Goal: Contribute content: Contribute content

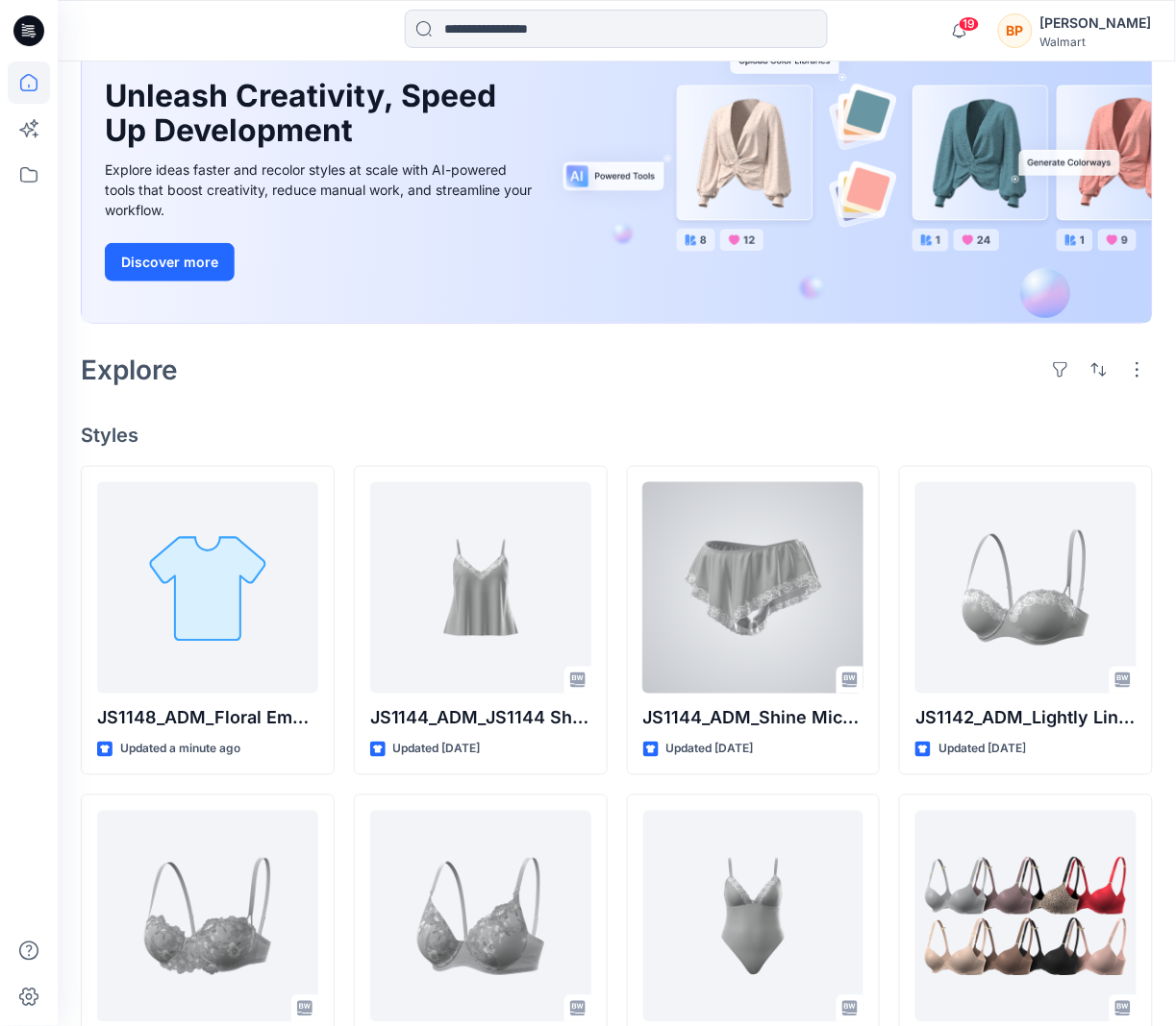
scroll to position [180, 0]
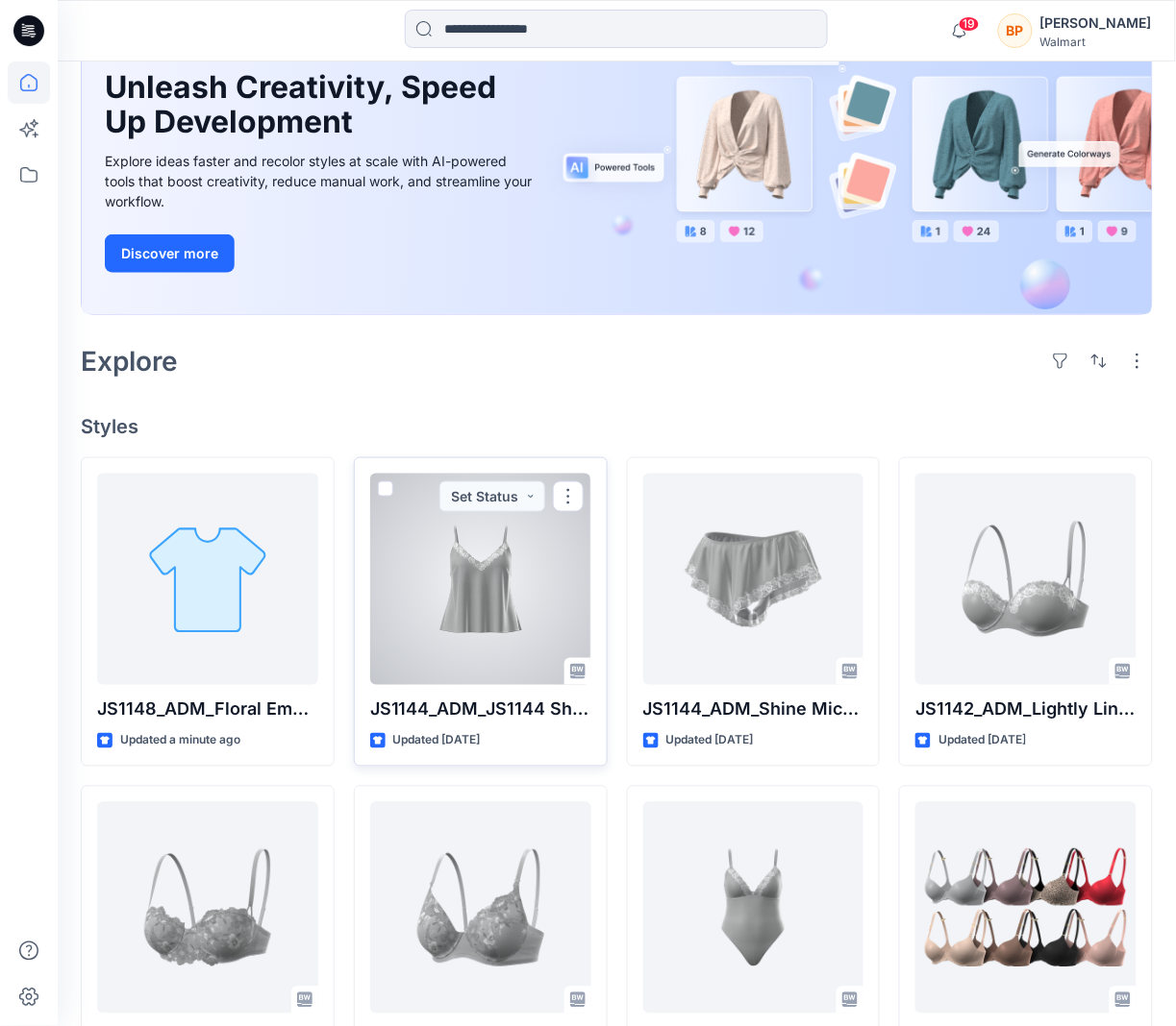
click at [560, 591] on div at bounding box center [480, 579] width 221 height 212
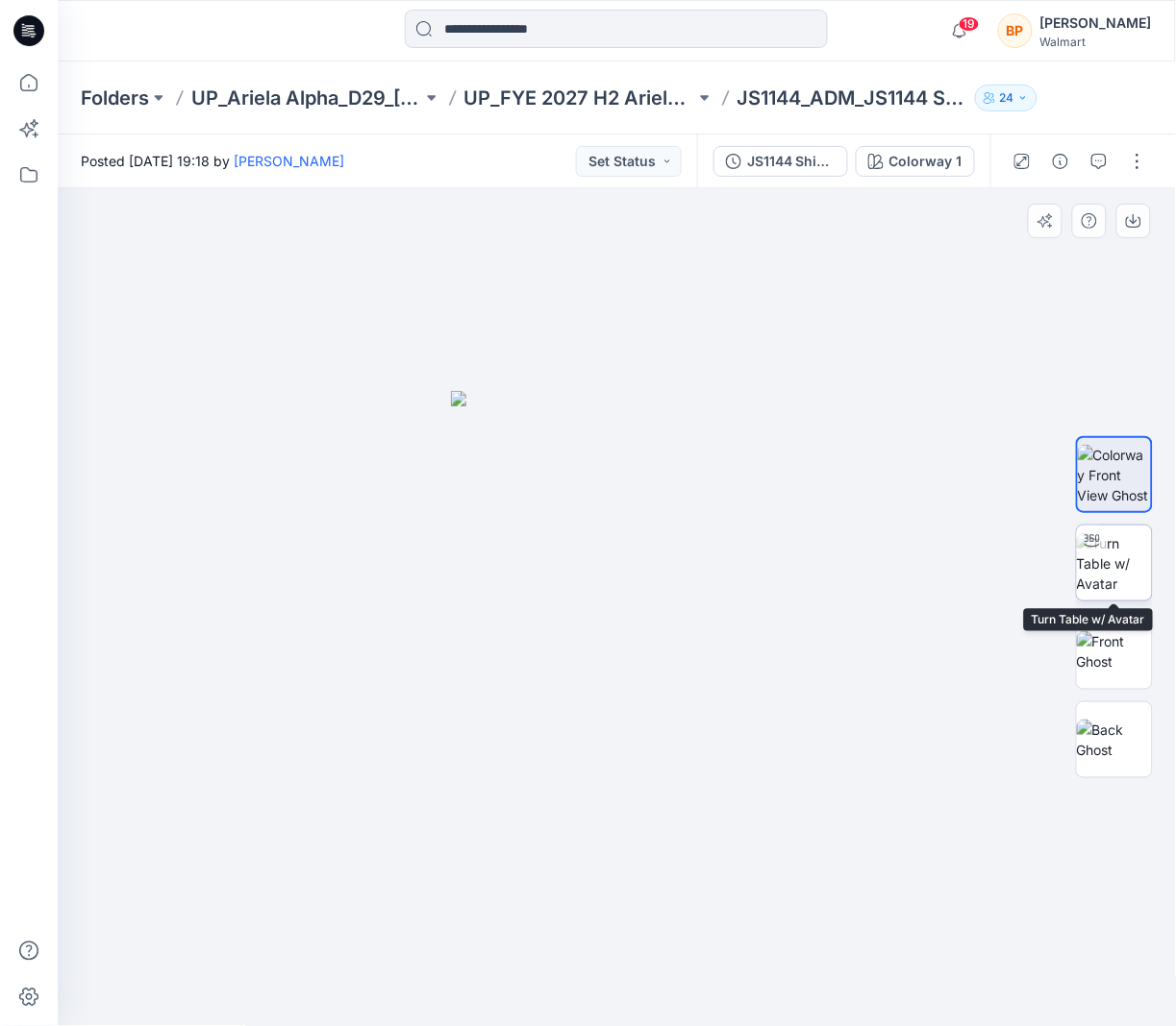
click at [1129, 560] on img at bounding box center [1114, 563] width 75 height 61
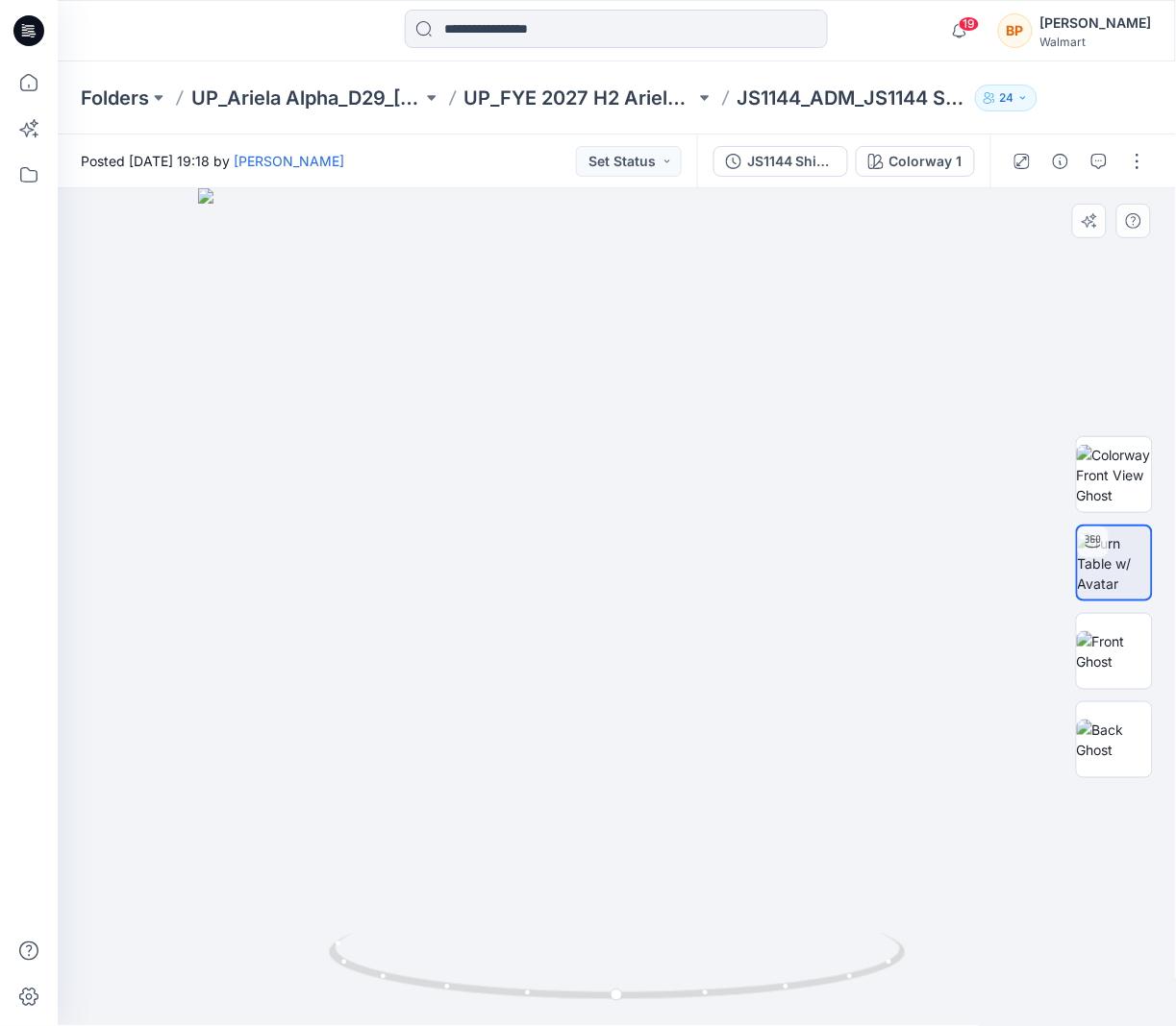
click at [1117, 610] on div at bounding box center [1114, 607] width 77 height 481
click at [1117, 649] on img at bounding box center [1114, 651] width 75 height 40
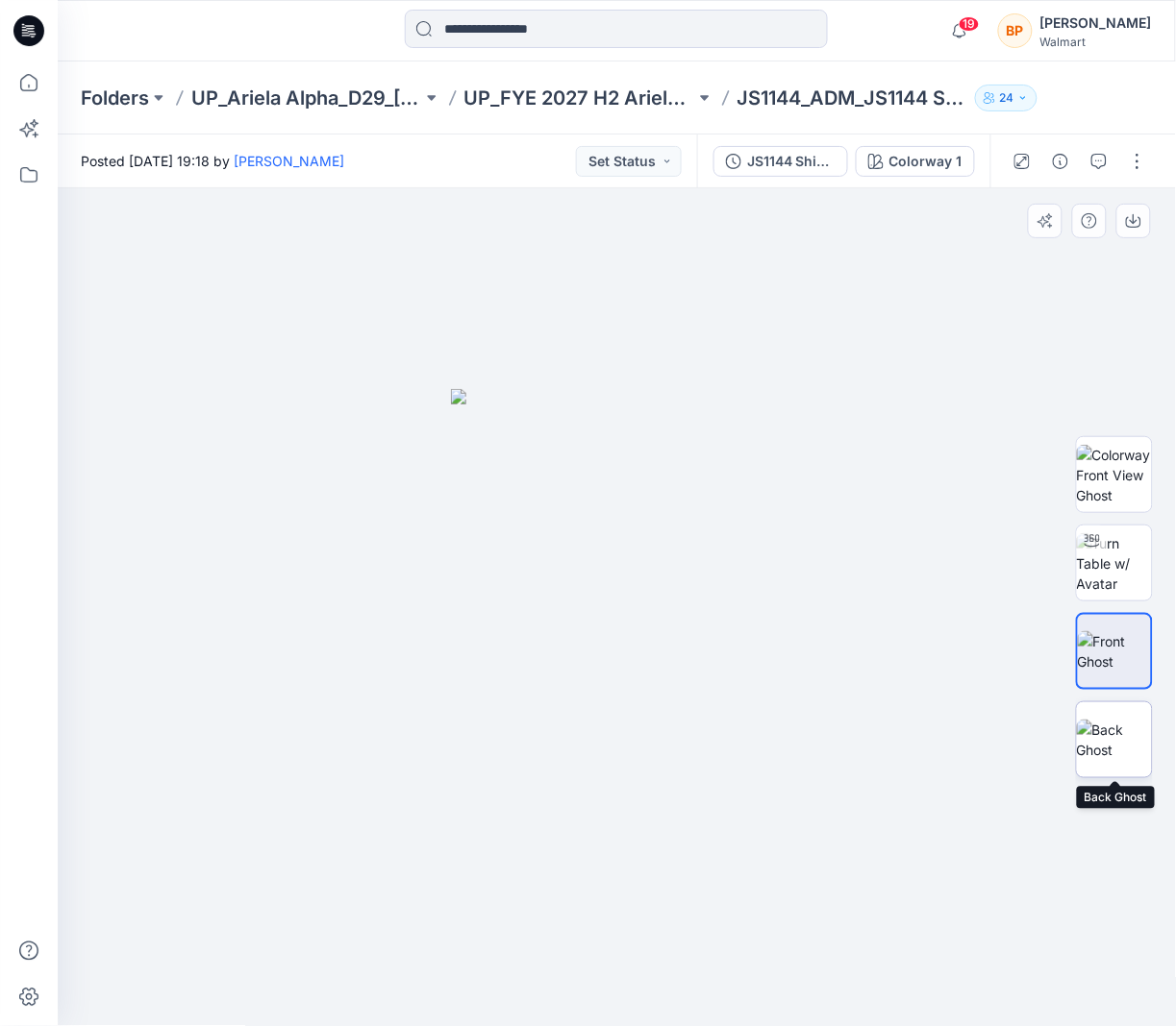
click at [1117, 740] on img at bounding box center [1114, 740] width 75 height 40
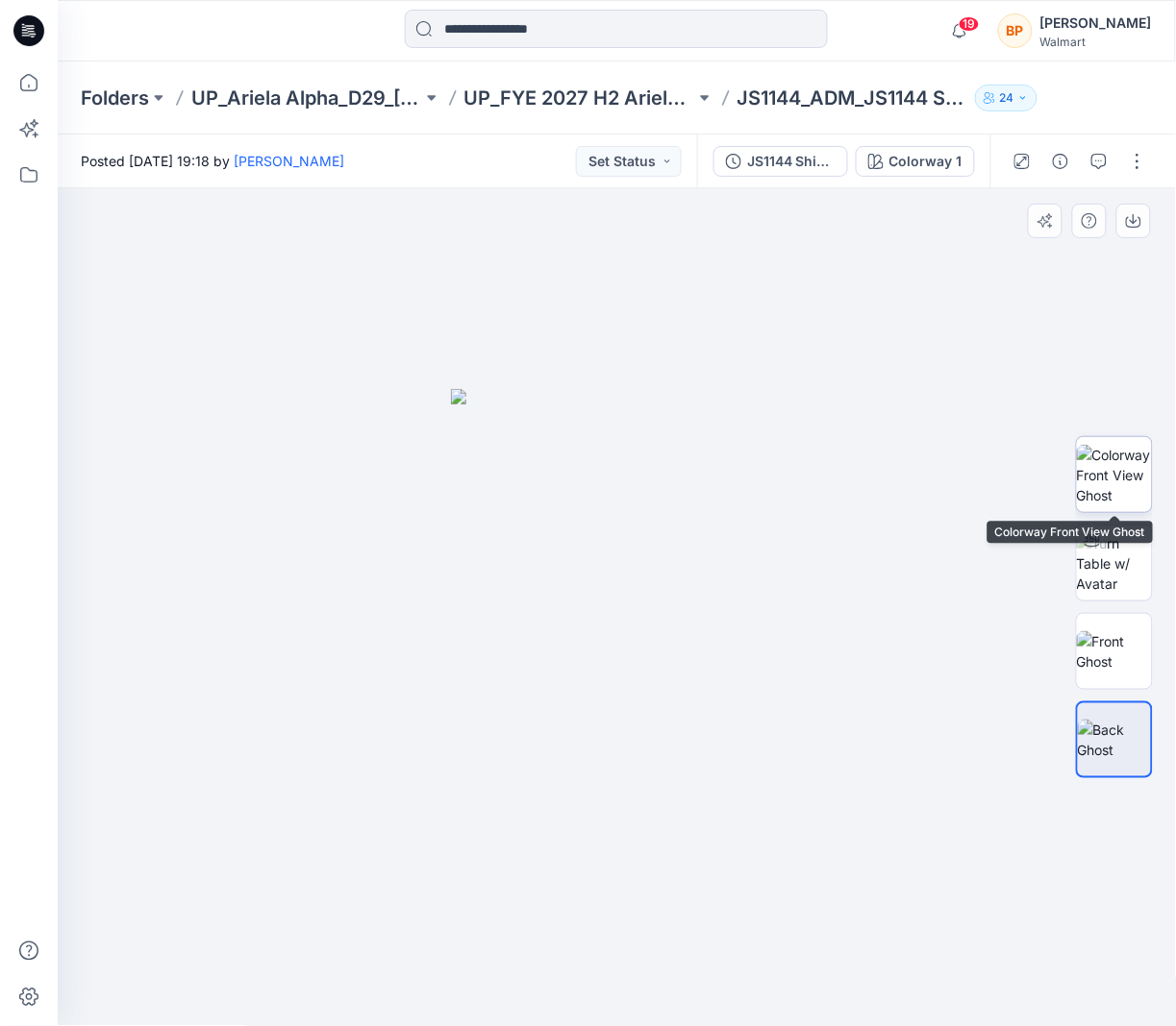
click at [1127, 494] on img at bounding box center [1114, 475] width 75 height 61
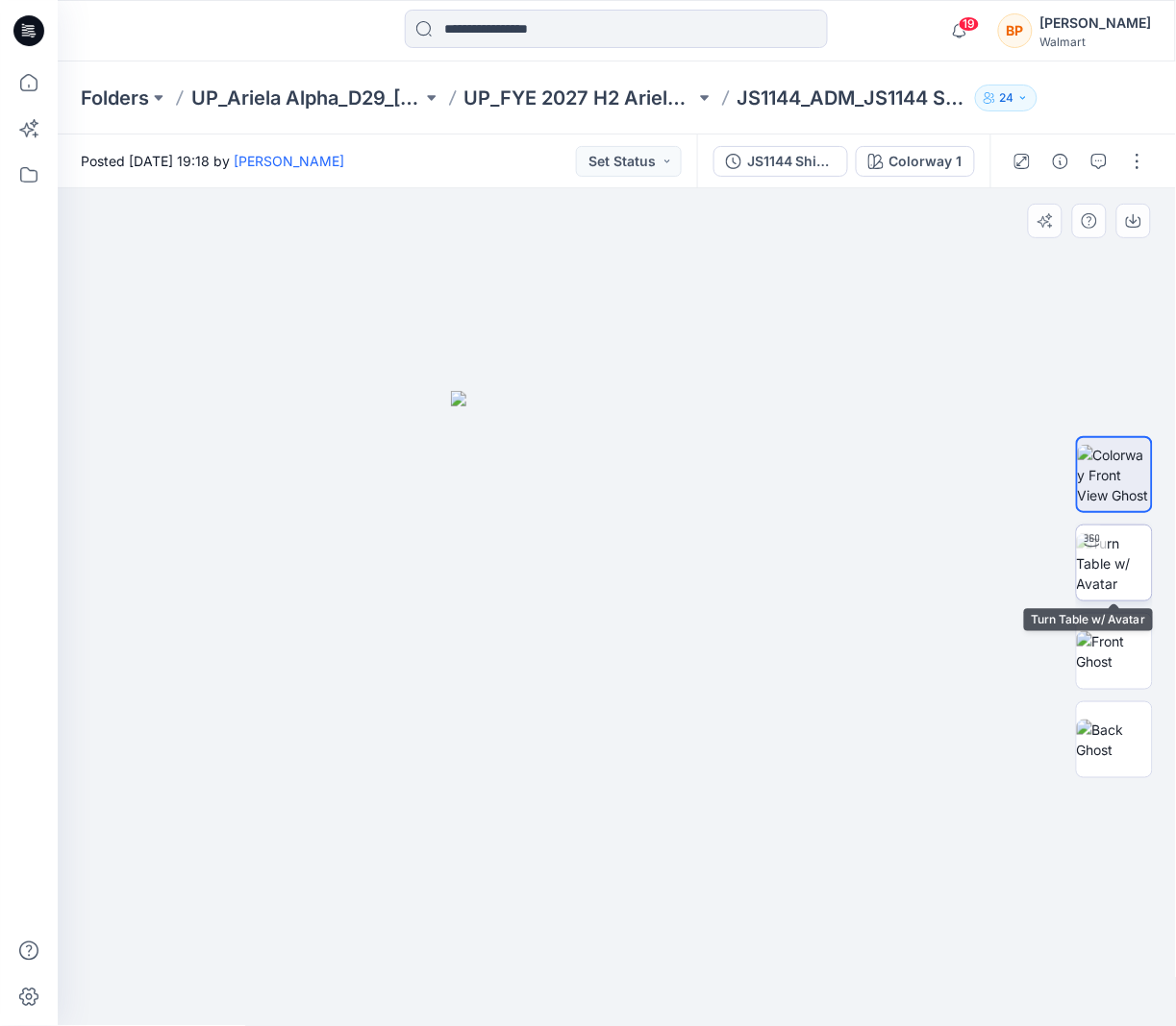
click at [1120, 536] on img at bounding box center [1114, 563] width 75 height 61
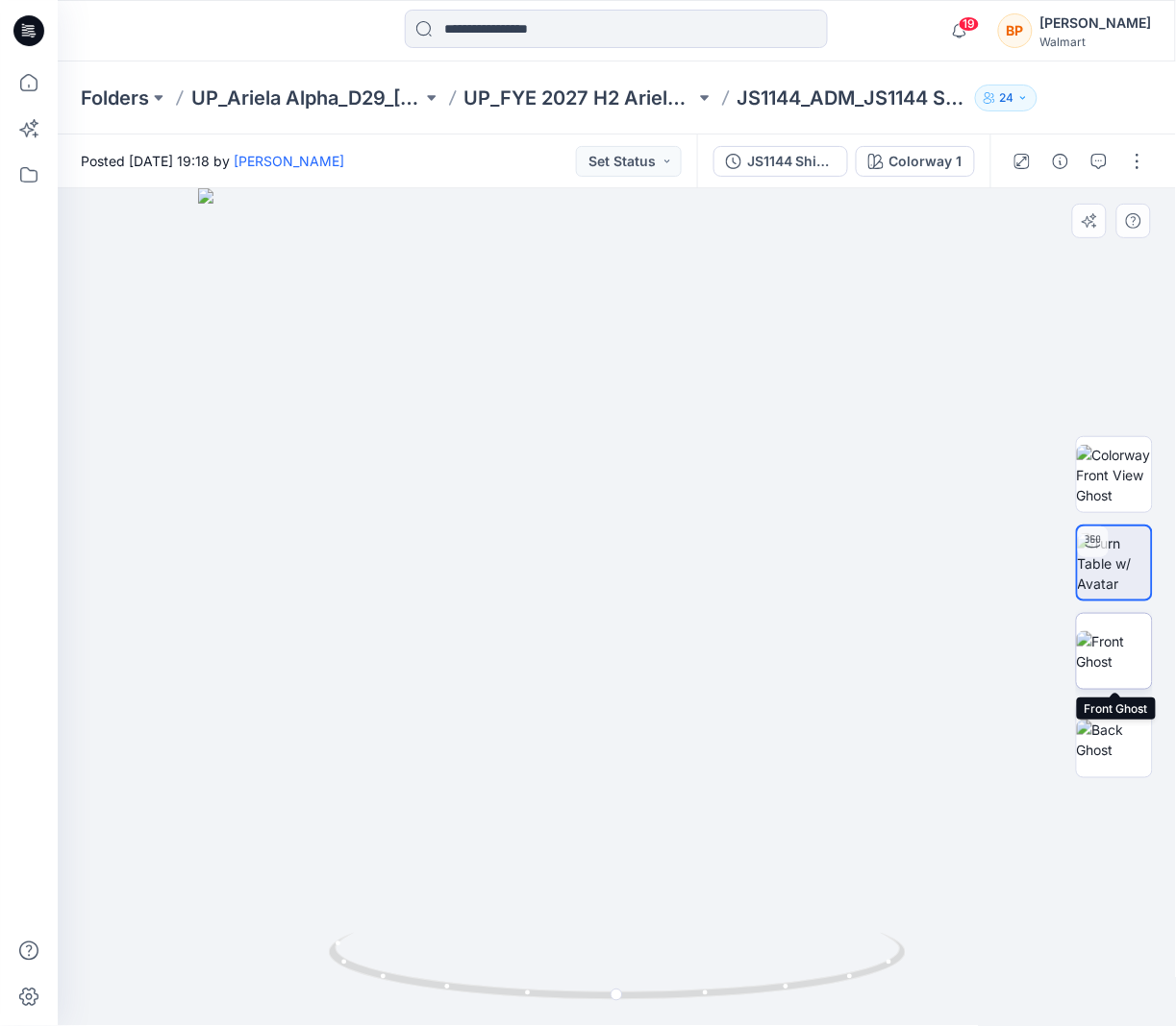
click at [1120, 664] on img at bounding box center [1114, 651] width 75 height 40
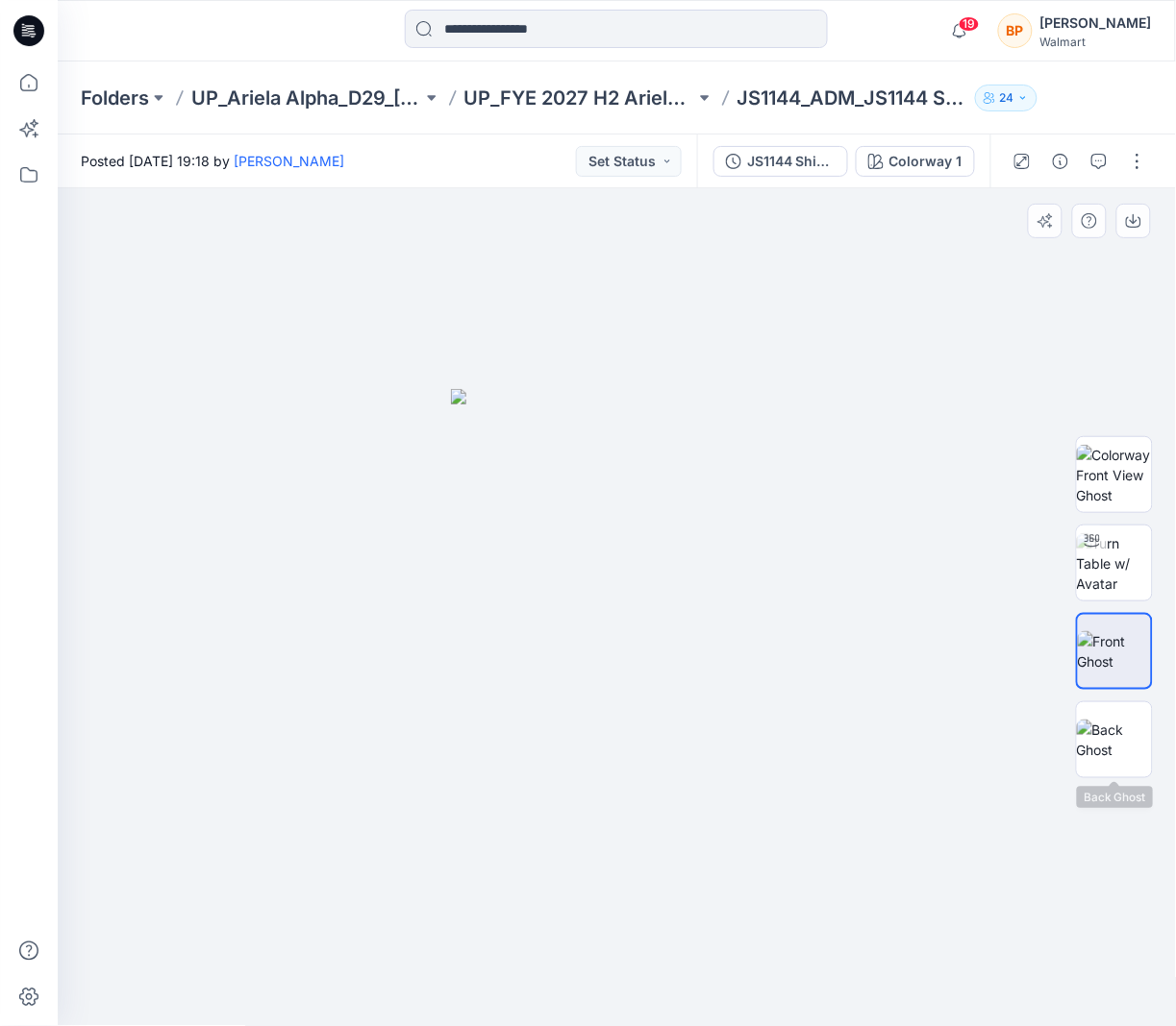
click at [1127, 789] on div at bounding box center [1114, 607] width 77 height 481
click at [1118, 752] on img at bounding box center [1114, 740] width 75 height 40
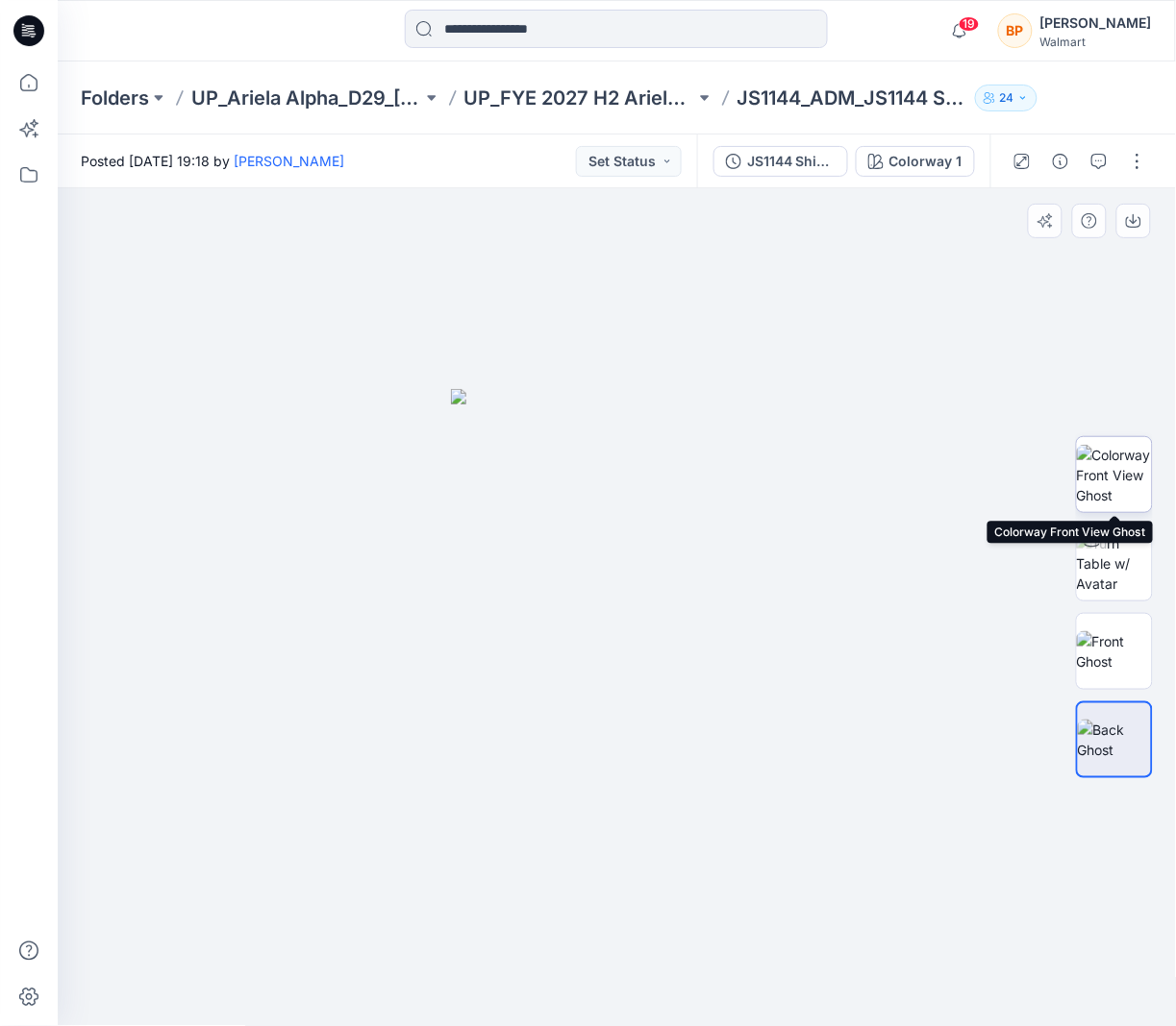
click at [1110, 500] on img at bounding box center [1114, 475] width 75 height 61
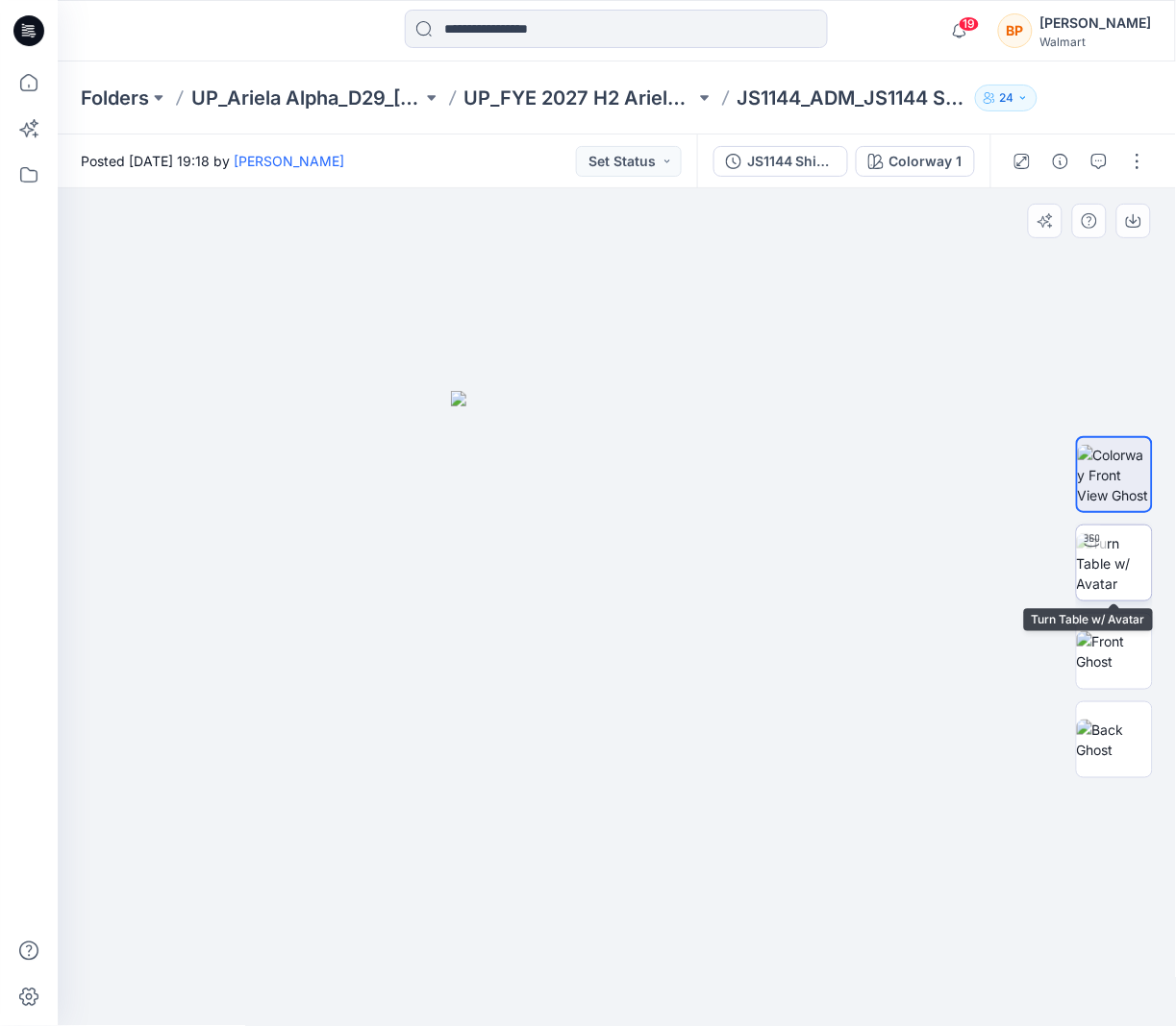
click at [1110, 556] on img at bounding box center [1114, 563] width 75 height 61
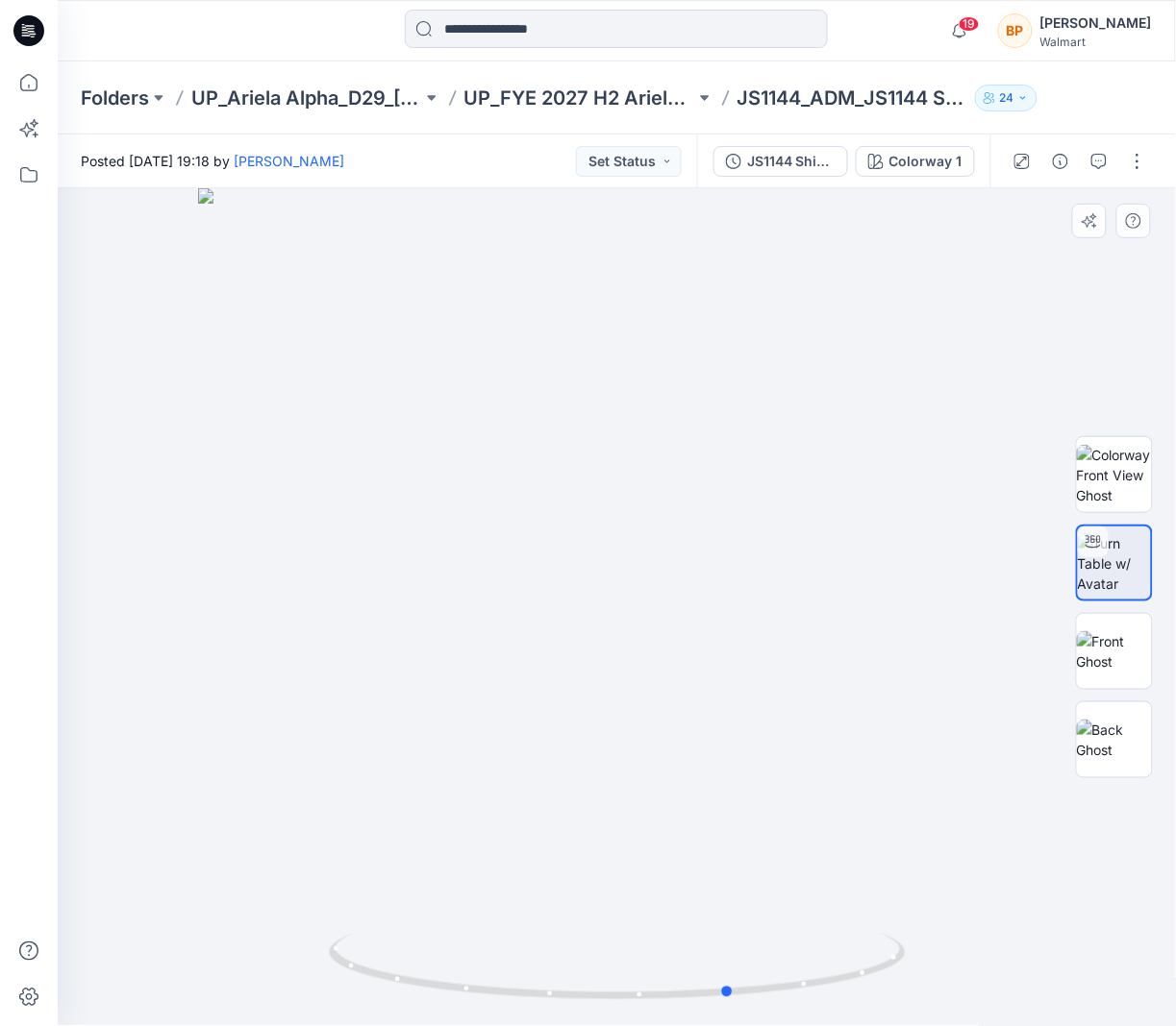
drag, startPoint x: 927, startPoint y: 568, endPoint x: 1050, endPoint y: 605, distance: 128.4
click at [1051, 605] on div at bounding box center [616, 607] width 1118 height 838
click at [906, 180] on div "JS1144 Shine Micro & Lace Cami/Flutter Cheeky Set First Colorway Colorway 1" at bounding box center [842, 162] width 293 height 54
click at [1160, 156] on div at bounding box center [1079, 162] width 178 height 54
click at [1143, 156] on button "button" at bounding box center [1137, 161] width 31 height 31
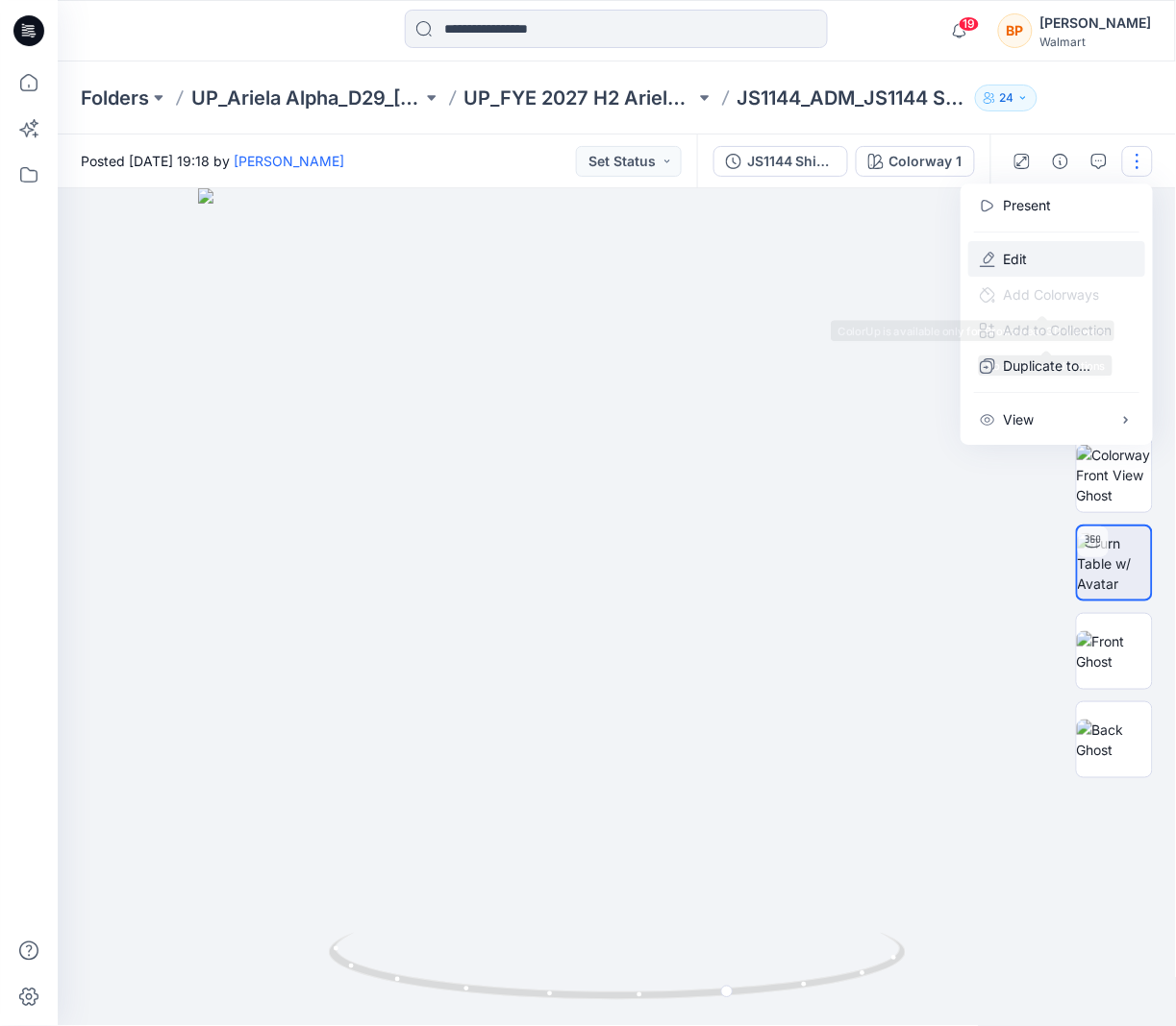
click at [1011, 249] on p "Edit" at bounding box center [1014, 259] width 24 height 20
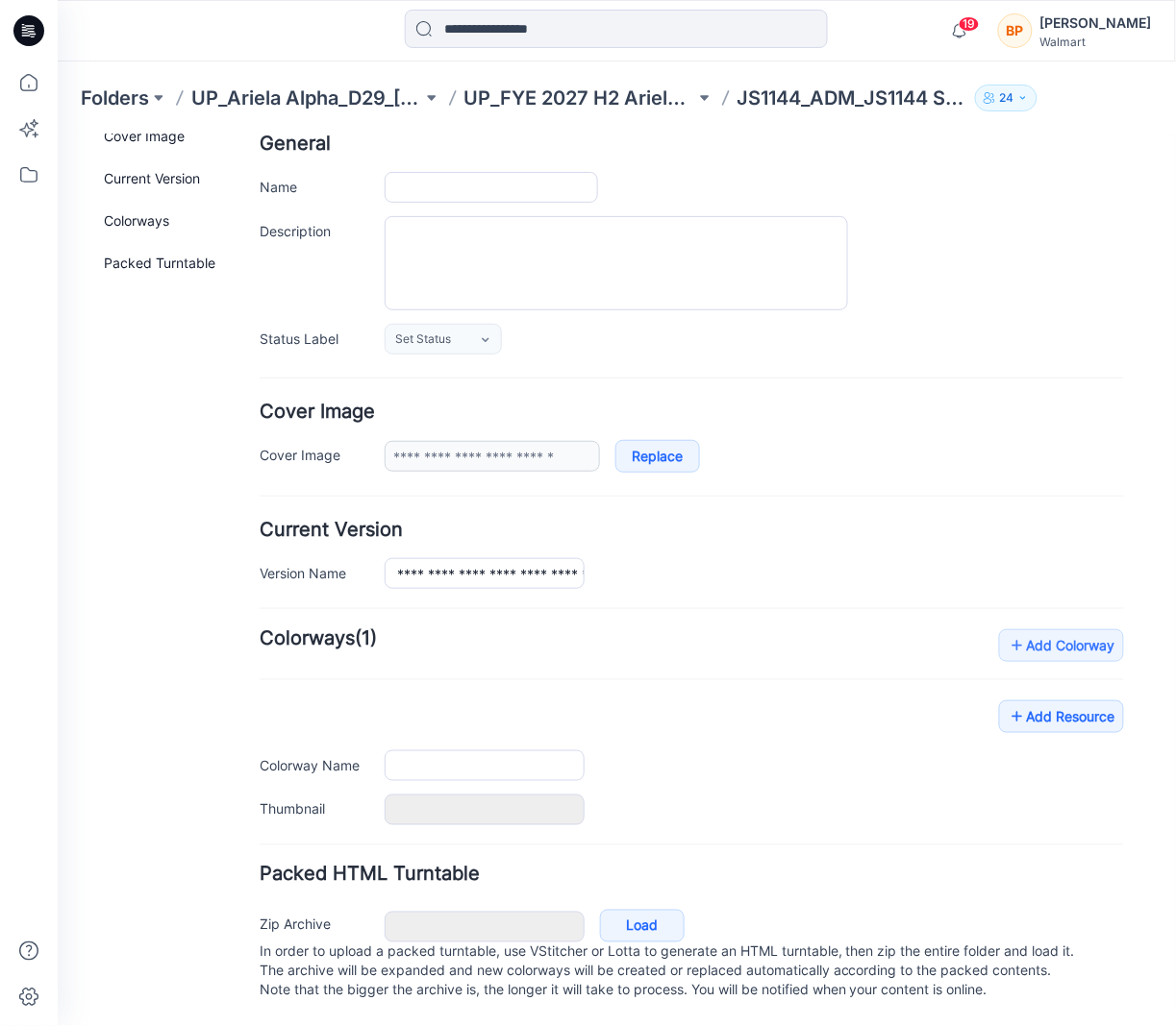
type input "**********"
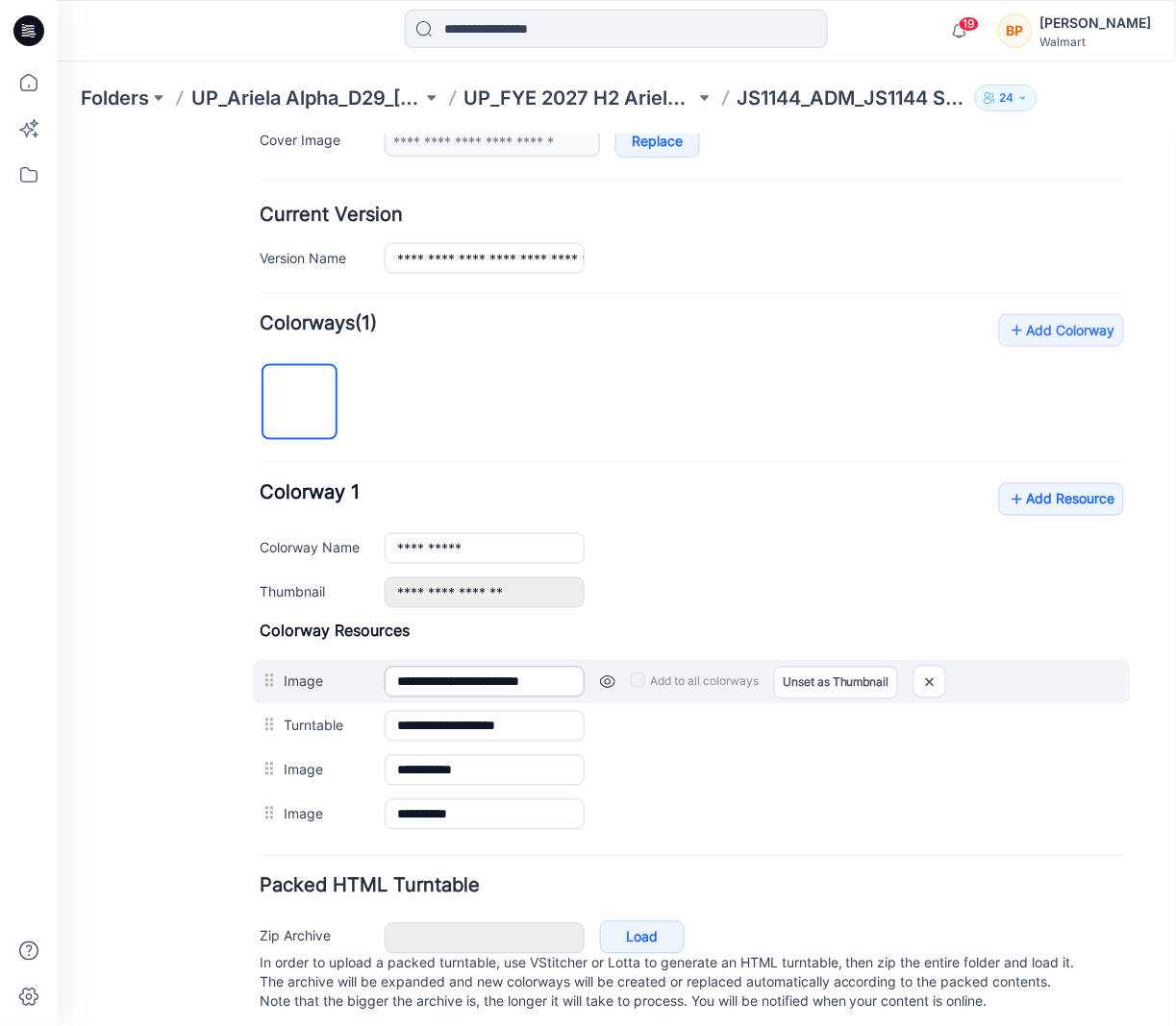
scroll to position [449, 0]
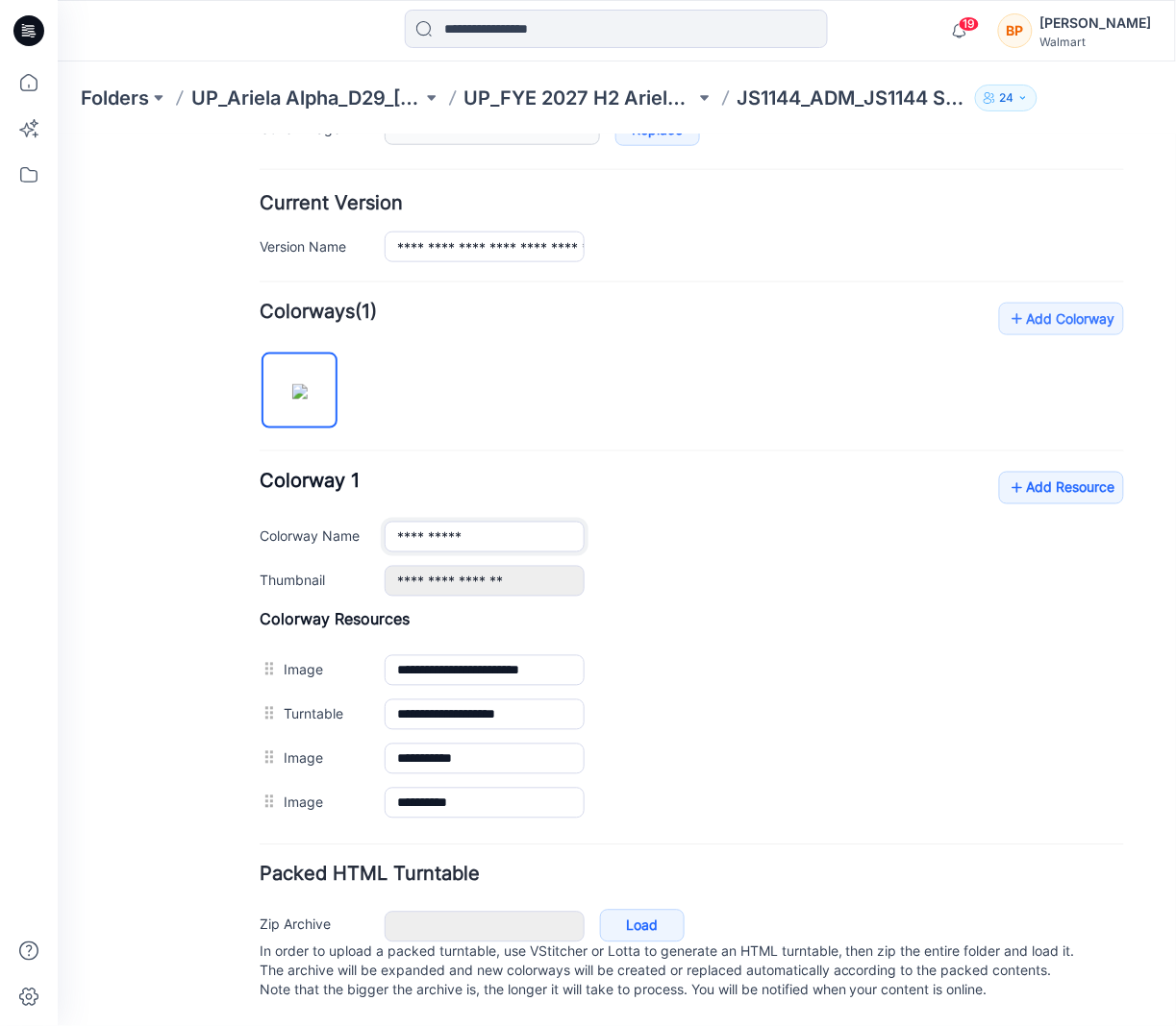
drag, startPoint x: 513, startPoint y: 525, endPoint x: 165, endPoint y: 502, distance: 348.8
click at [165, 502] on div "**********" at bounding box center [604, 364] width 1095 height 1325
type input "**********"
click at [899, 471] on div "**********" at bounding box center [690, 532] width 864 height 125
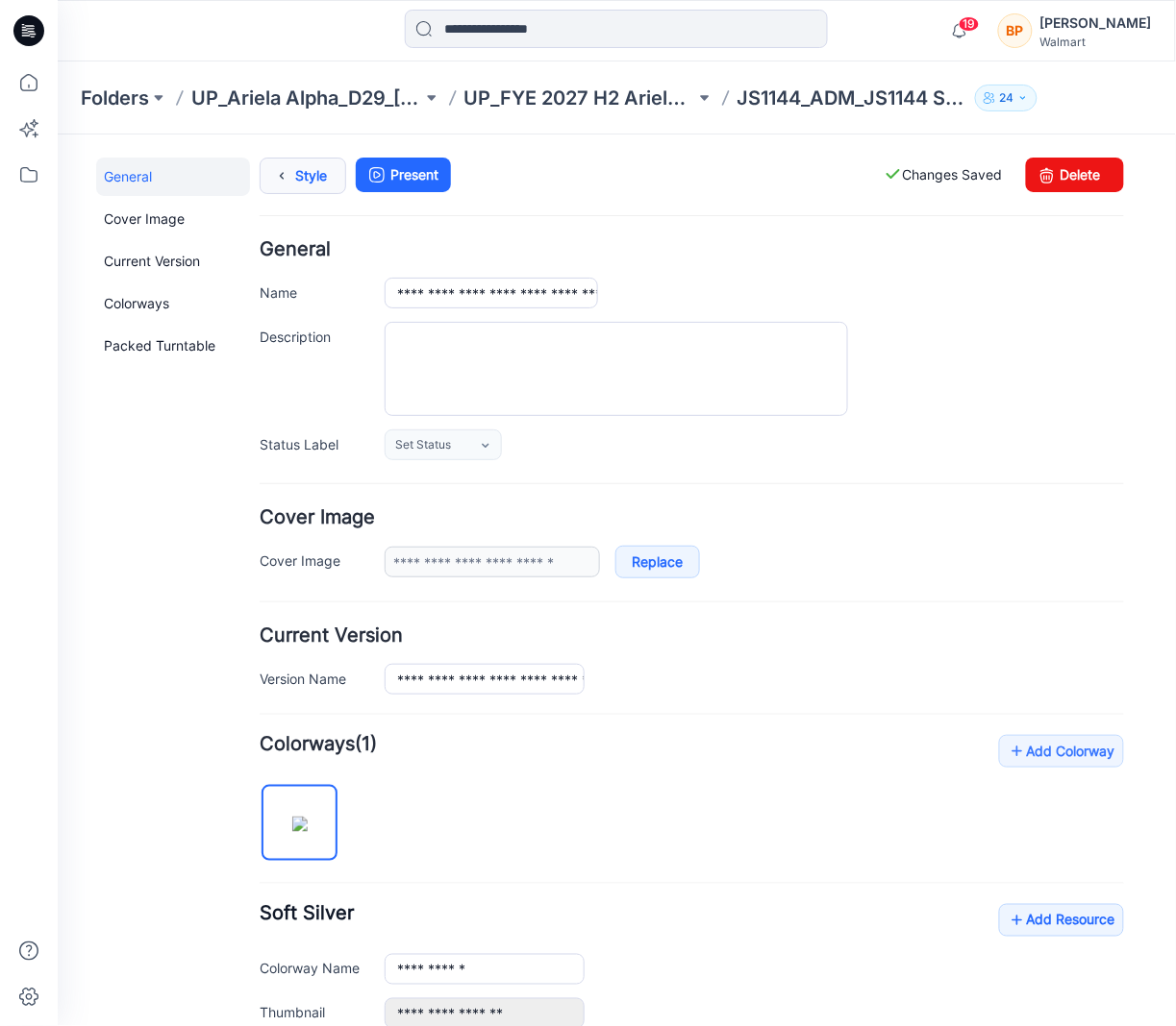
click at [315, 168] on link "Style" at bounding box center [302, 175] width 87 height 37
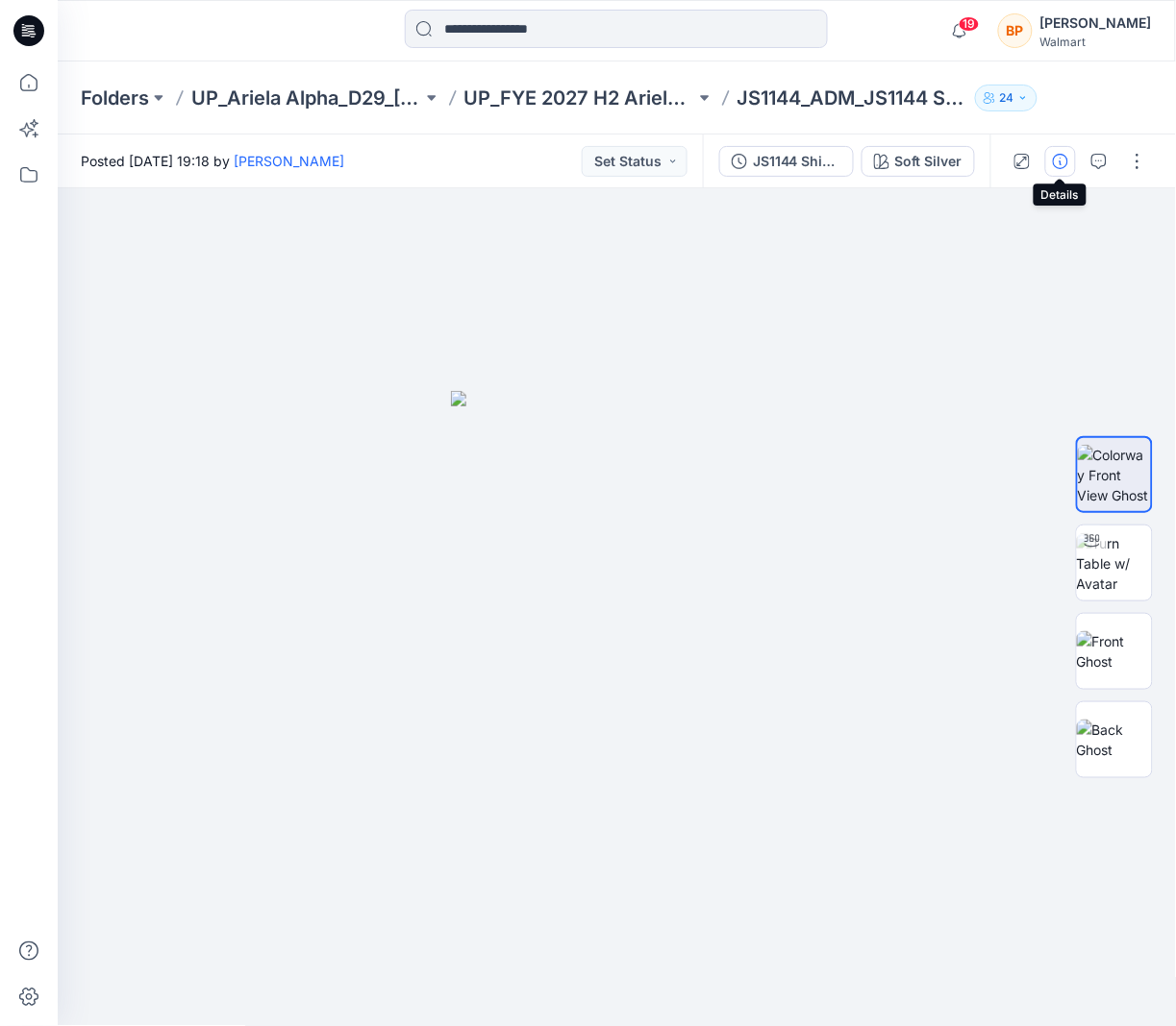
click at [1061, 157] on icon "button" at bounding box center [1059, 161] width 15 height 15
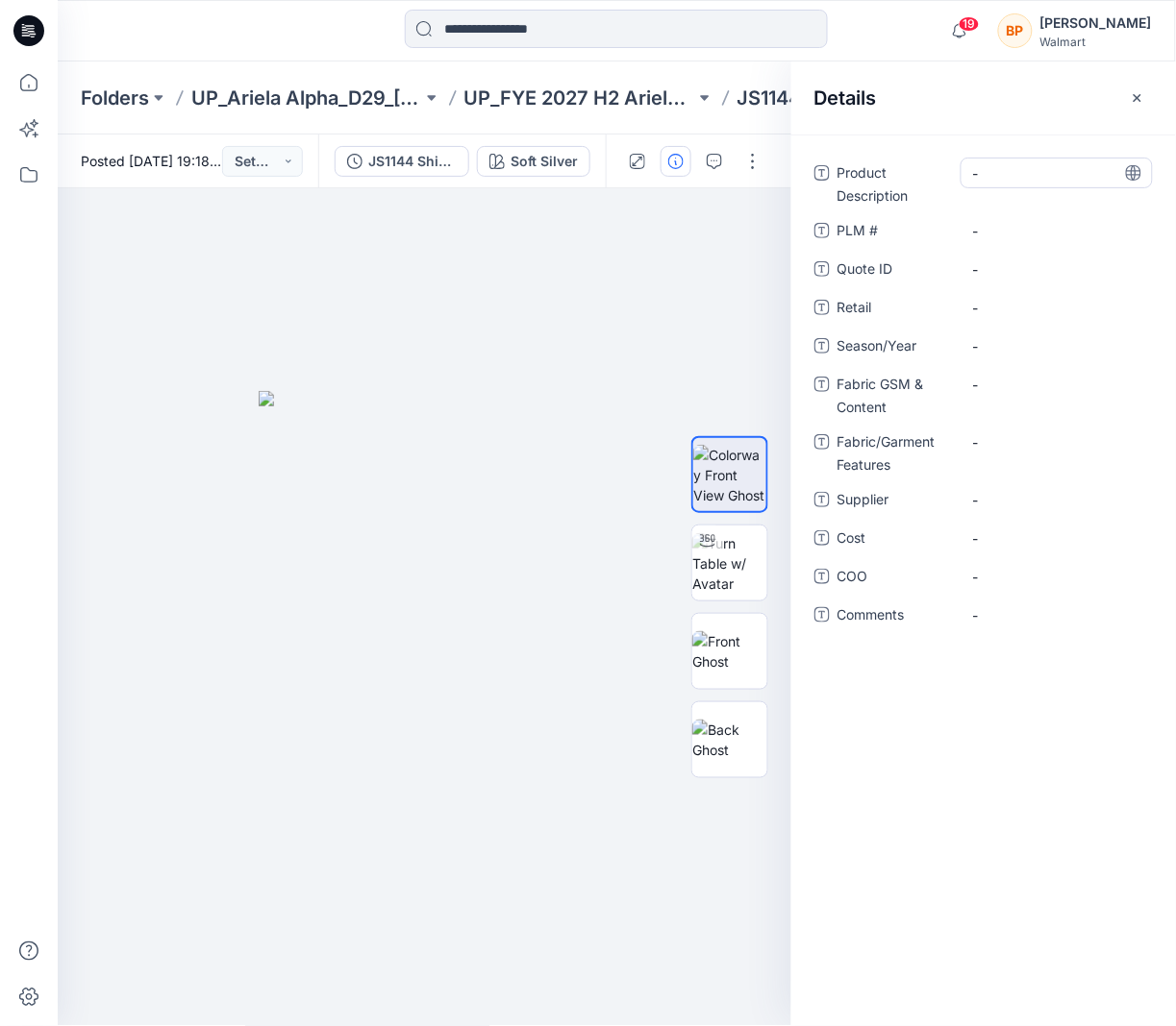
click at [1037, 161] on div "-" at bounding box center [1056, 173] width 192 height 31
click at [1046, 227] on \ "-" at bounding box center [1056, 231] width 167 height 20
click at [1031, 278] on ID "-" at bounding box center [1056, 270] width 167 height 20
click at [1031, 323] on div "Product Description - PLM # - Quote ID Retail - Season/Year - Fabric GSM & Cont…" at bounding box center [983, 406] width 339 height 496
click at [1017, 342] on span "-" at bounding box center [1056, 347] width 167 height 20
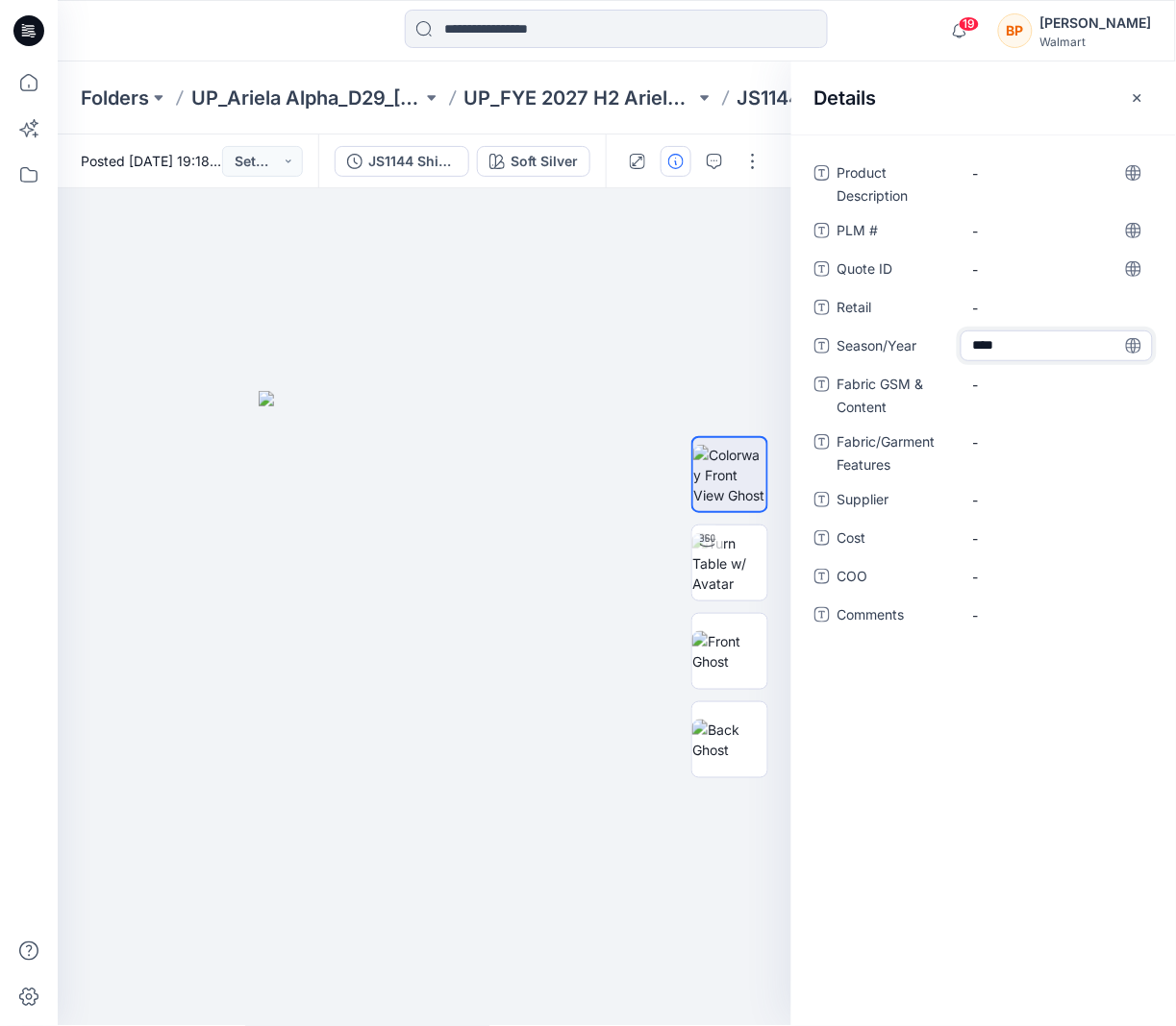
type textarea "*****"
click at [1033, 293] on div "-" at bounding box center [1056, 307] width 192 height 31
click at [1015, 274] on ID "-" at bounding box center [1056, 270] width 167 height 20
click at [1006, 234] on \ "-" at bounding box center [1056, 231] width 167 height 20
click at [1001, 187] on div "-" at bounding box center [1056, 173] width 192 height 31
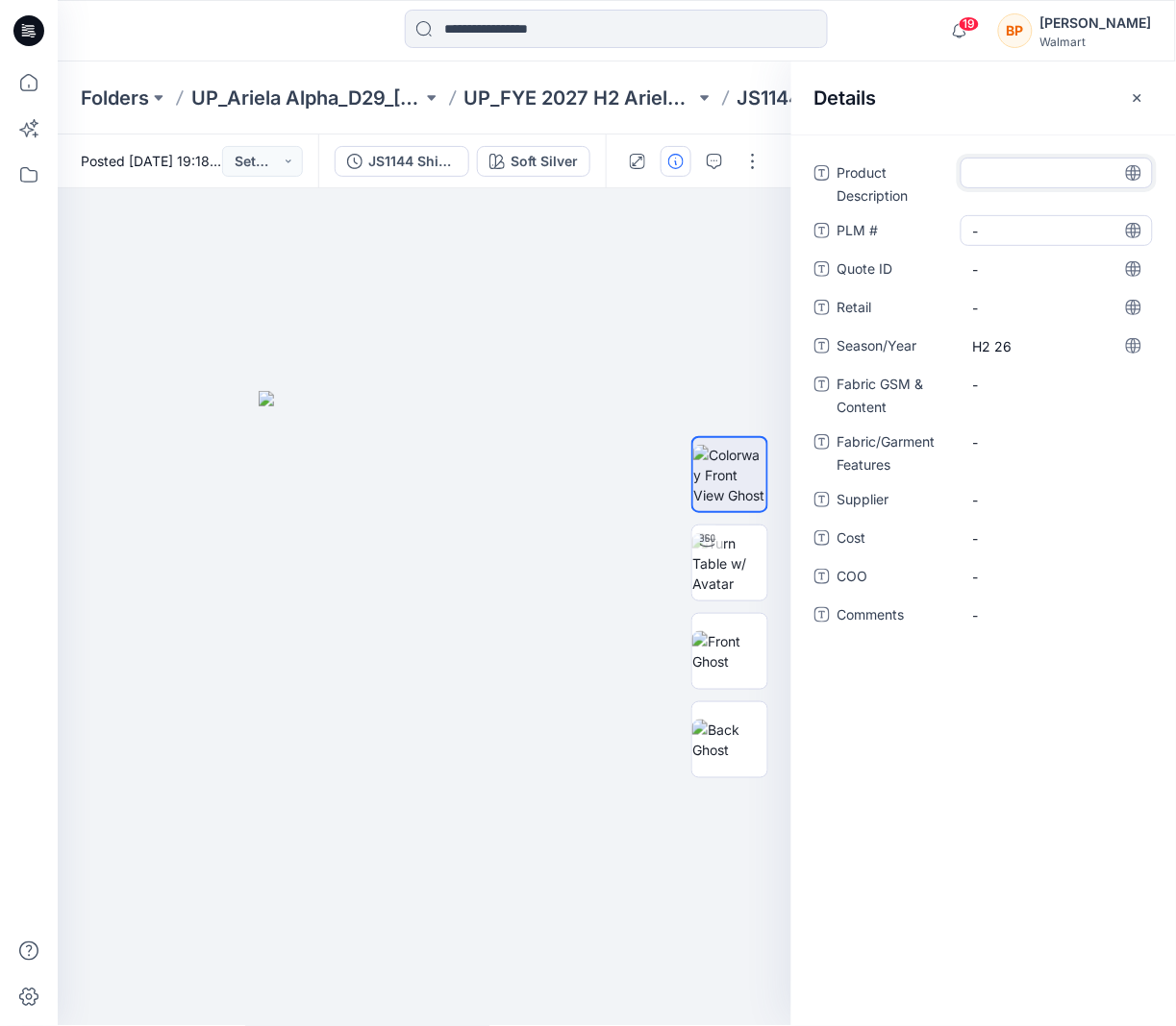
click at [1003, 240] on \ "-" at bounding box center [1056, 231] width 167 height 20
click at [1003, 240] on textarea at bounding box center [1056, 231] width 192 height 31
click at [1001, 165] on Description "-" at bounding box center [1056, 174] width 167 height 20
click at [1001, 165] on textarea at bounding box center [1056, 173] width 192 height 31
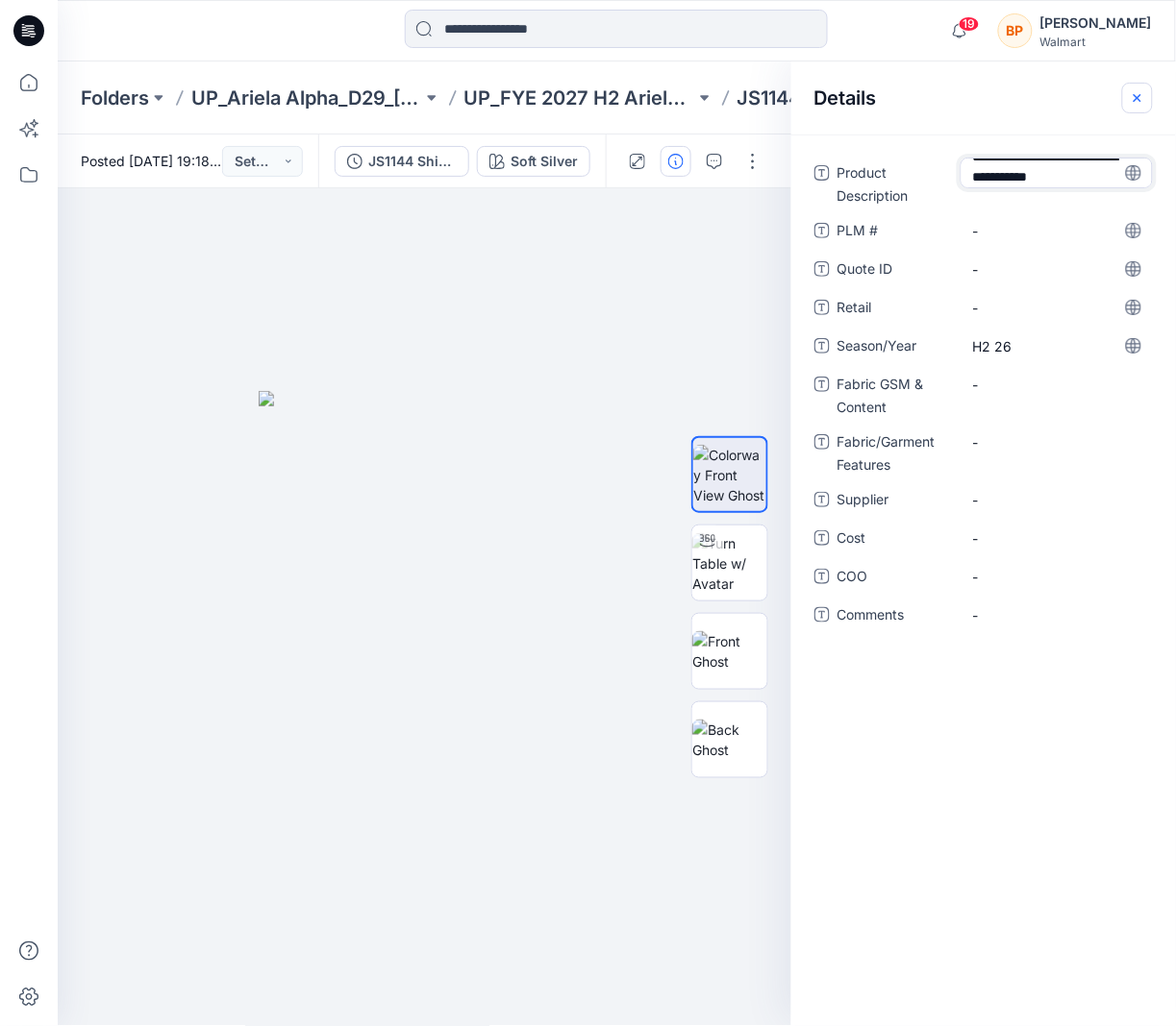
type textarea "**********"
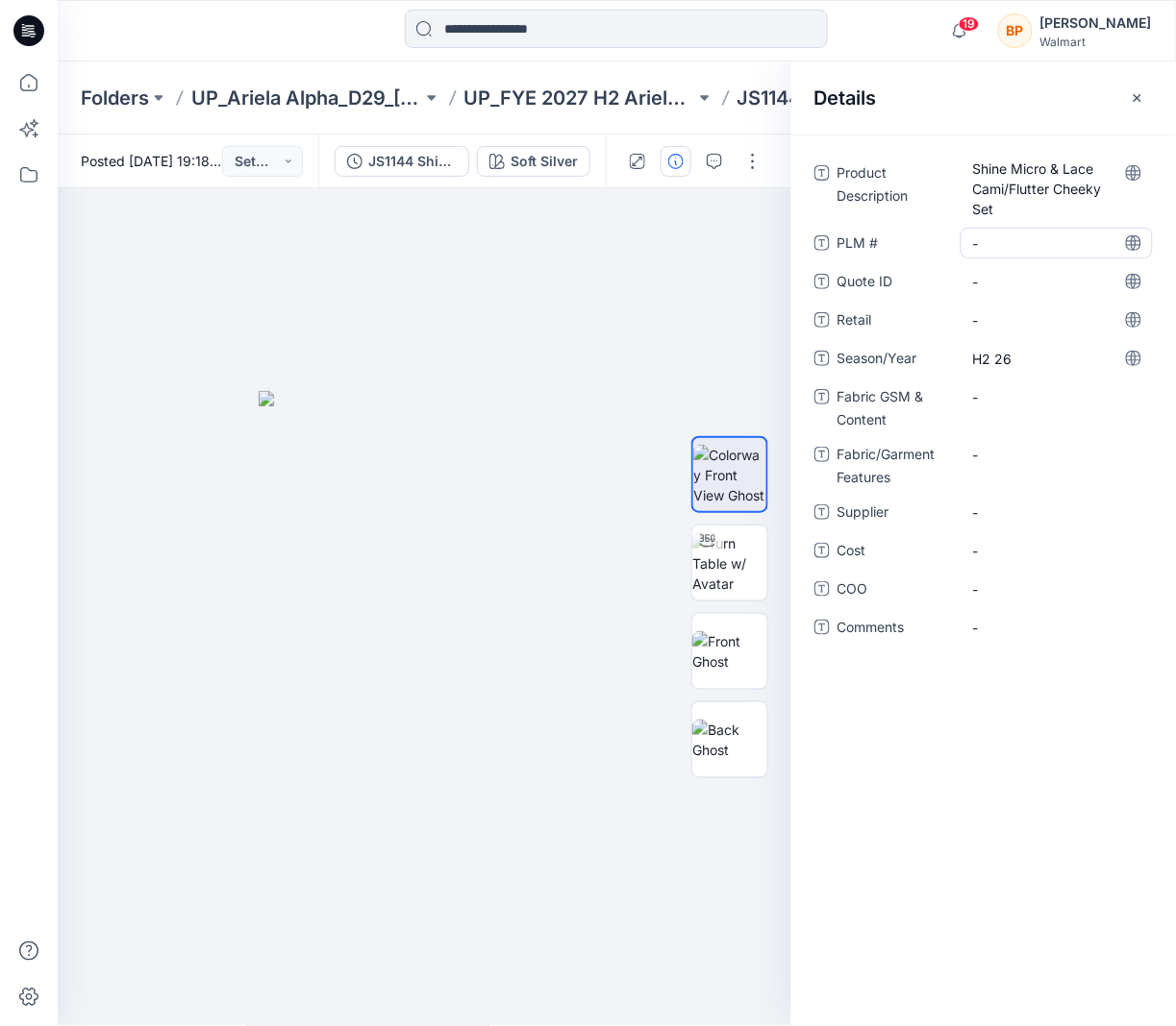
click at [1069, 252] on div "Product Description Shine Micro & Lace Cami/Flutter Cheeky Set PLM # - Quote ID…" at bounding box center [983, 412] width 339 height 509
click at [1068, 272] on ID "-" at bounding box center [1056, 282] width 167 height 20
click at [1061, 301] on div "Product Description Shine Micro & Lace Cami/Flutter Cheeky Set PLM # - Quote ID…" at bounding box center [983, 412] width 339 height 509
click at [1063, 315] on span "-" at bounding box center [1056, 321] width 167 height 20
click at [1054, 402] on Content "-" at bounding box center [1056, 398] width 167 height 20
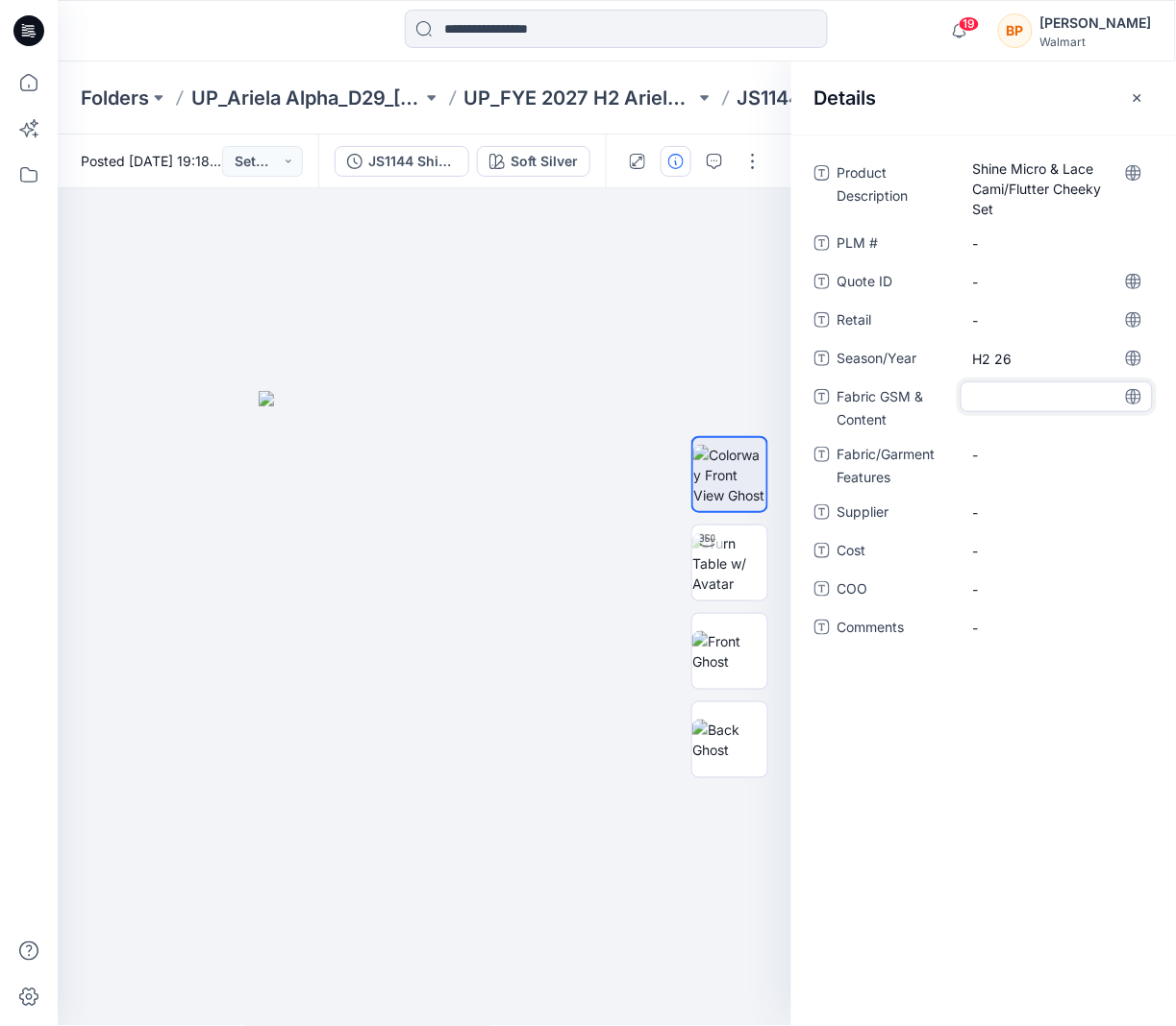
click at [1054, 435] on div "Product Description Shine Micro & Lace Cami/Flutter Cheeky Set PLM # - Quote ID…" at bounding box center [983, 412] width 339 height 509
click at [1054, 469] on div "-" at bounding box center [1056, 455] width 192 height 31
click at [1054, 498] on div "-" at bounding box center [1056, 512] width 192 height 31
click at [1054, 531] on div "Product Description Shine Micro & Lace Cami/Flutter Cheeky Set PLM # - Quote ID…" at bounding box center [983, 412] width 339 height 509
click at [1054, 550] on span "-" at bounding box center [1056, 551] width 167 height 20
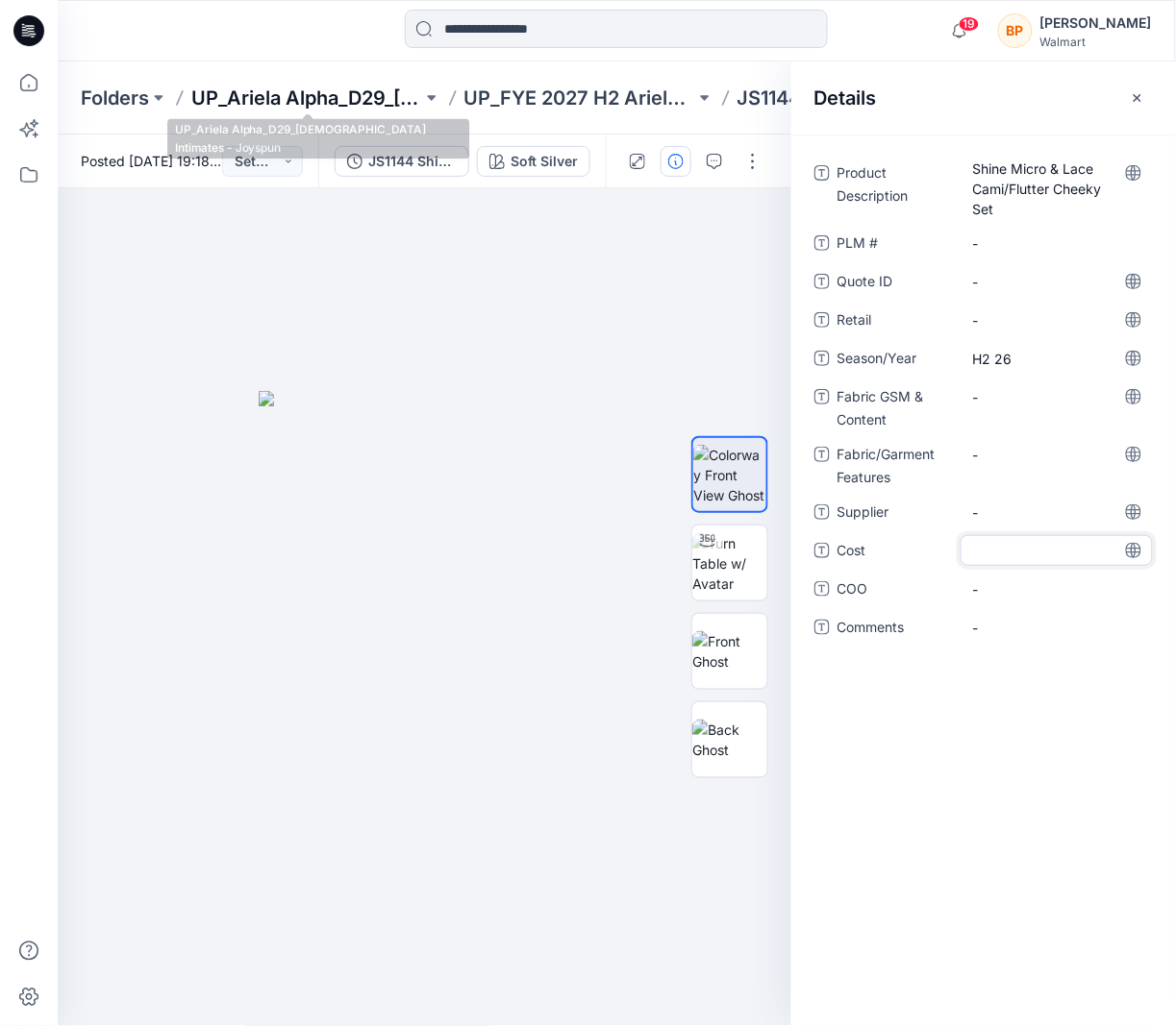
click at [317, 85] on p "UP_Ariela Alpha_D29_[DEMOGRAPHIC_DATA] Intimates - Joyspun" at bounding box center [306, 98] width 231 height 27
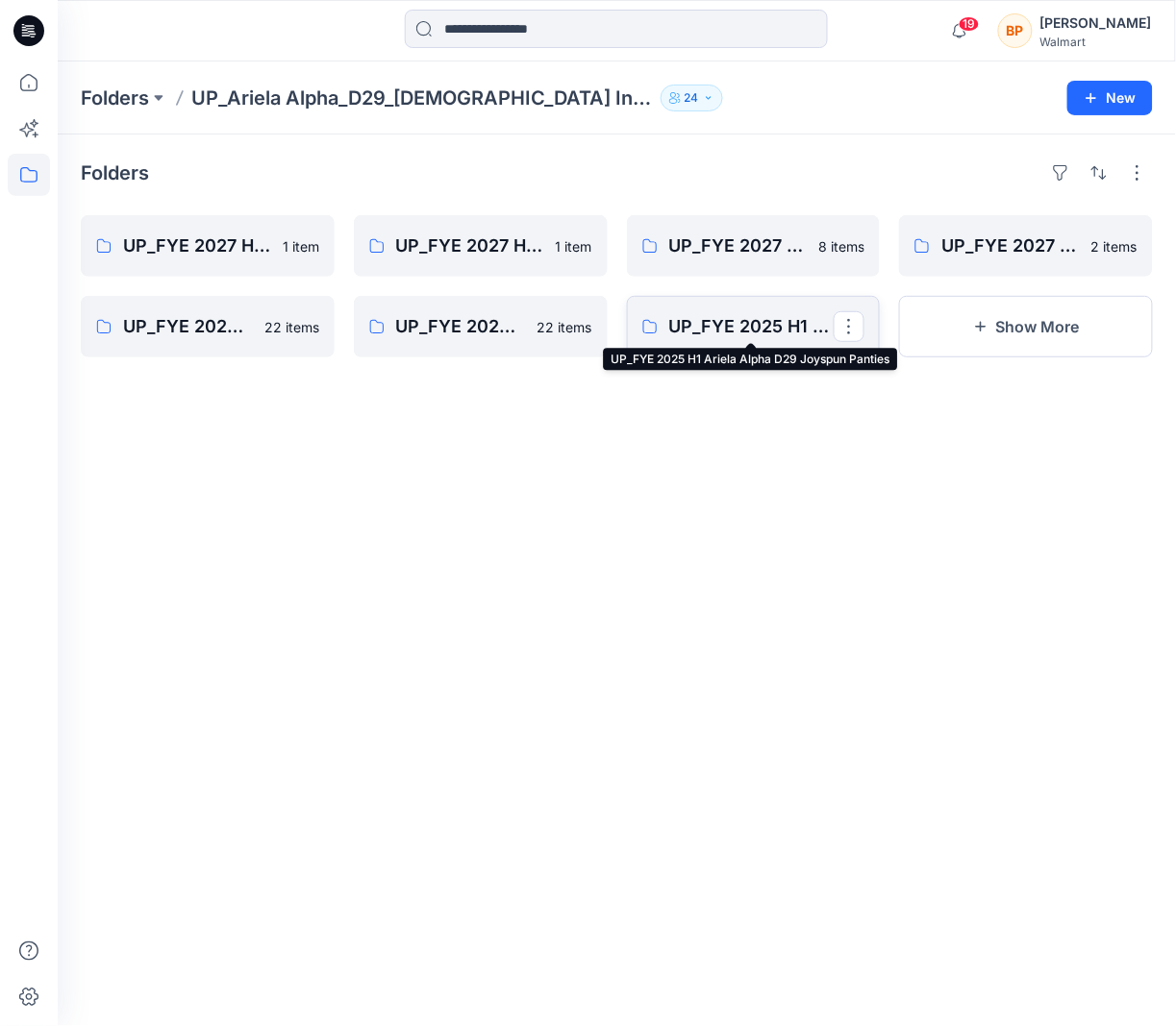
click at [790, 323] on p "UP_FYE 2025 H1 Ariela Alpha D29 Joyspun Panties" at bounding box center [751, 327] width 165 height 27
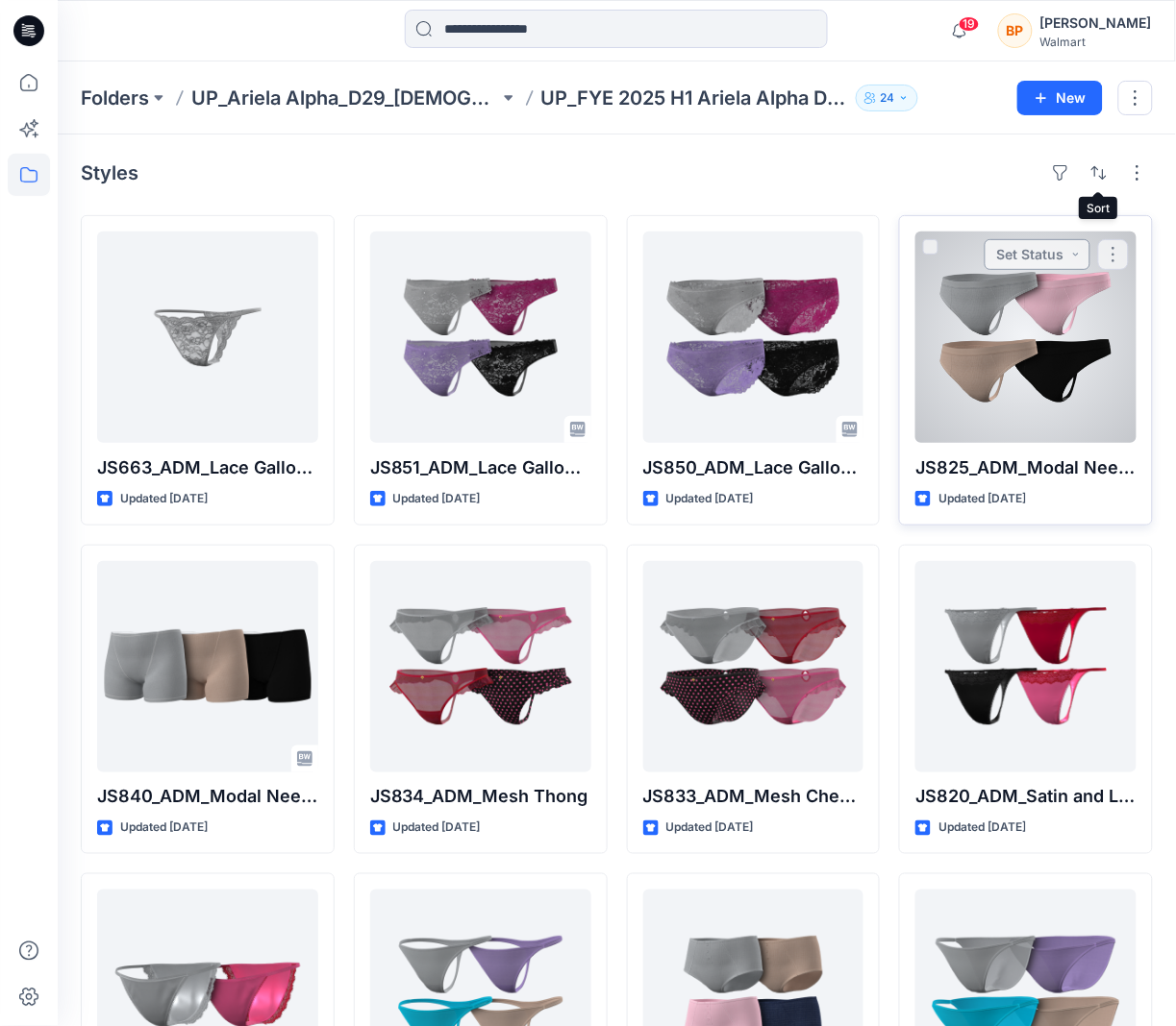
click at [1087, 269] on button "Set Status" at bounding box center [1037, 255] width 106 height 31
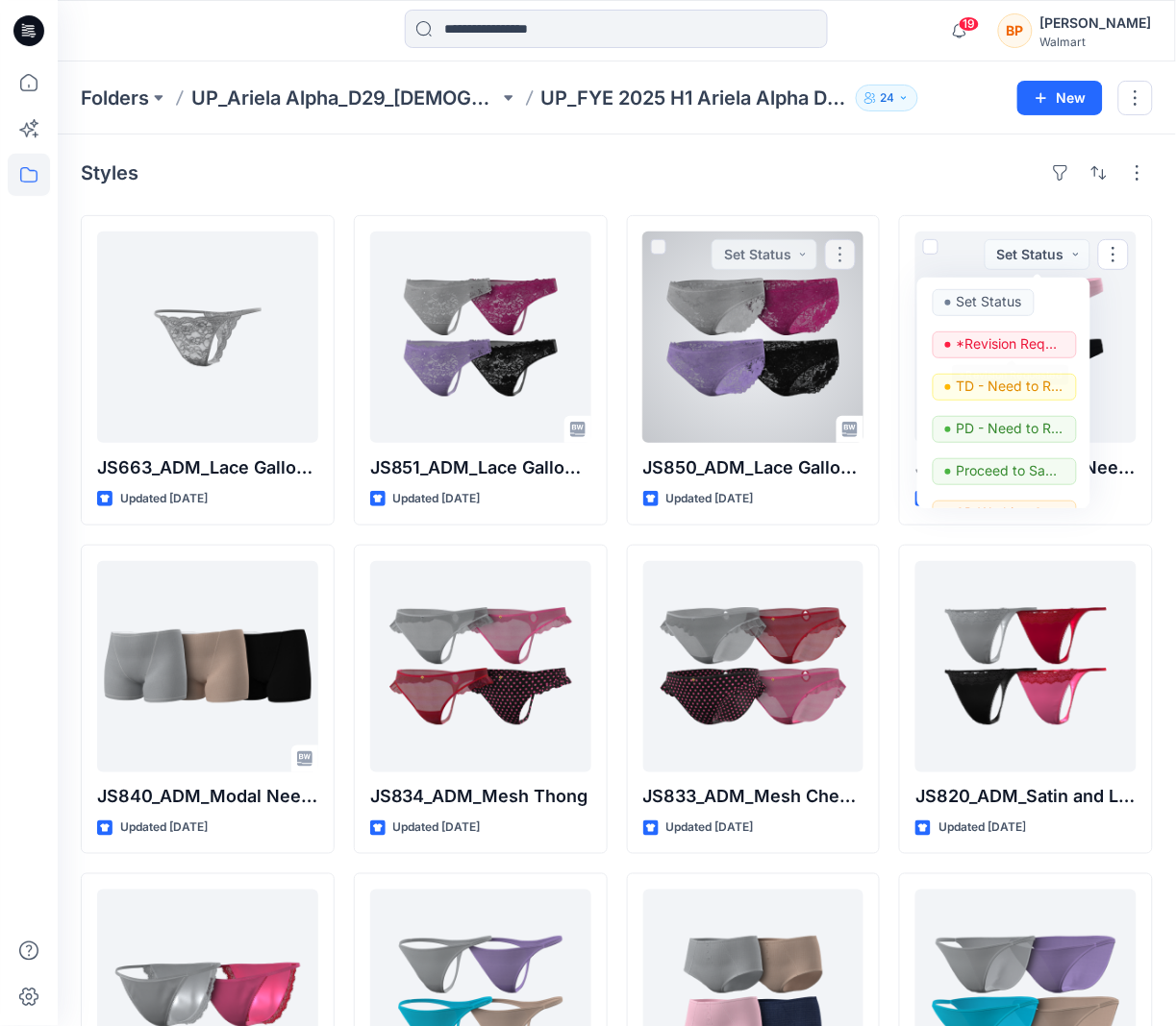
click at [622, 318] on div "JS663_ADM_Lace Galloon String Thong Updated 2 years ago JS840_ADM_Modal Needle …" at bounding box center [616, 700] width 1072 height 969
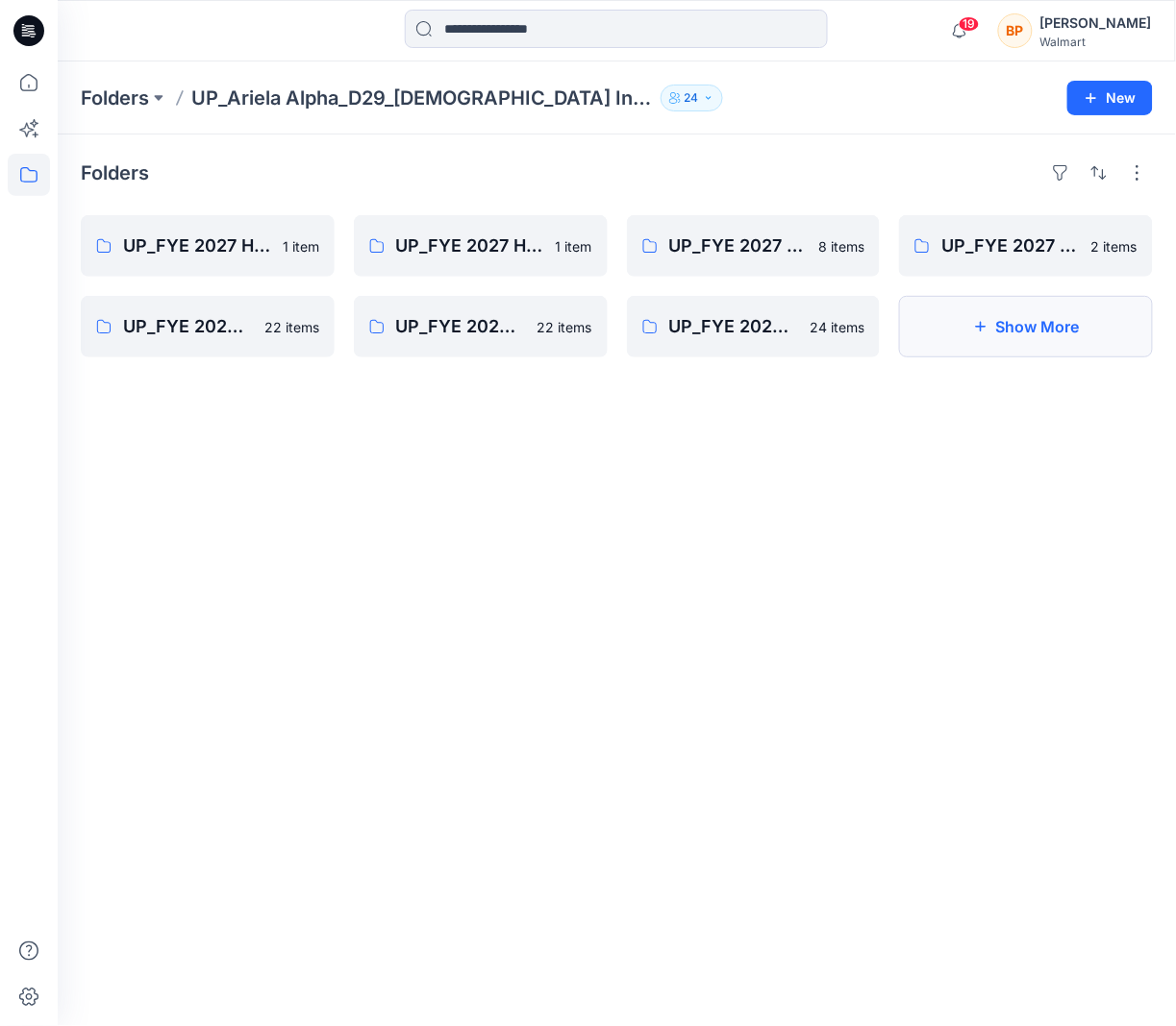
click at [979, 326] on icon "button" at bounding box center [980, 327] width 11 height 11
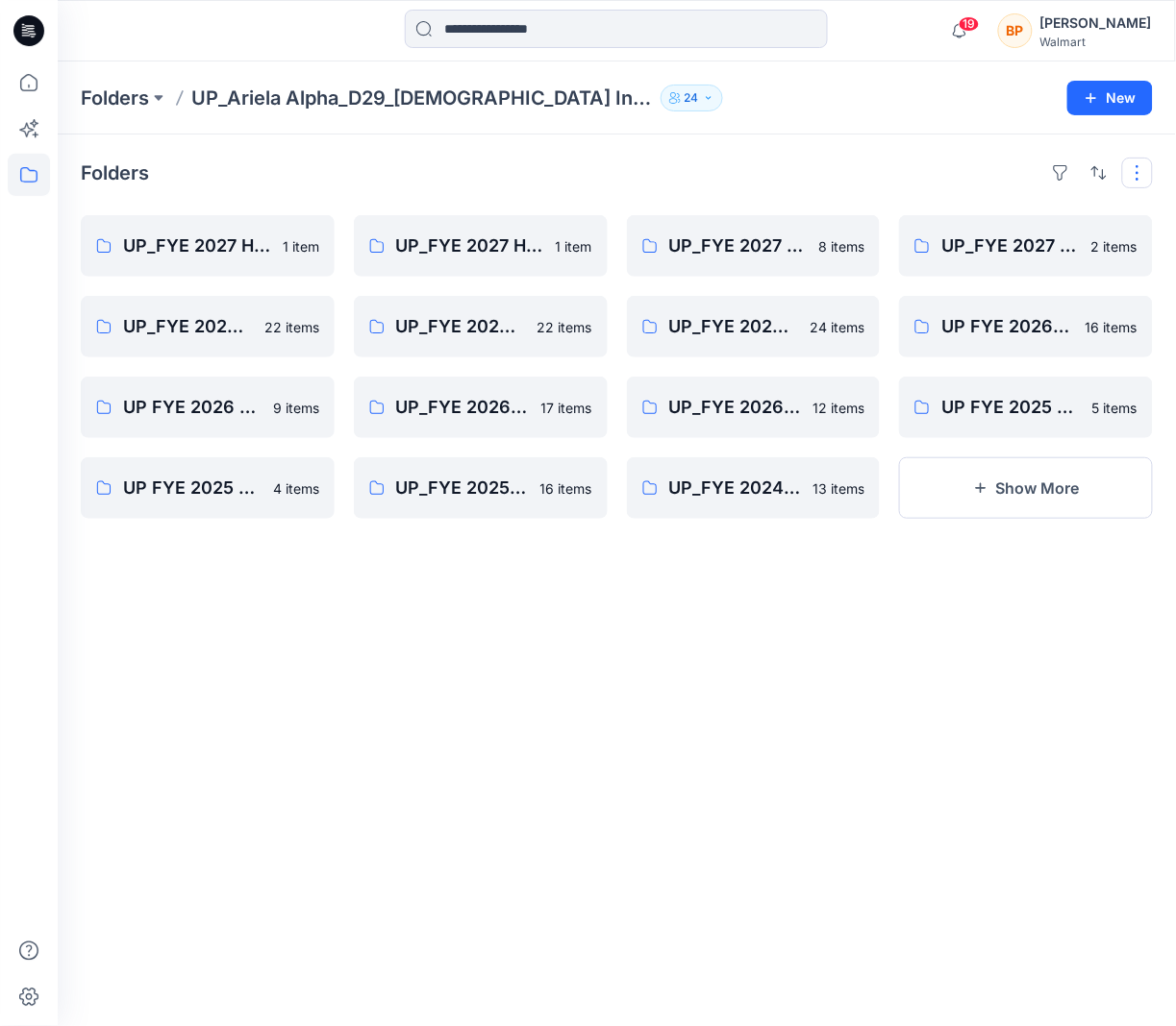
click at [1144, 186] on button "button" at bounding box center [1137, 173] width 31 height 31
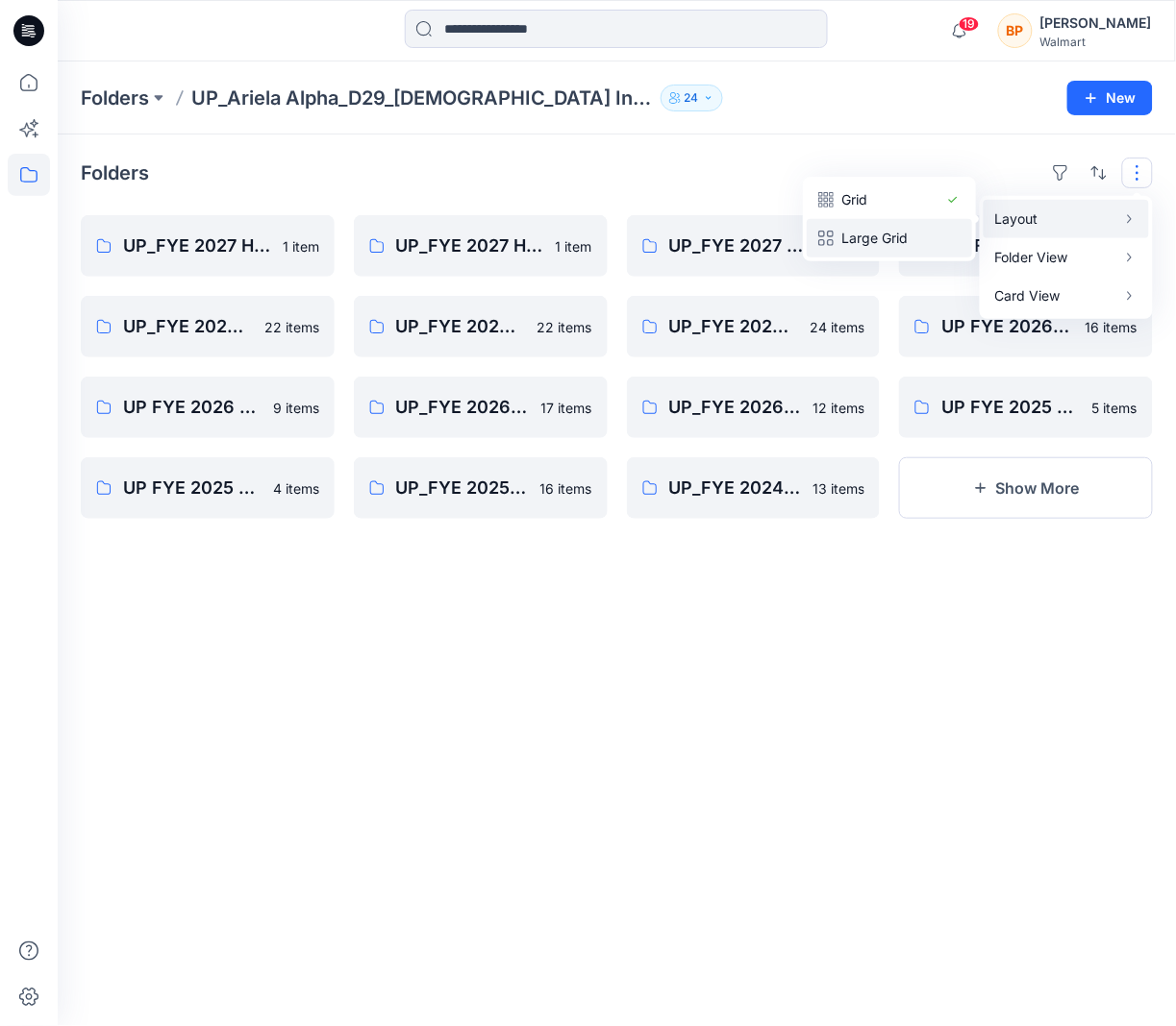
click at [924, 229] on p "Large Grid" at bounding box center [889, 238] width 96 height 23
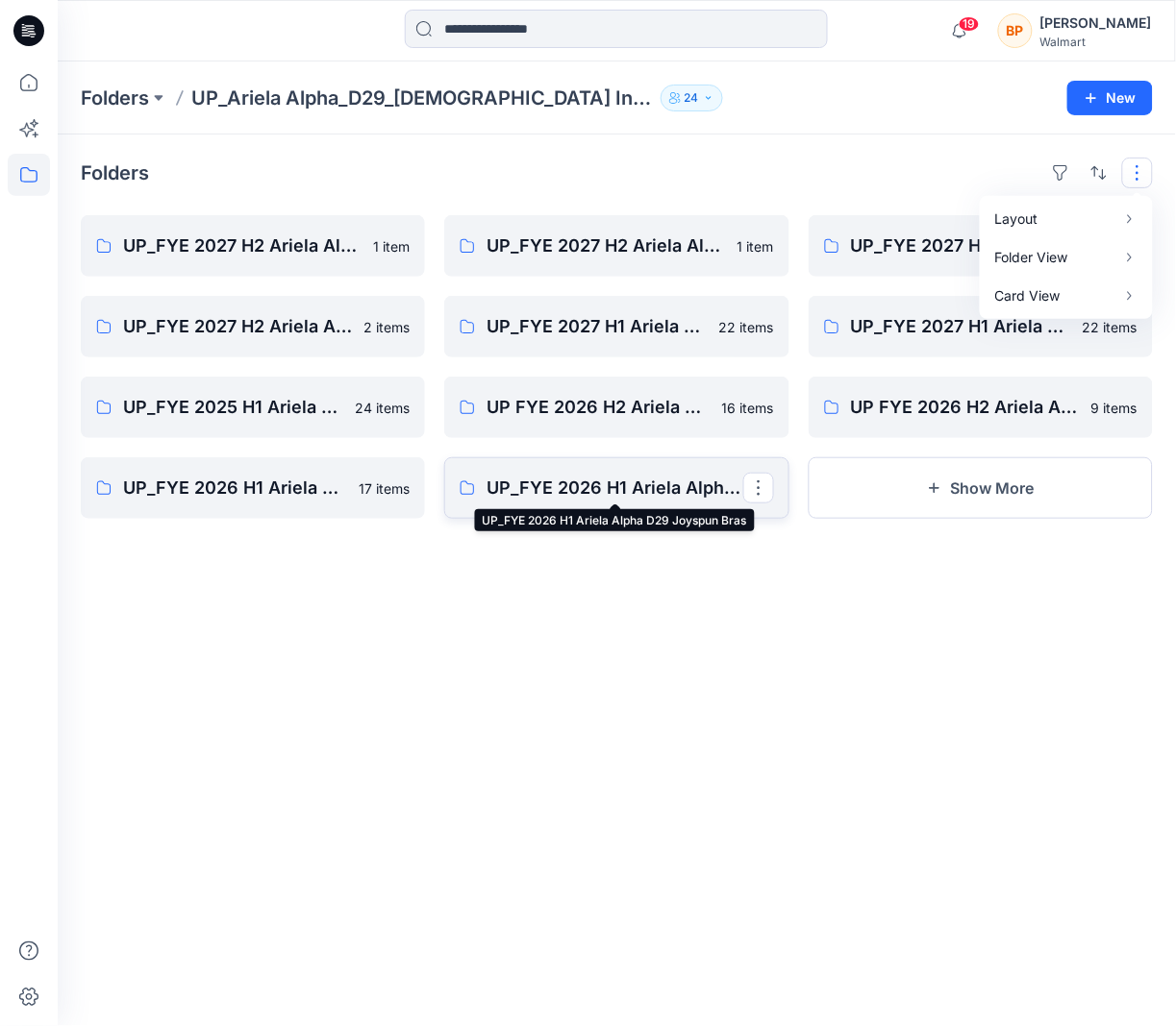
click at [582, 496] on p "UP_FYE 2026 H1 Ariela Alpha D29 Joyspun Bras" at bounding box center [614, 488] width 256 height 27
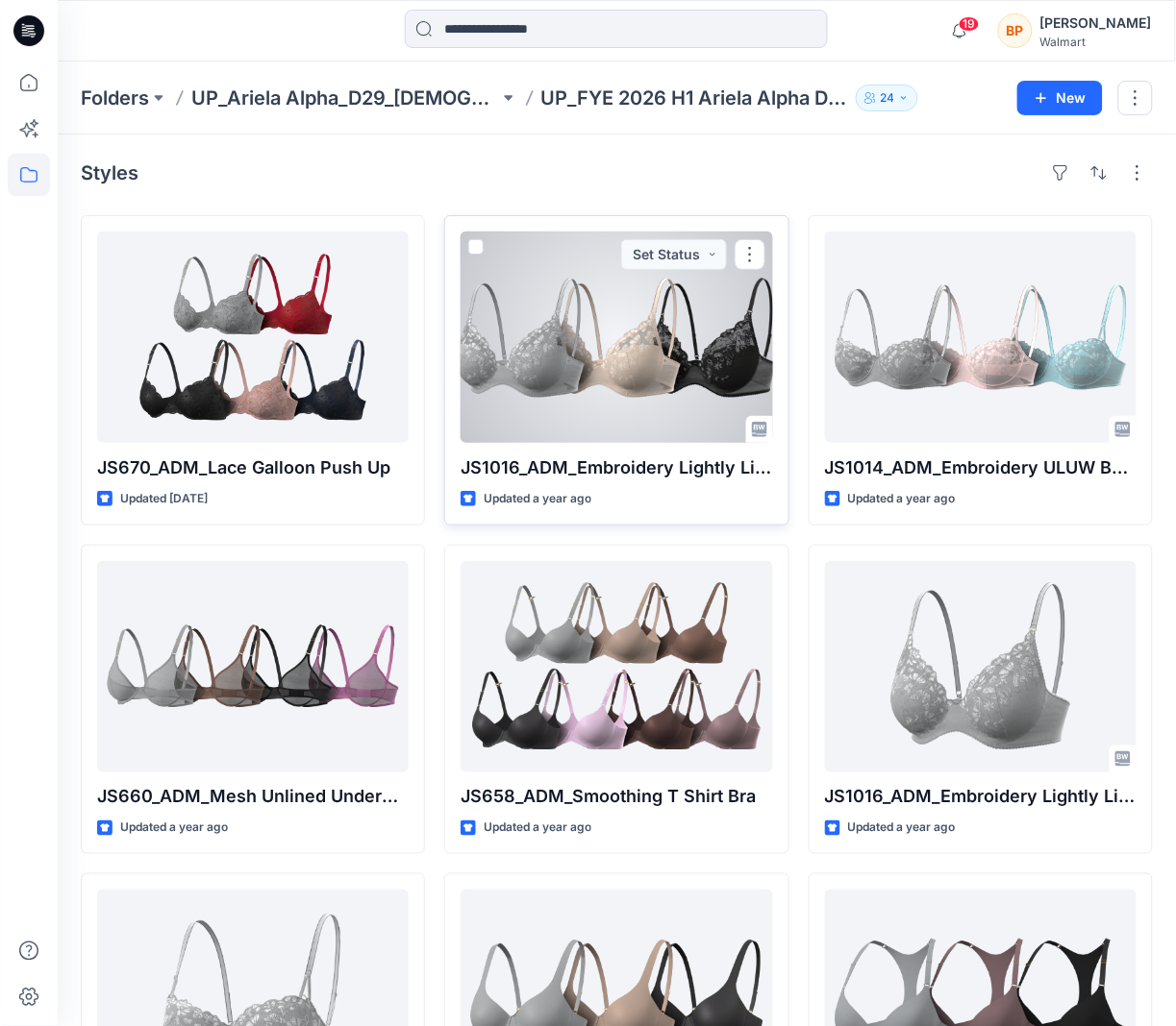
click at [614, 365] on div at bounding box center [616, 338] width 312 height 212
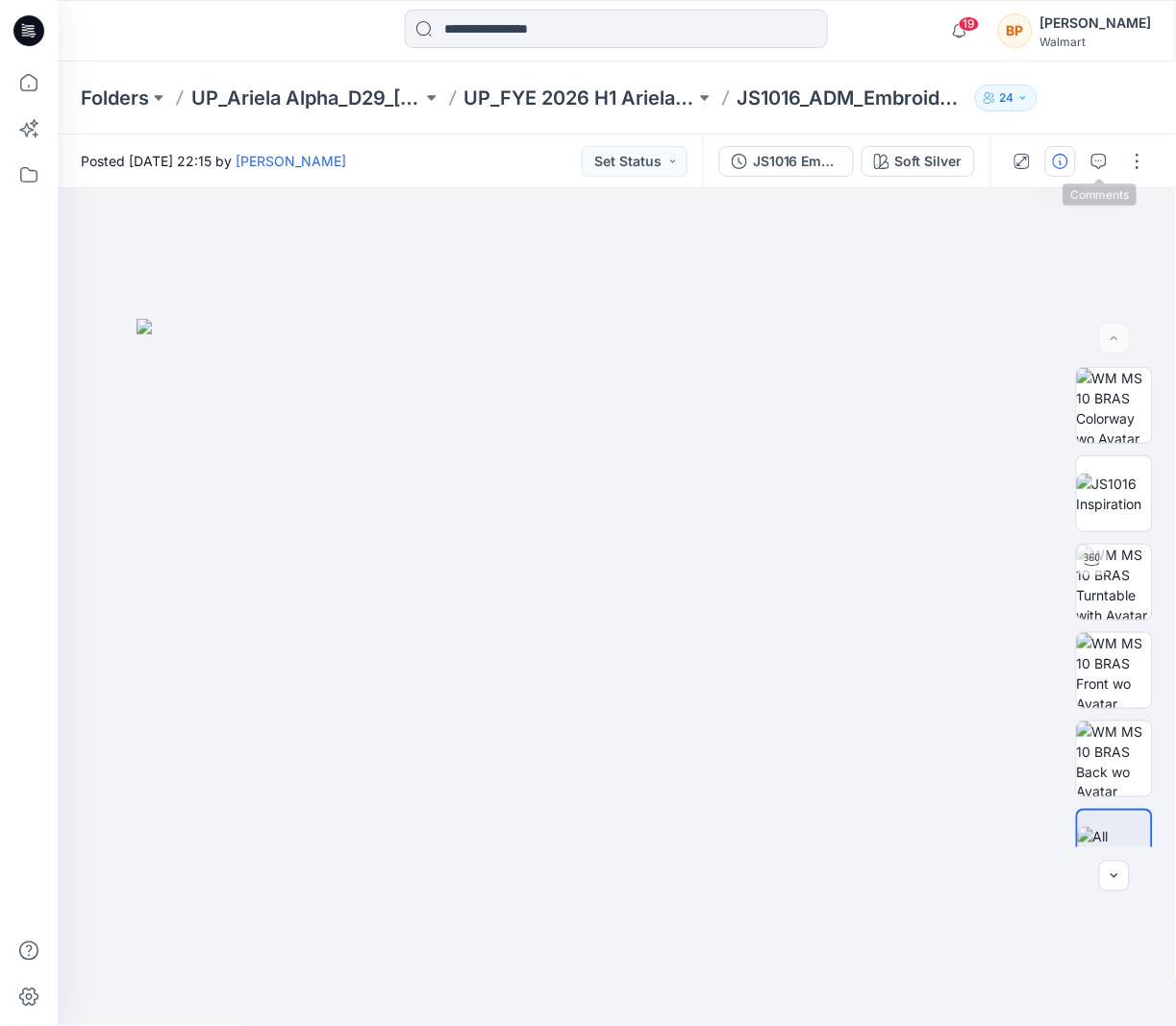
click at [1073, 161] on button "button" at bounding box center [1060, 161] width 31 height 31
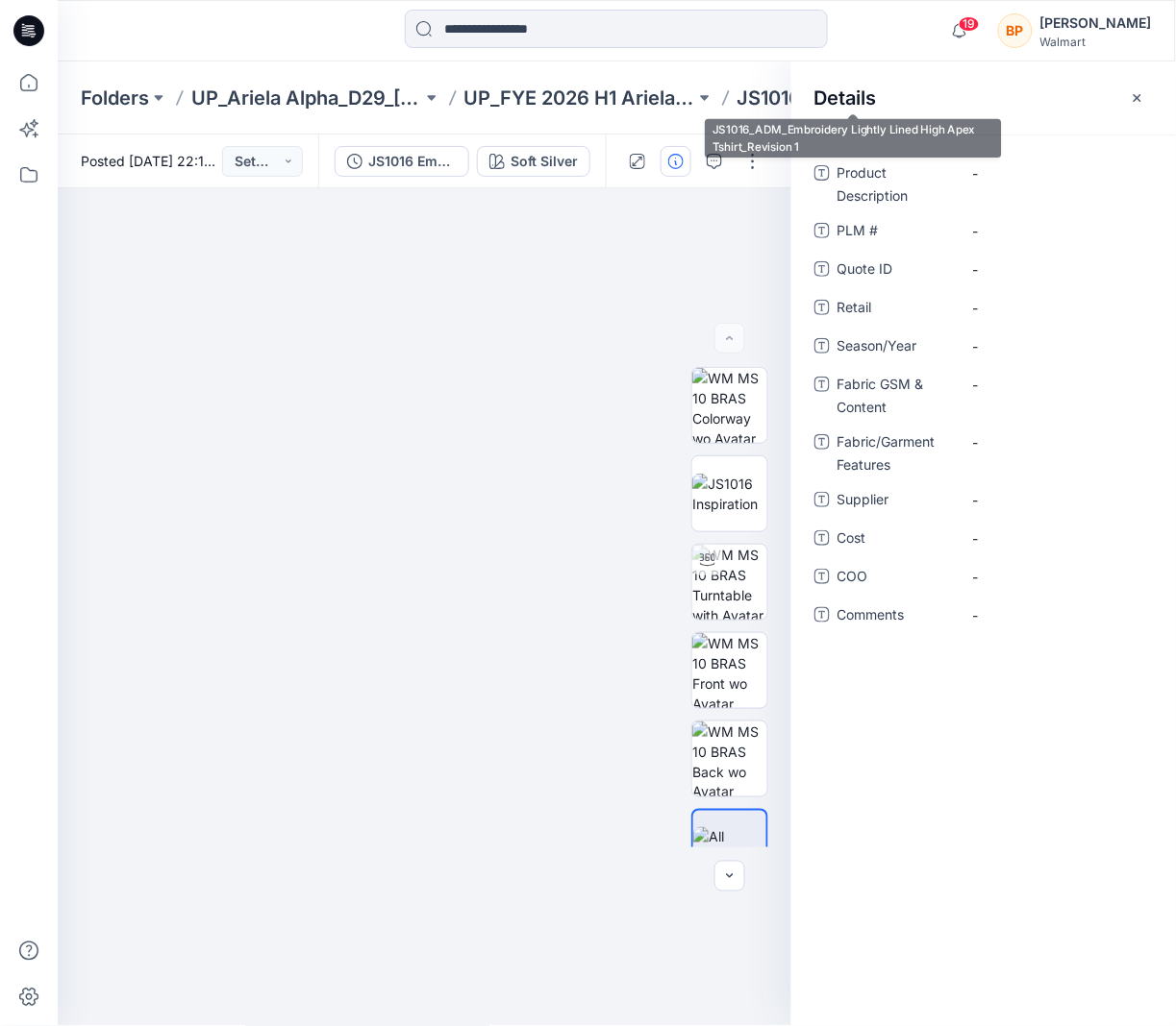
click at [584, 122] on div "Folders UP_Ariela Alpha_D29_Ladies Intimates - Joyspun UP_FYE 2026 H1 Ariela Al…" at bounding box center [616, 98] width 1118 height 73
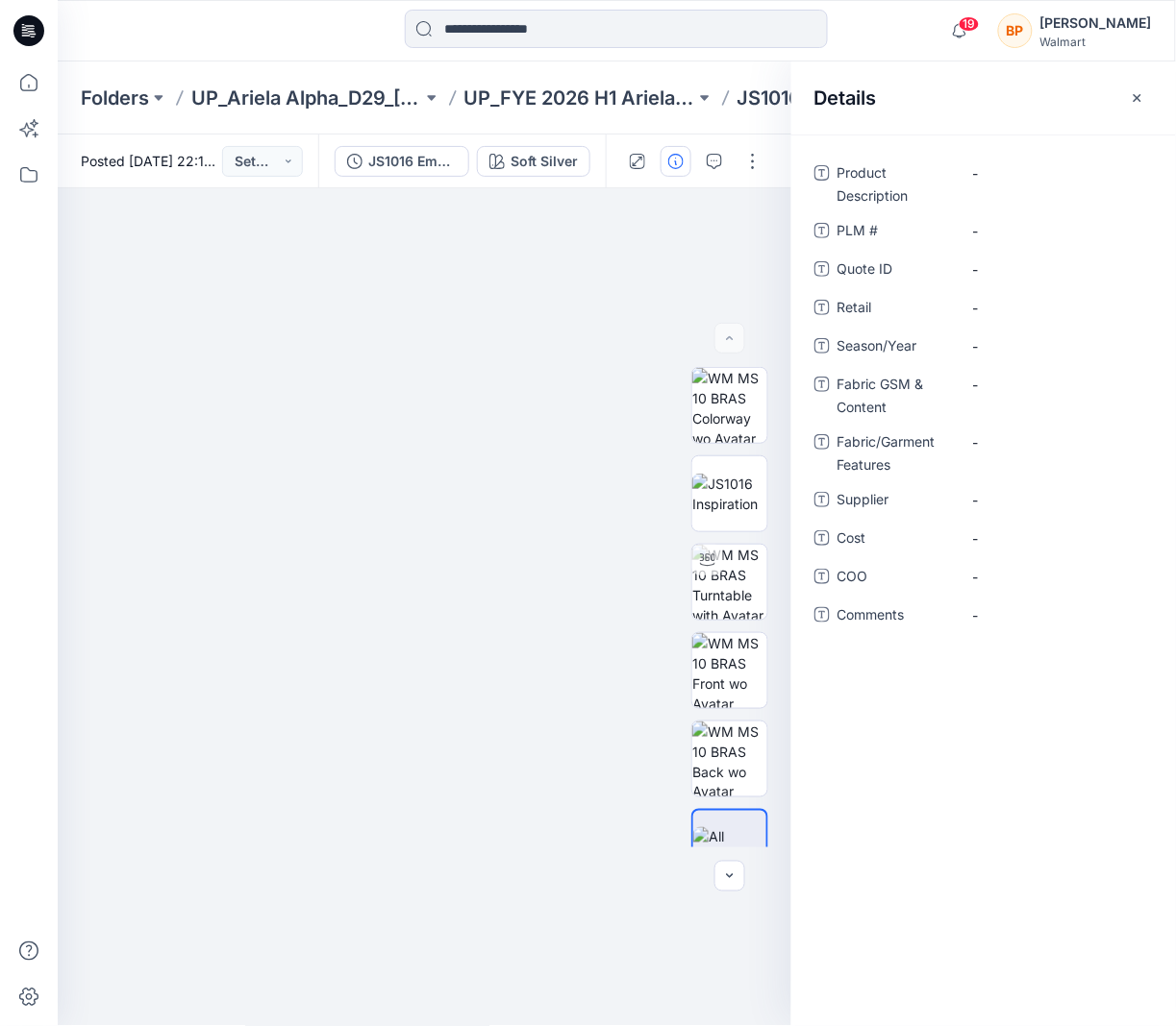
click at [582, 113] on div "Folders UP_Ariela Alpha_D29_Ladies Intimates - Joyspun UP_FYE 2026 H1 Ariela Al…" at bounding box center [616, 98] width 1118 height 73
click at [574, 102] on p "UP_FYE 2026 H1 Ariela Alpha D29 Joyspun Bras" at bounding box center [580, 98] width 231 height 27
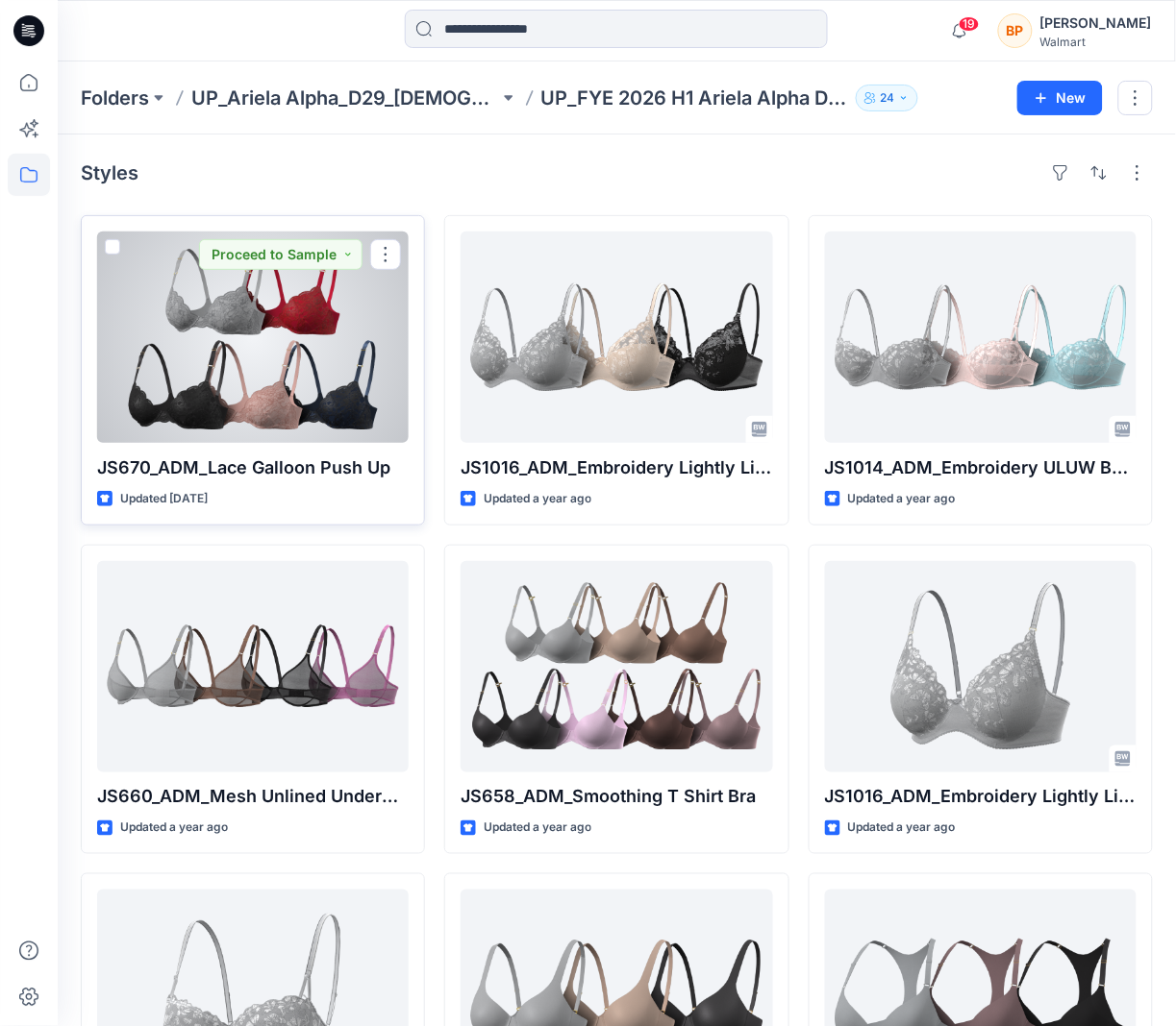
click at [267, 368] on div at bounding box center [253, 338] width 312 height 212
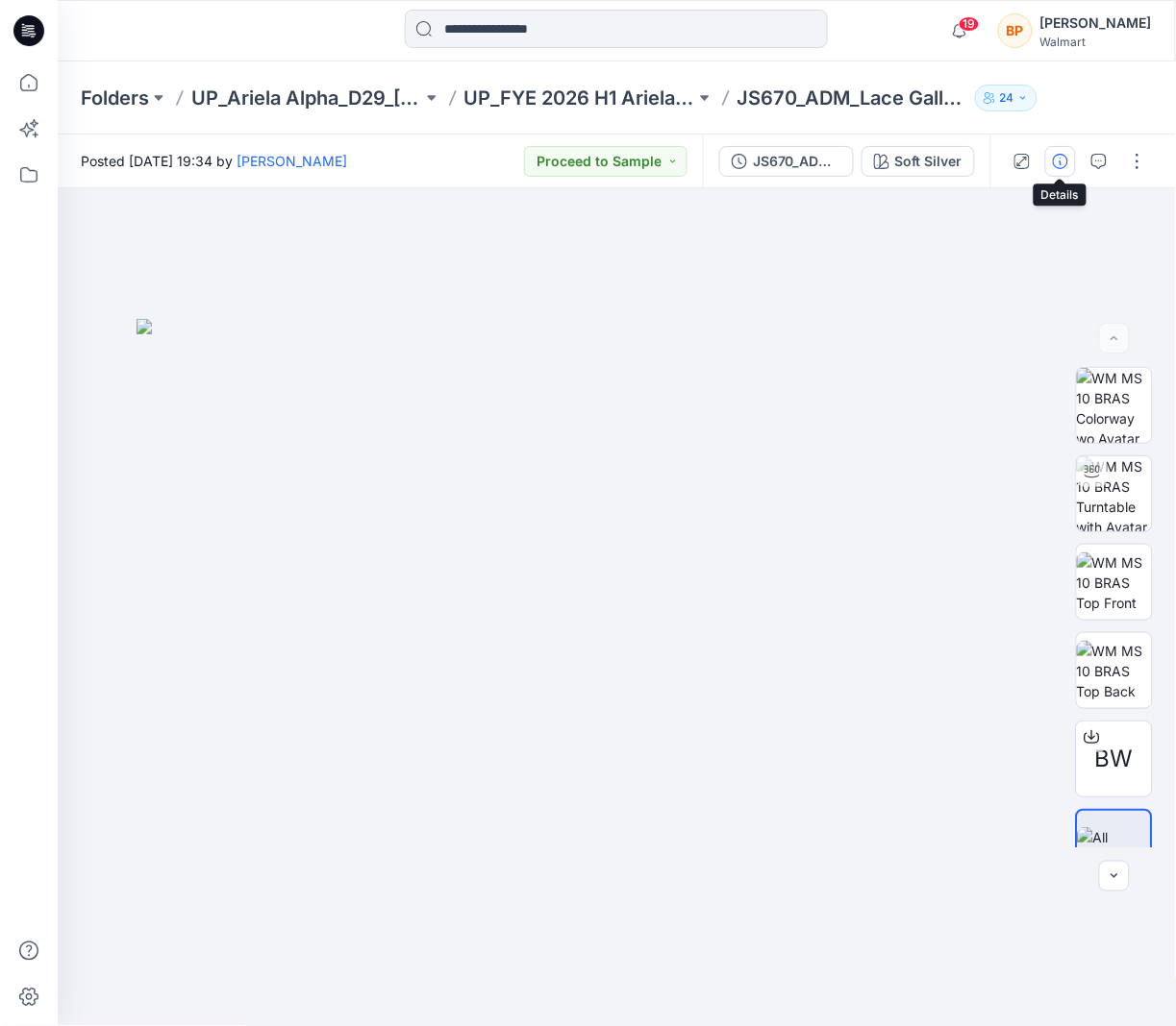
click at [1057, 164] on icon "button" at bounding box center [1059, 161] width 15 height 15
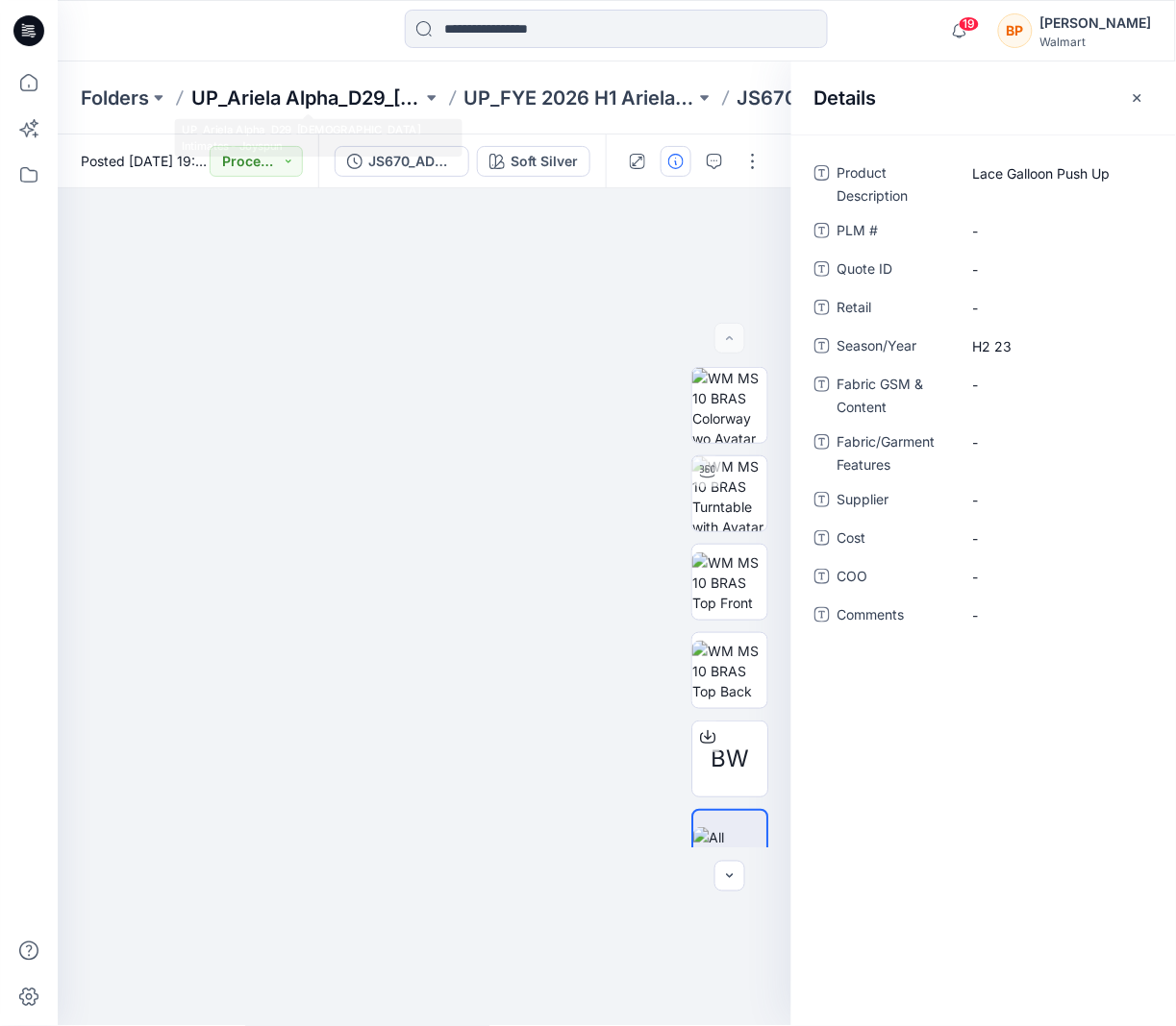
click at [394, 95] on p "UP_Ariela Alpha_D29_[DEMOGRAPHIC_DATA] Intimates - Joyspun" at bounding box center [306, 98] width 231 height 27
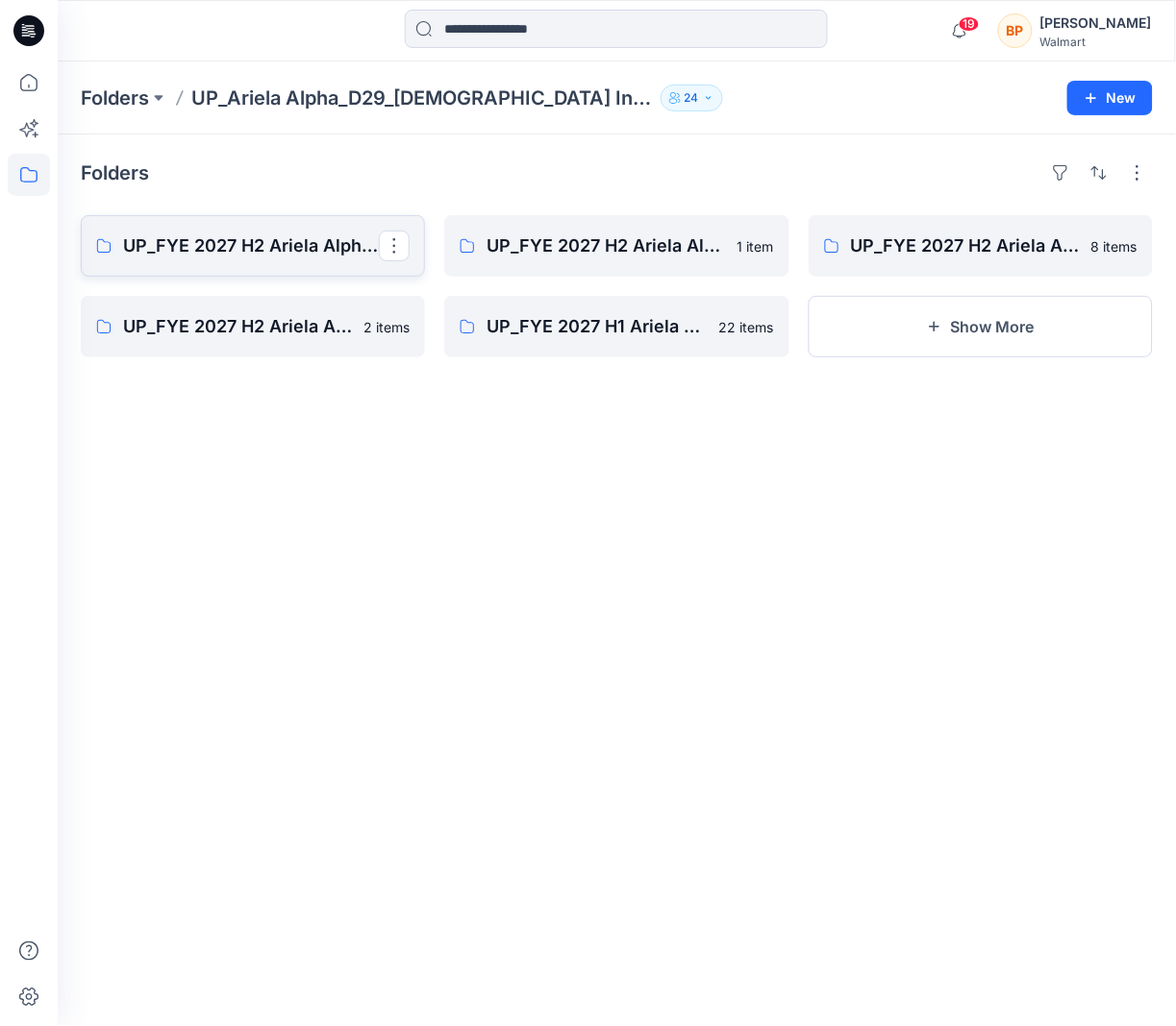
click at [282, 269] on link "UP_FYE 2027 H2 Ariela Alpha D29 Joyspun Tops" at bounding box center [253, 247] width 344 height 62
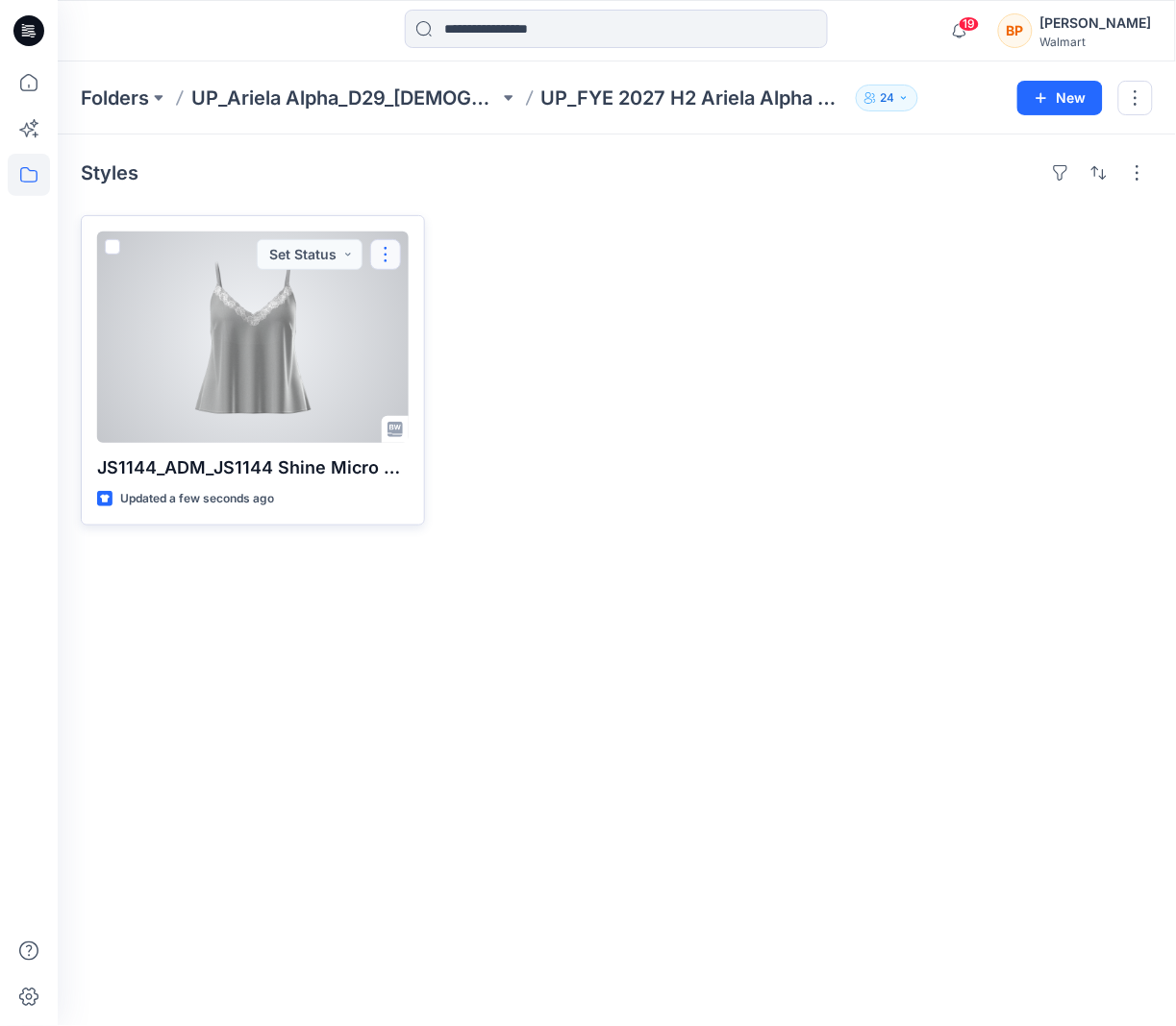
click at [390, 249] on button "button" at bounding box center [385, 255] width 31 height 31
click at [427, 298] on p "Edit" at bounding box center [421, 300] width 24 height 20
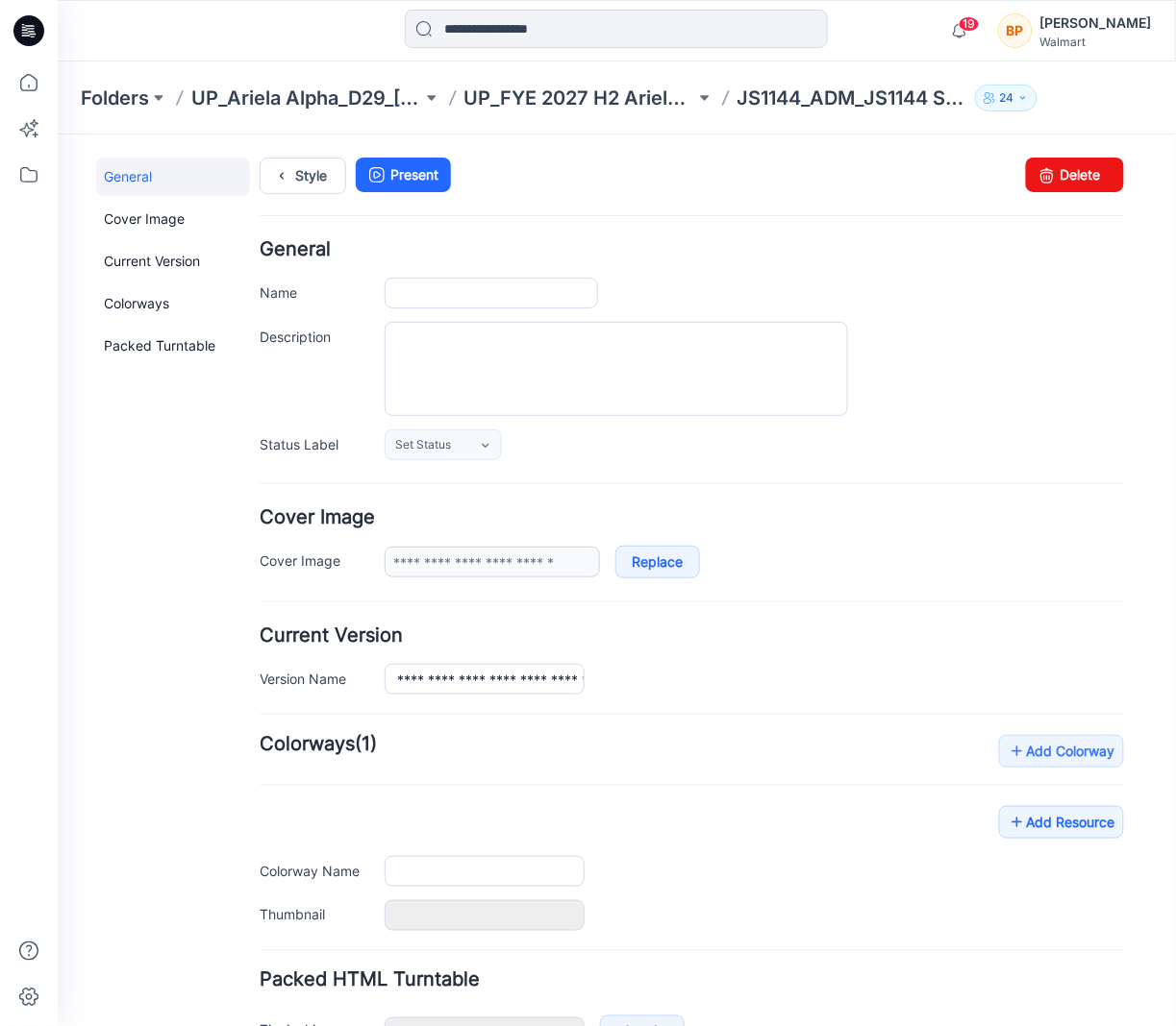
type input "**********"
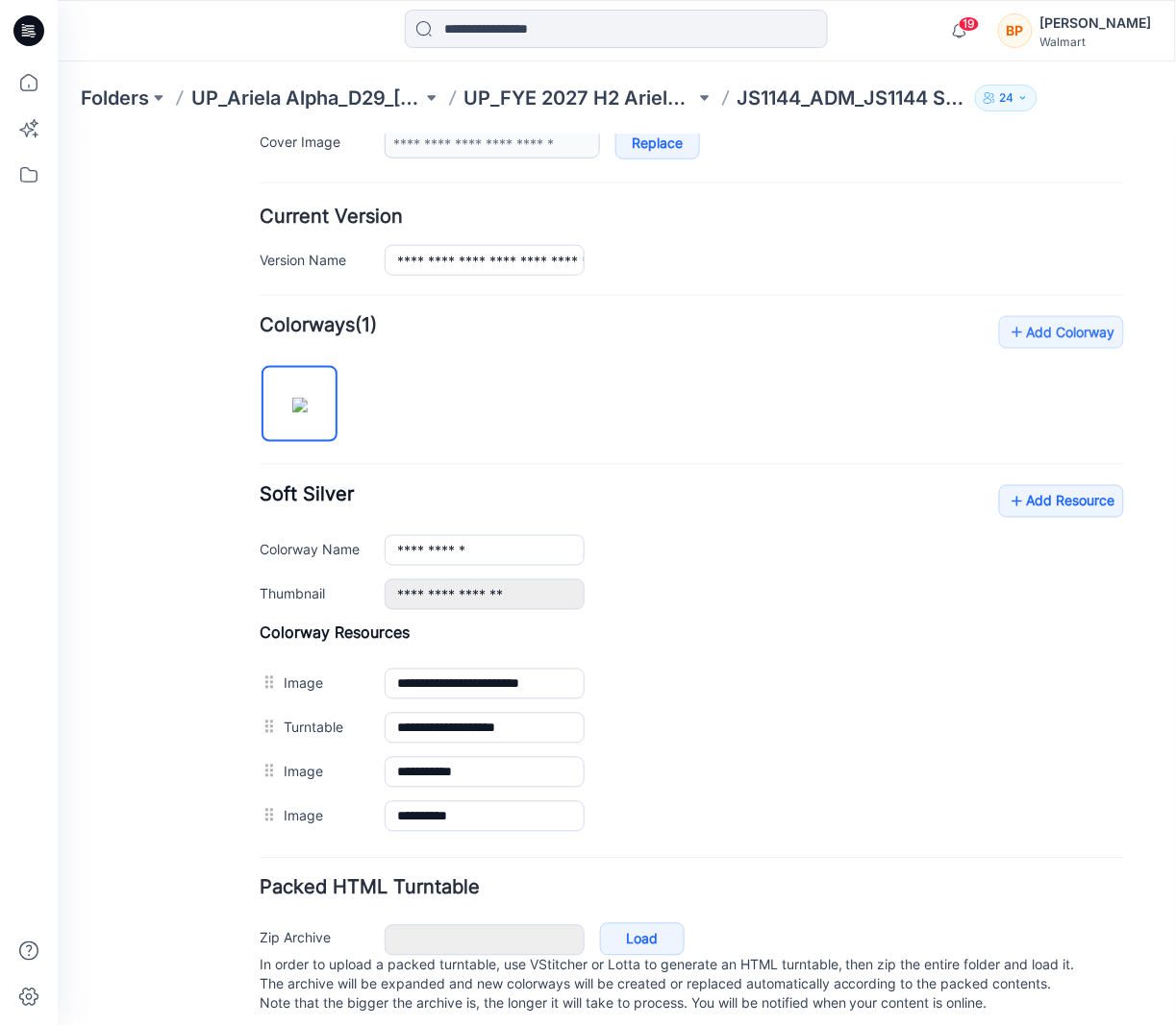
scroll to position [459, 0]
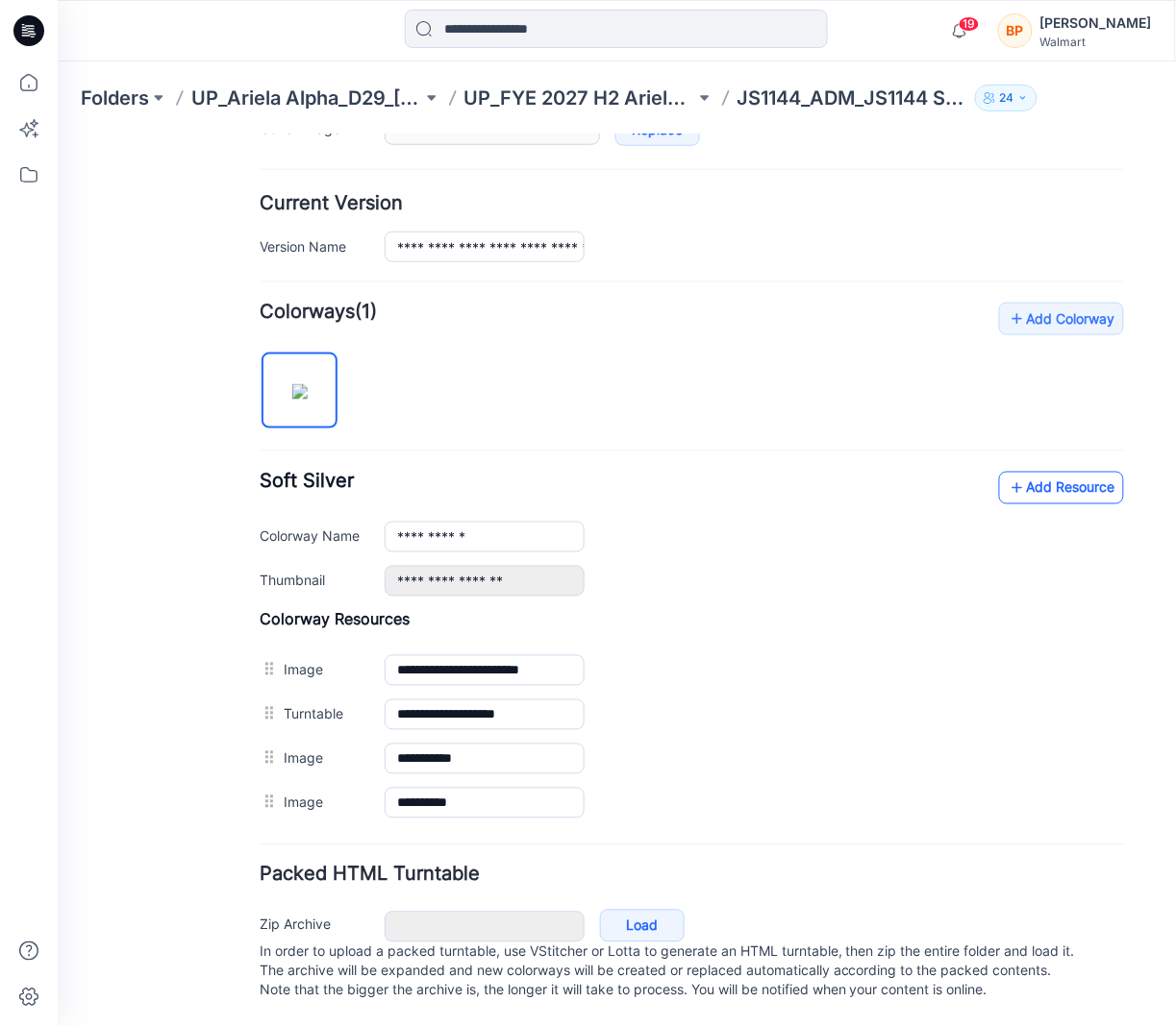
click at [1091, 471] on link "Add Resource" at bounding box center [1060, 487] width 125 height 33
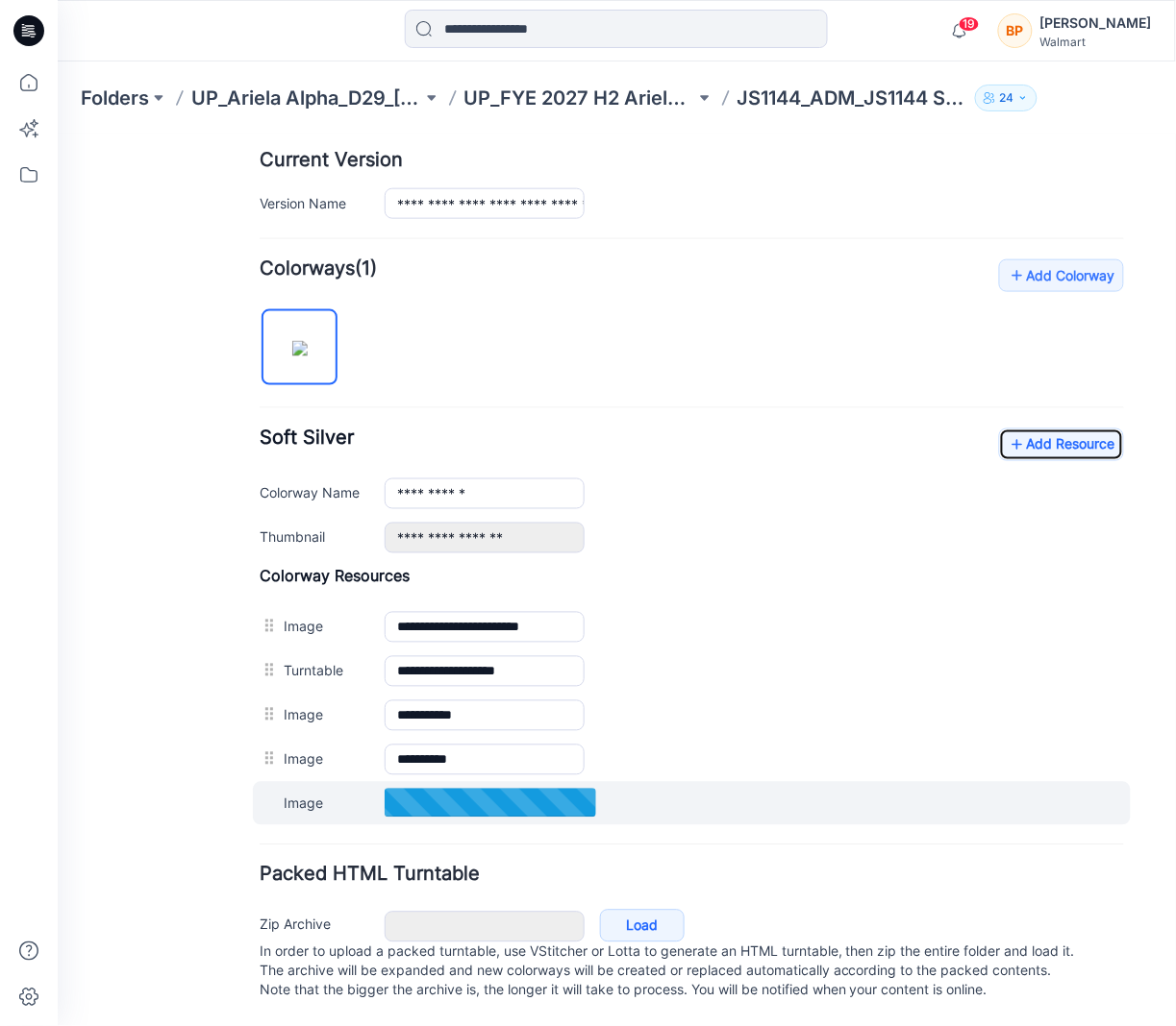
scroll to position [503, 0]
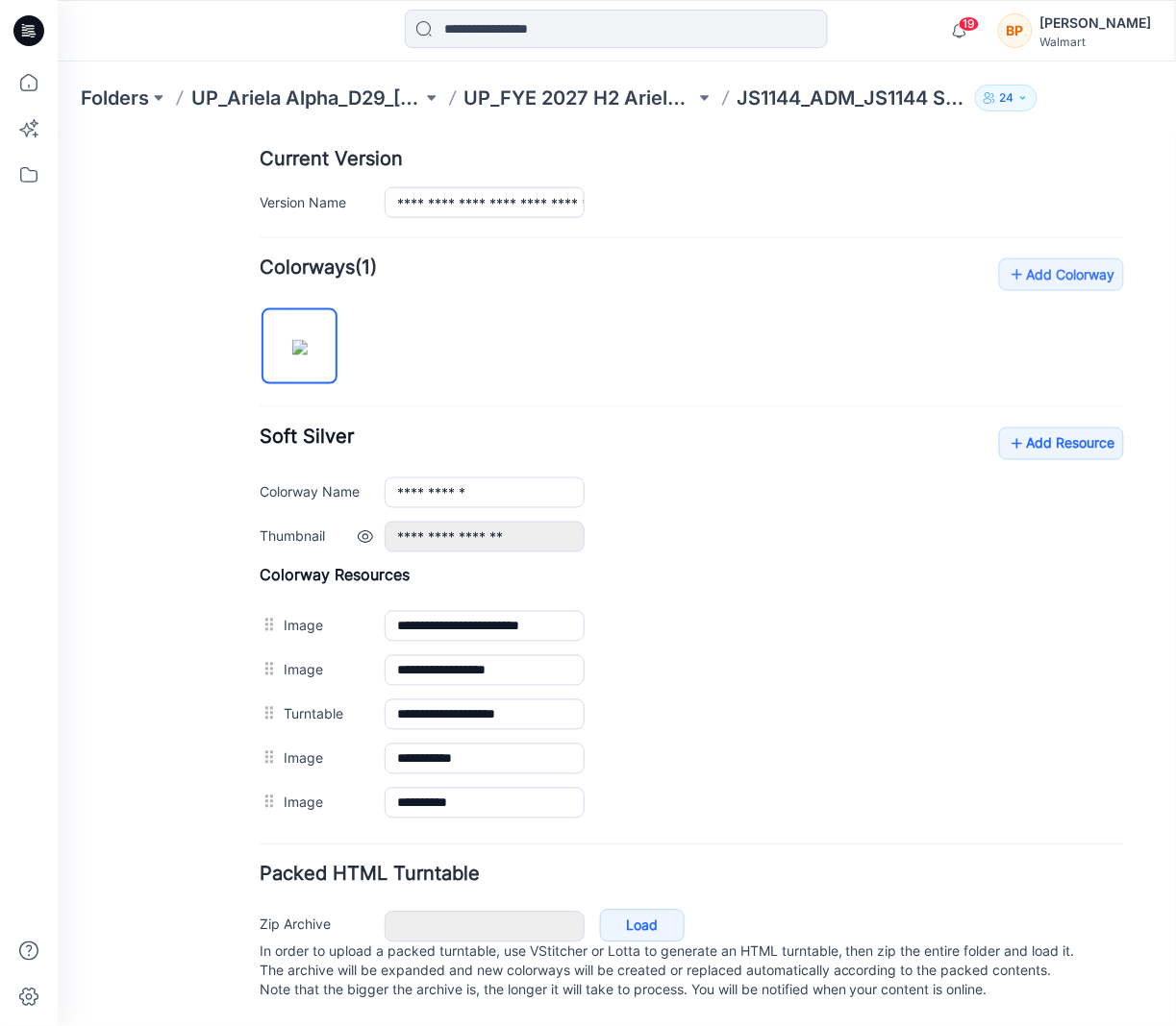
click at [703, 530] on div "**********" at bounding box center [753, 535] width 739 height 31
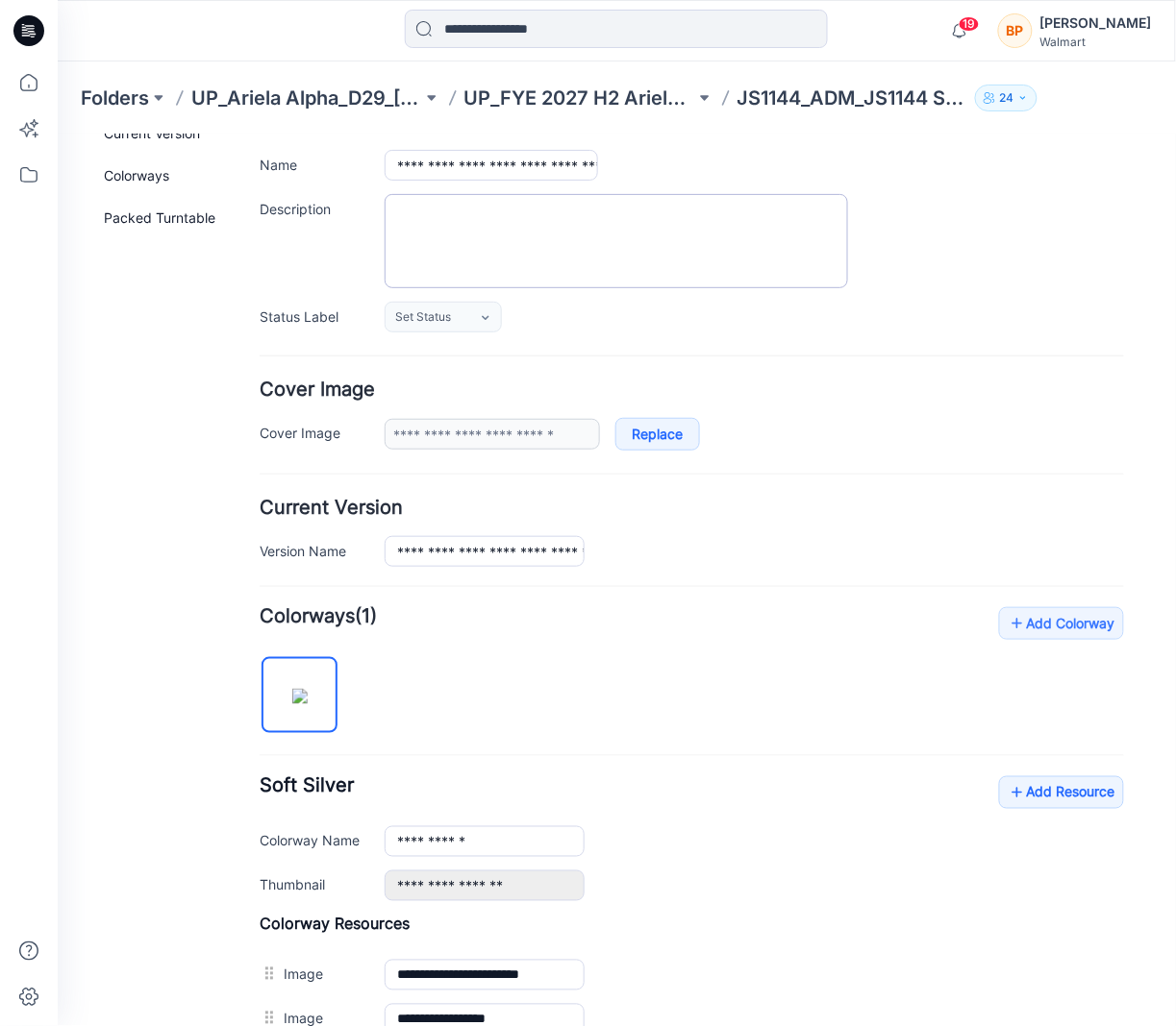
scroll to position [0, 0]
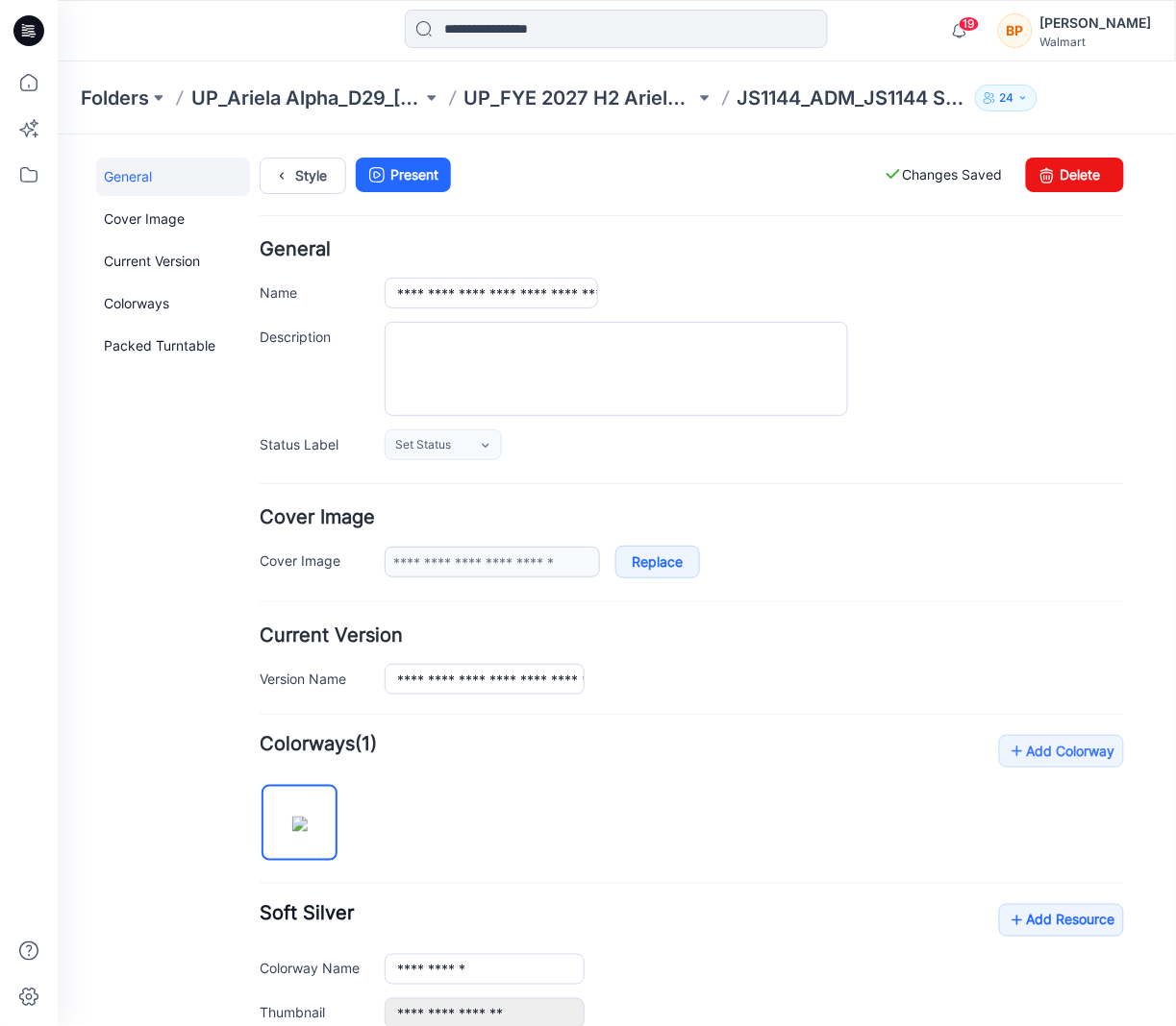
click at [280, 142] on div "**********" at bounding box center [604, 818] width 1095 height 1369
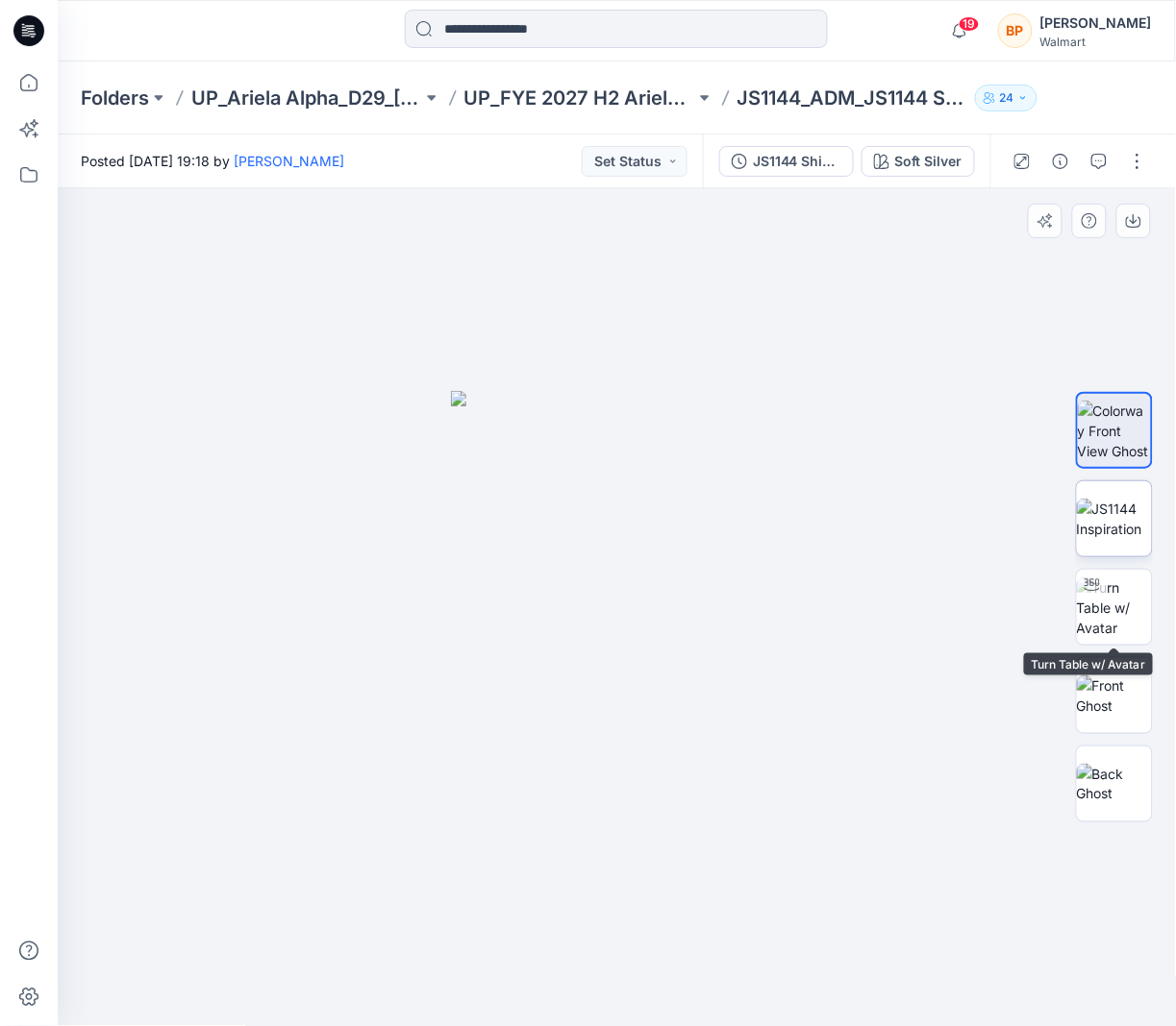
click at [1108, 521] on img at bounding box center [1114, 518] width 75 height 40
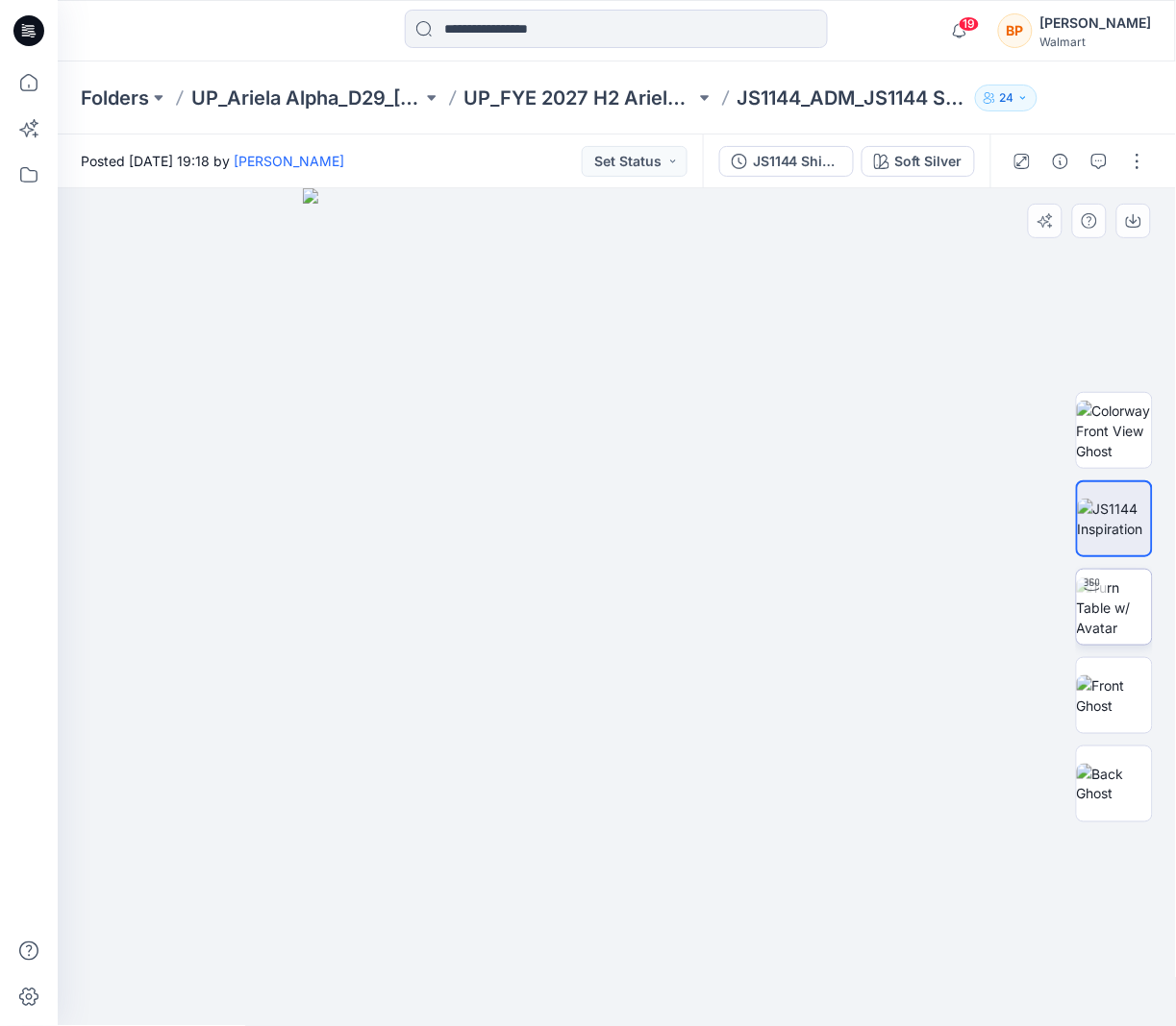
click at [1108, 585] on img at bounding box center [1114, 607] width 75 height 61
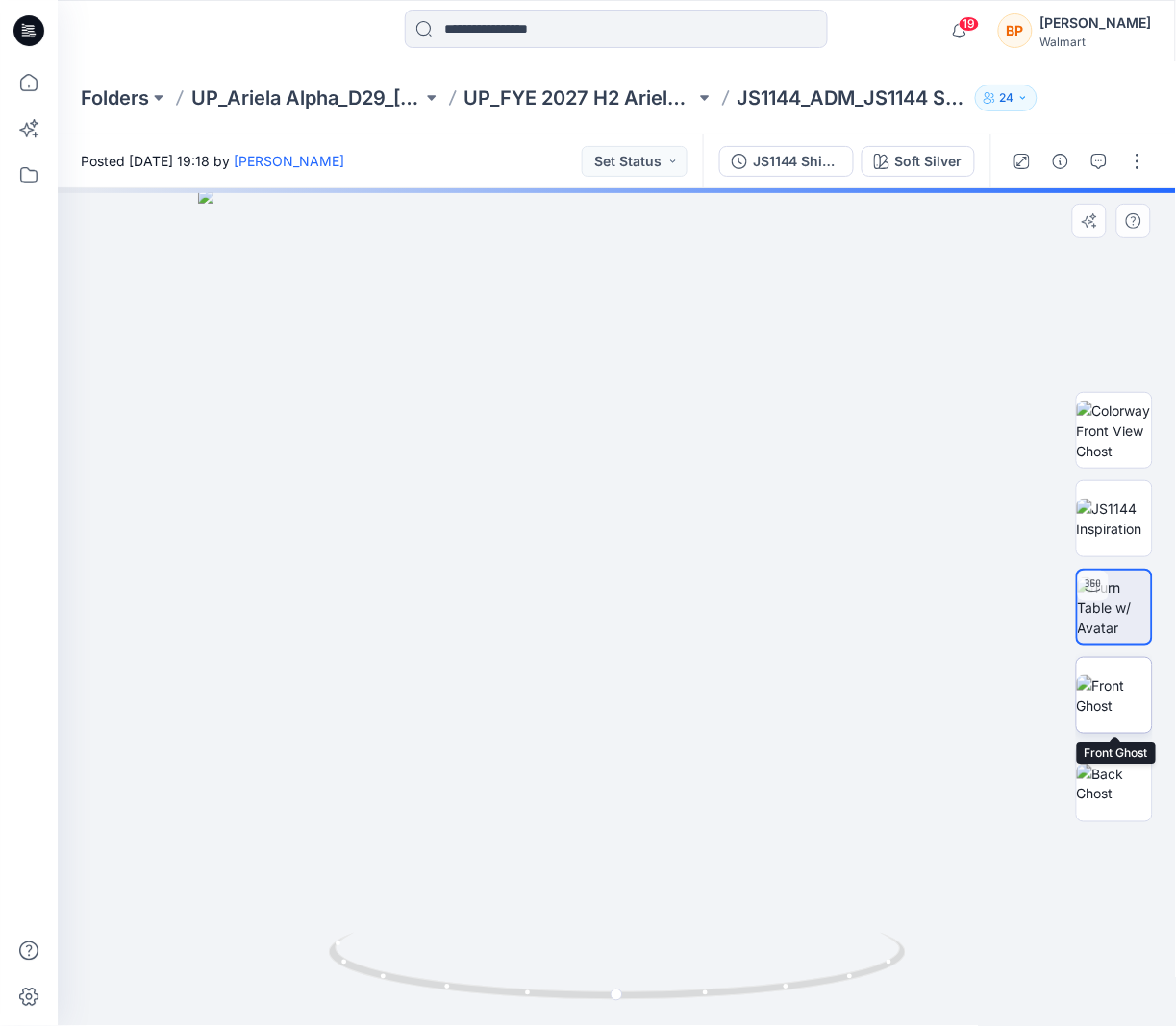
click at [1096, 693] on img at bounding box center [1114, 695] width 75 height 40
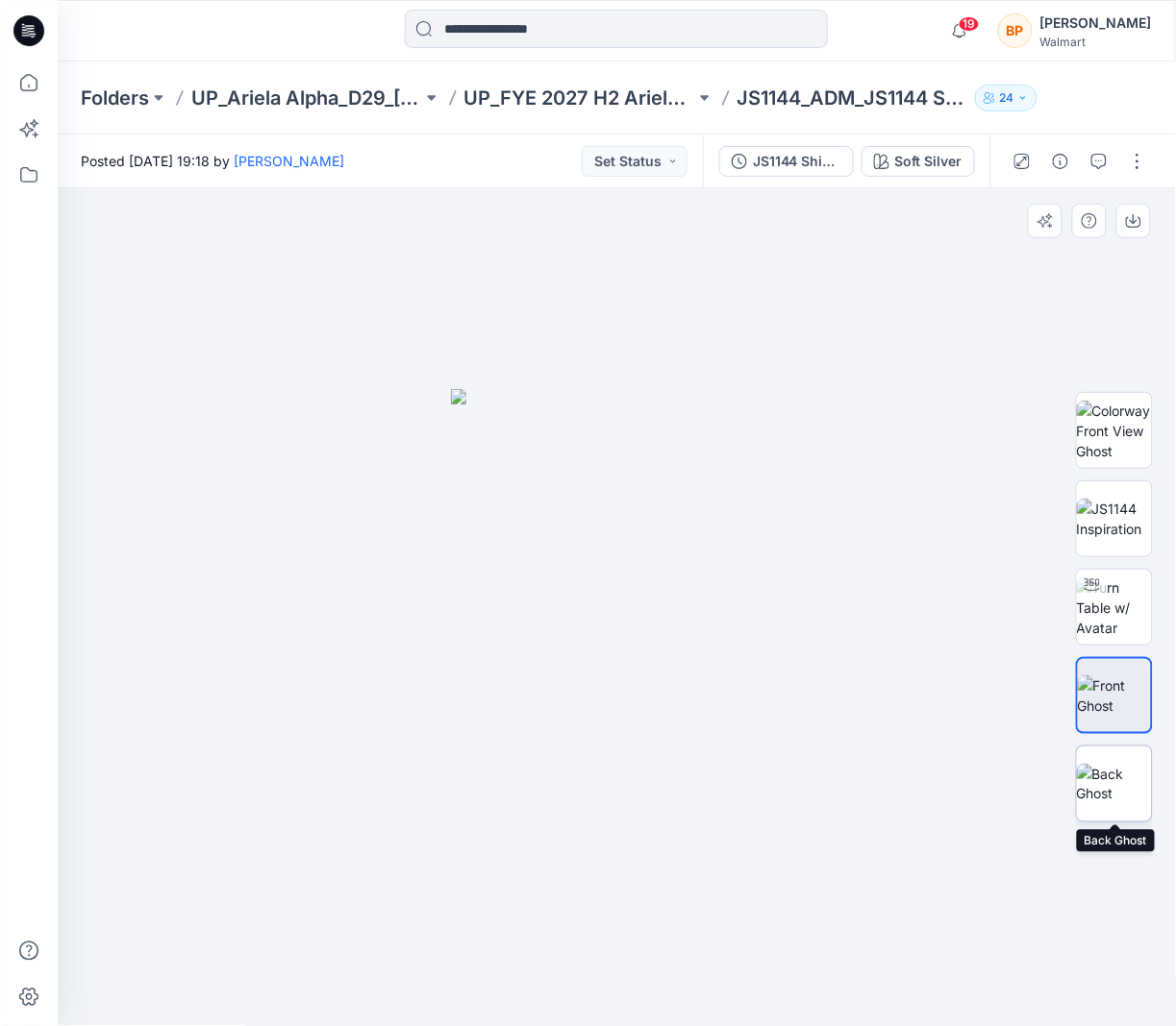
click at [1096, 790] on img at bounding box center [1114, 784] width 75 height 40
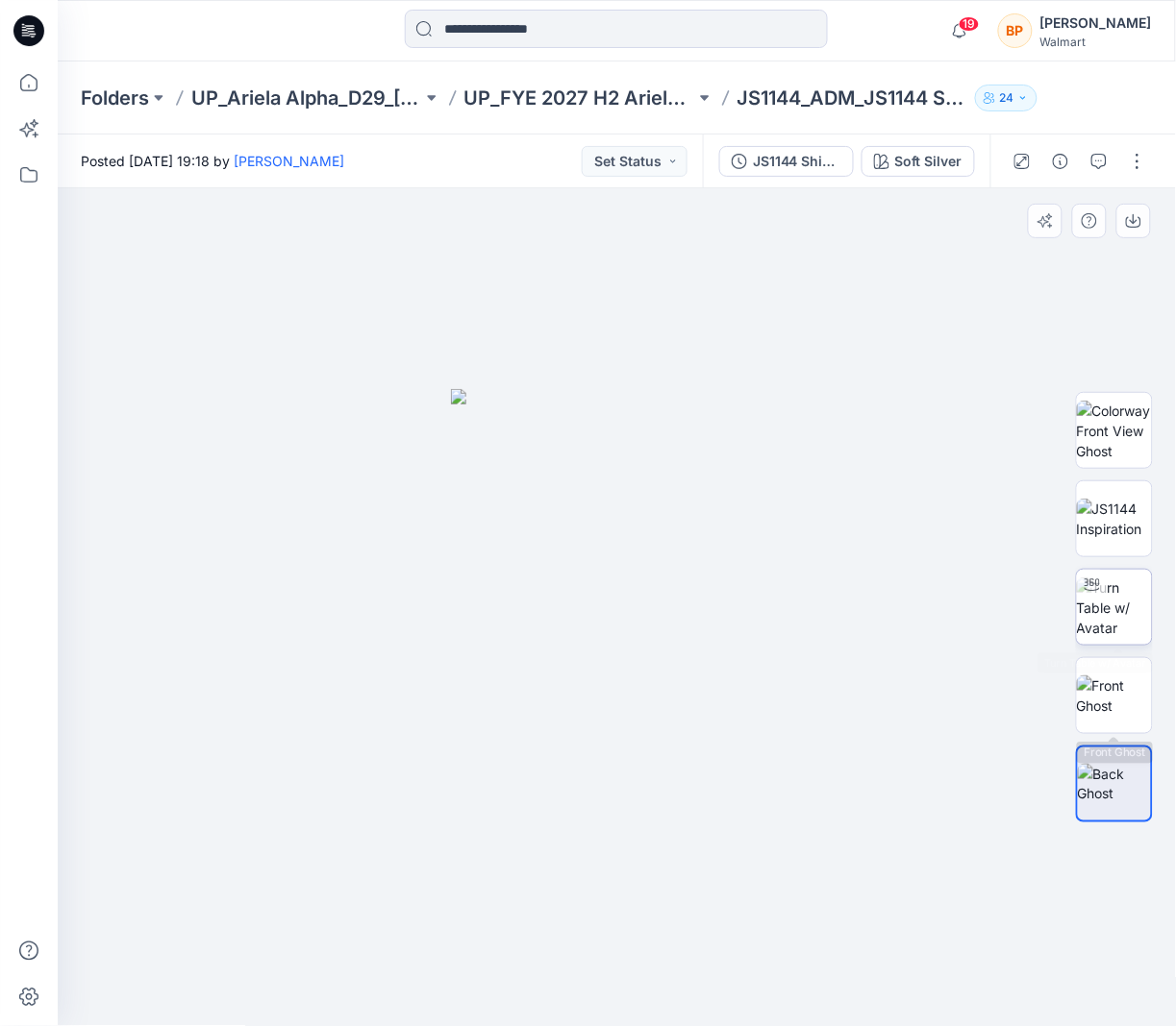
click at [1123, 607] on img at bounding box center [1114, 607] width 75 height 61
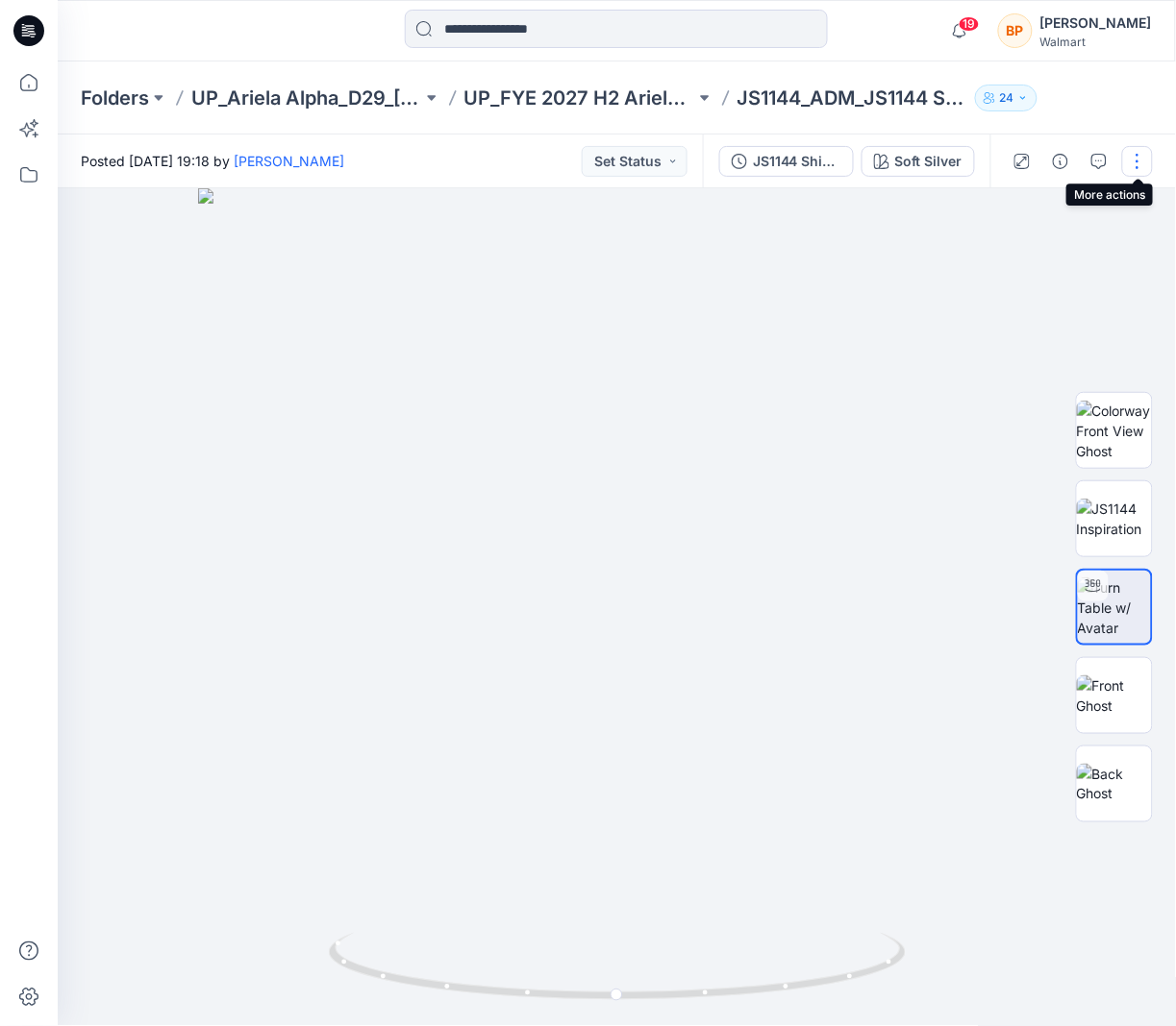
click at [1143, 167] on button "button" at bounding box center [1137, 161] width 31 height 31
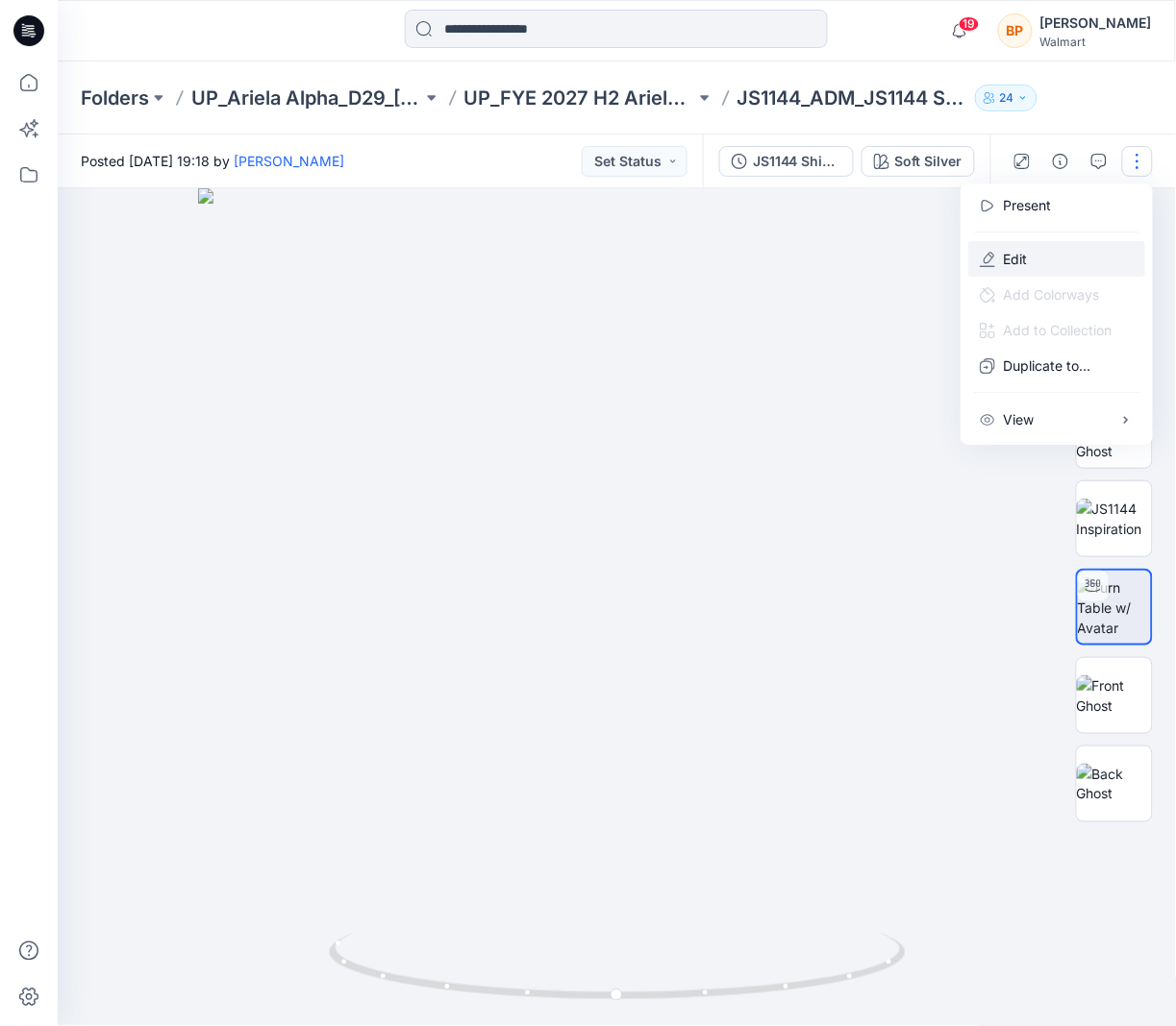
click at [1084, 258] on button "Edit" at bounding box center [1056, 259] width 177 height 36
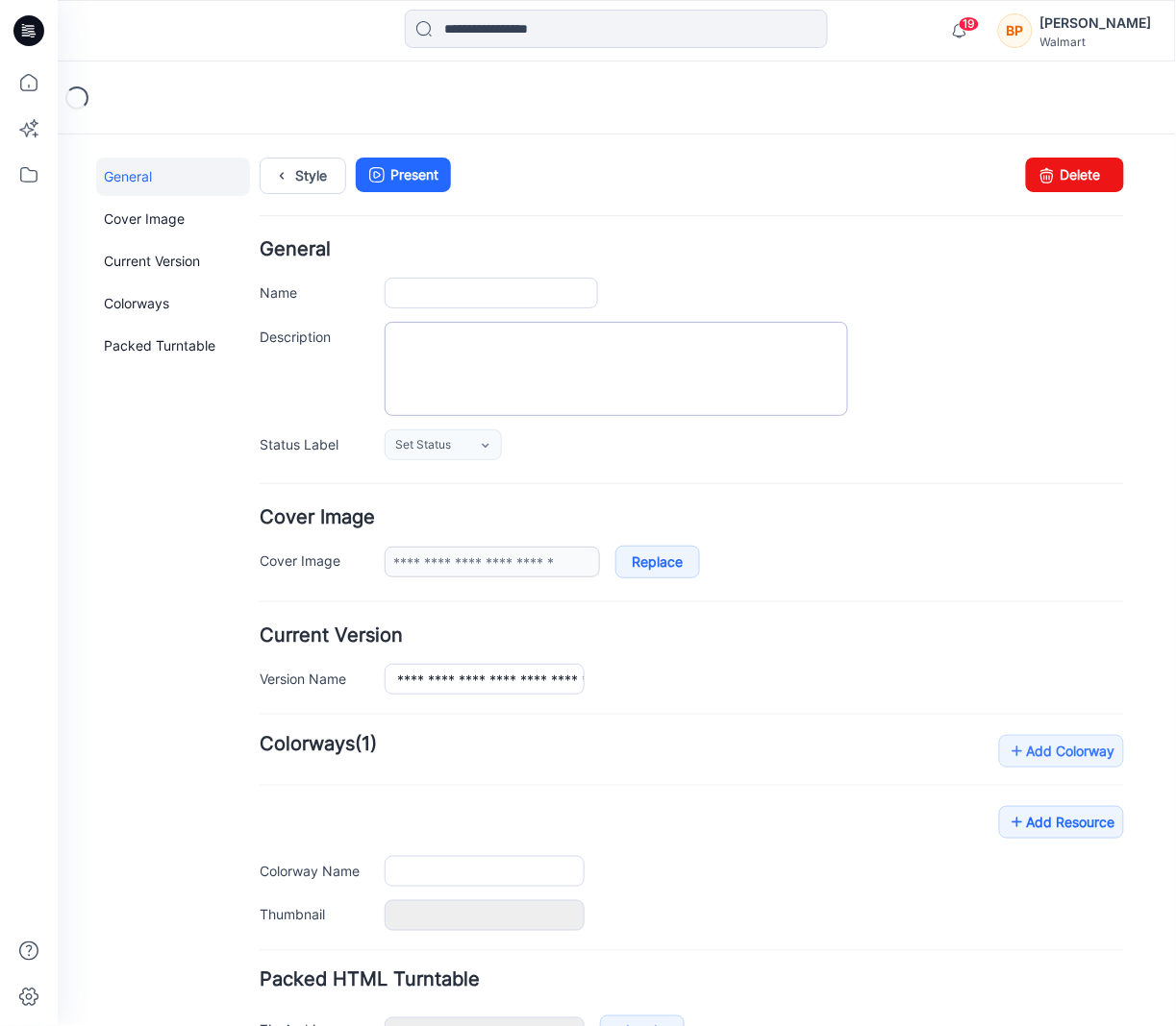
type input "**********"
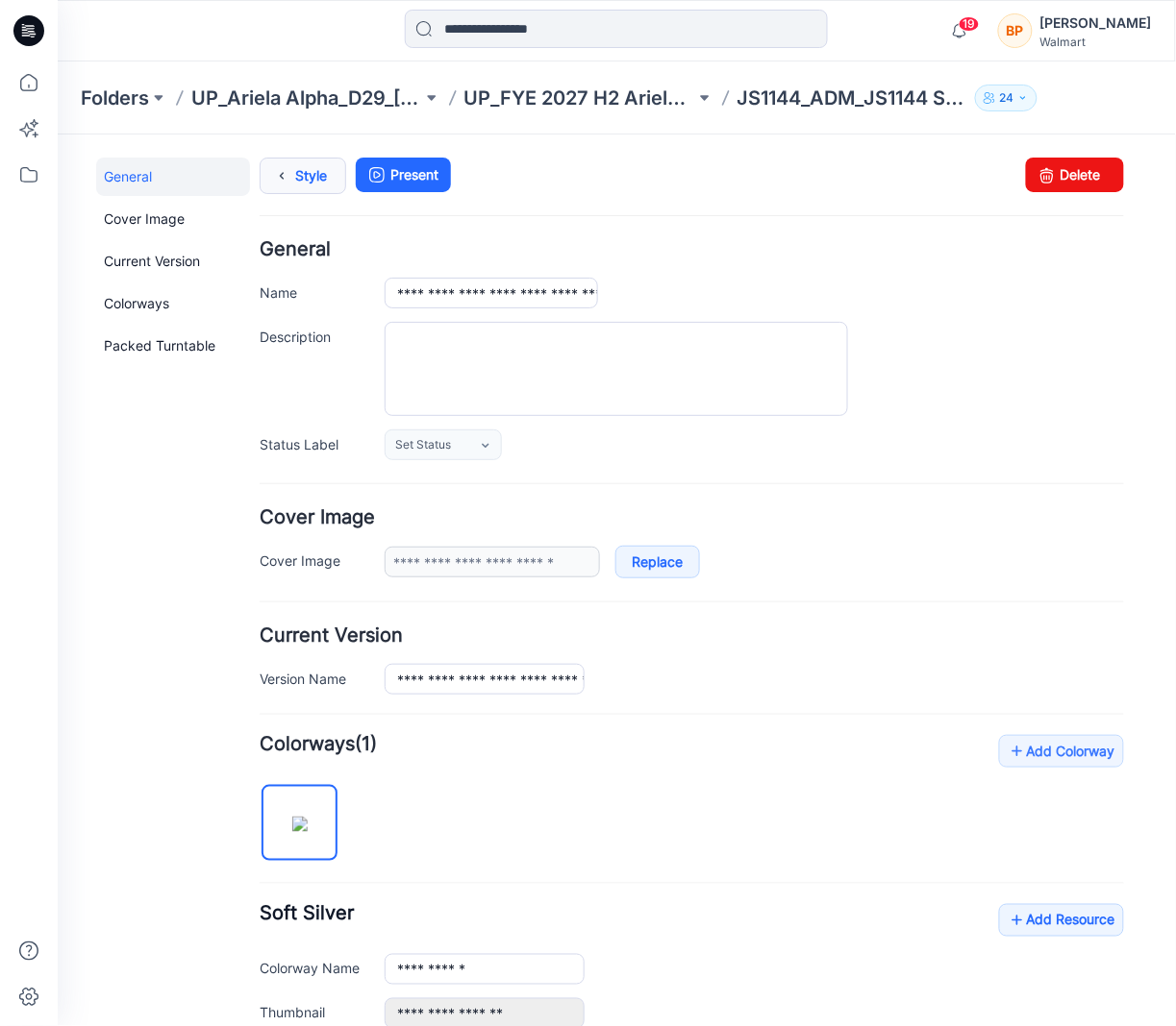
click at [316, 175] on link "Style" at bounding box center [302, 175] width 87 height 37
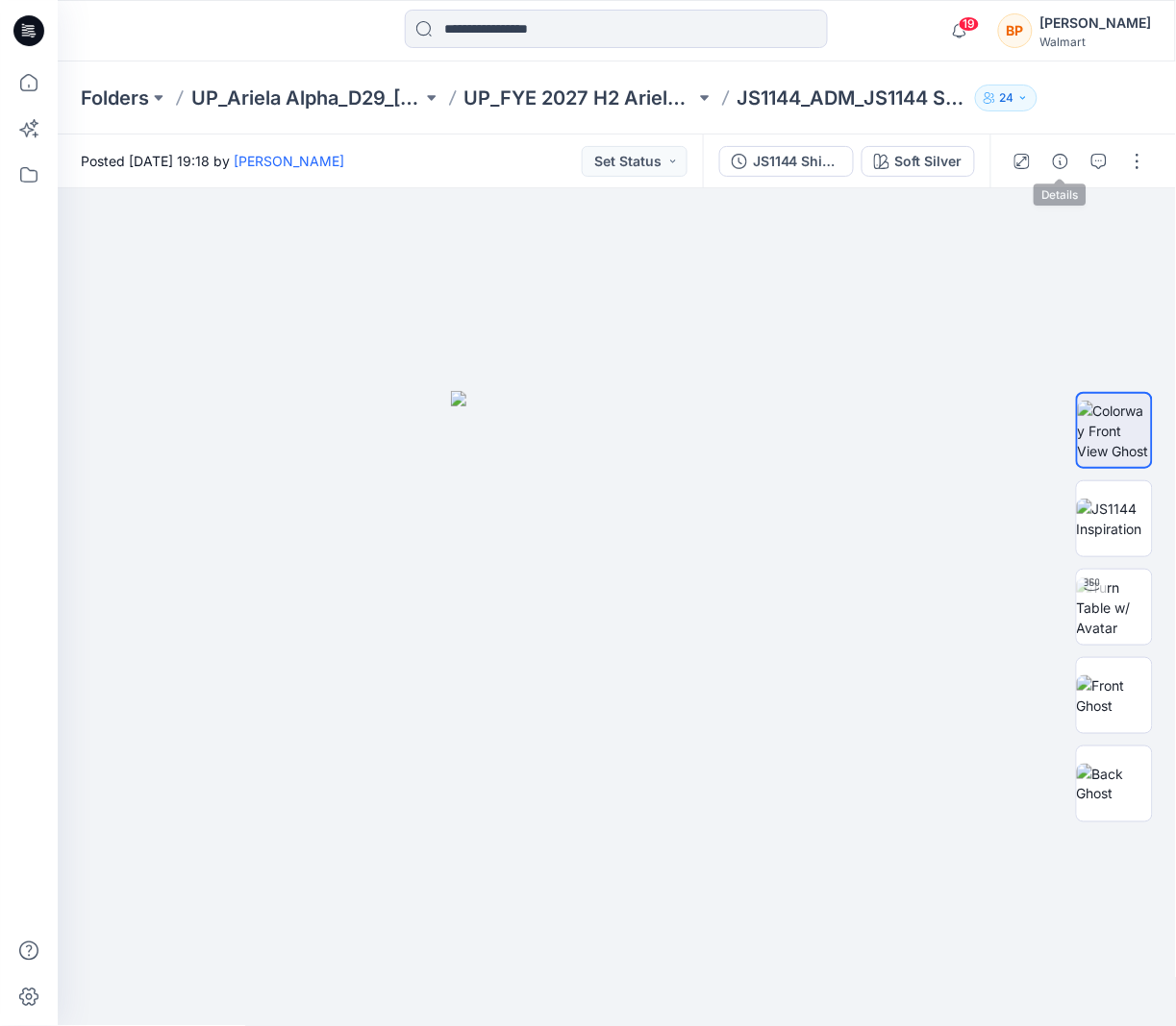
click at [1068, 141] on div at bounding box center [1079, 162] width 178 height 54
click at [1068, 152] on button "button" at bounding box center [1060, 161] width 31 height 31
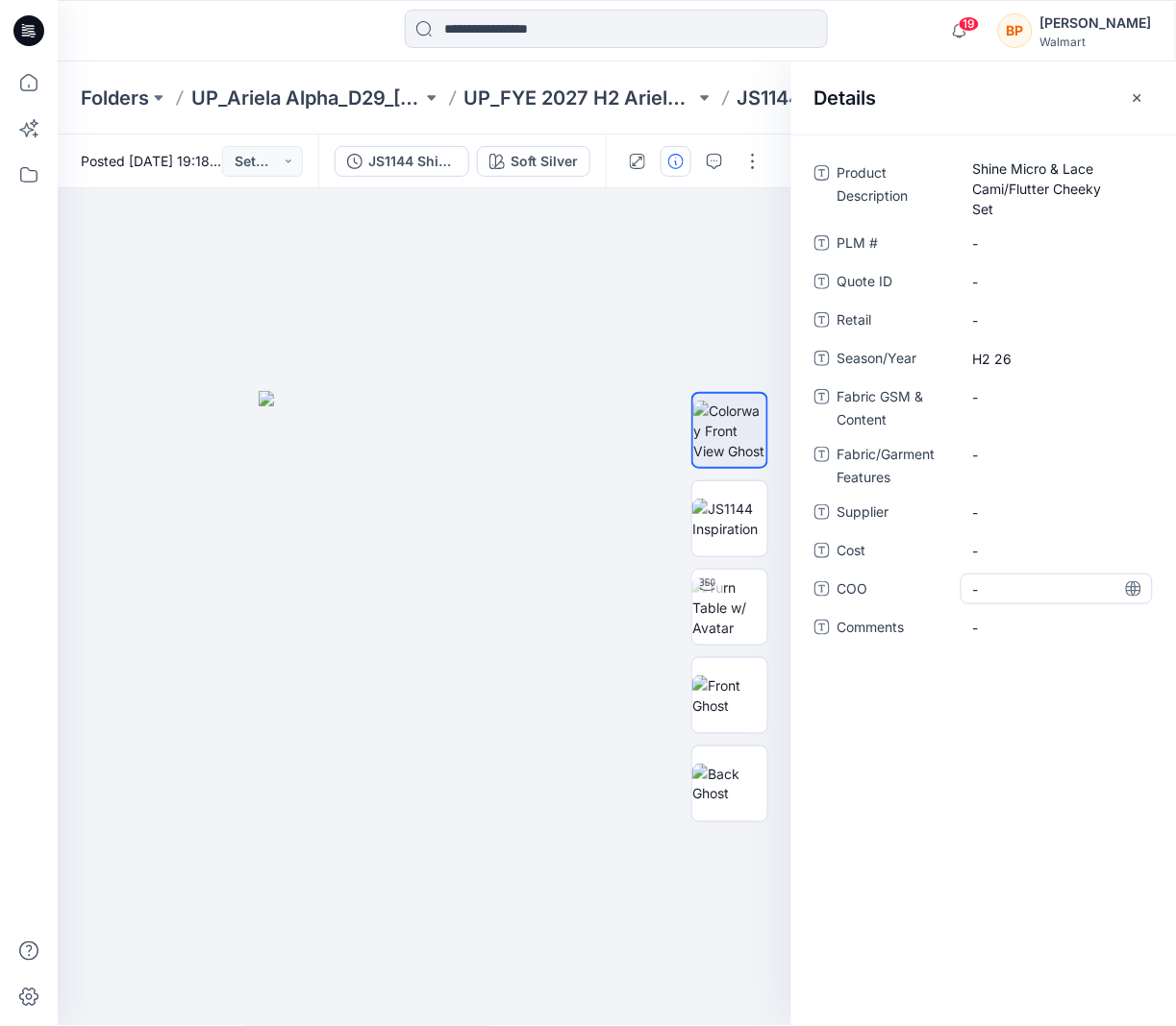
click at [1003, 595] on span "-" at bounding box center [1056, 589] width 167 height 20
click at [1000, 541] on span "-" at bounding box center [1056, 551] width 167 height 20
click at [1000, 505] on span "-" at bounding box center [1056, 513] width 167 height 20
type textarea "*"
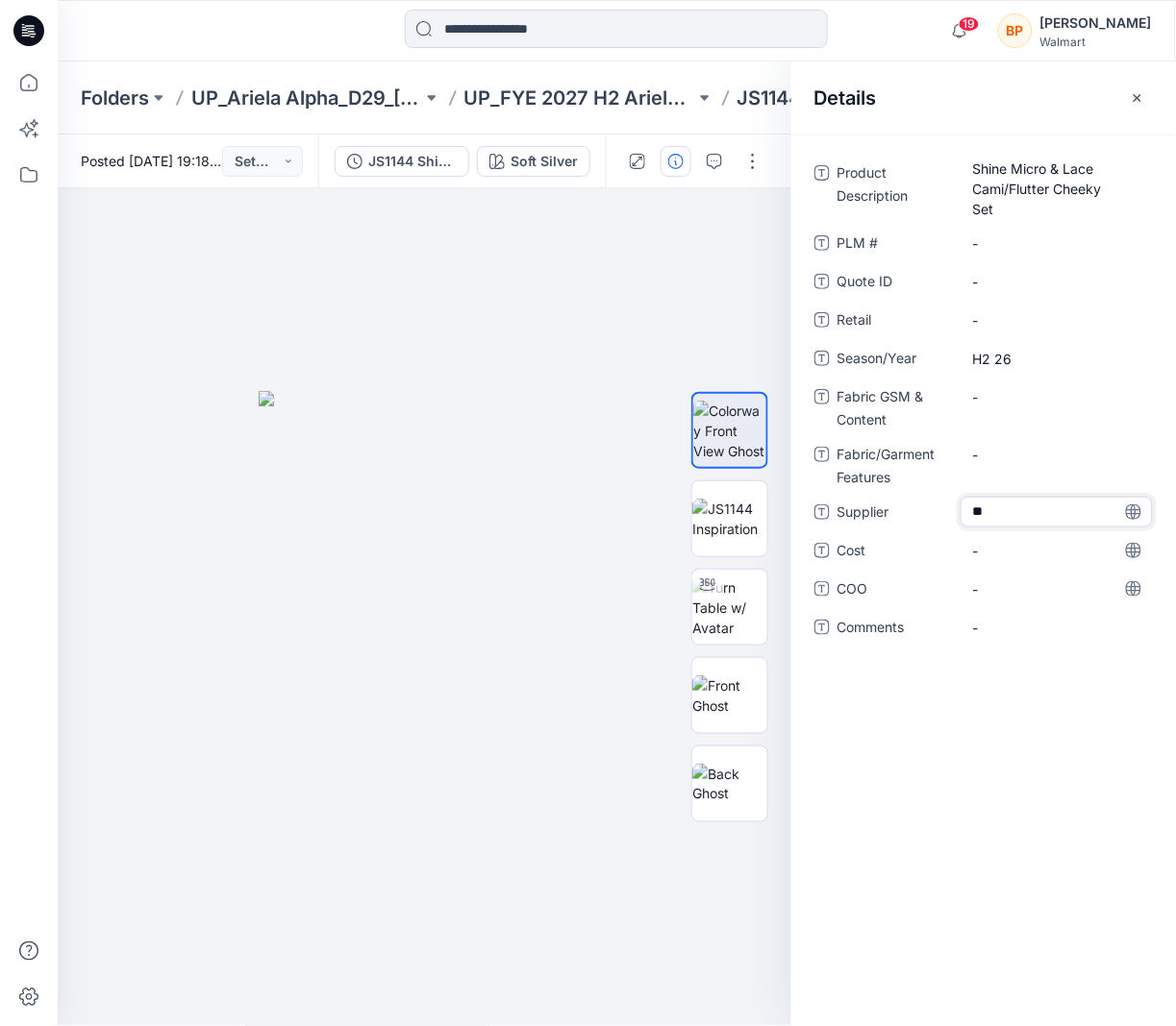
type textarea "***"
click at [754, 471] on div at bounding box center [729, 607] width 77 height 481
click at [747, 499] on img at bounding box center [729, 518] width 75 height 40
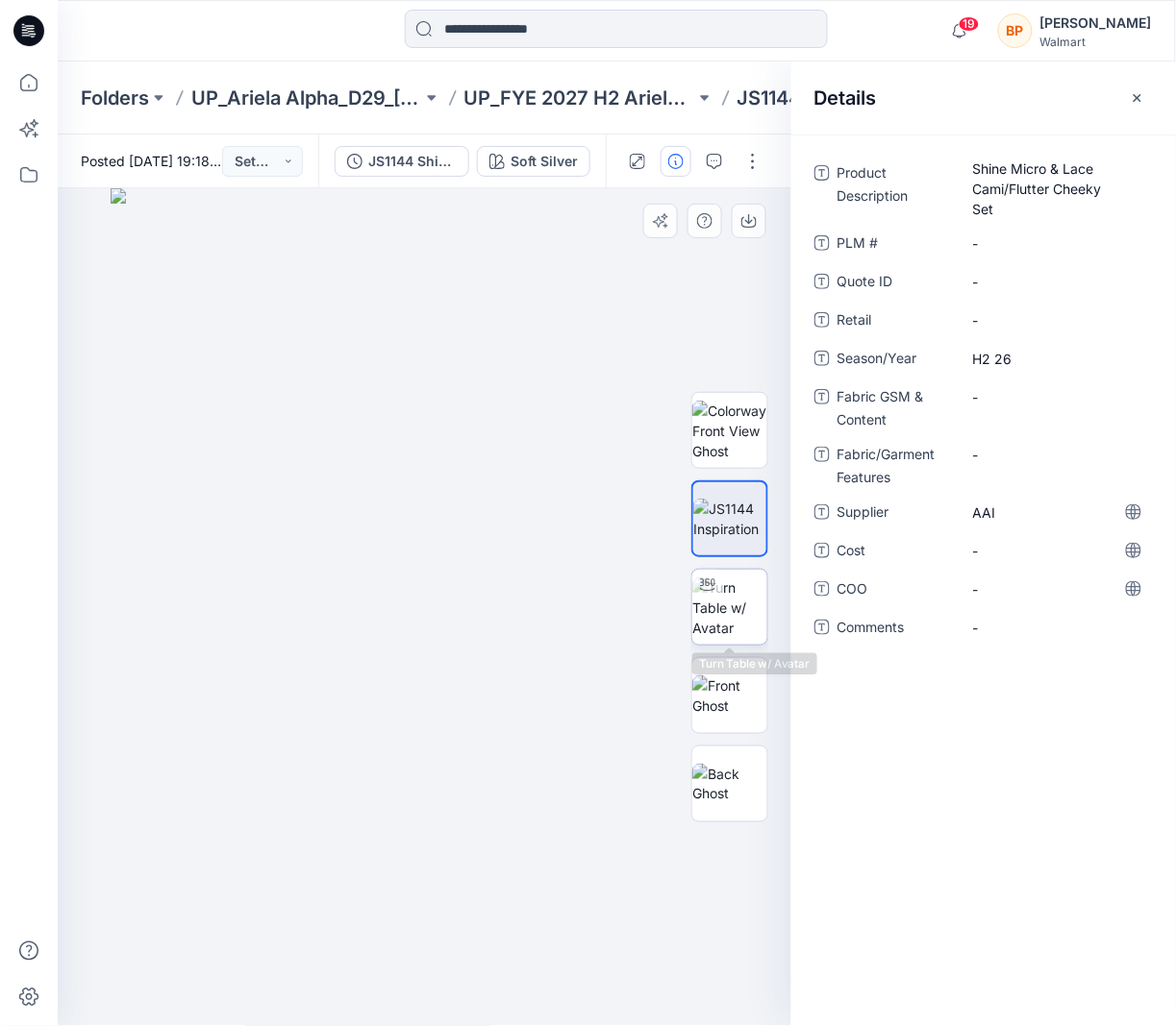
click at [747, 592] on img at bounding box center [729, 607] width 75 height 61
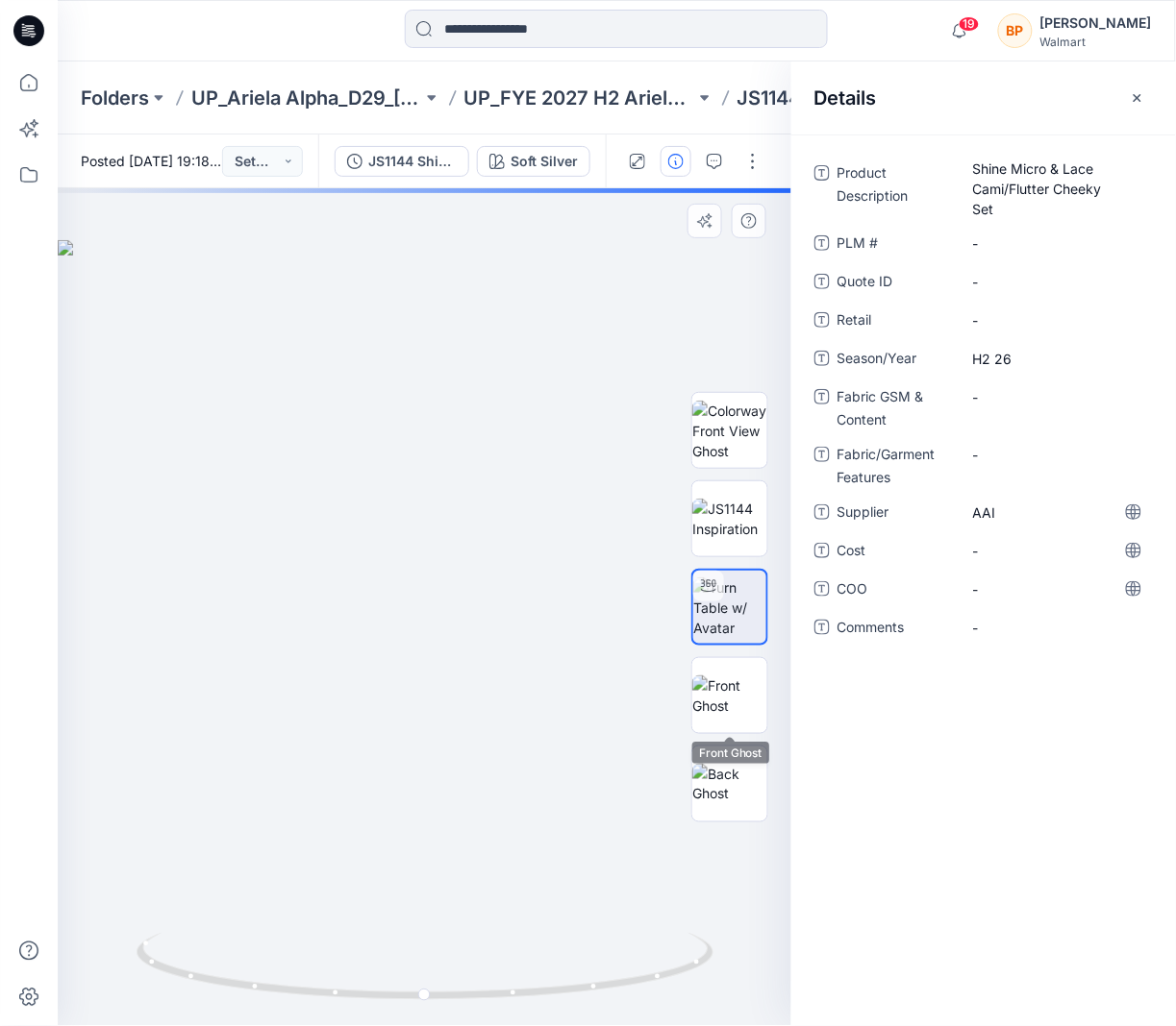
click at [747, 735] on div at bounding box center [729, 607] width 77 height 481
click at [747, 784] on img at bounding box center [729, 784] width 75 height 40
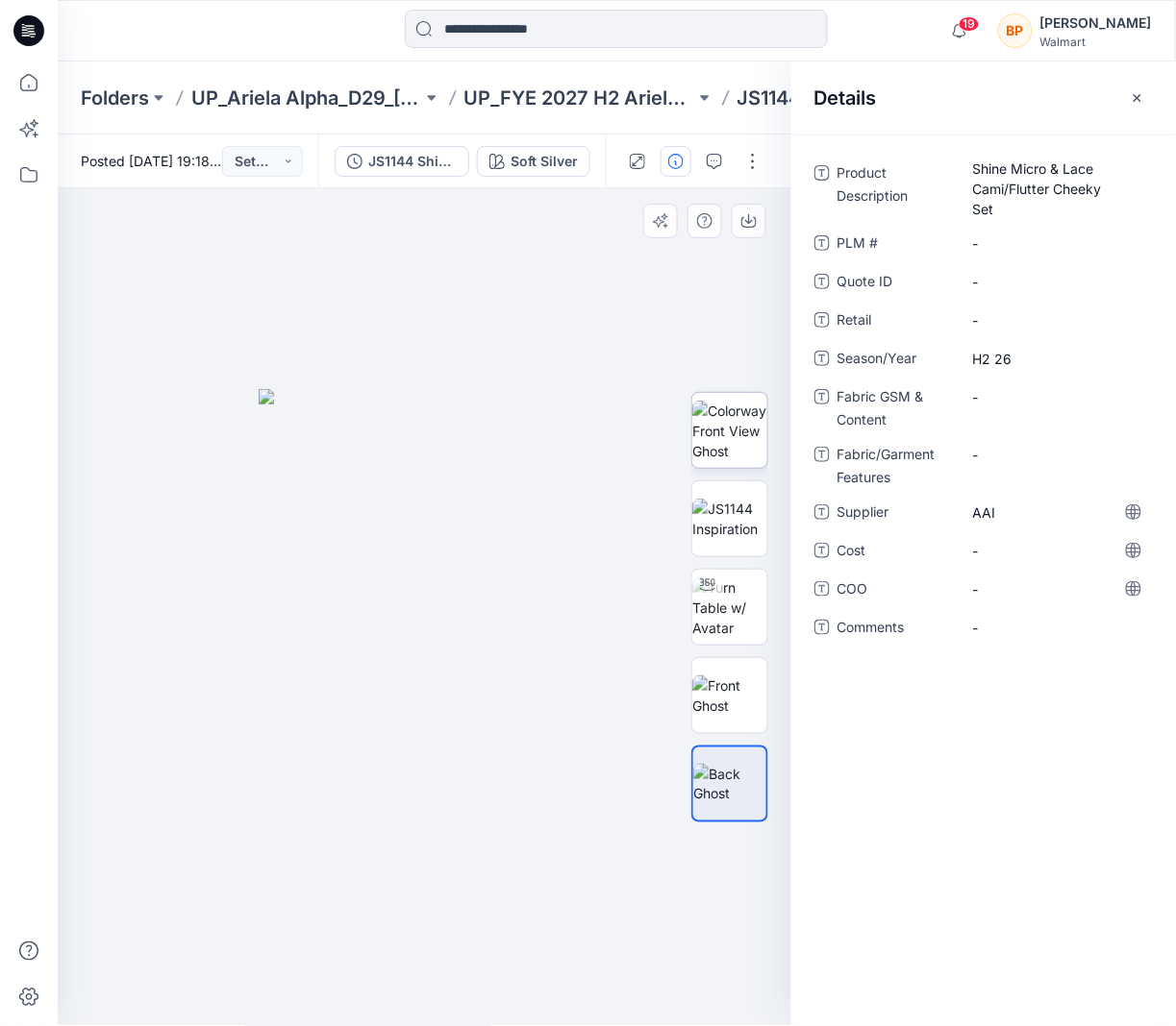
click at [725, 457] on img at bounding box center [729, 431] width 75 height 61
click at [633, 409] on div at bounding box center [425, 608] width 734 height 839
click at [1150, 88] on button "button" at bounding box center [1137, 98] width 31 height 31
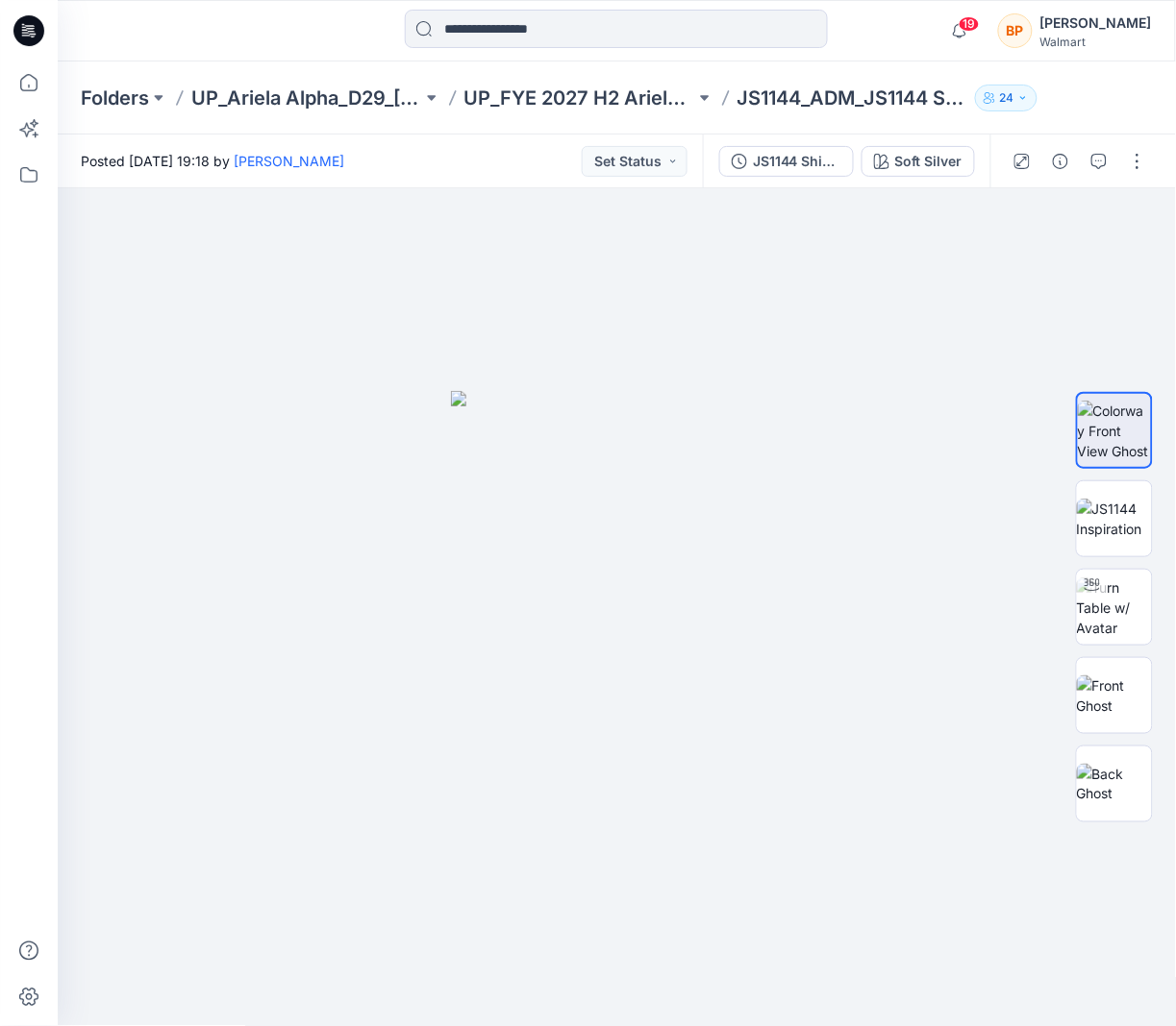
click at [657, 114] on div "Folders UP_Ariela Alpha_D29_Ladies Intimates - Joyspun UP_FYE 2027 H2 Ariela Al…" at bounding box center [616, 98] width 1118 height 73
click at [643, 102] on p "UP_FYE 2027 H2 Ariela Alpha D29 Joyspun Tops" at bounding box center [580, 98] width 231 height 27
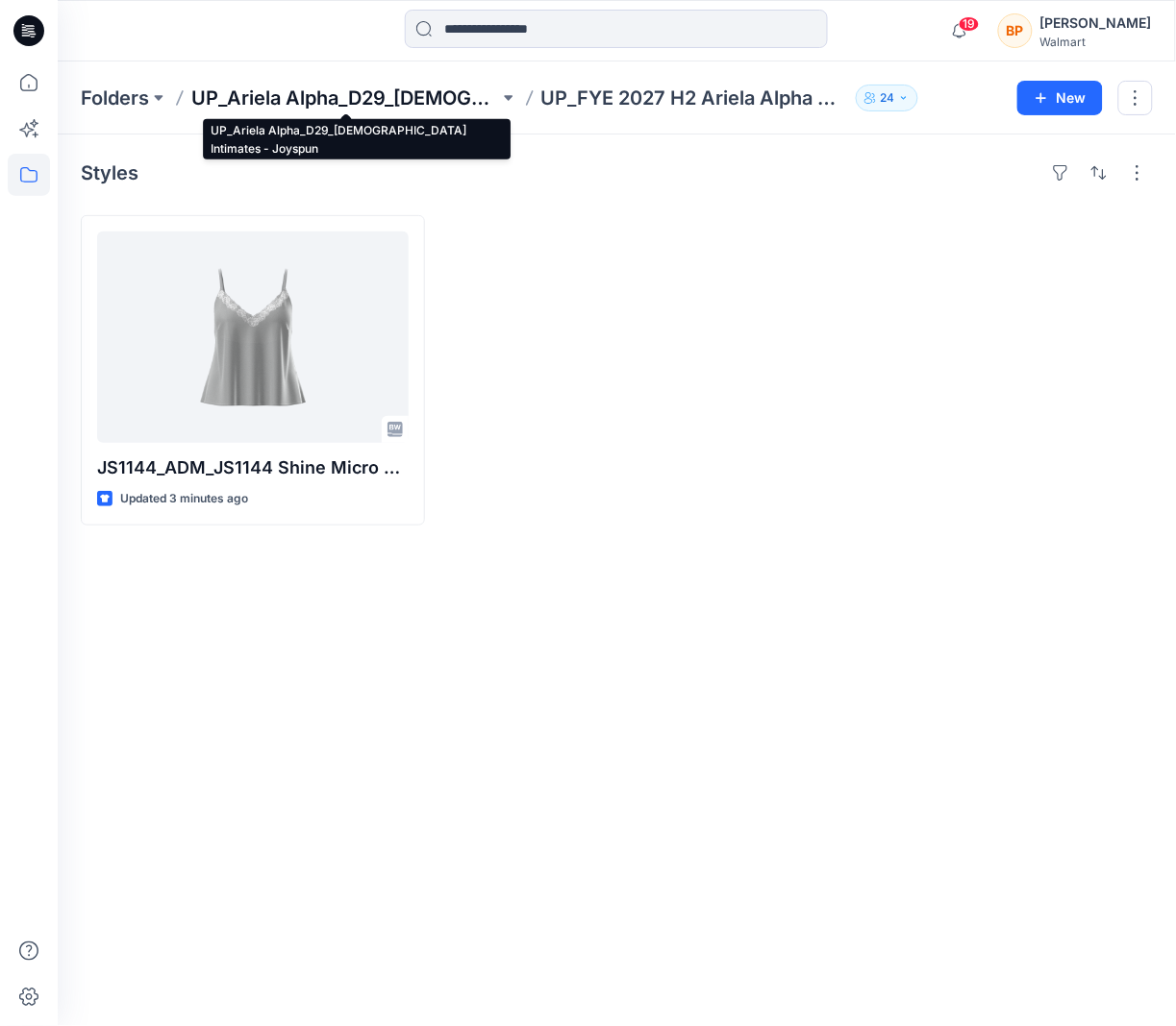
click at [478, 95] on p "UP_Ariela Alpha_D29_[DEMOGRAPHIC_DATA] Intimates - Joyspun" at bounding box center [345, 98] width 308 height 27
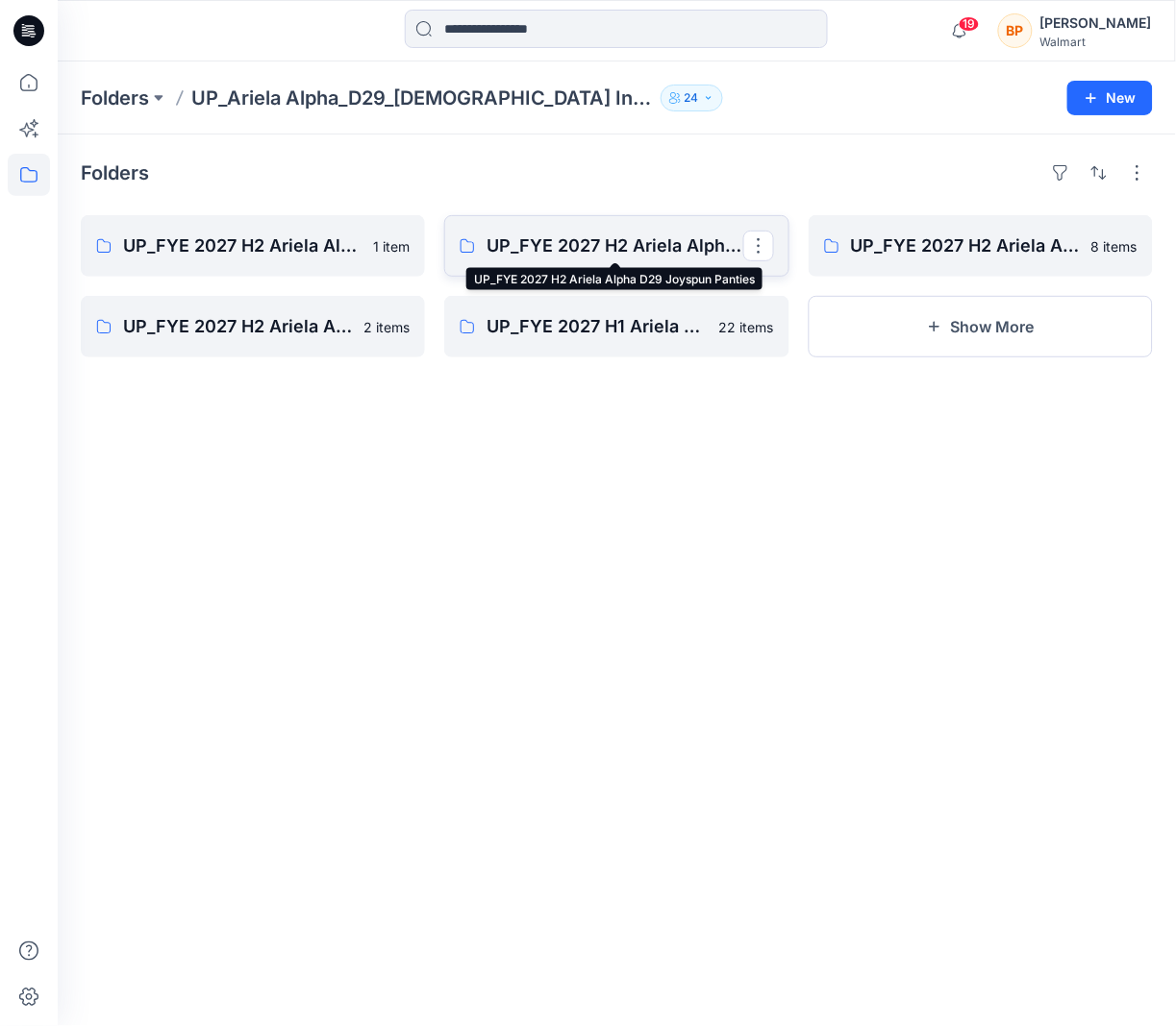
click at [566, 257] on p "UP_FYE 2027 H2 Ariela Alpha D29 Joyspun Panties" at bounding box center [614, 246] width 256 height 27
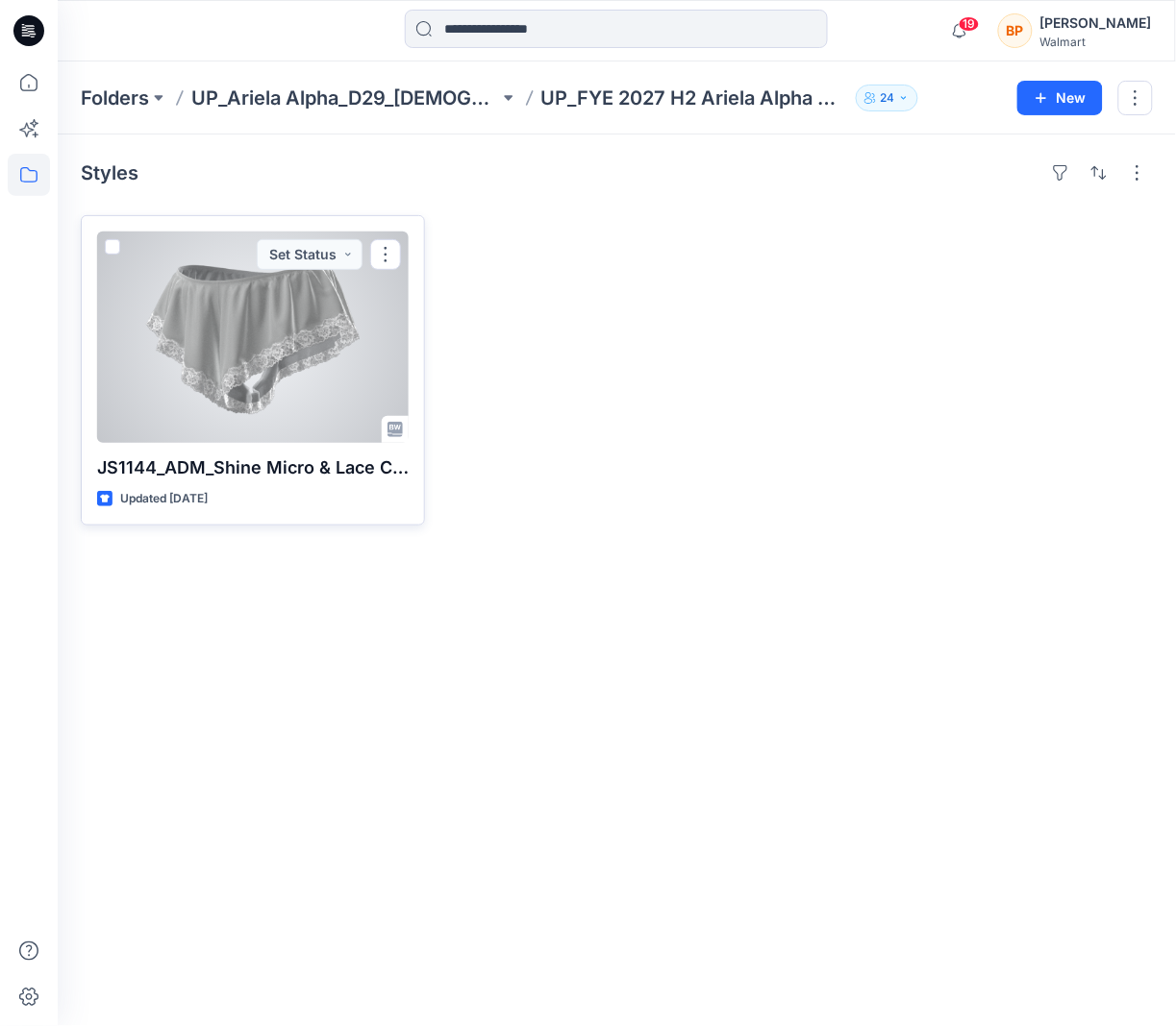
click at [320, 330] on div at bounding box center [253, 338] width 312 height 212
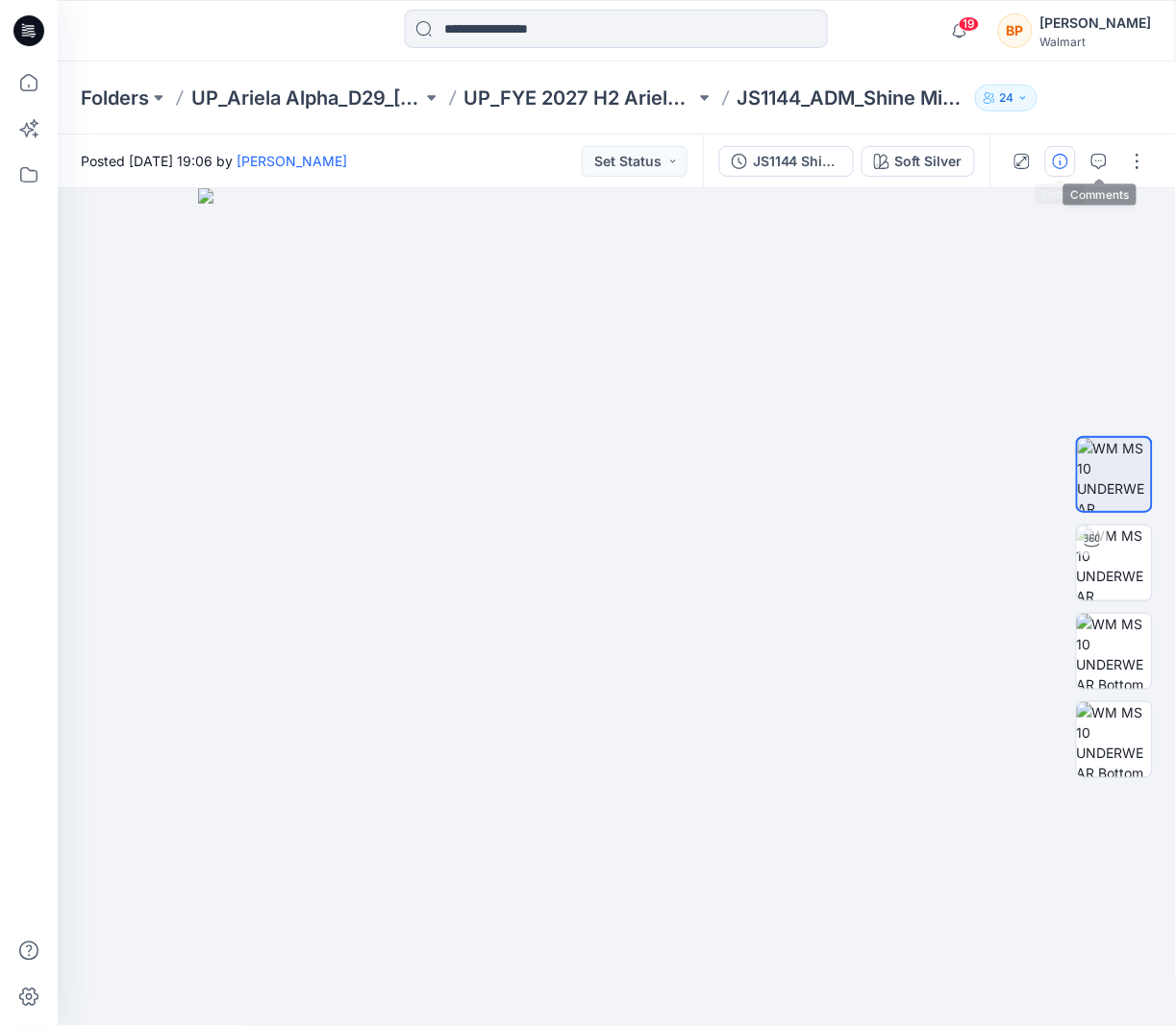
click at [1055, 158] on icon "button" at bounding box center [1059, 161] width 15 height 15
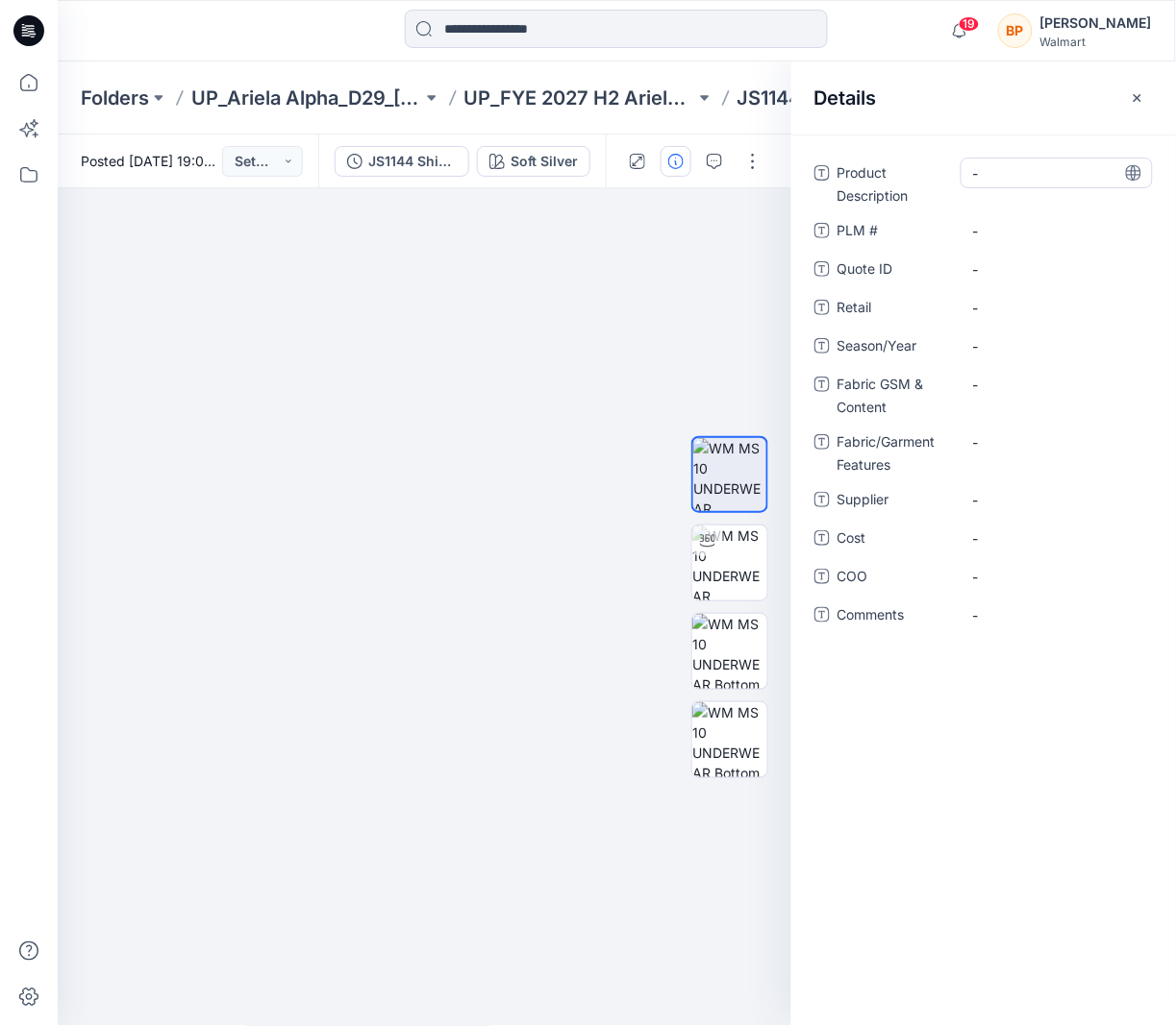
click at [1027, 172] on Description "-" at bounding box center [1056, 174] width 167 height 20
type textarea "*** *********"
type textarea "**********"
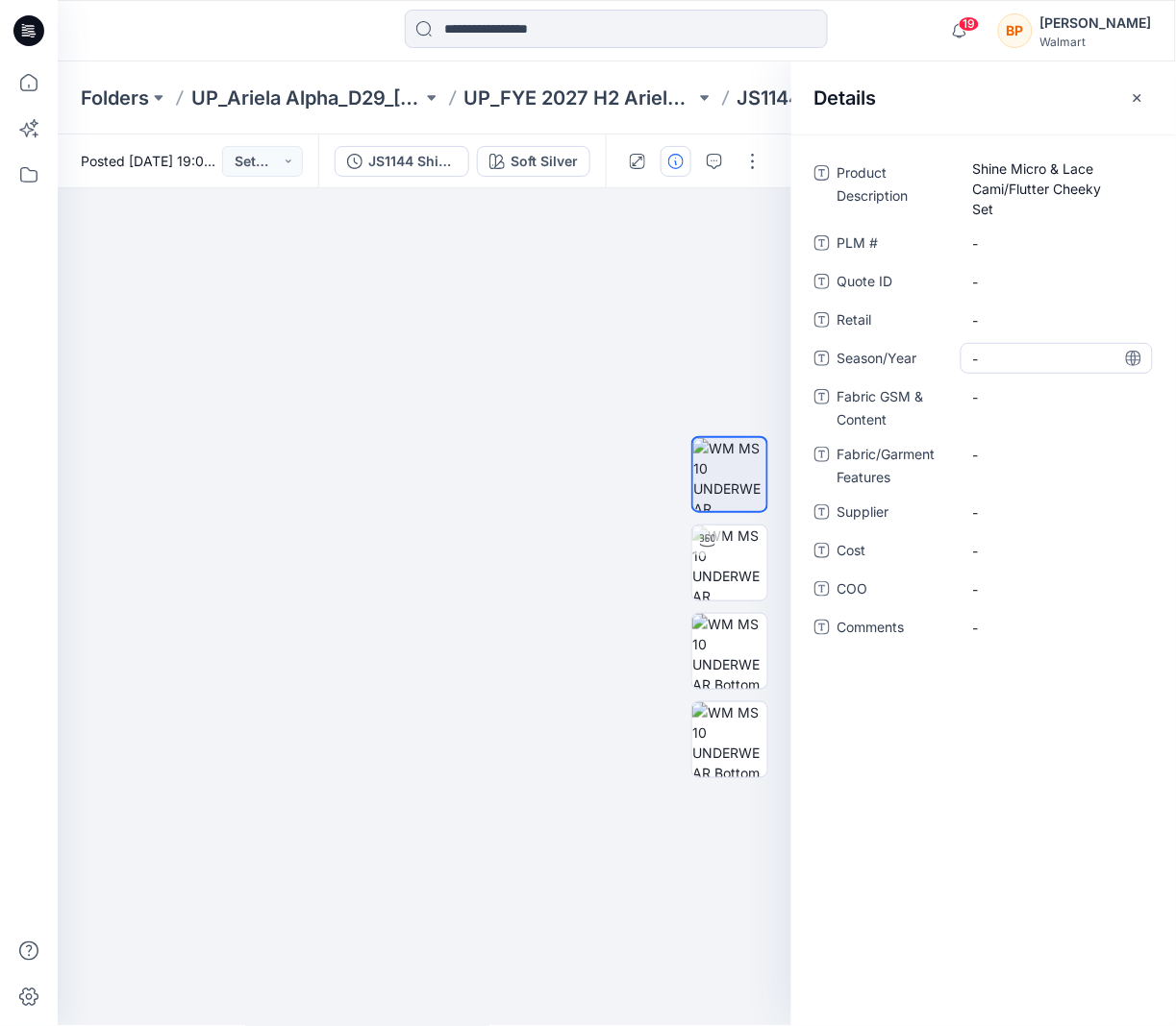
click at [1030, 353] on span "-" at bounding box center [1056, 359] width 167 height 20
type textarea "*****"
click at [1065, 525] on div "-" at bounding box center [1056, 512] width 192 height 31
type textarea "***"
click at [1132, 90] on icon "button" at bounding box center [1136, 97] width 15 height 15
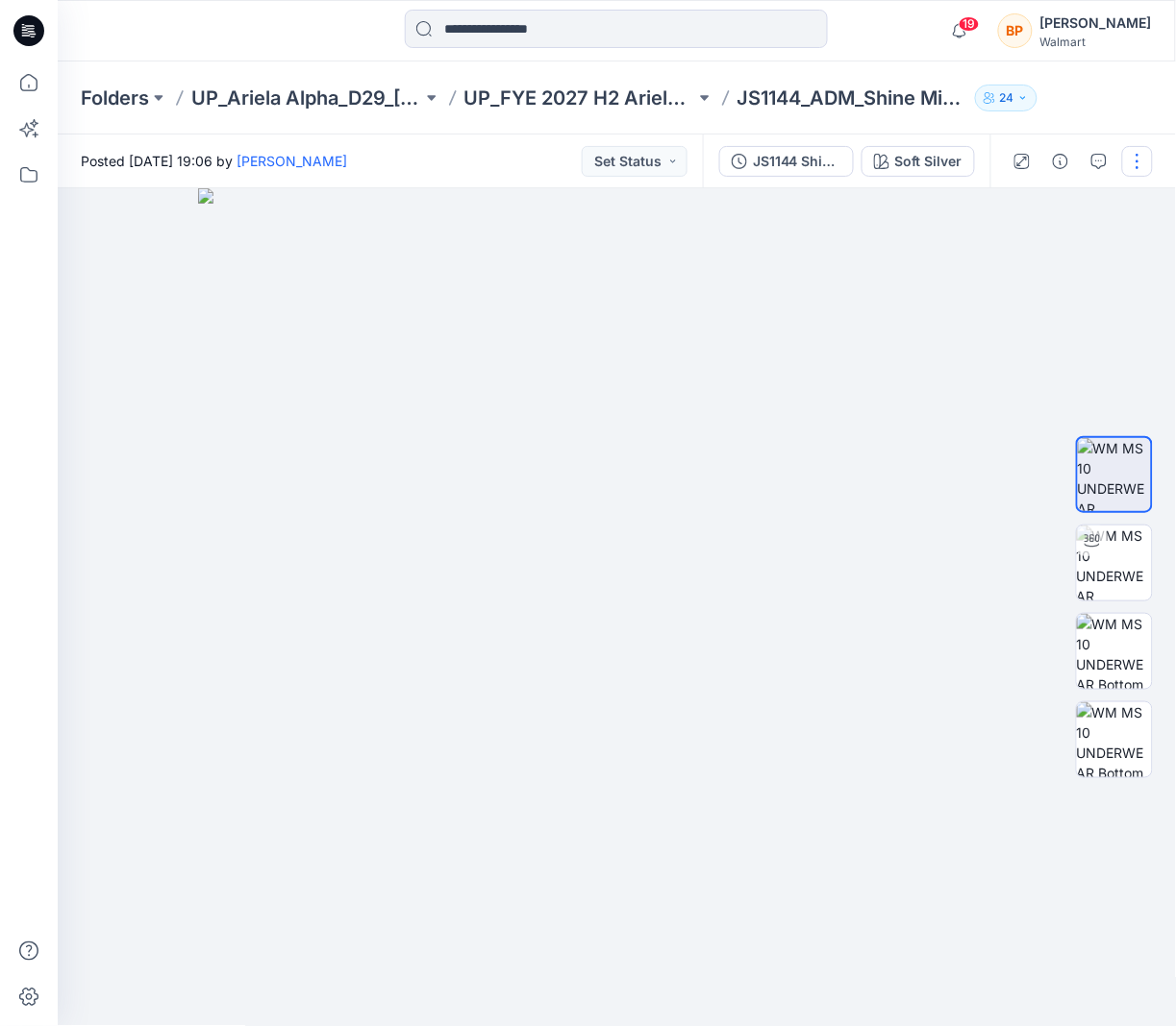
click at [1140, 151] on button "button" at bounding box center [1137, 161] width 31 height 31
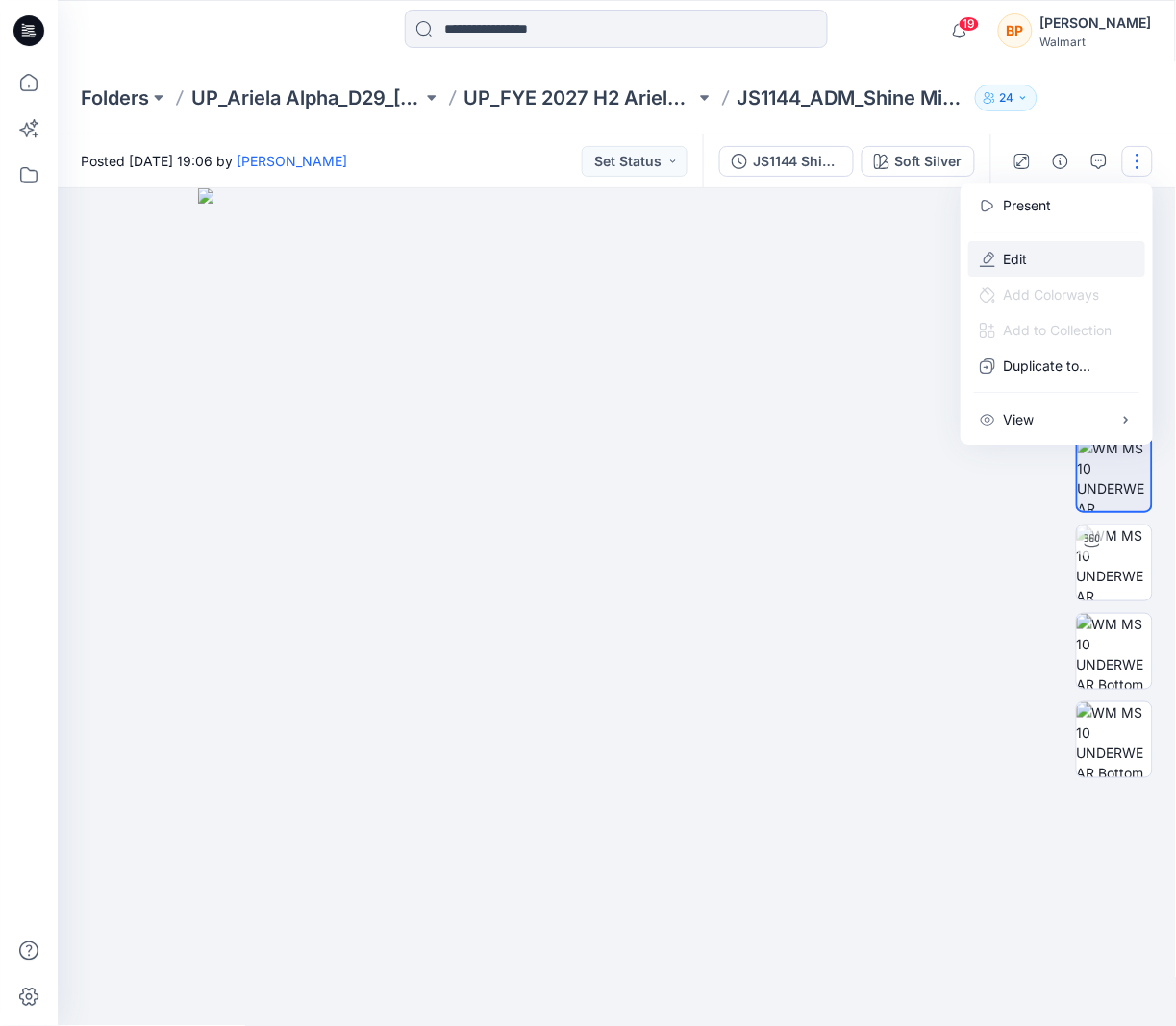
click at [1077, 248] on button "Edit" at bounding box center [1056, 259] width 177 height 36
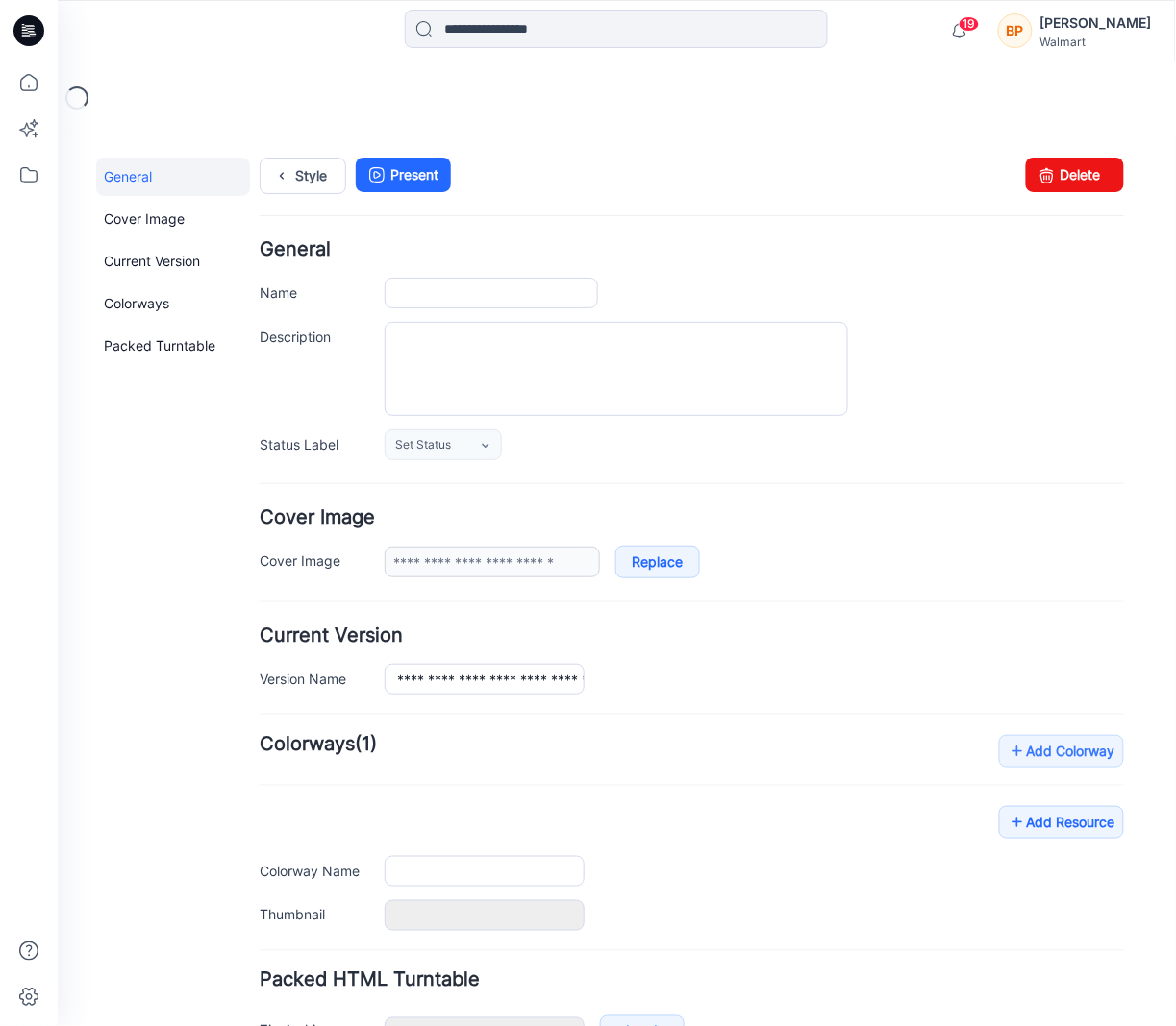
scroll to position [130, 0]
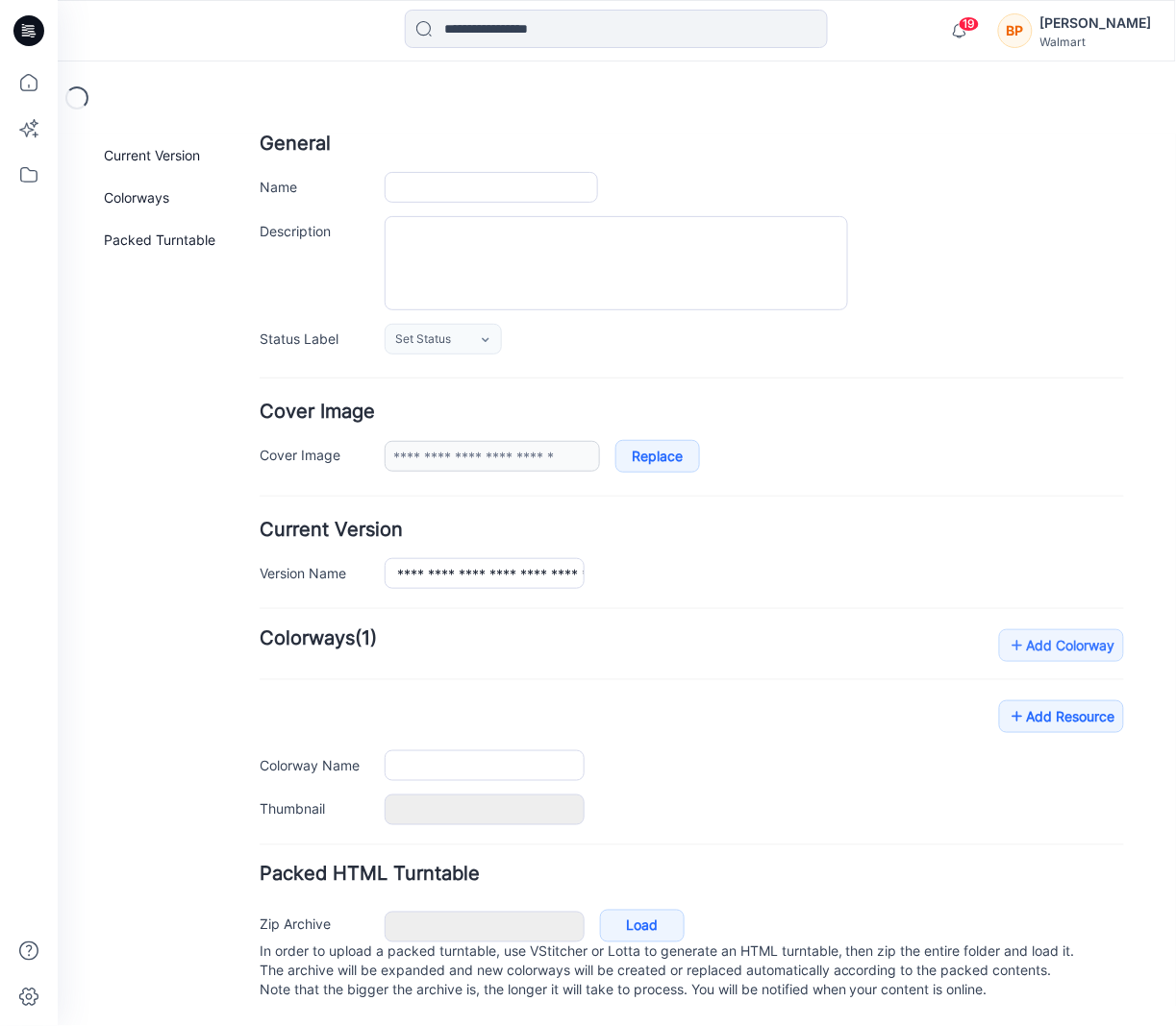
type input "**********"
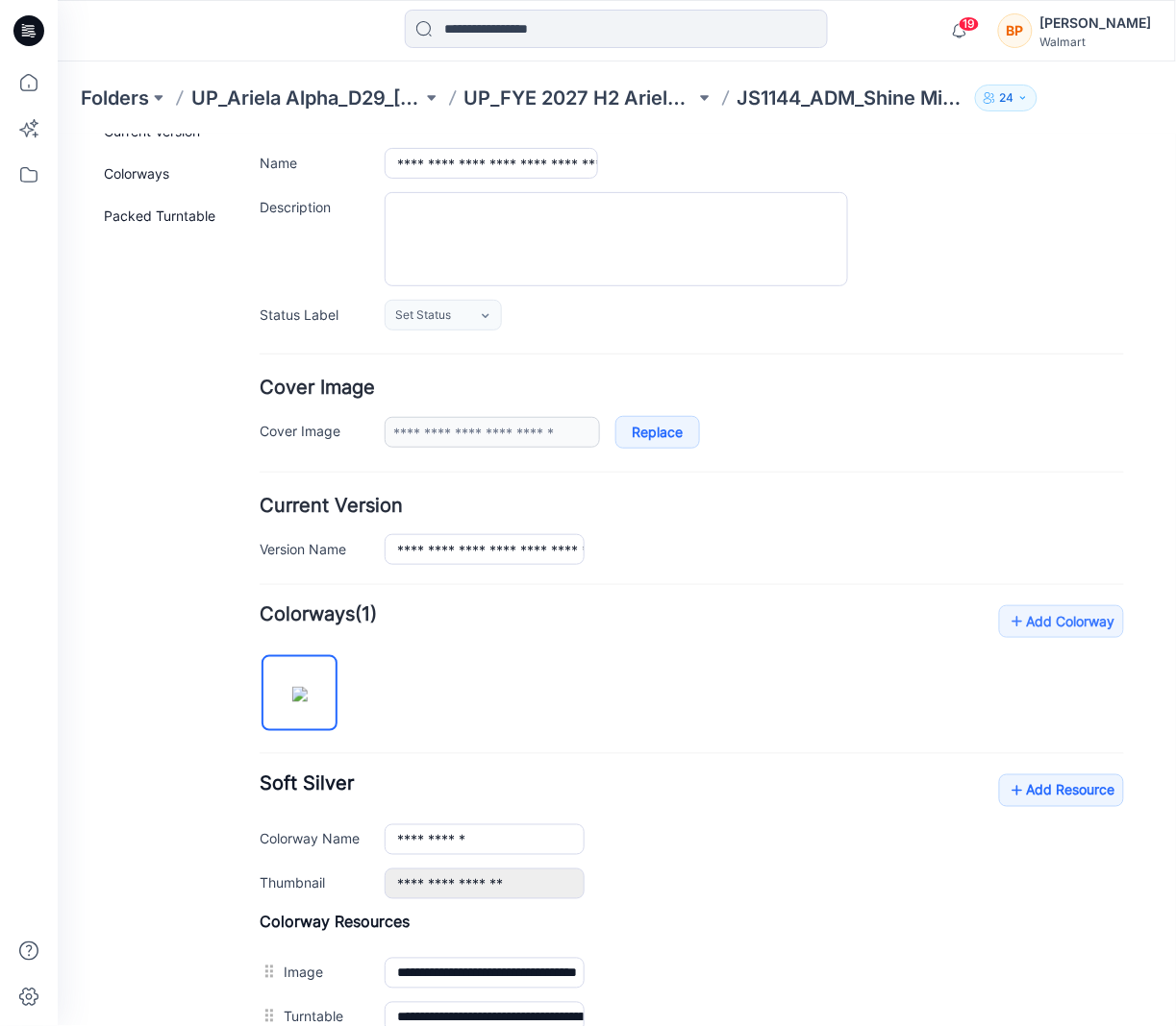
scroll to position [459, 0]
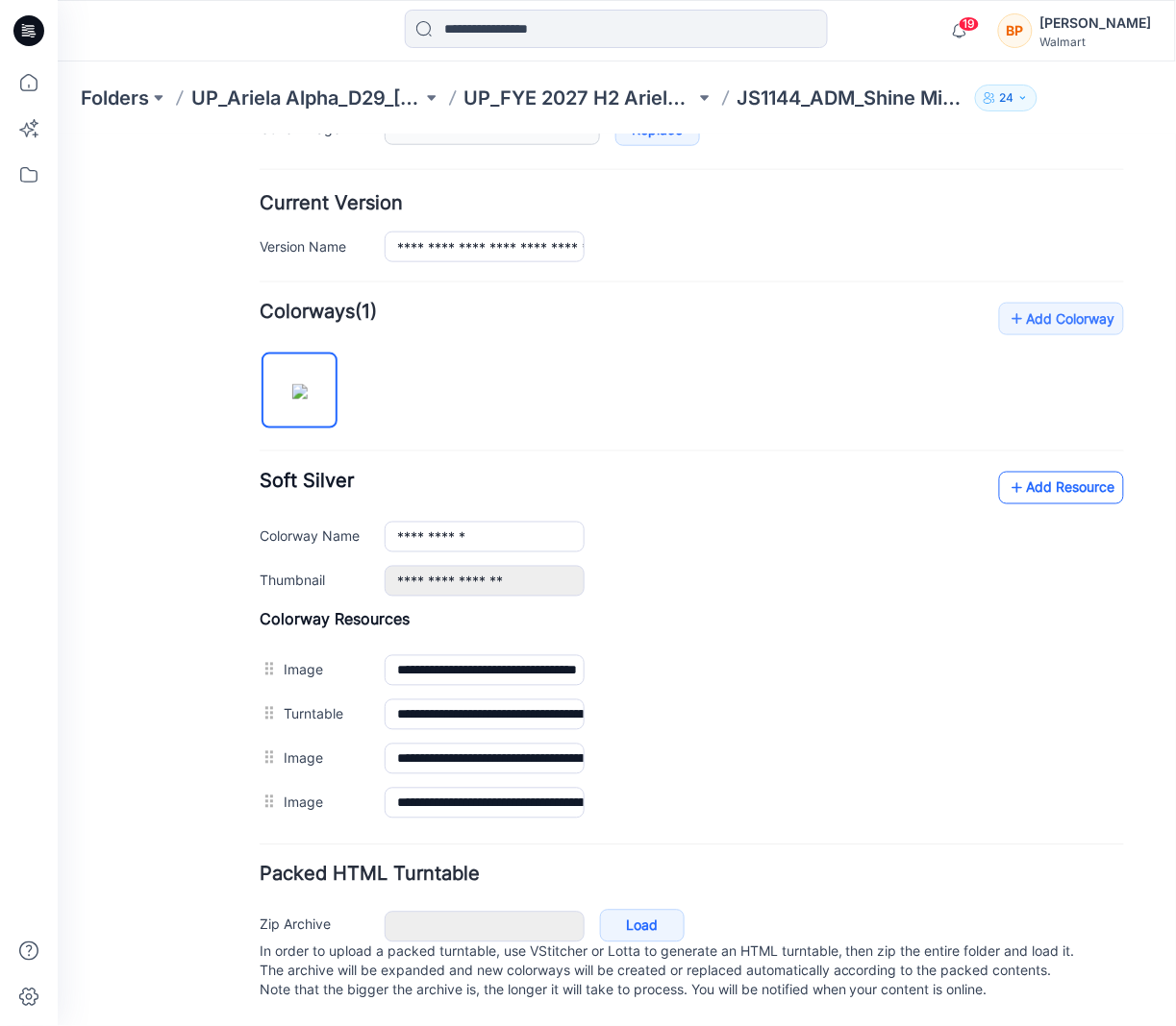
click at [1035, 471] on link "Add Resource" at bounding box center [1060, 487] width 125 height 33
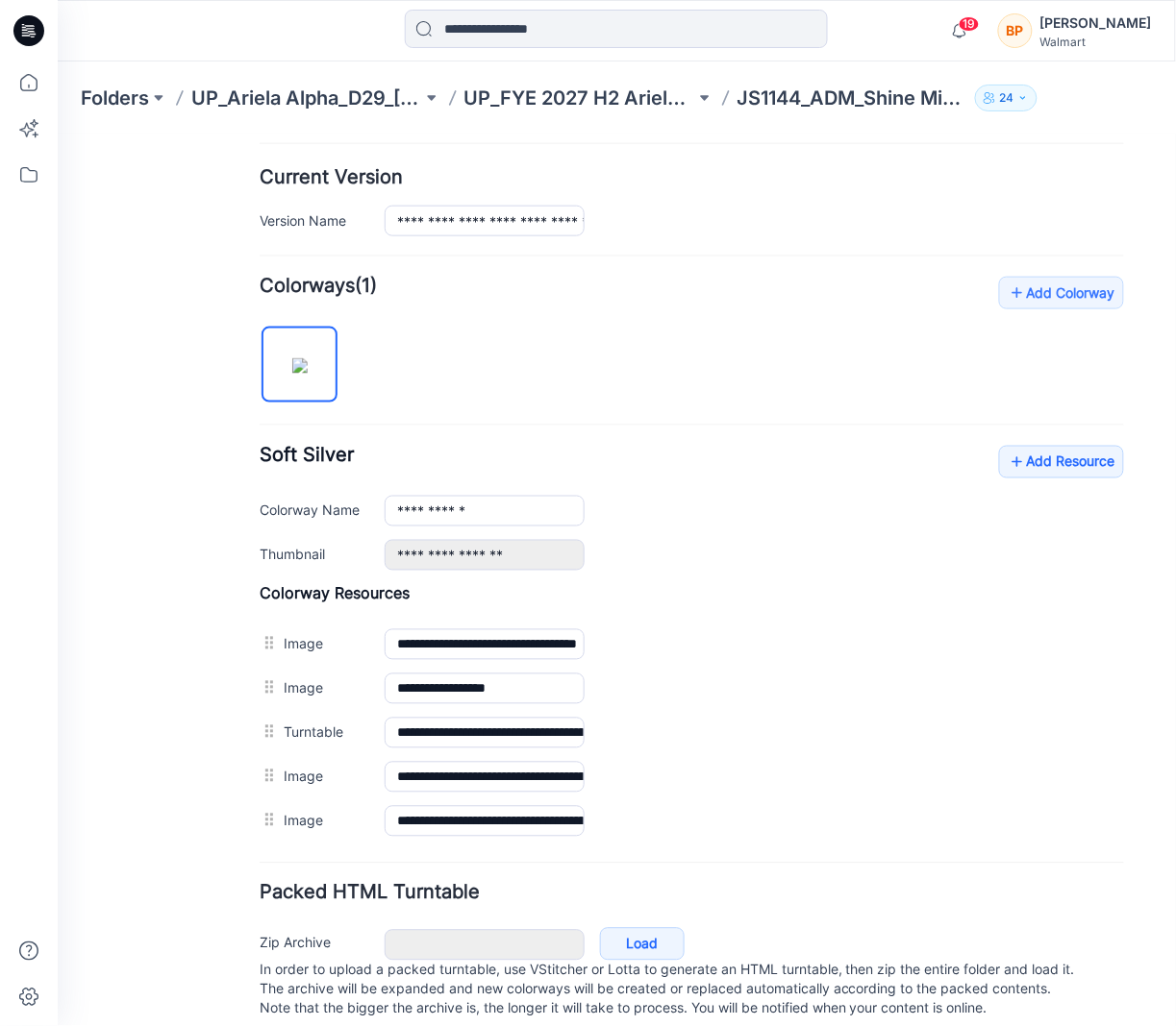
drag, startPoint x: 266, startPoint y: 831, endPoint x: 266, endPoint y: 677, distance: 154.0
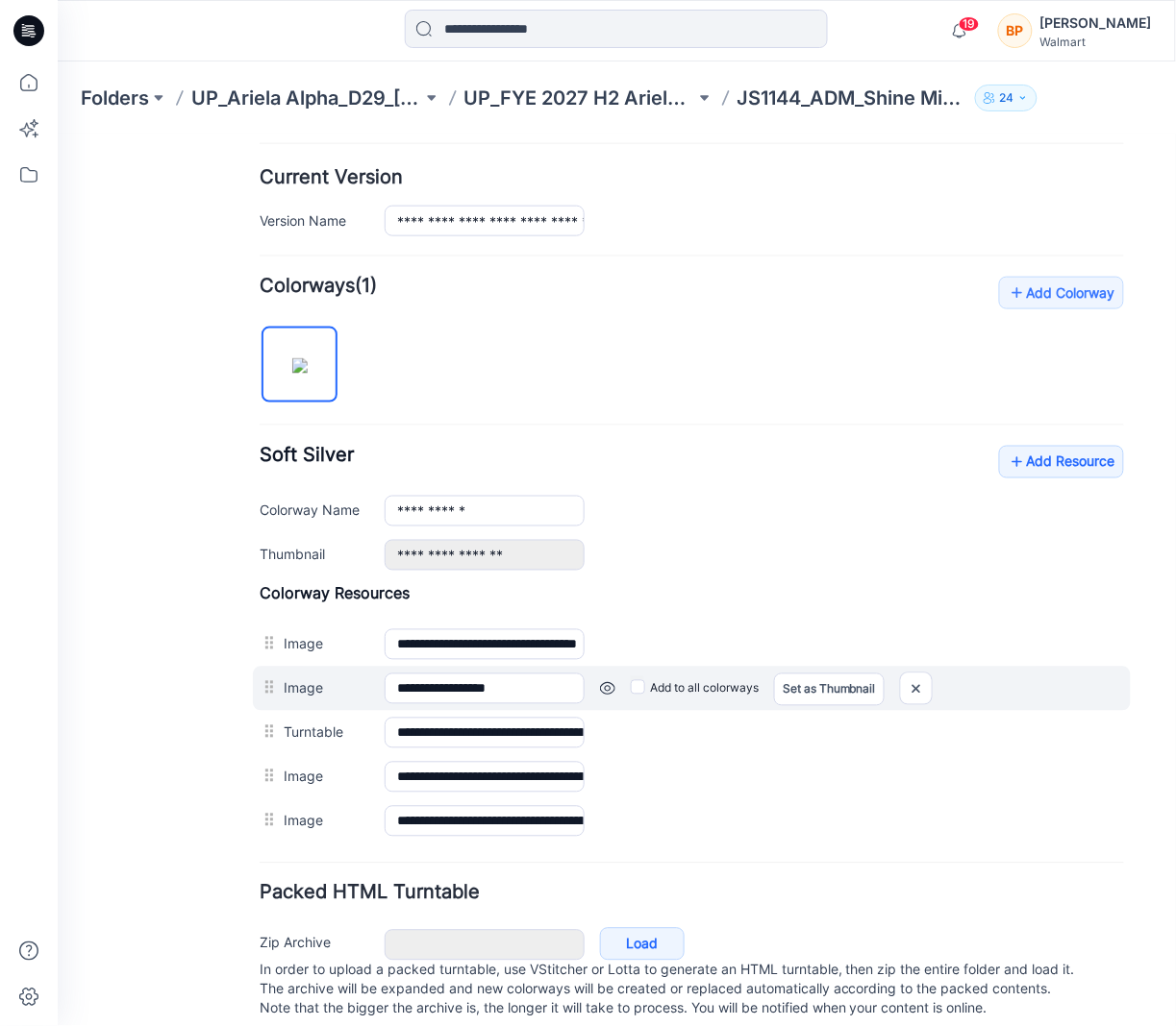
click at [651, 693] on label "Add to all colorways" at bounding box center [693, 687] width 128 height 31
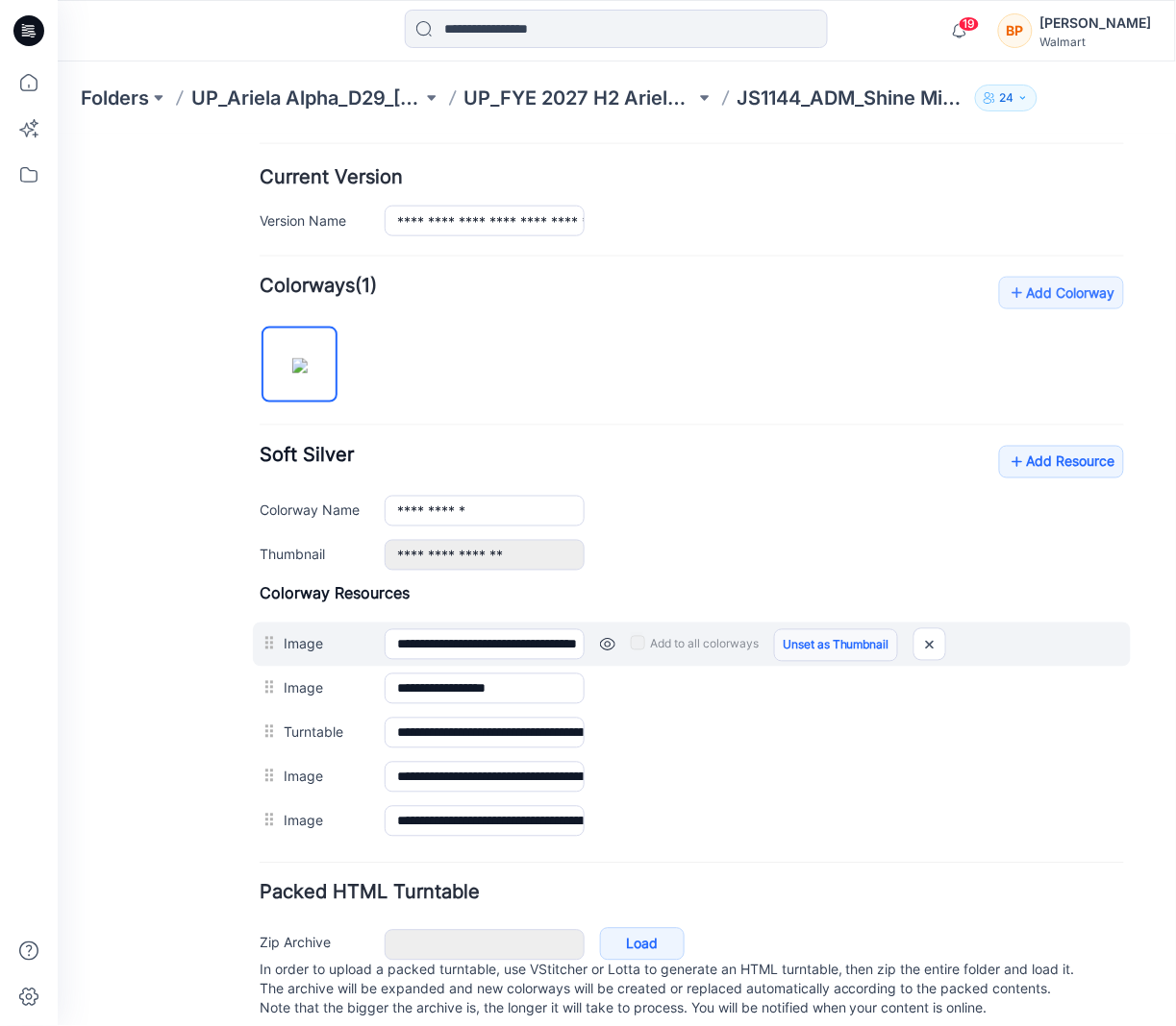
scroll to position [0, 0]
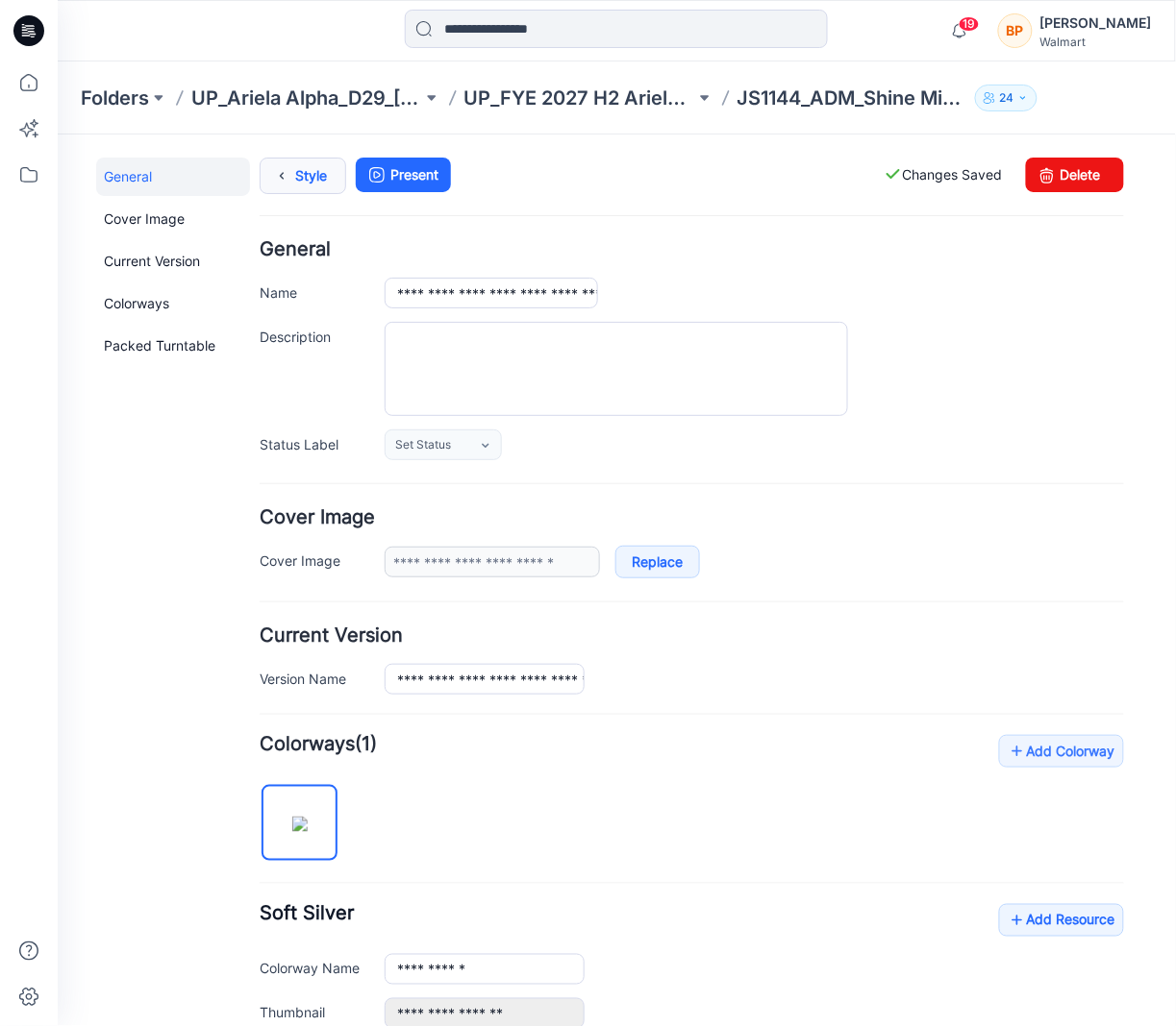
click at [302, 165] on link "Style" at bounding box center [302, 175] width 87 height 37
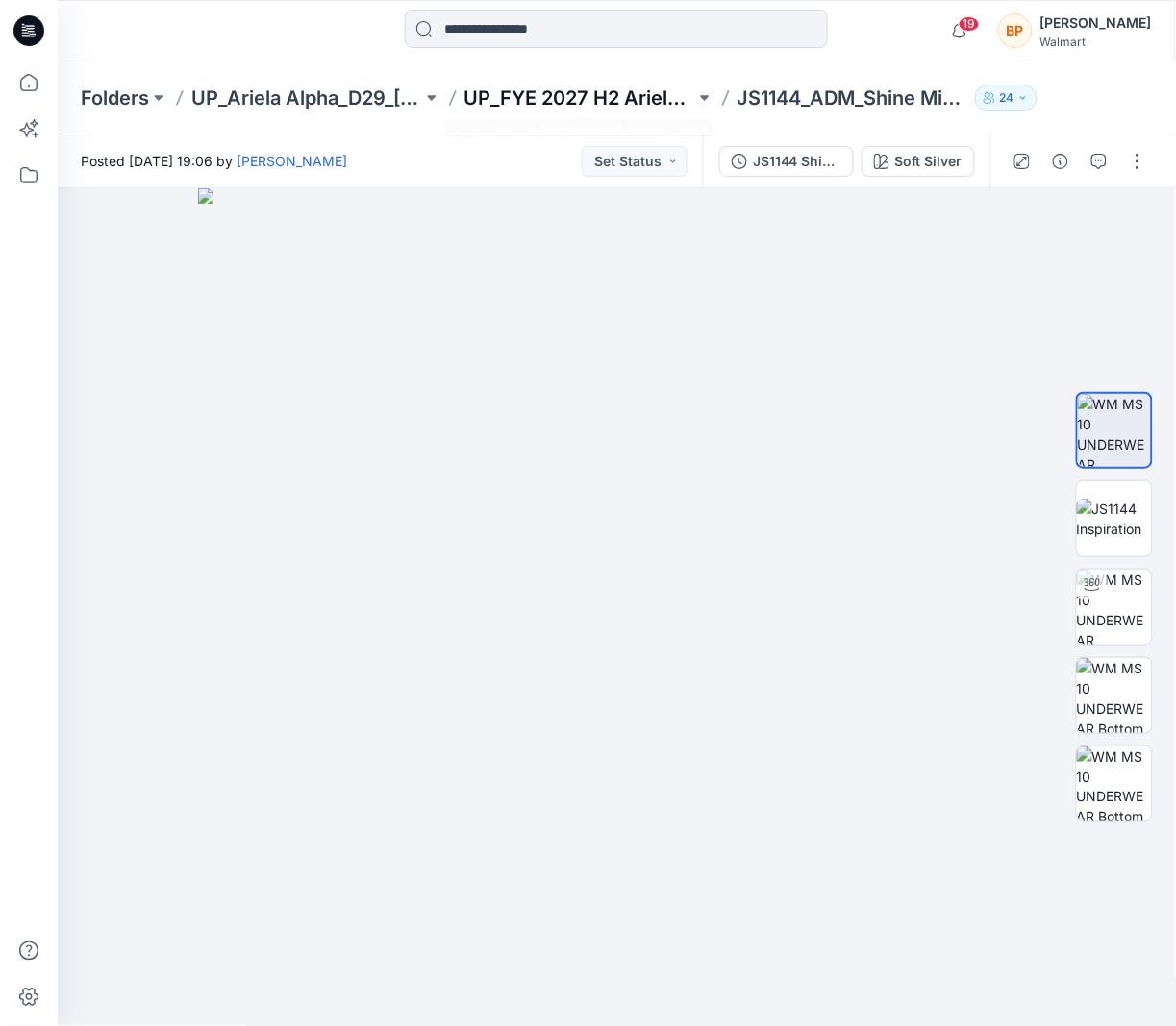
click at [518, 107] on p "UP_FYE 2027 H2 Ariela Alpha D29 Joyspun Panties" at bounding box center [580, 98] width 231 height 27
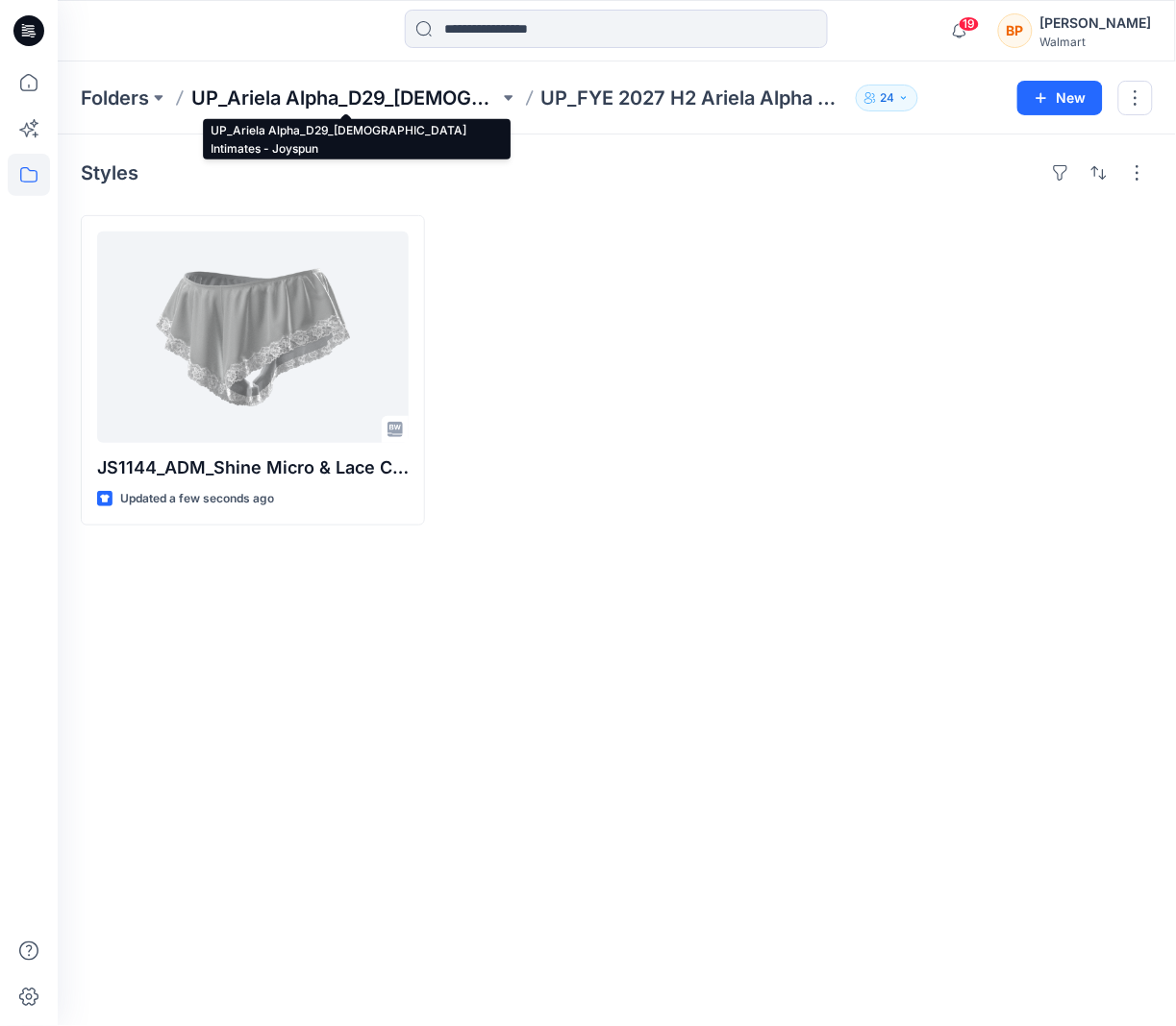
click at [473, 89] on p "UP_Ariela Alpha_D29_[DEMOGRAPHIC_DATA] Intimates - Joyspun" at bounding box center [345, 98] width 308 height 27
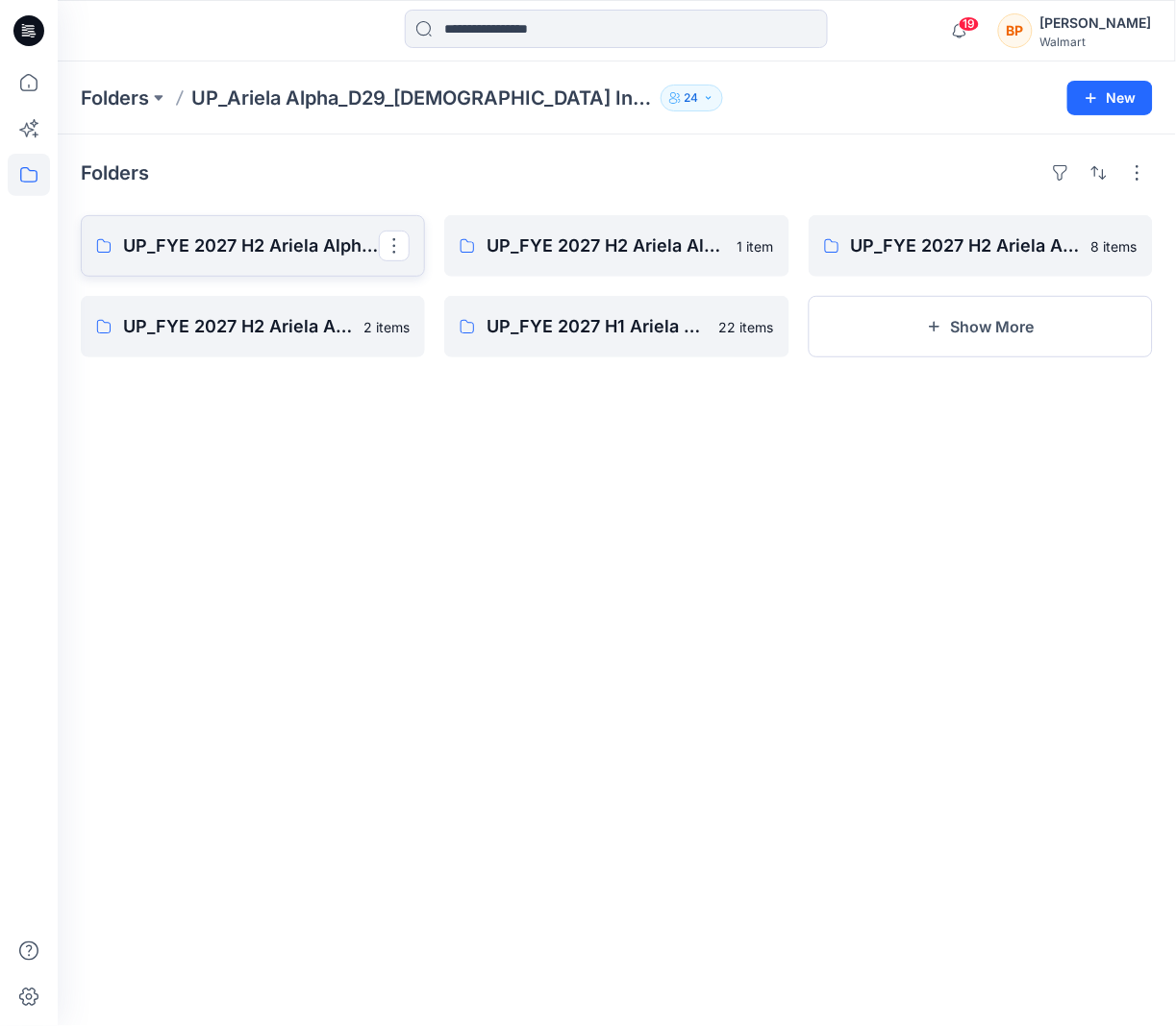
click at [248, 267] on link "UP_FYE 2027 H2 Ariela Alpha D29 Joyspun Tops" at bounding box center [253, 247] width 344 height 62
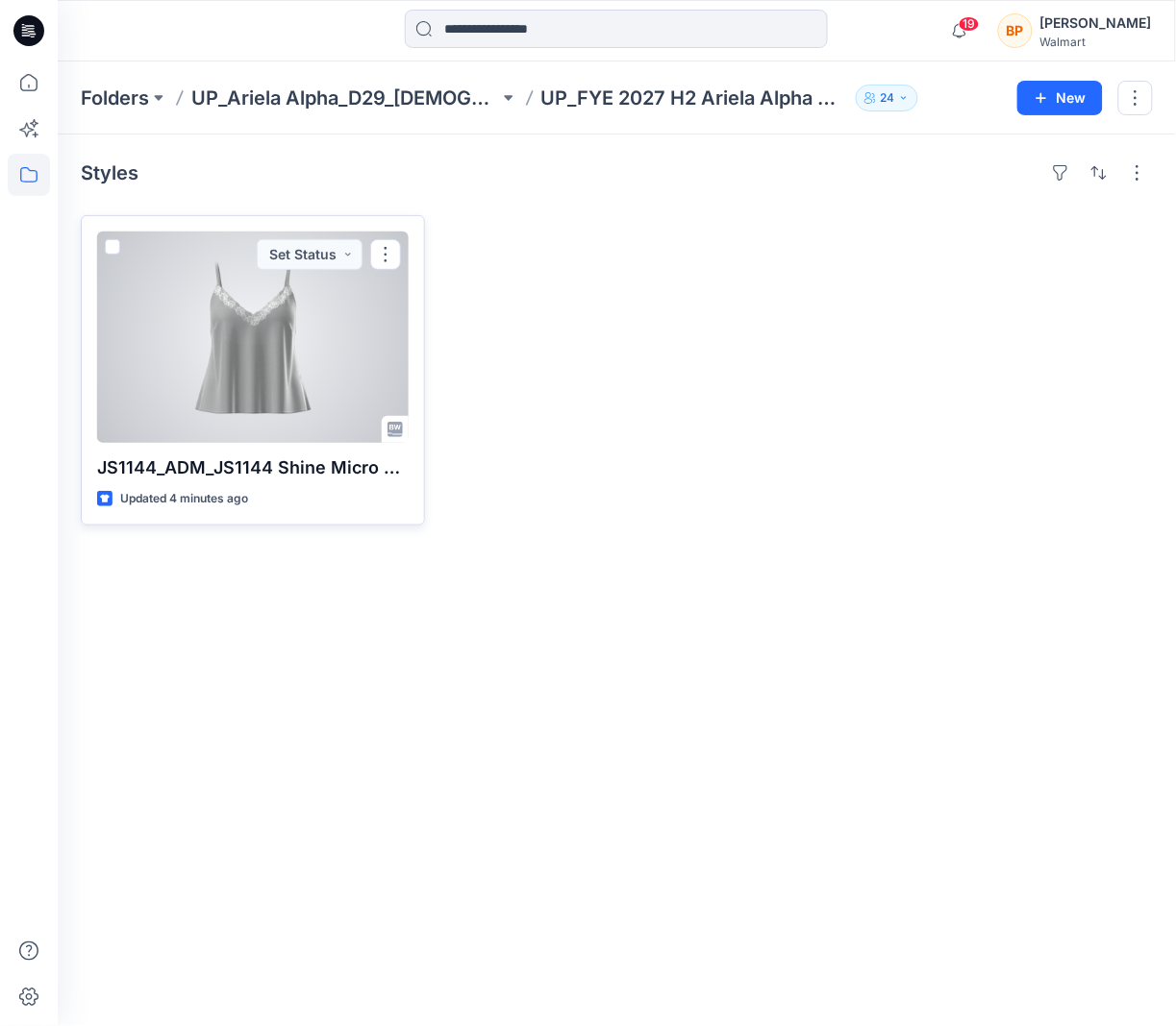
click at [304, 361] on div at bounding box center [253, 338] width 312 height 212
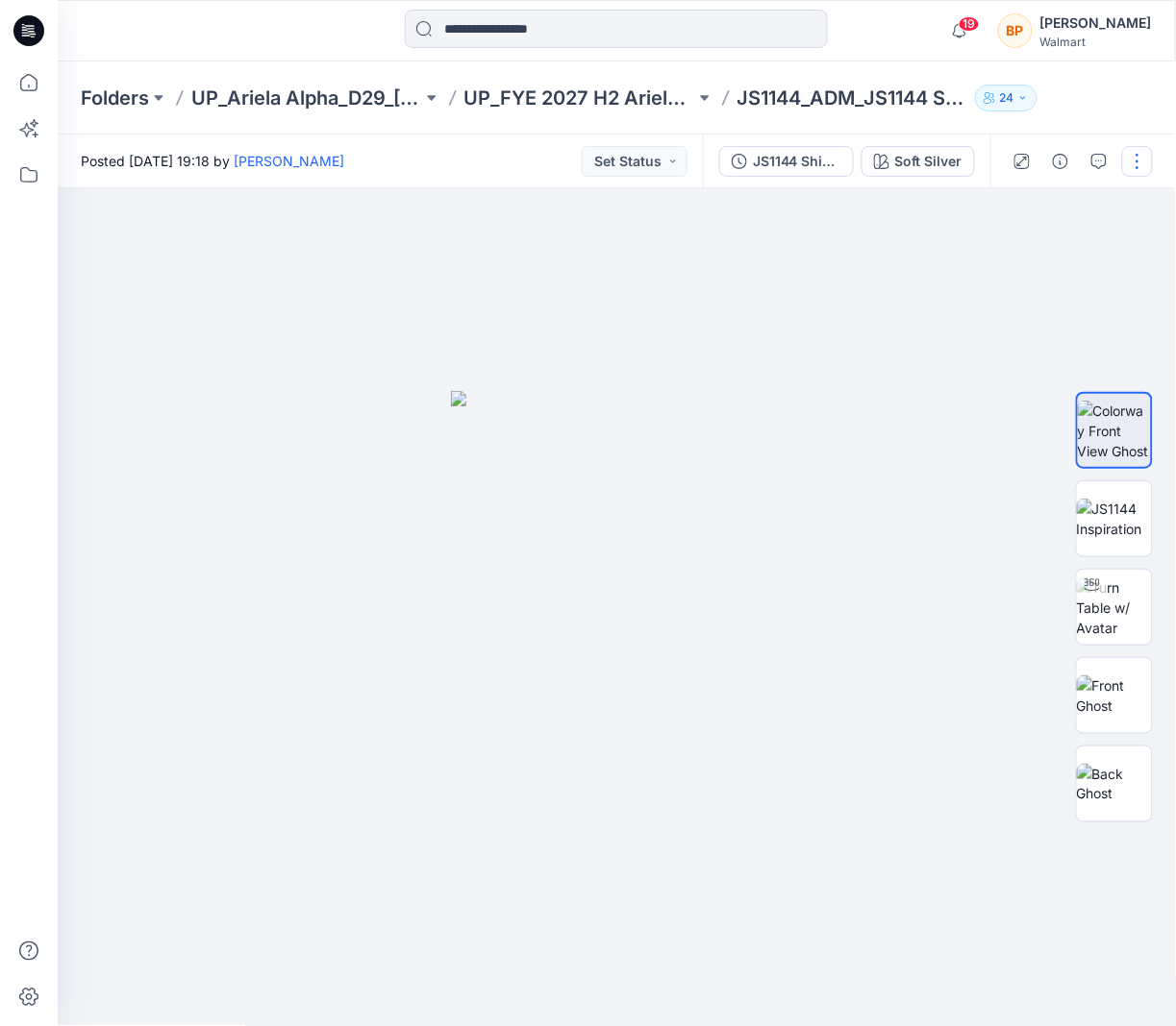
click at [1149, 154] on button "button" at bounding box center [1137, 161] width 31 height 31
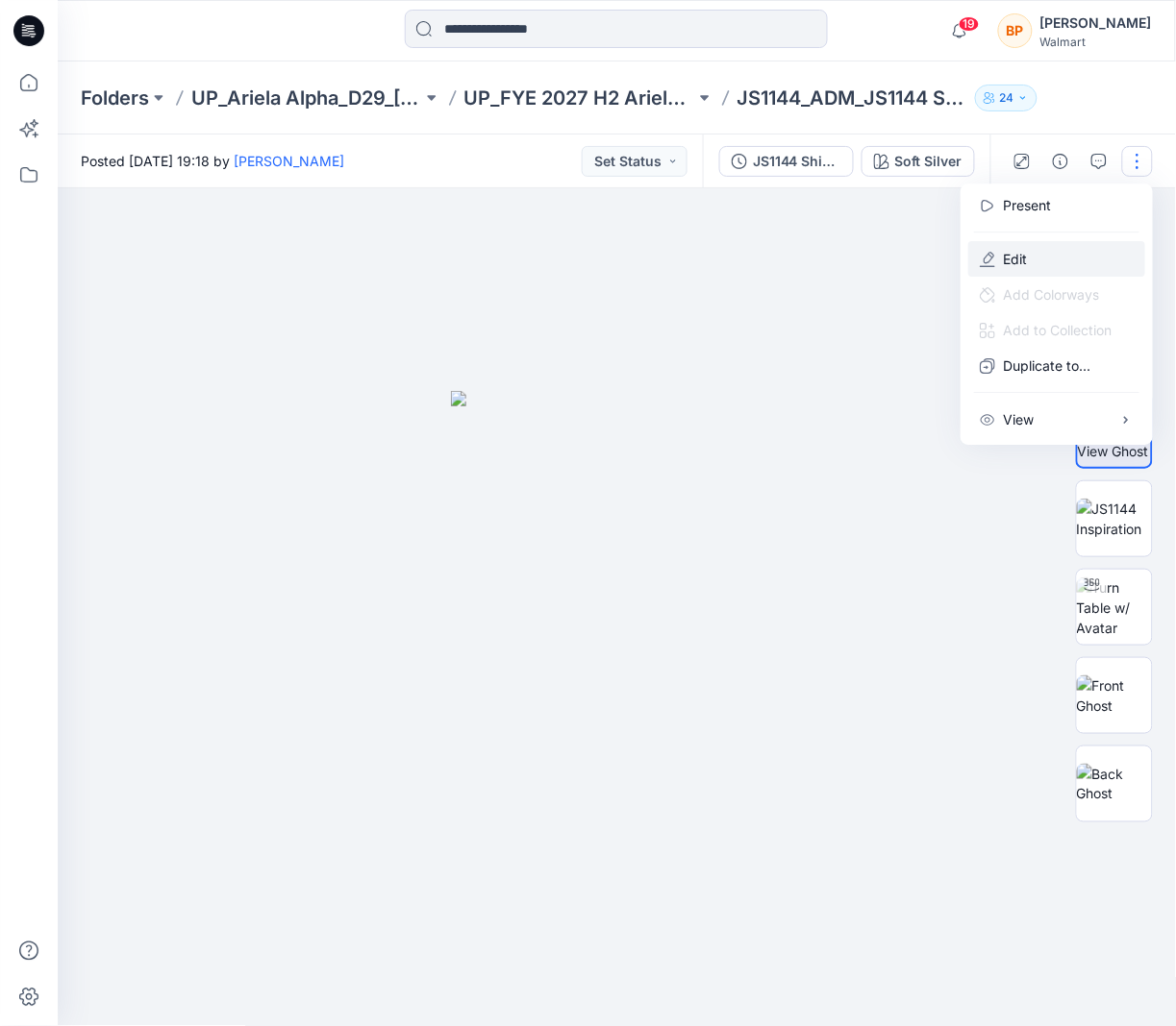
click at [1042, 259] on button "Edit" at bounding box center [1056, 259] width 177 height 36
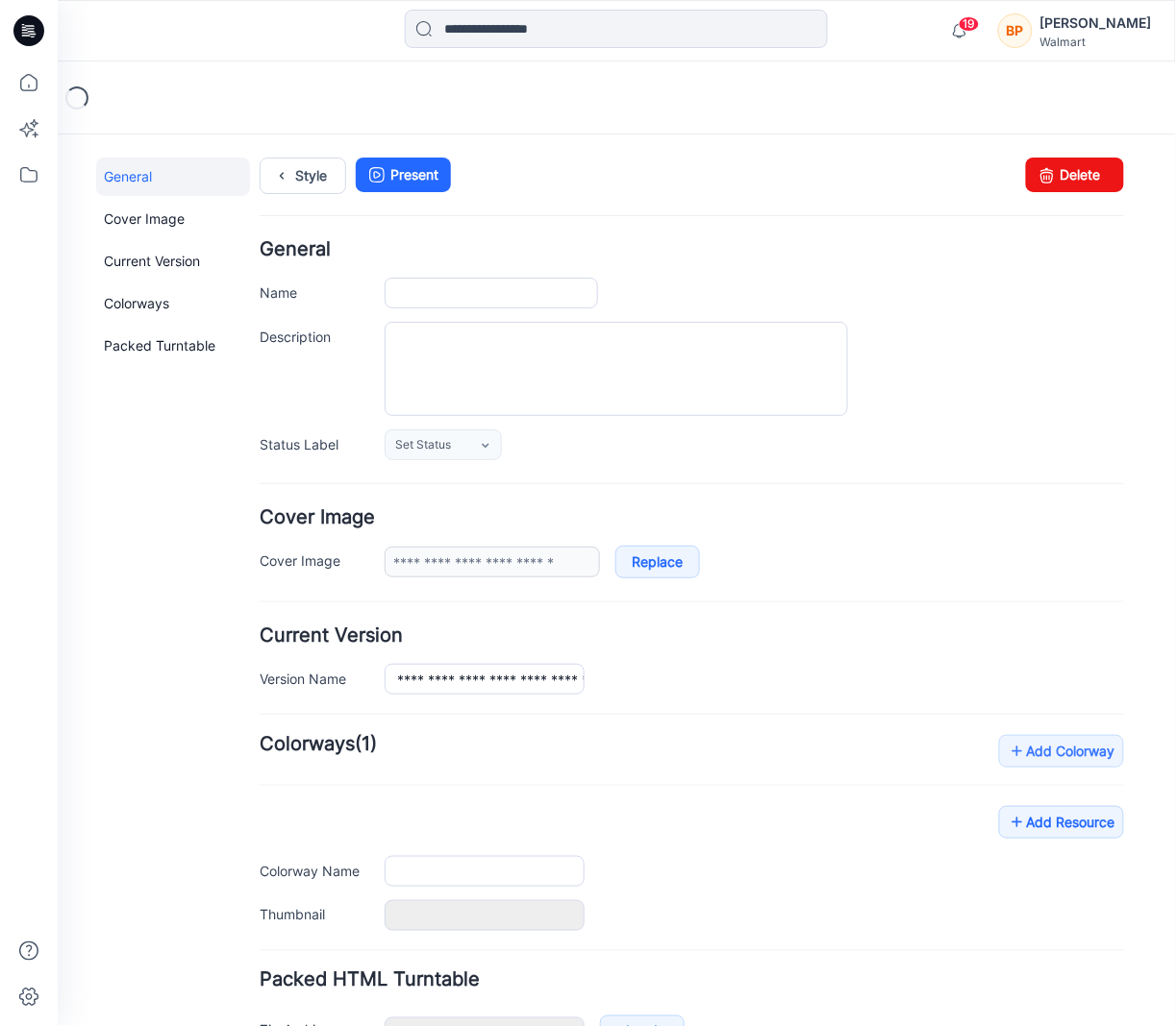
type input "**********"
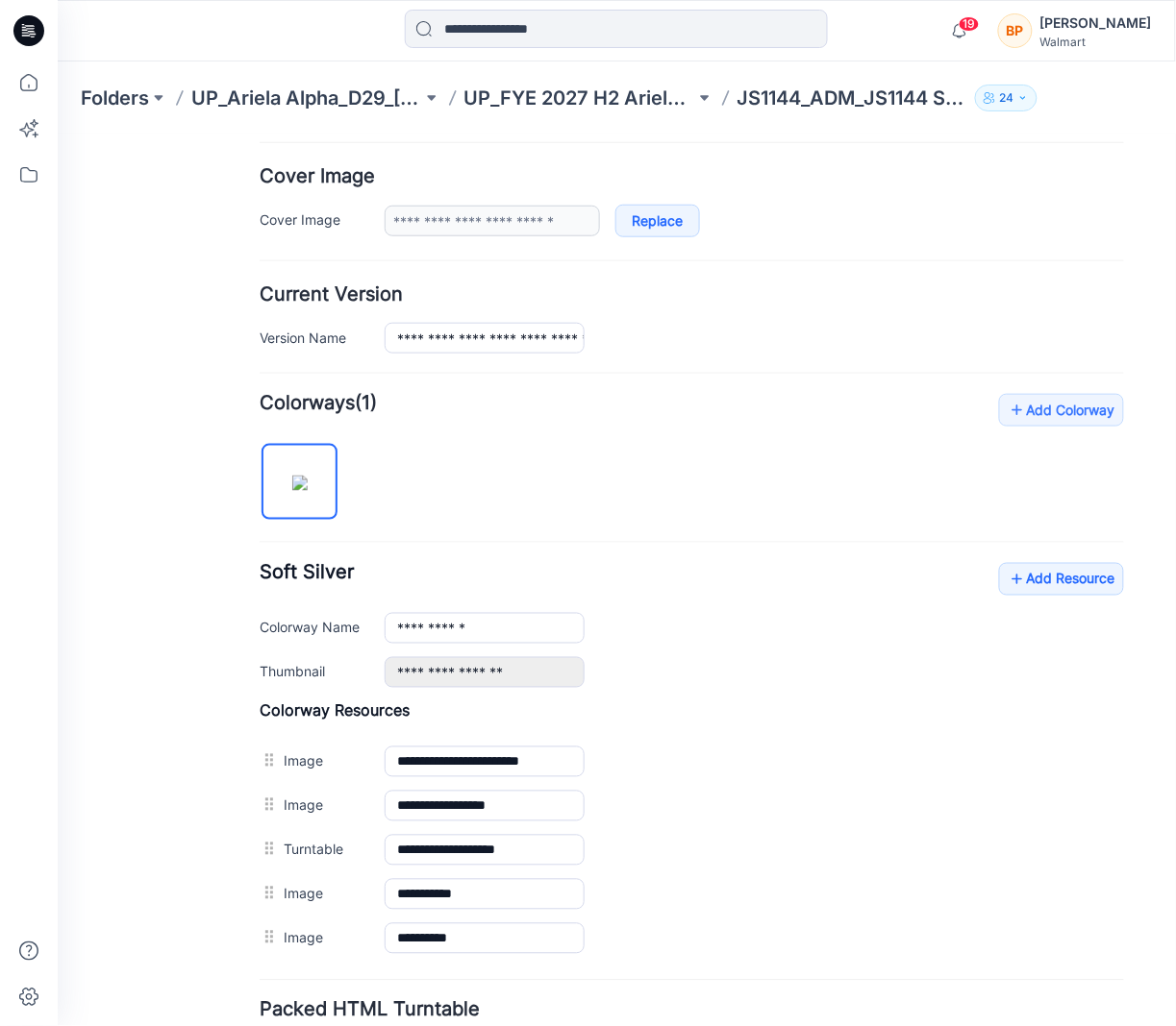
scroll to position [415, 0]
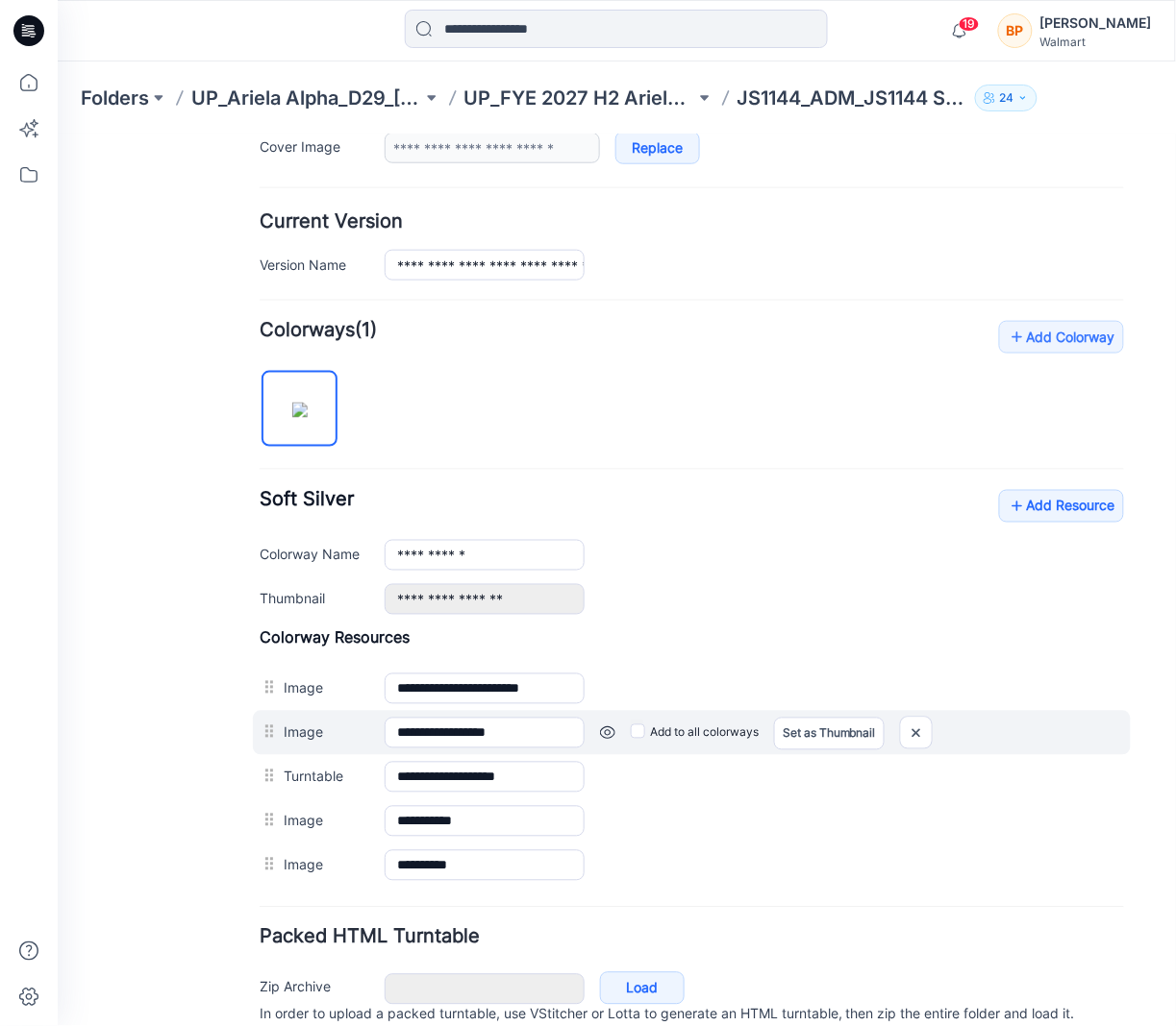
click at [620, 736] on div "Add to all colorways Set as Thumbnail Unset as Thumbnail" at bounding box center [853, 732] width 540 height 31
click at [627, 736] on div "Add to all colorways Set as Thumbnail Unset as Thumbnail" at bounding box center [853, 732] width 540 height 31
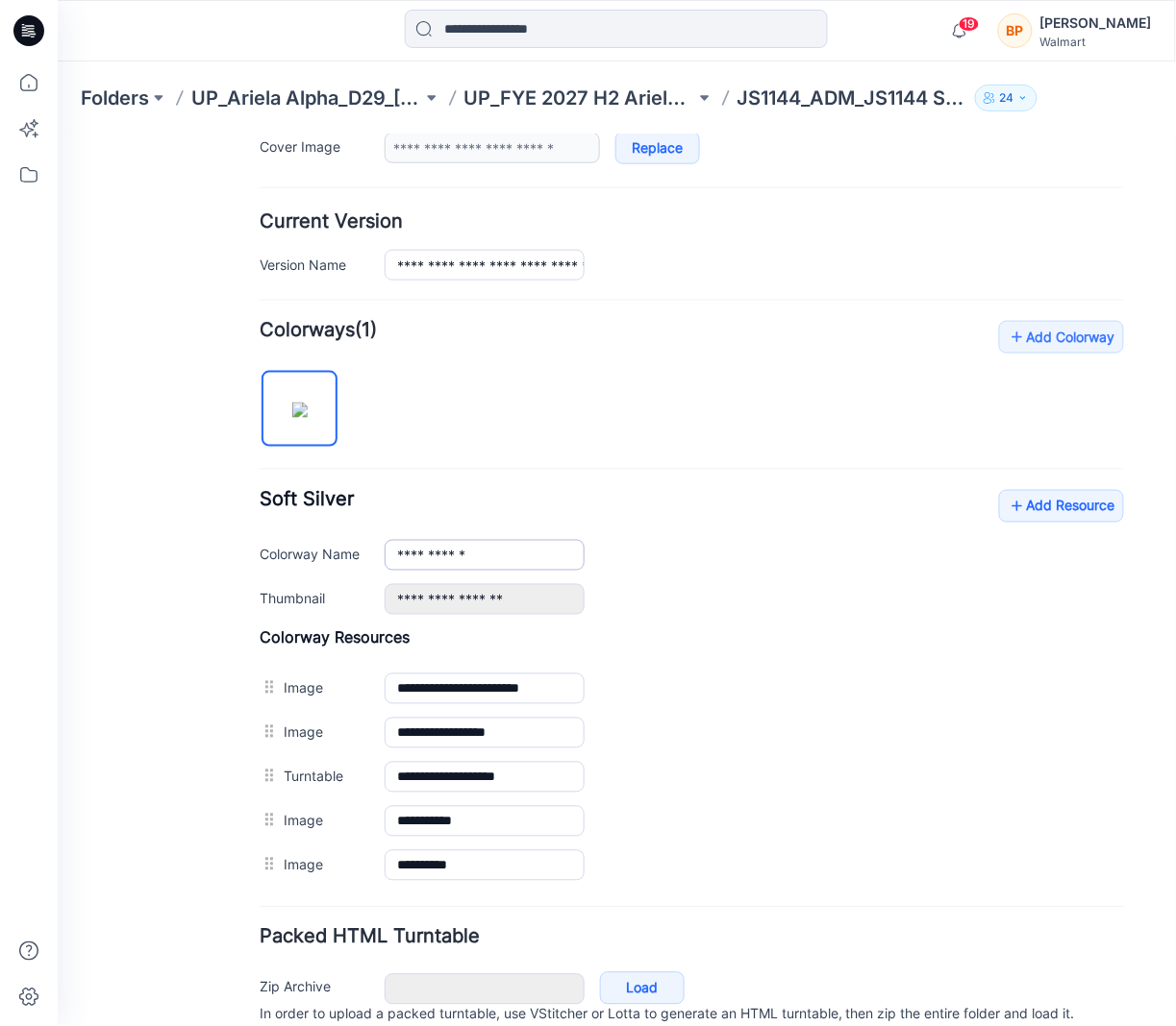
scroll to position [0, 0]
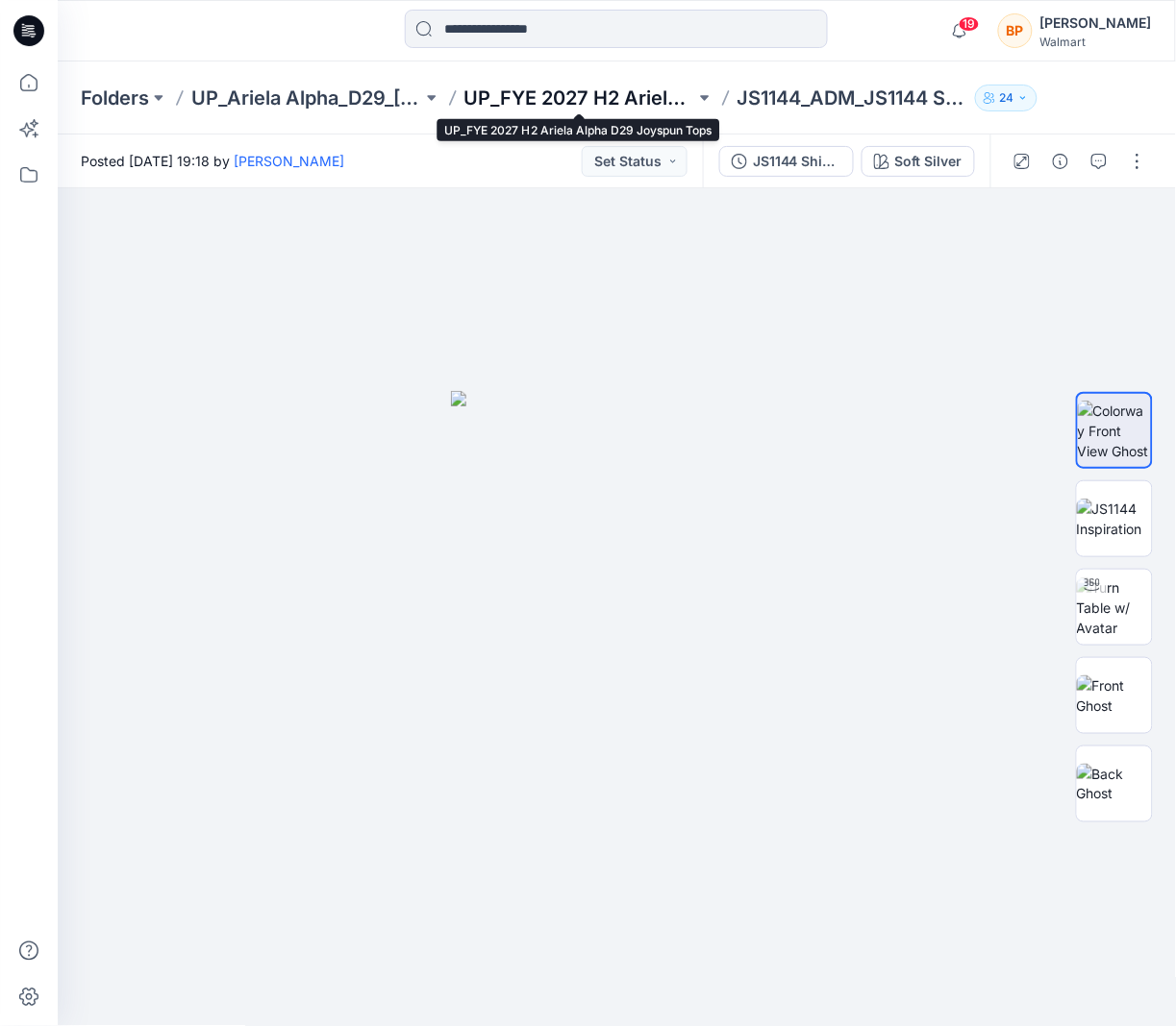
click at [650, 97] on p "UP_FYE 2027 H2 Ariela Alpha D29 Joyspun Tops" at bounding box center [580, 98] width 231 height 27
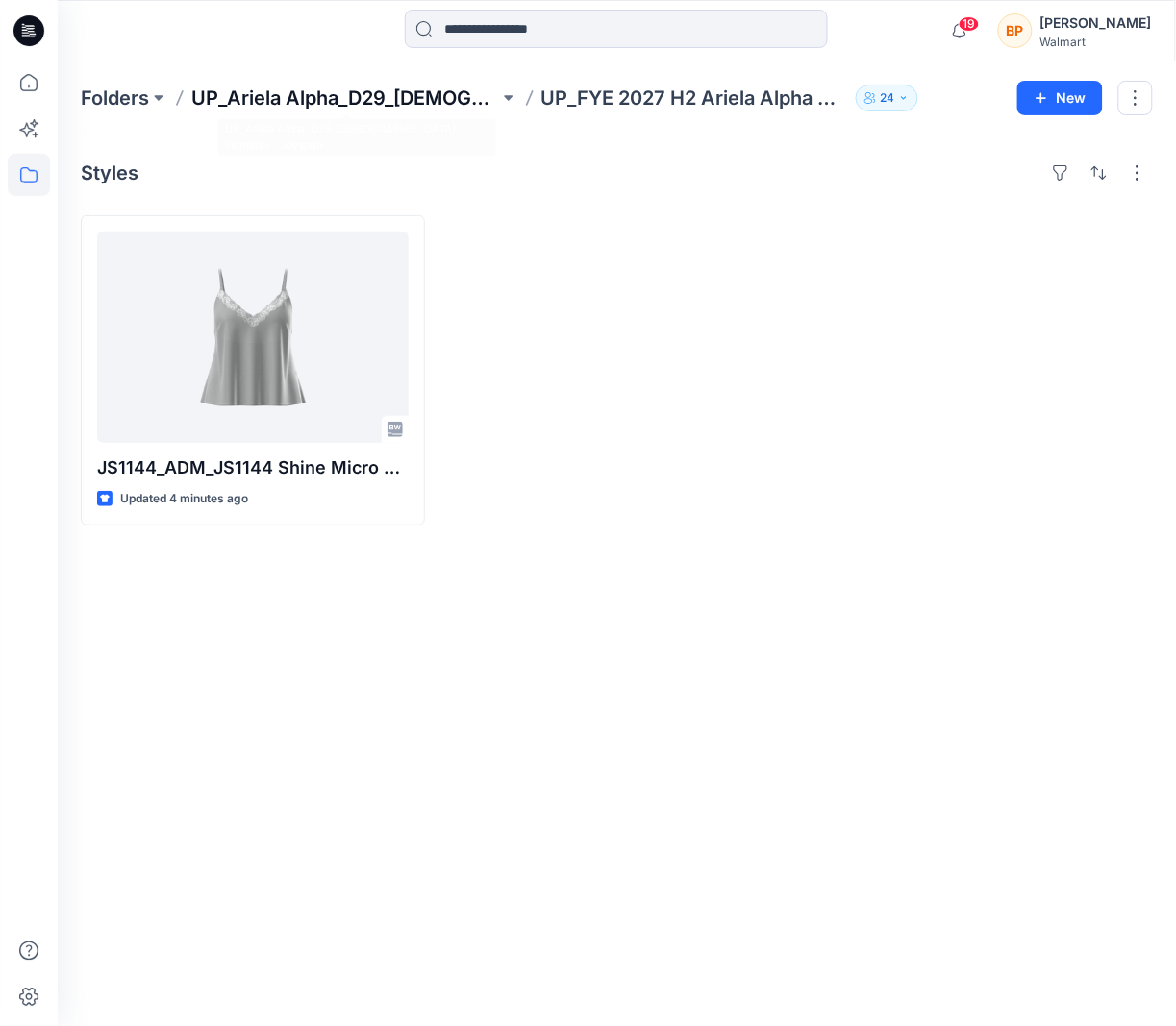
click at [480, 93] on p "UP_Ariela Alpha_D29_[DEMOGRAPHIC_DATA] Intimates - Joyspun" at bounding box center [345, 98] width 308 height 27
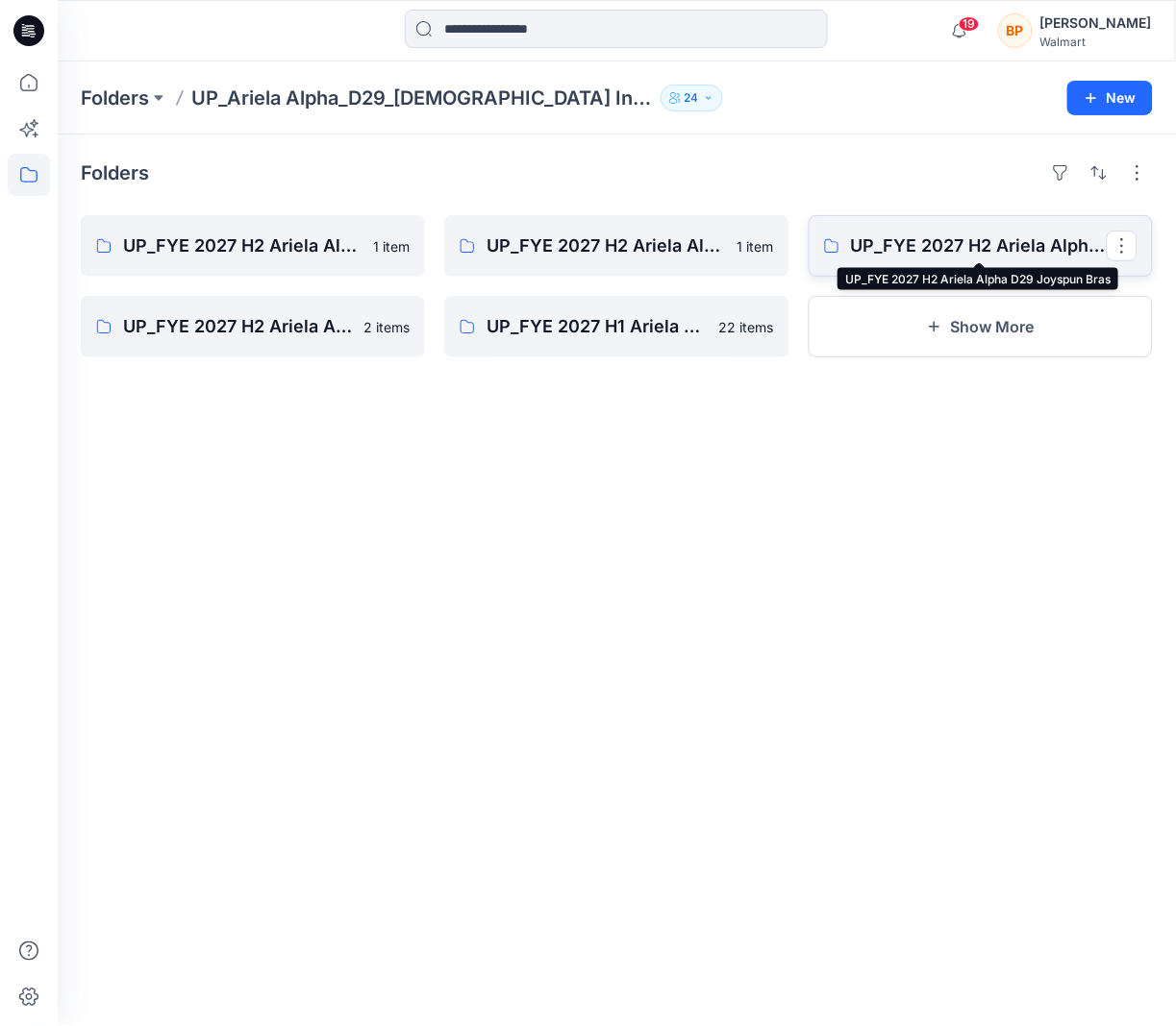
click at [874, 254] on p "UP_FYE 2027 H2 Ariela Alpha D29 Joyspun Bras" at bounding box center [978, 246] width 256 height 27
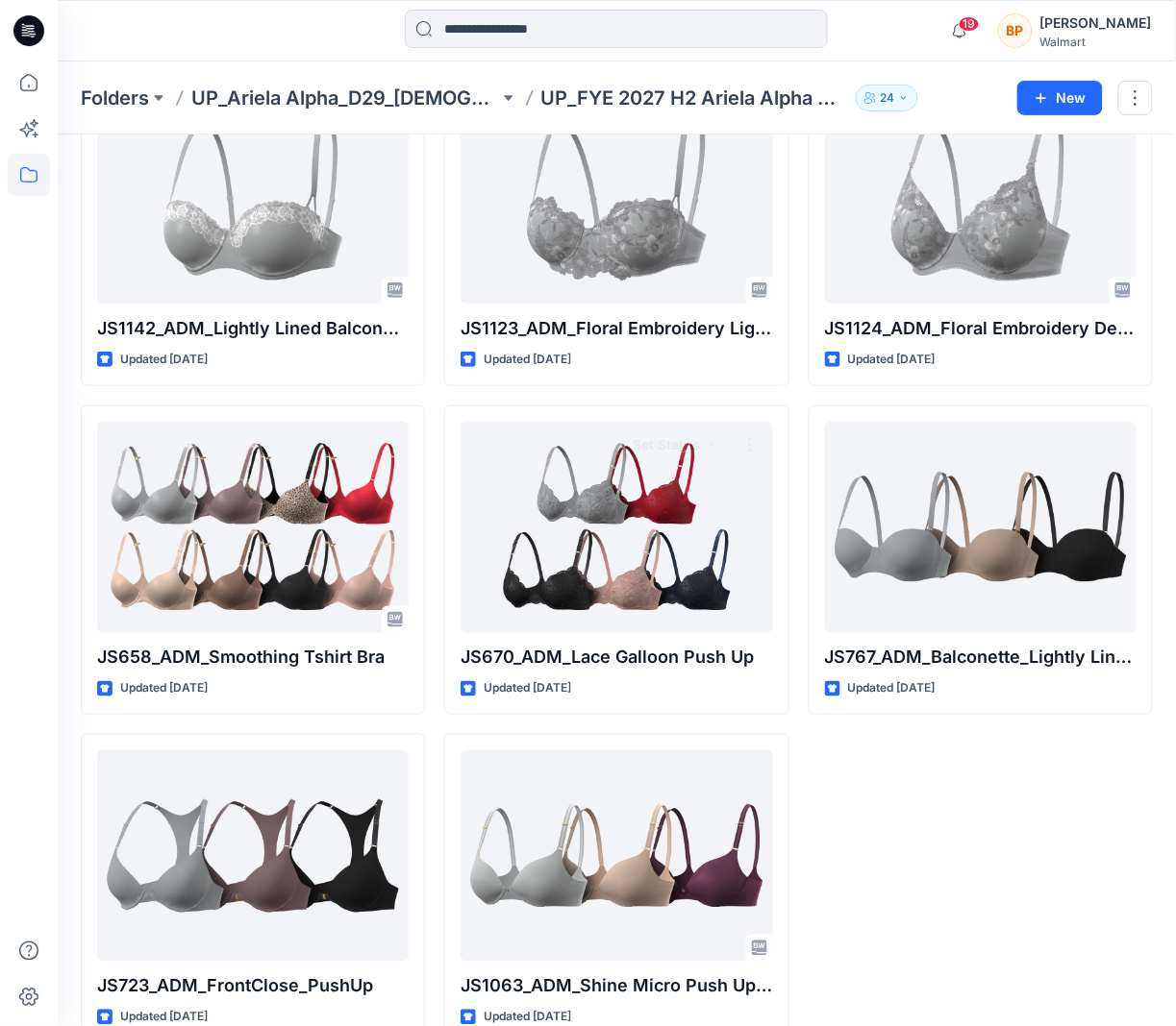
scroll to position [181, 0]
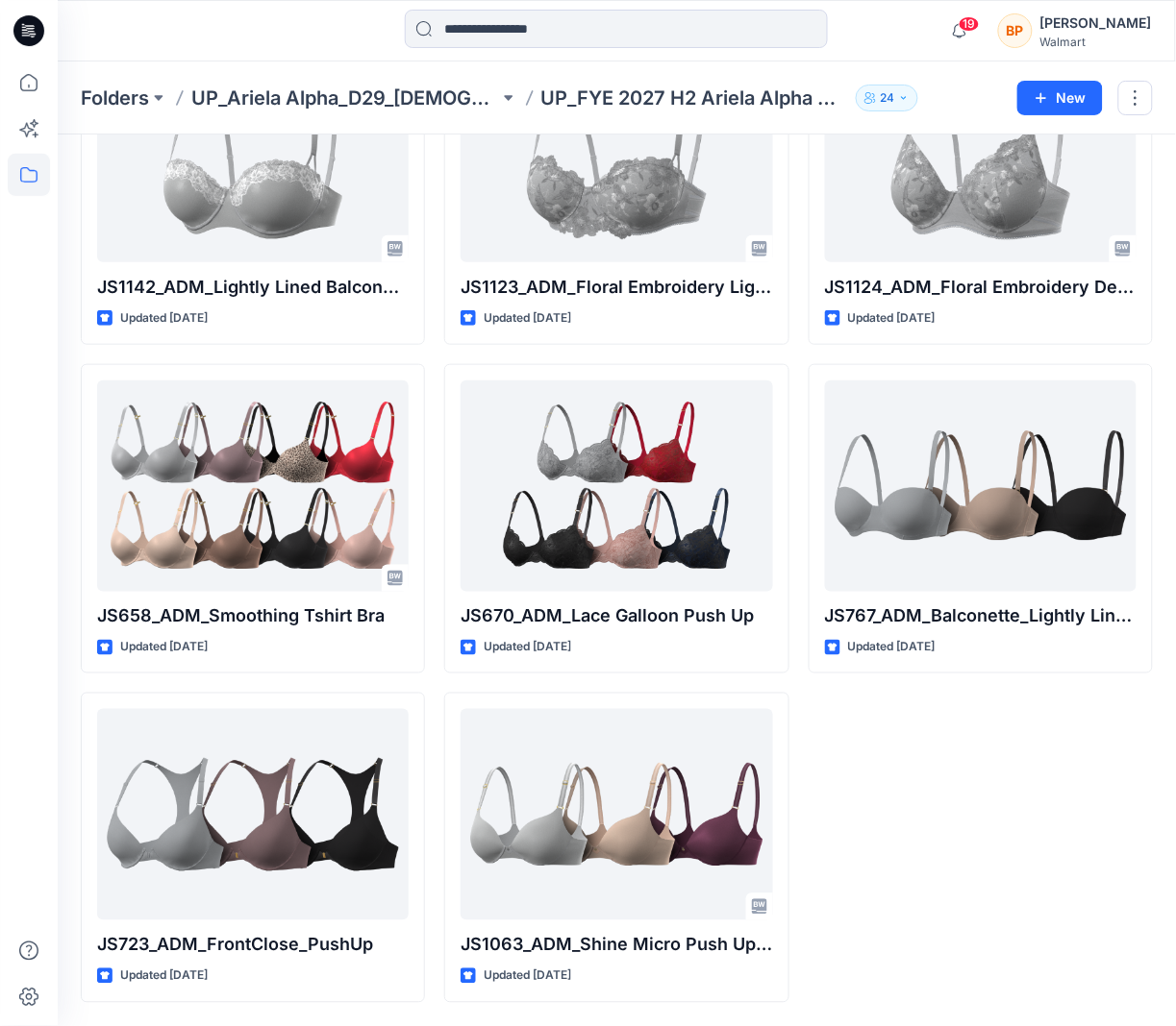
click at [961, 772] on div "JS1124_ADM_Floral Embroidery Demi High Apex Updated [DATE] JS767_ADM_Balconette…" at bounding box center [980, 519] width 344 height 969
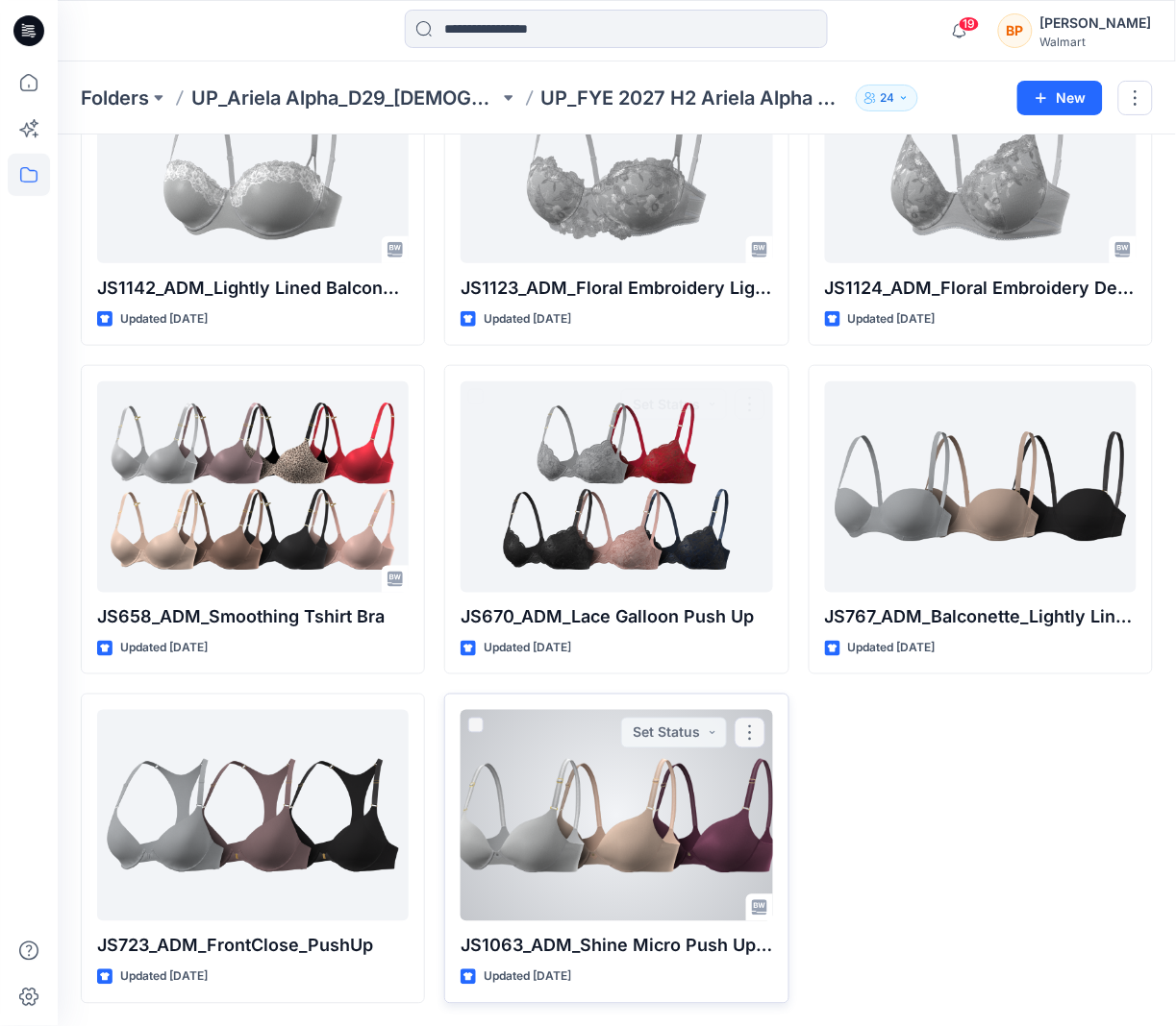
click at [484, 769] on div at bounding box center [616, 816] width 312 height 212
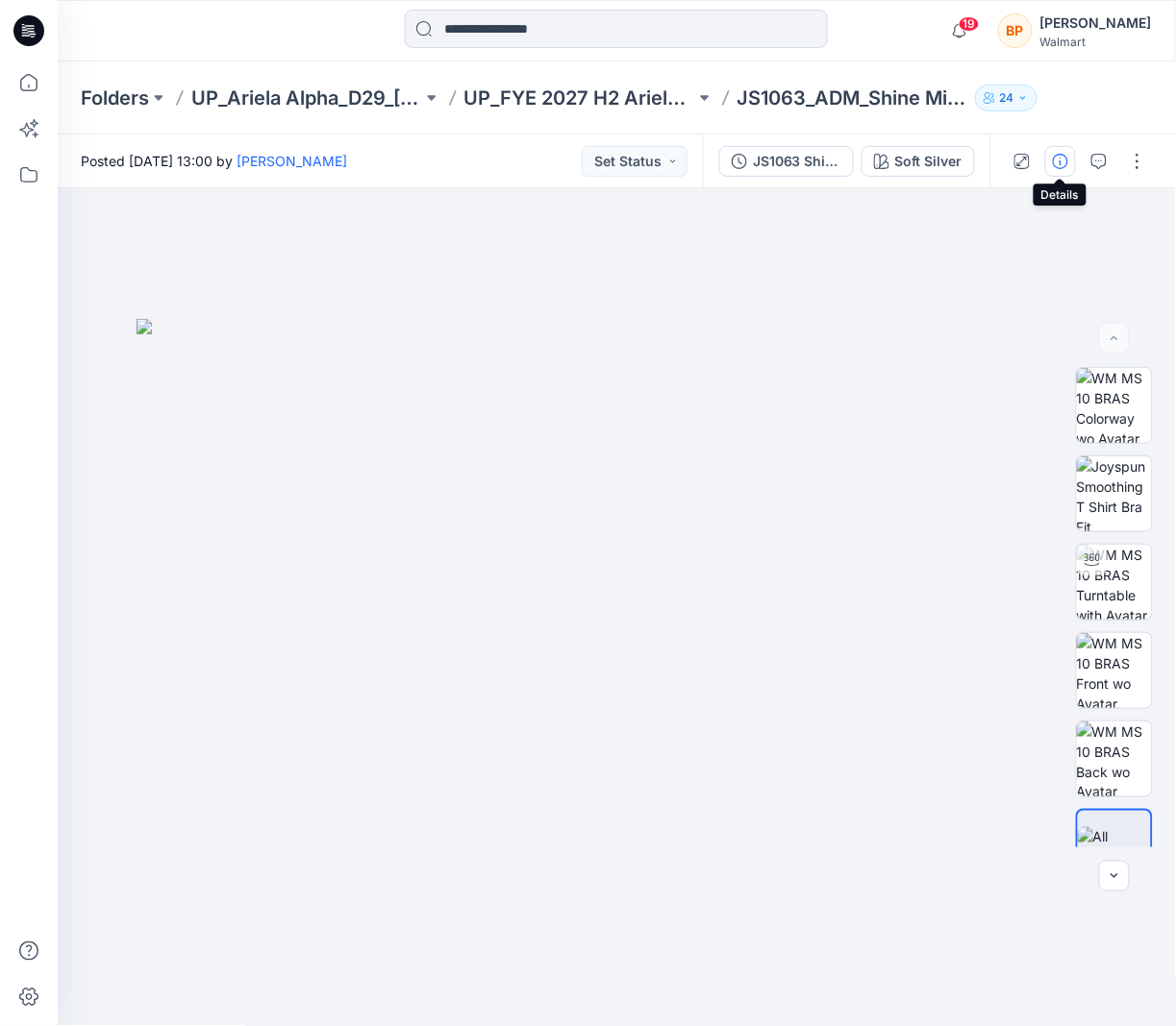
click at [1059, 172] on button "button" at bounding box center [1060, 161] width 31 height 31
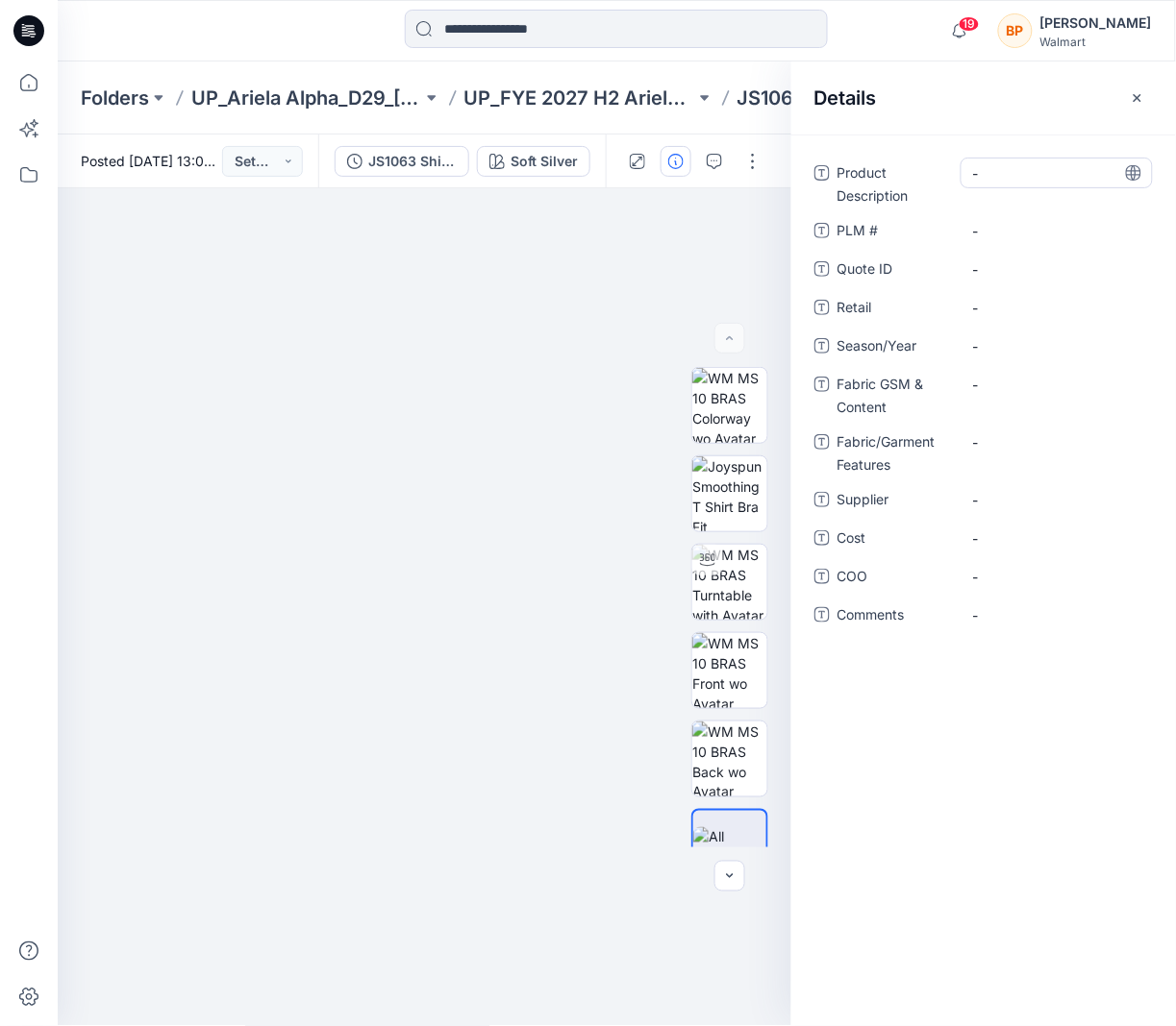
click at [1006, 171] on Description "-" at bounding box center [1056, 174] width 167 height 20
click at [1025, 160] on textarea "**********" at bounding box center [1056, 173] width 192 height 31
click at [1025, 164] on textarea "**********" at bounding box center [1056, 173] width 192 height 31
type textarea "**********"
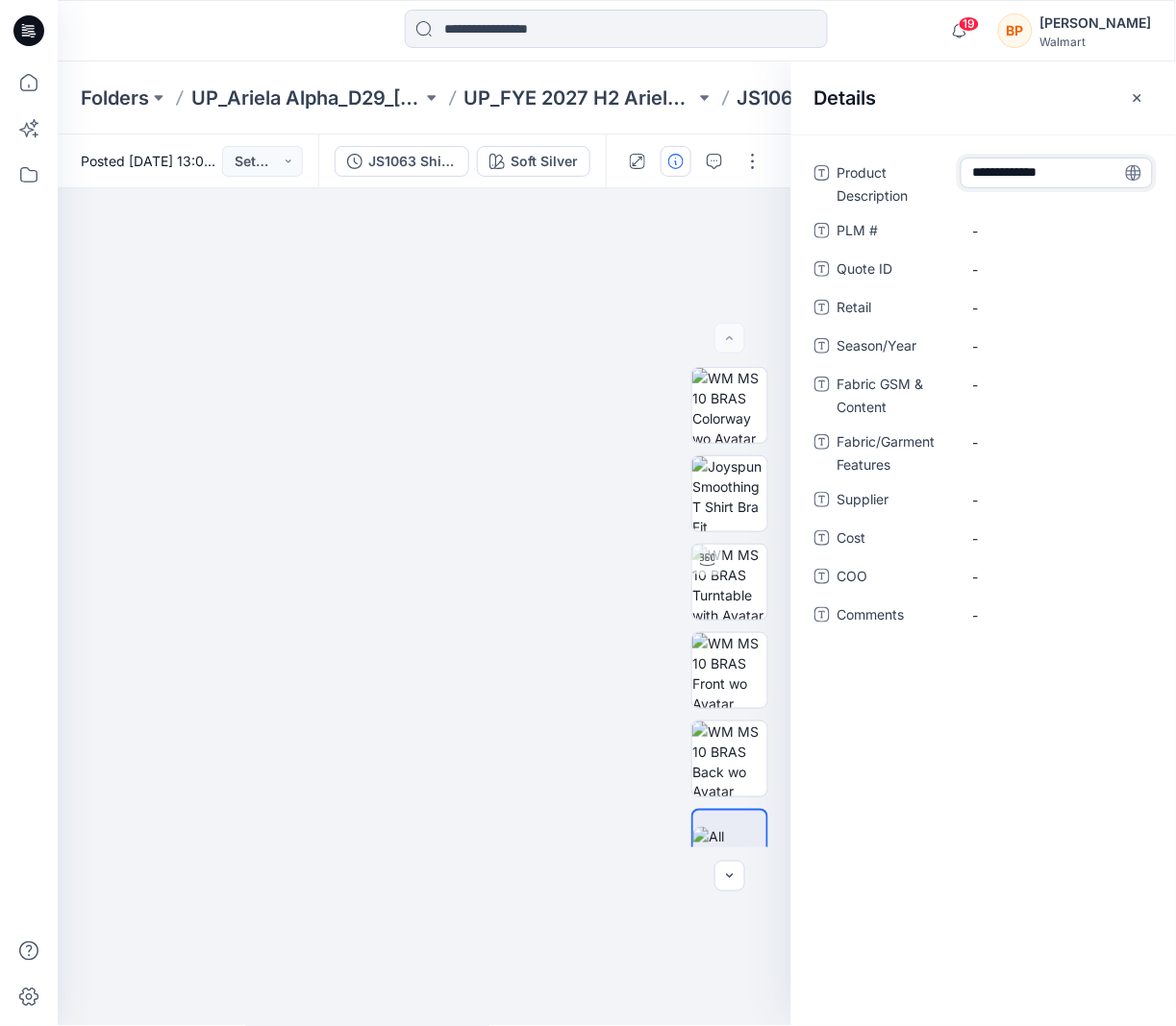
click at [1083, 177] on textarea "**********" at bounding box center [1056, 173] width 192 height 31
click at [1054, 213] on div "**********" at bounding box center [983, 406] width 339 height 496
click at [1051, 343] on span "-" at bounding box center [1056, 347] width 167 height 20
type textarea "*****"
click at [1056, 495] on span "-" at bounding box center [1056, 501] width 167 height 20
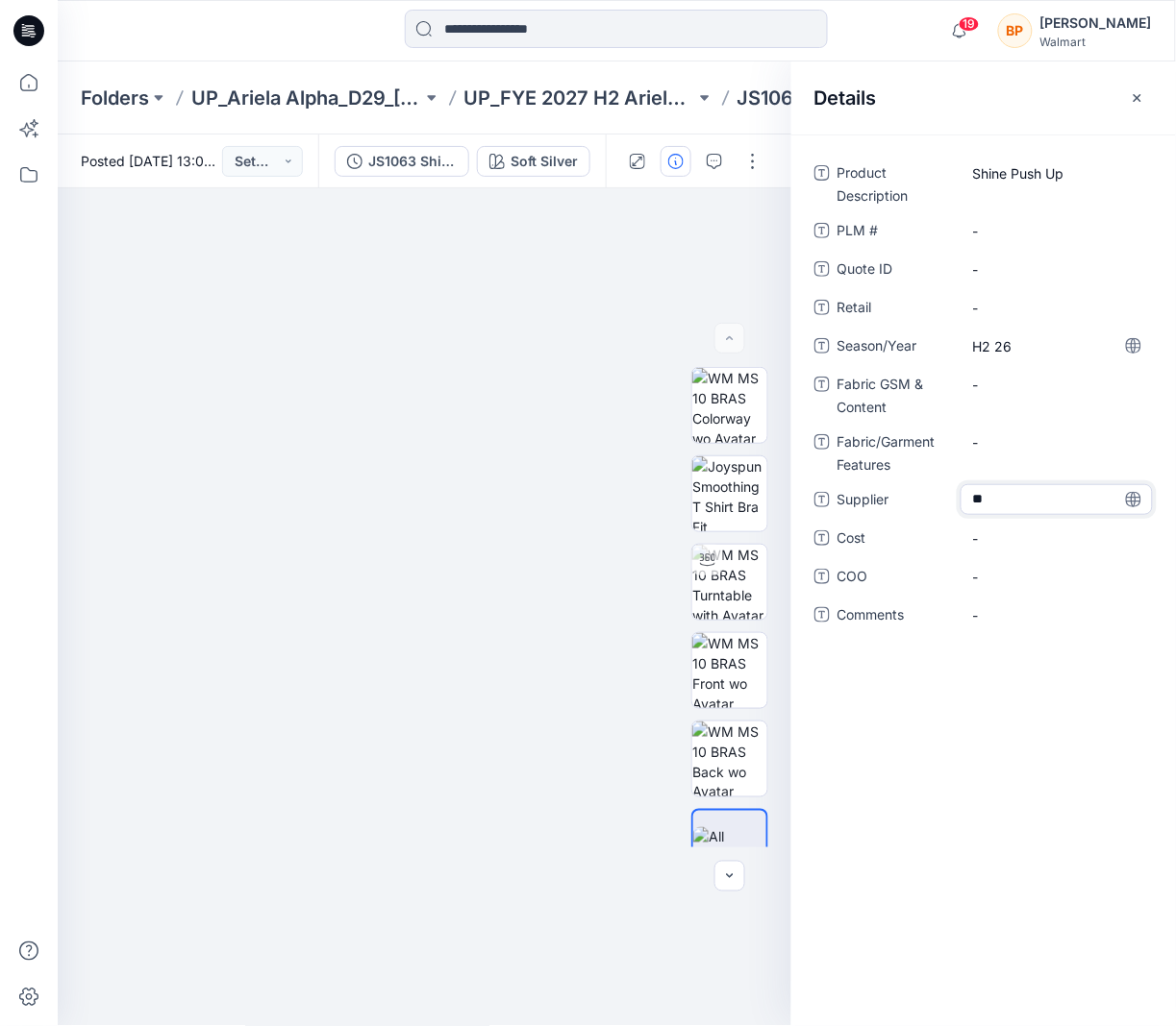
type textarea "***"
click at [589, 493] on img at bounding box center [425, 672] width 961 height 707
click at [757, 154] on button "button" at bounding box center [752, 161] width 31 height 31
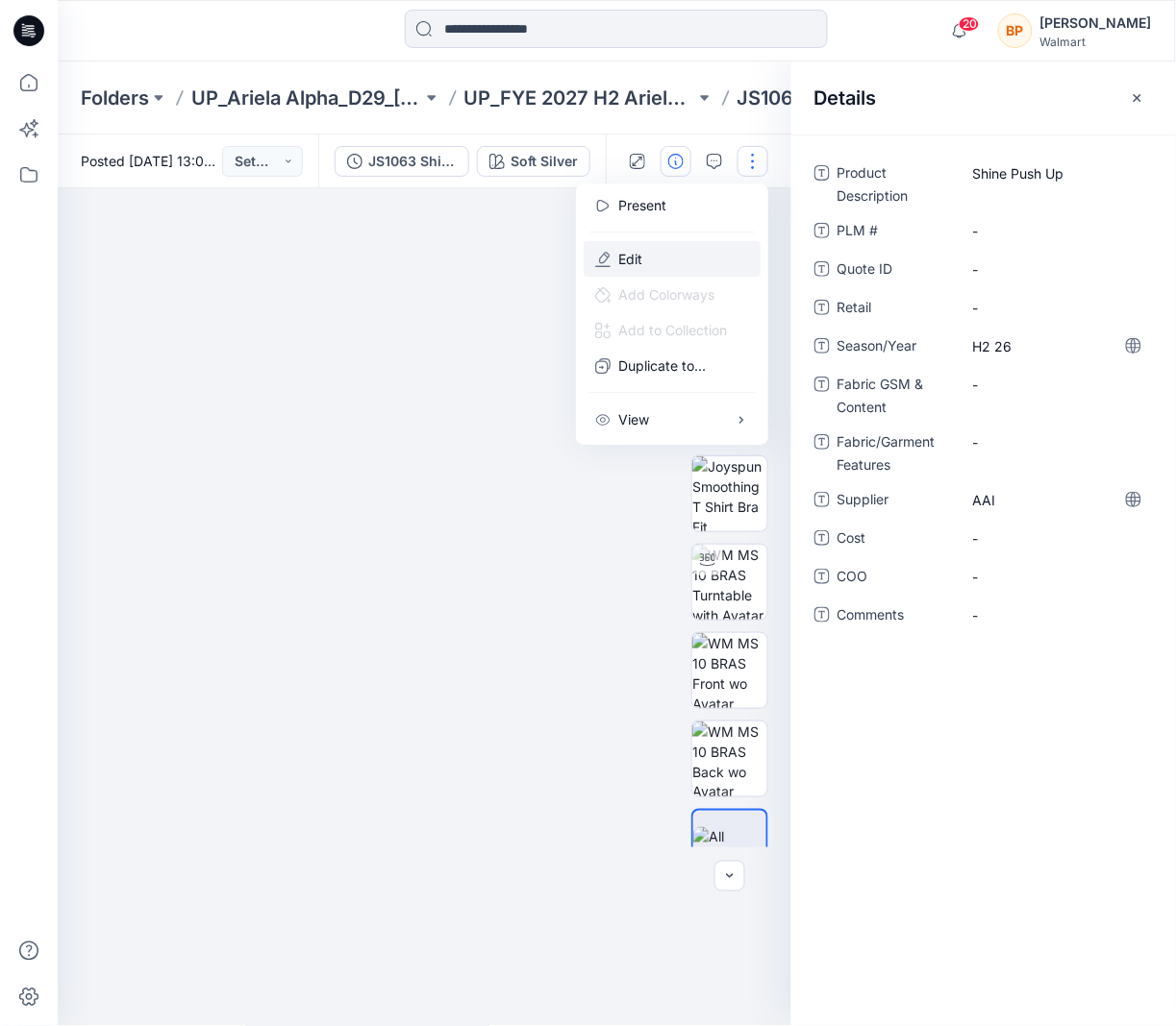
click at [693, 255] on button "Edit" at bounding box center [671, 259] width 177 height 36
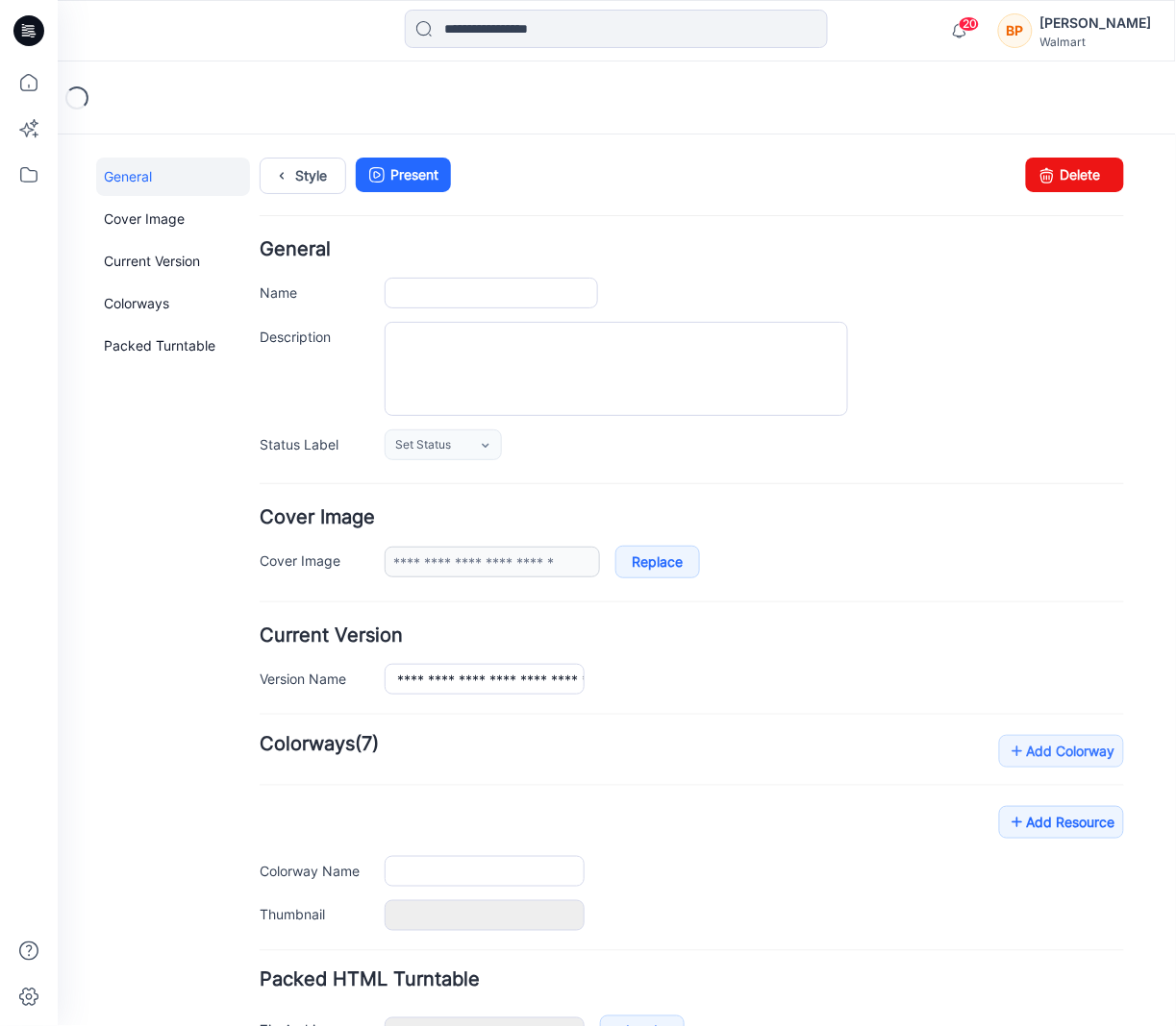
type input "**********"
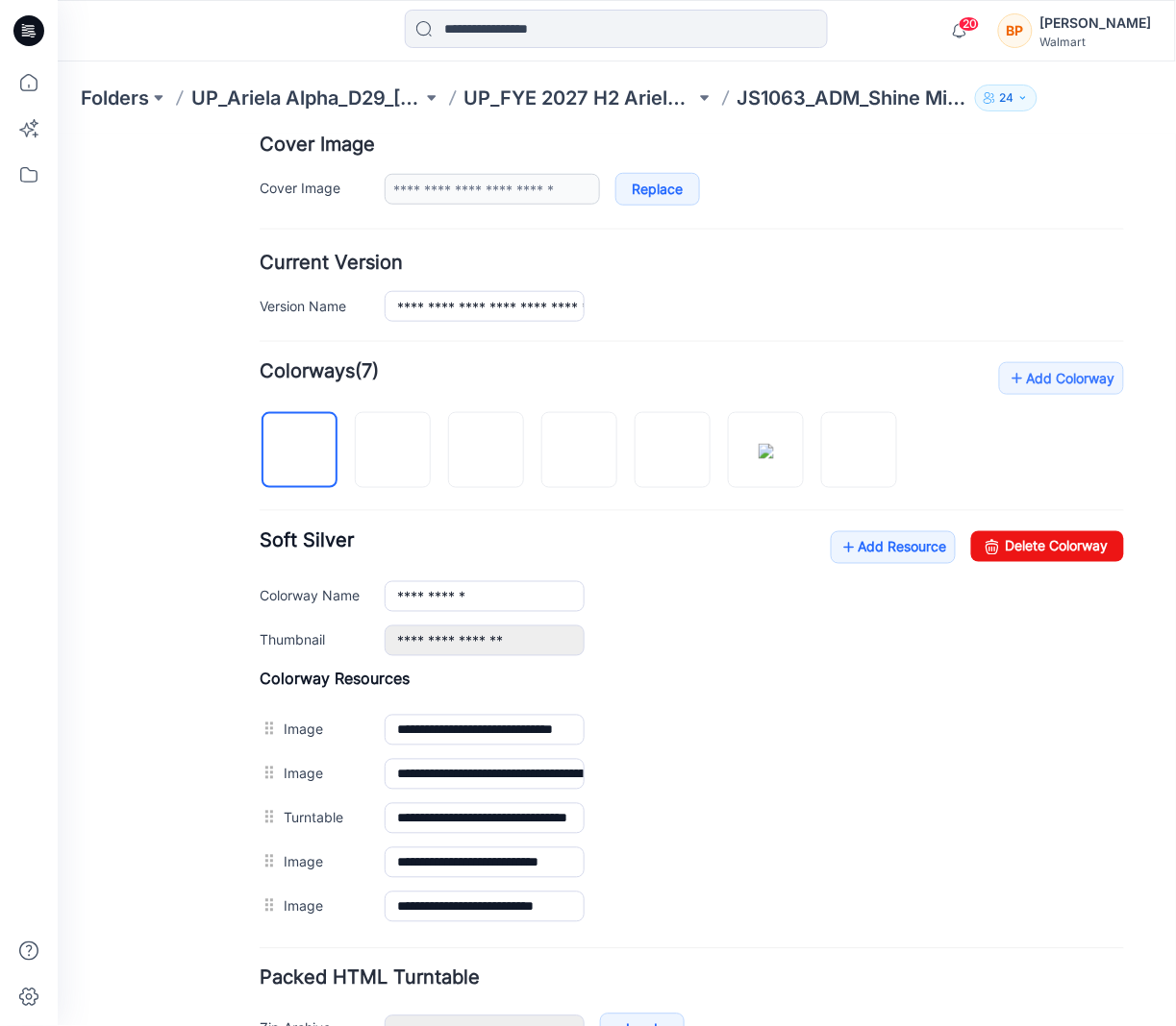
scroll to position [489, 0]
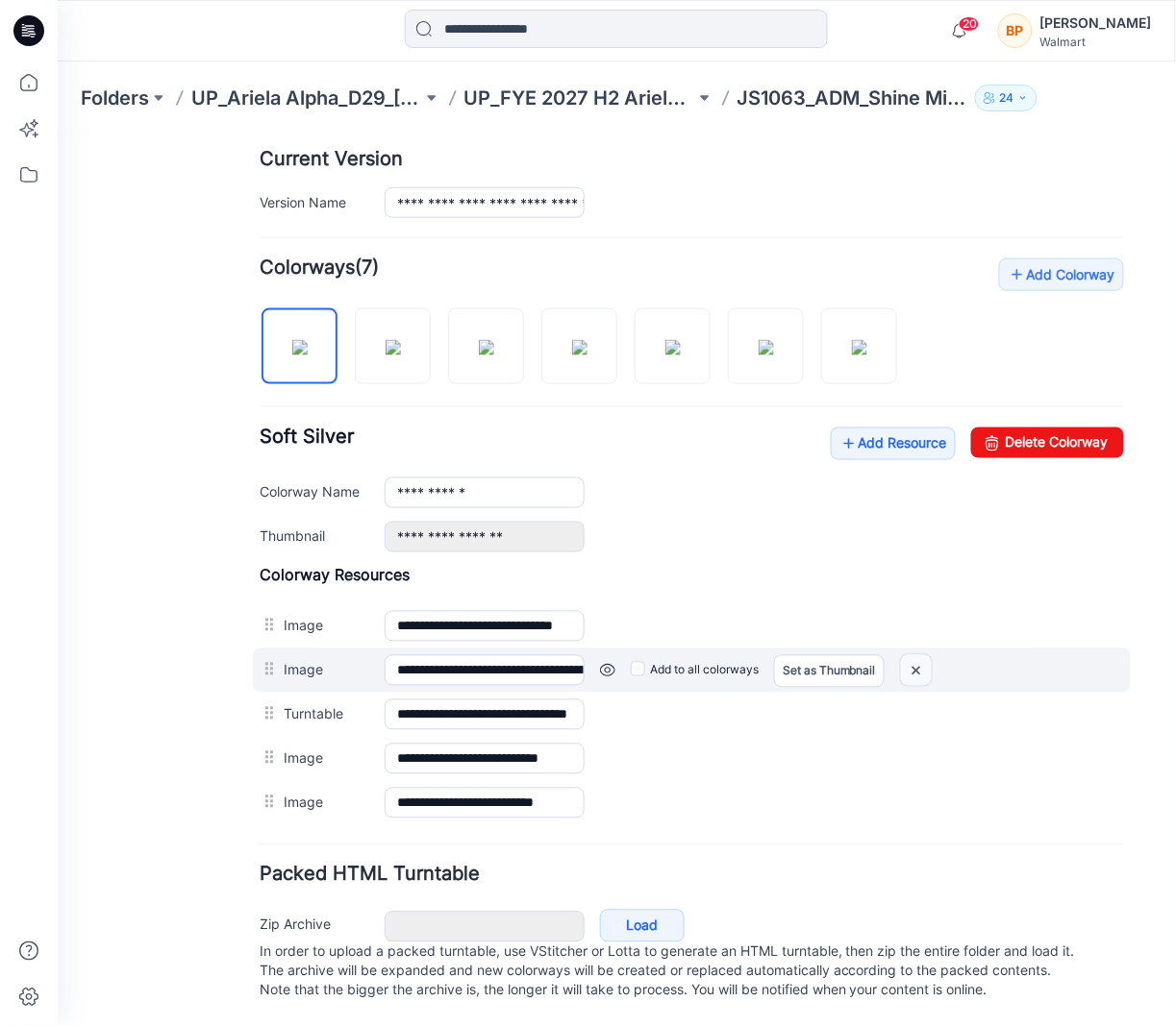
click at [920, 662] on img at bounding box center [914, 670] width 31 height 32
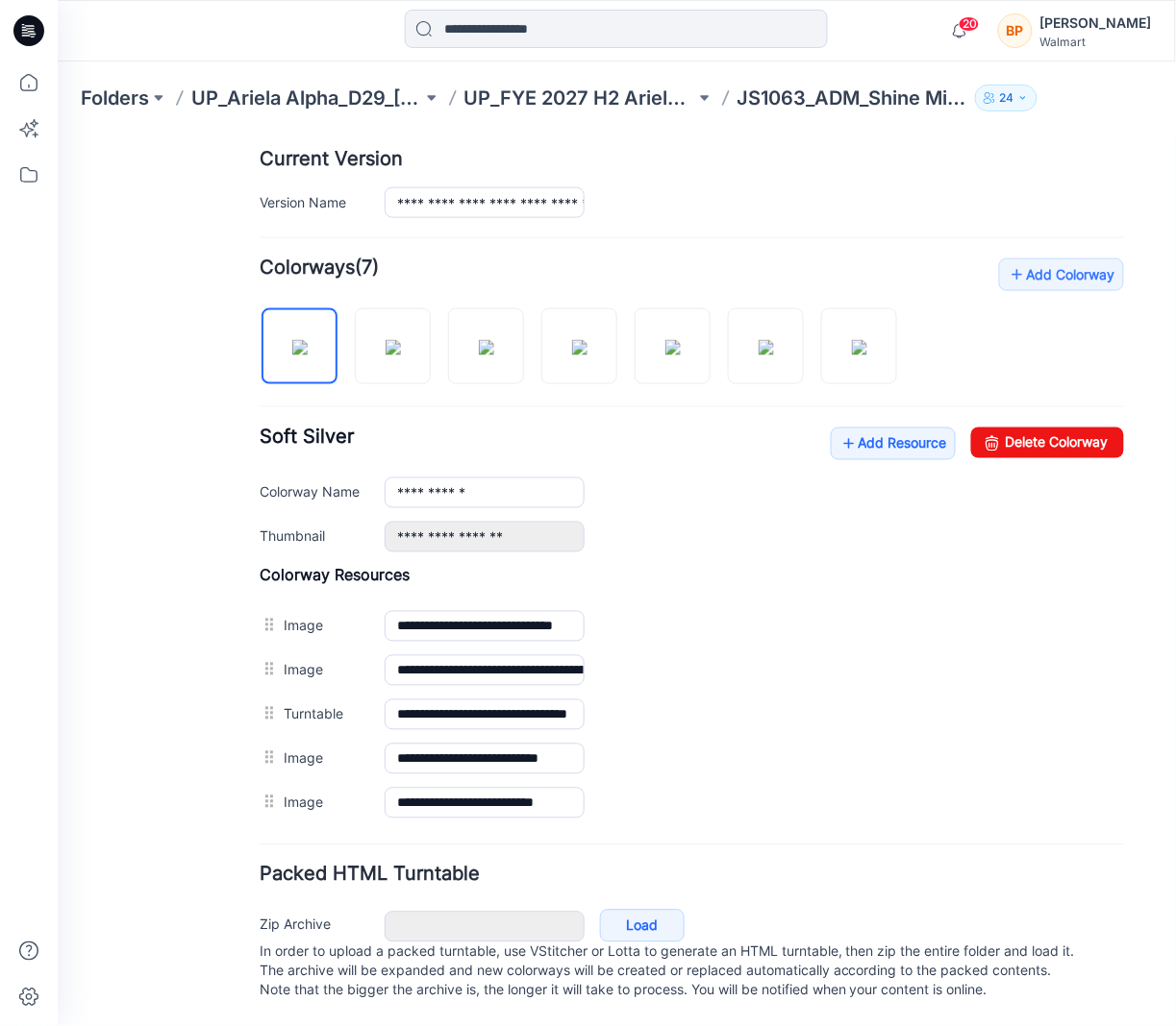
scroll to position [459, 0]
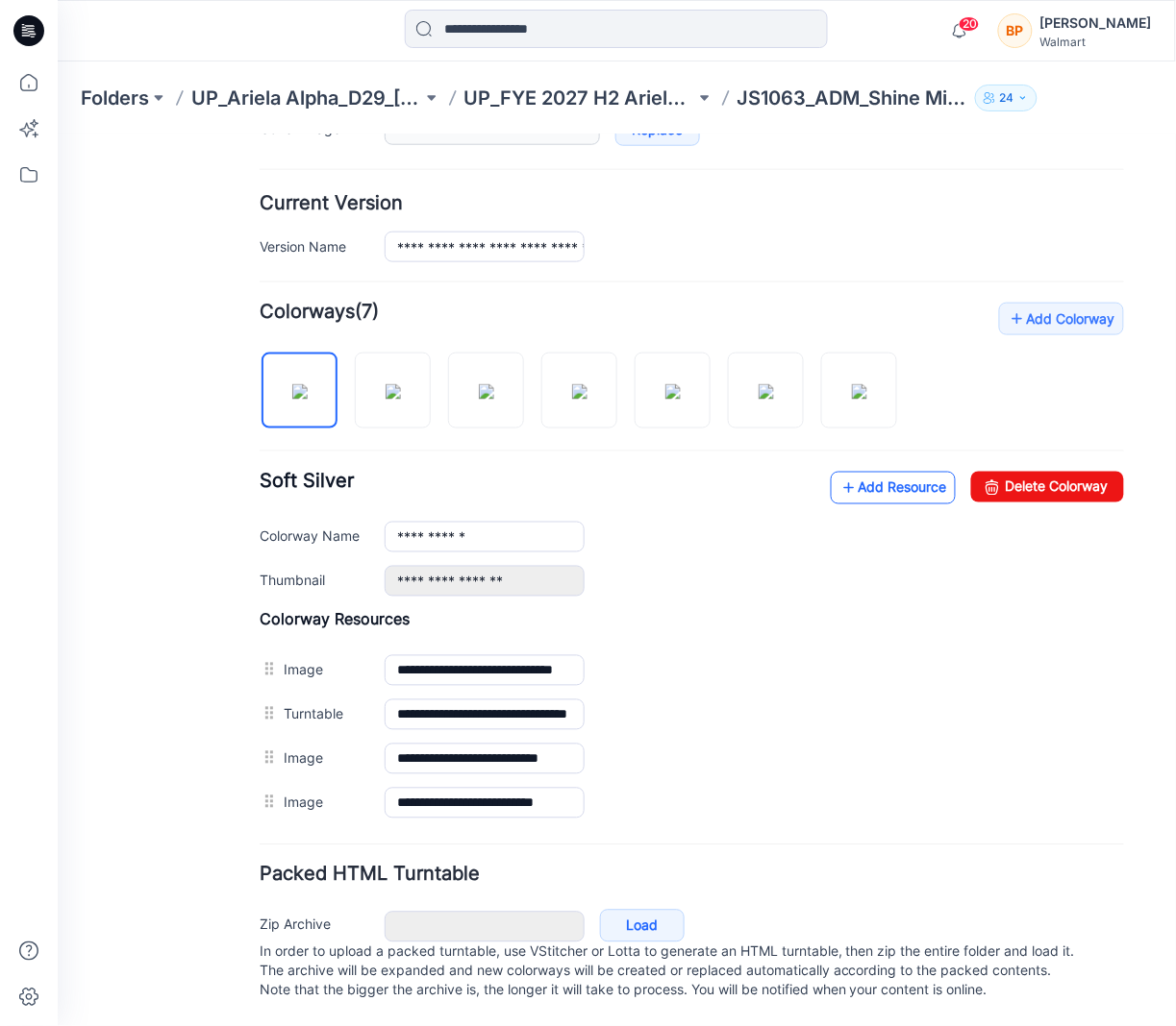
click at [877, 471] on link "Add Resource" at bounding box center [891, 487] width 125 height 33
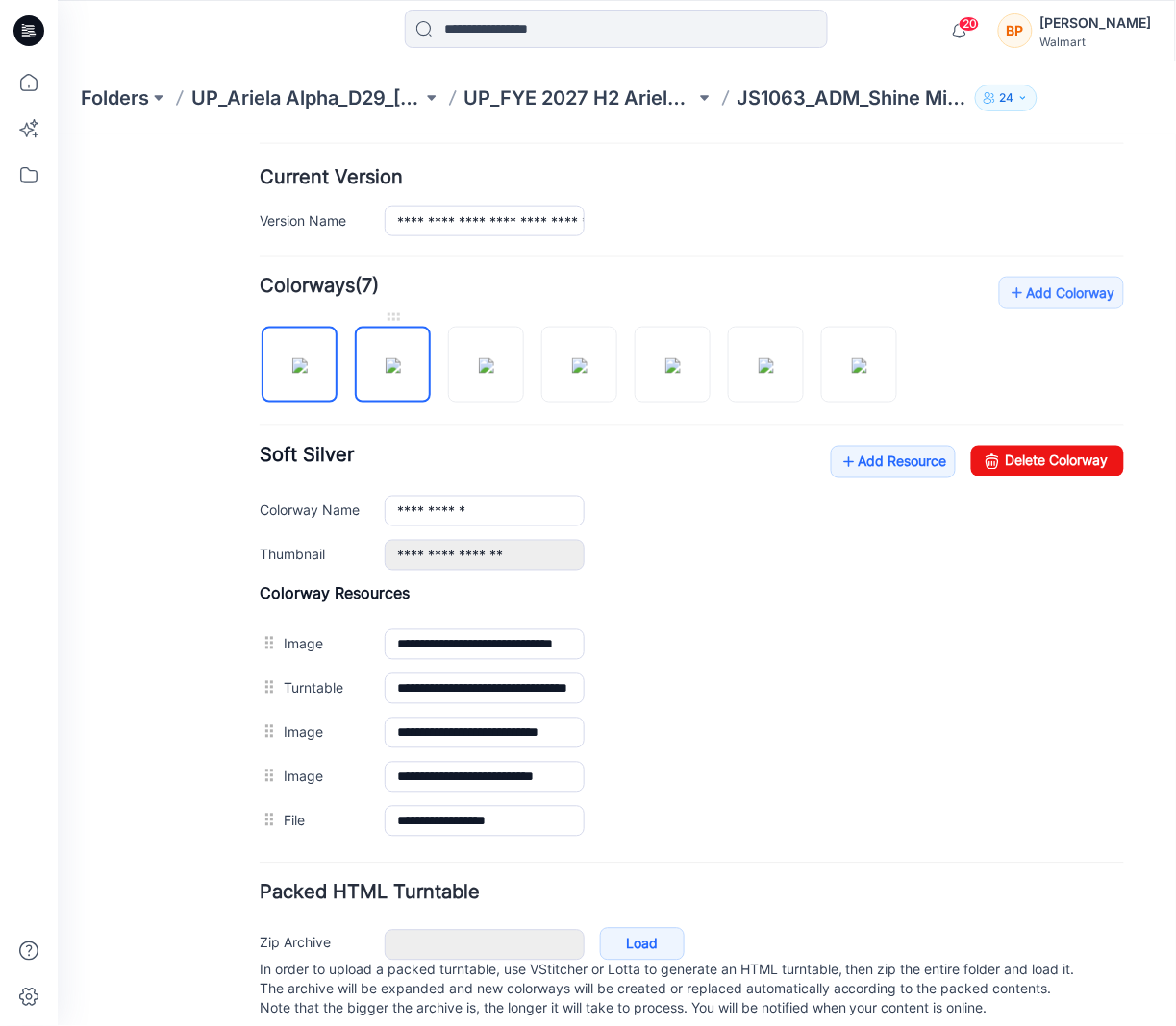
click at [393, 364] on img at bounding box center [392, 365] width 15 height 15
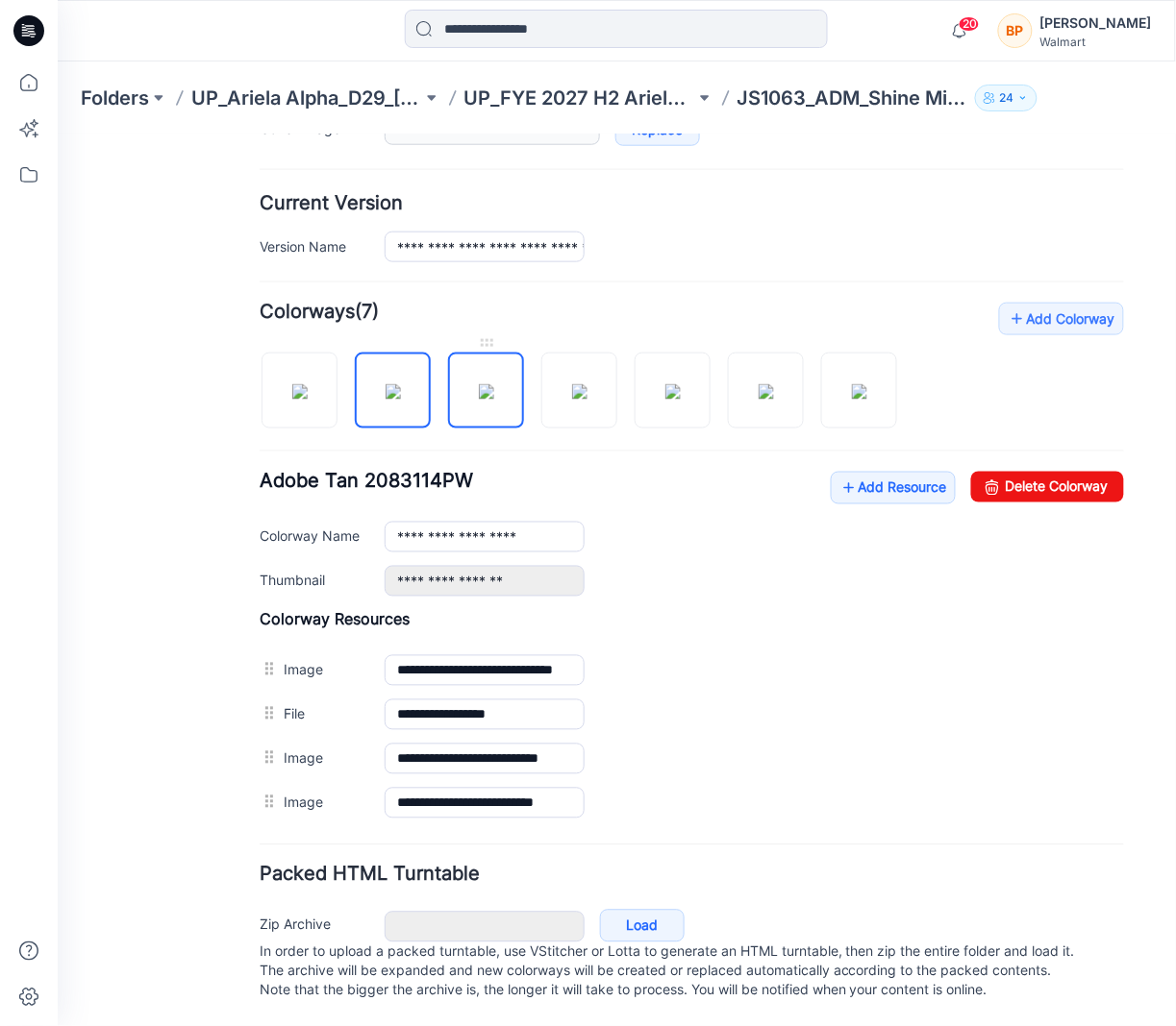
click at [494, 384] on img at bounding box center [485, 391] width 15 height 15
drag, startPoint x: 273, startPoint y: 786, endPoint x: 272, endPoint y: 683, distance: 103.0
click at [1019, 471] on link "Delete Colorway" at bounding box center [1046, 486] width 153 height 31
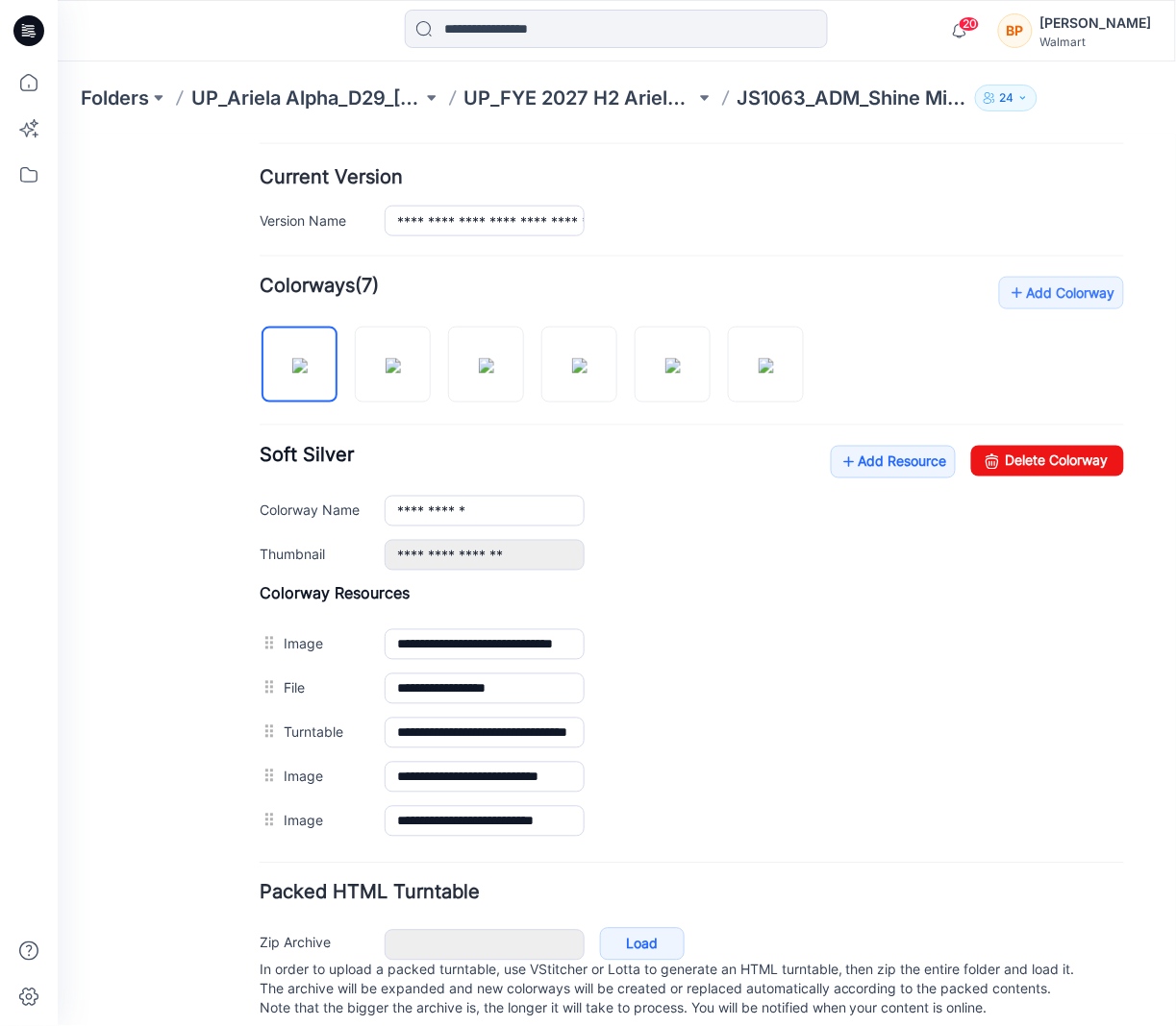
click at [523, 367] on div at bounding box center [539, 354] width 560 height 99
click at [494, 368] on img at bounding box center [485, 365] width 15 height 15
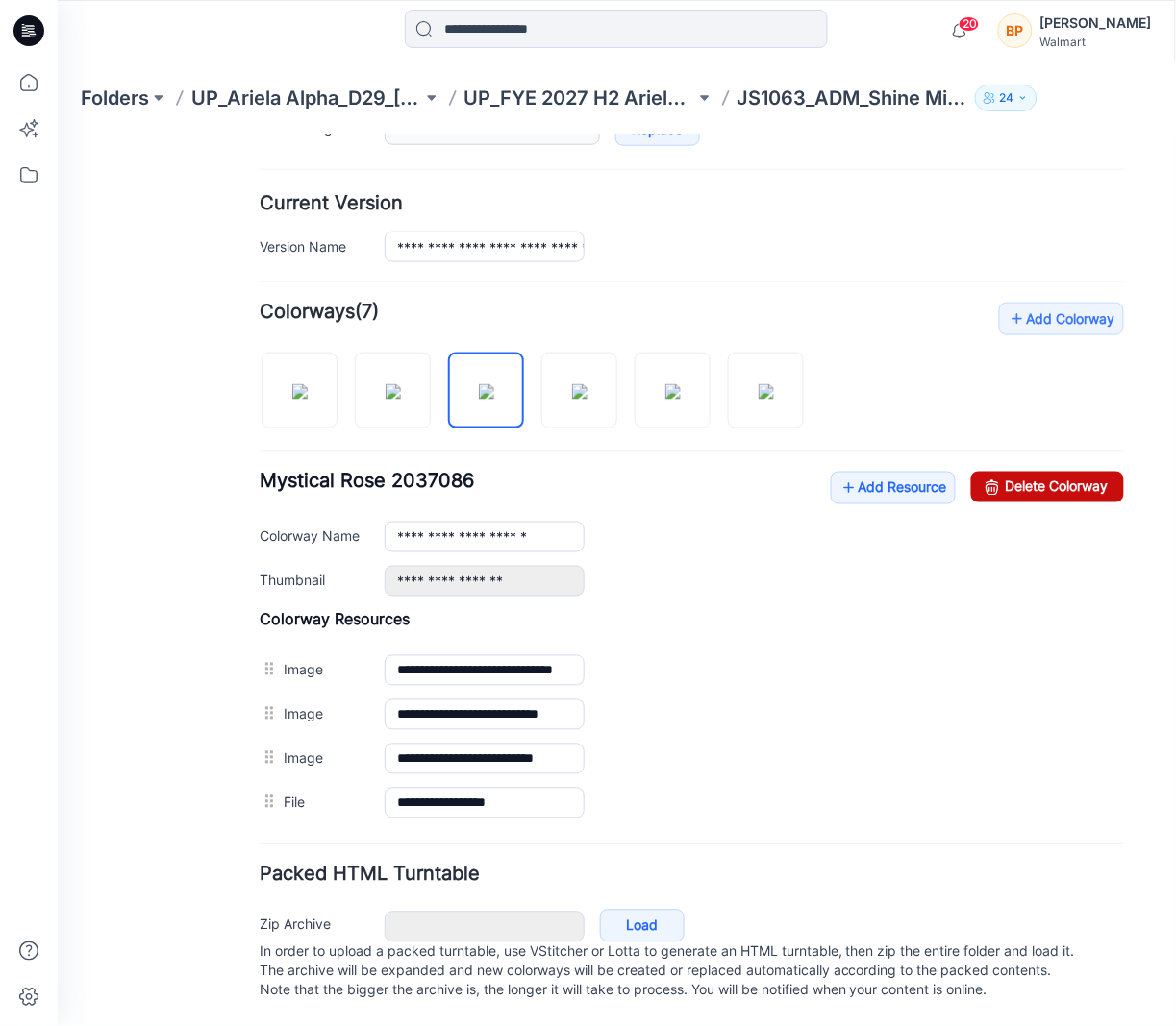
click at [1027, 471] on link "Delete Colorway" at bounding box center [1046, 486] width 153 height 31
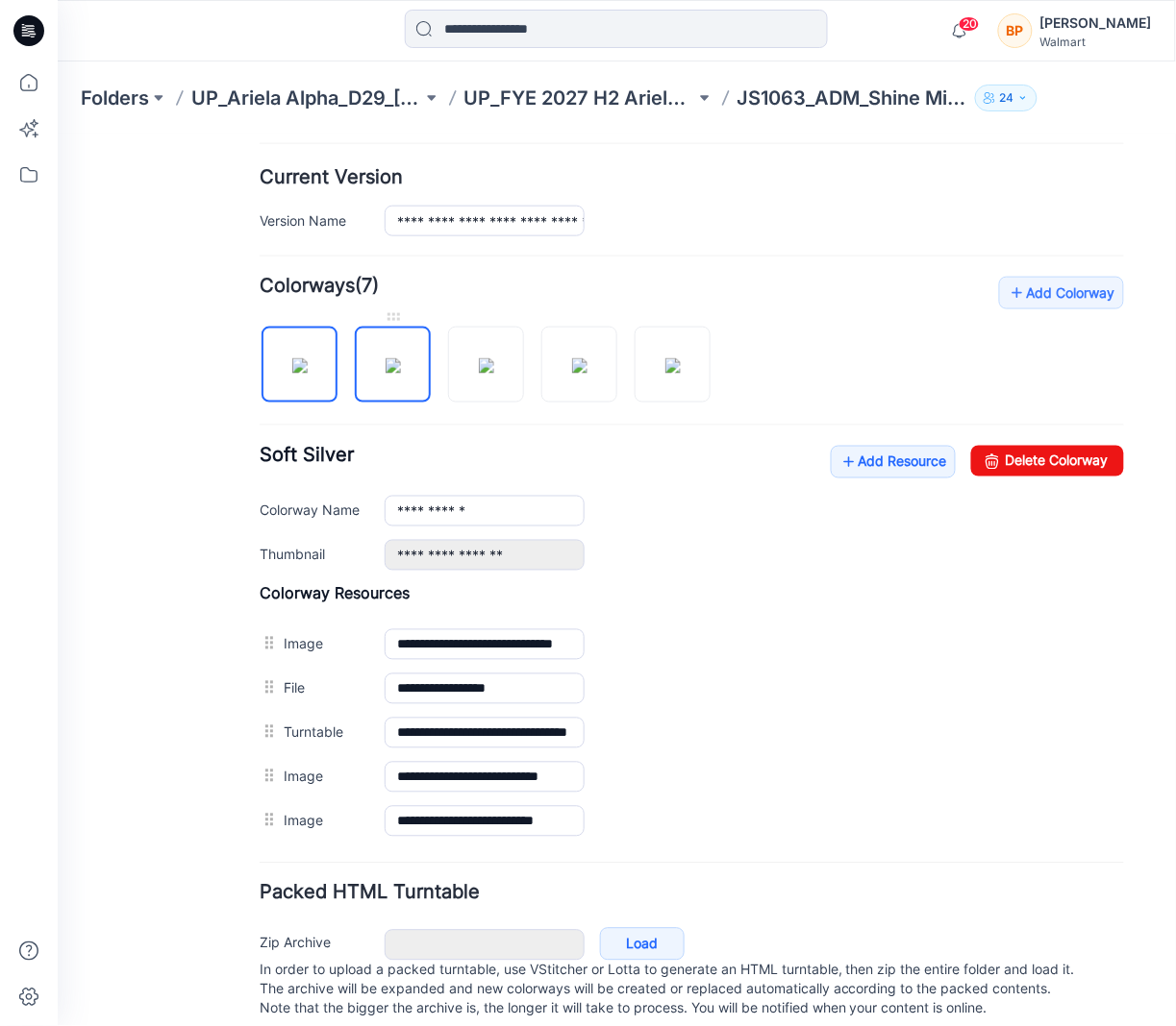
click at [393, 373] on img at bounding box center [392, 365] width 15 height 15
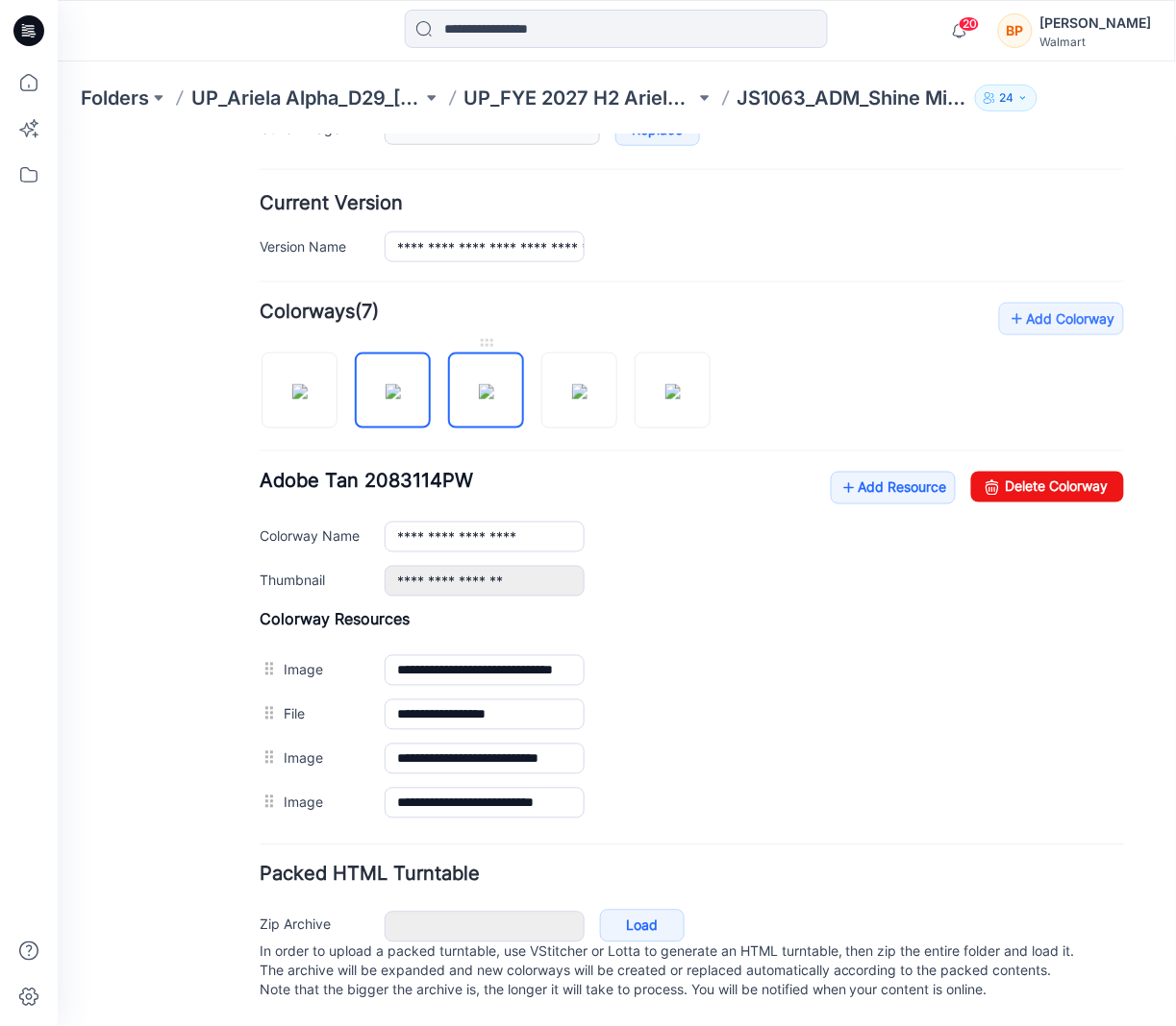
click at [479, 384] on img at bounding box center [485, 391] width 15 height 15
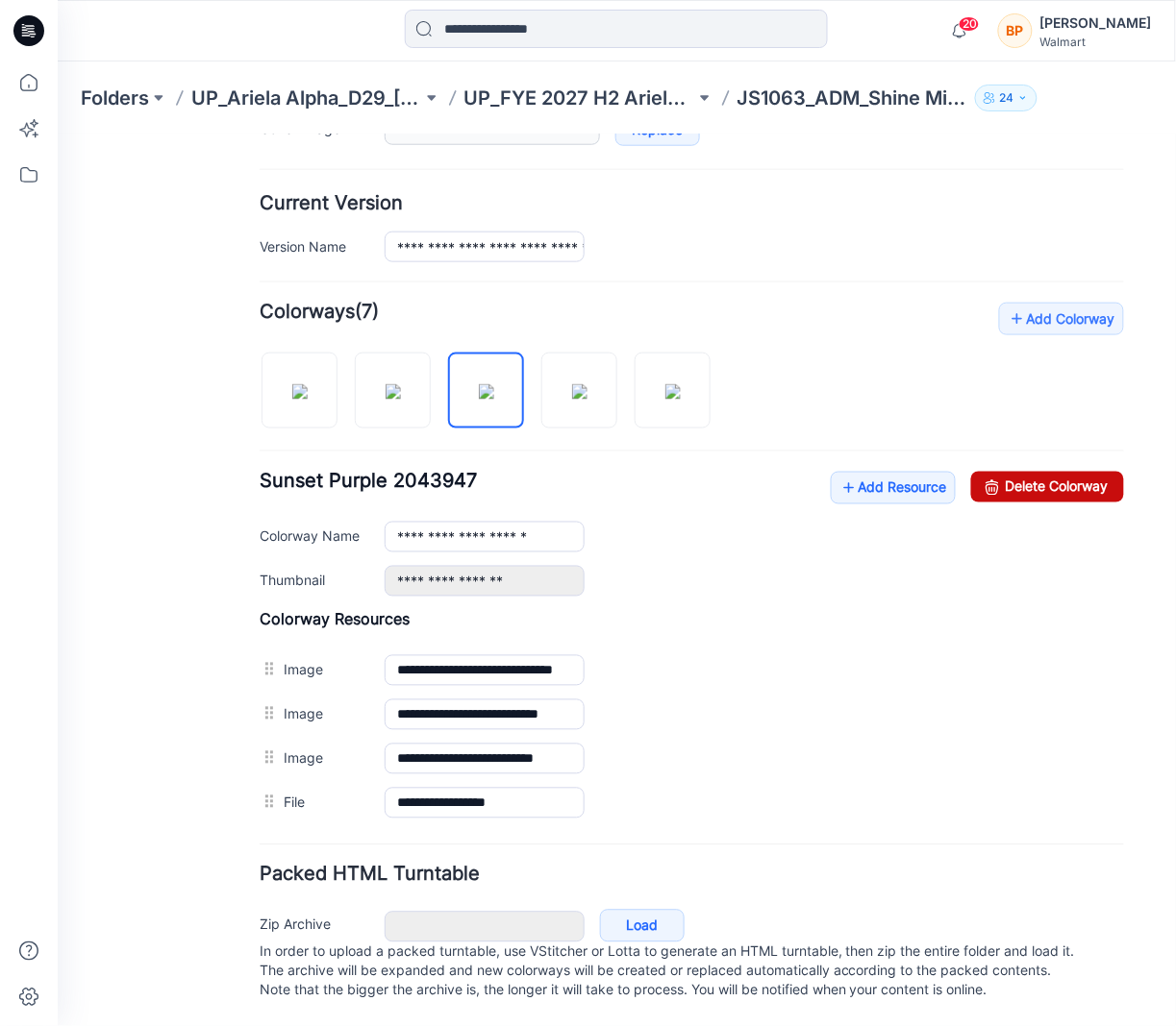
click at [1028, 471] on link "Delete Colorway" at bounding box center [1046, 486] width 153 height 31
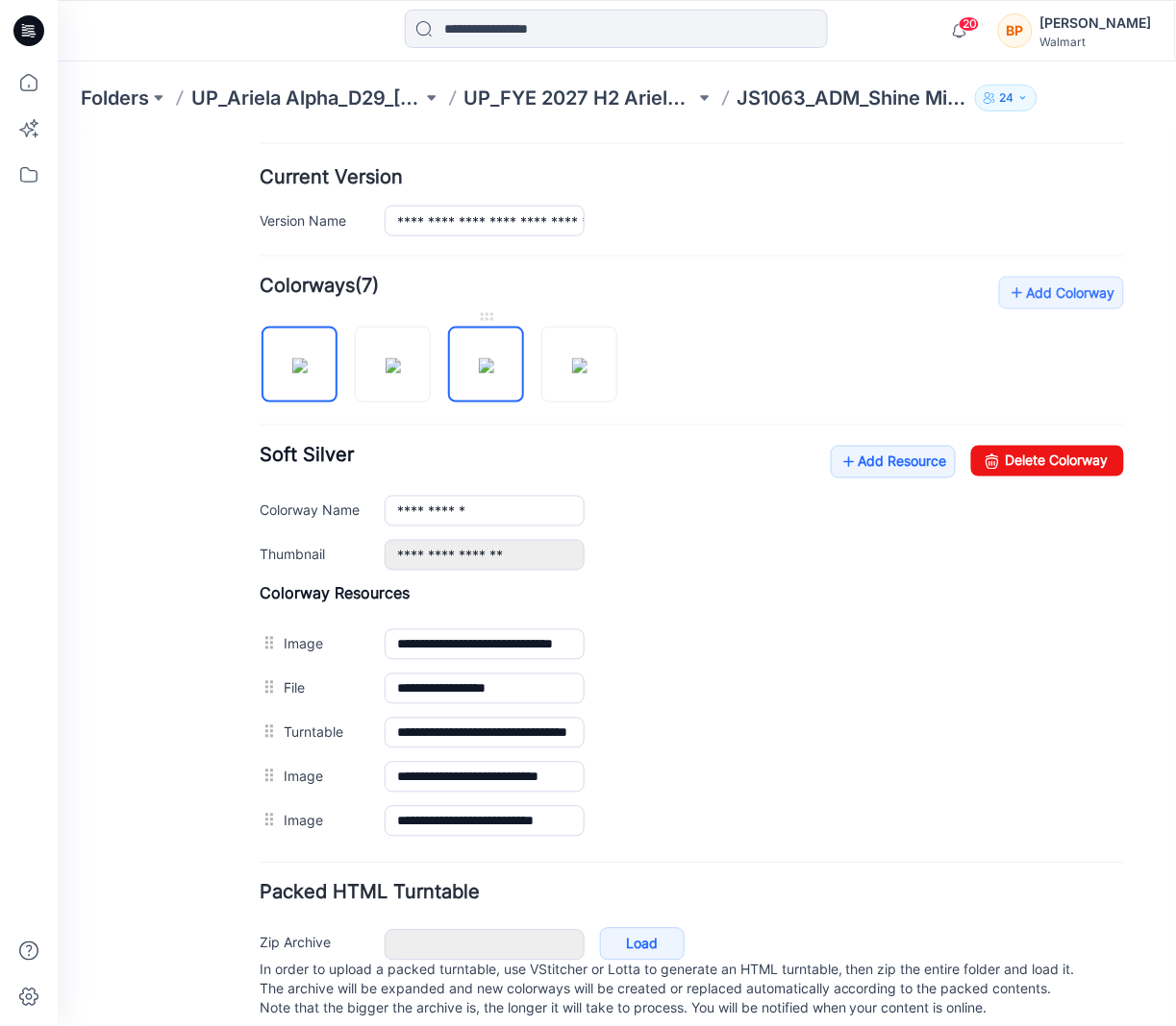
click at [478, 373] on img at bounding box center [485, 365] width 15 height 15
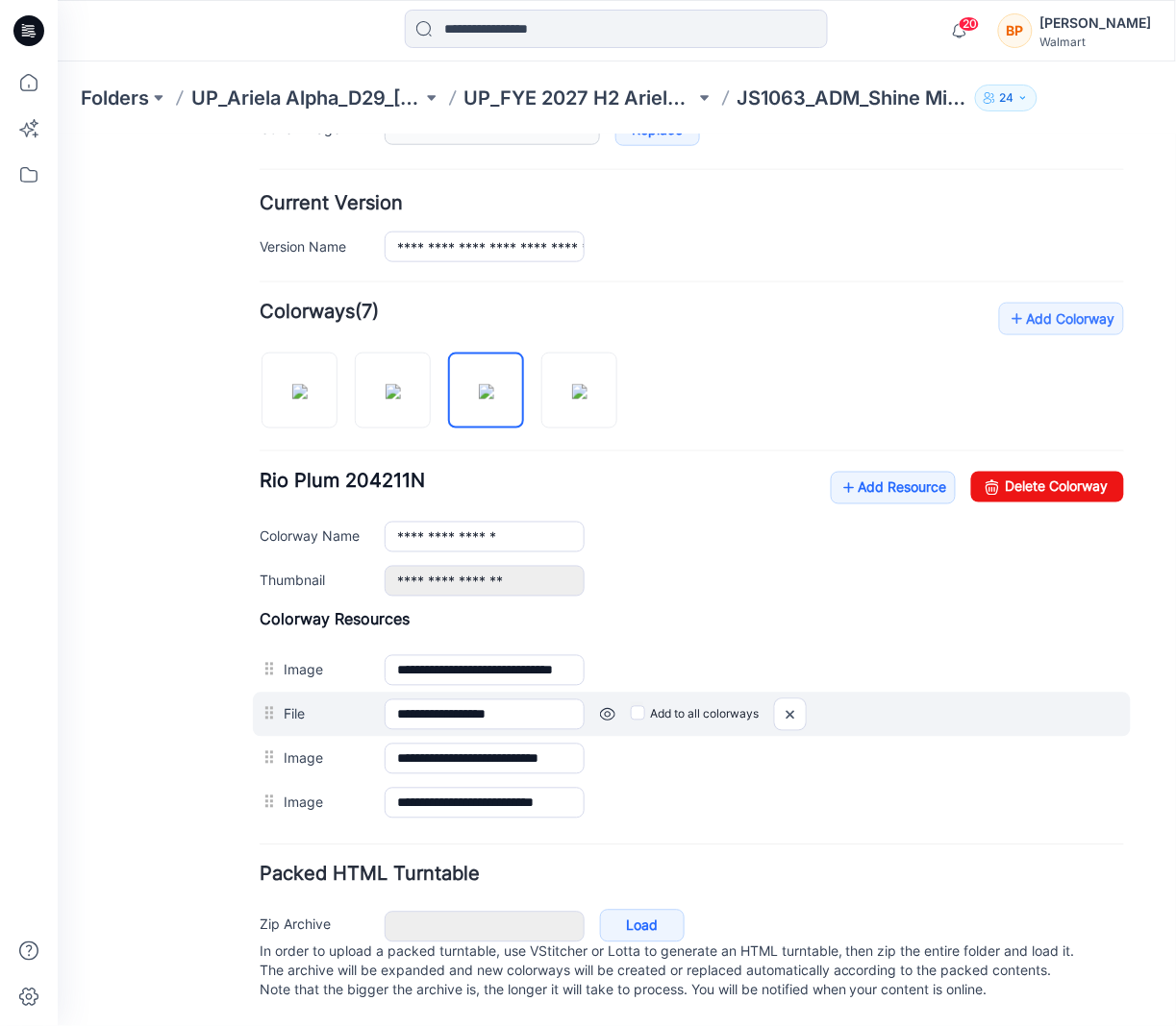
drag, startPoint x: 262, startPoint y: 792, endPoint x: 270, endPoint y: 693, distance: 99.3
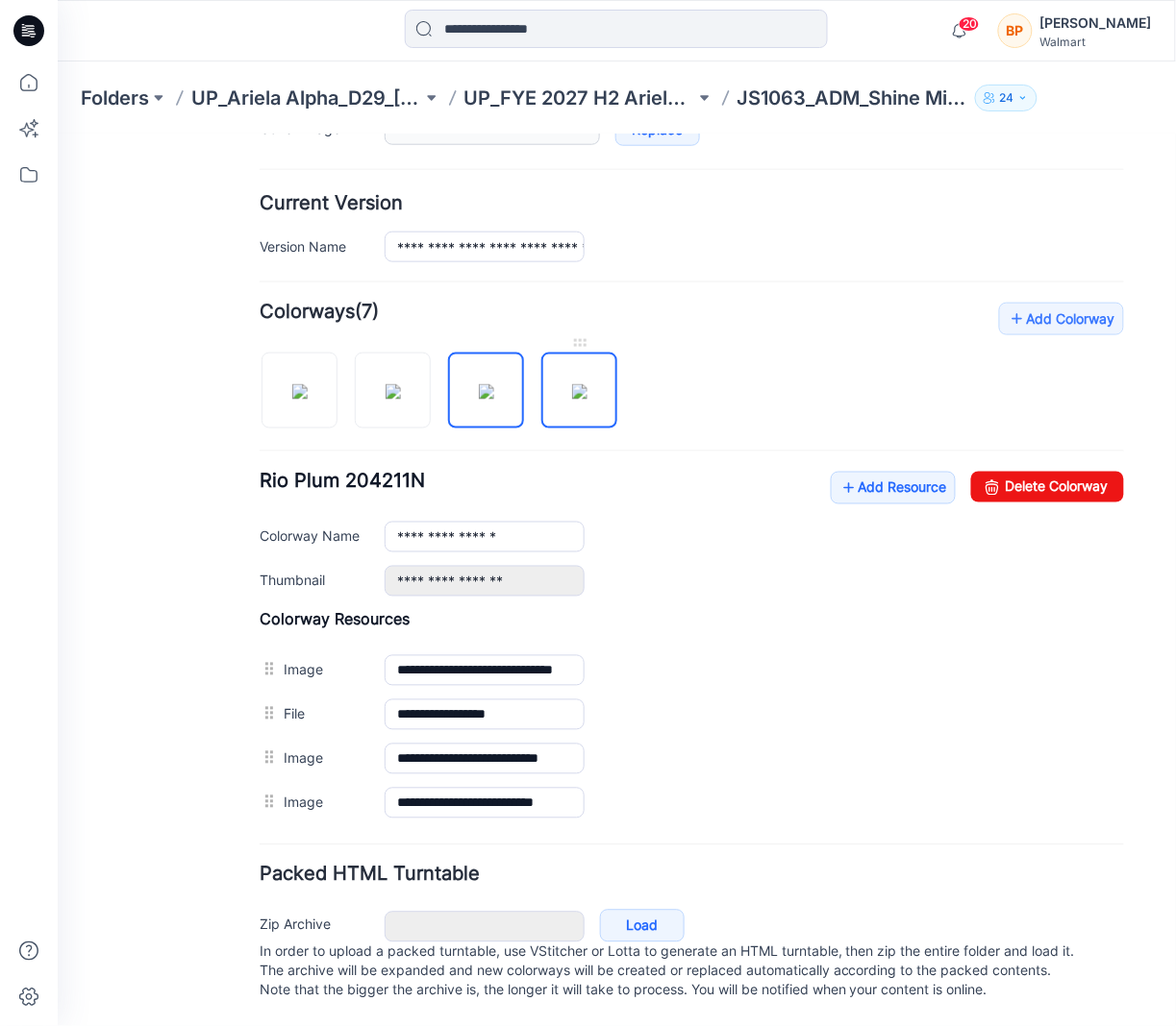
click at [571, 384] on img at bounding box center [578, 391] width 15 height 15
type input "**********"
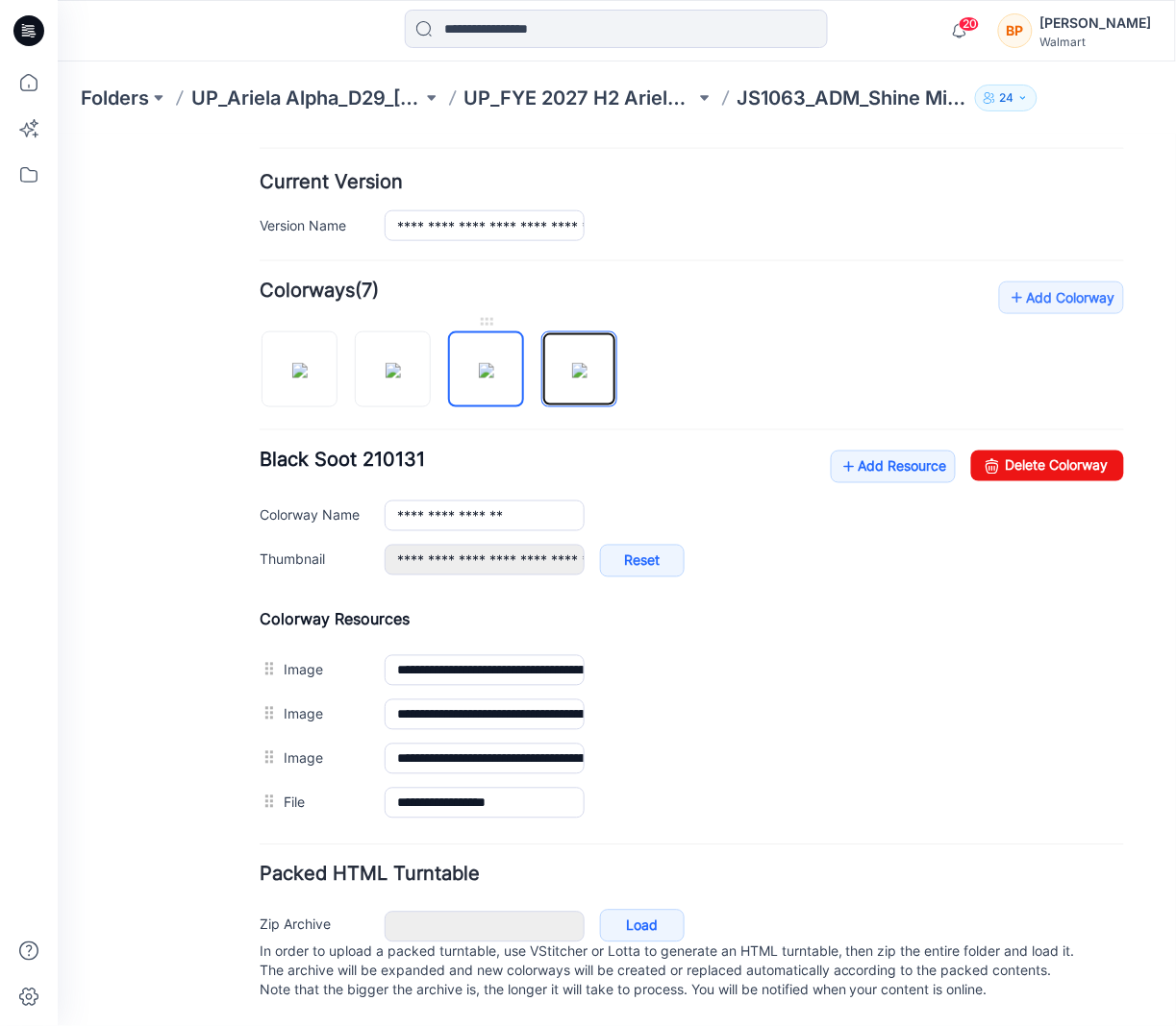
drag, startPoint x: 573, startPoint y: 361, endPoint x: 490, endPoint y: 358, distance: 83.1
click at [490, 359] on div at bounding box center [445, 359] width 373 height 99
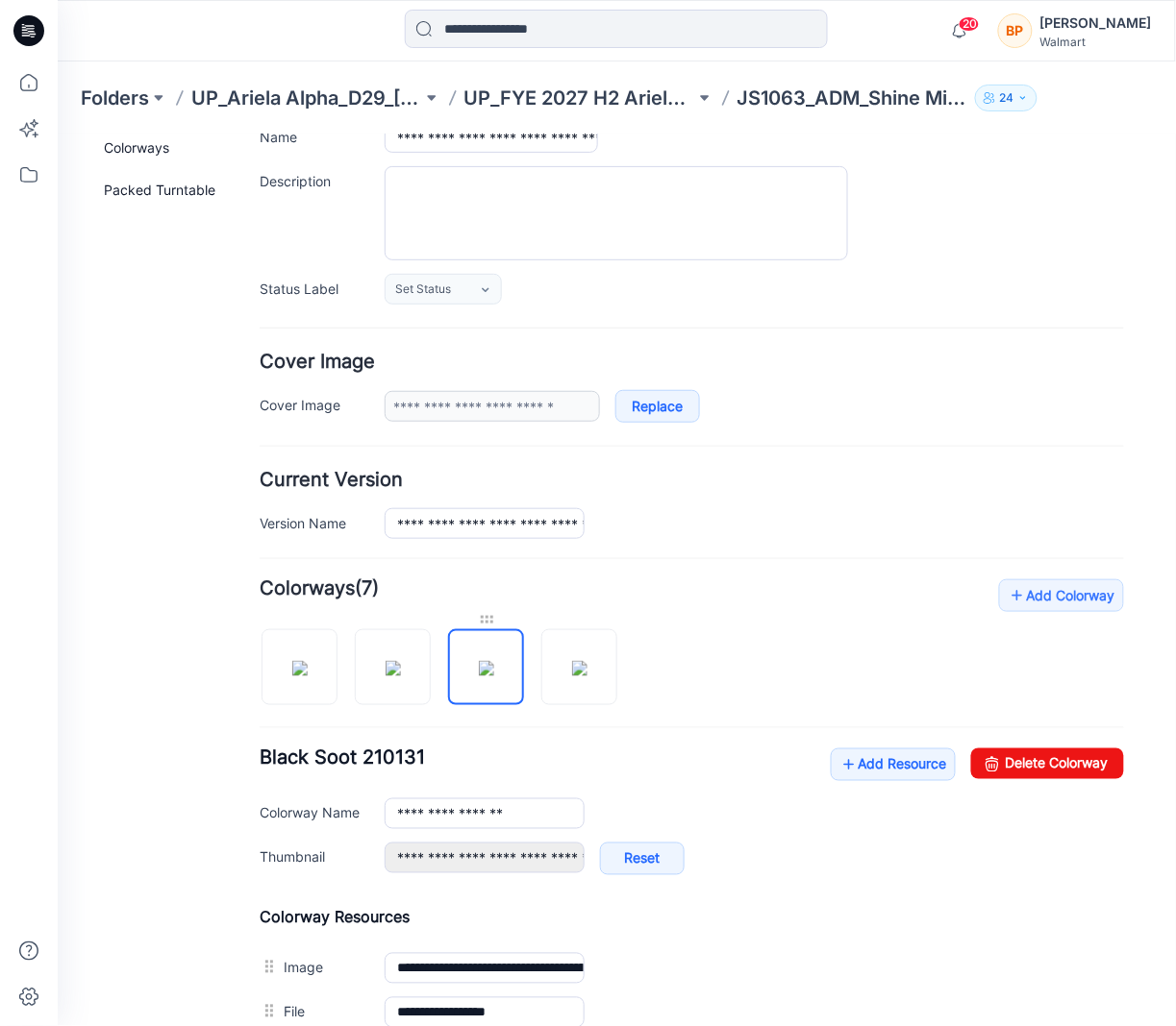
scroll to position [0, 0]
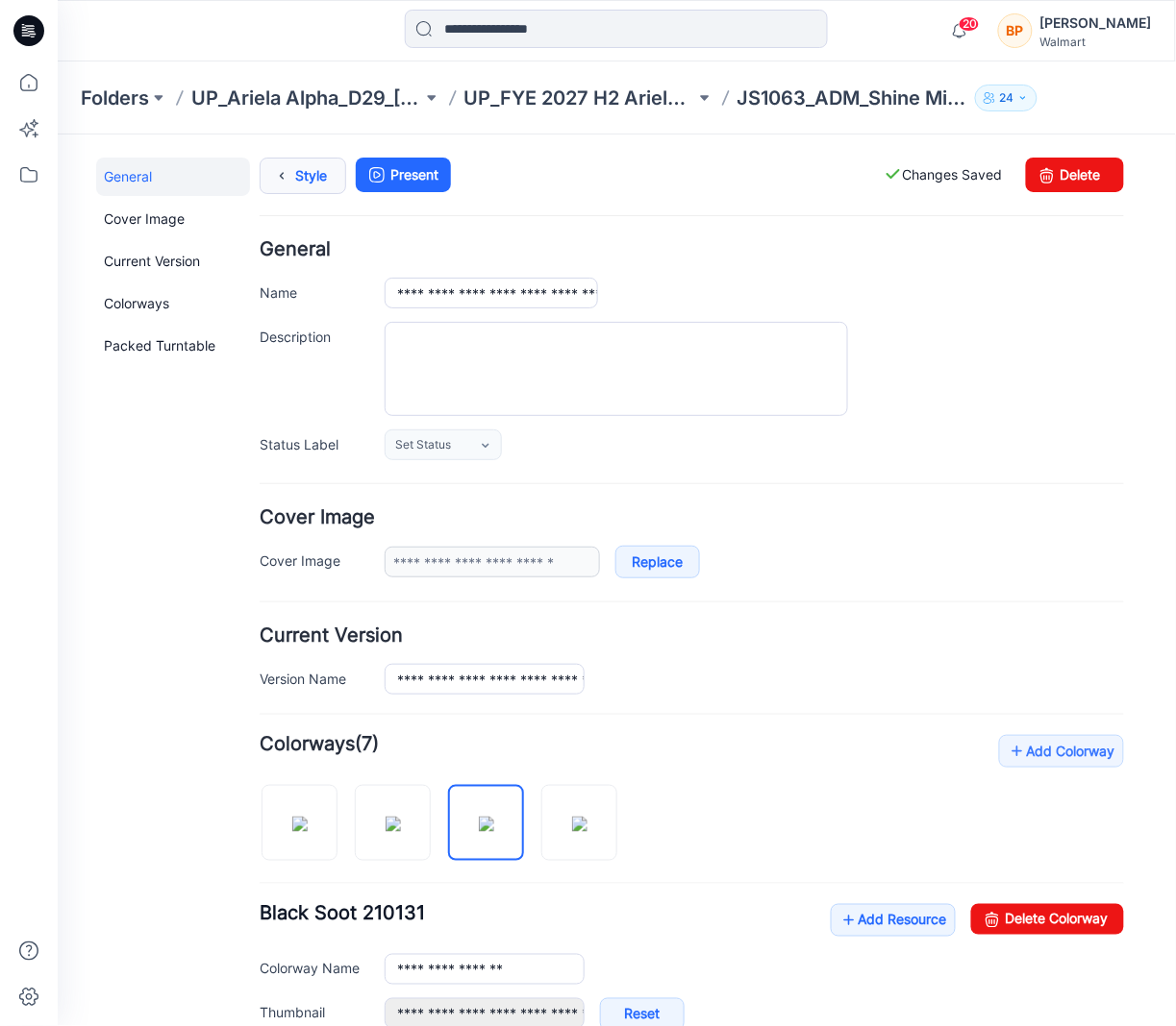
click at [311, 169] on link "Style" at bounding box center [302, 175] width 87 height 37
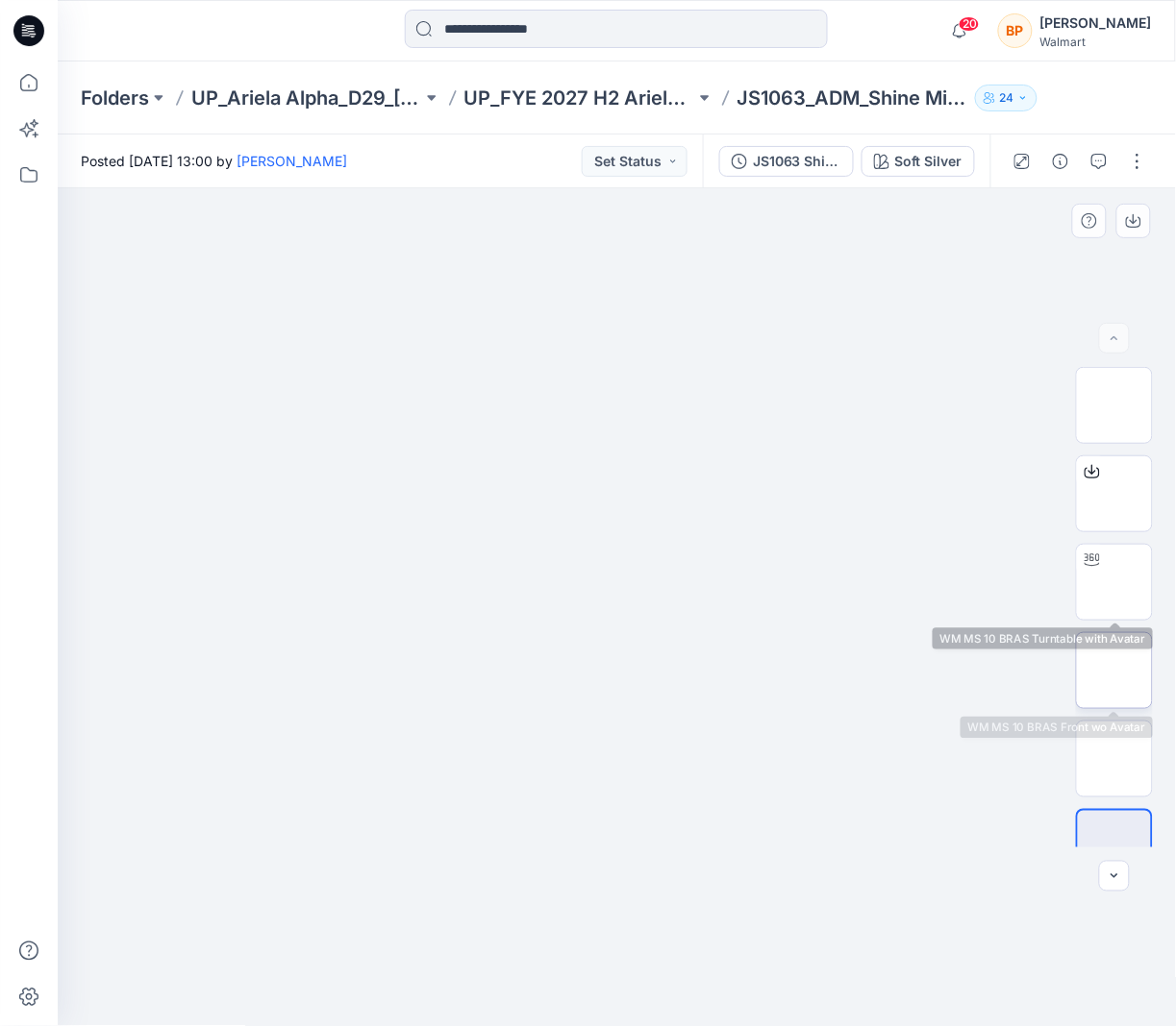
scroll to position [38, 0]
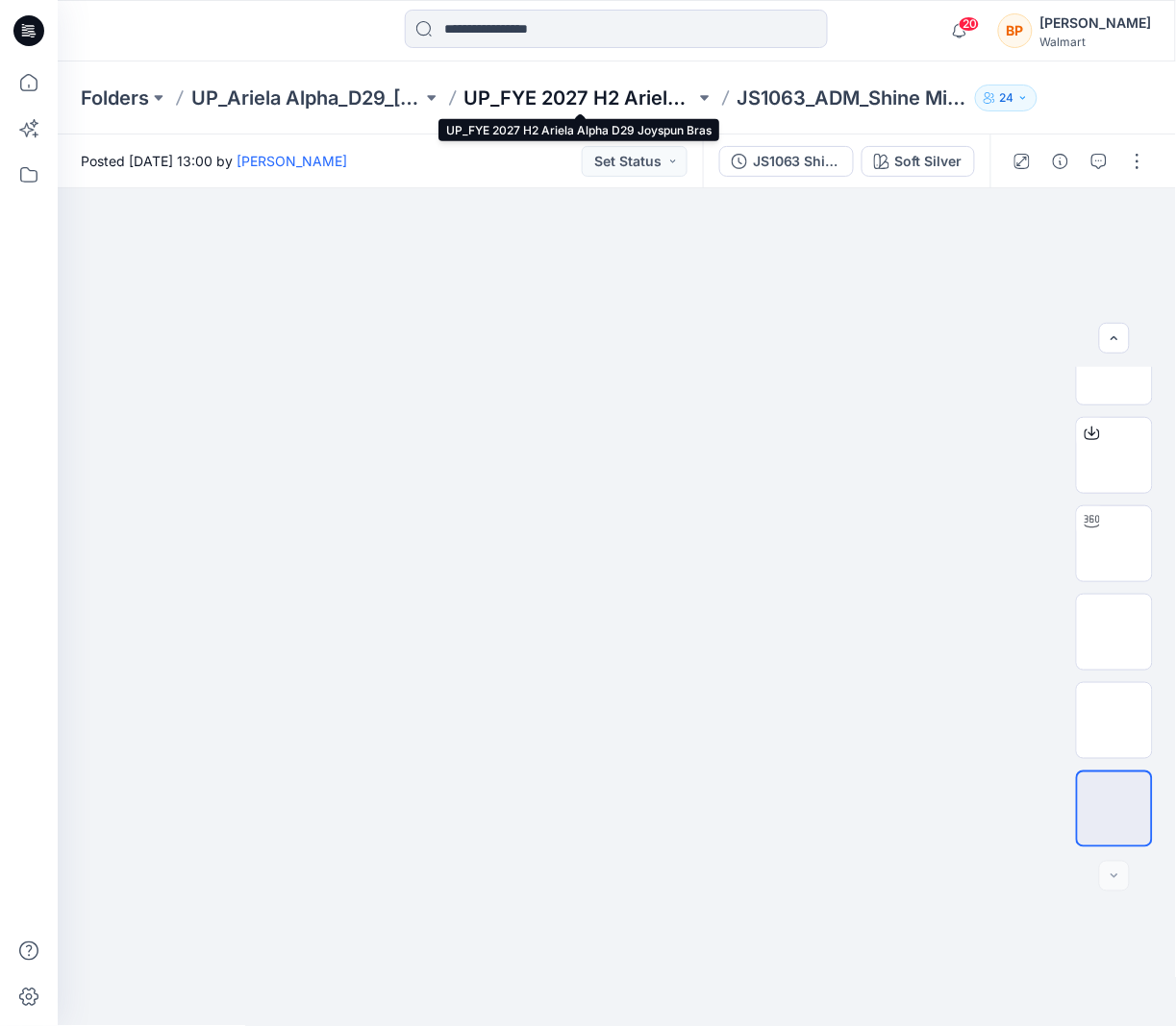
click at [646, 88] on p "UP_FYE 2027 H2 Ariela Alpha D29 Joyspun Bras" at bounding box center [580, 98] width 231 height 27
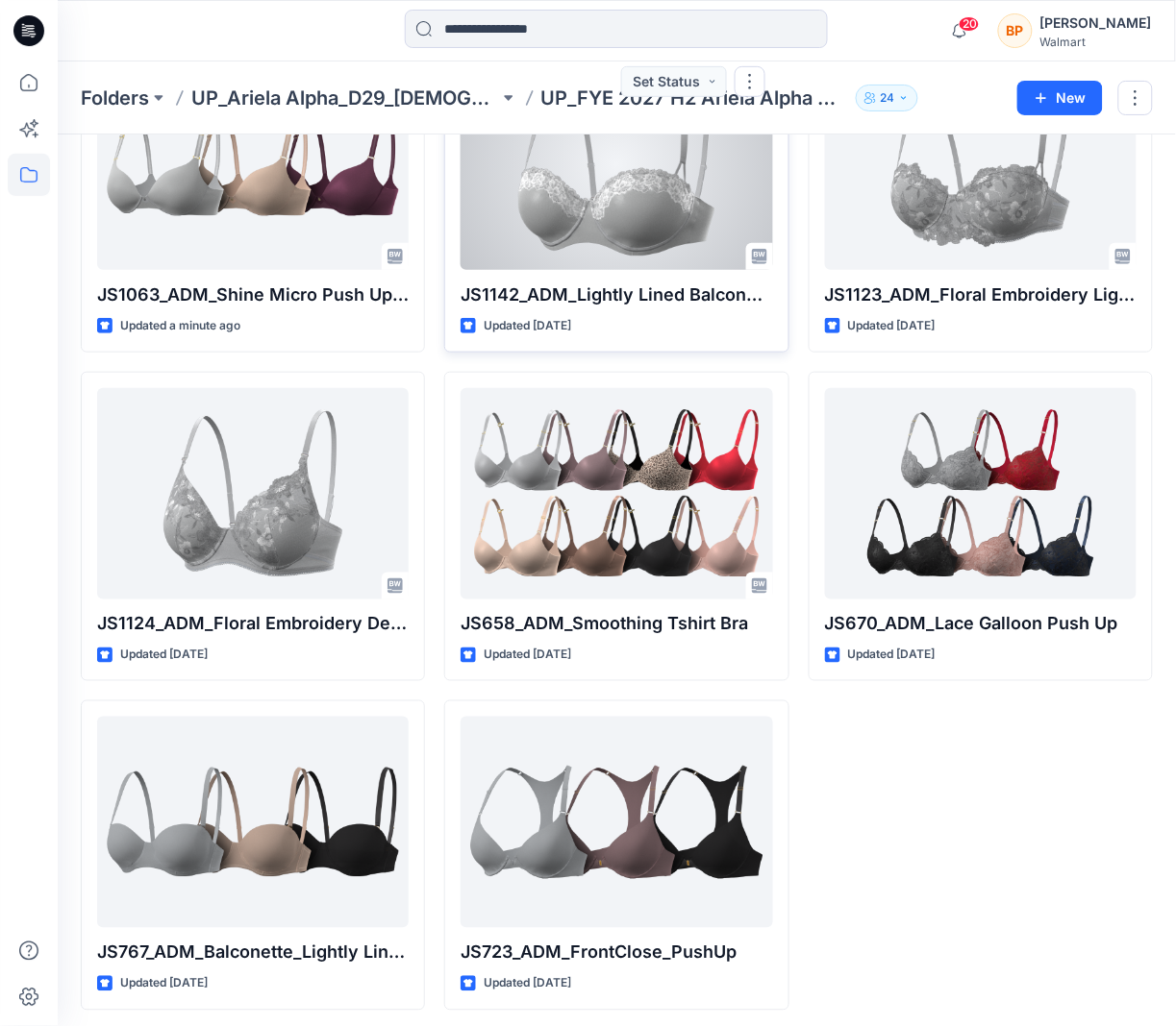
scroll to position [181, 0]
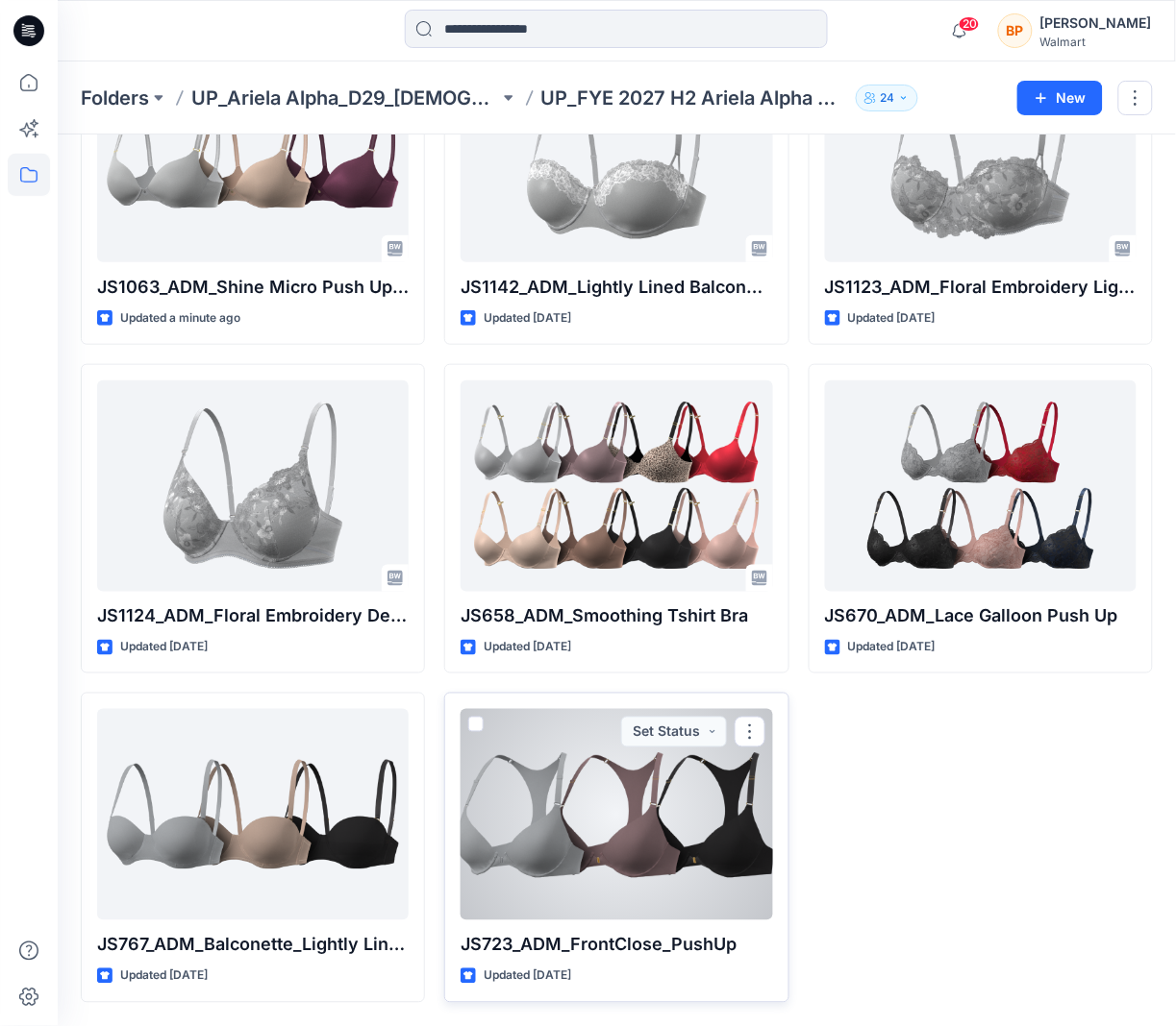
click at [537, 850] on div at bounding box center [616, 815] width 312 height 212
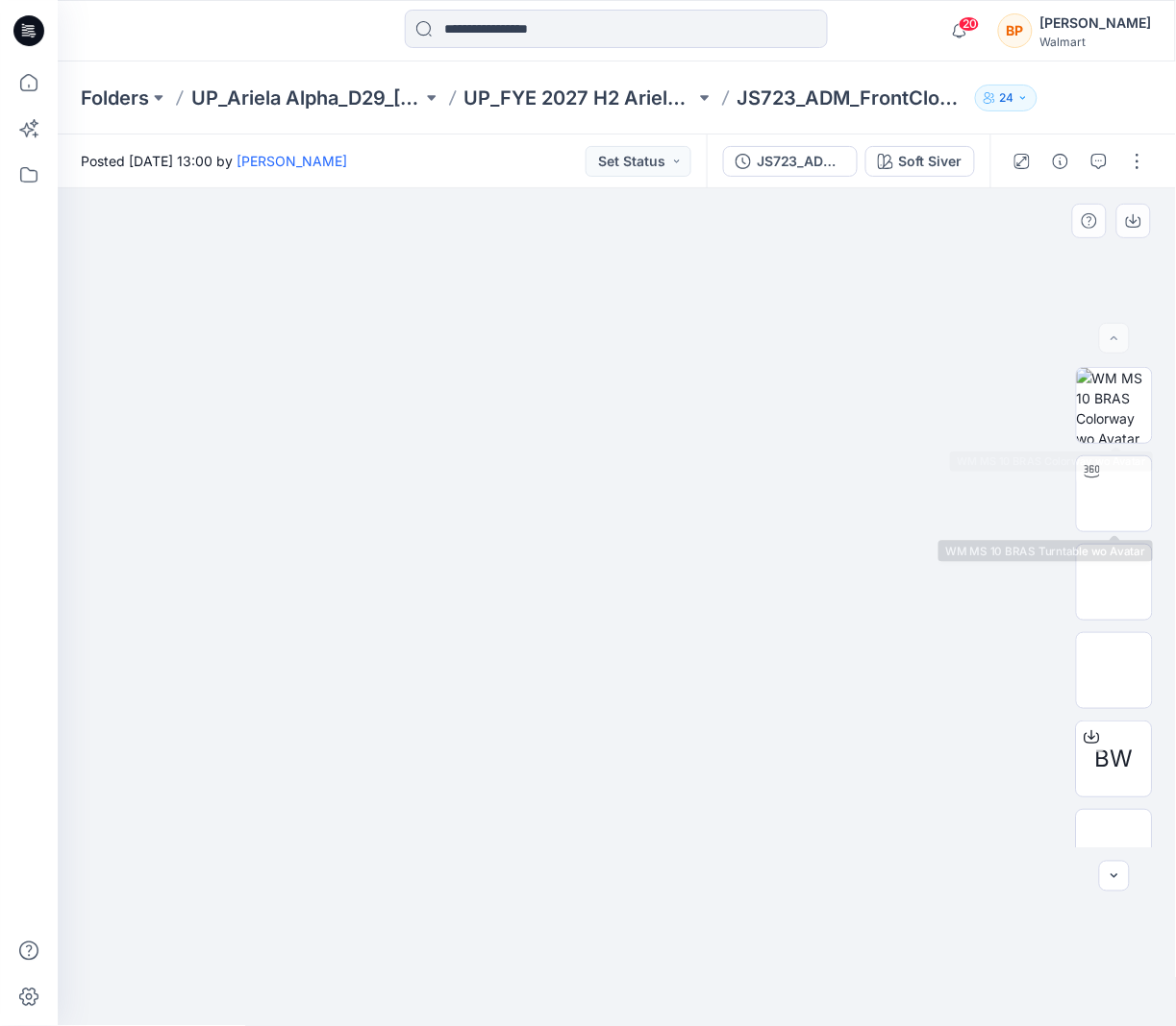
scroll to position [215, 0]
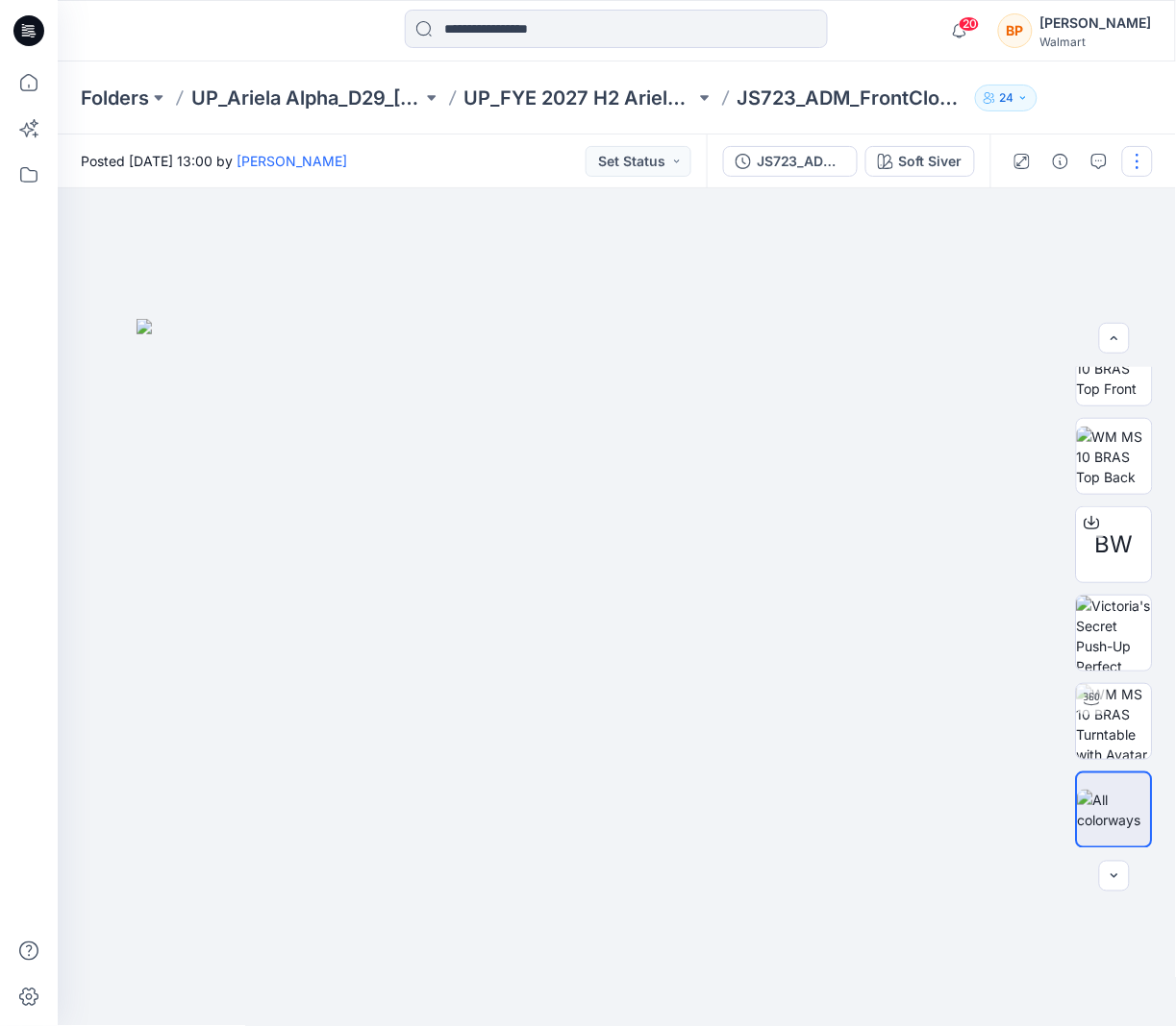
click at [1133, 146] on button "button" at bounding box center [1137, 161] width 31 height 31
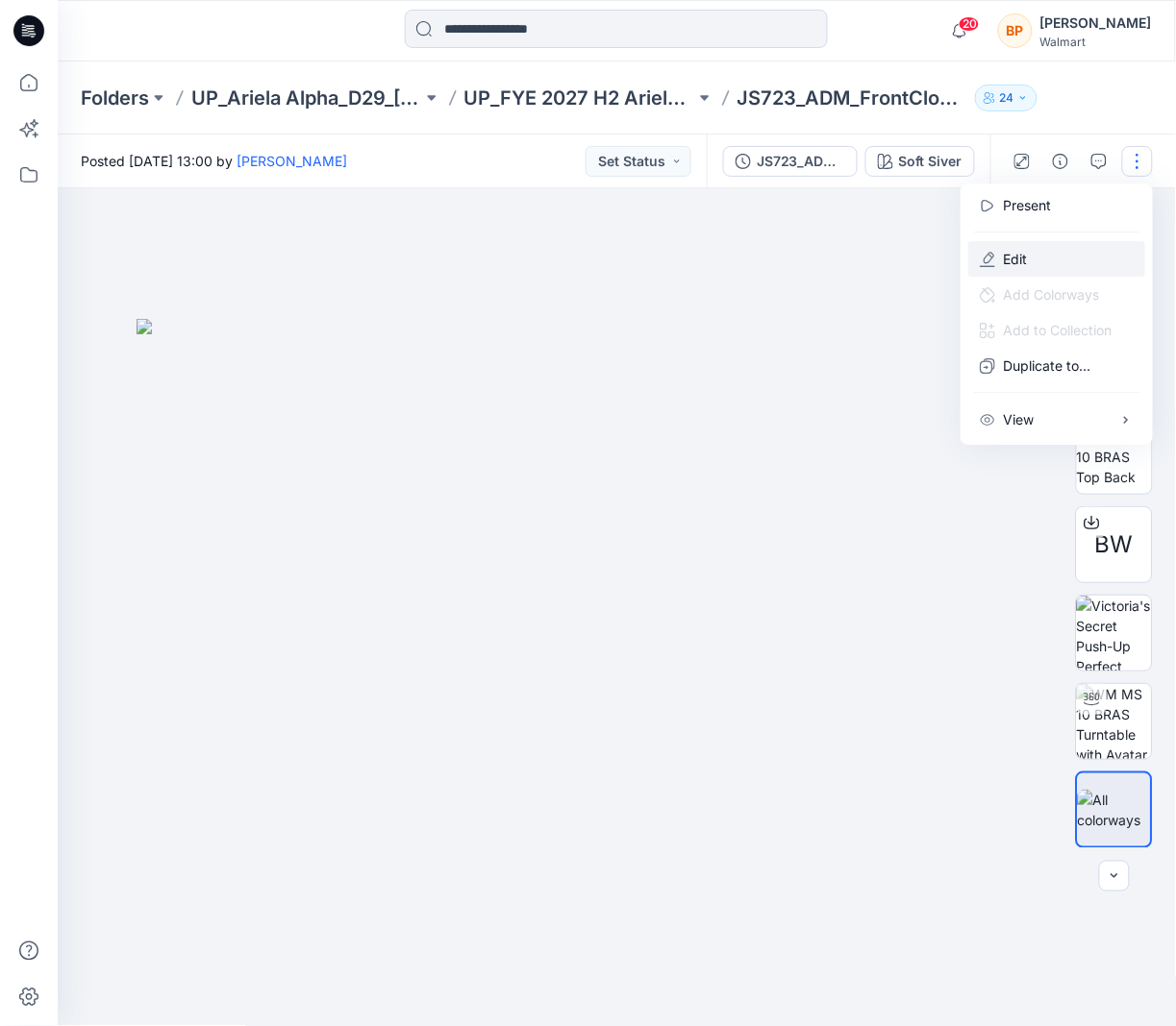
click at [1094, 241] on button "Edit" at bounding box center [1056, 259] width 177 height 36
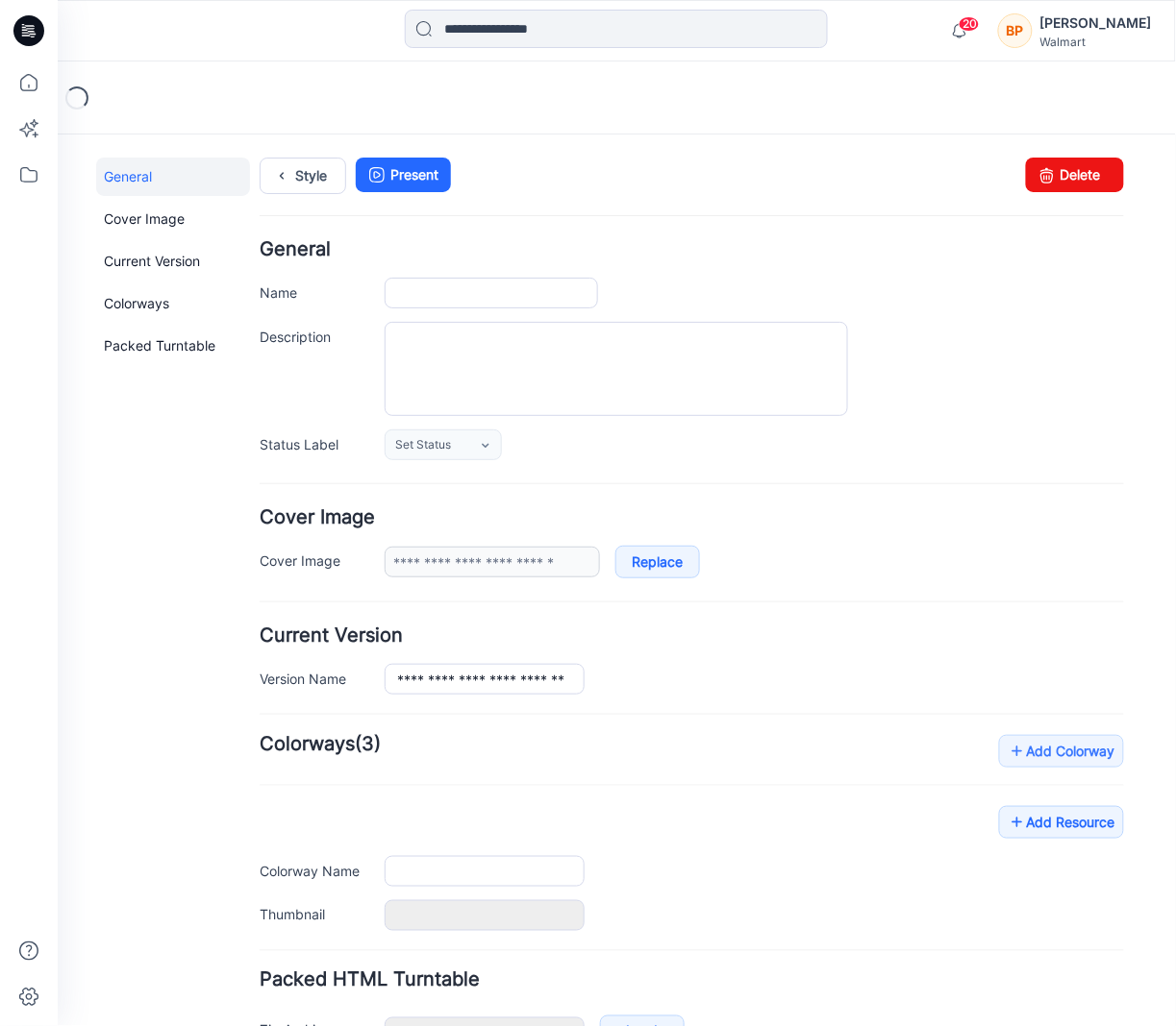
scroll to position [130, 0]
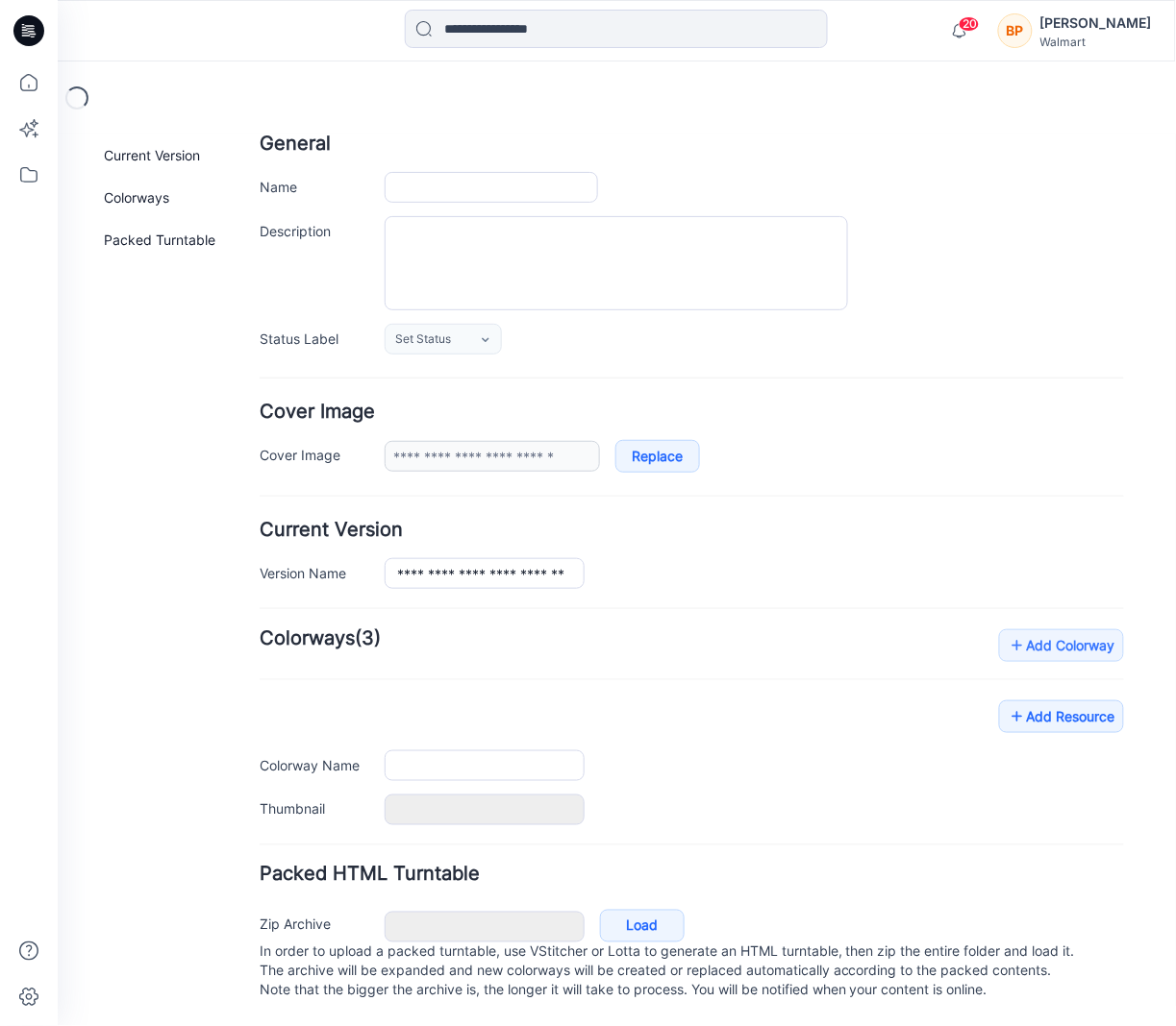
type input "**********"
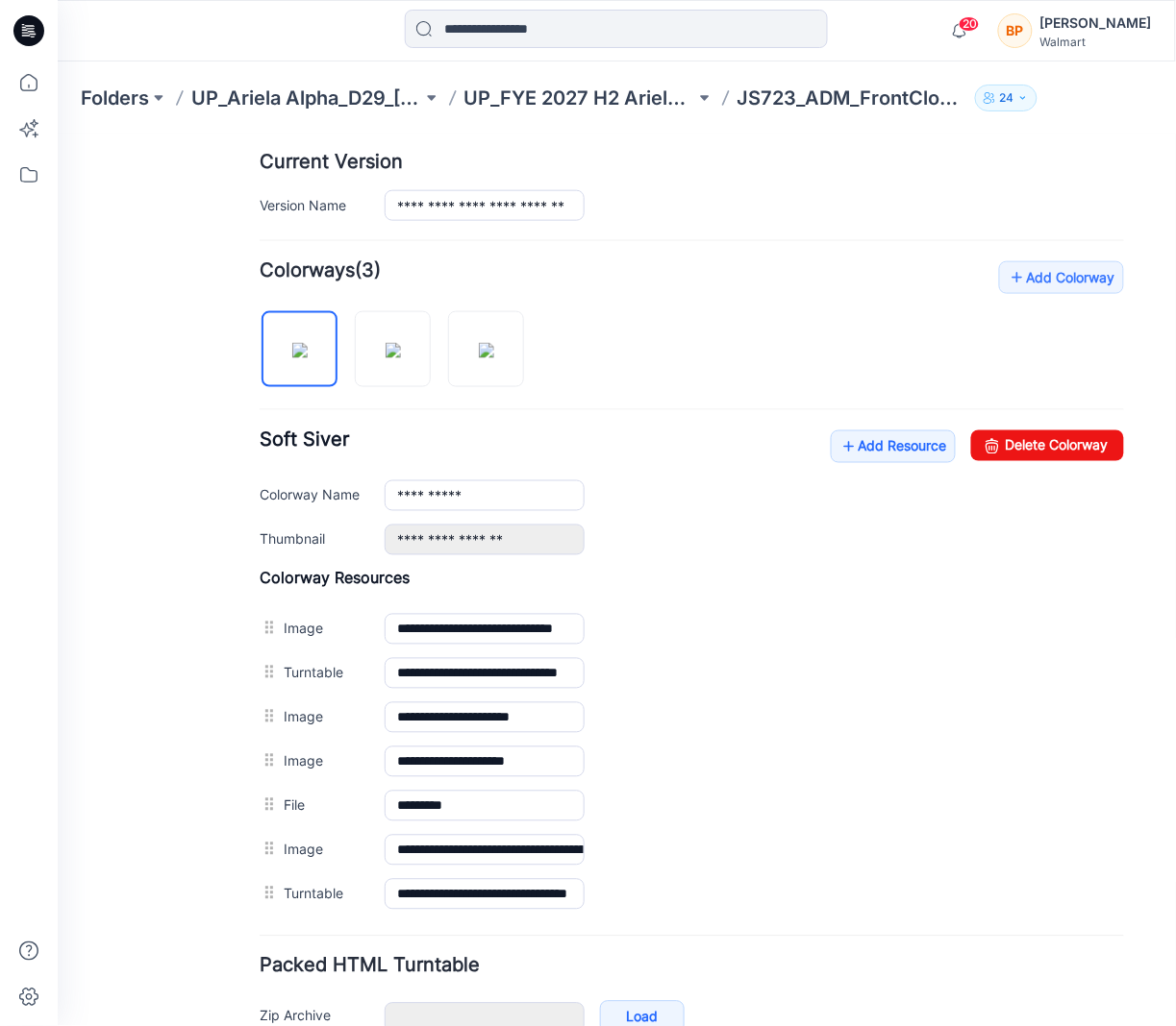
scroll to position [593, 0]
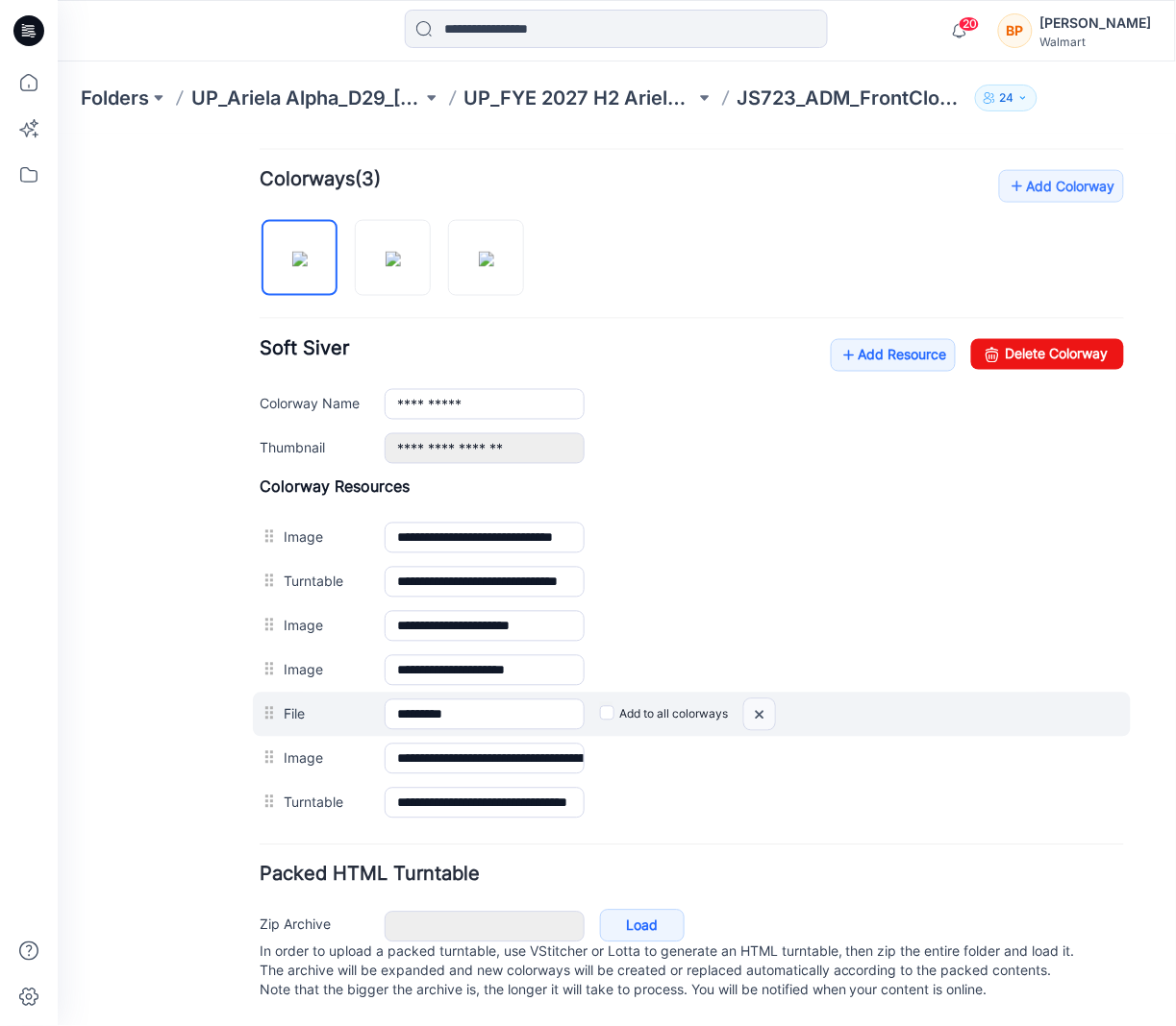
click at [764, 698] on img at bounding box center [758, 714] width 31 height 32
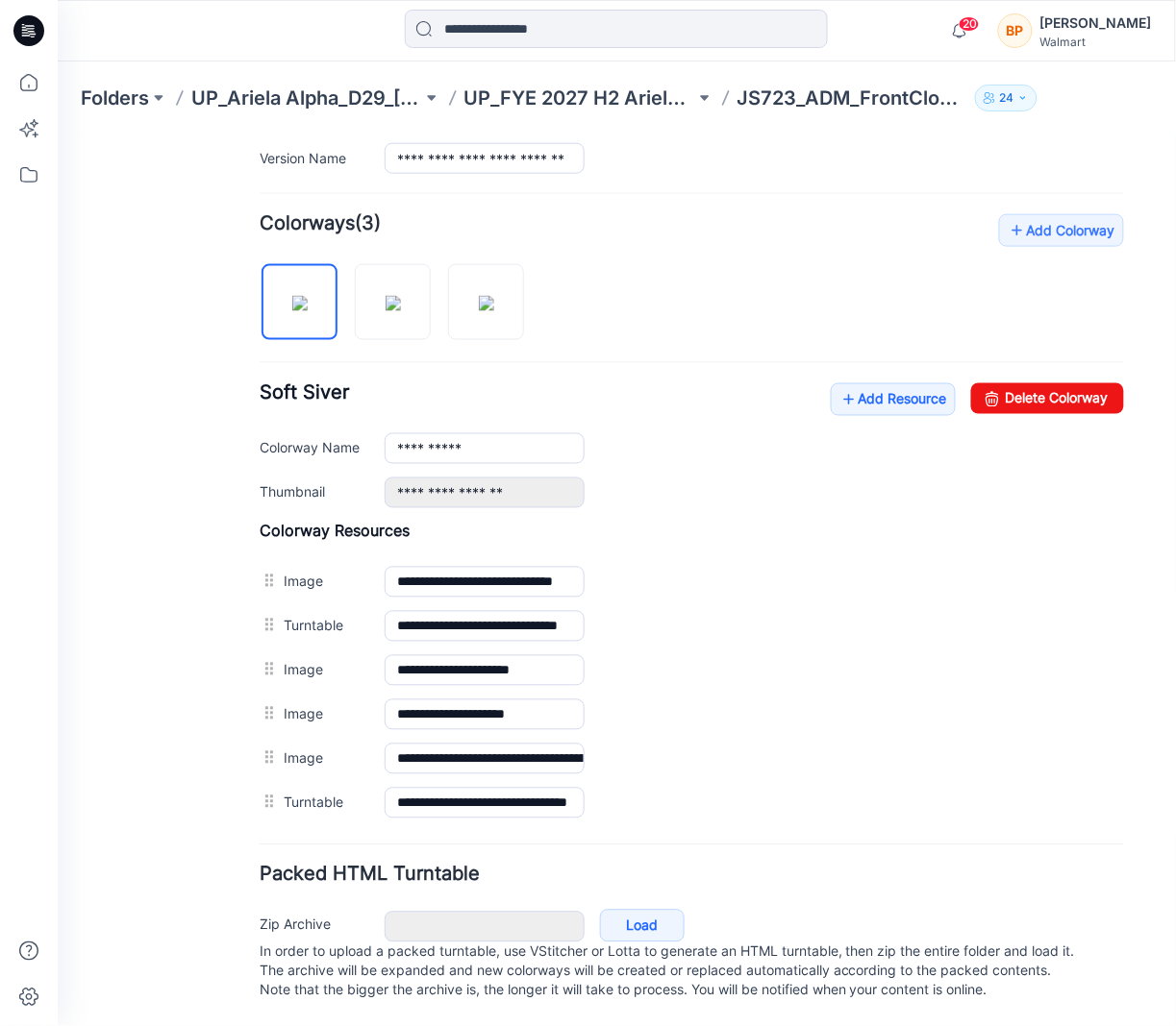
scroll to position [548, 0]
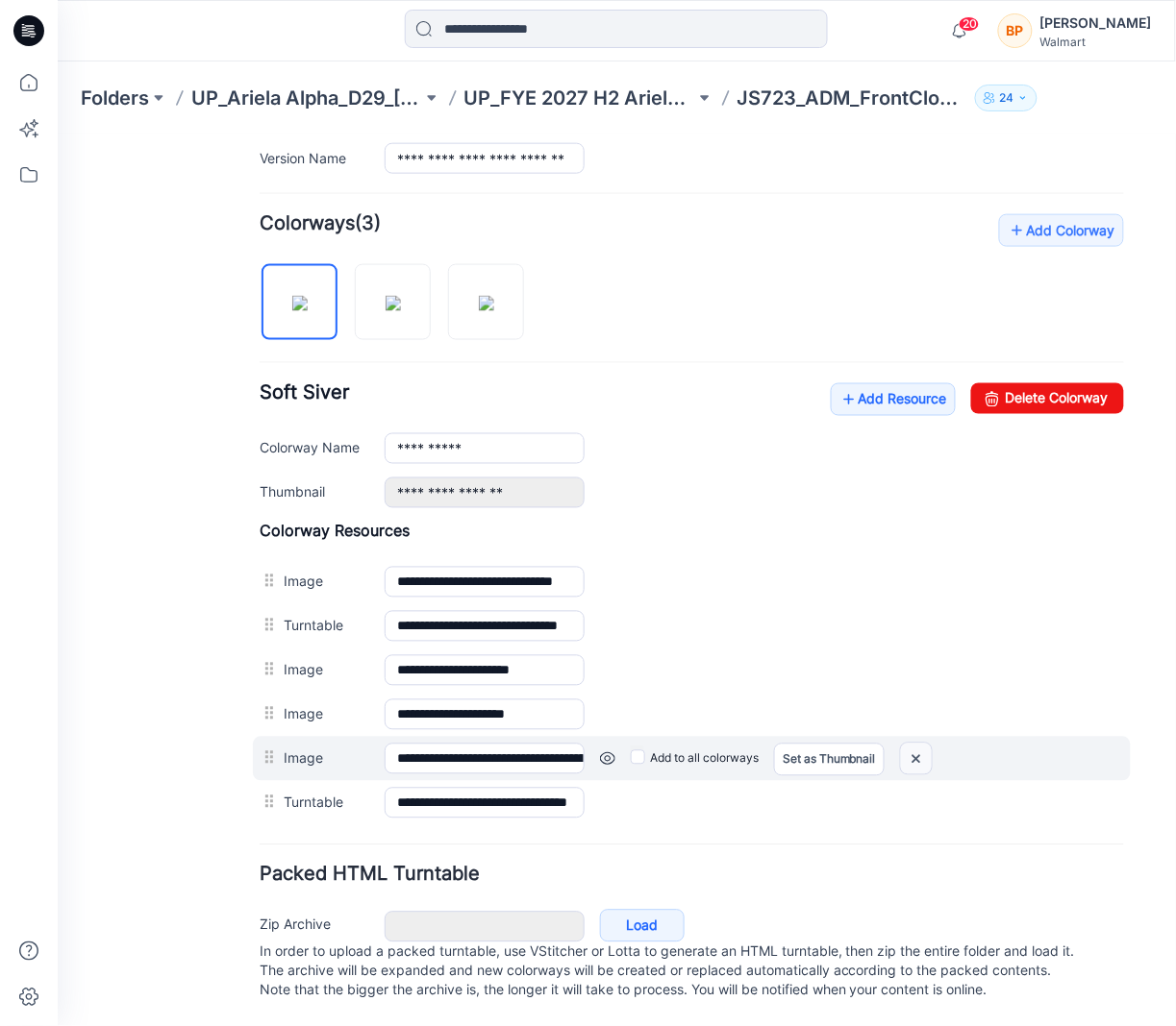
click at [914, 746] on img at bounding box center [914, 759] width 31 height 32
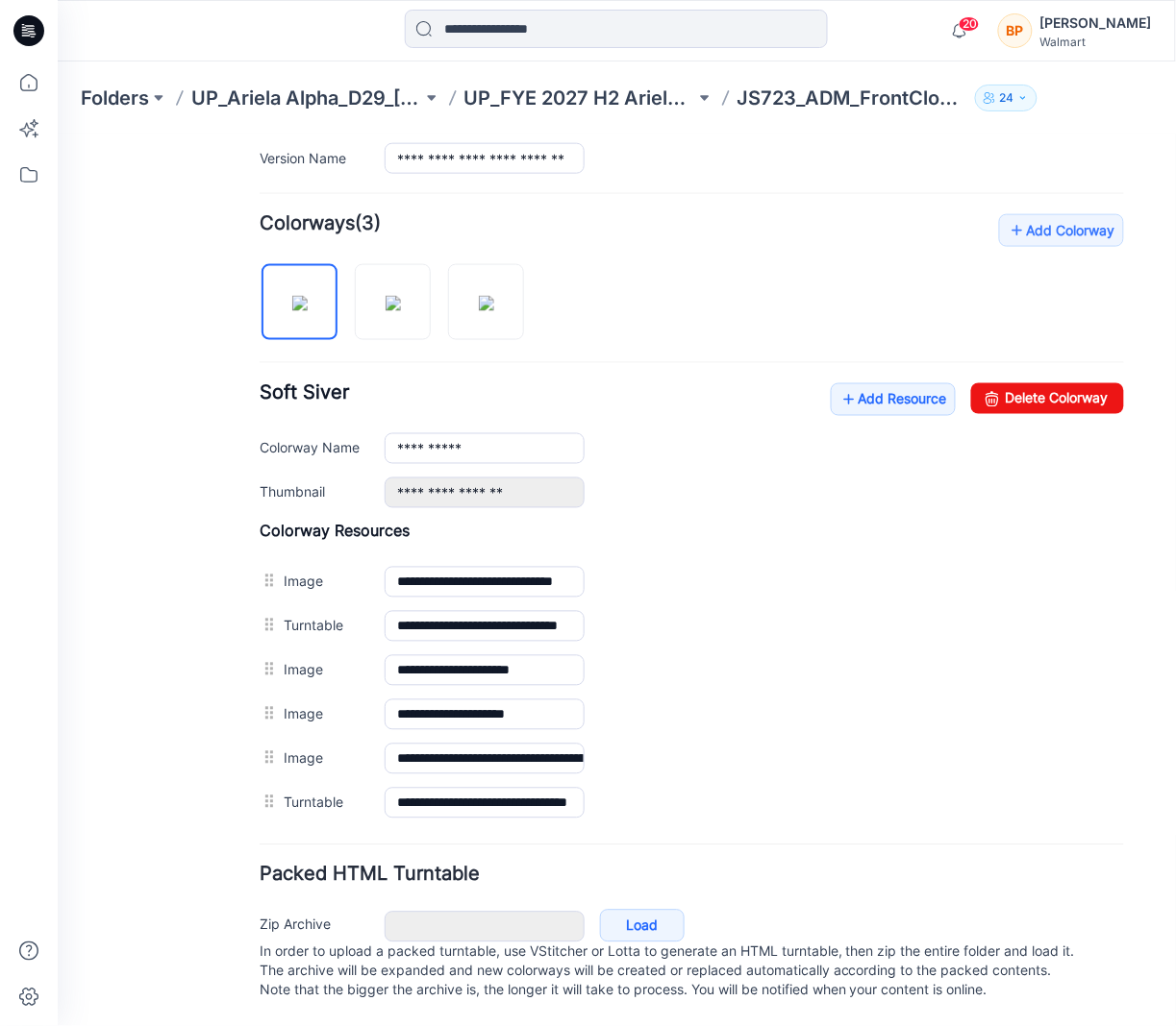
scroll to position [505, 0]
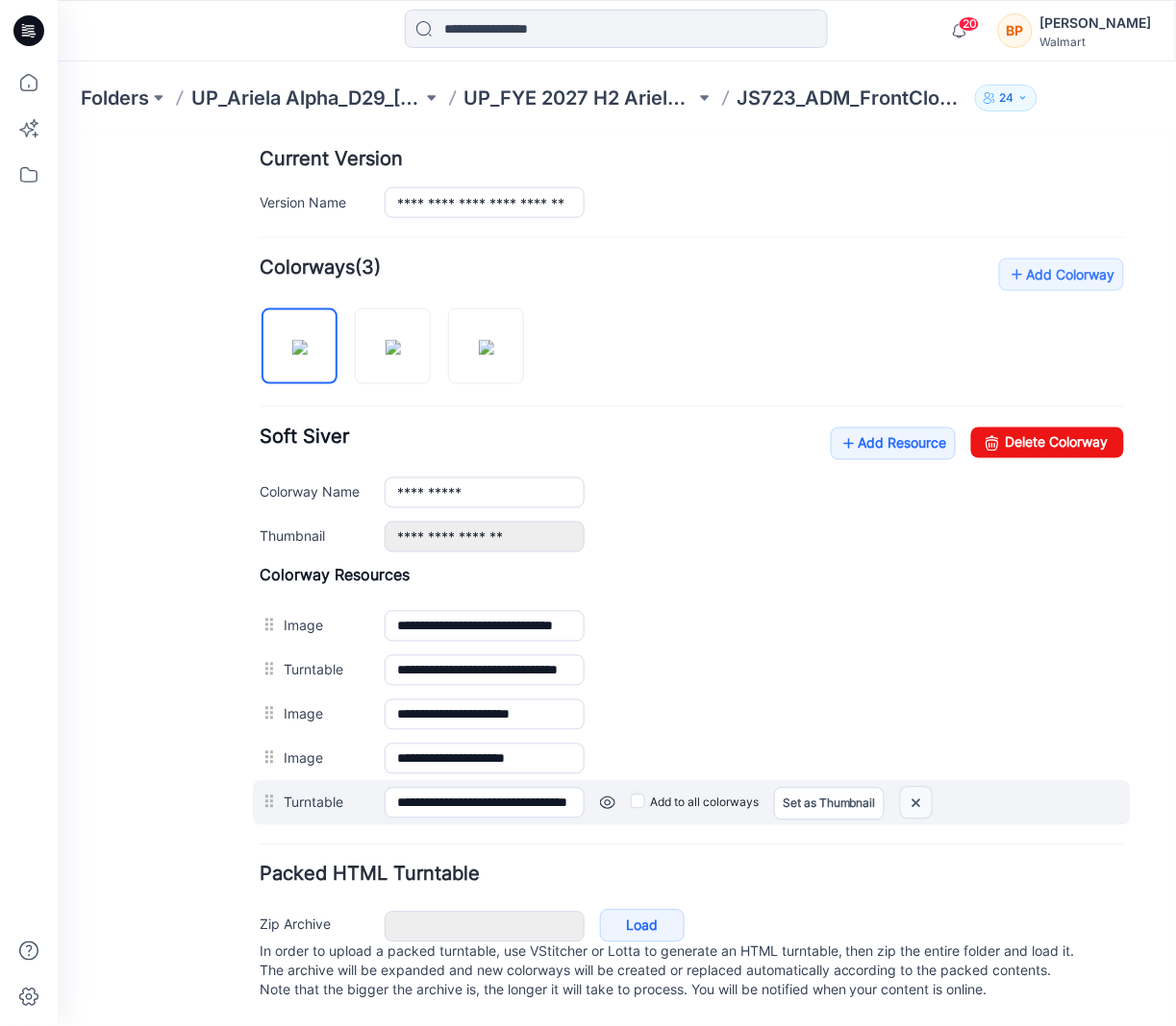
click at [918, 789] on img at bounding box center [914, 803] width 31 height 32
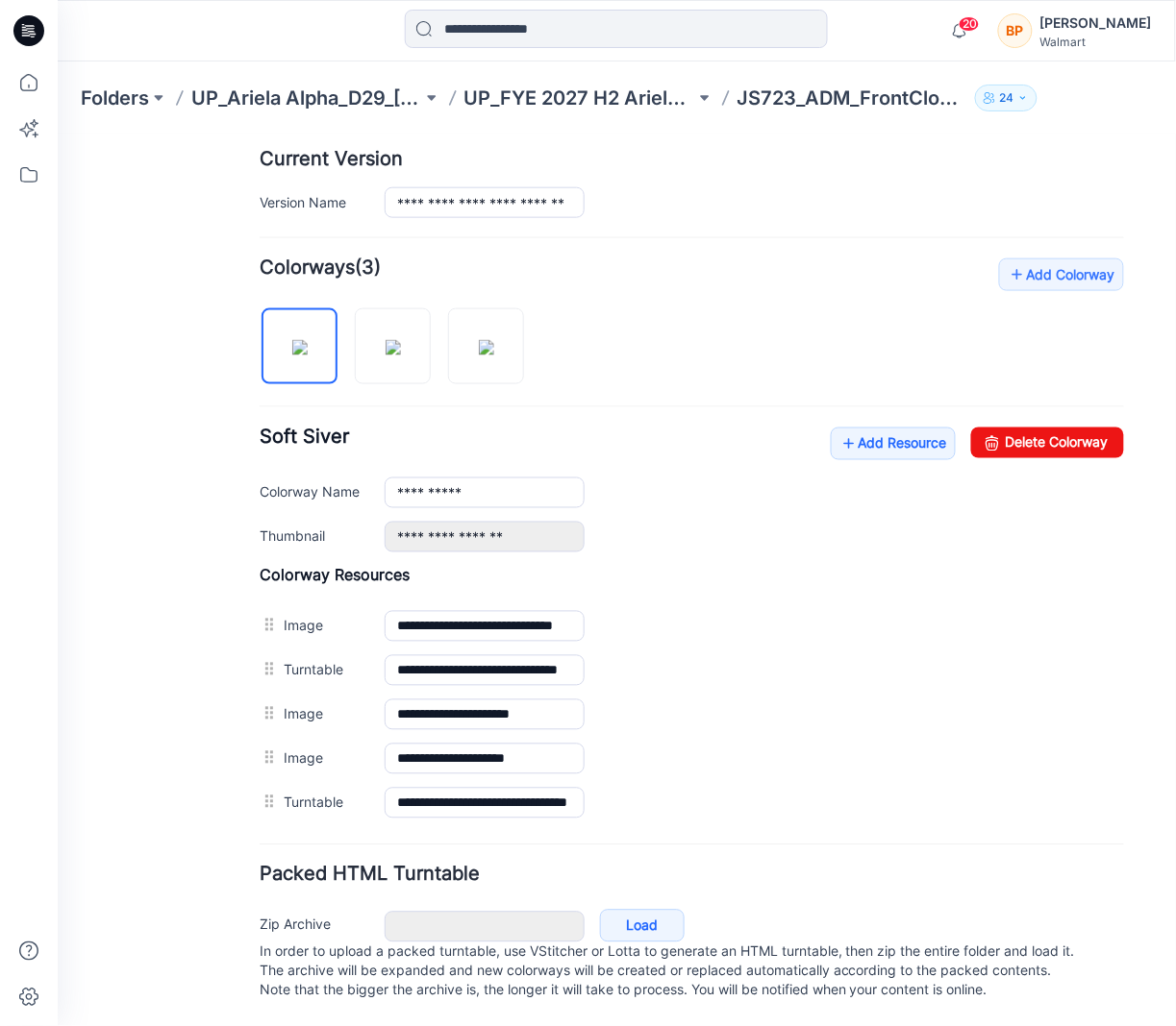
scroll to position [459, 0]
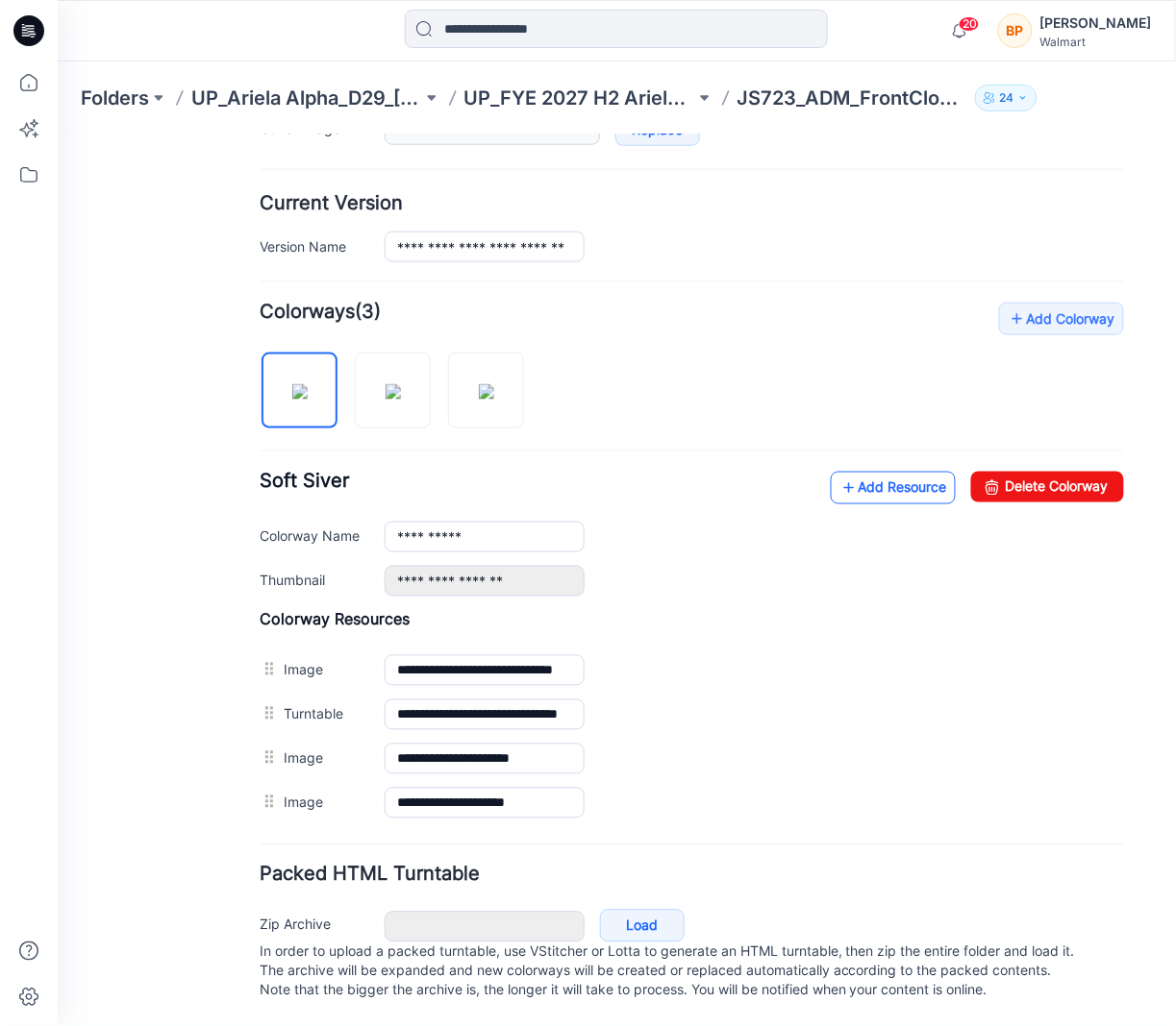
click at [887, 471] on link "Add Resource" at bounding box center [891, 487] width 125 height 33
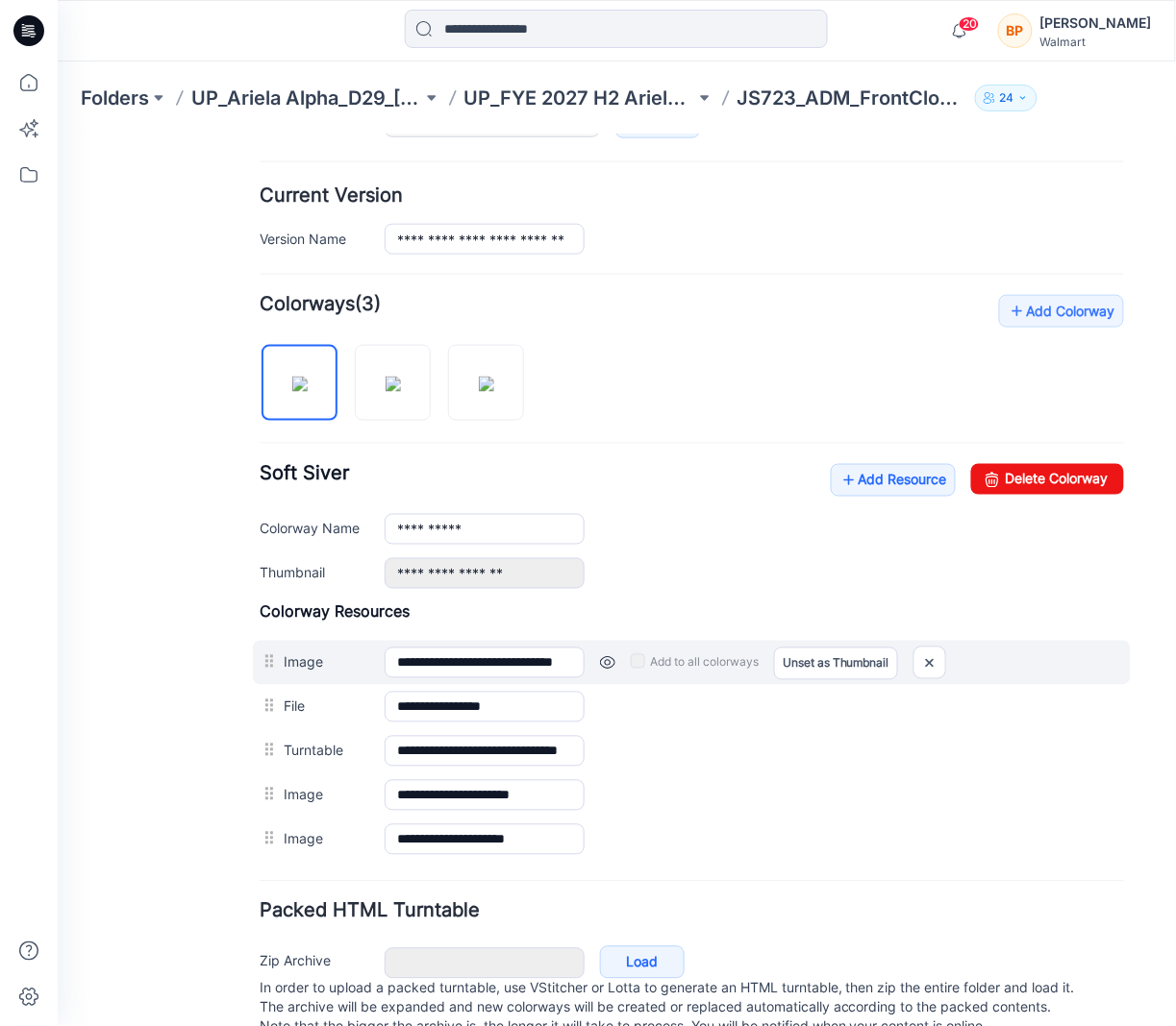
scroll to position [439, 0]
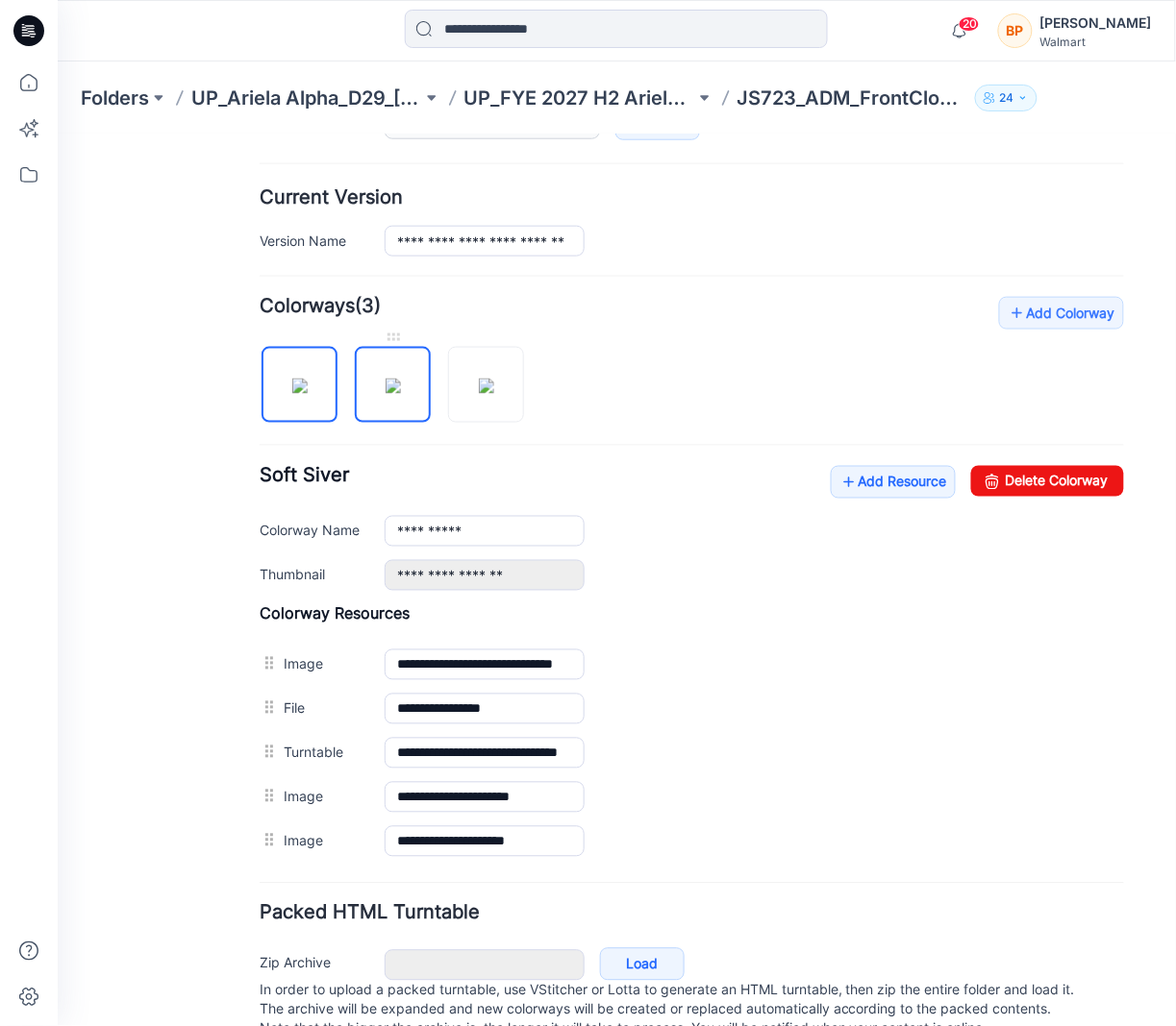
click at [400, 378] on img at bounding box center [392, 385] width 15 height 15
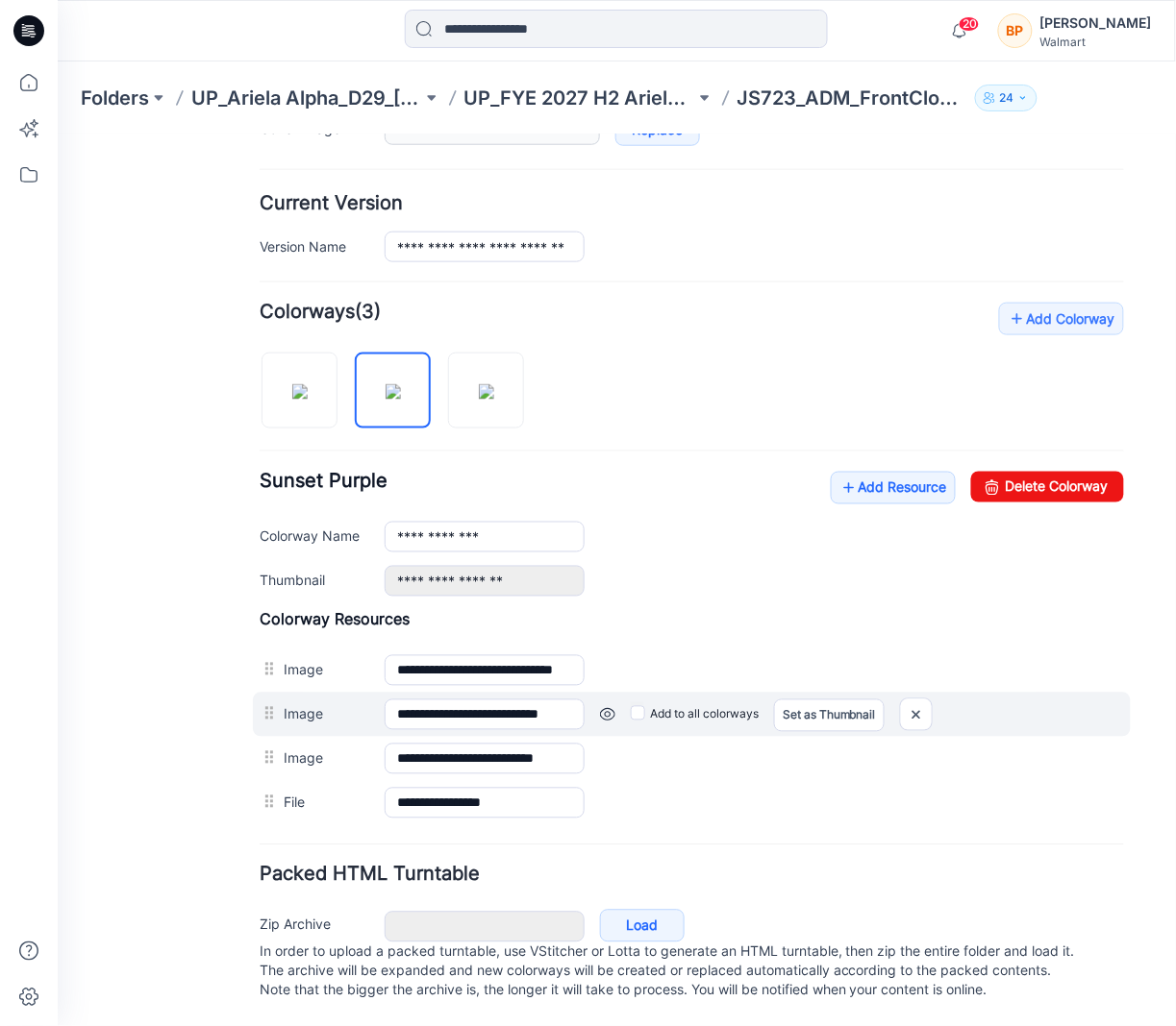
drag, startPoint x: 284, startPoint y: 798, endPoint x: 278, endPoint y: 712, distance: 86.2
click at [278, 699] on div "**********" at bounding box center [690, 717] width 864 height 216
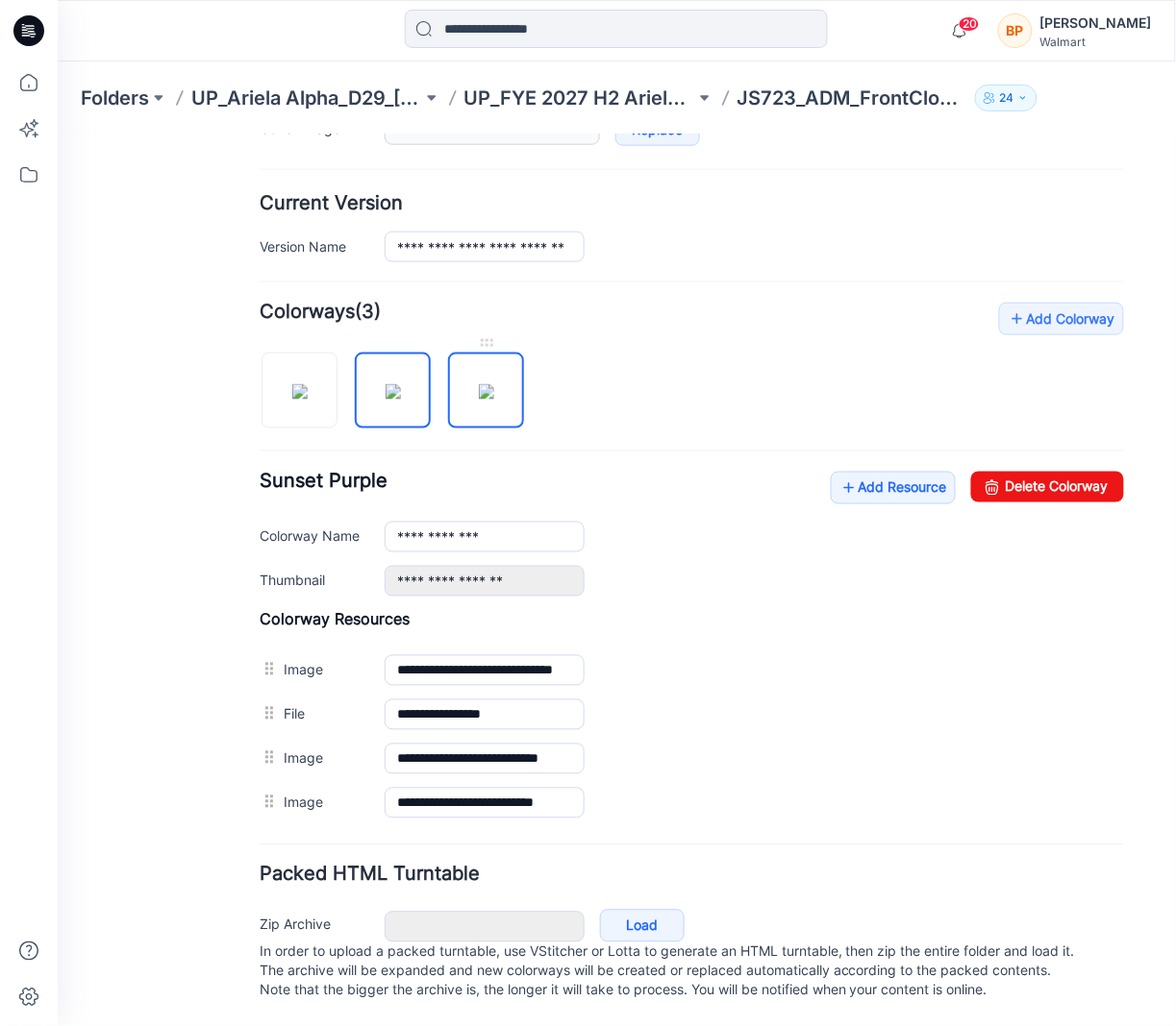
click at [494, 392] on img at bounding box center [485, 391] width 15 height 15
type input "**********"
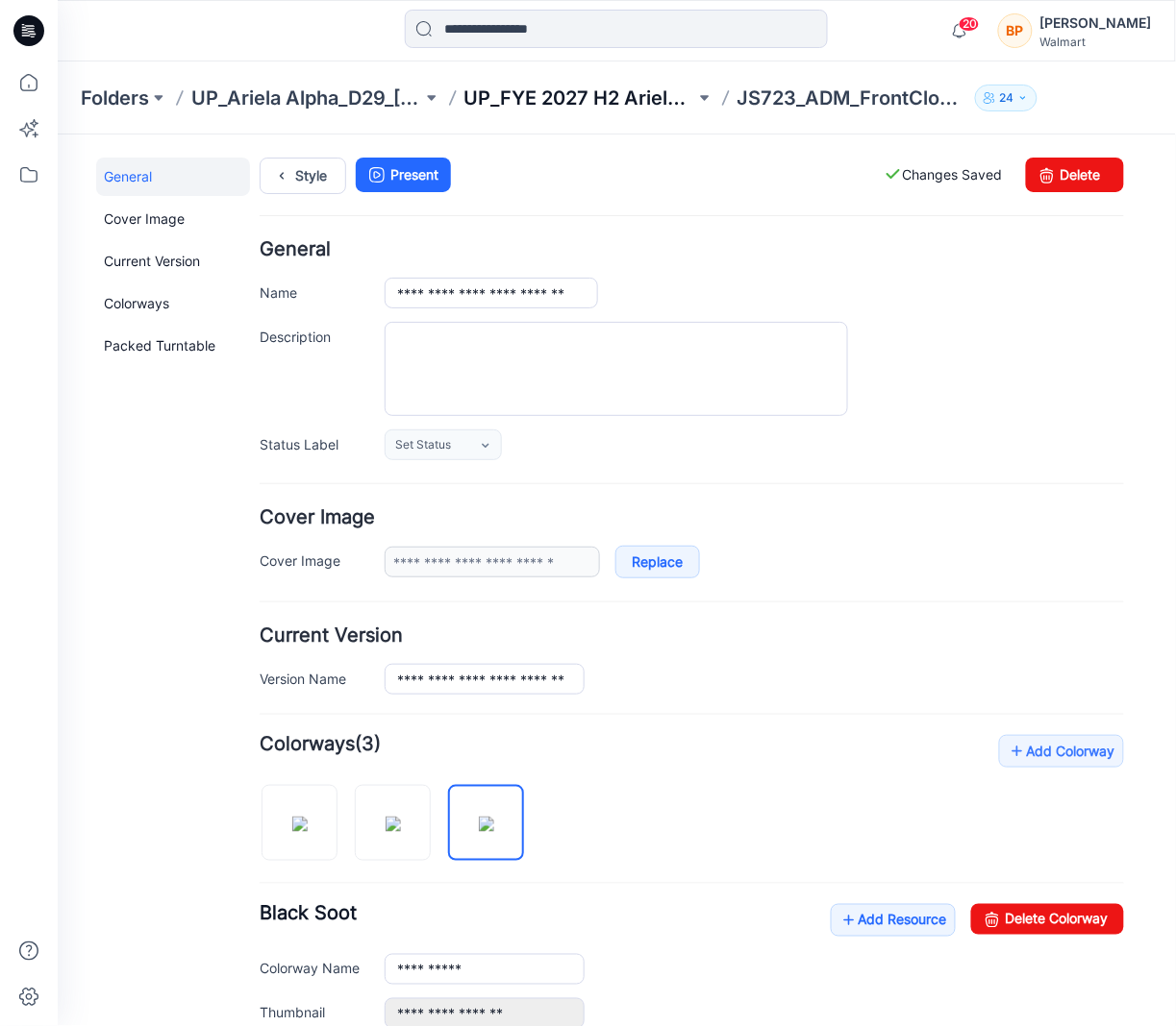
click at [595, 89] on p "UP_FYE 2027 H2 Ariela Alpha D29 Joyspun Bras" at bounding box center [580, 98] width 231 height 27
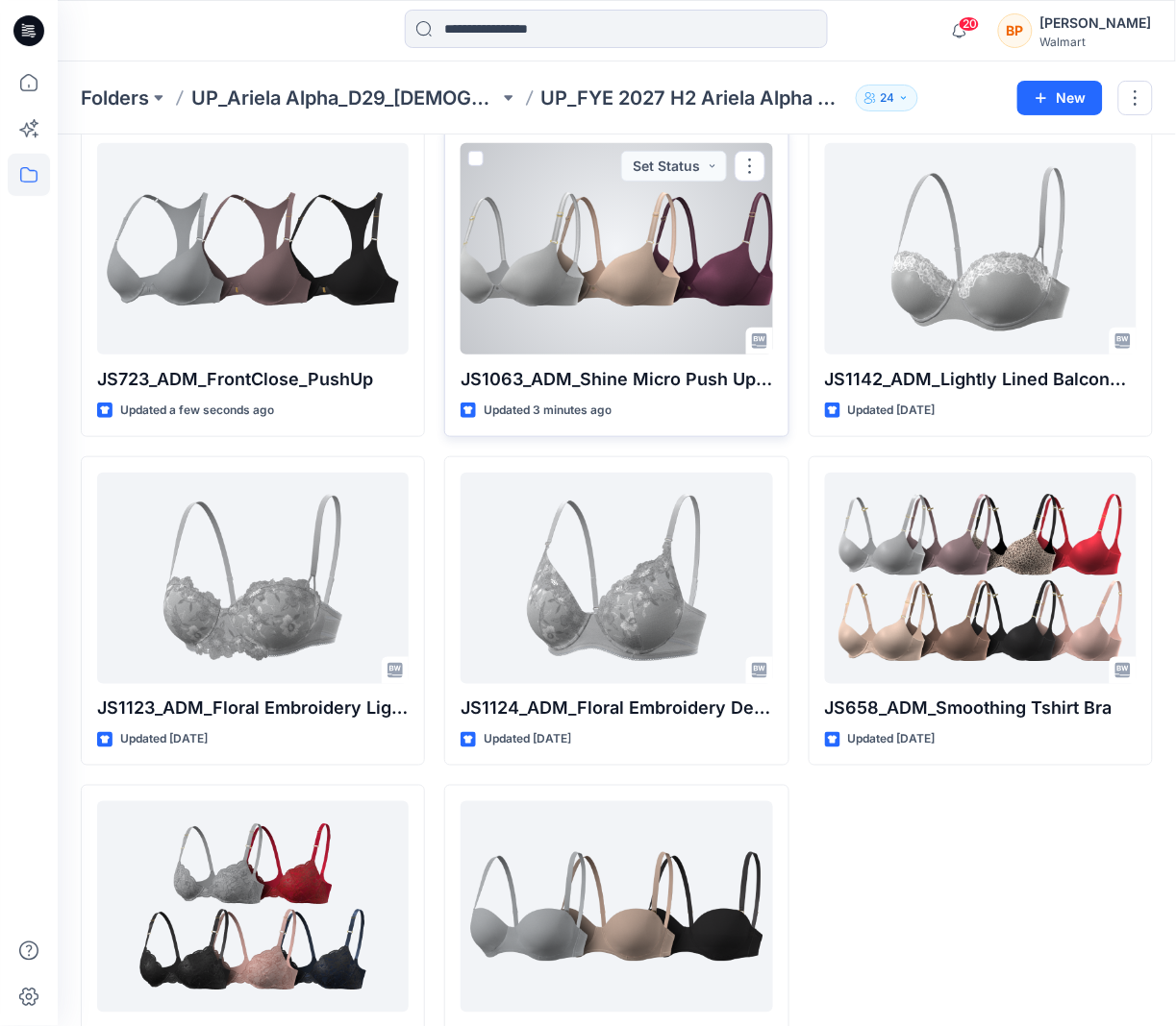
scroll to position [103, 0]
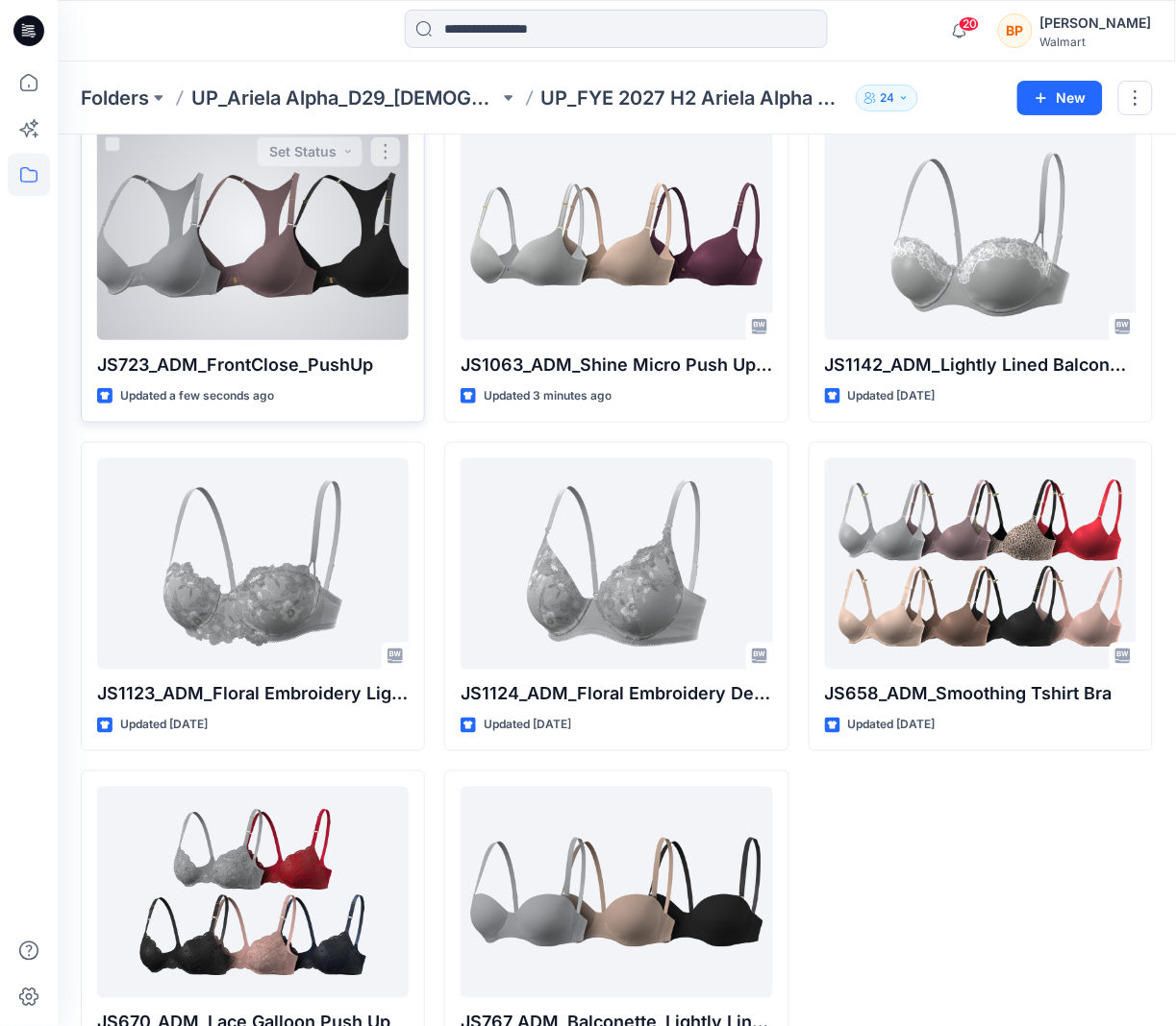
click at [323, 294] on div at bounding box center [253, 235] width 312 height 212
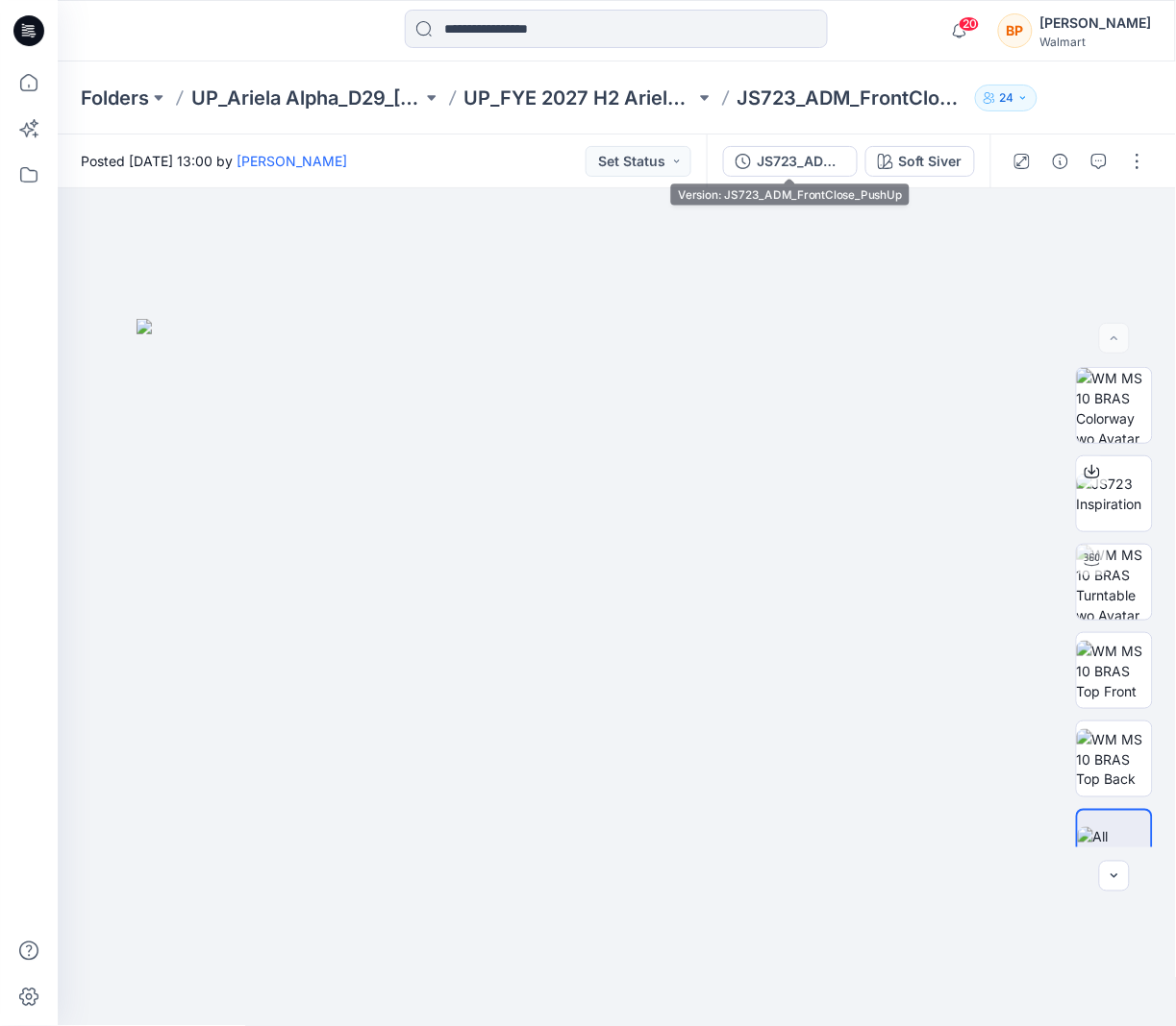
click at [797, 143] on div "JS723_ADM_FrontClose_PushUp Soft Siver" at bounding box center [848, 162] width 284 height 54
click at [823, 156] on div "JS723_ADM_FrontClose_PushUp" at bounding box center [800, 161] width 89 height 21
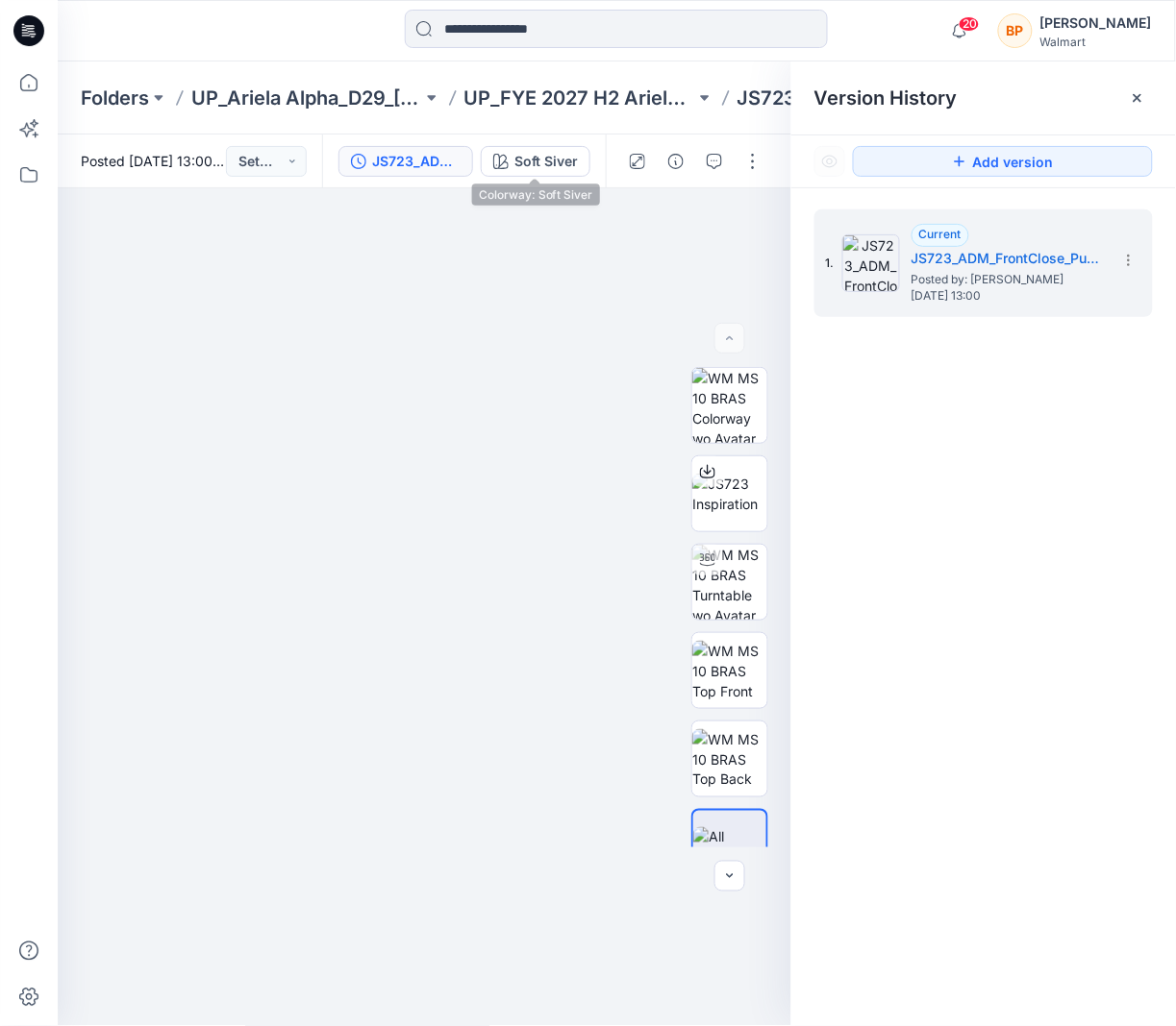
click at [520, 140] on div "JS723_ADM_FrontClose_PushUp Soft Siver" at bounding box center [464, 162] width 284 height 54
click at [520, 148] on button "Soft Siver" at bounding box center [536, 161] width 110 height 31
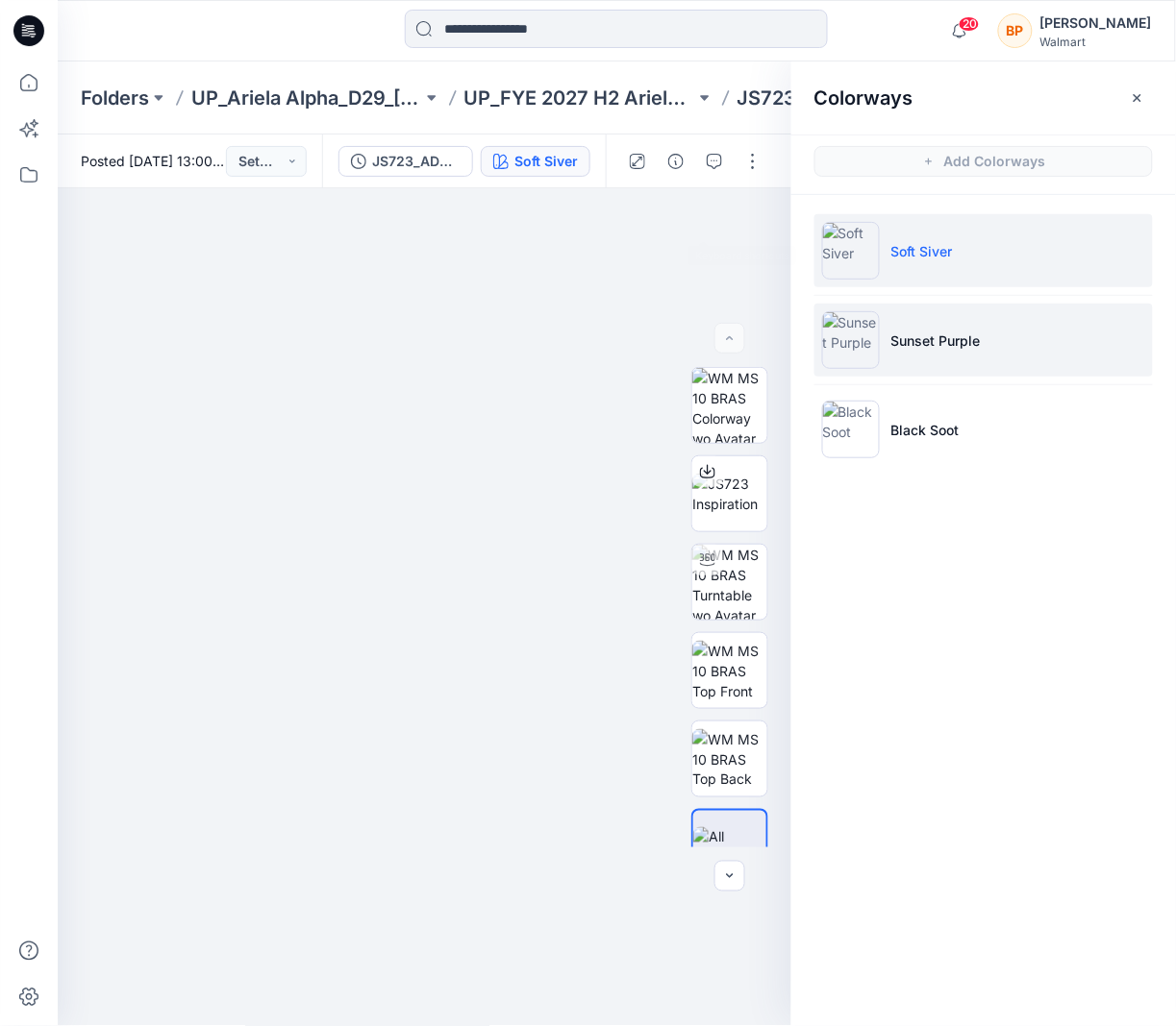
click at [1000, 332] on li "Sunset Purple" at bounding box center [983, 340] width 339 height 73
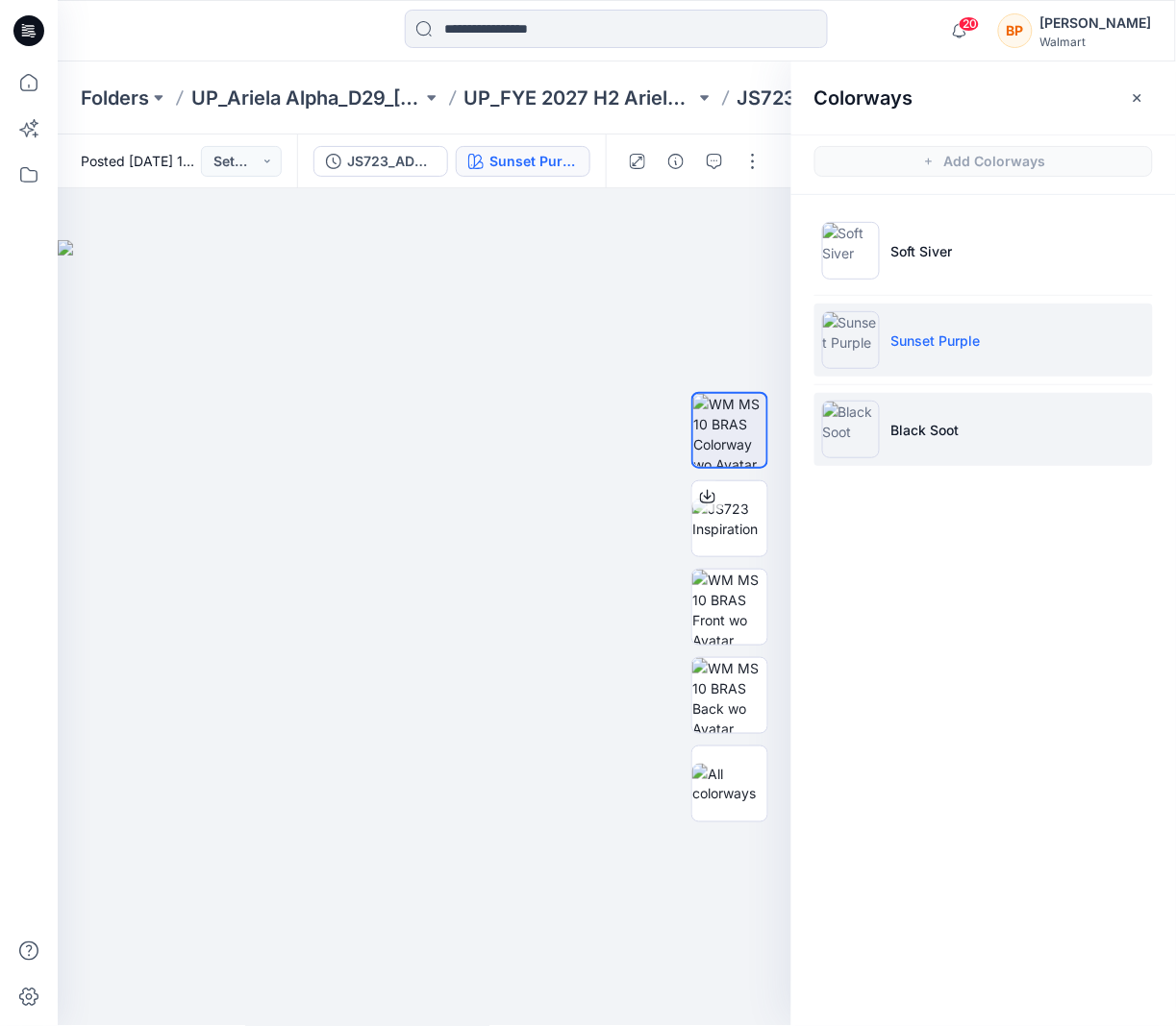
click at [981, 415] on li "Black Soot" at bounding box center [983, 429] width 339 height 73
click at [969, 326] on li "Sunset Purple" at bounding box center [983, 340] width 339 height 73
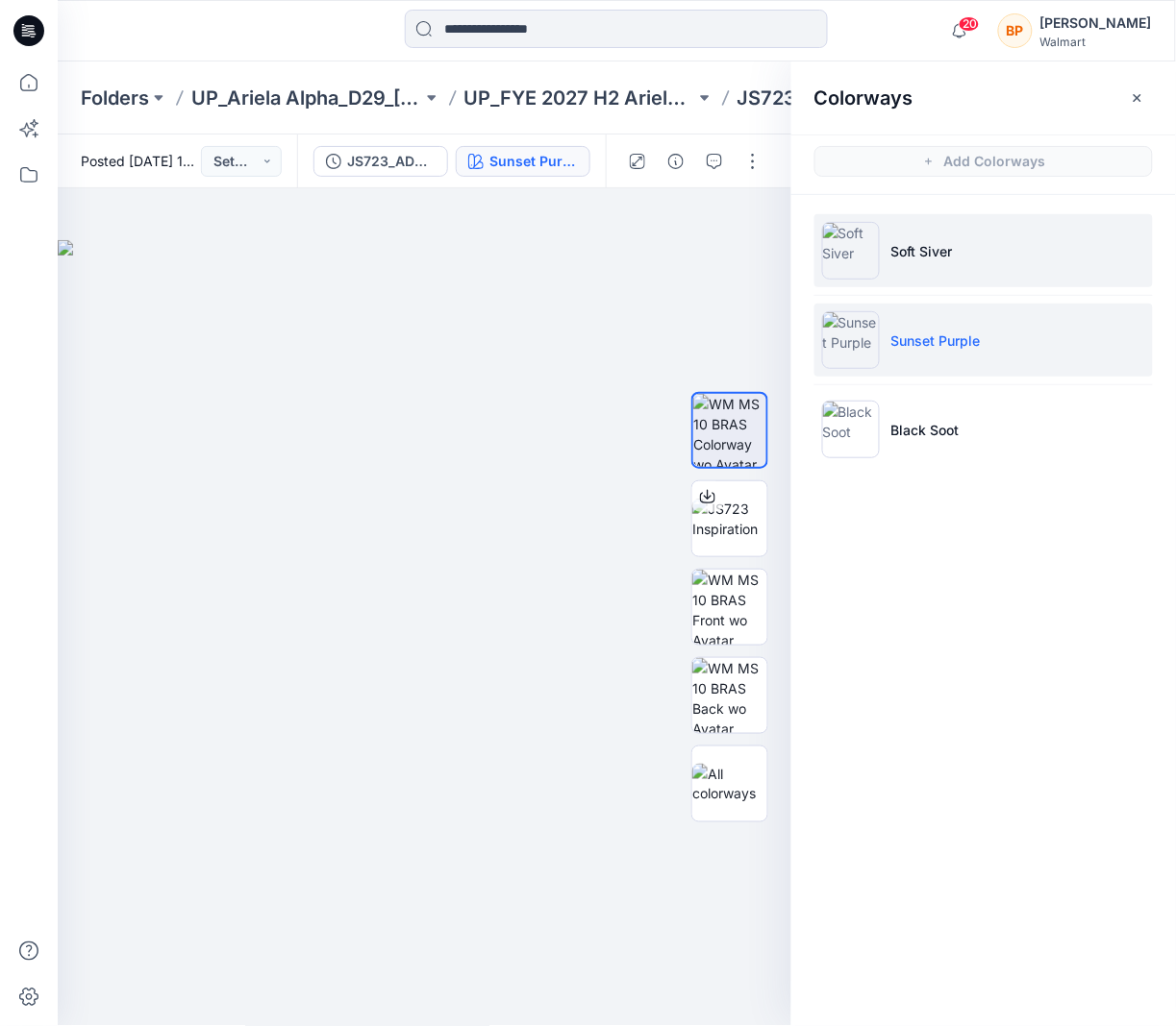
click at [926, 273] on li "Soft Siver" at bounding box center [983, 251] width 339 height 73
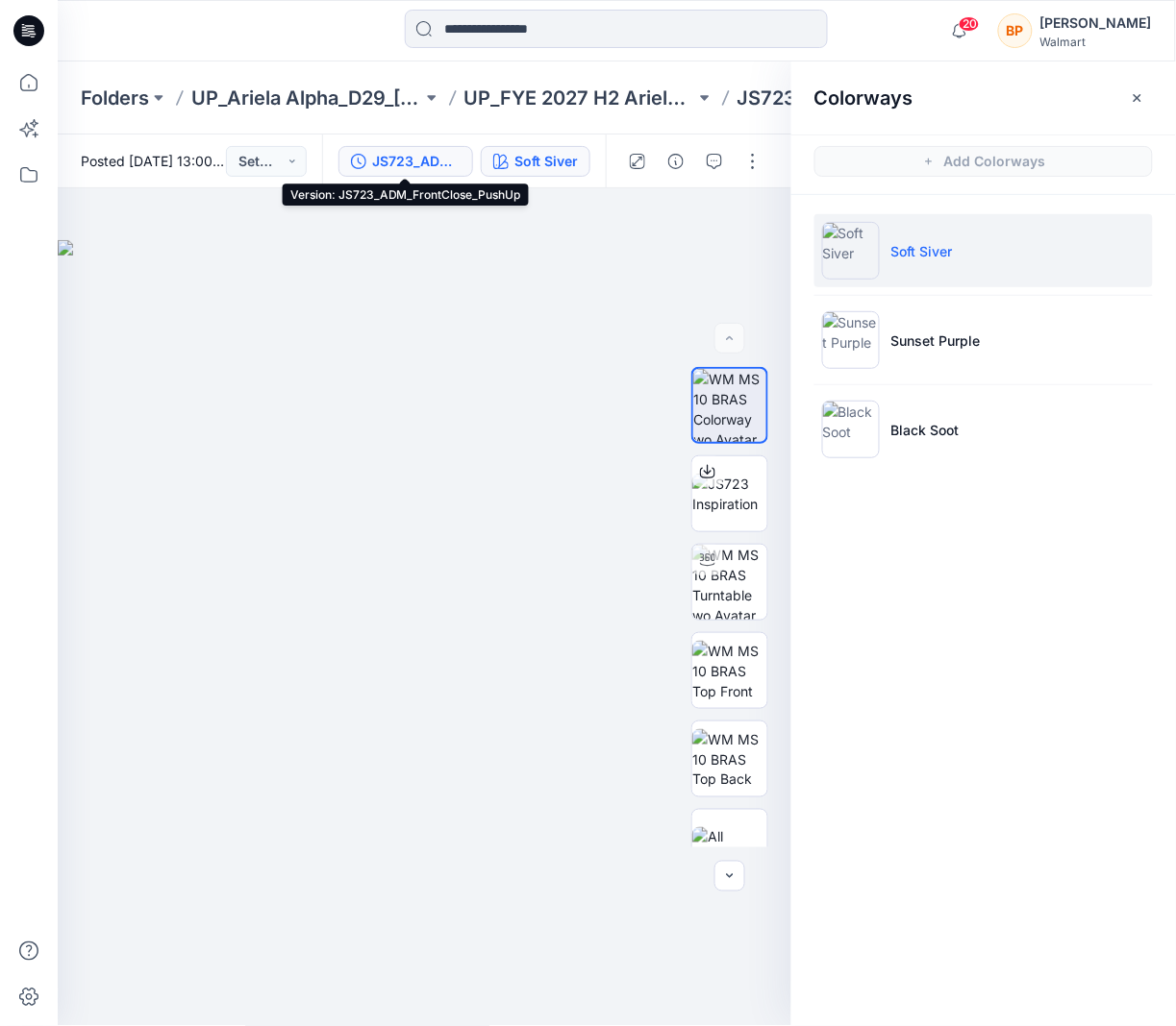
click at [453, 161] on div "JS723_ADM_FrontClose_PushUp" at bounding box center [416, 161] width 89 height 21
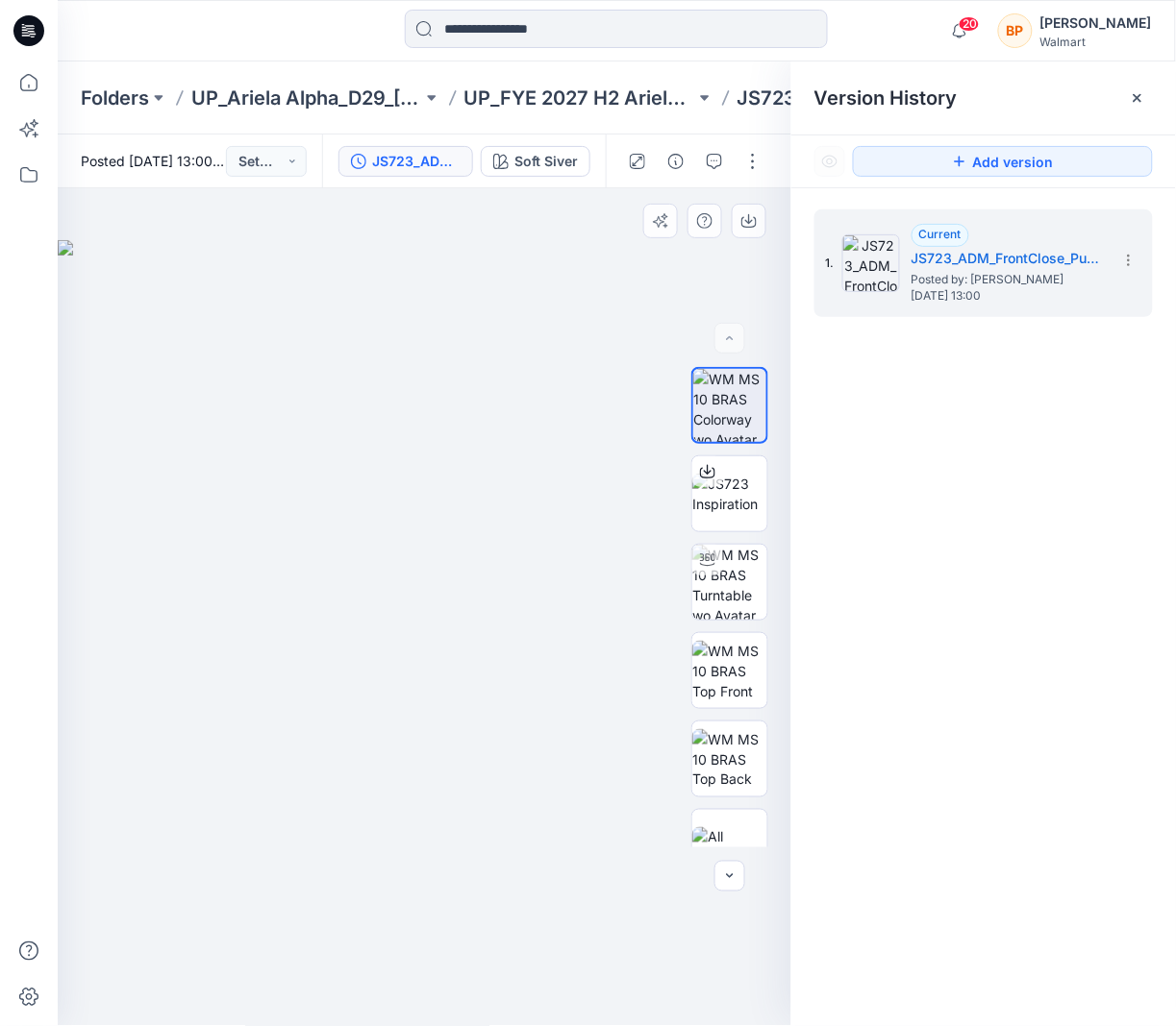
click at [365, 339] on img at bounding box center [425, 633] width 734 height 786
click at [251, 80] on div "Folders UP_Ariela Alpha_D29_Ladies Intimates - Joyspun UP_FYE 2027 H2 Ariela Al…" at bounding box center [616, 98] width 1118 height 73
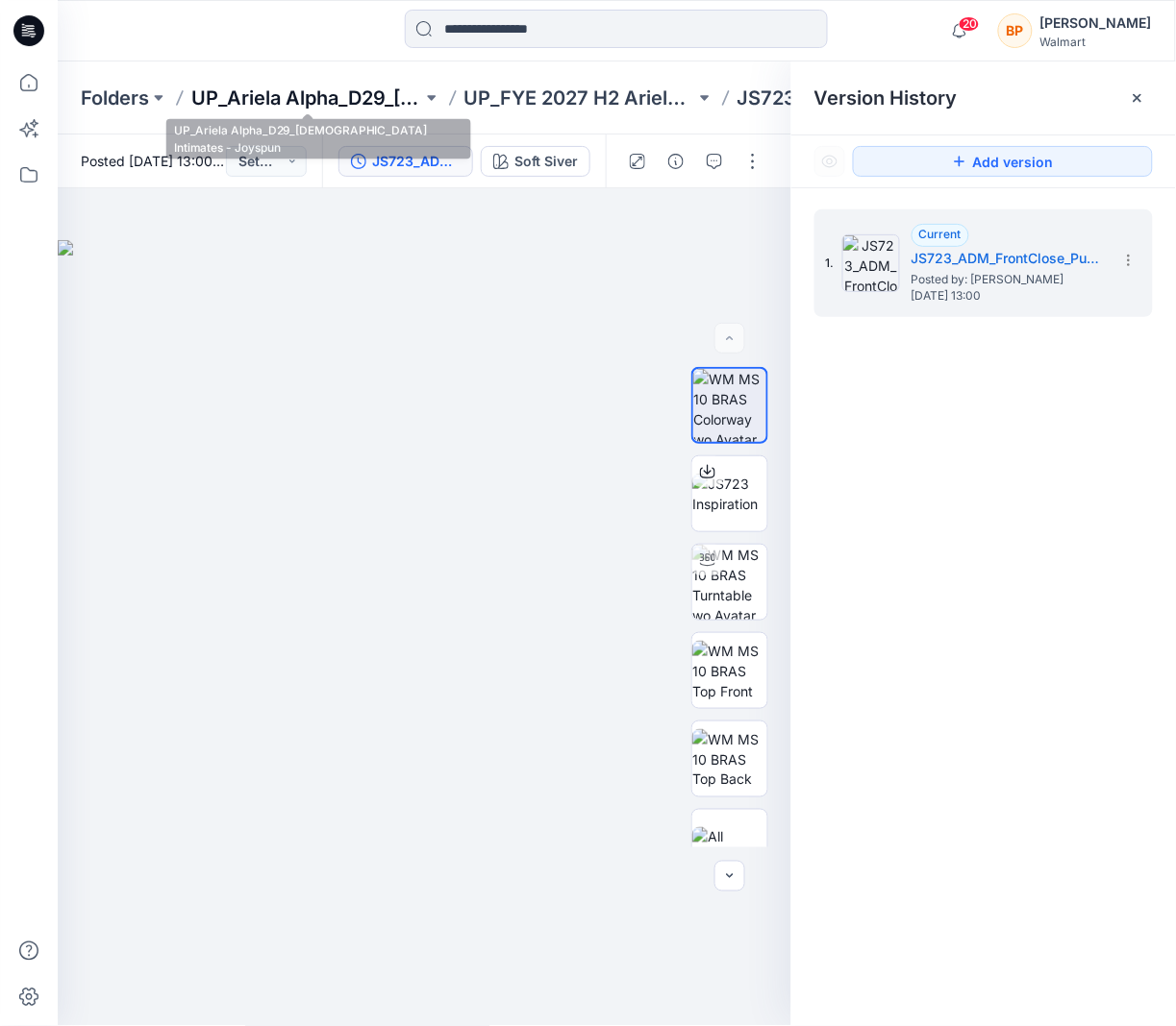
click at [250, 88] on p "UP_Ariela Alpha_D29_[DEMOGRAPHIC_DATA] Intimates - Joyspun" at bounding box center [306, 98] width 231 height 27
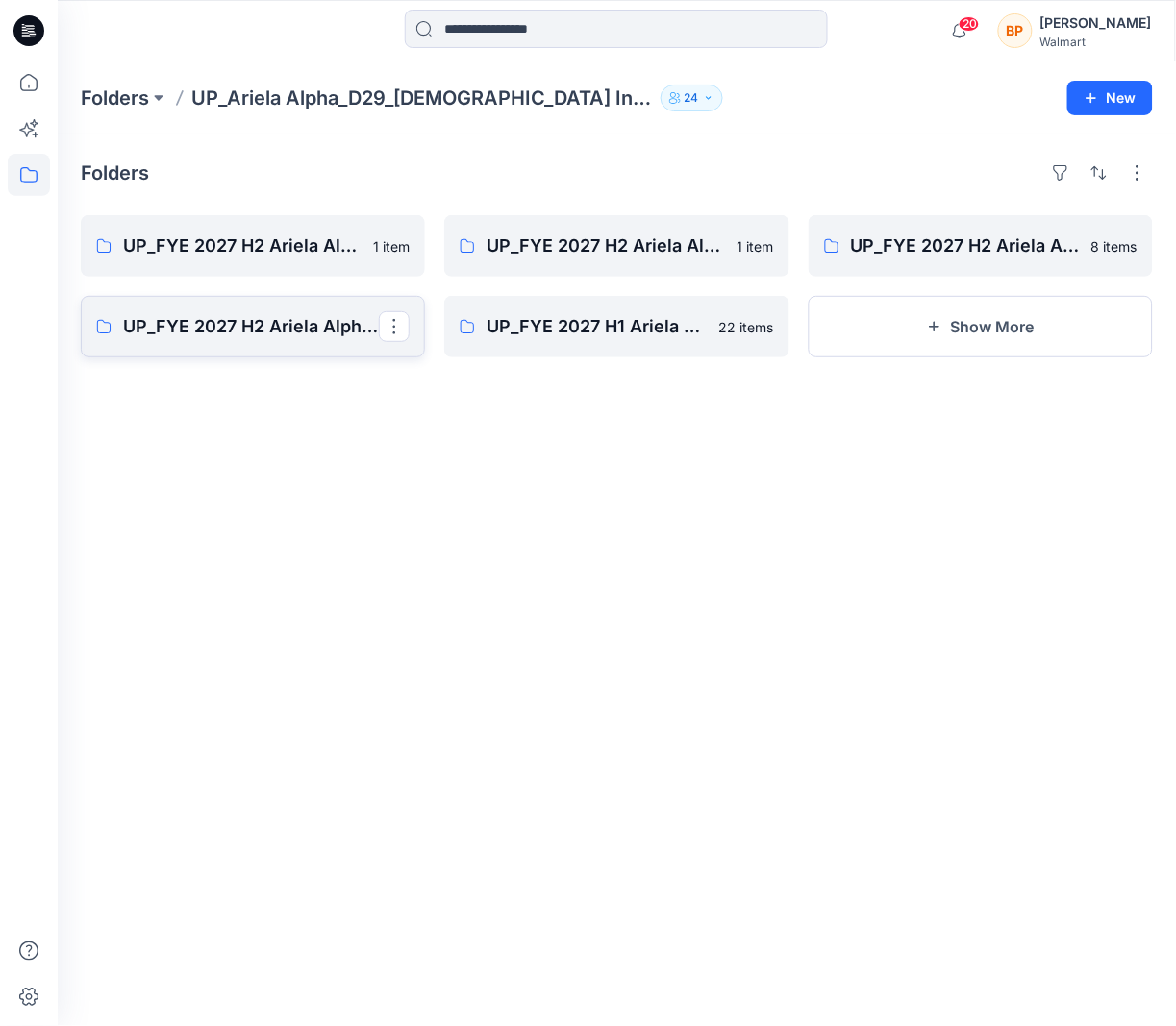
click at [334, 319] on p "UP_FYE 2027 H2 Ariela Alpha D29 Joyspun Bodysuits" at bounding box center [251, 327] width 256 height 27
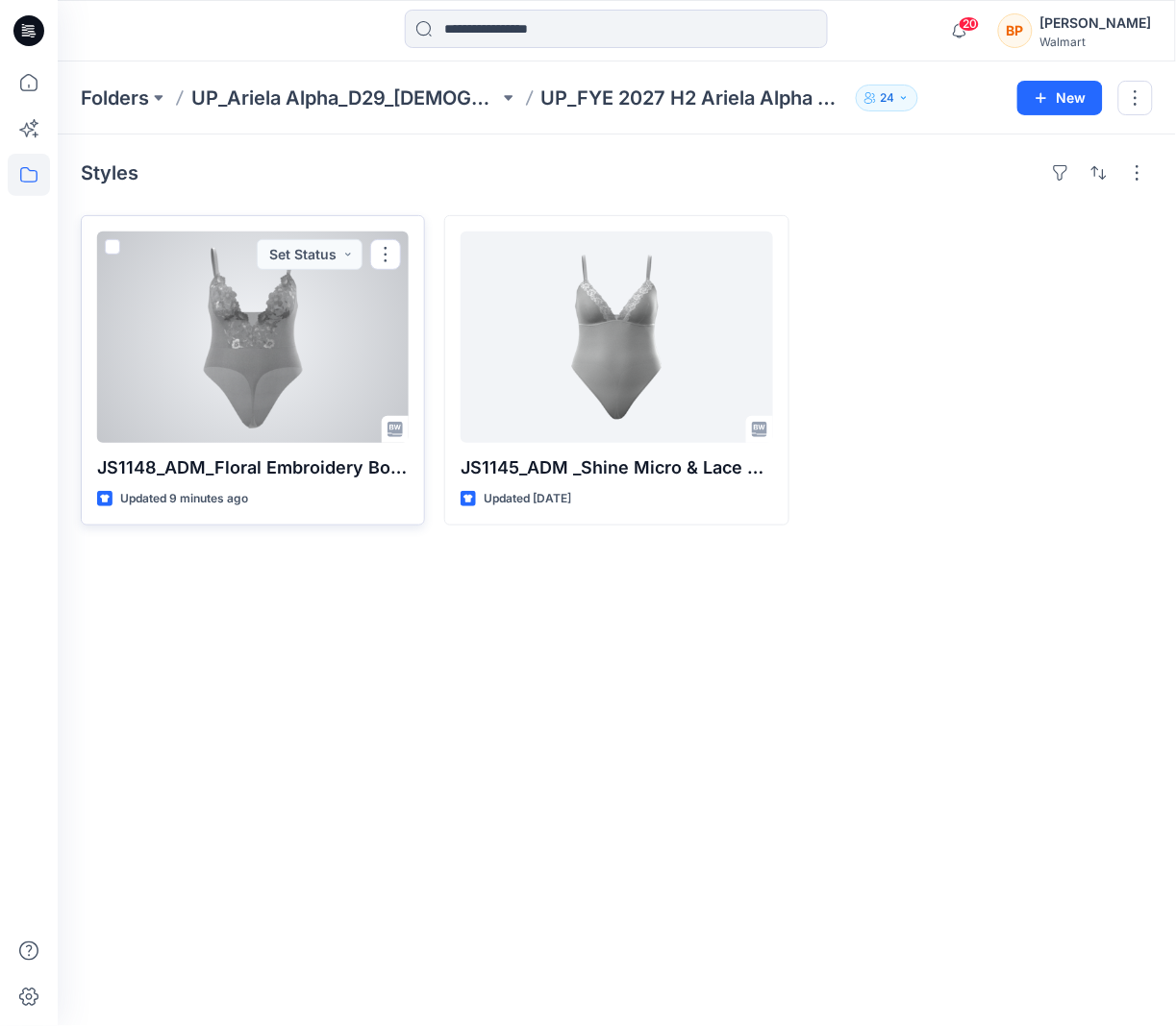
click at [325, 356] on div at bounding box center [253, 338] width 312 height 212
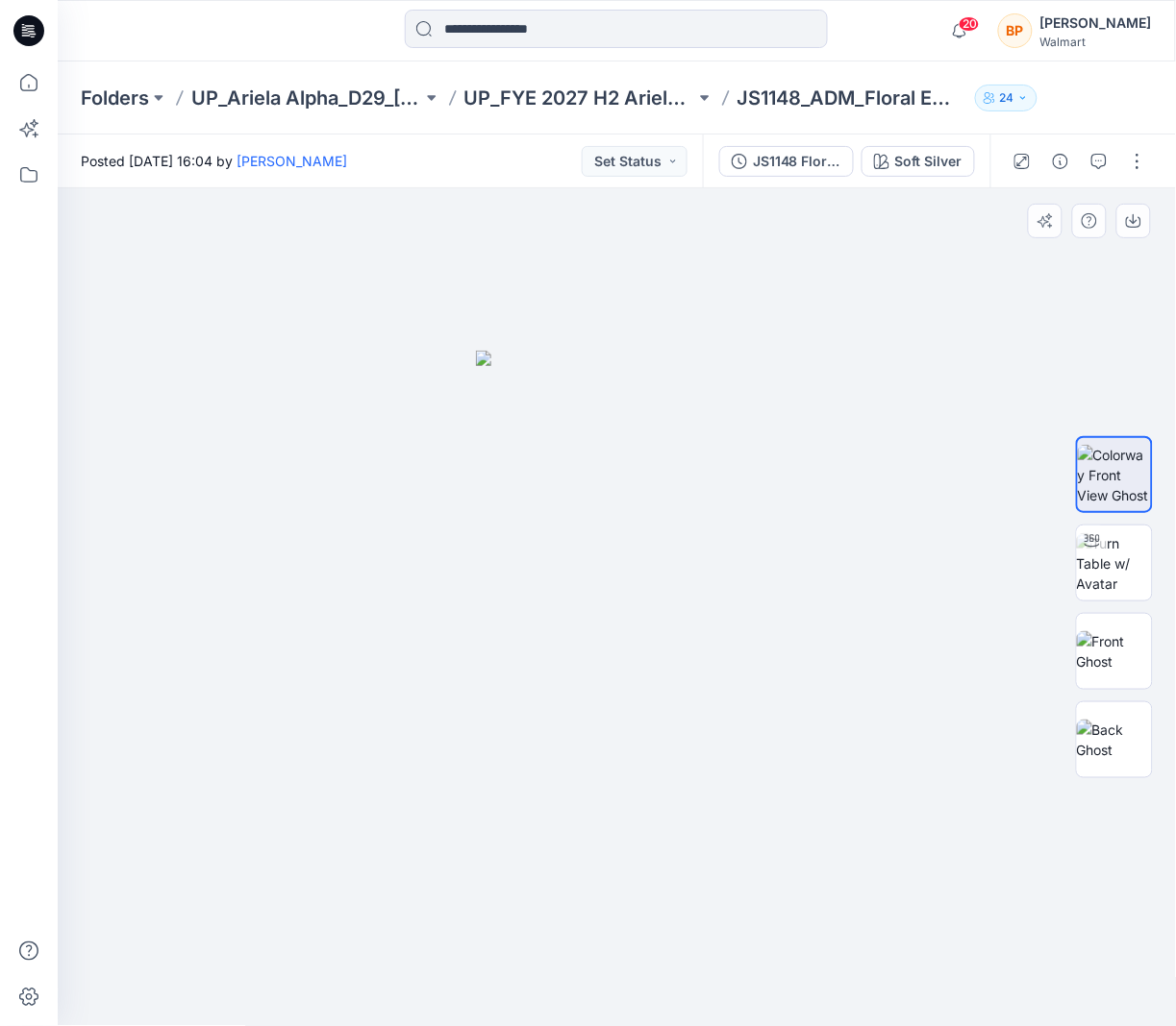
drag, startPoint x: 886, startPoint y: 565, endPoint x: 748, endPoint y: 565, distance: 138.0
click at [748, 565] on div at bounding box center [617, 608] width 1119 height 839
click at [1124, 734] on img at bounding box center [1114, 740] width 75 height 40
click at [1119, 655] on img at bounding box center [1114, 651] width 75 height 40
click at [1117, 605] on div at bounding box center [1114, 607] width 77 height 481
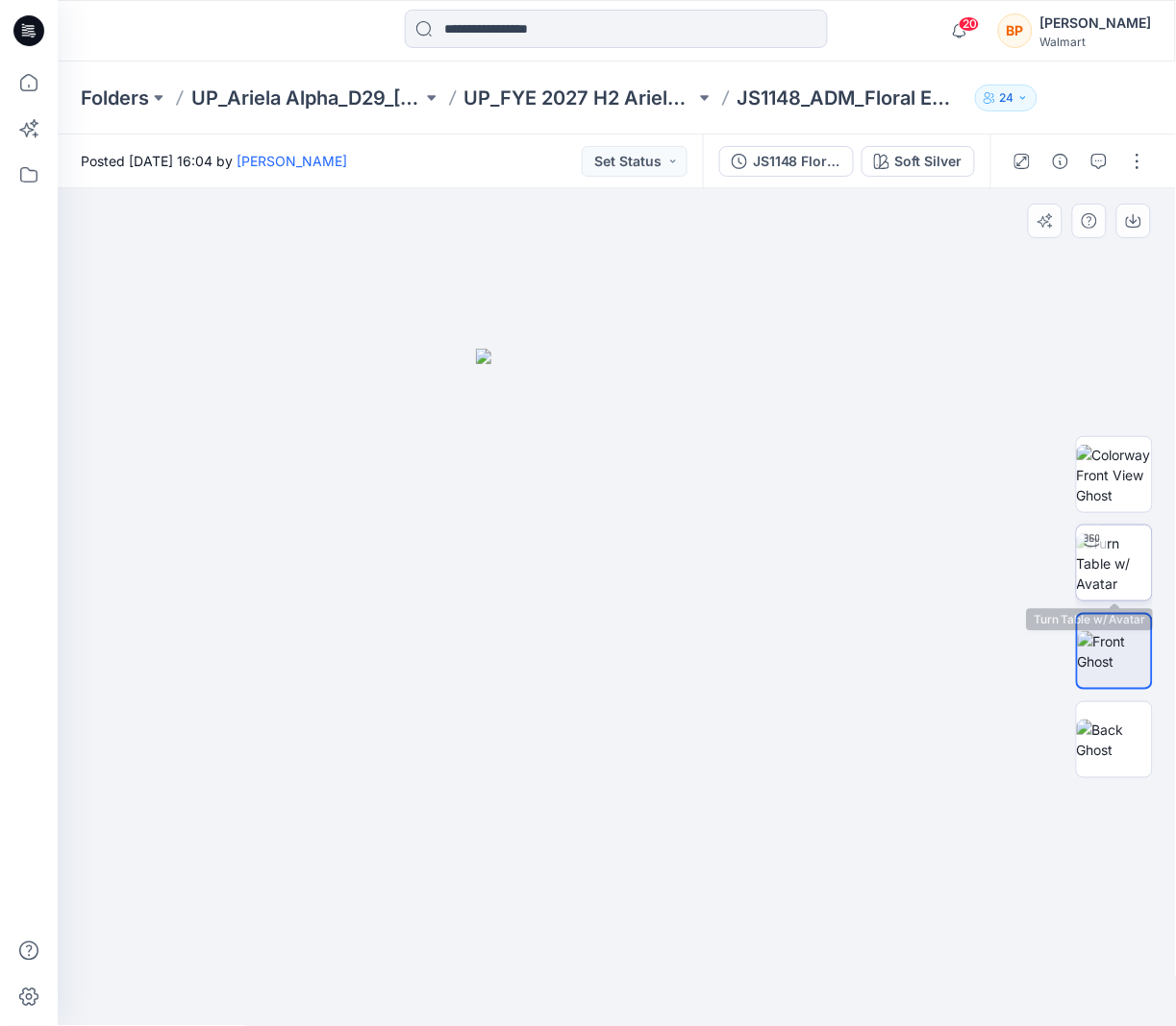
click at [1117, 570] on img at bounding box center [1114, 563] width 75 height 61
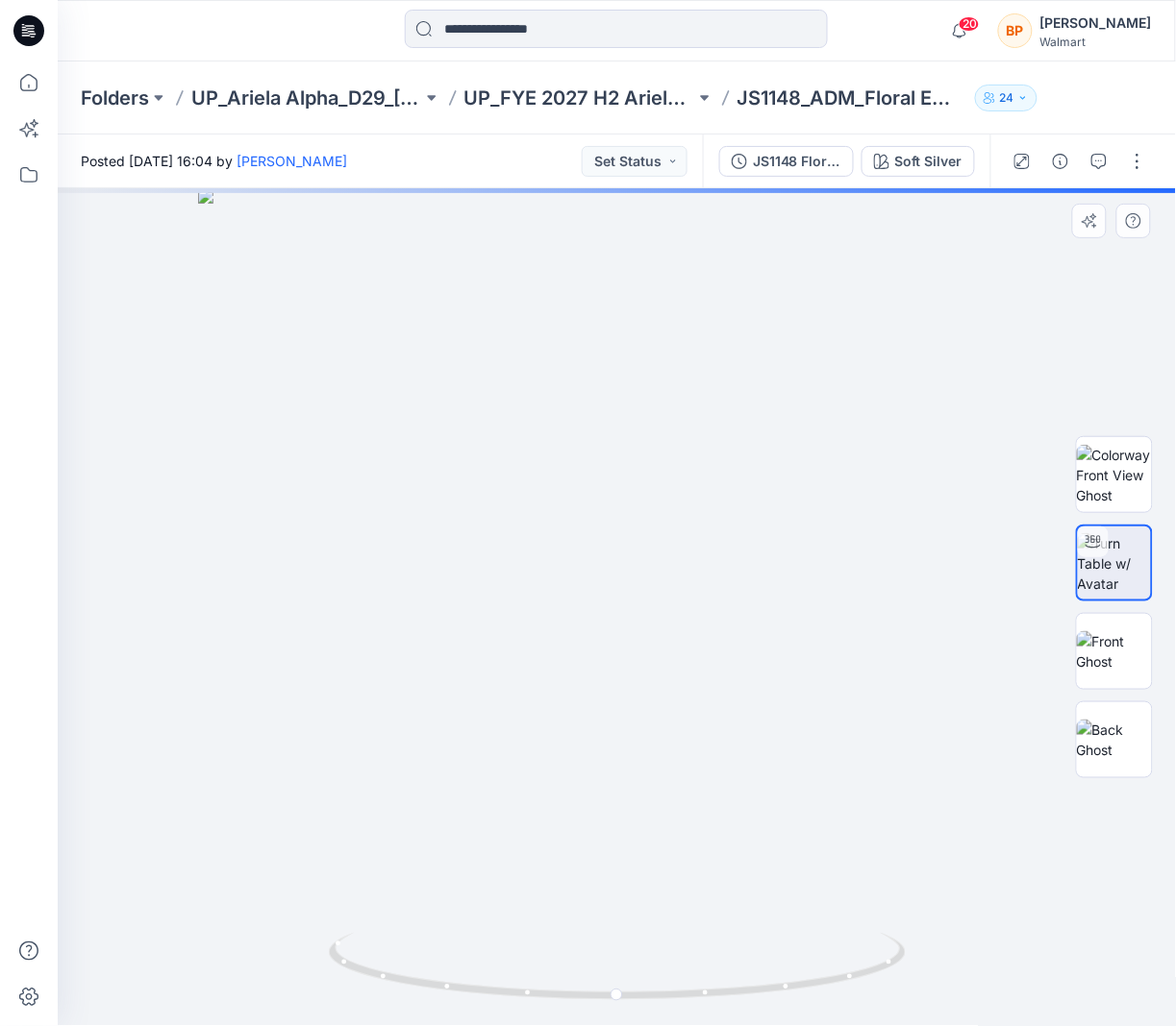
click at [1112, 514] on div at bounding box center [1114, 607] width 77 height 481
click at [1112, 465] on img at bounding box center [1114, 475] width 75 height 61
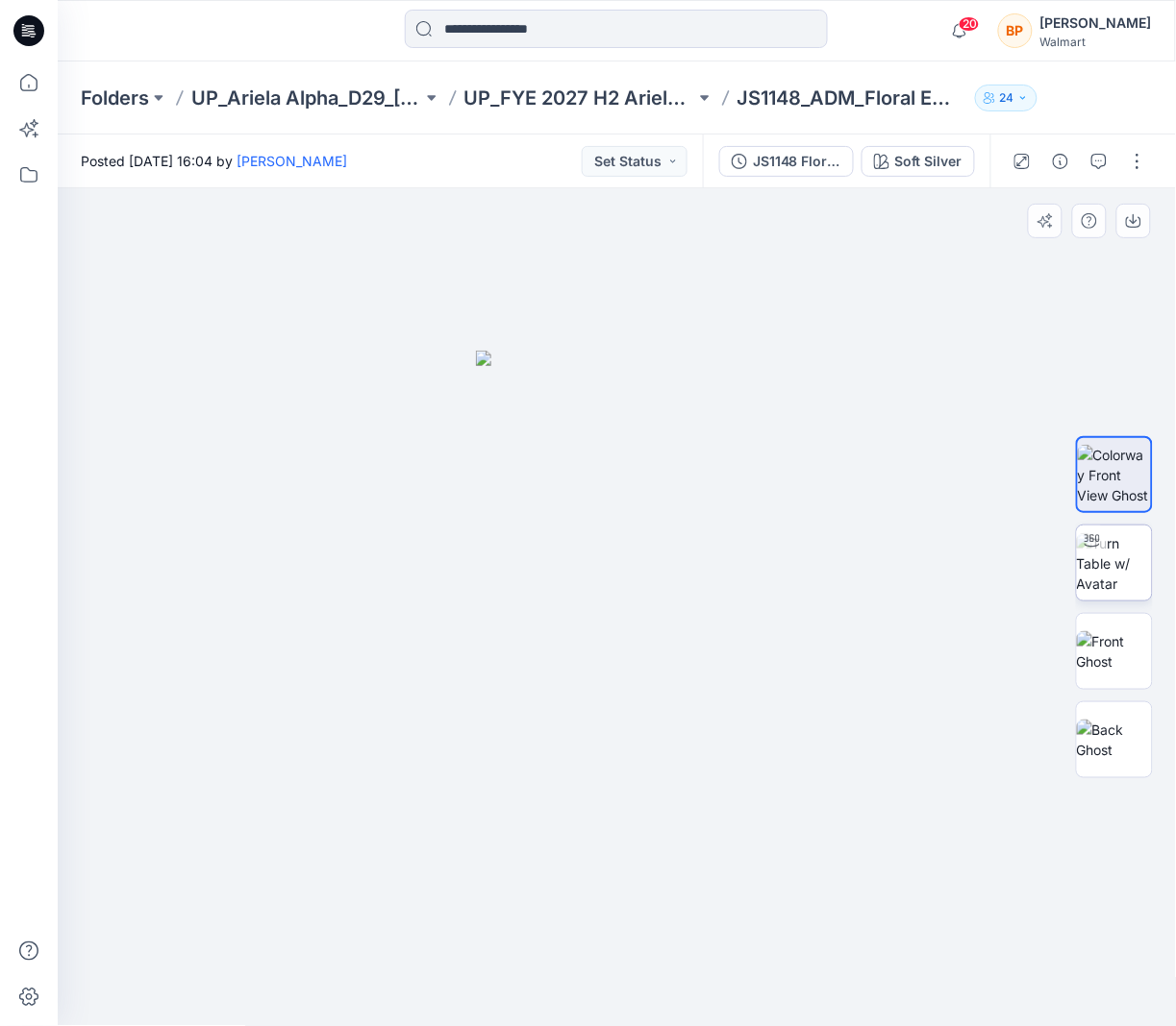
click at [1109, 535] on img at bounding box center [1114, 563] width 75 height 61
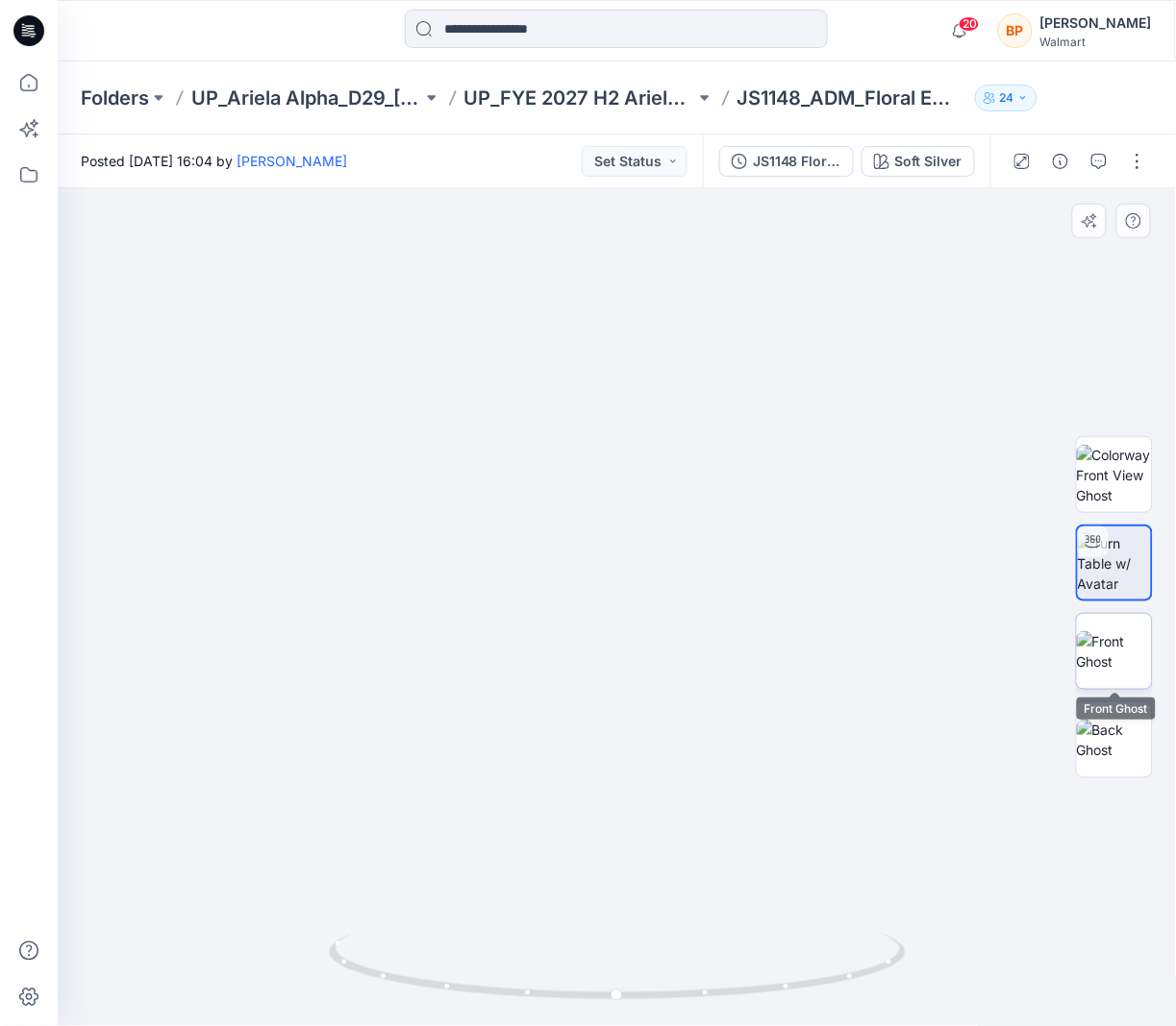
click at [1109, 633] on img at bounding box center [1114, 651] width 75 height 40
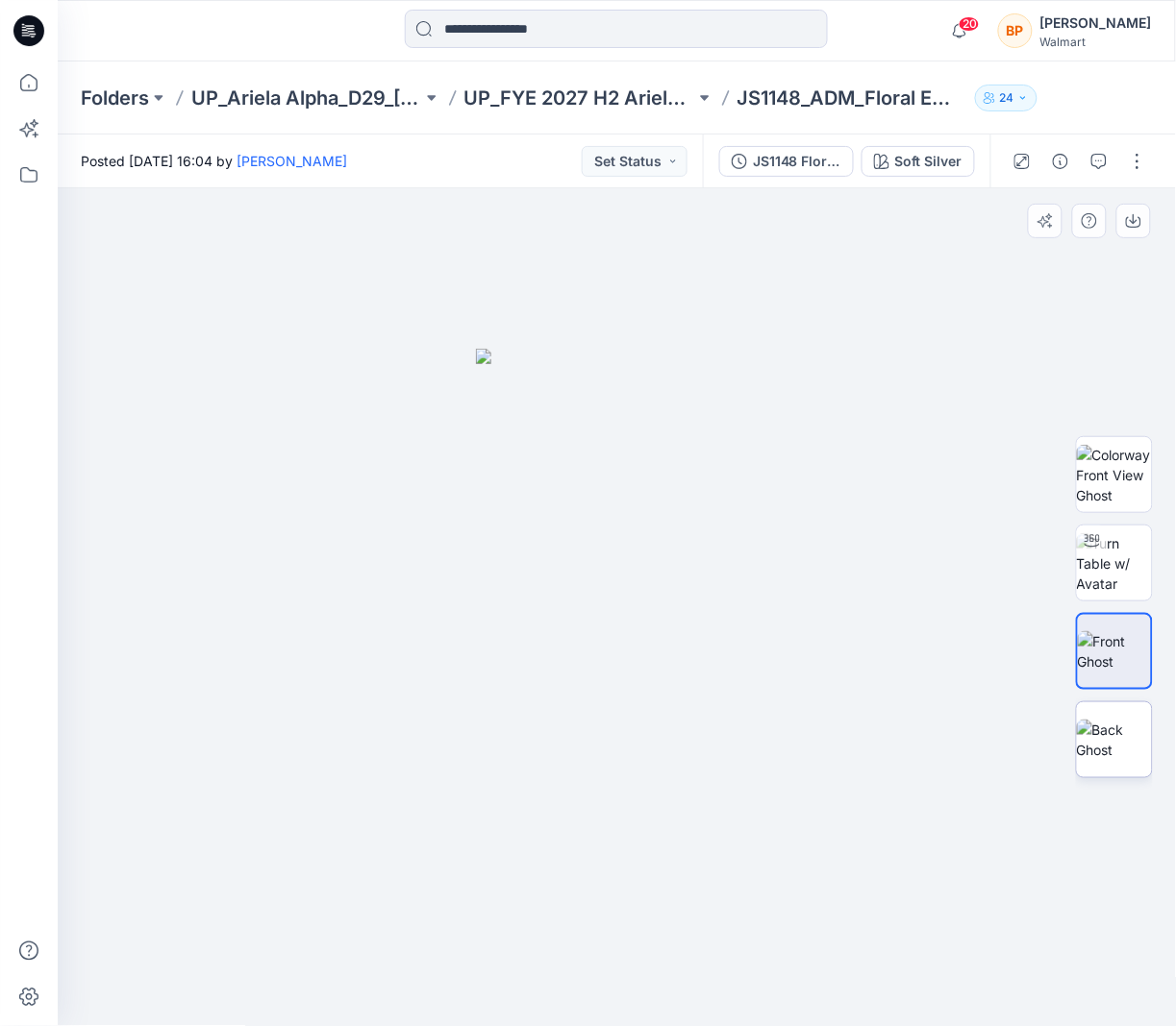
click at [1109, 720] on img at bounding box center [1114, 740] width 75 height 40
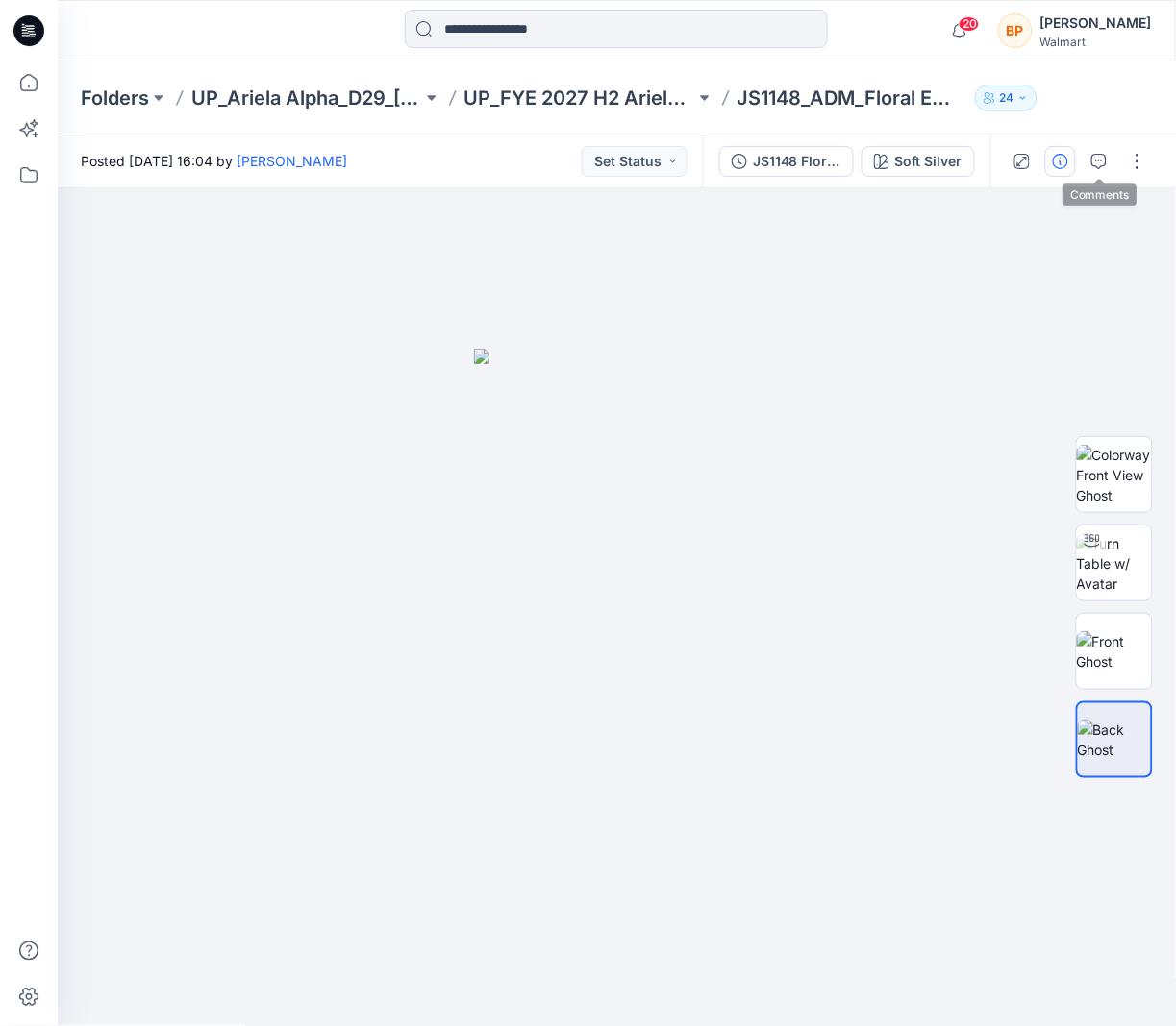
click at [1066, 155] on icon "button" at bounding box center [1059, 161] width 15 height 15
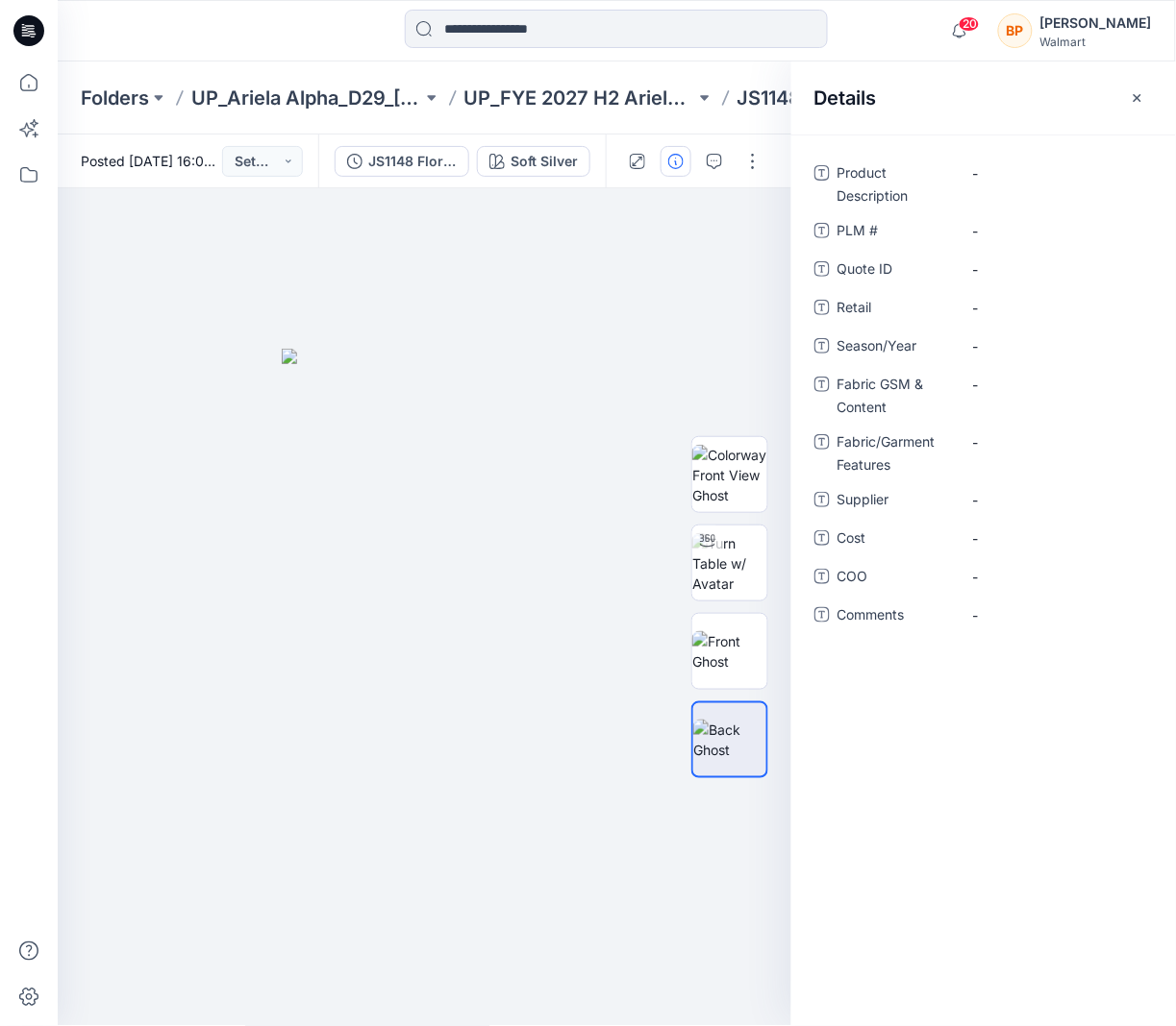
click at [984, 156] on div "Product Description - PLM # - Quote ID - Retail - Season/Year - Fabric GSM & Co…" at bounding box center [983, 580] width 385 height 892
click at [1000, 170] on Description "-" at bounding box center [1056, 174] width 167 height 20
type textarea "**********"
click at [1035, 345] on span "-" at bounding box center [1056, 347] width 167 height 20
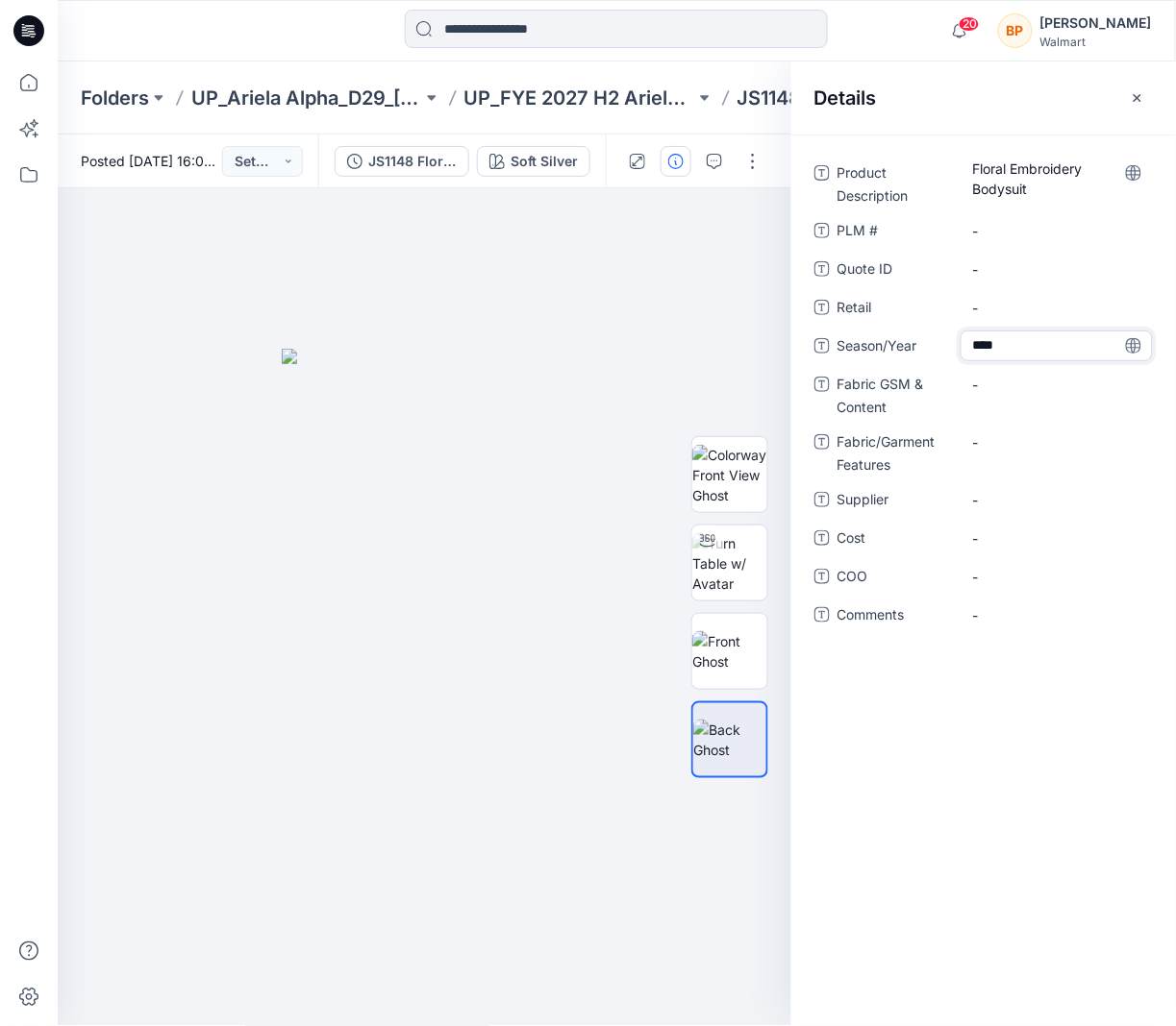
type textarea "*****"
click at [1056, 496] on span "-" at bounding box center [1056, 501] width 167 height 20
type textarea "***"
click at [1142, 94] on icon "button" at bounding box center [1136, 97] width 15 height 15
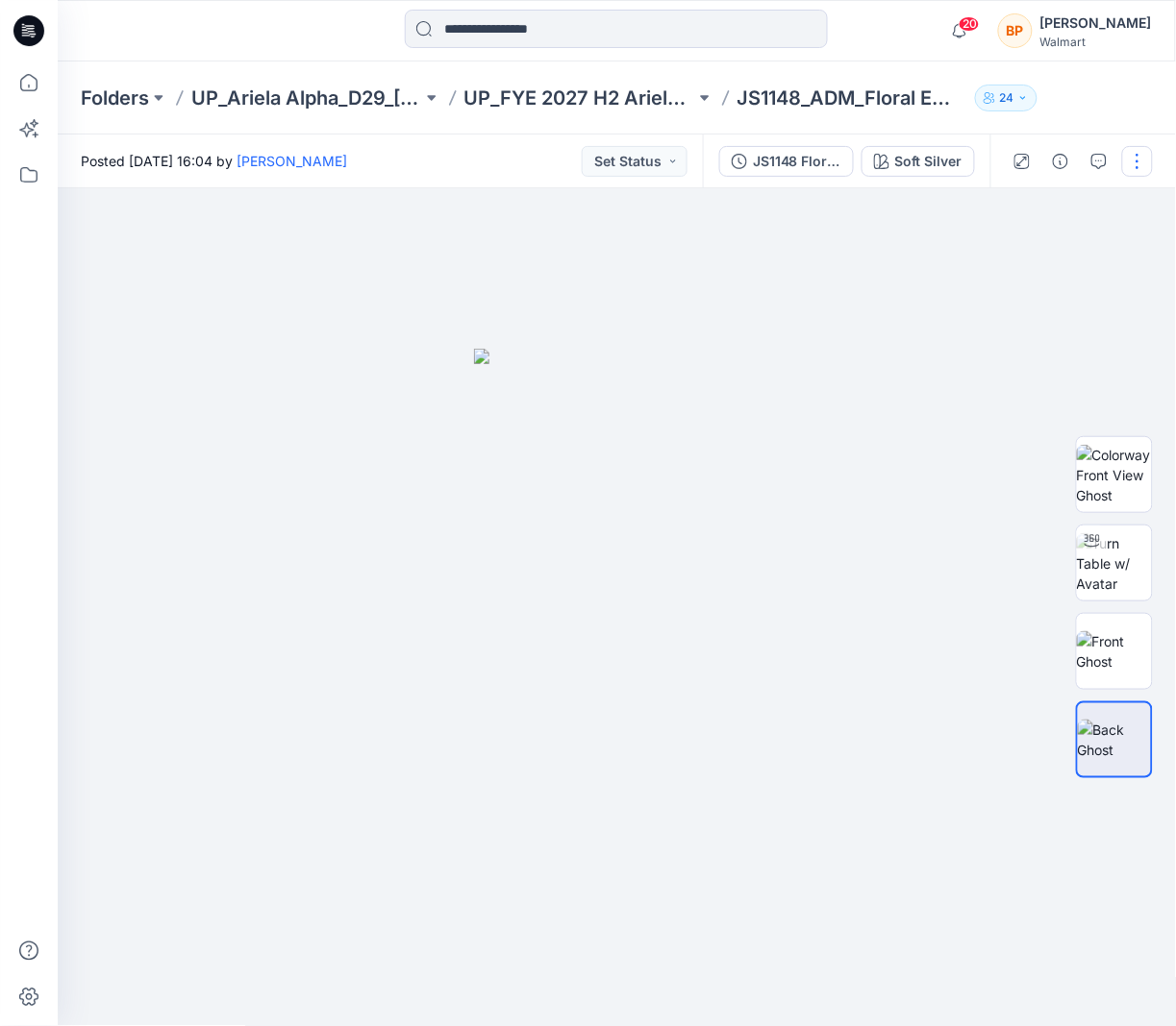
click at [1132, 165] on button "button" at bounding box center [1137, 161] width 31 height 31
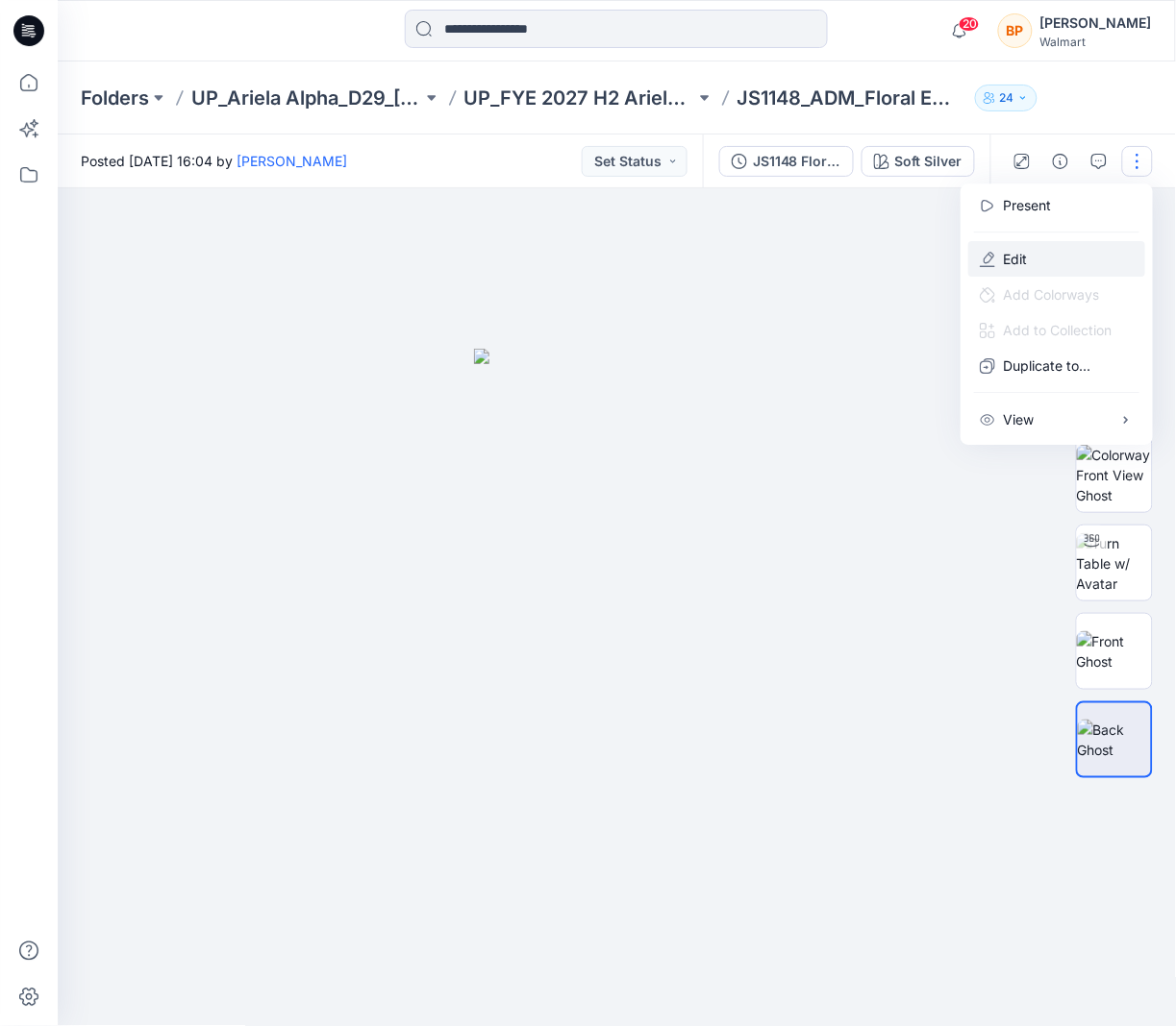
click at [1073, 246] on button "Edit" at bounding box center [1056, 259] width 177 height 36
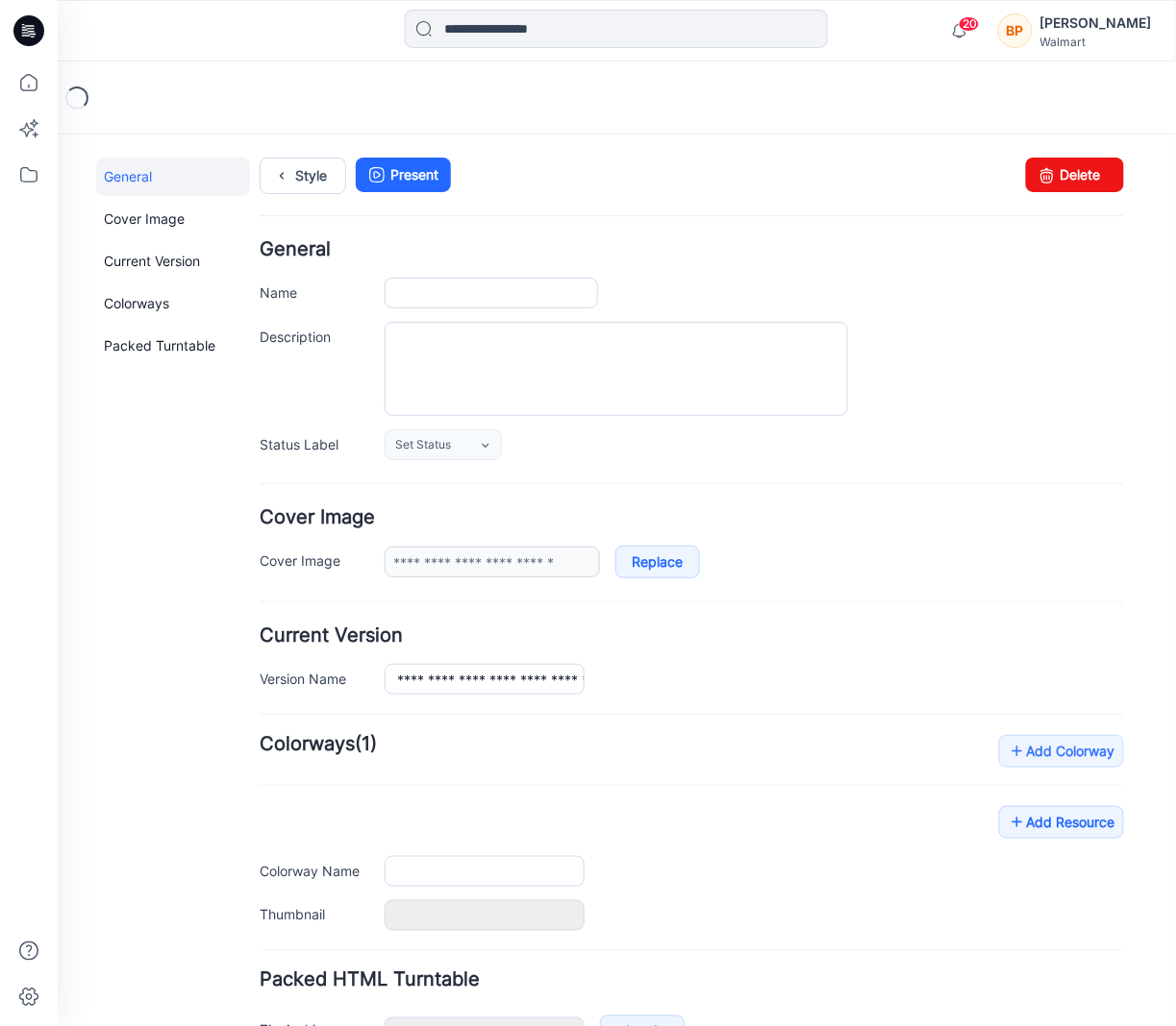
type input "**********"
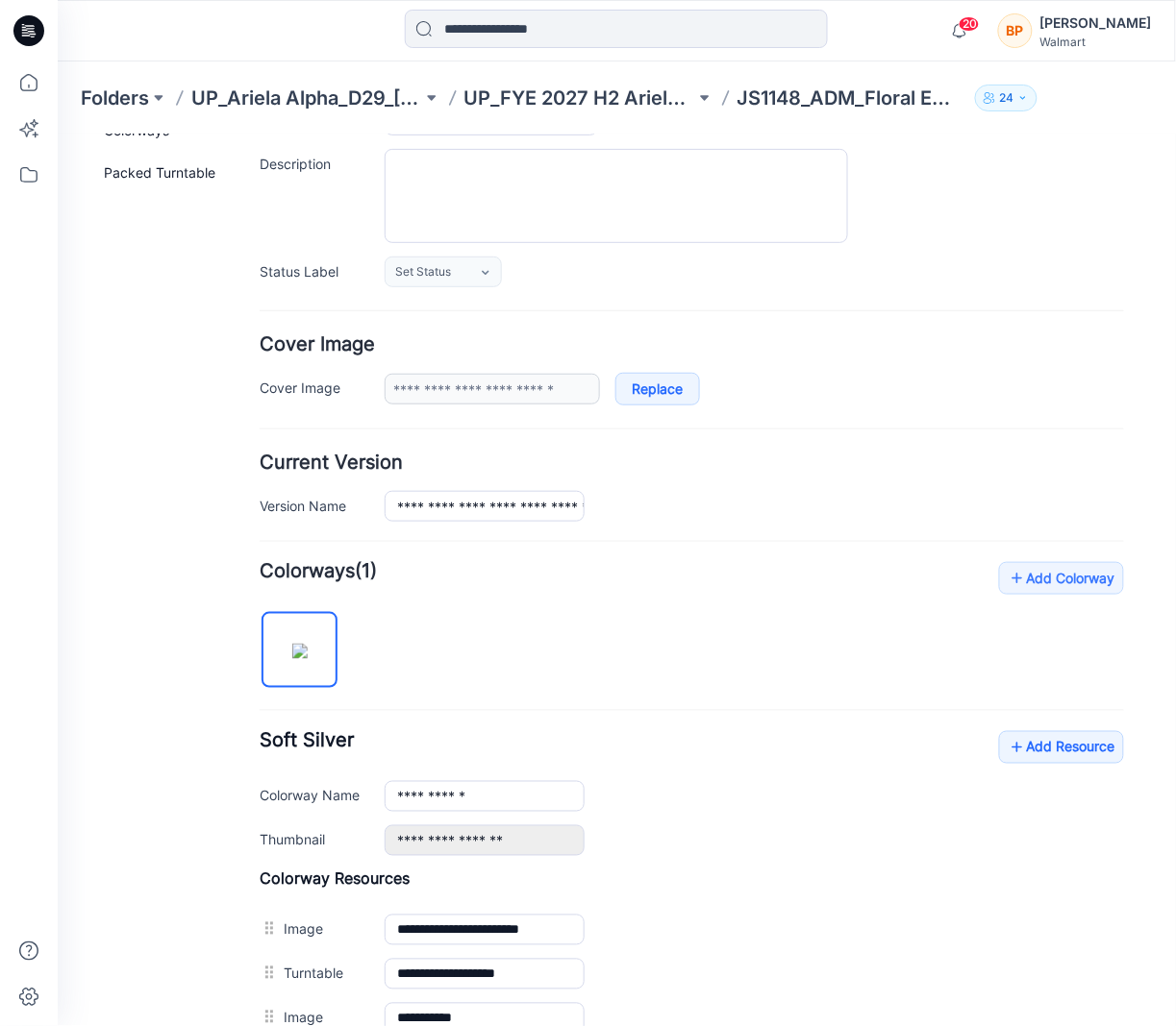
scroll to position [459, 0]
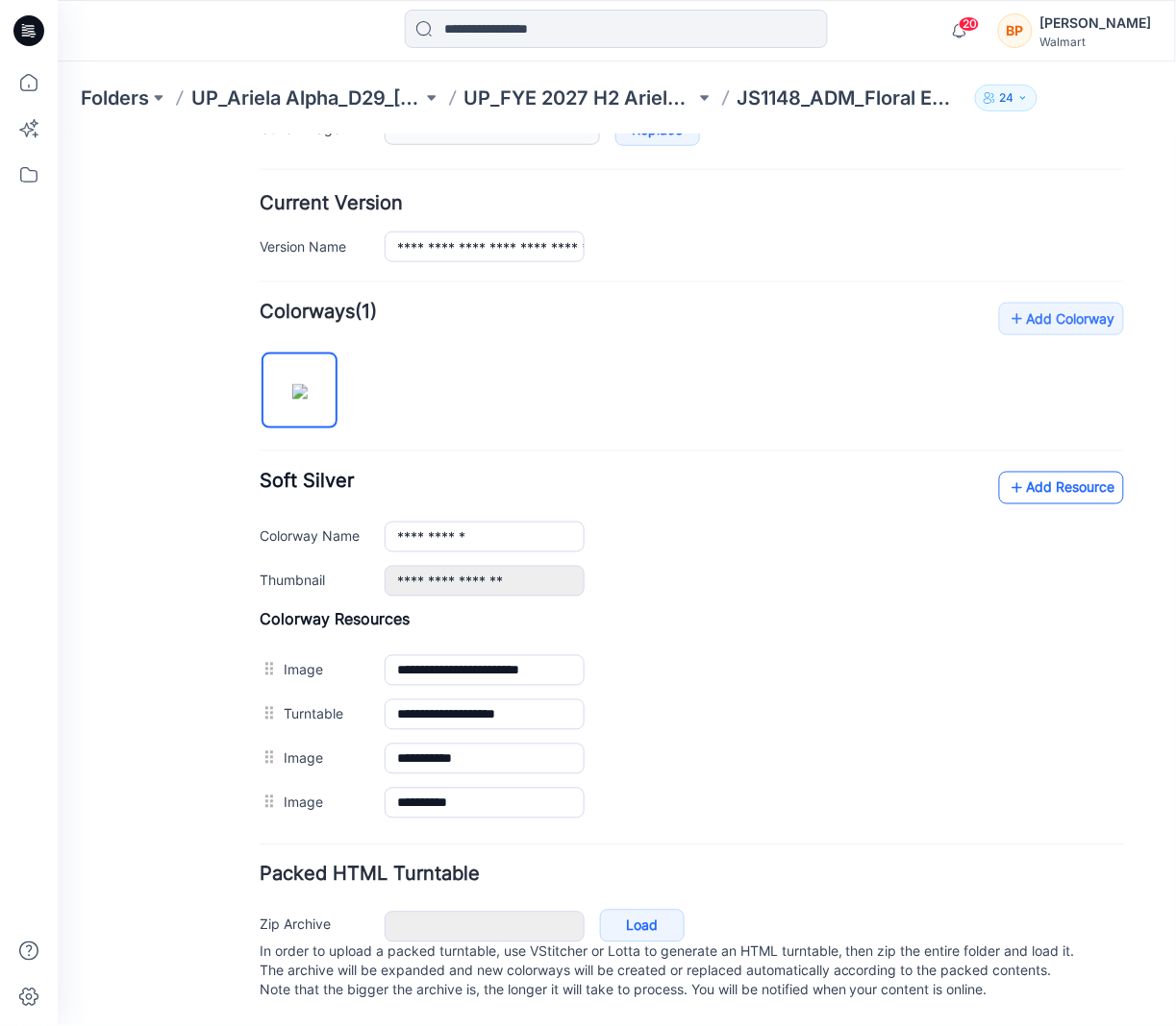
click at [1056, 472] on link "Add Resource" at bounding box center [1060, 487] width 125 height 33
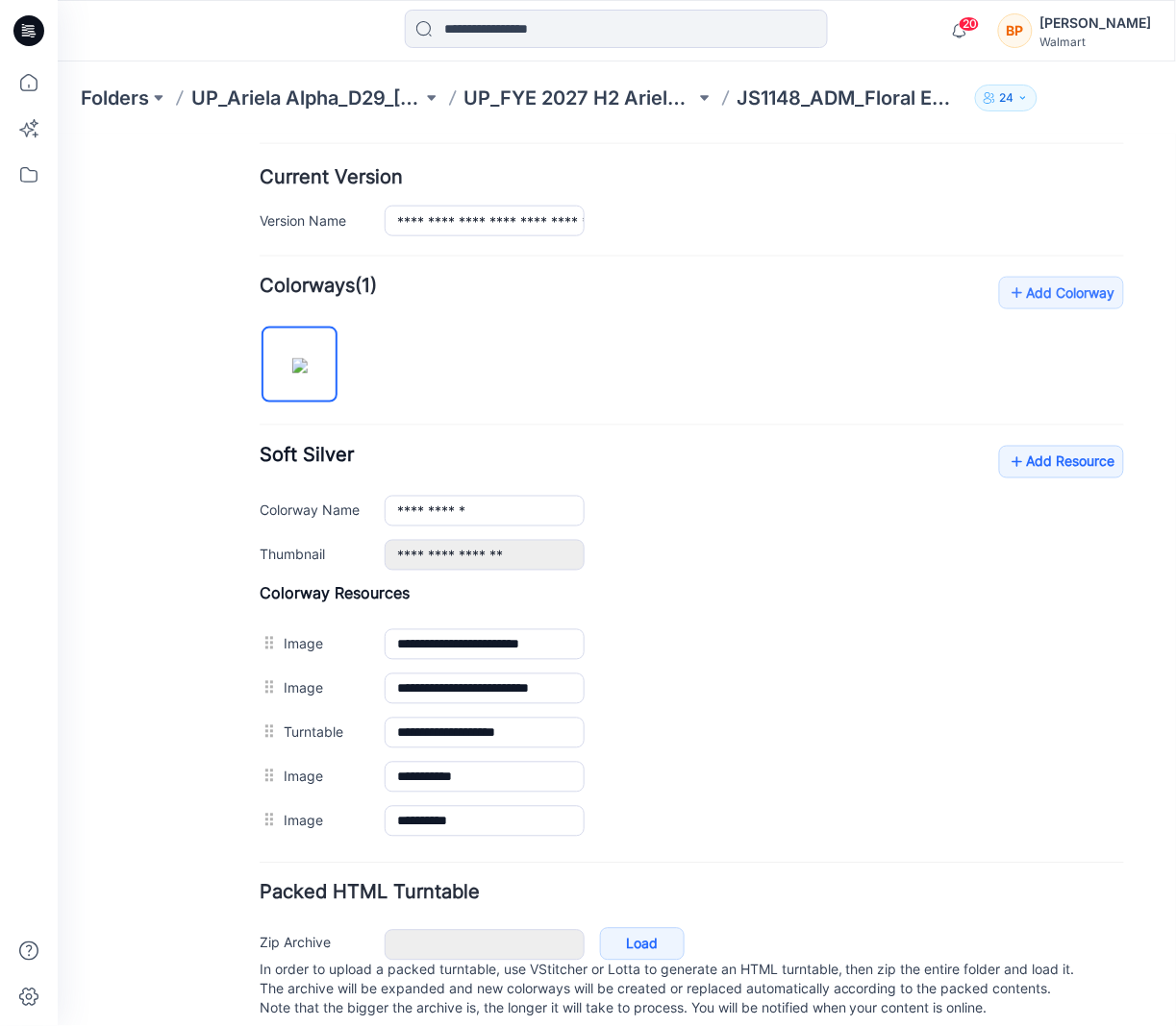
scroll to position [0, 0]
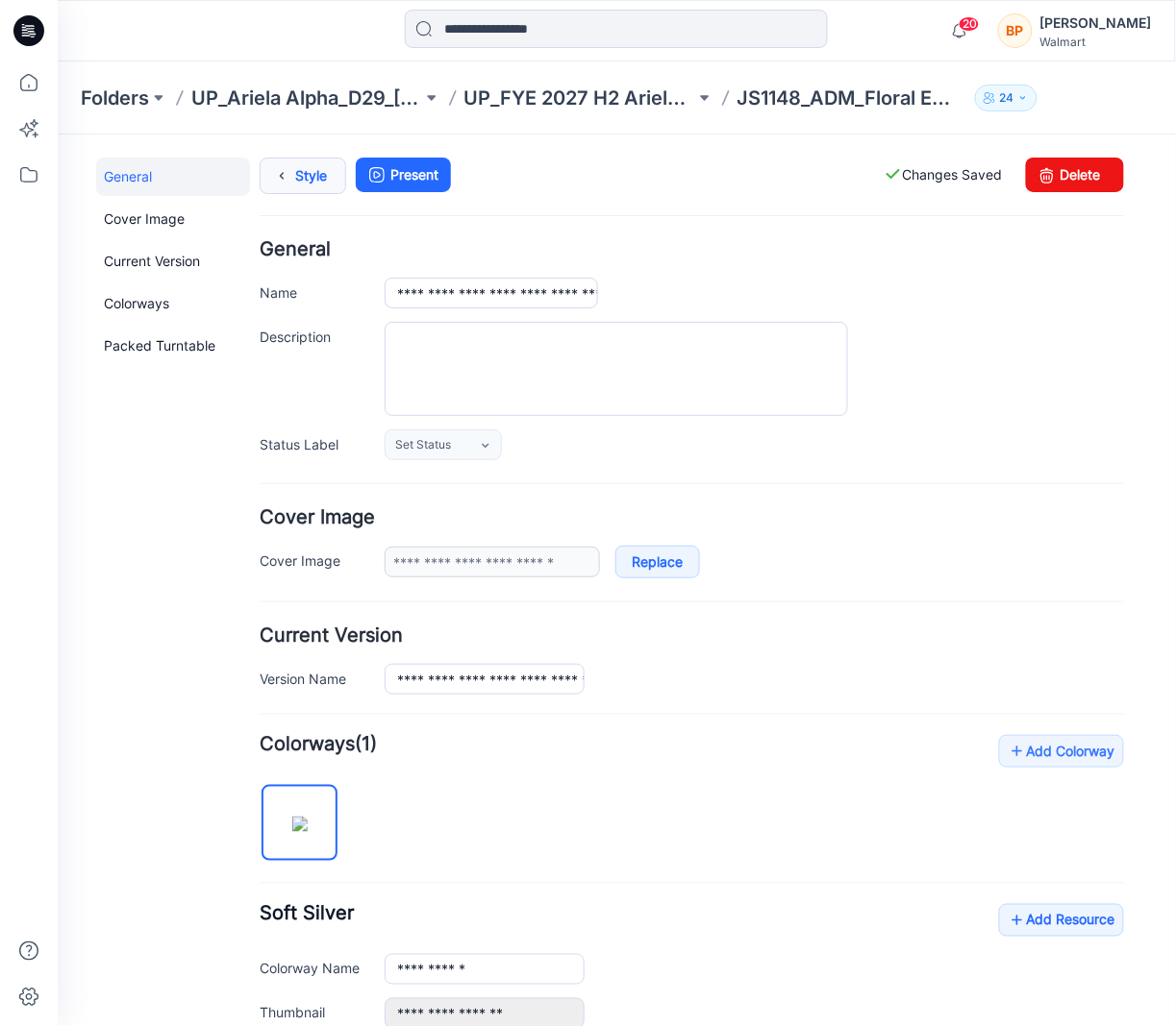
click at [288, 158] on icon at bounding box center [280, 175] width 27 height 35
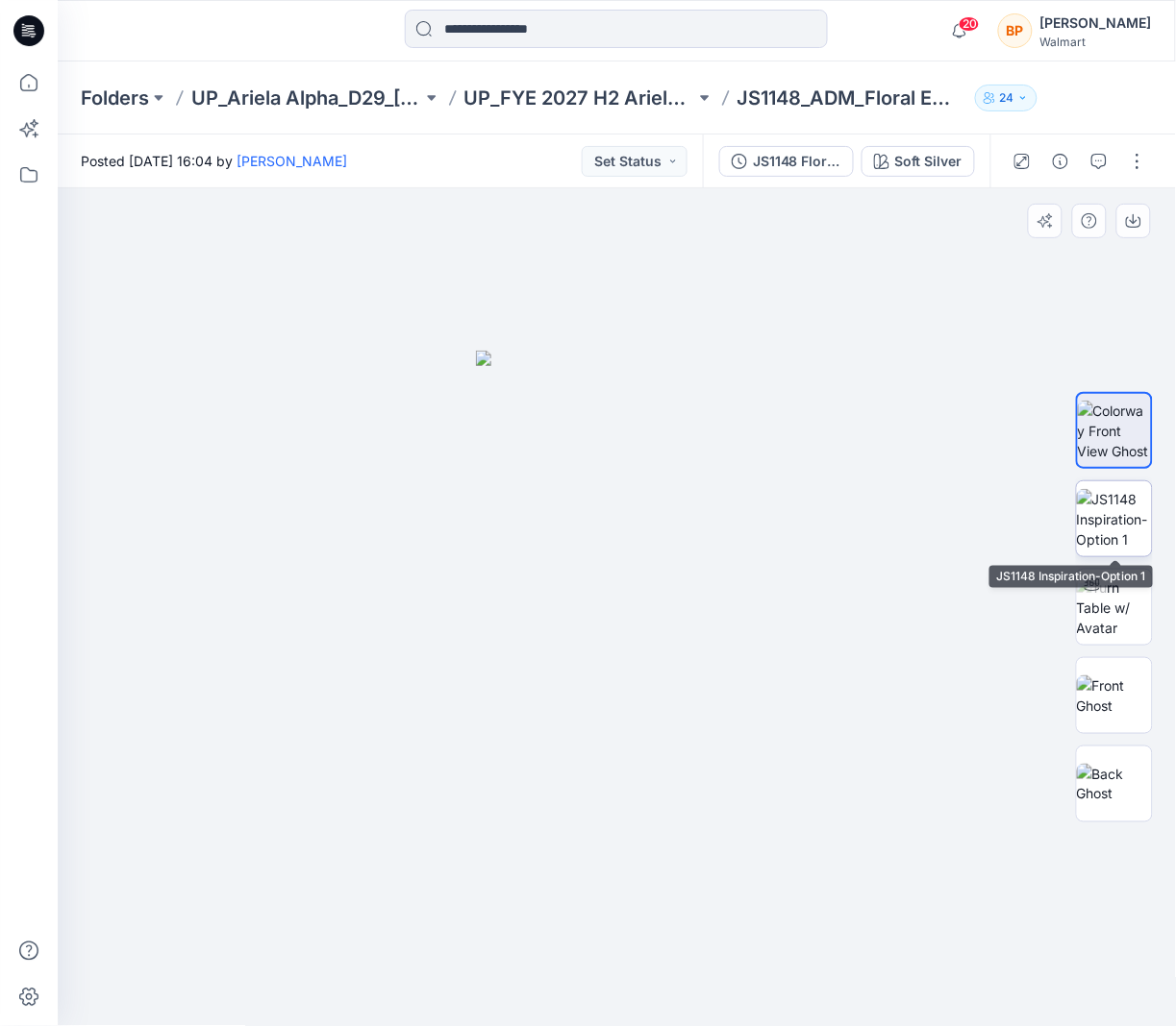
click at [1117, 513] on img at bounding box center [1114, 519] width 75 height 61
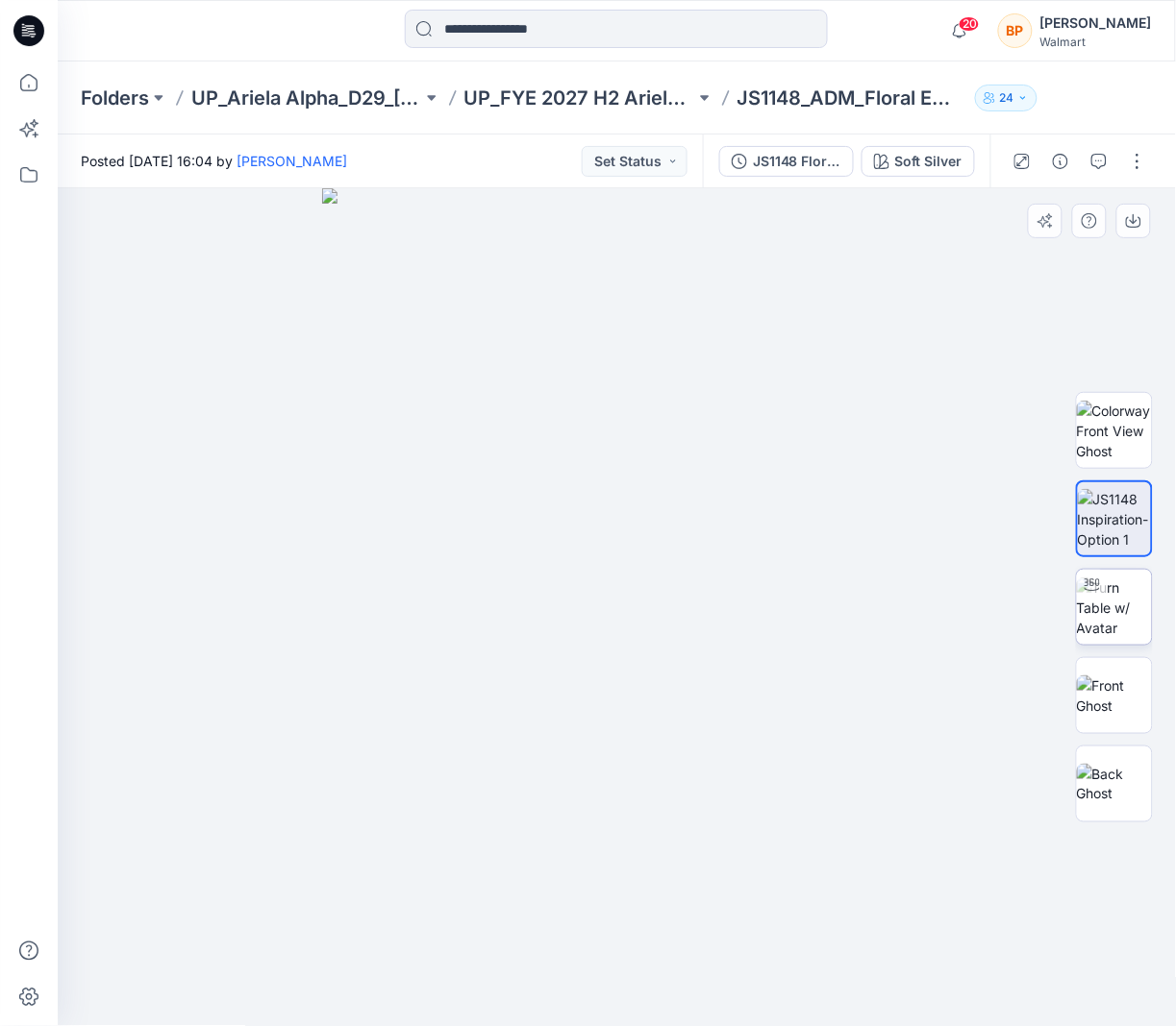
click at [1118, 577] on img at bounding box center [1114, 607] width 75 height 61
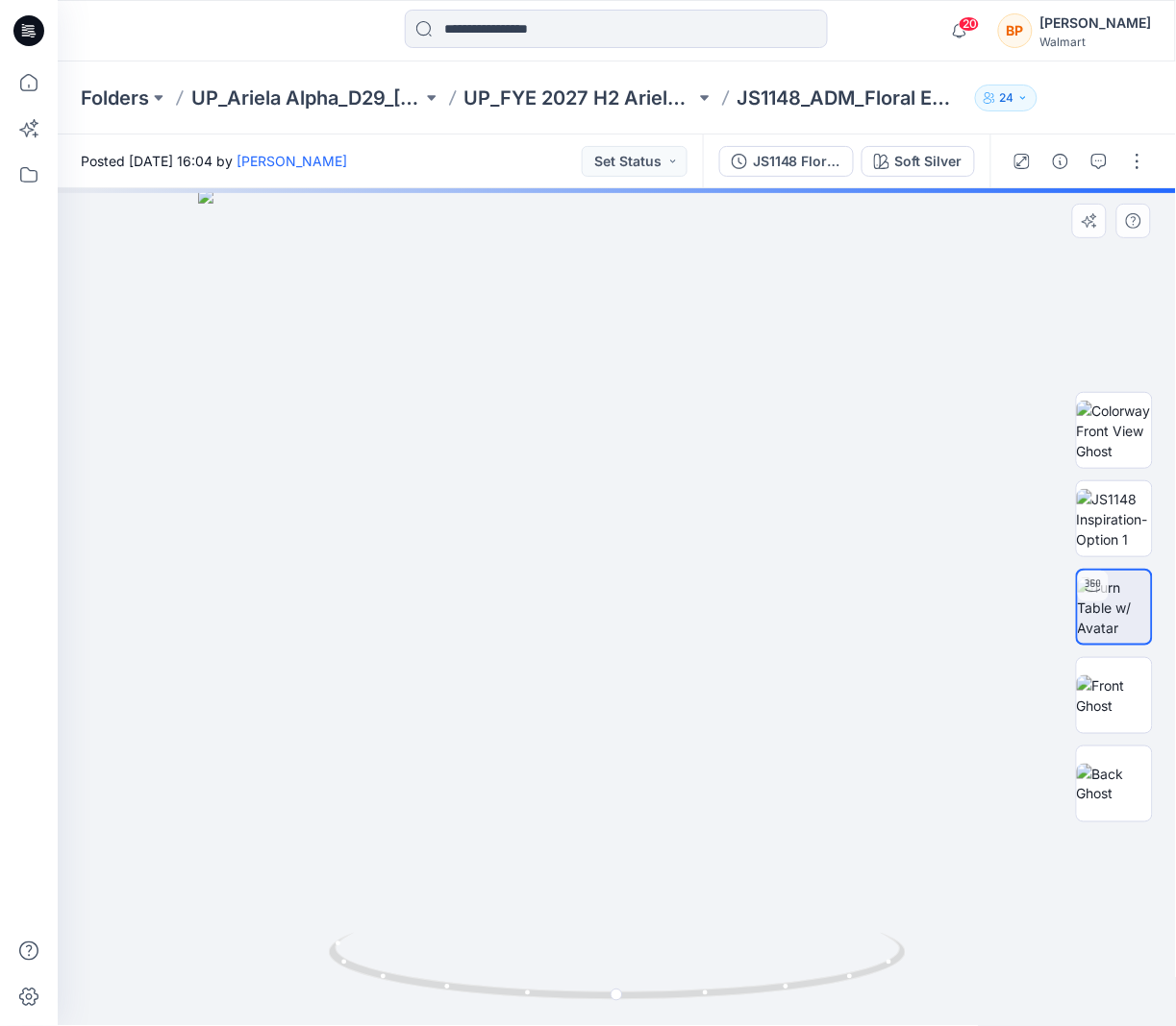
click at [1118, 619] on img at bounding box center [1113, 607] width 73 height 61
click at [1115, 675] on img at bounding box center [1114, 695] width 75 height 40
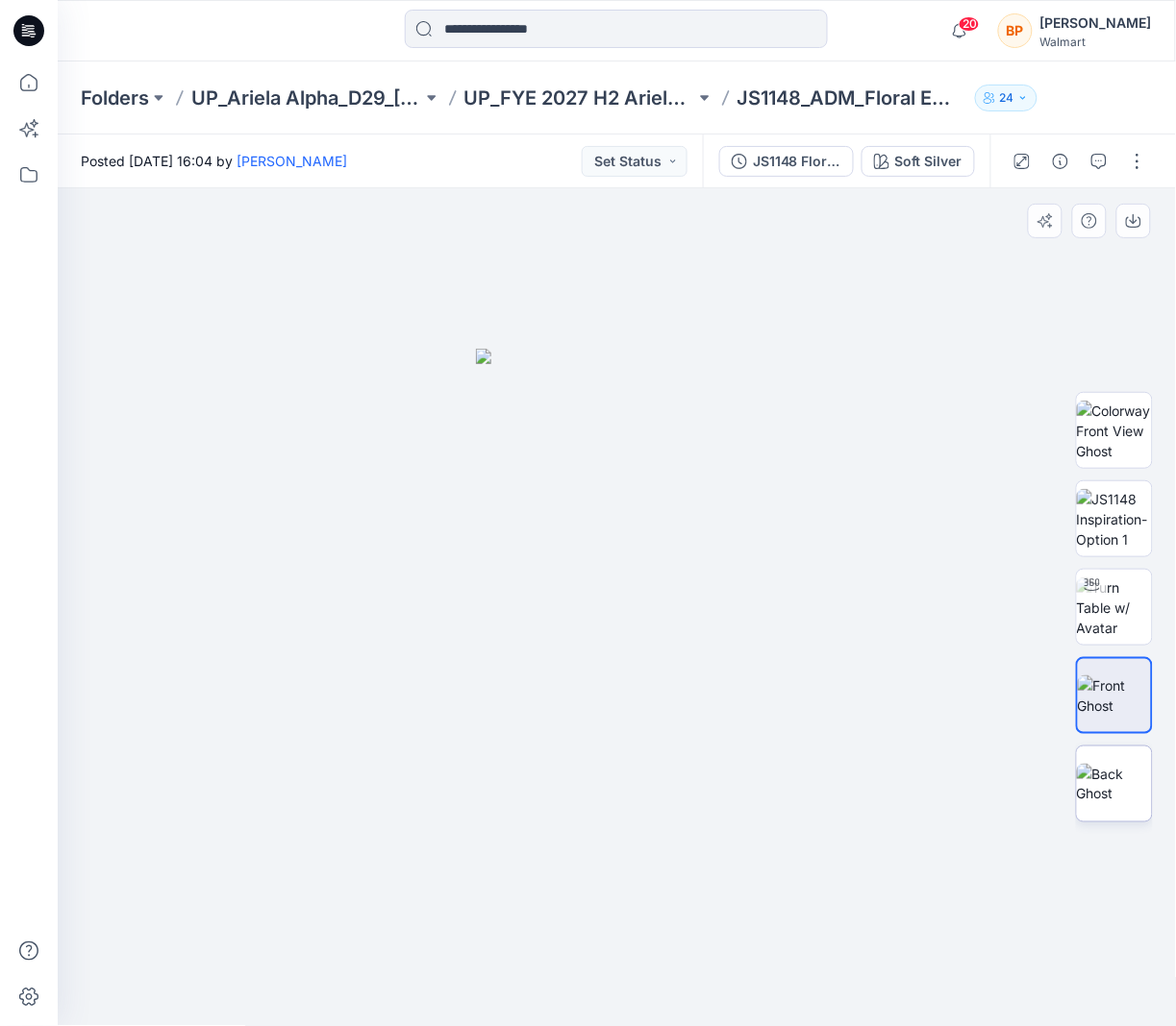
click at [1107, 764] on img at bounding box center [1114, 784] width 75 height 40
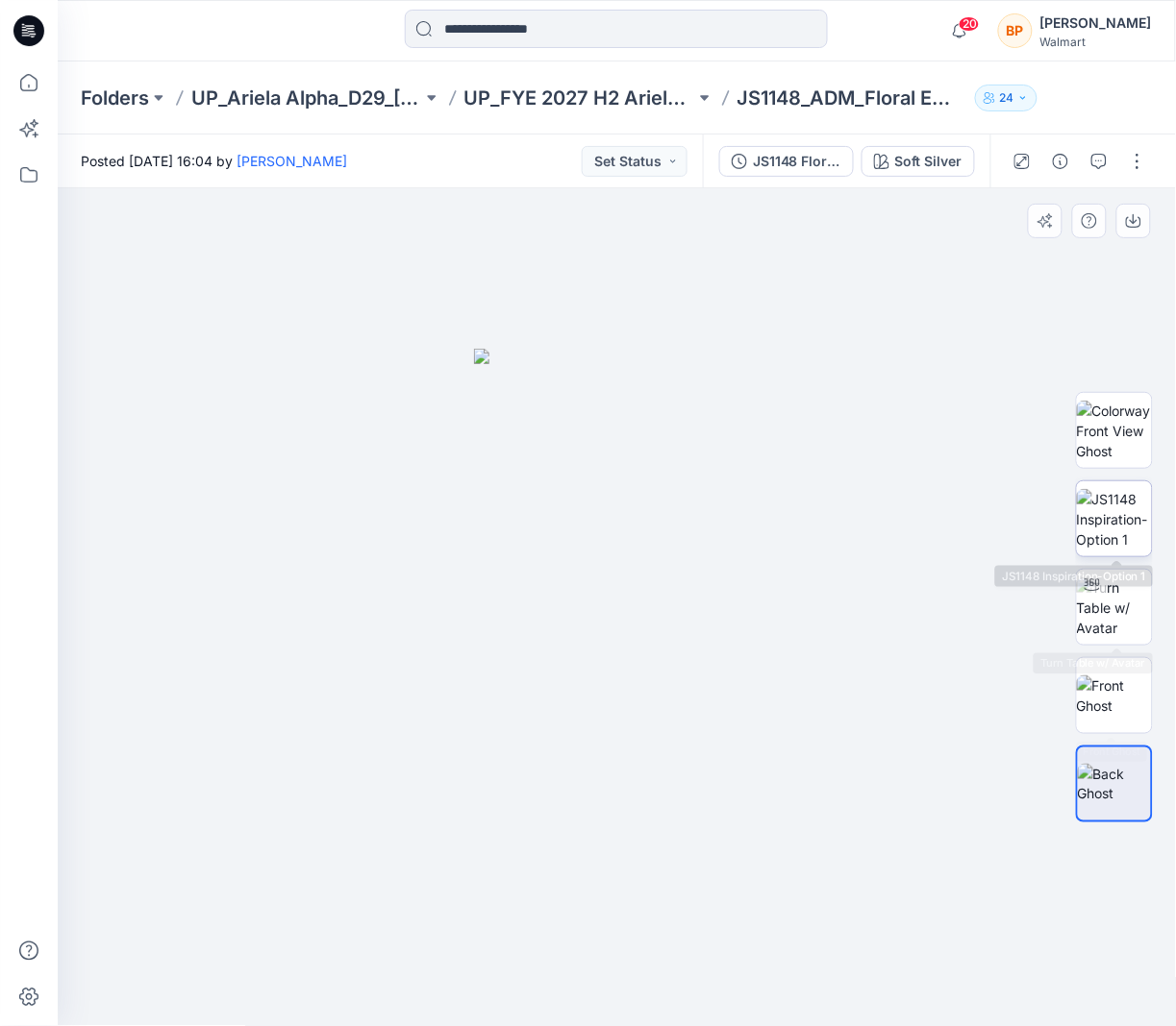
click at [1085, 501] on img at bounding box center [1114, 519] width 75 height 61
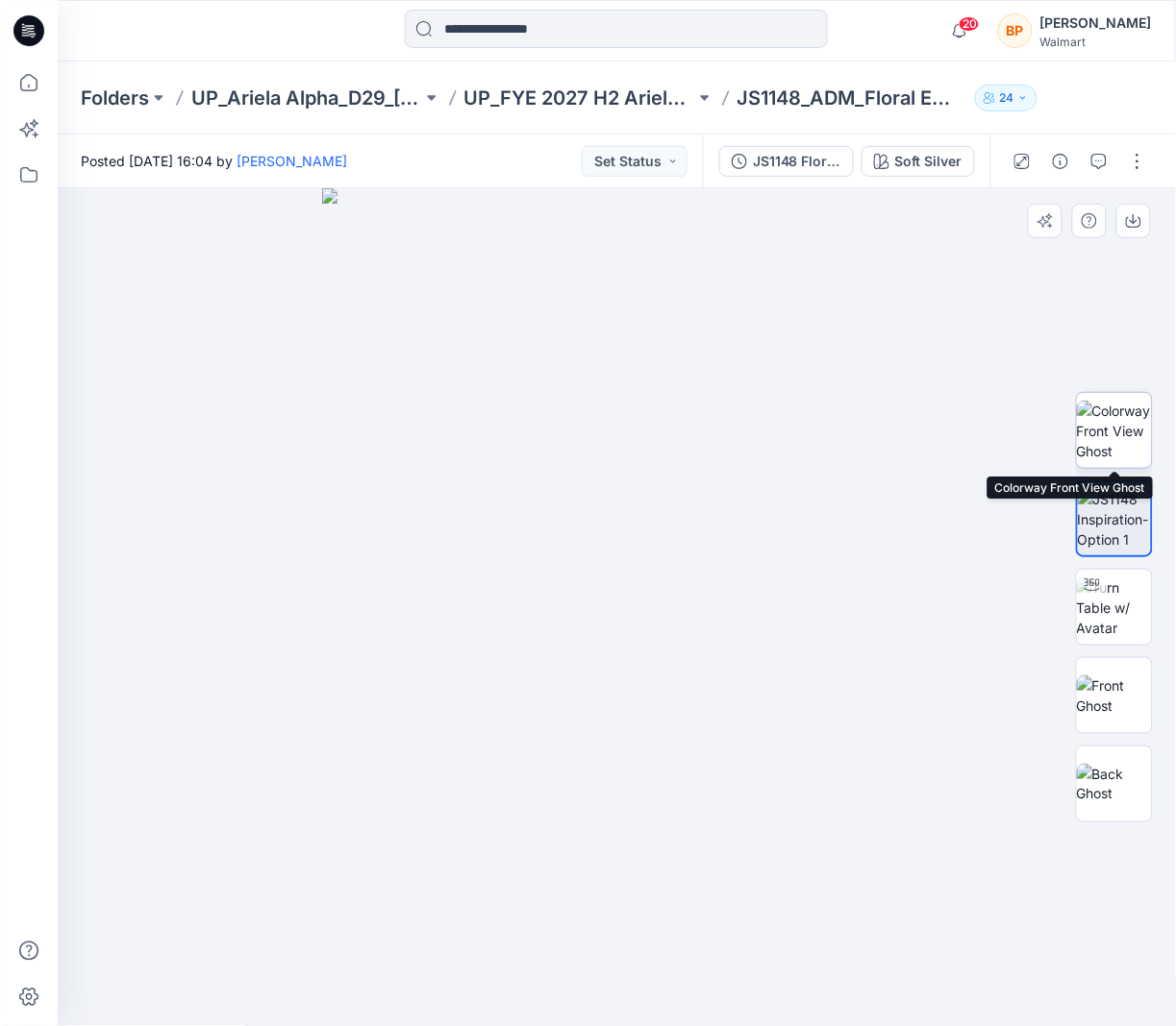
click at [1098, 418] on img at bounding box center [1114, 431] width 75 height 61
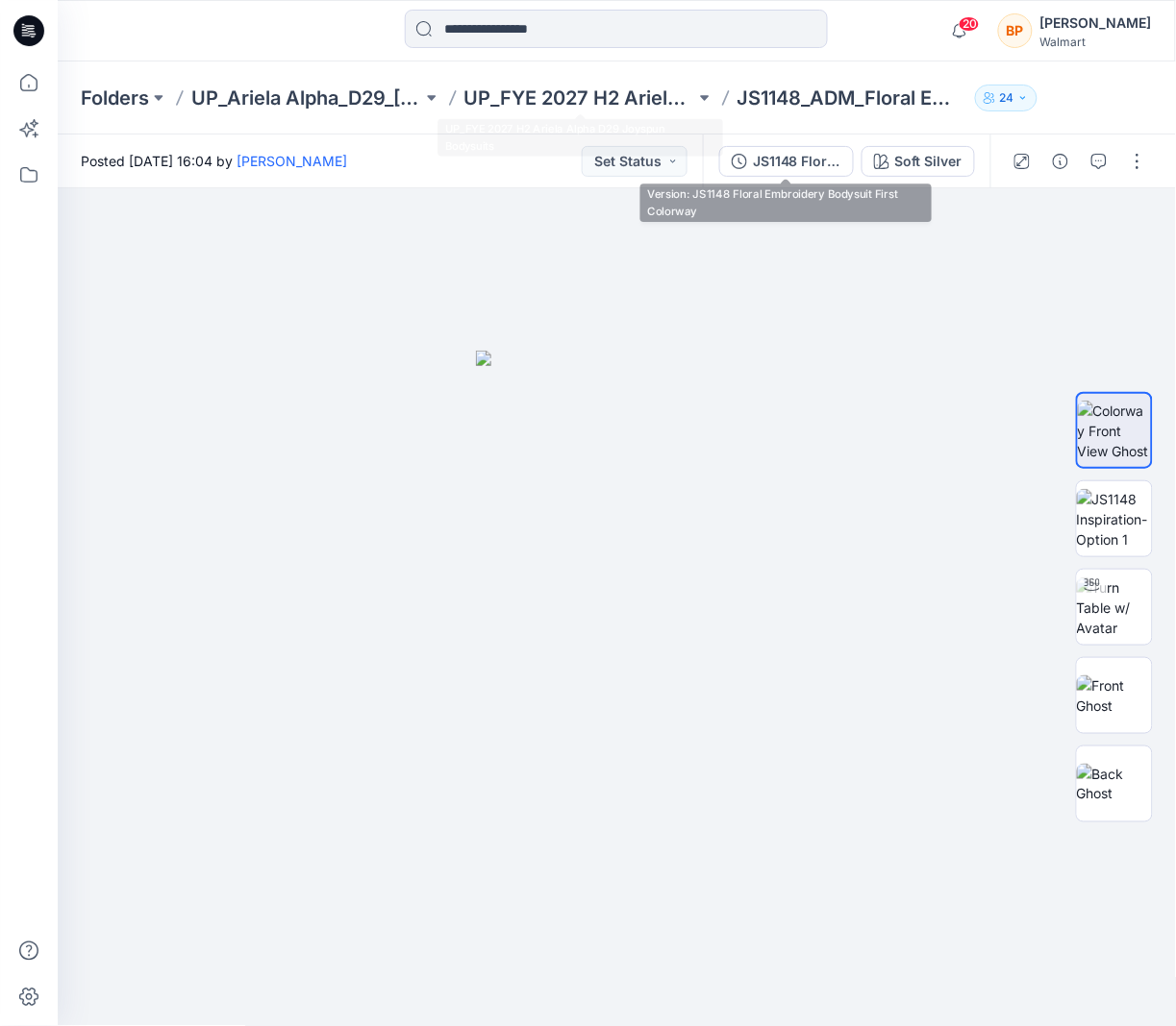
click at [608, 81] on div "Folders UP_Ariela Alpha_D29_Ladies Intimates - Joyspun UP_FYE 2027 H2 Ariela Al…" at bounding box center [616, 98] width 1118 height 73
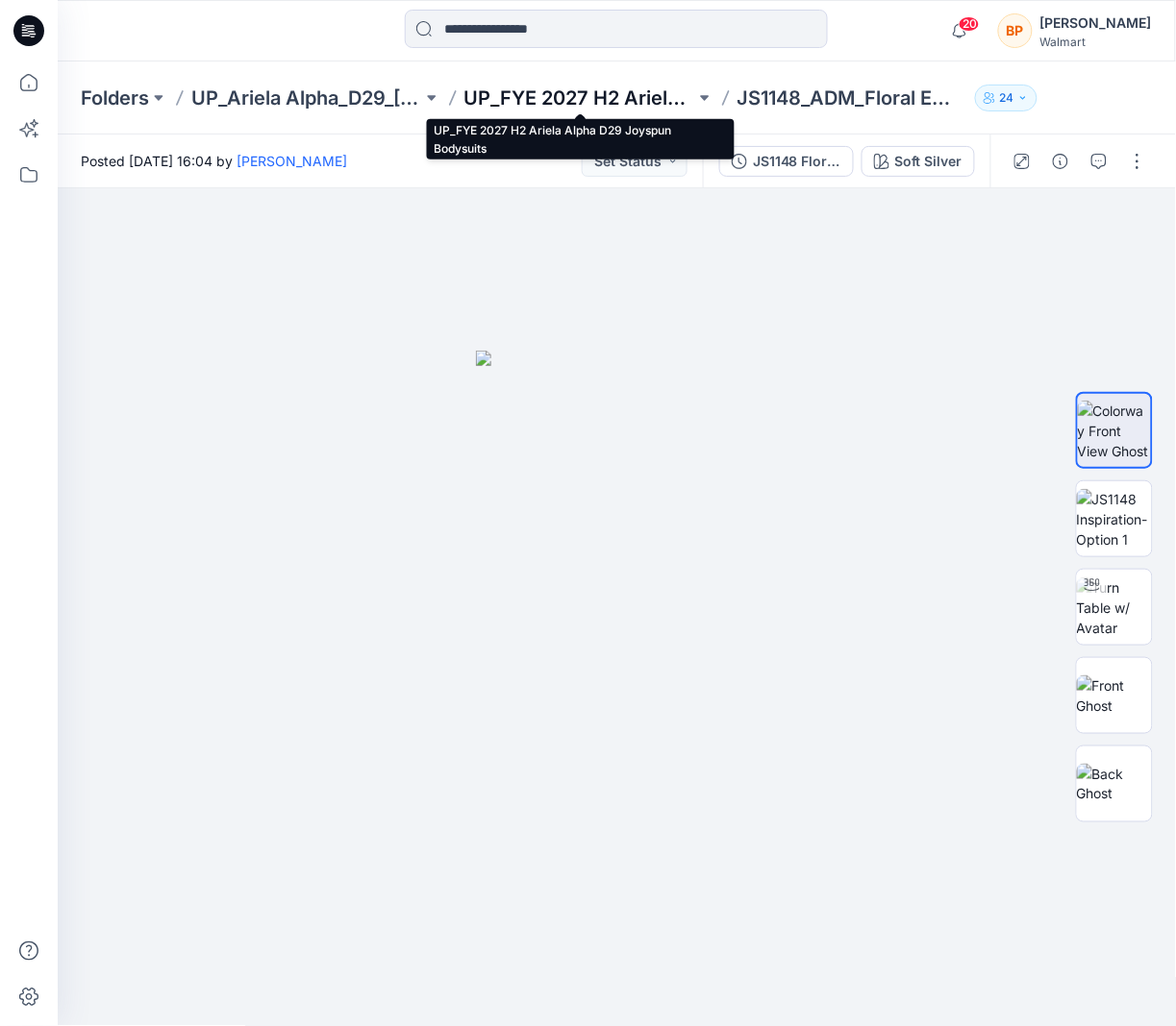
click at [604, 85] on p "UP_FYE 2027 H2 Ariela Alpha D29 Joyspun Bodysuits" at bounding box center [580, 98] width 231 height 27
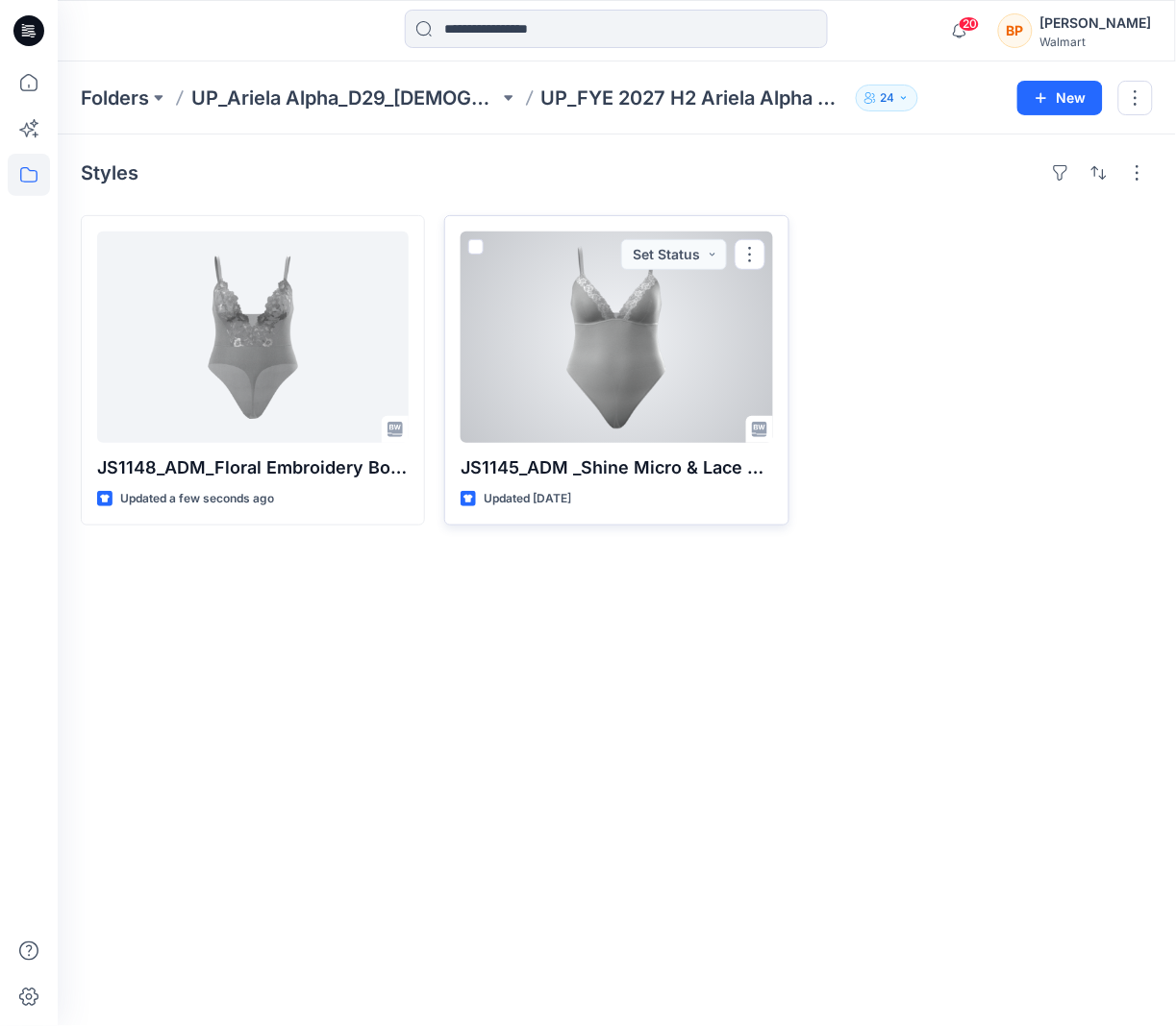
click at [541, 378] on div at bounding box center [616, 338] width 312 height 212
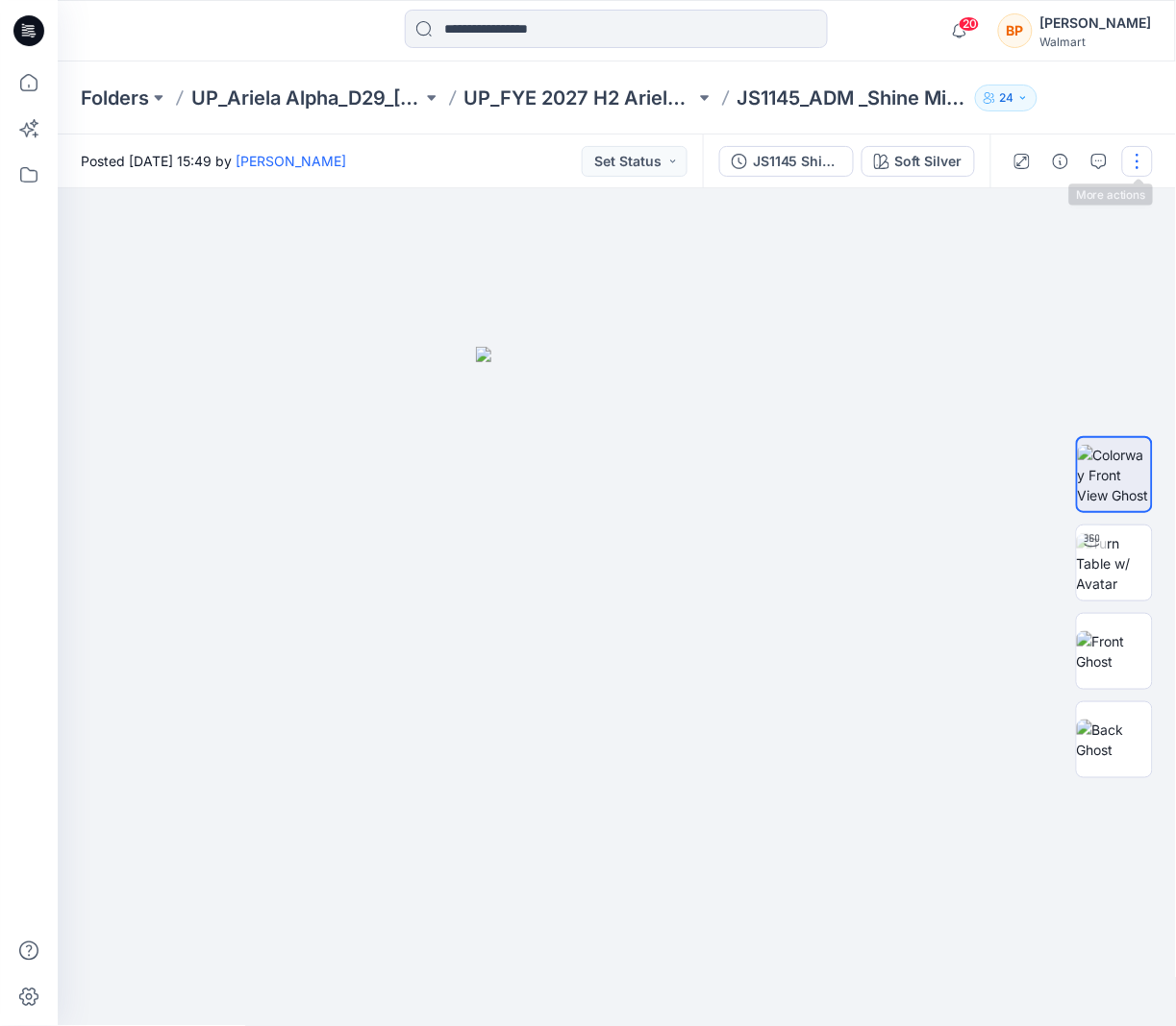
click at [1143, 161] on button "button" at bounding box center [1137, 161] width 31 height 31
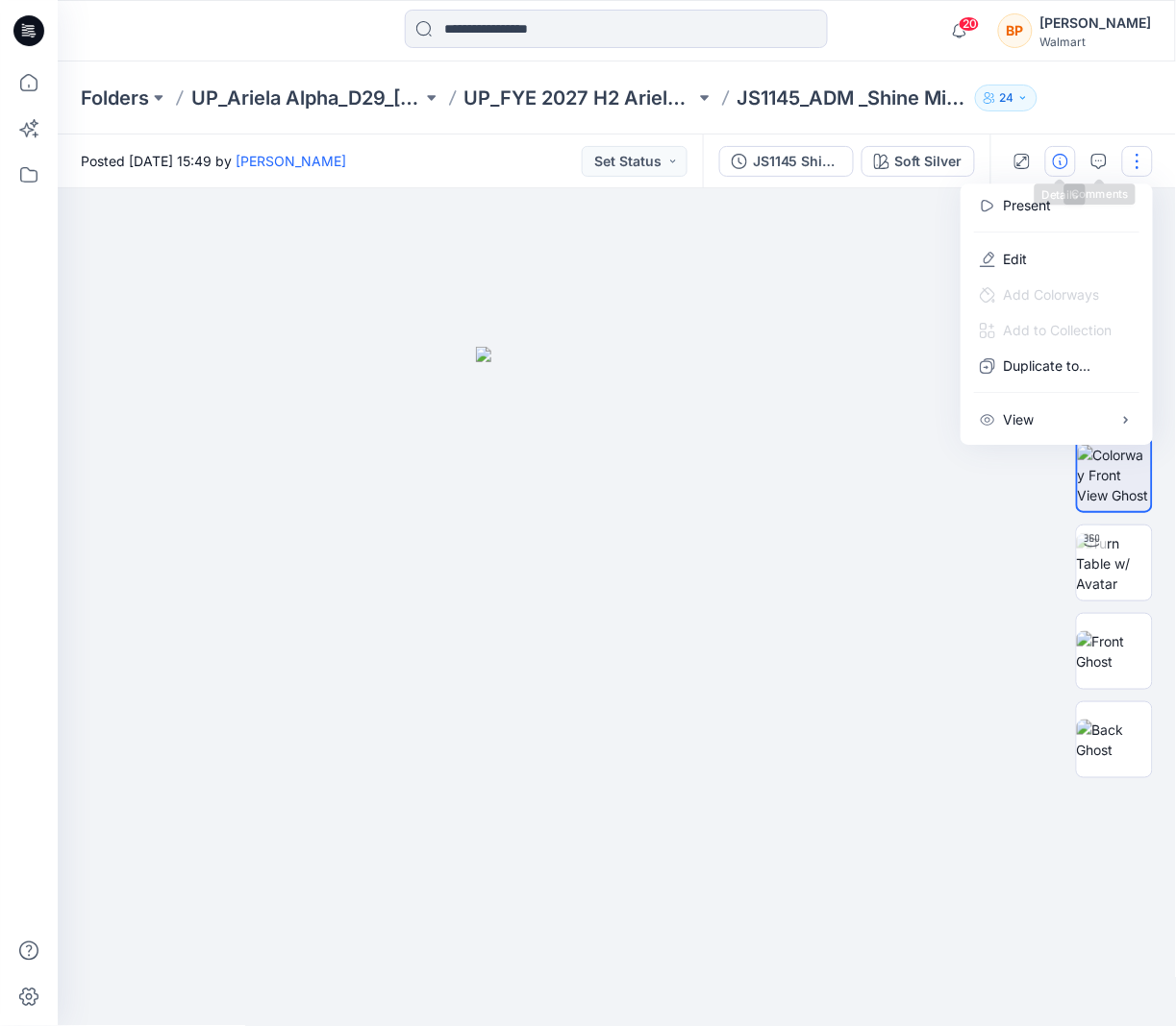
click at [1059, 154] on icon "button" at bounding box center [1059, 161] width 15 height 15
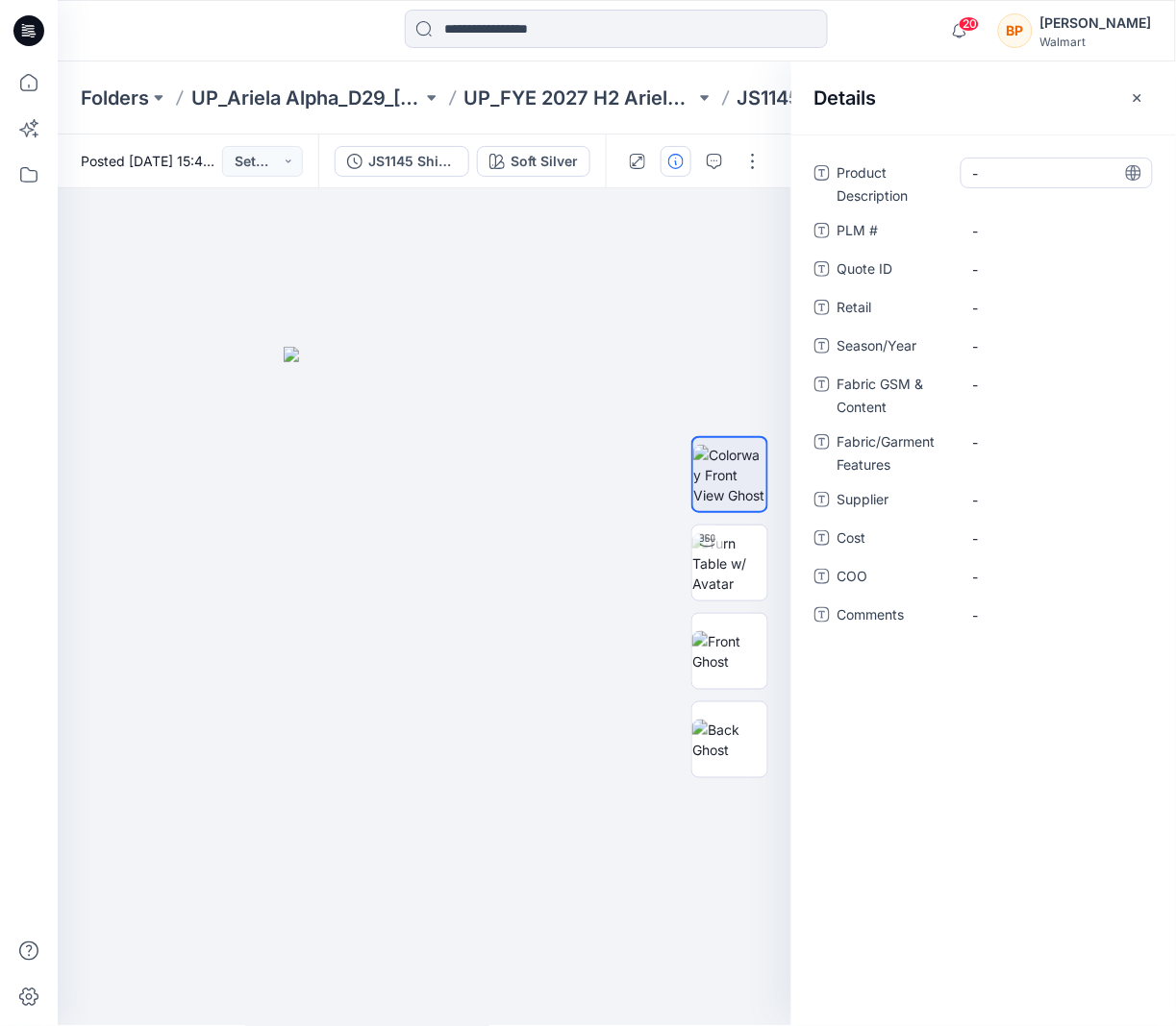
click at [1019, 175] on Description "-" at bounding box center [1056, 174] width 167 height 20
type textarea "**********"
click at [1034, 340] on span "-" at bounding box center [1056, 347] width 167 height 20
type textarea "*****"
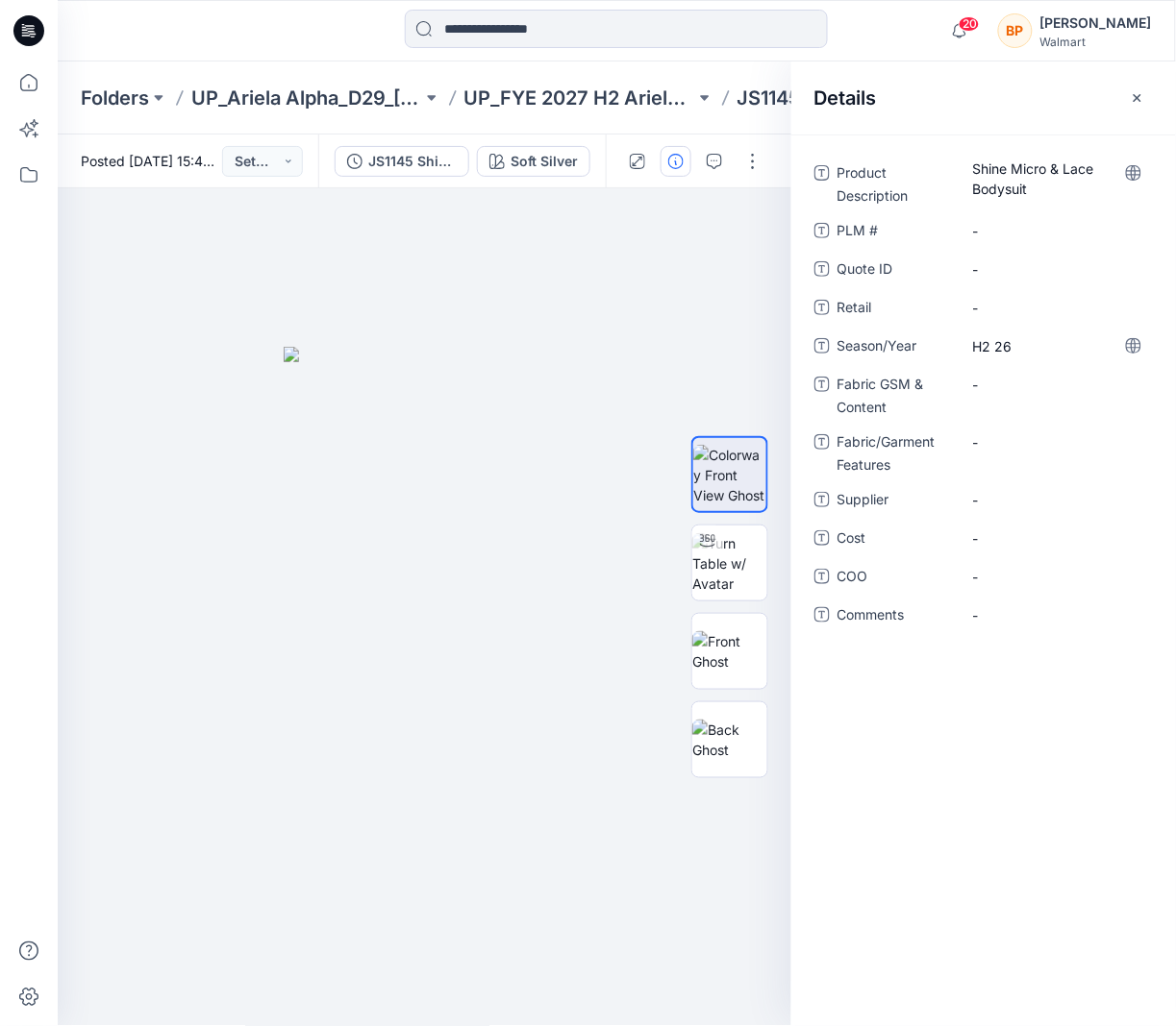
click at [1035, 516] on div "Product Description Shine Micro & Lace Bodysuit PLM # - Quote ID - Retail - Sea…" at bounding box center [983, 406] width 339 height 496
click at [1026, 510] on div "-" at bounding box center [1056, 500] width 192 height 31
type textarea "***"
click at [681, 309] on div at bounding box center [425, 608] width 734 height 839
click at [1143, 103] on icon "button" at bounding box center [1136, 97] width 15 height 15
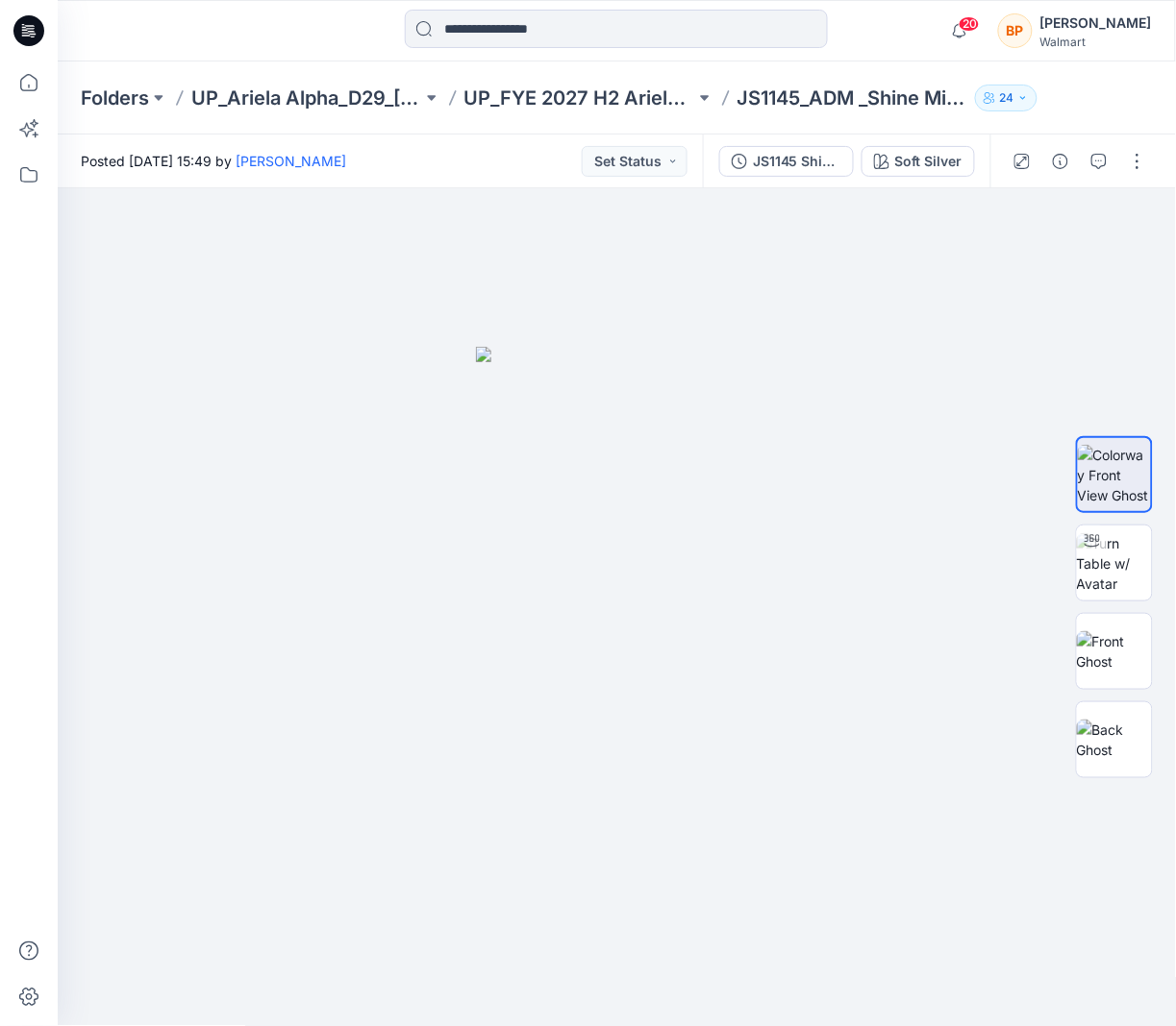
click at [1158, 170] on div at bounding box center [1079, 162] width 178 height 54
click at [1148, 168] on button "button" at bounding box center [1137, 161] width 31 height 31
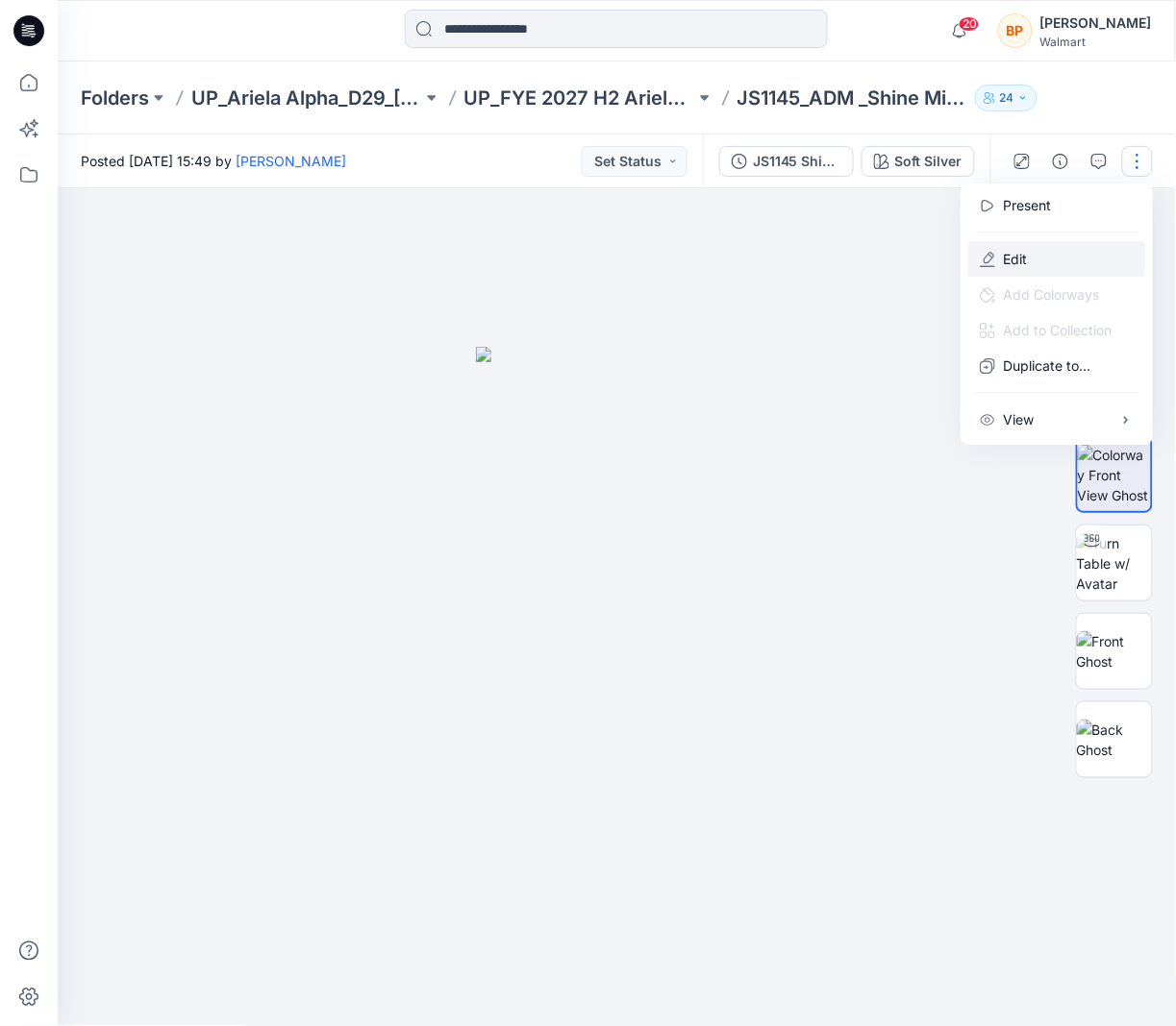
click at [1077, 249] on button "Edit" at bounding box center [1056, 259] width 177 height 36
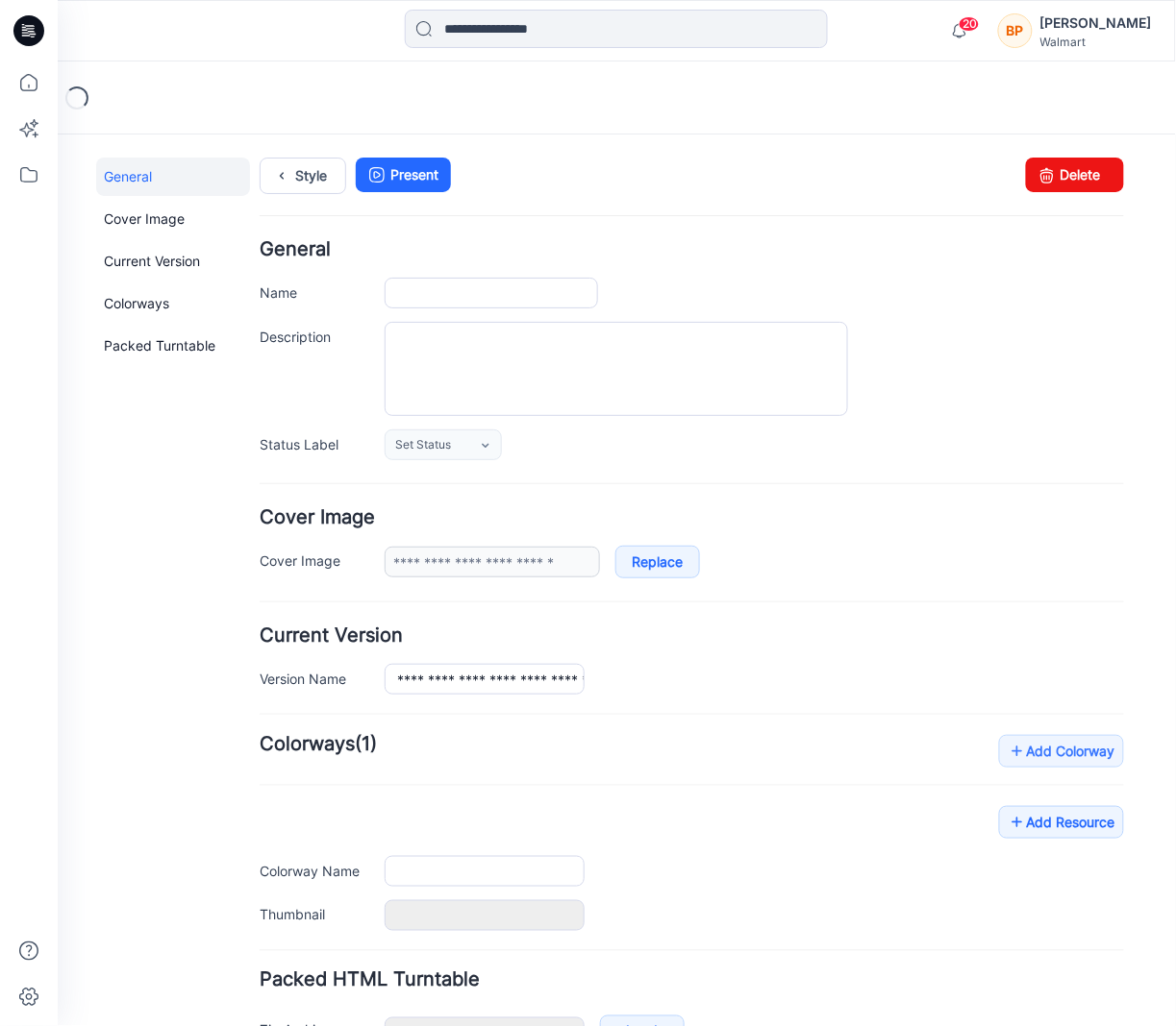
type input "**********"
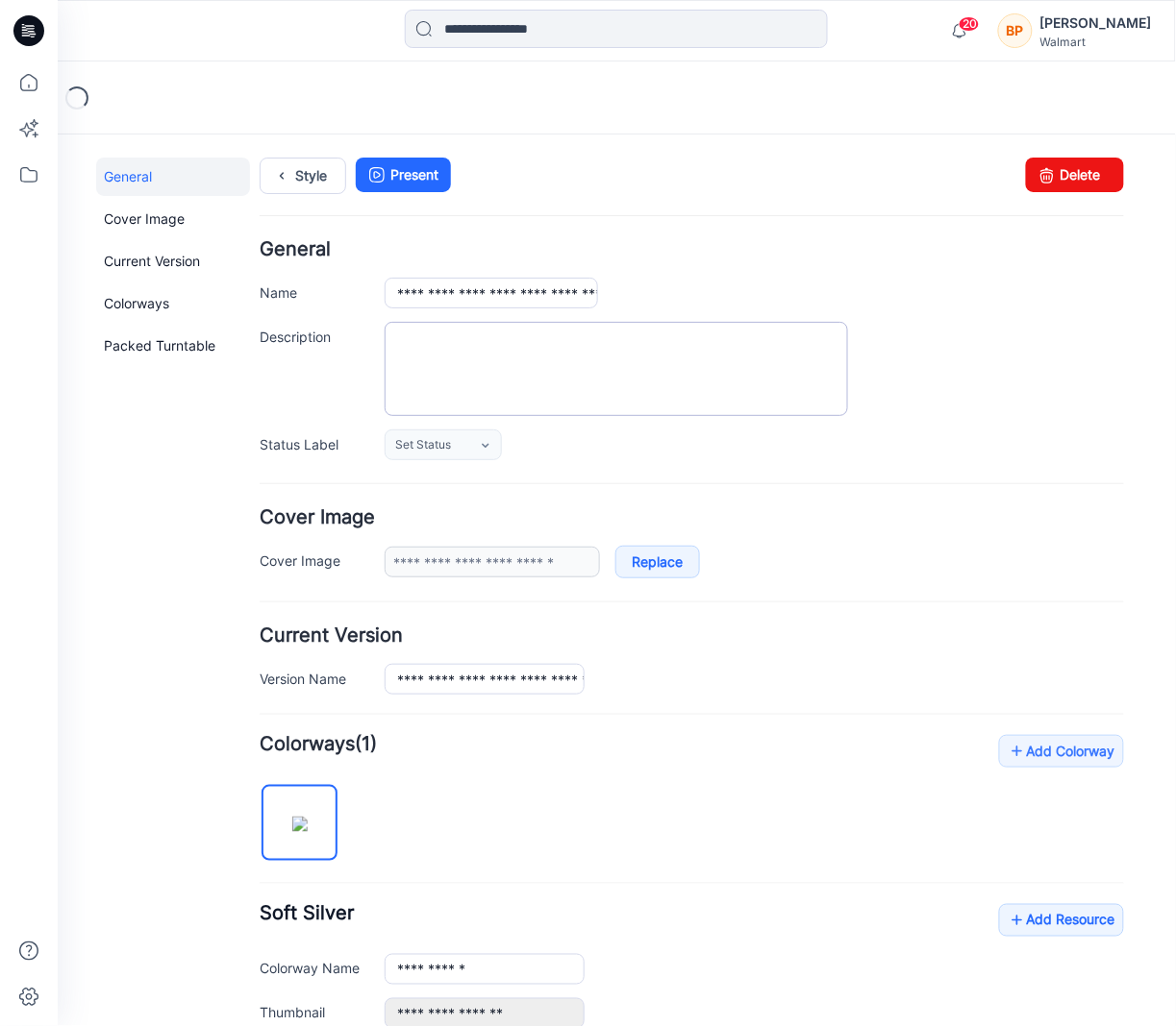
scroll to position [459, 0]
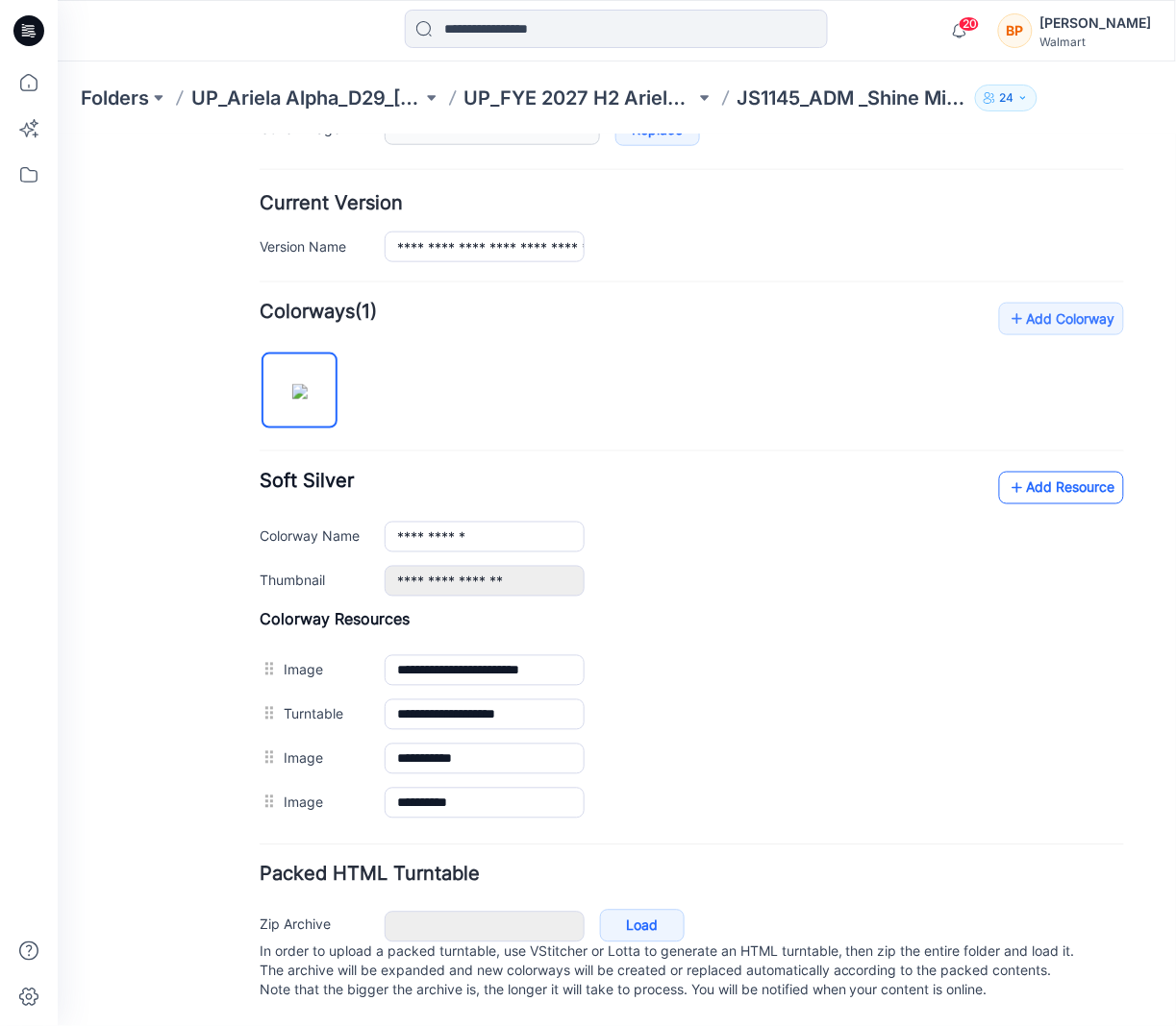
click at [1030, 475] on link "Add Resource" at bounding box center [1060, 487] width 125 height 33
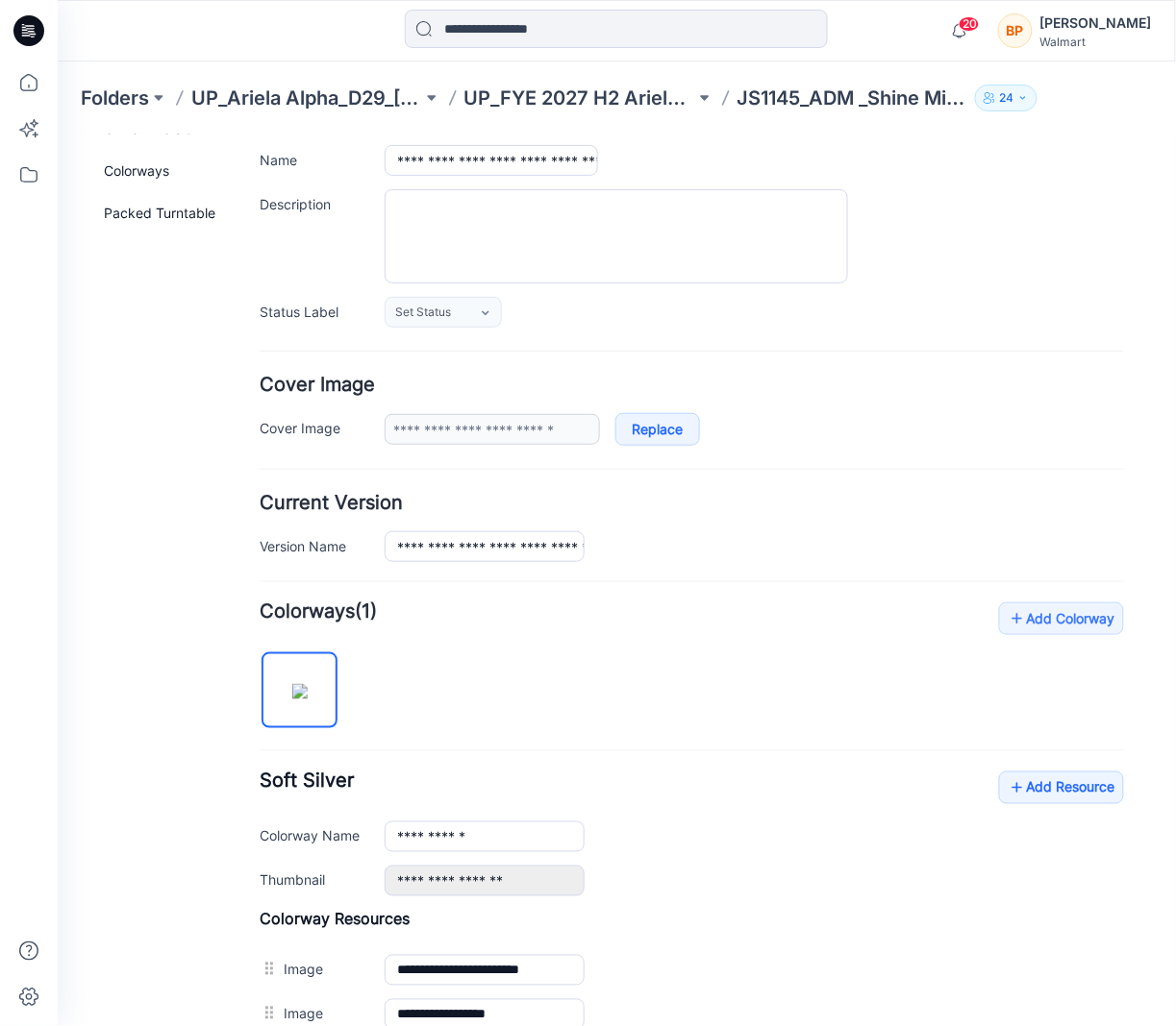
scroll to position [0, 0]
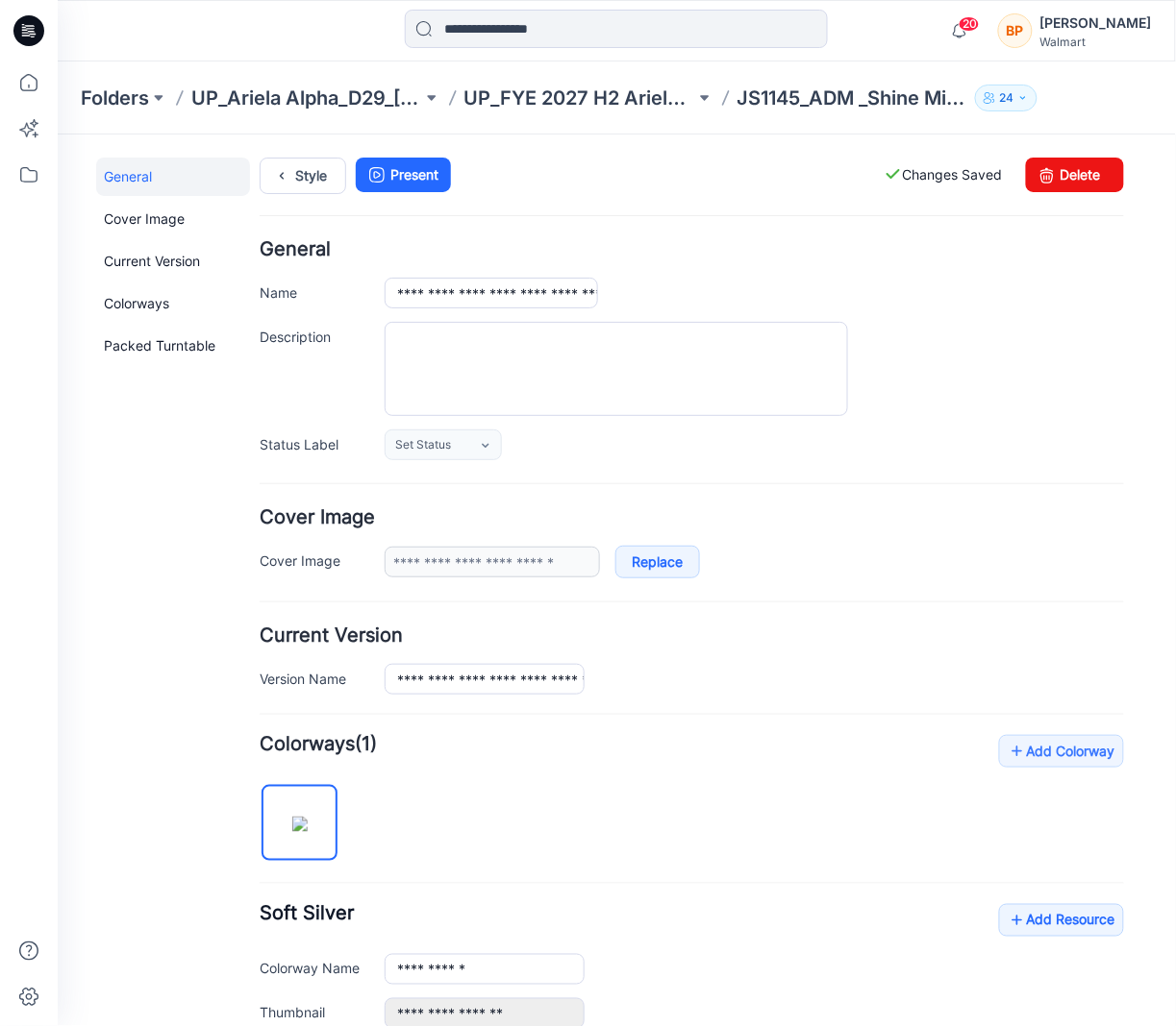
click at [316, 198] on div "Style Present Changes Saved Delete" at bounding box center [690, 198] width 864 height 83
click at [316, 181] on link "Style" at bounding box center [302, 175] width 87 height 37
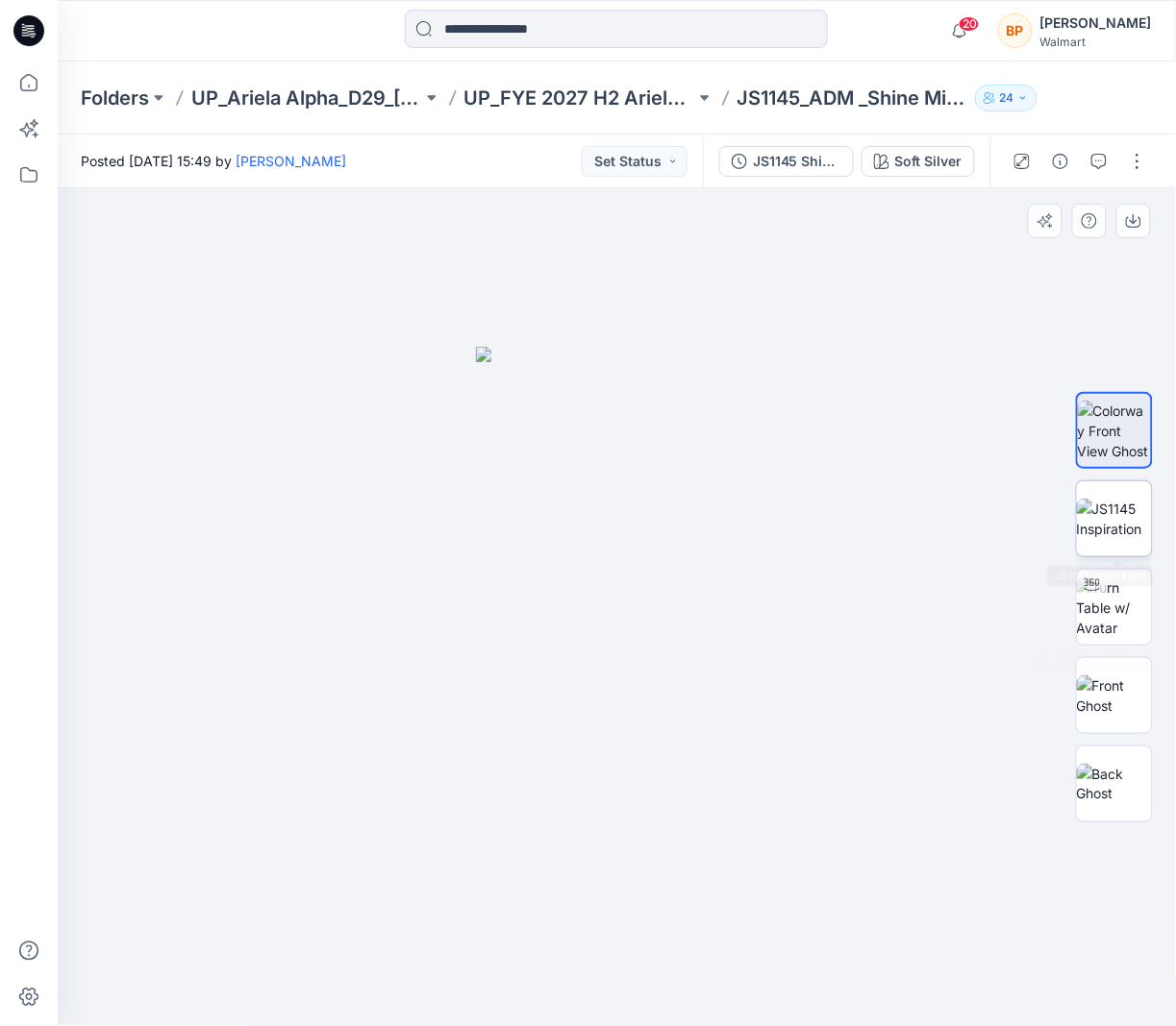
click at [1086, 529] on img at bounding box center [1114, 518] width 75 height 40
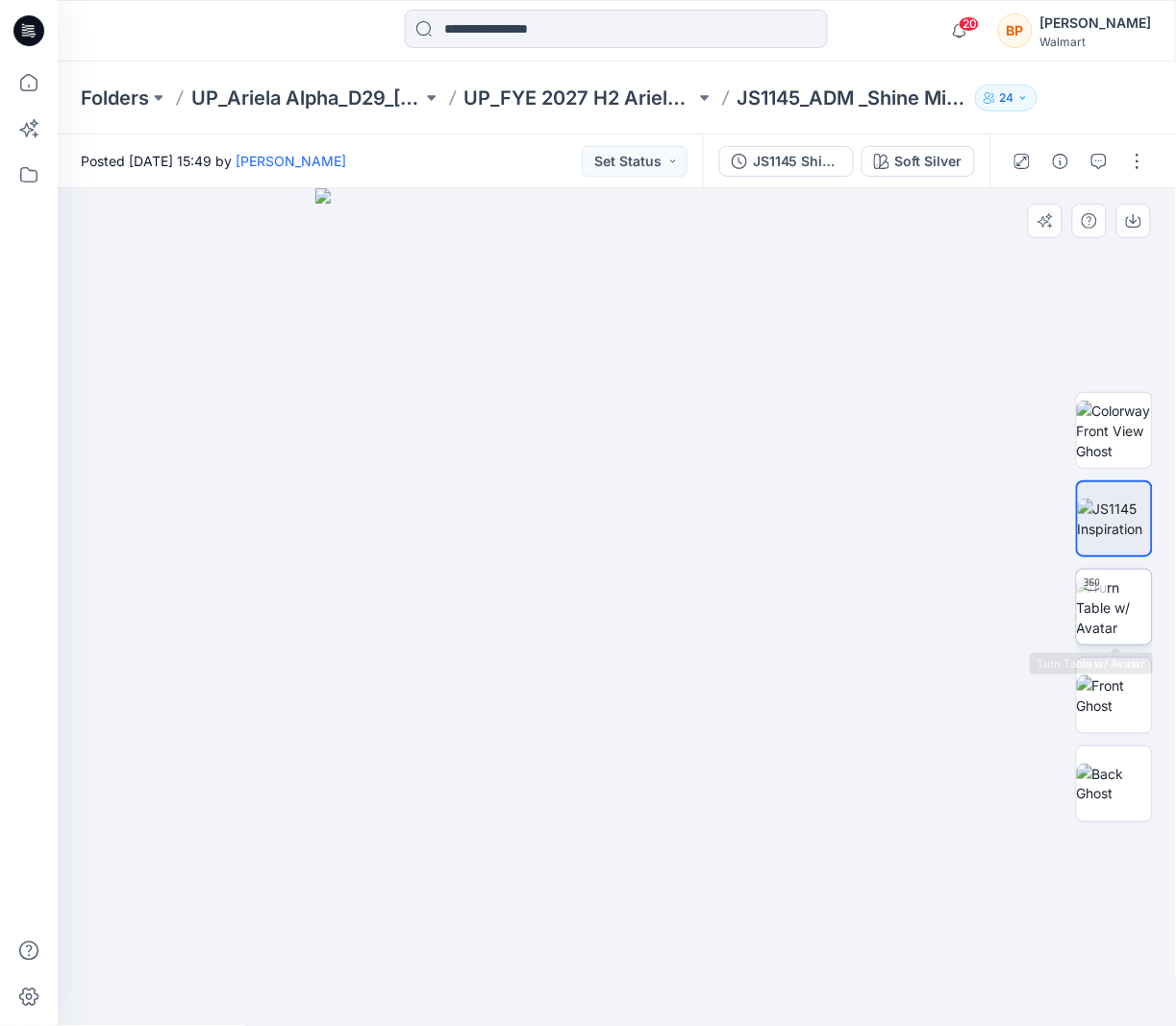
click at [1126, 600] on img at bounding box center [1114, 607] width 75 height 61
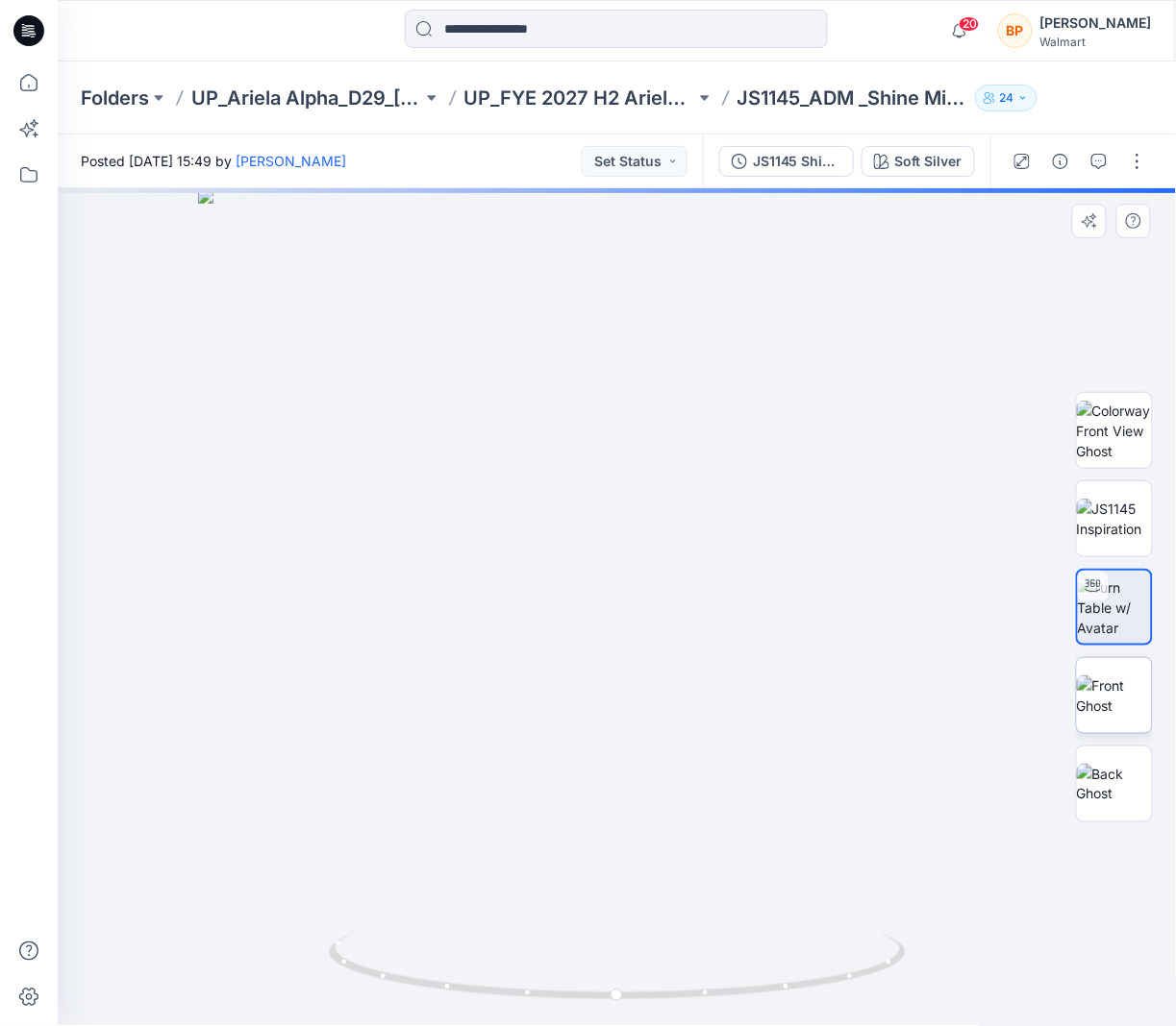
click at [1118, 675] on img at bounding box center [1114, 695] width 75 height 40
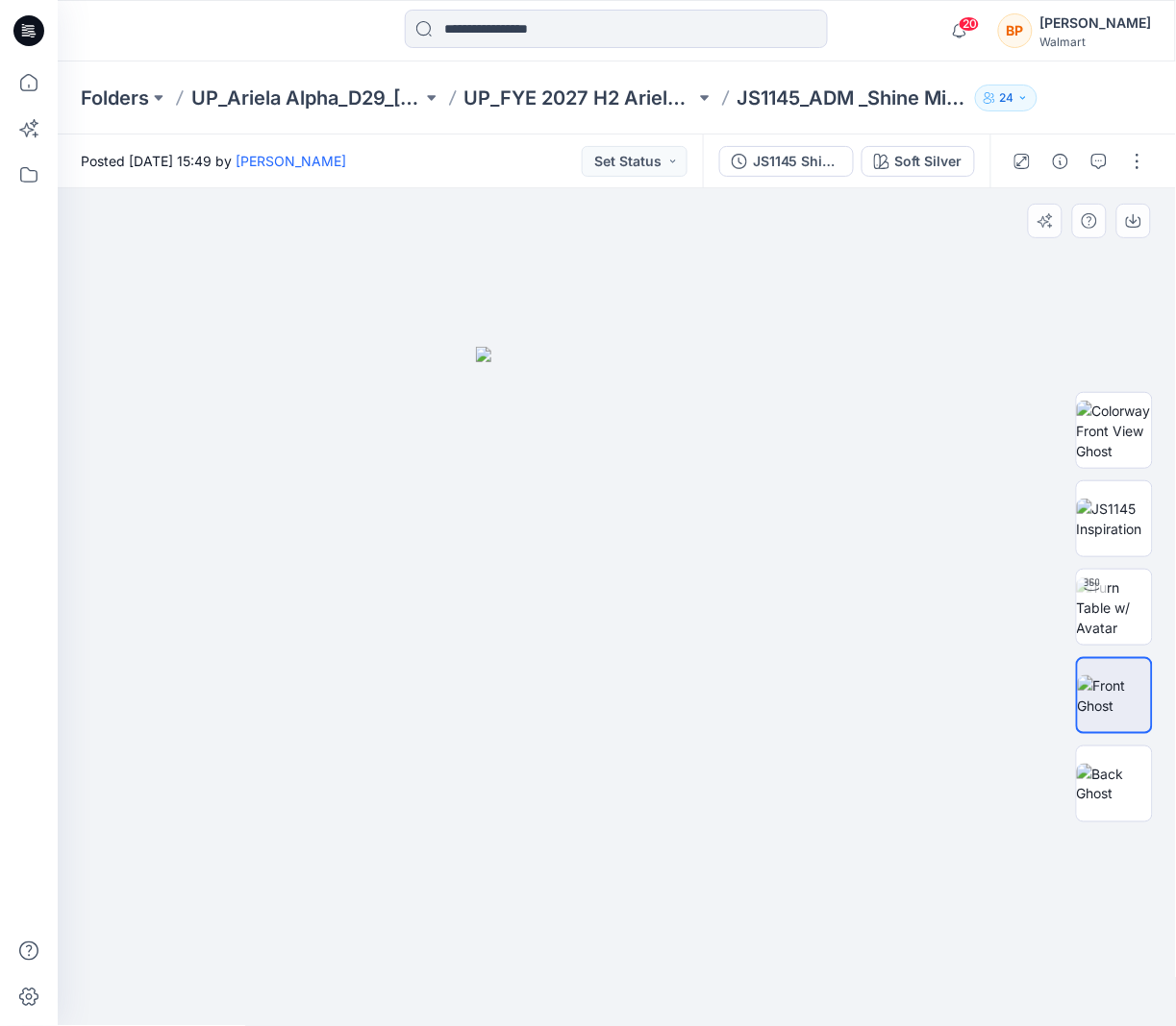
click at [1118, 734] on div at bounding box center [1114, 695] width 77 height 77
click at [1117, 772] on img at bounding box center [1114, 784] width 75 height 40
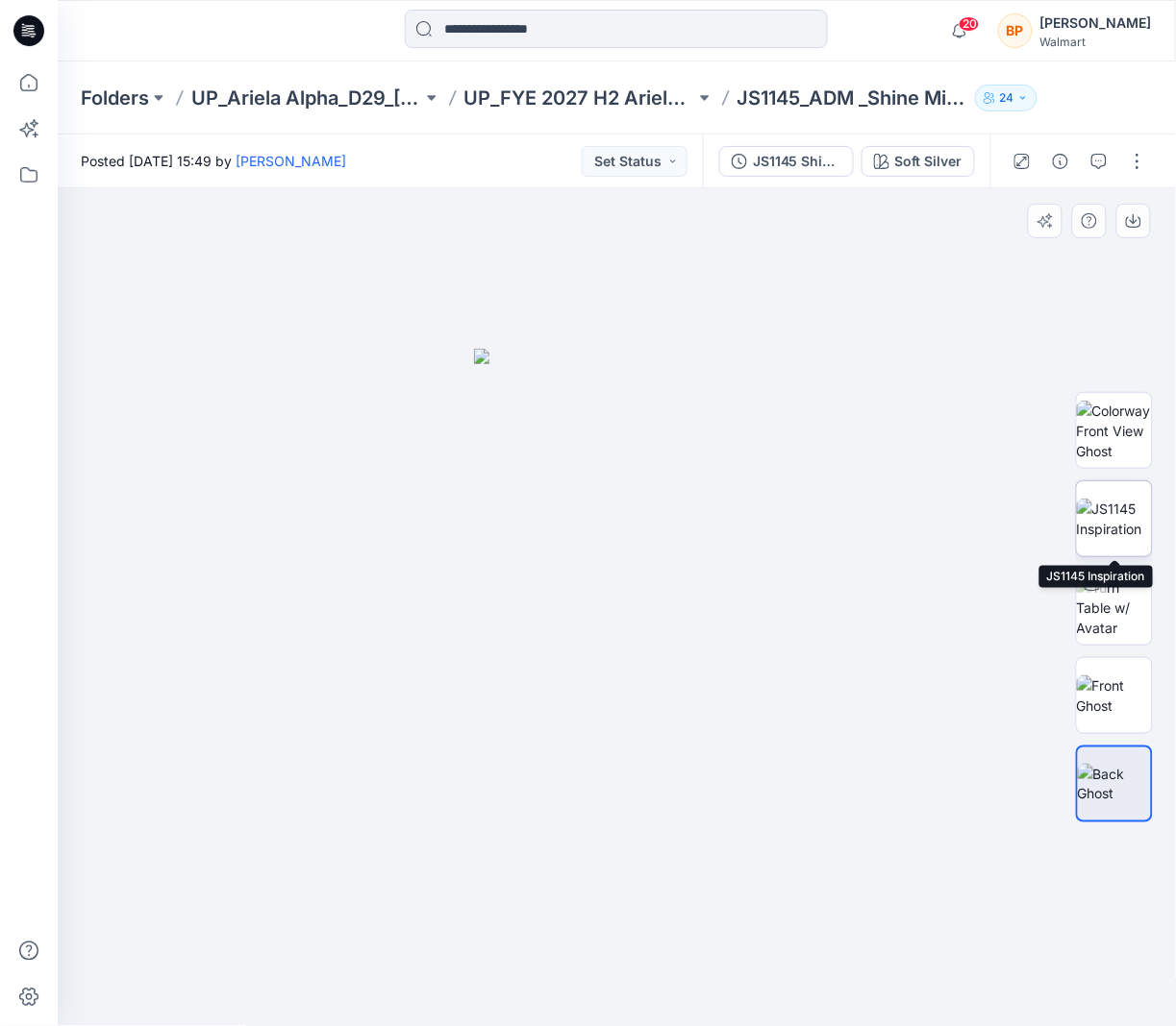
click at [1109, 523] on img at bounding box center [1114, 518] width 75 height 40
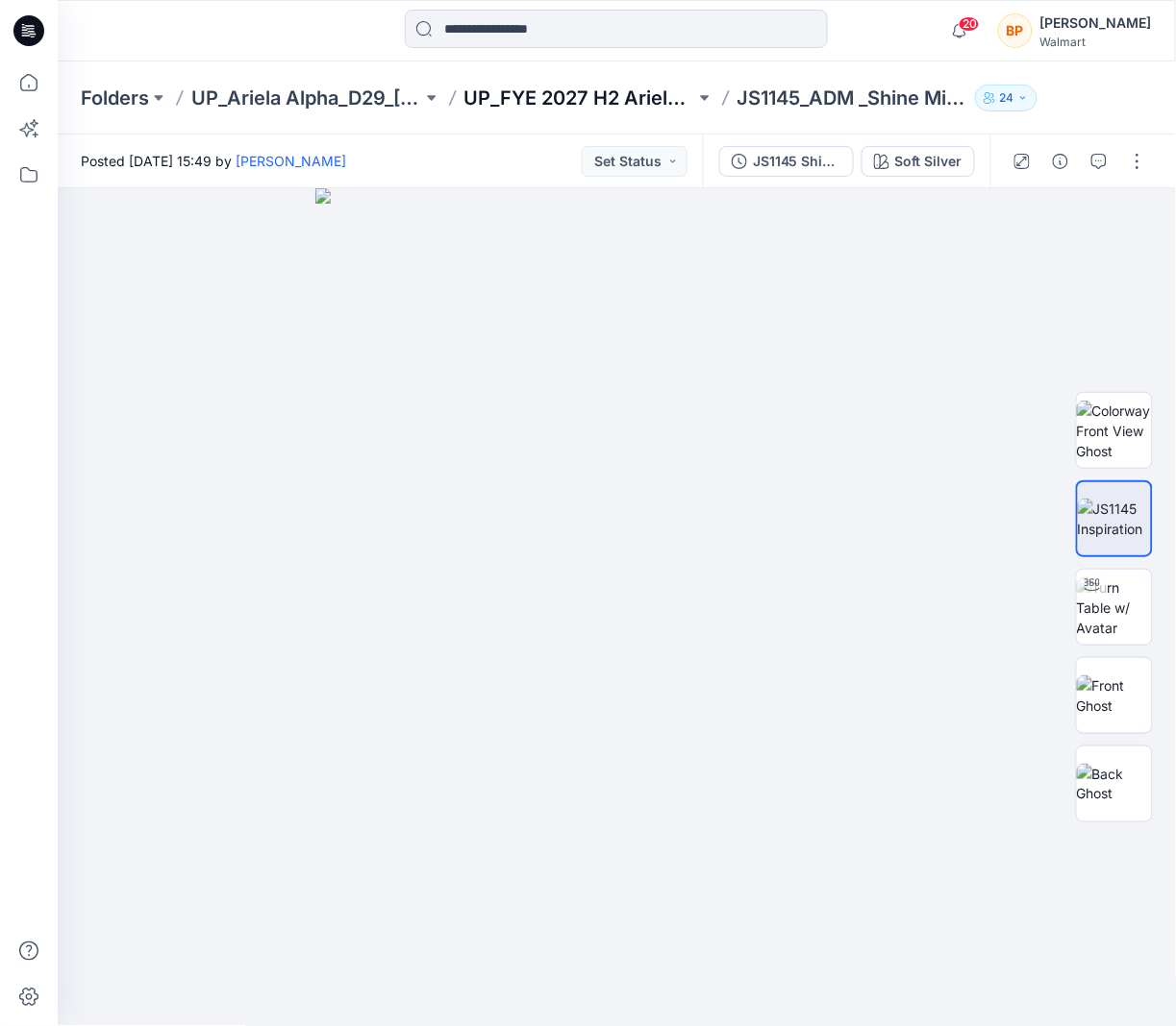
click at [678, 90] on p "UP_FYE 2027 H2 Ariela Alpha D29 Joyspun Bodysuits" at bounding box center [580, 98] width 231 height 27
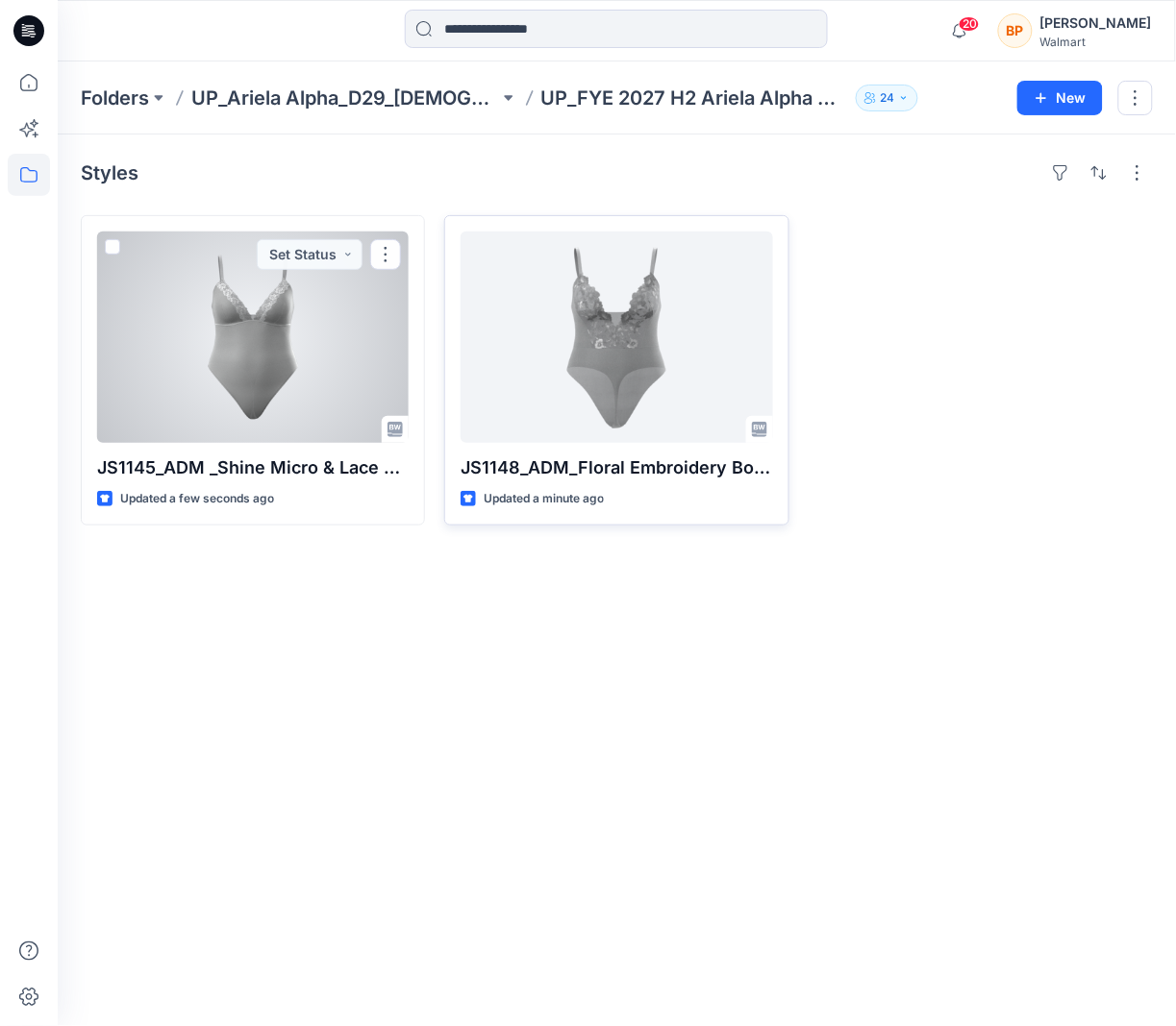
click at [504, 299] on div at bounding box center [616, 338] width 312 height 212
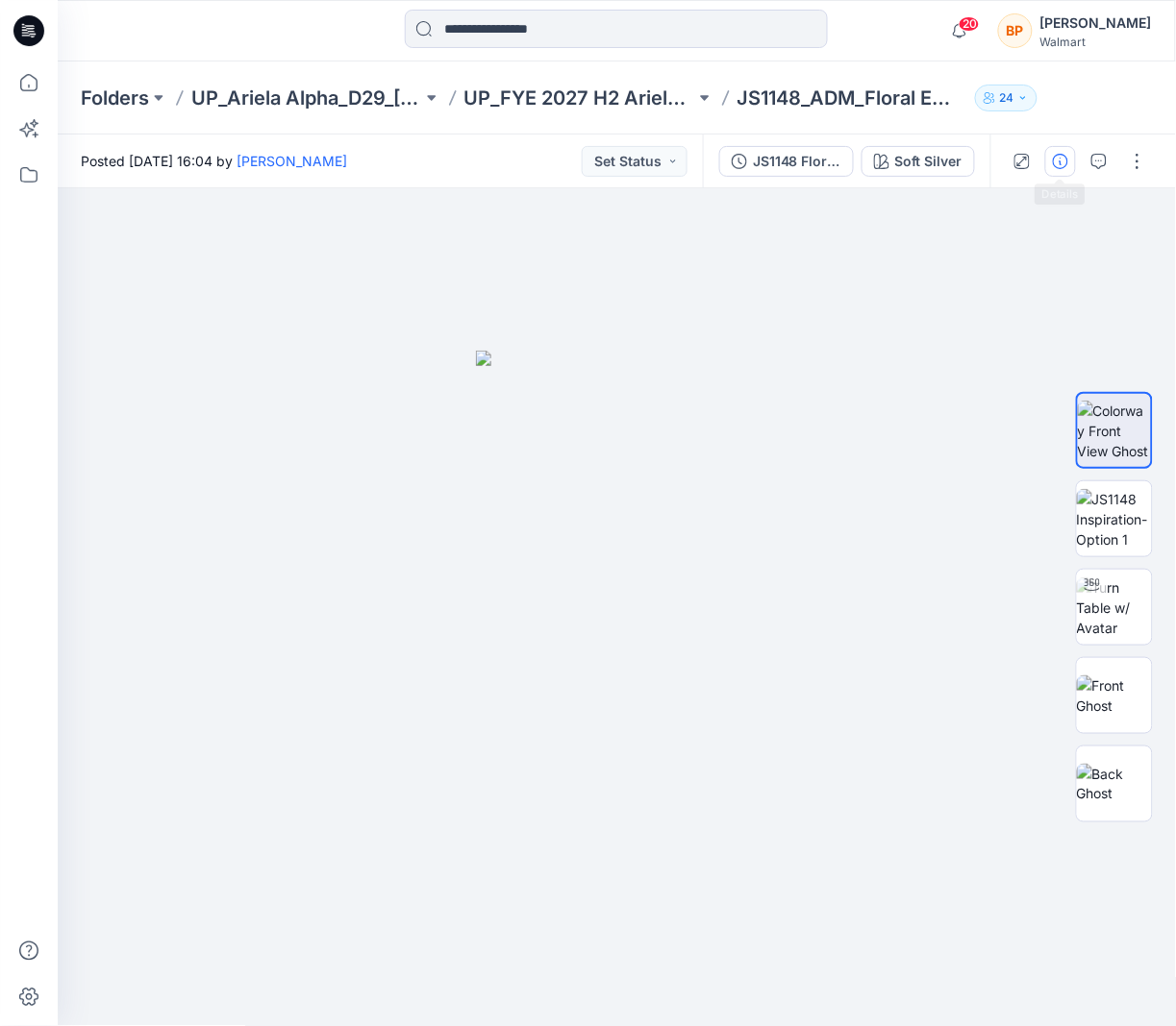
click at [1066, 155] on icon "button" at bounding box center [1059, 161] width 15 height 15
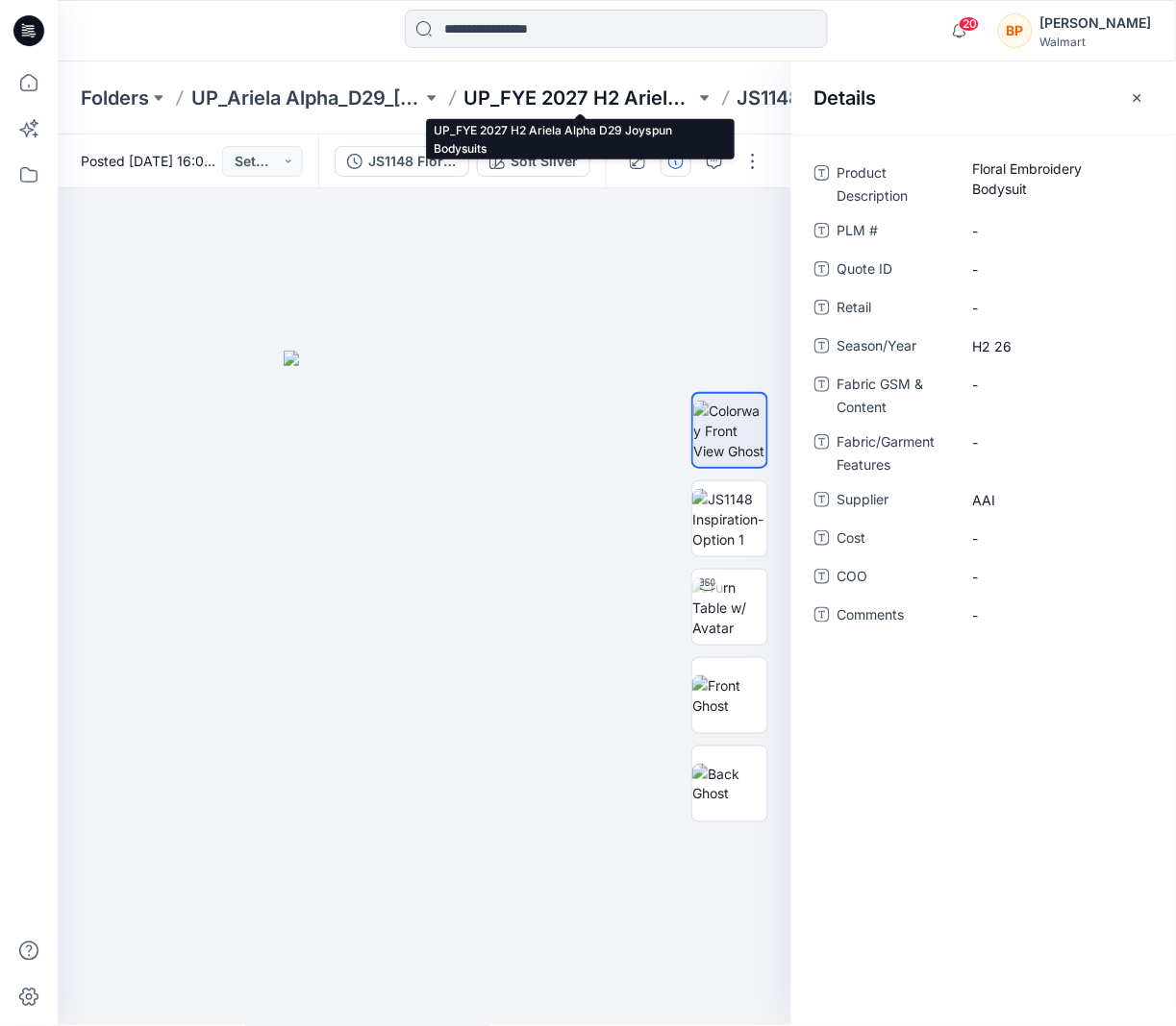
click at [595, 93] on p "UP_FYE 2027 H2 Ariela Alpha D29 Joyspun Bodysuits" at bounding box center [580, 98] width 231 height 27
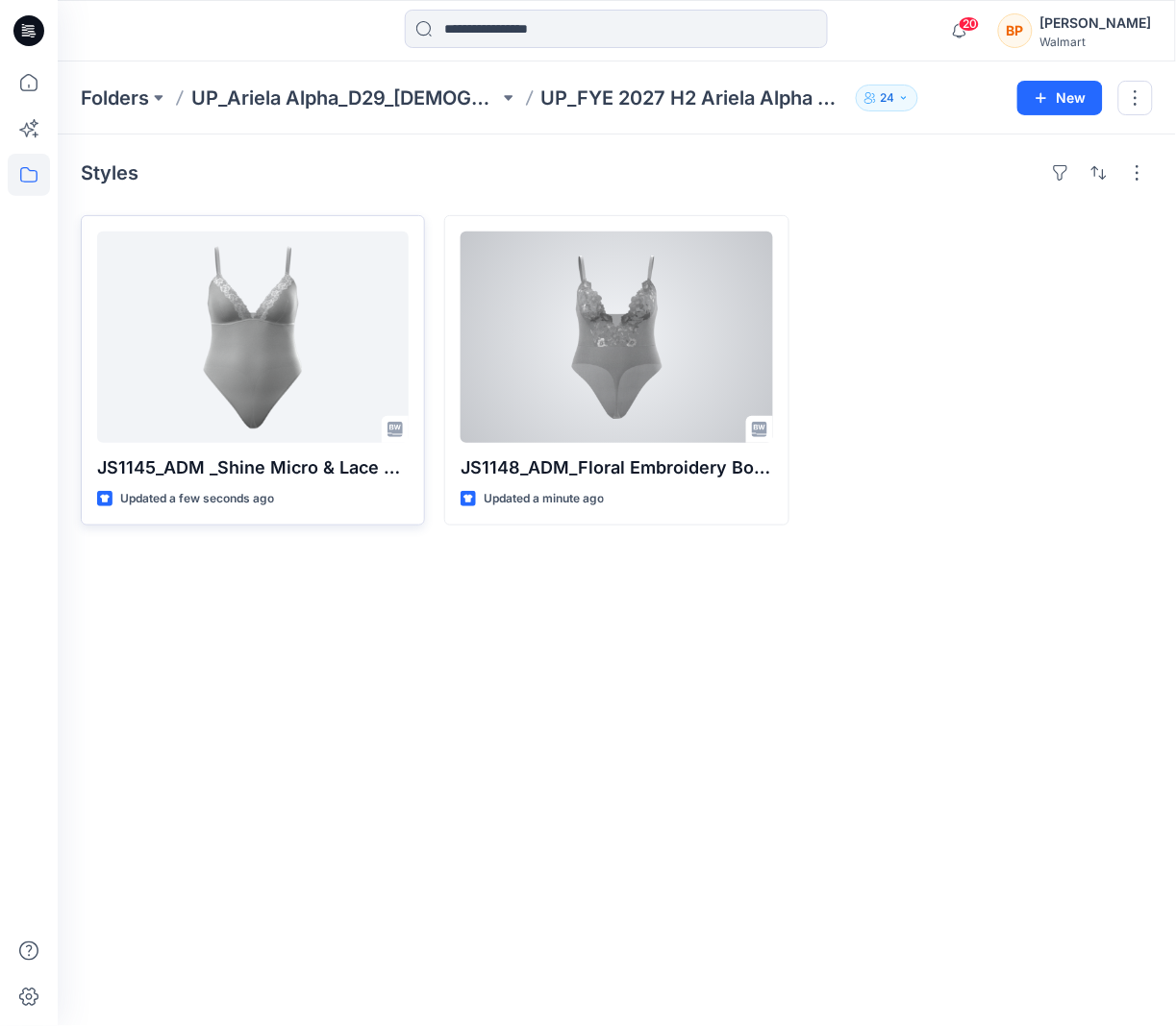
click at [292, 369] on div at bounding box center [253, 338] width 312 height 212
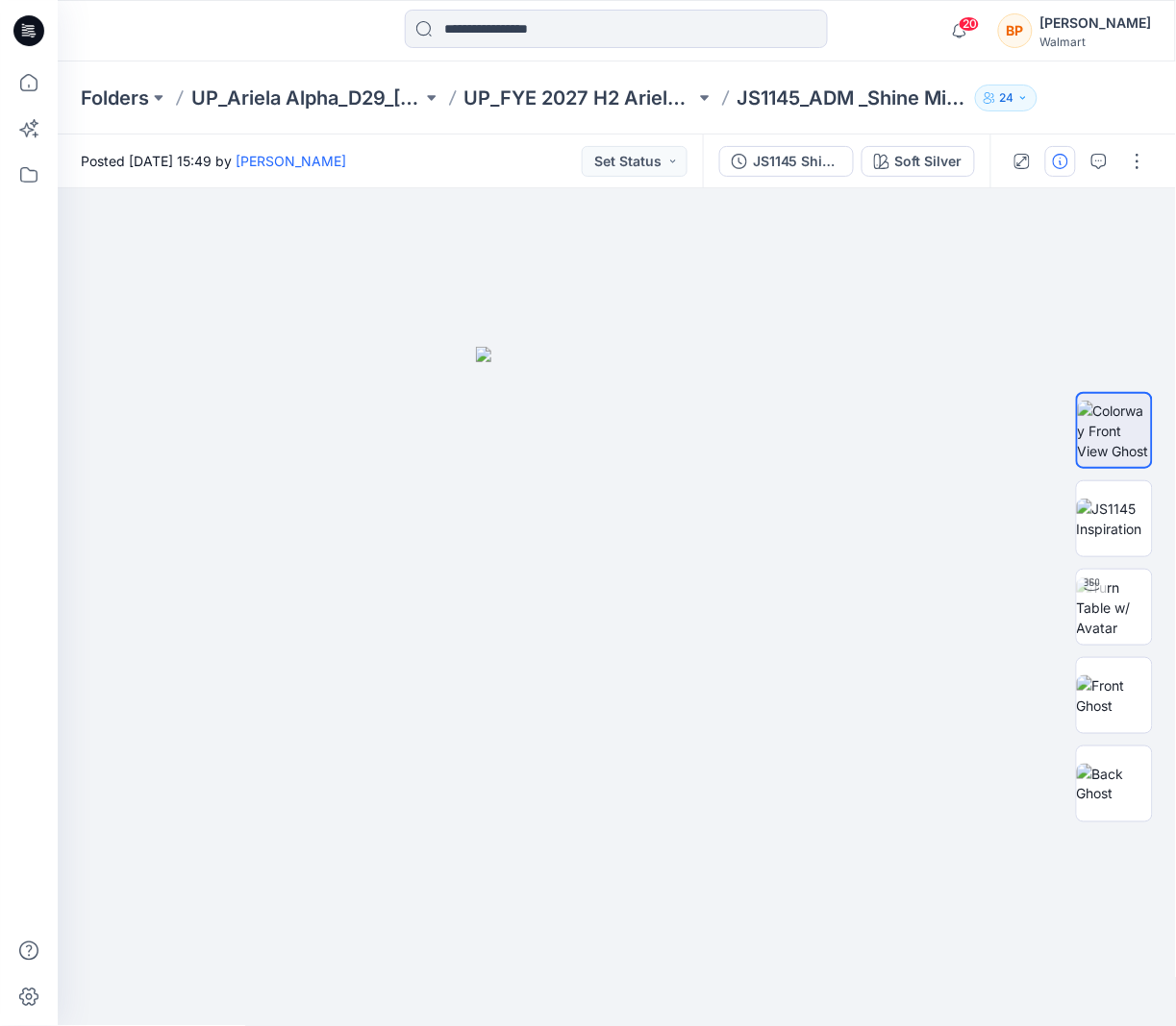
click at [1061, 162] on icon "button" at bounding box center [1059, 161] width 15 height 15
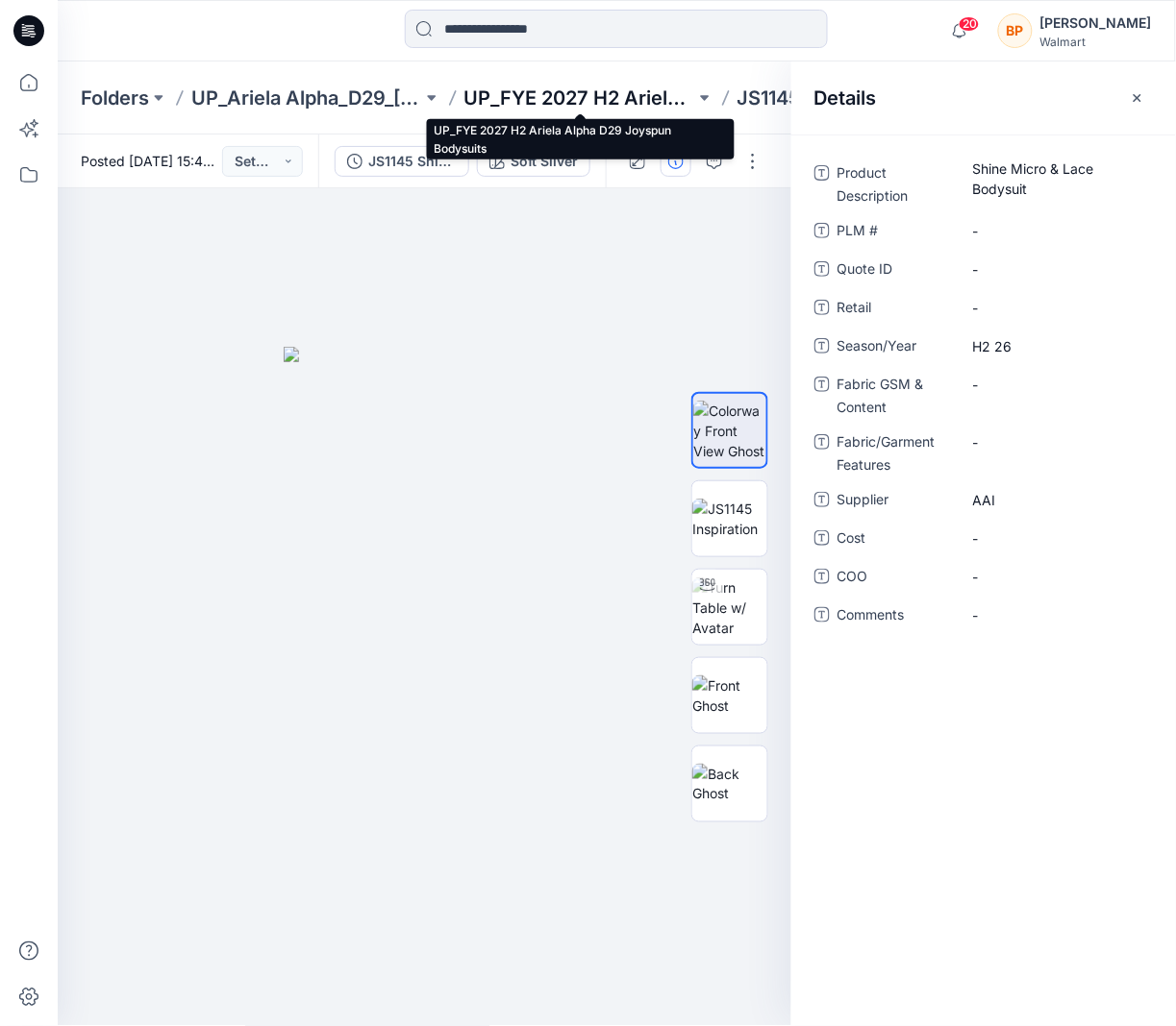
click at [478, 100] on p "UP_FYE 2027 H2 Ariela Alpha D29 Joyspun Bodysuits" at bounding box center [580, 98] width 231 height 27
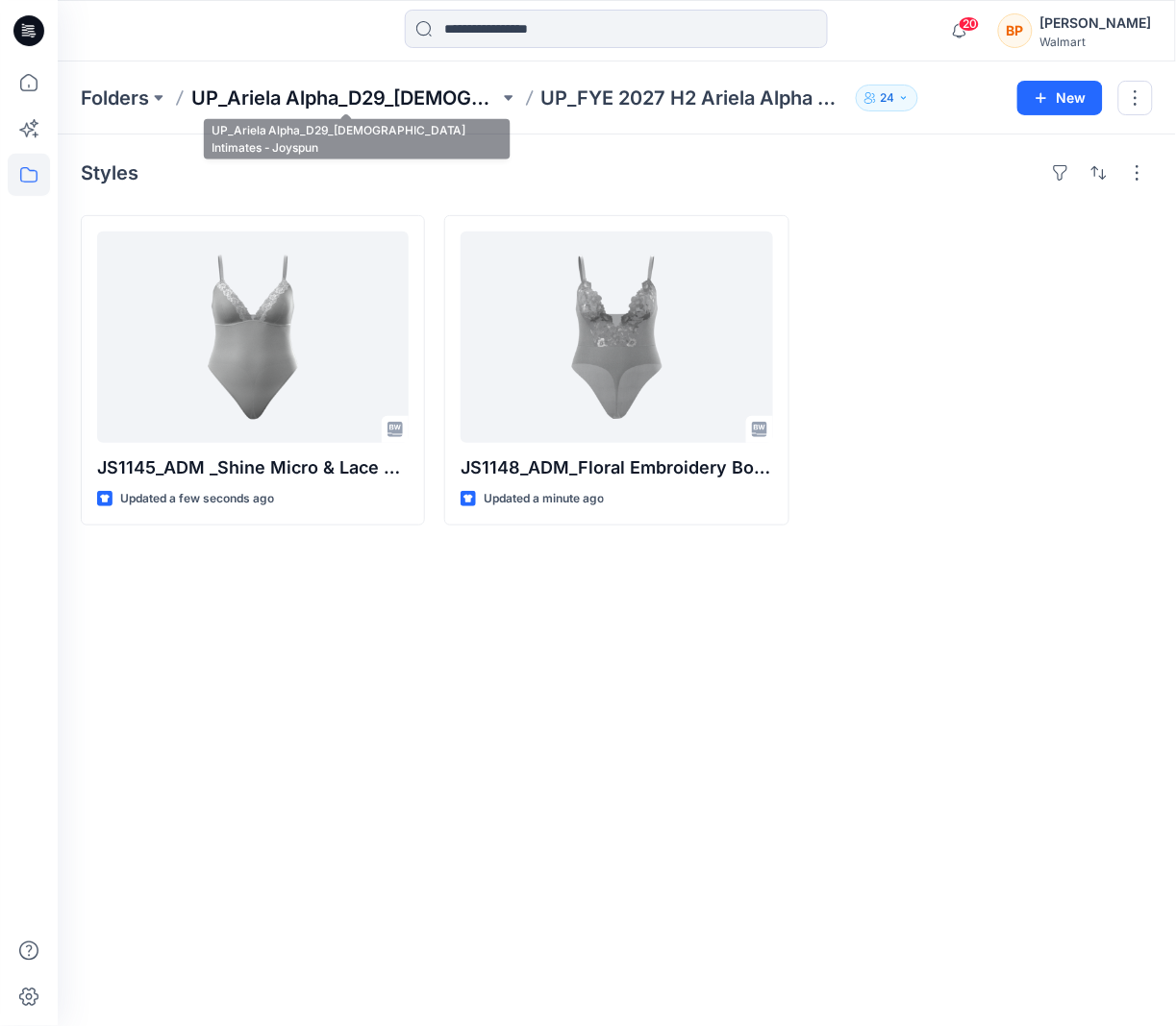
click at [453, 102] on p "UP_Ariela Alpha_D29_[DEMOGRAPHIC_DATA] Intimates - Joyspun" at bounding box center [345, 98] width 308 height 27
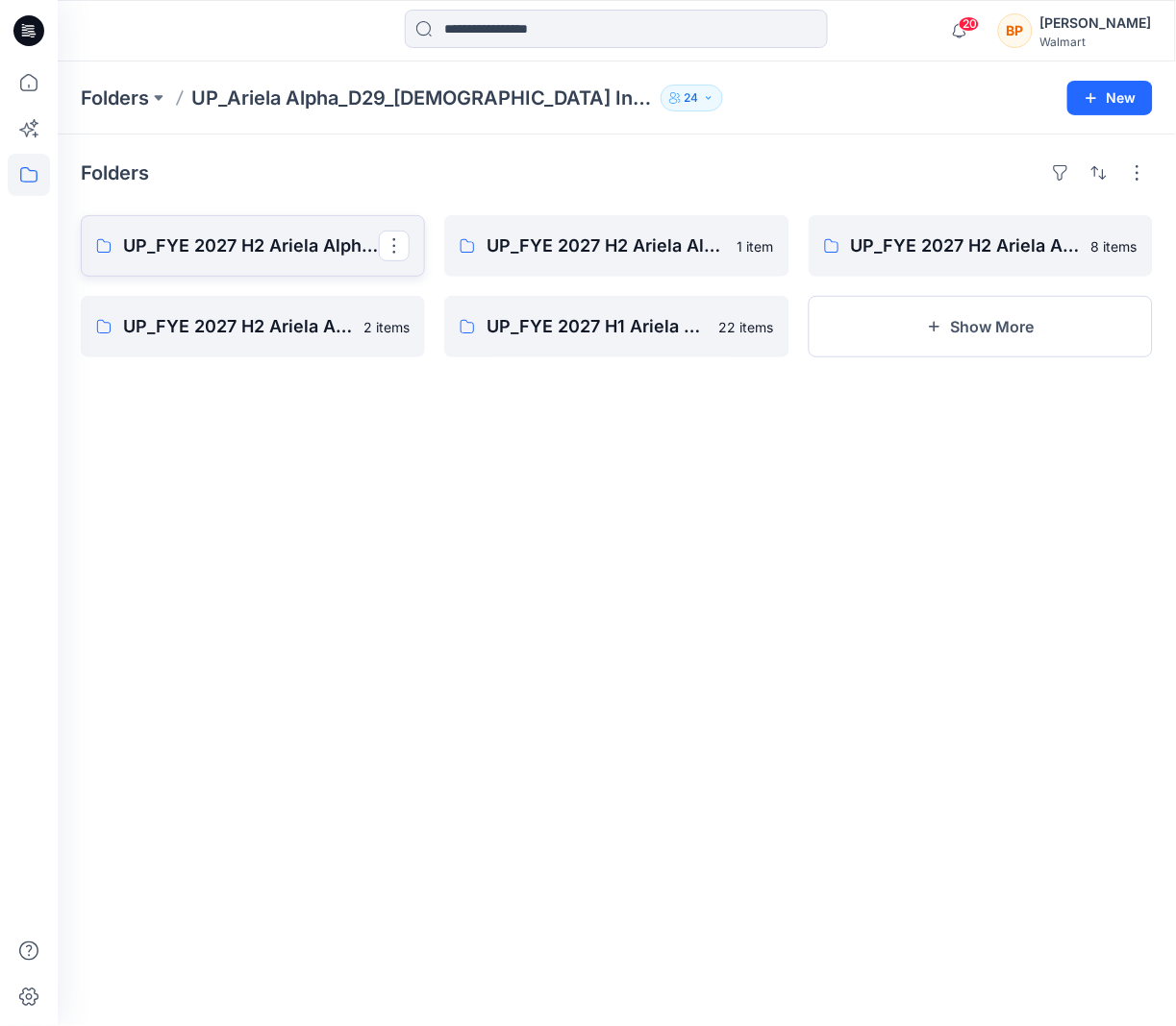
click at [238, 252] on p "UP_FYE 2027 H2 Ariela Alpha D29 Joyspun Tops" at bounding box center [251, 246] width 256 height 27
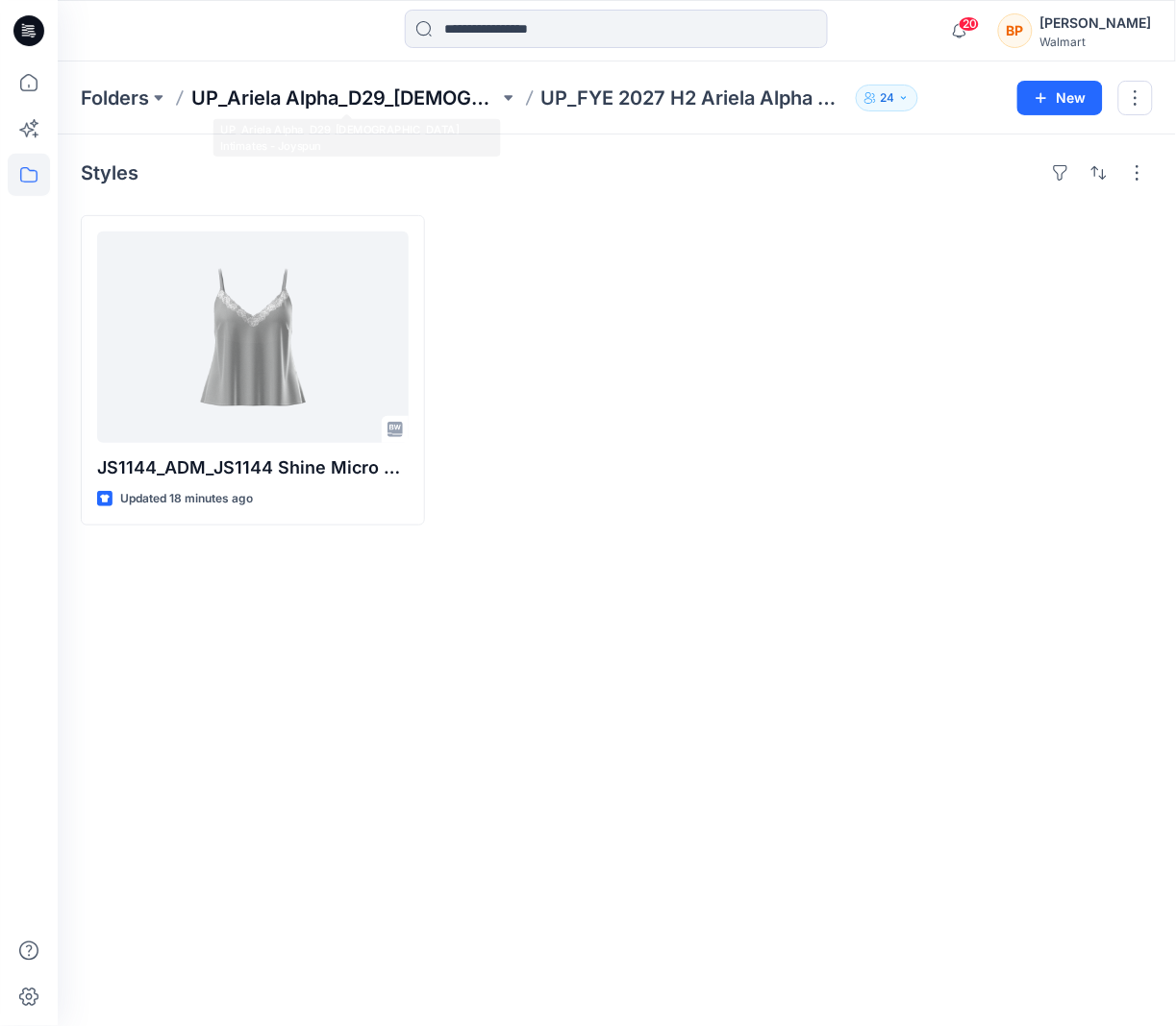
click at [269, 88] on p "UP_Ariela Alpha_D29_[DEMOGRAPHIC_DATA] Intimates - Joyspun" at bounding box center [345, 98] width 308 height 27
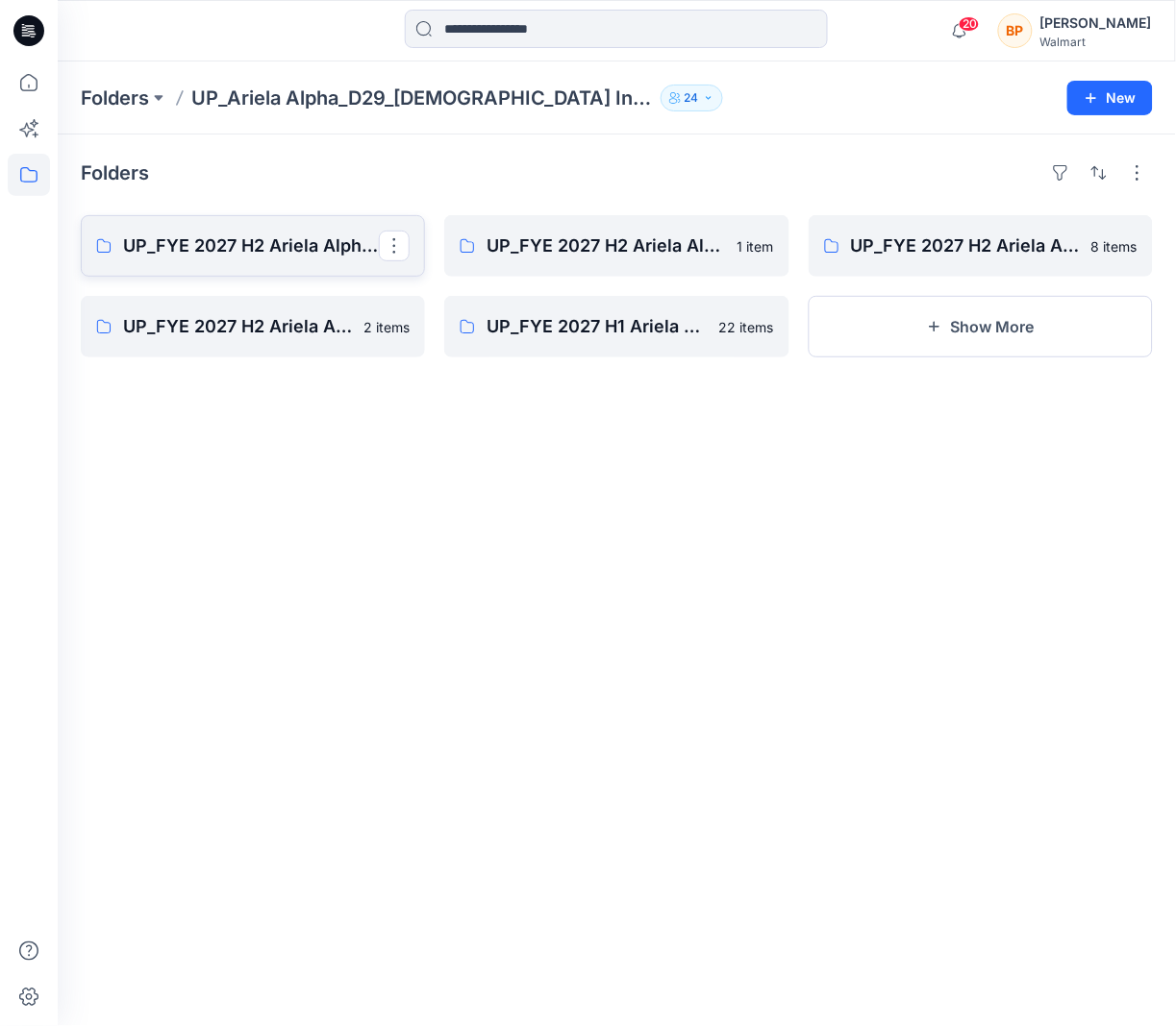
click at [206, 256] on p "UP_FYE 2027 H2 Ariela Alpha D29 Joyspun Tops" at bounding box center [251, 246] width 256 height 27
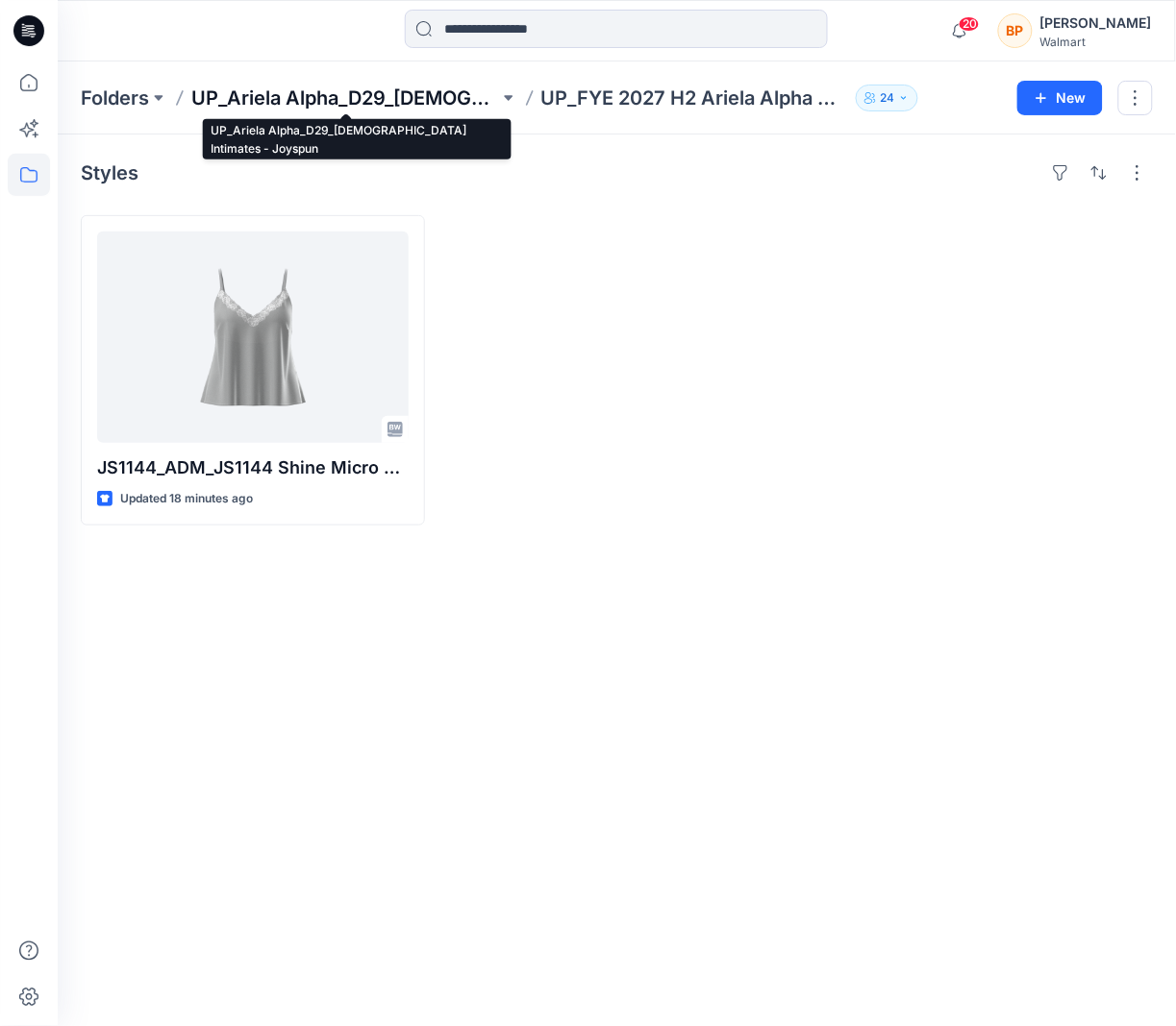
click at [397, 97] on p "UP_Ariela Alpha_D29_[DEMOGRAPHIC_DATA] Intimates - Joyspun" at bounding box center [345, 98] width 308 height 27
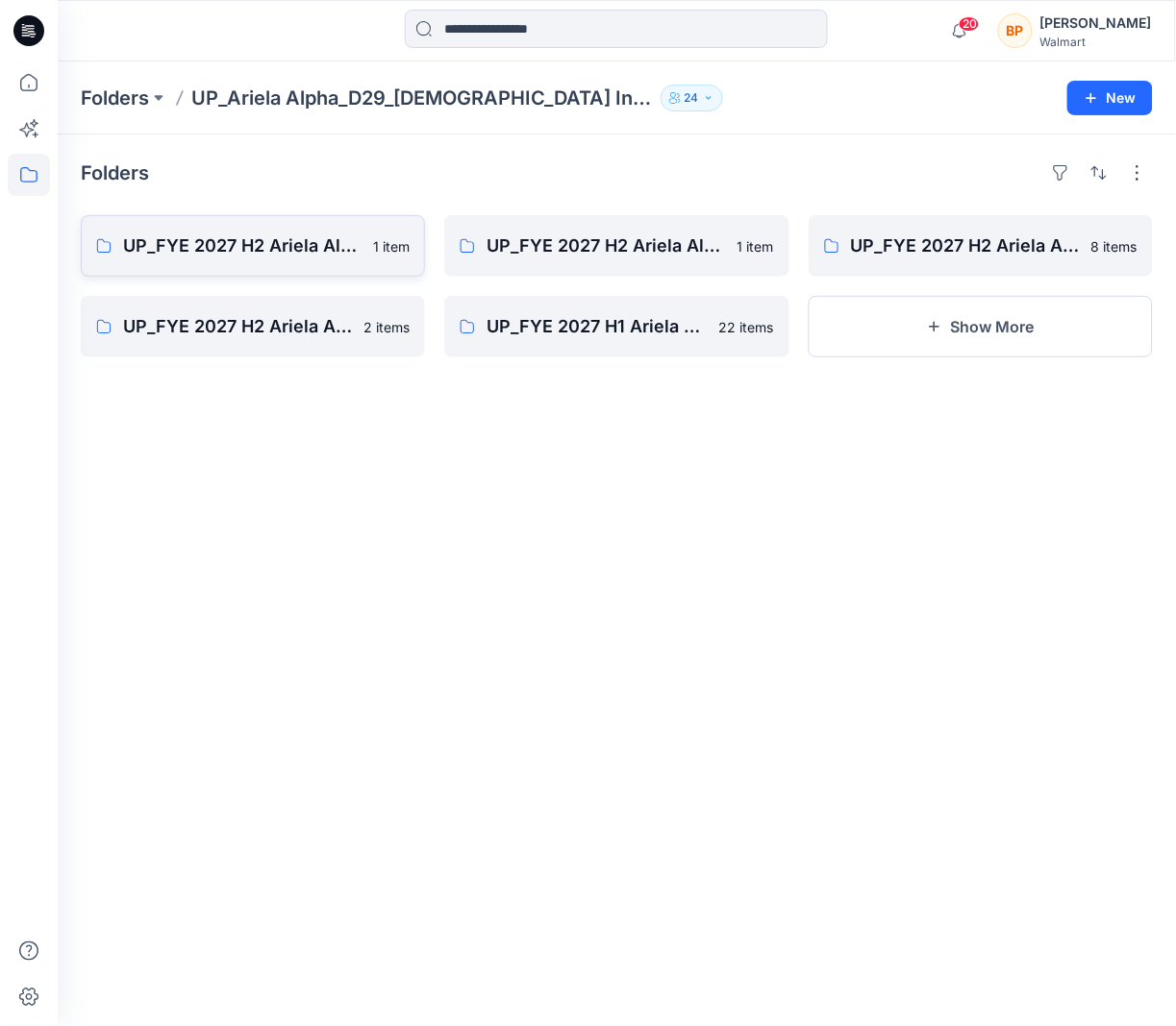
click at [324, 221] on link "UP_FYE 2027 H2 Ariela Alpha D29 Joyspun Tops 1 item" at bounding box center [253, 247] width 344 height 62
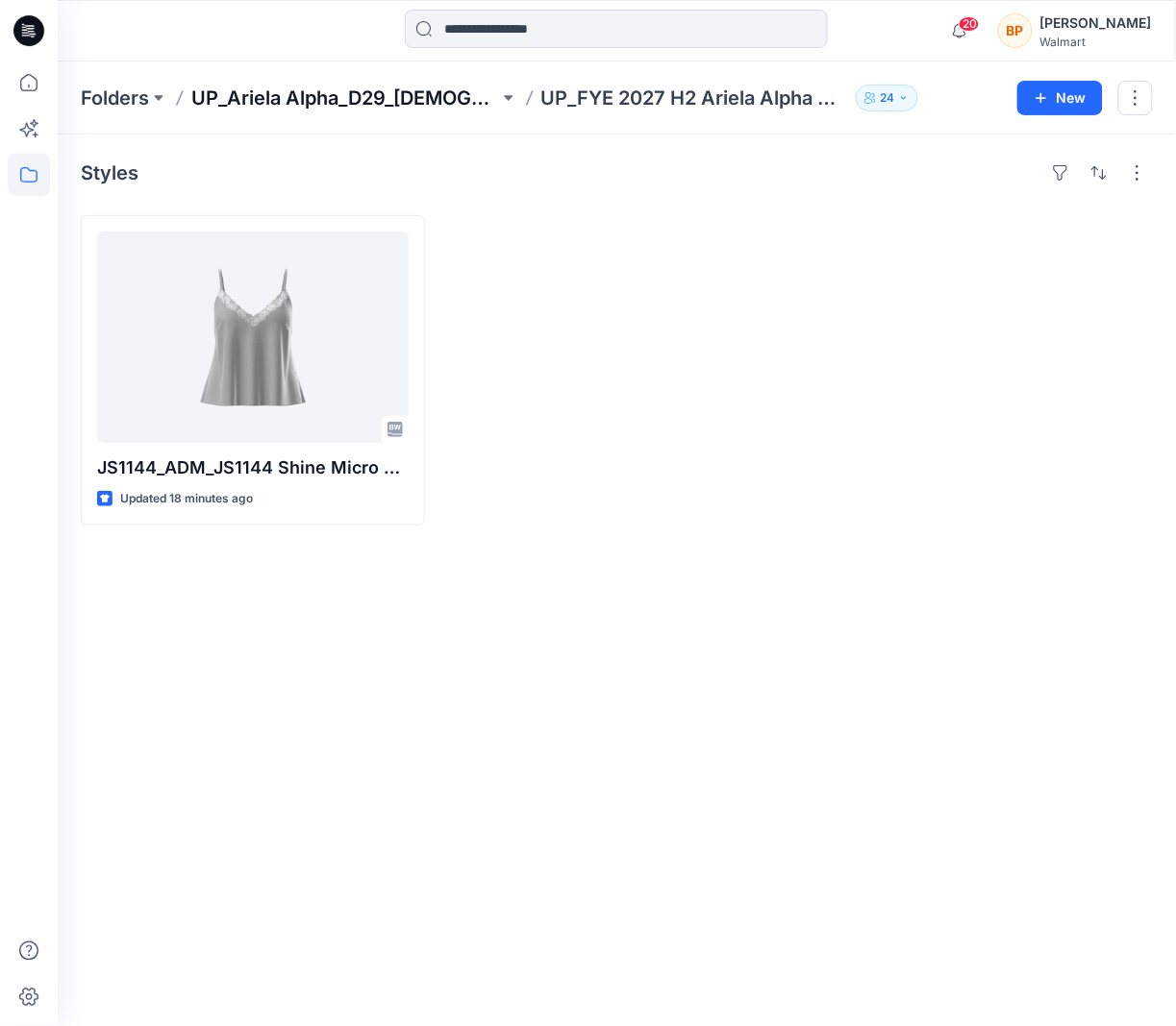
click at [322, 96] on p "UP_Ariela Alpha_D29_[DEMOGRAPHIC_DATA] Intimates - Joyspun" at bounding box center [345, 98] width 308 height 27
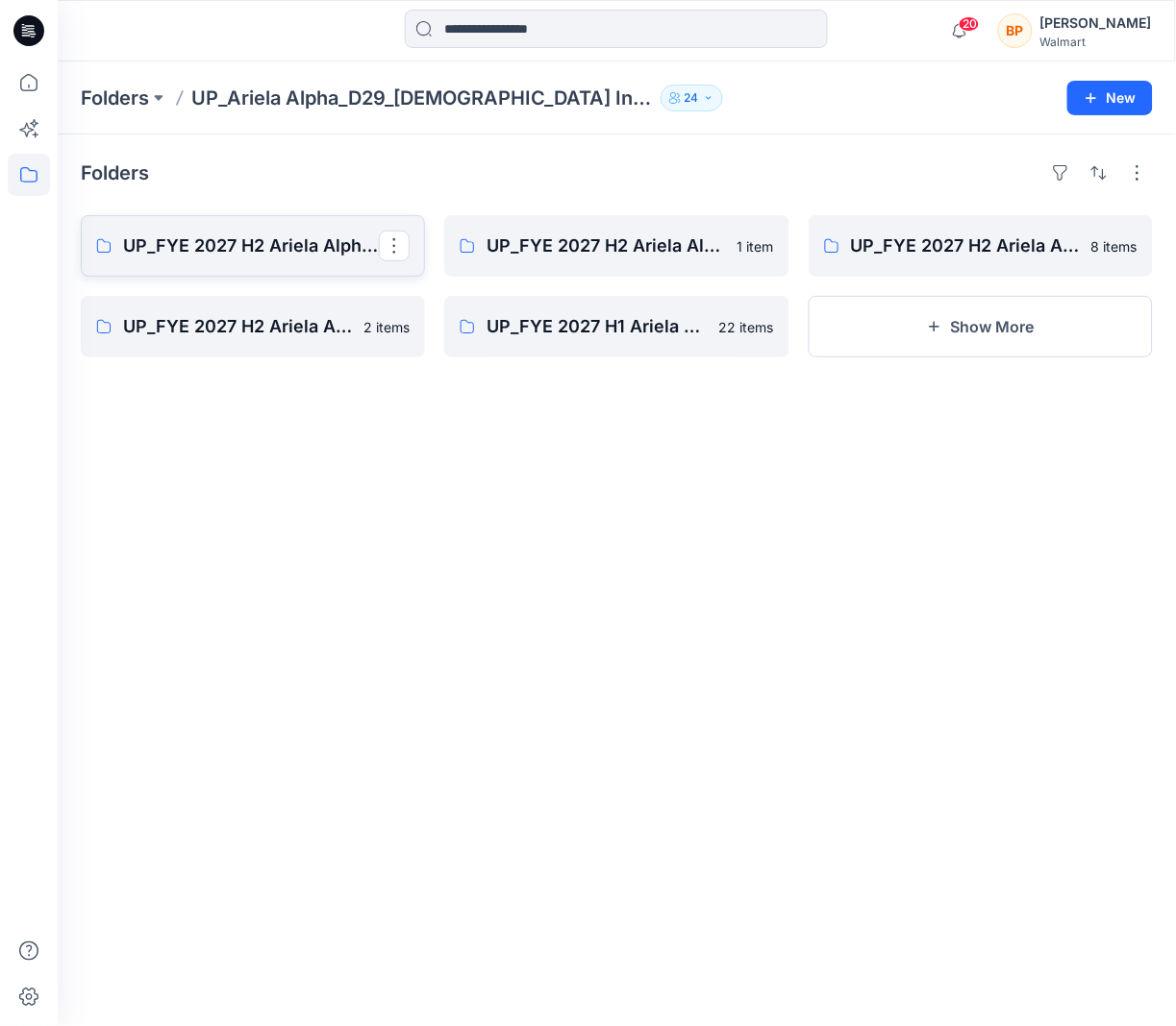
click at [190, 256] on p "UP_FYE 2027 H2 Ariela Alpha D29 Joyspun Tops" at bounding box center [251, 246] width 256 height 27
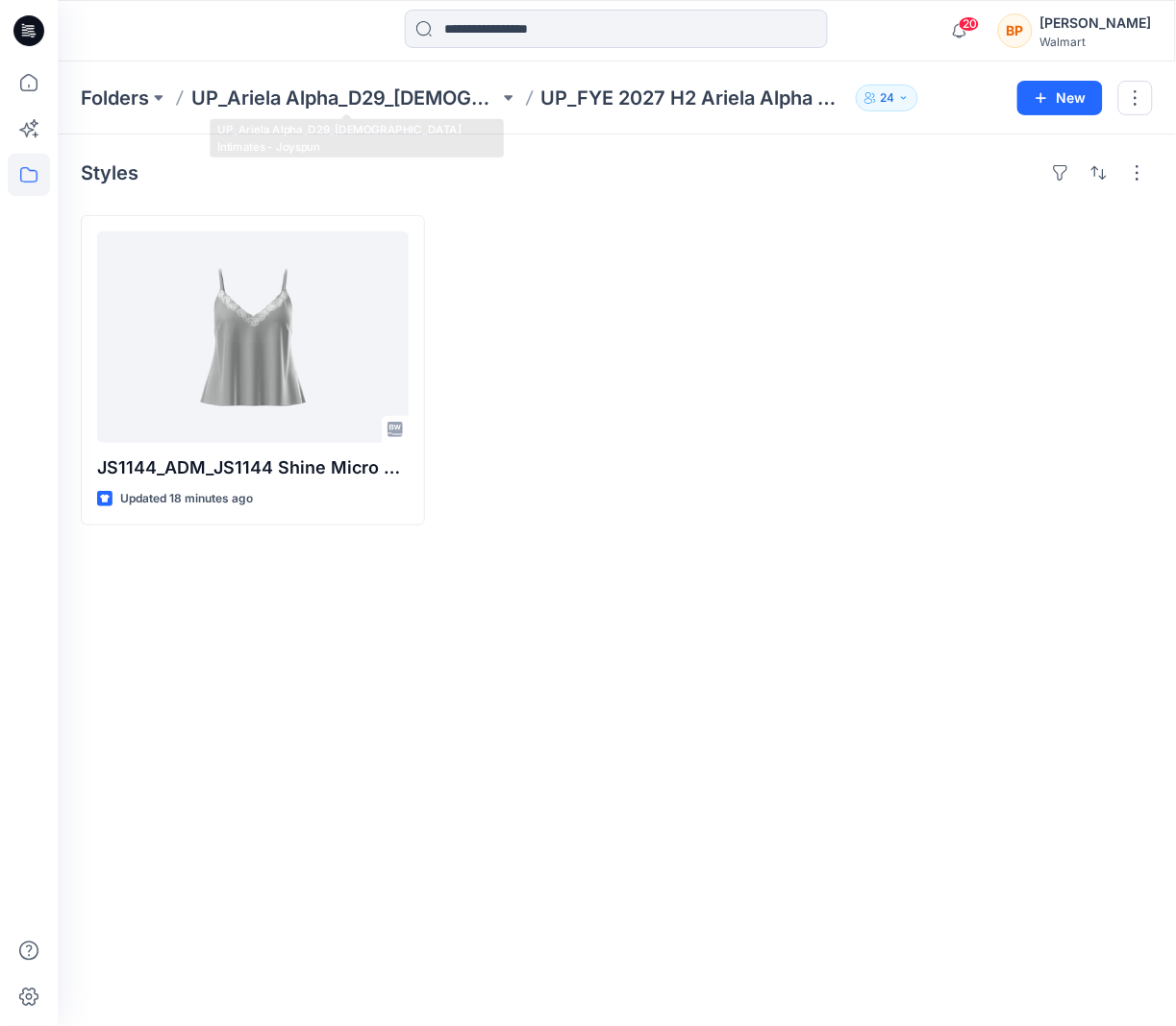
click at [269, 79] on div "Folders UP_Ariela Alpha_D29_[DEMOGRAPHIC_DATA] Intimates - Joyspun UP_FYE 2027 …" at bounding box center [616, 98] width 1118 height 73
click at [269, 82] on div "Folders UP_Ariela Alpha_D29_[DEMOGRAPHIC_DATA] Intimates - Joyspun UP_FYE 2027 …" at bounding box center [616, 98] width 1118 height 73
click at [269, 98] on p "UP_Ariela Alpha_D29_[DEMOGRAPHIC_DATA] Intimates - Joyspun" at bounding box center [345, 98] width 308 height 27
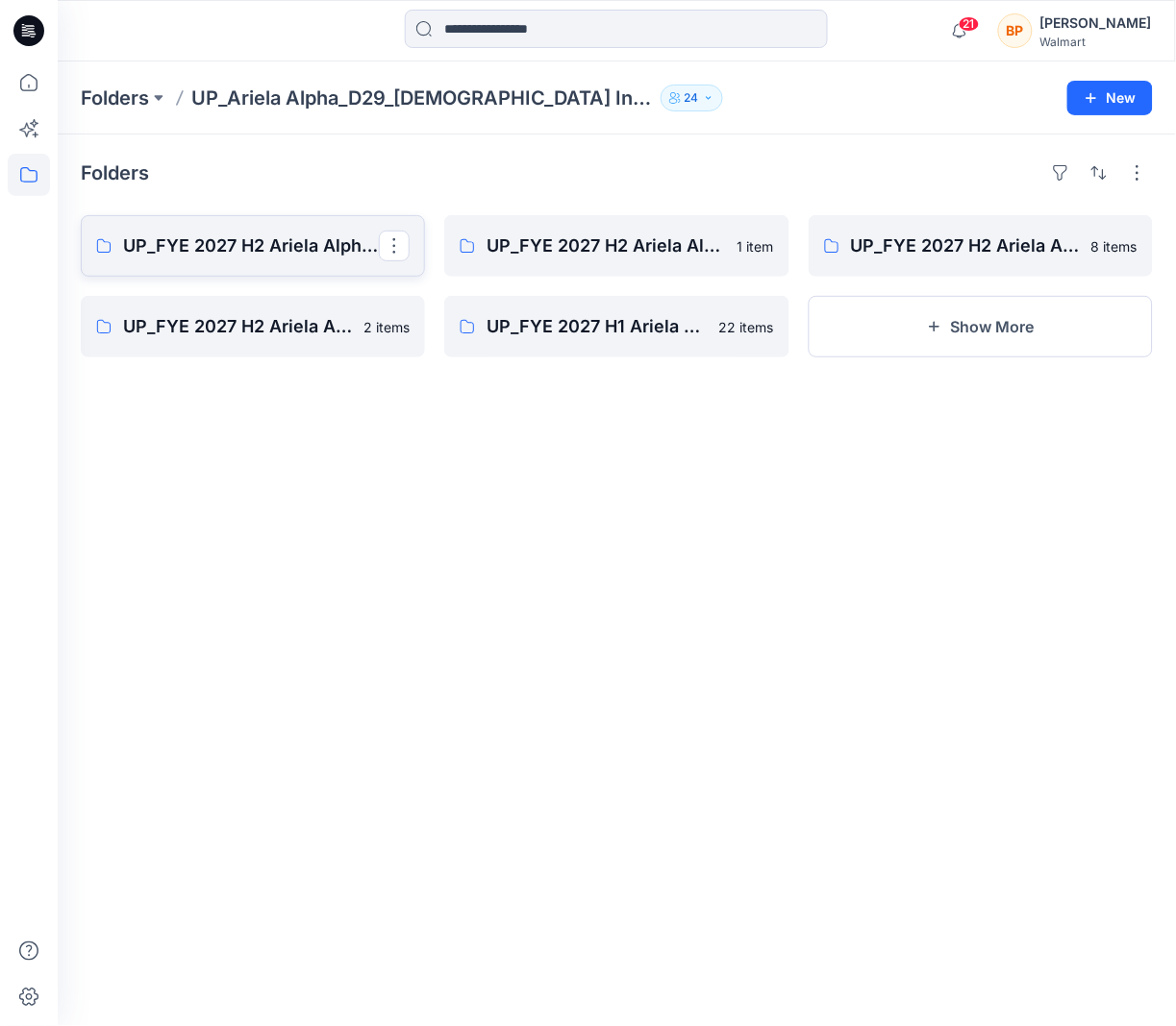
click at [239, 261] on link "UP_FYE 2027 H2 Ariela Alpha D29 Joyspun Tops" at bounding box center [253, 247] width 344 height 62
click at [299, 260] on link "UP_FYE 2027 H2 Ariela Alpha D29 Joyspun Tops" at bounding box center [253, 247] width 344 height 62
click at [895, 338] on button "Show More" at bounding box center [980, 327] width 344 height 62
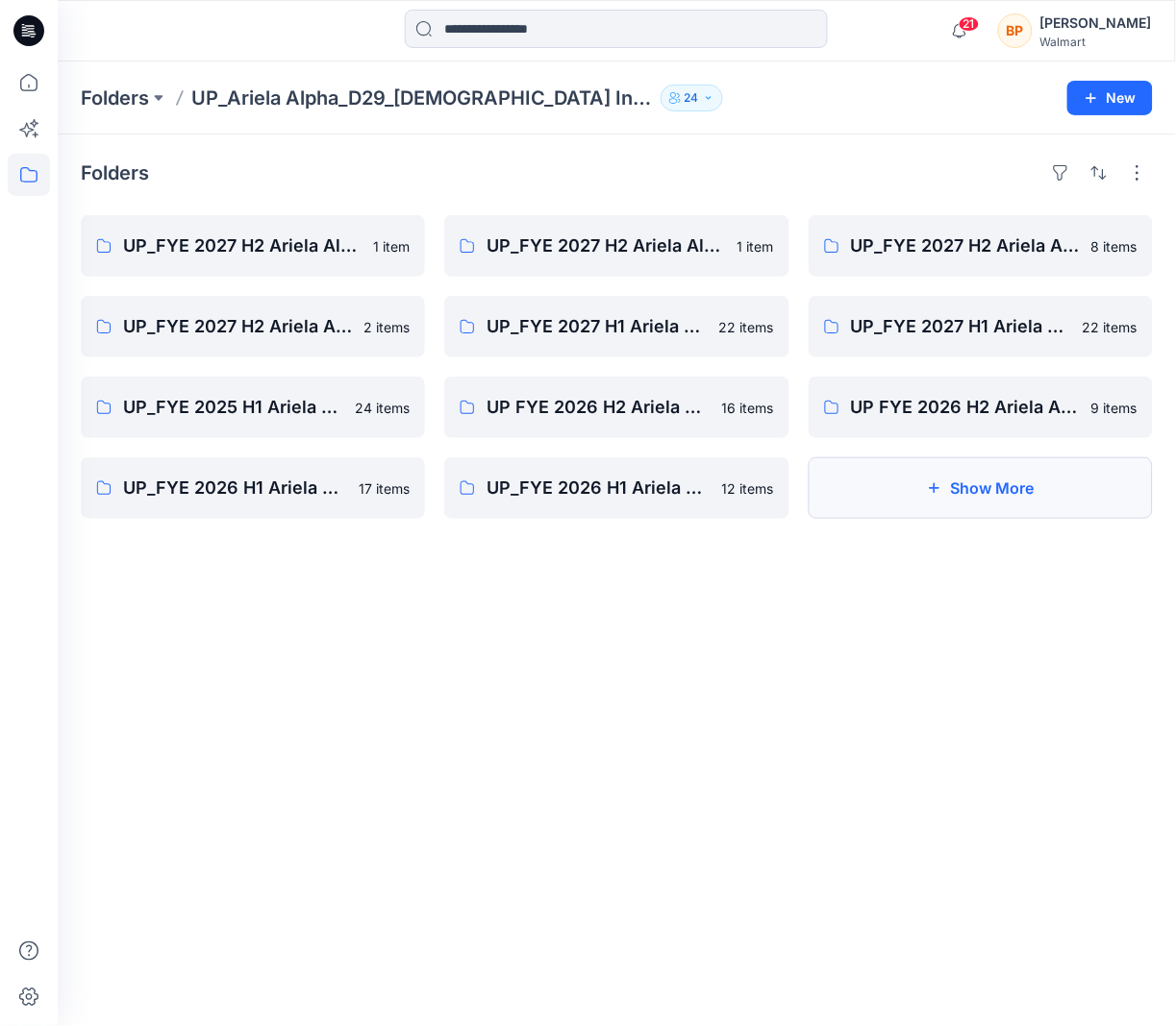
click at [887, 494] on button "Show More" at bounding box center [980, 489] width 344 height 62
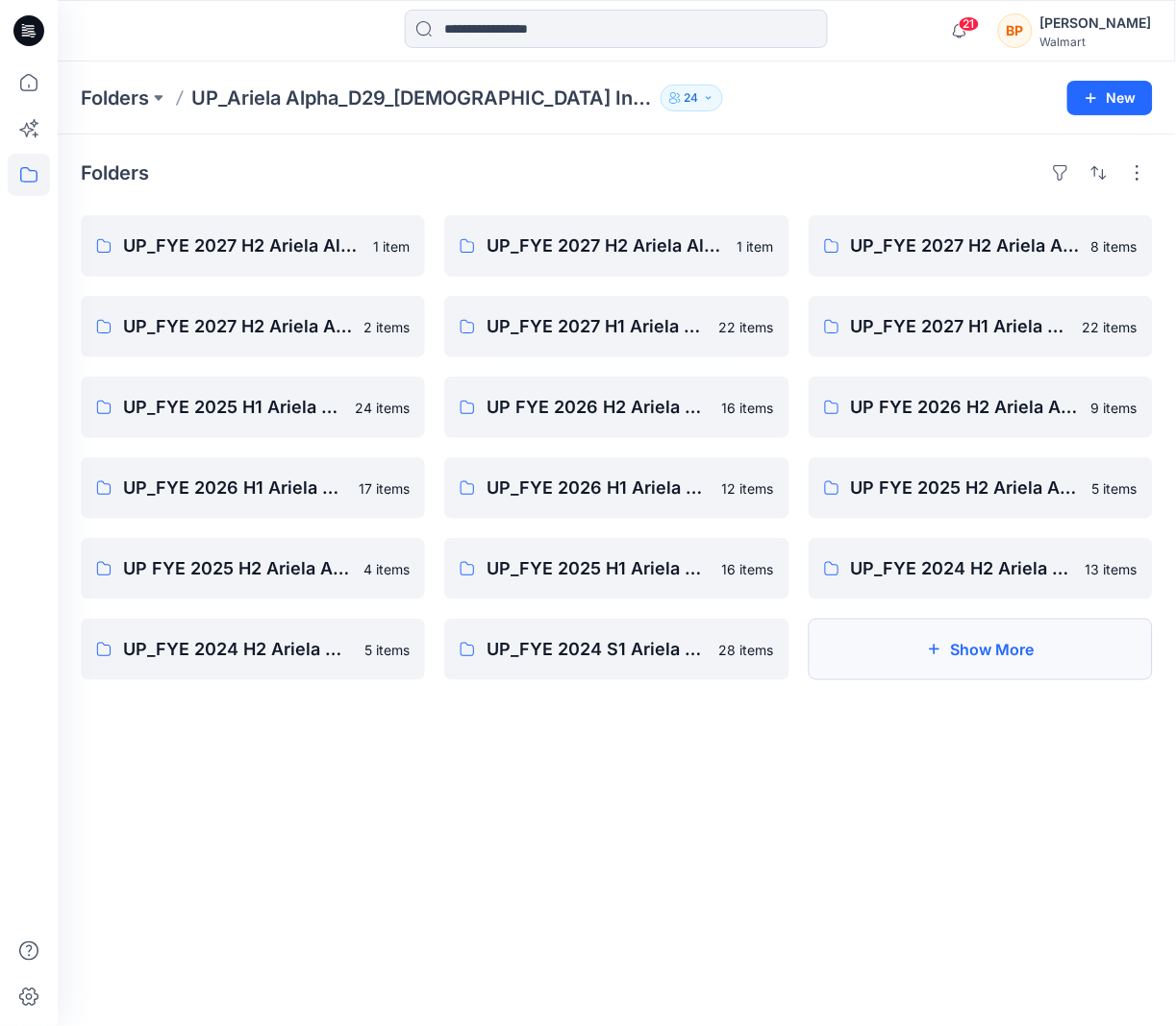
click at [861, 646] on button "Show More" at bounding box center [980, 650] width 344 height 62
click at [1105, 172] on button "button" at bounding box center [1098, 173] width 31 height 31
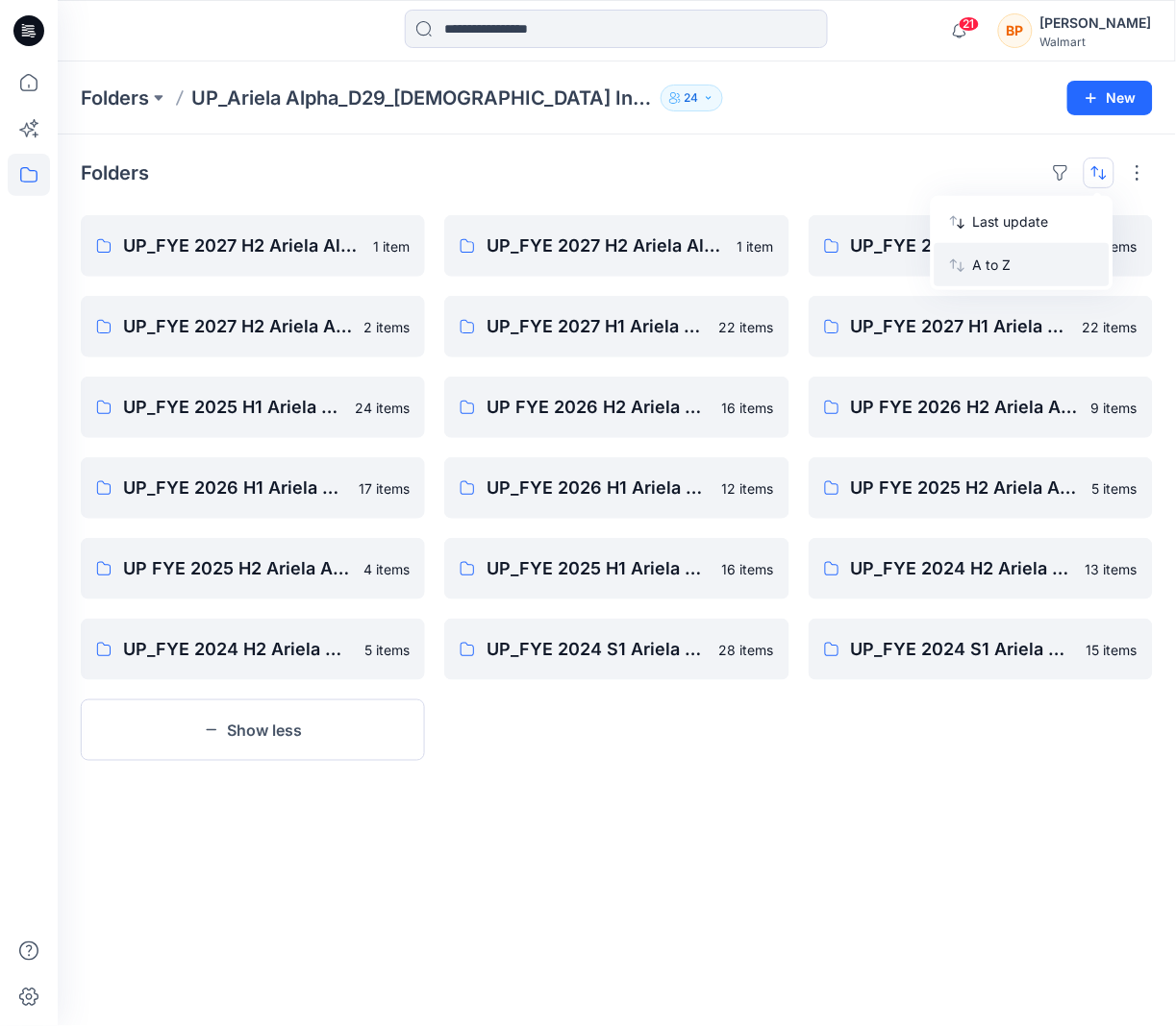
click at [1047, 252] on button "A to Z" at bounding box center [1021, 264] width 175 height 43
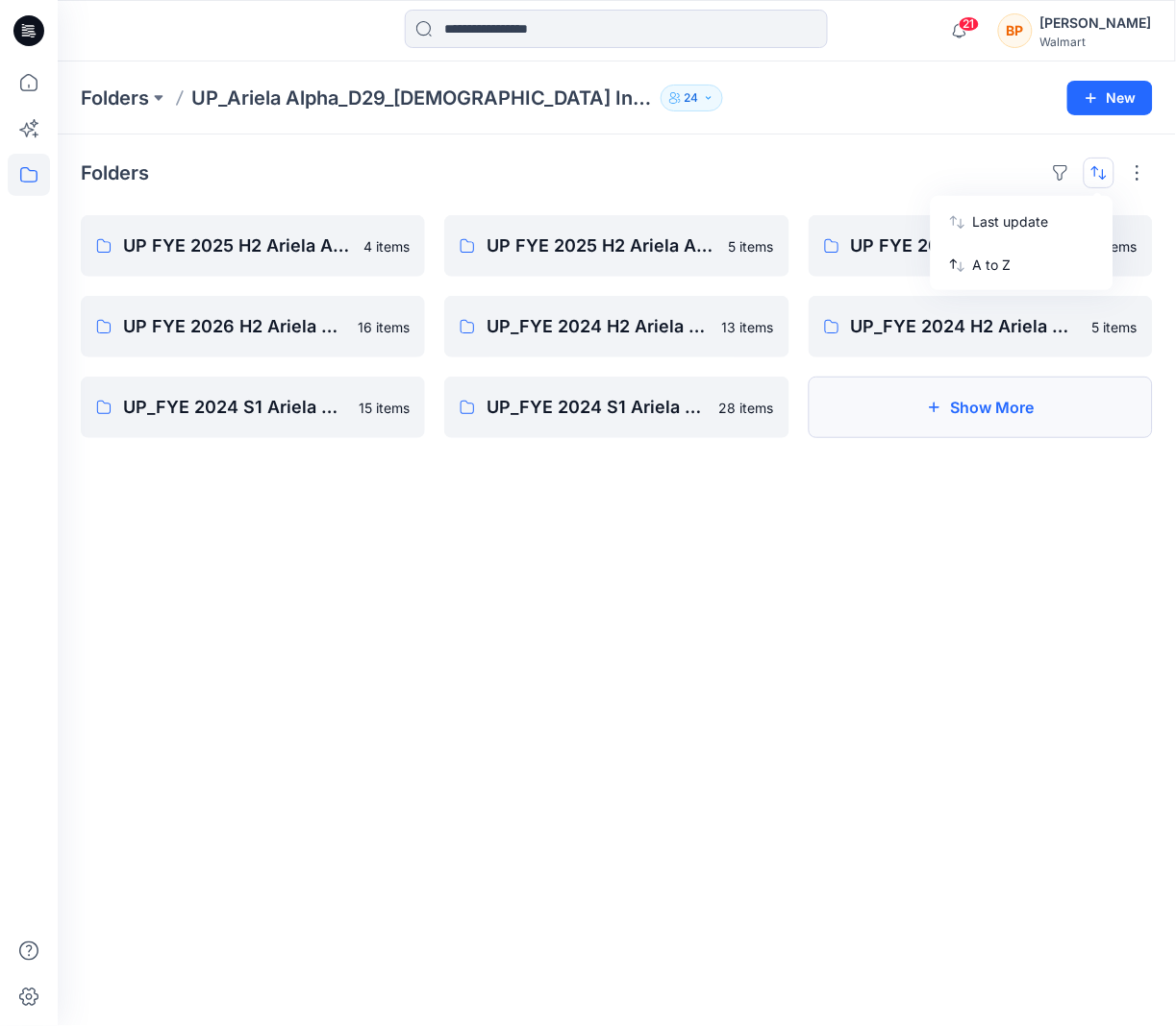
click at [854, 422] on button "Show More" at bounding box center [980, 408] width 344 height 62
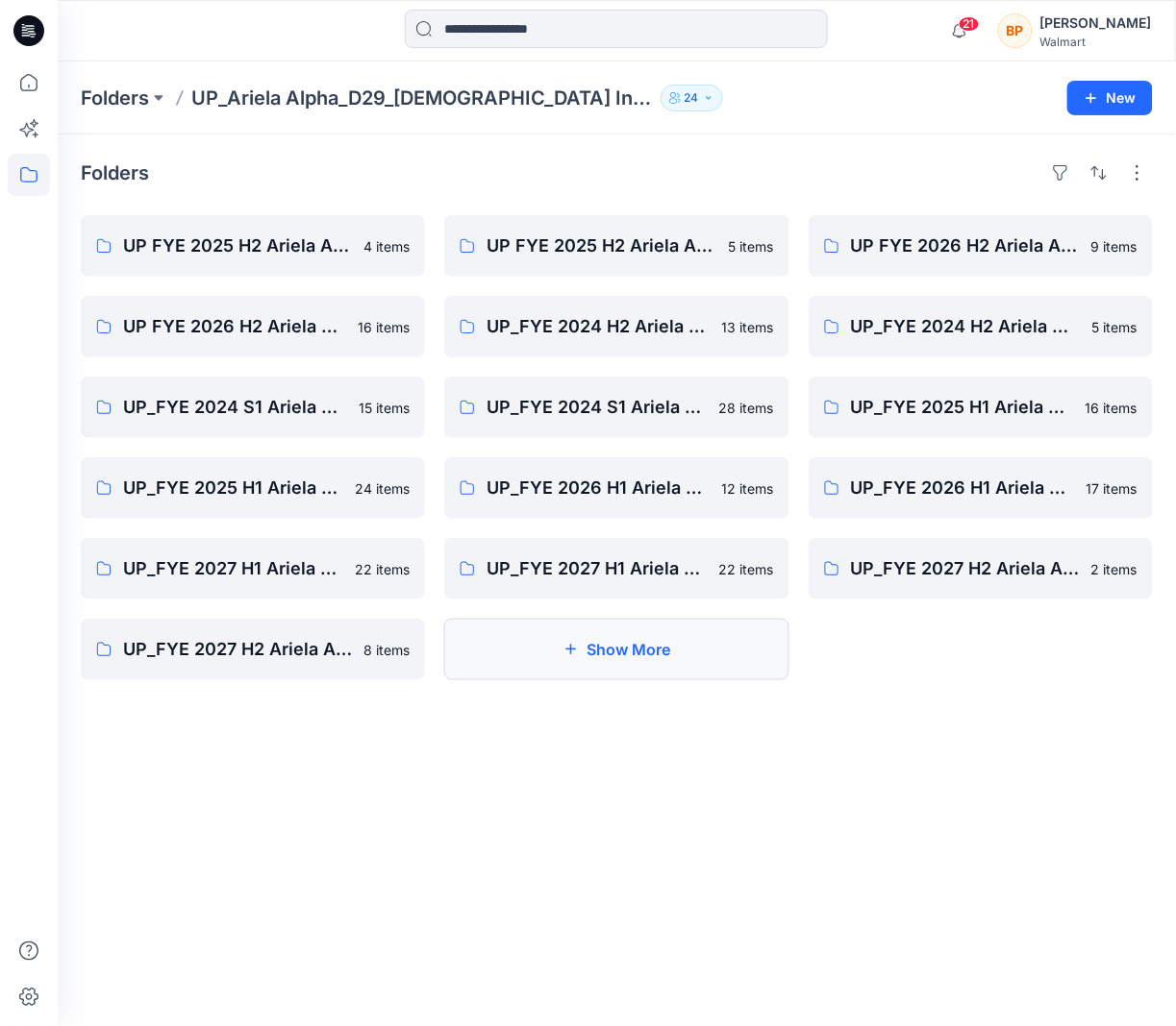
click at [730, 637] on button "Show More" at bounding box center [615, 650] width 344 height 62
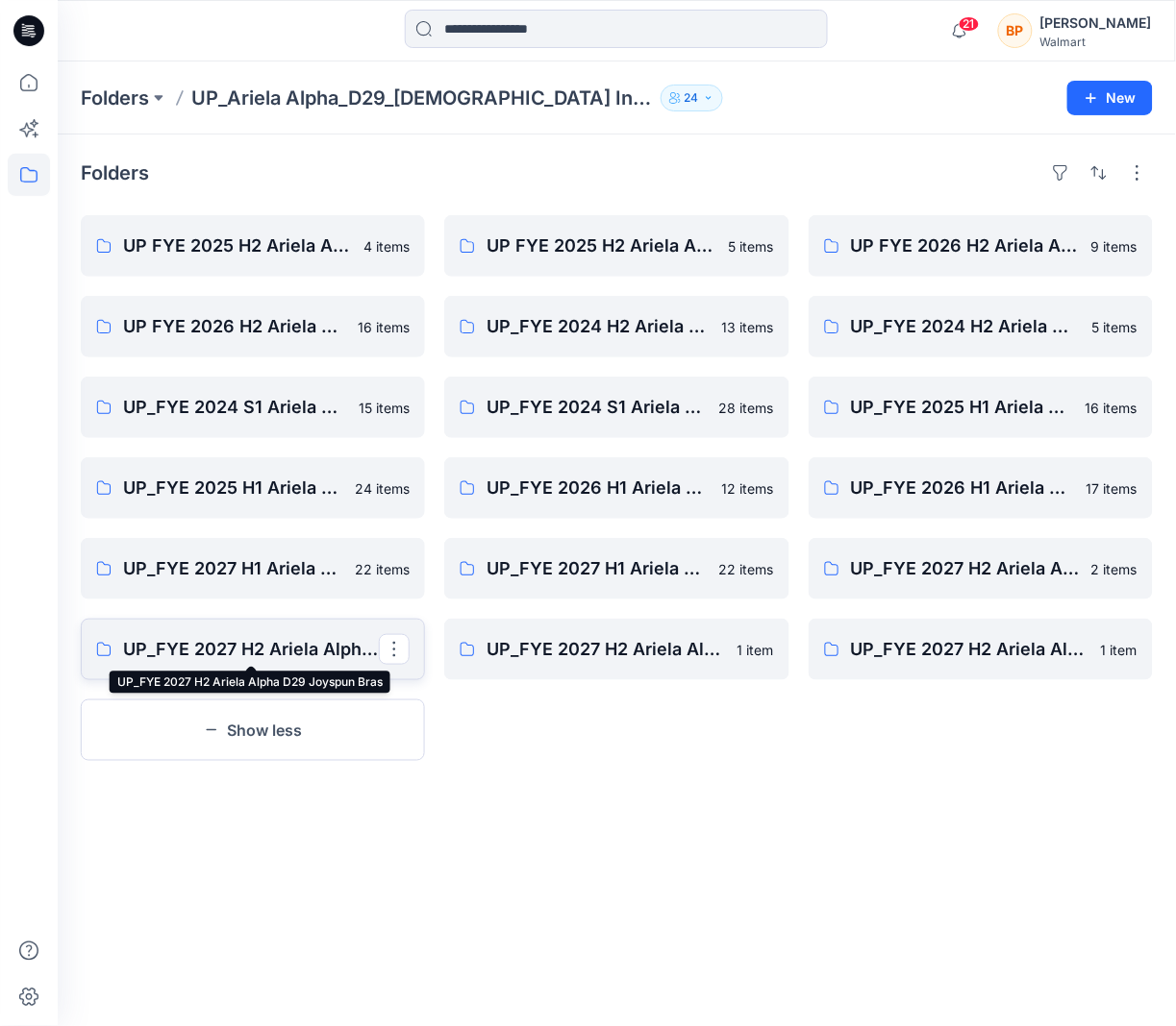
click at [340, 646] on p "UP_FYE 2027 H2 Ariela Alpha D29 Joyspun Bras" at bounding box center [251, 649] width 256 height 27
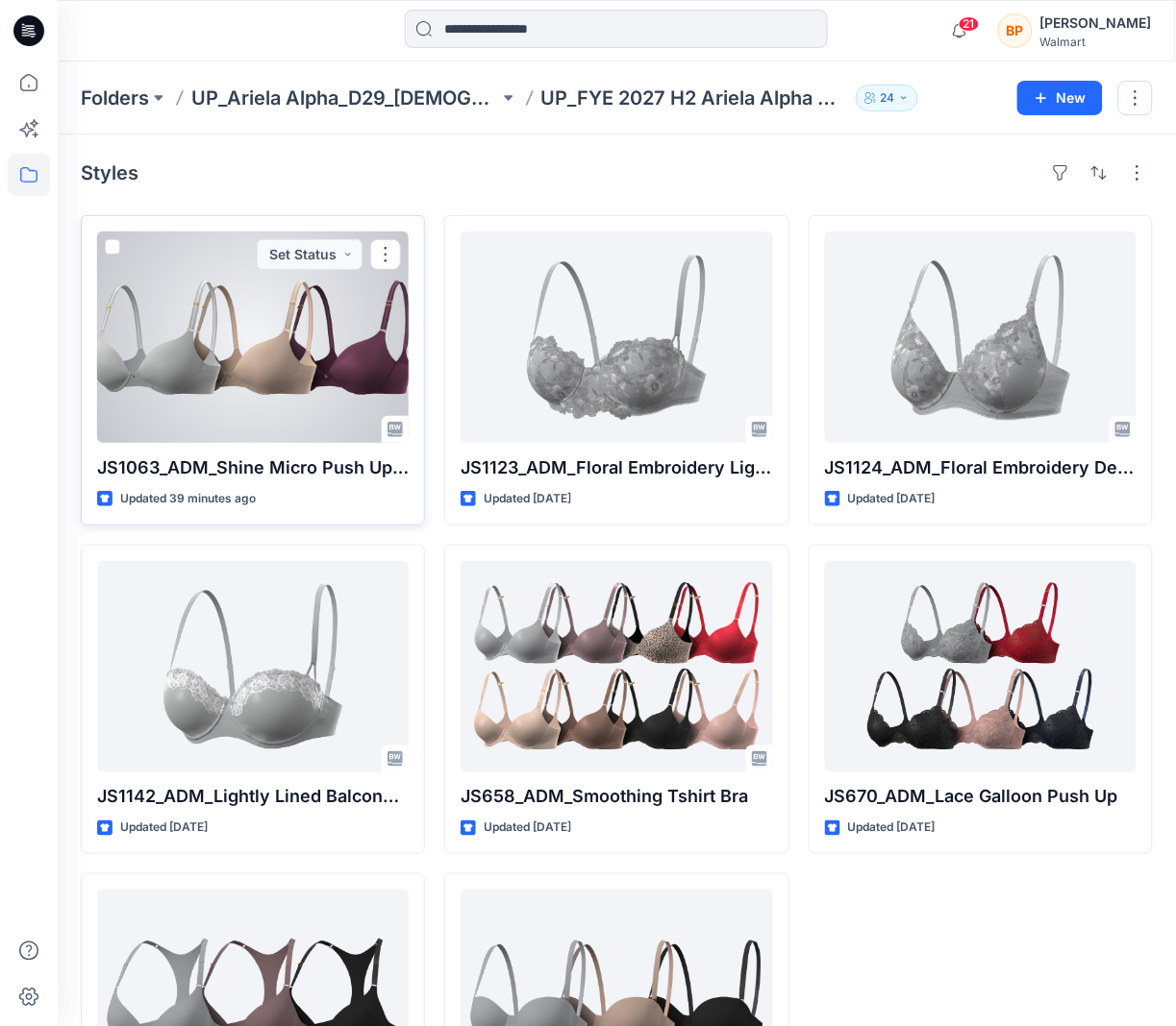
scroll to position [181, 0]
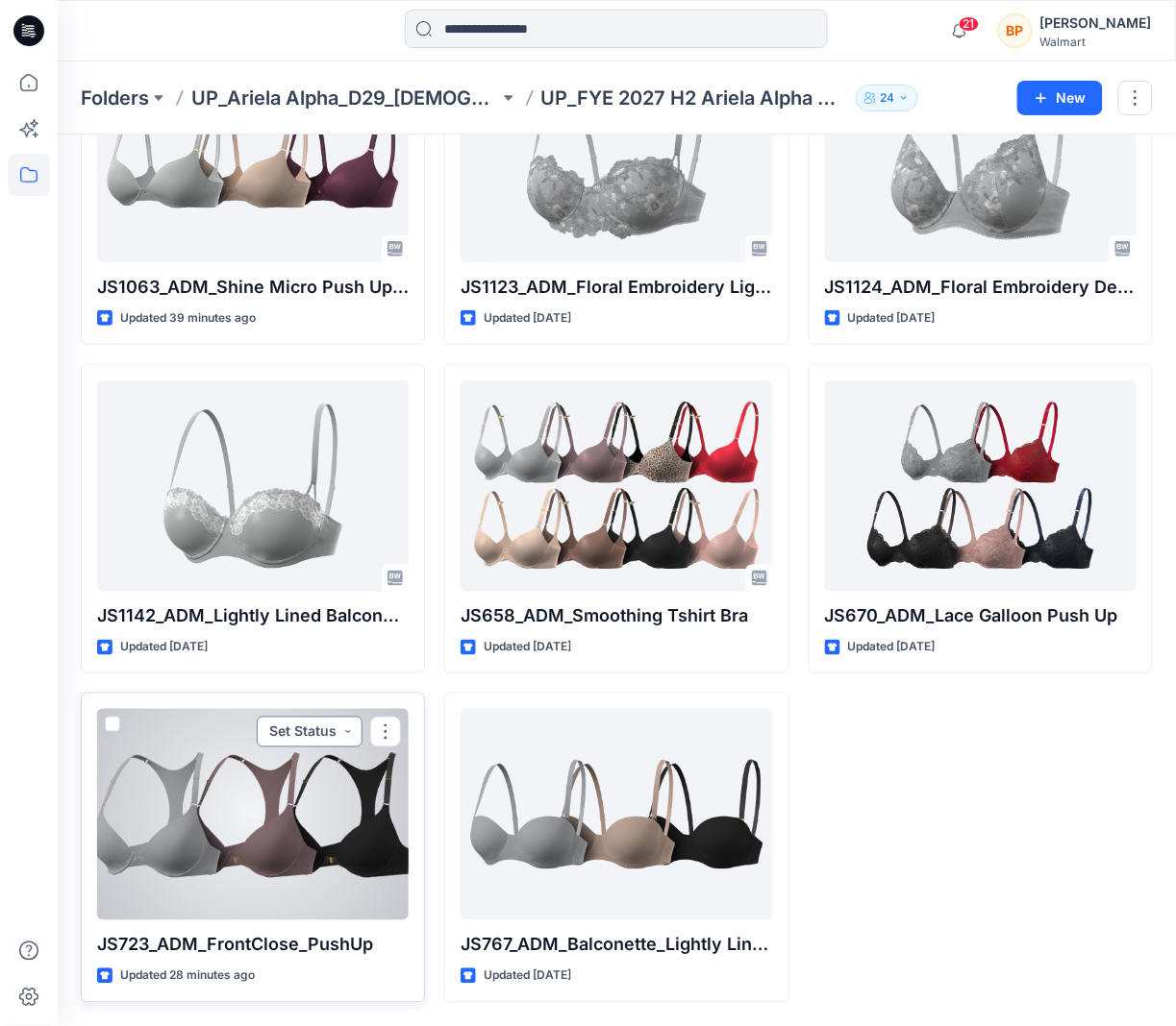
click at [260, 729] on button "Set Status" at bounding box center [310, 732] width 106 height 31
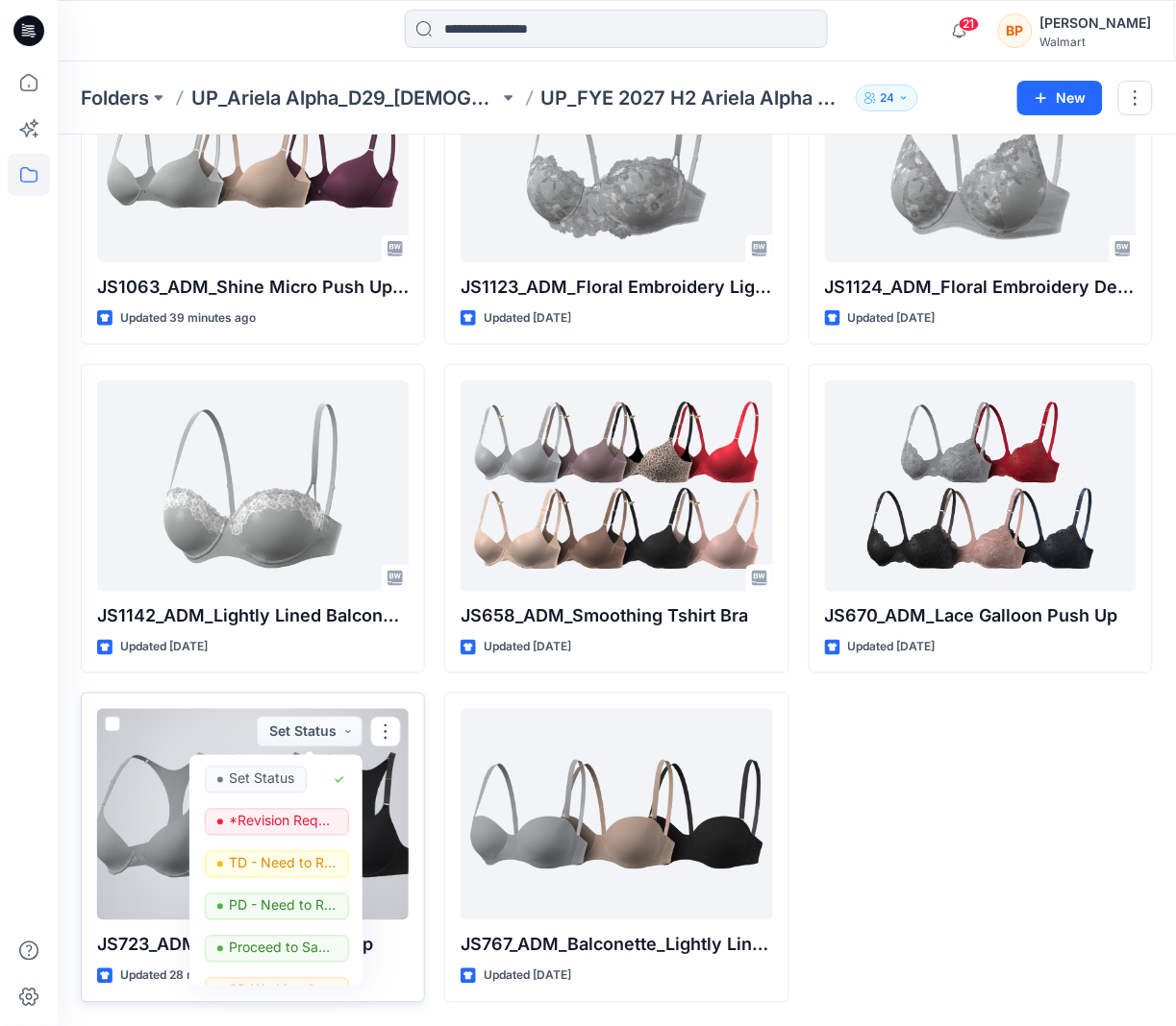
click at [184, 735] on div at bounding box center [253, 815] width 312 height 212
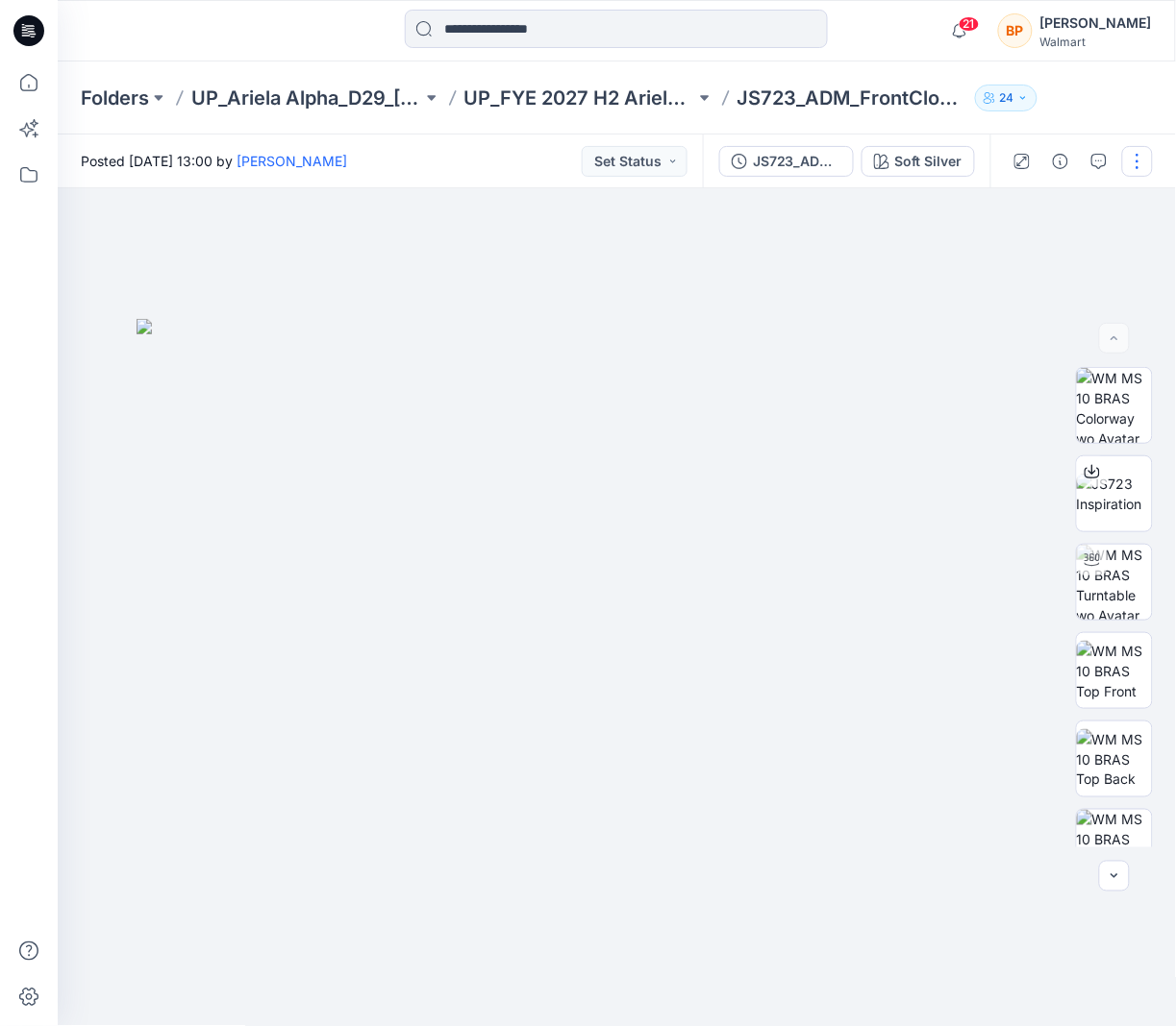
click at [1138, 173] on button "button" at bounding box center [1137, 161] width 31 height 31
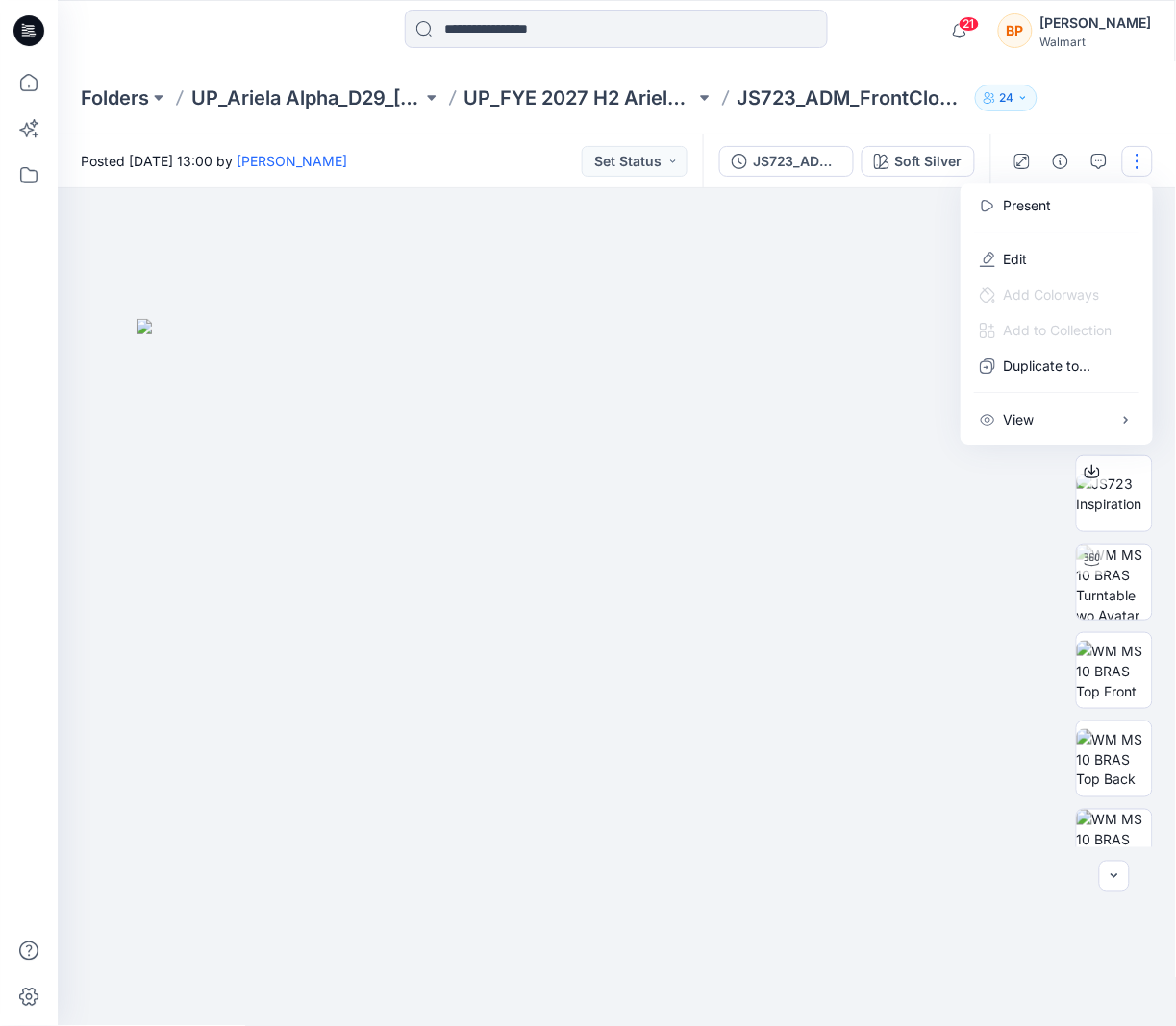
click at [1081, 237] on div at bounding box center [1056, 232] width 185 height 18
click at [1074, 258] on button "Edit" at bounding box center [1056, 259] width 177 height 36
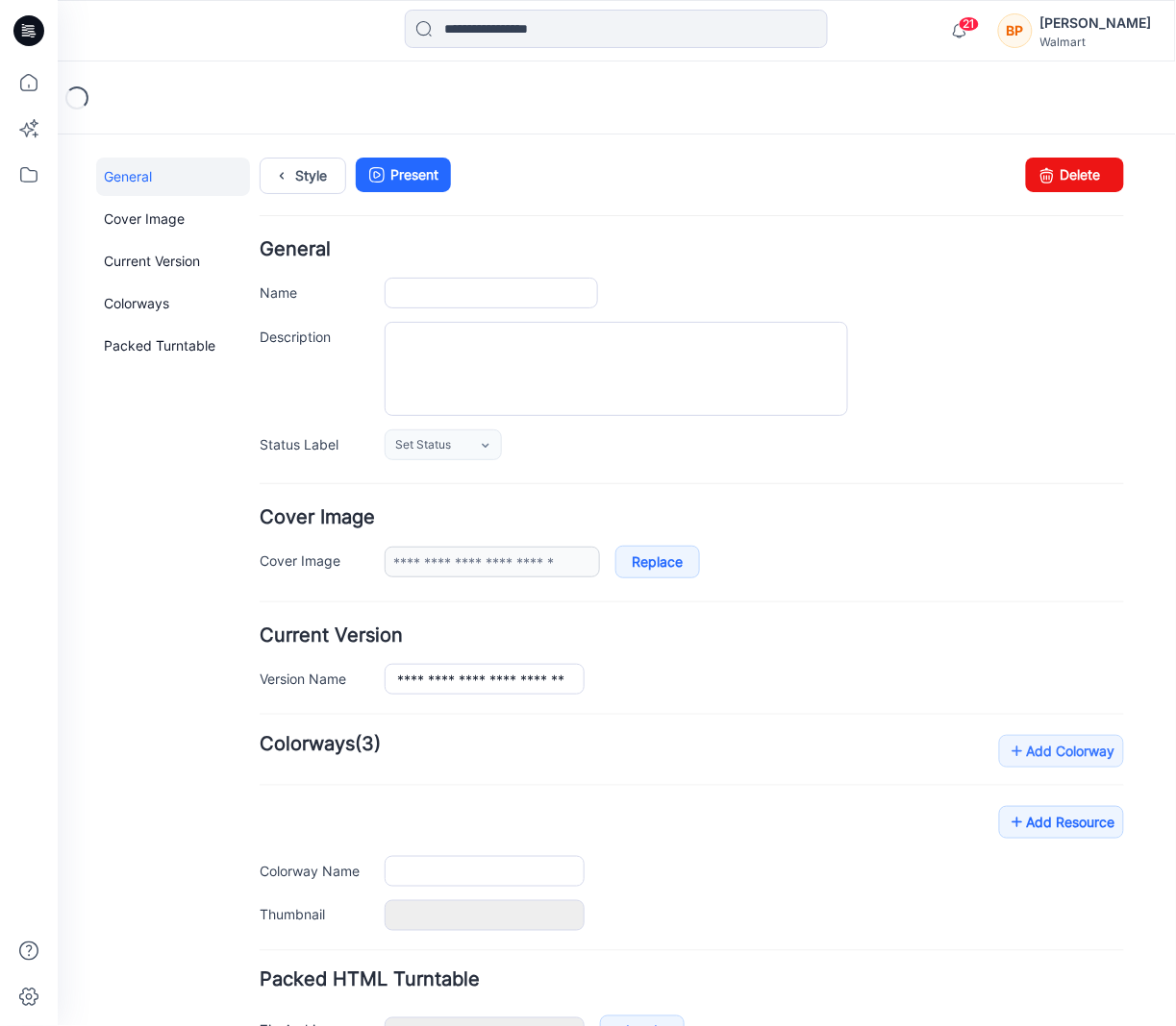
type input "**********"
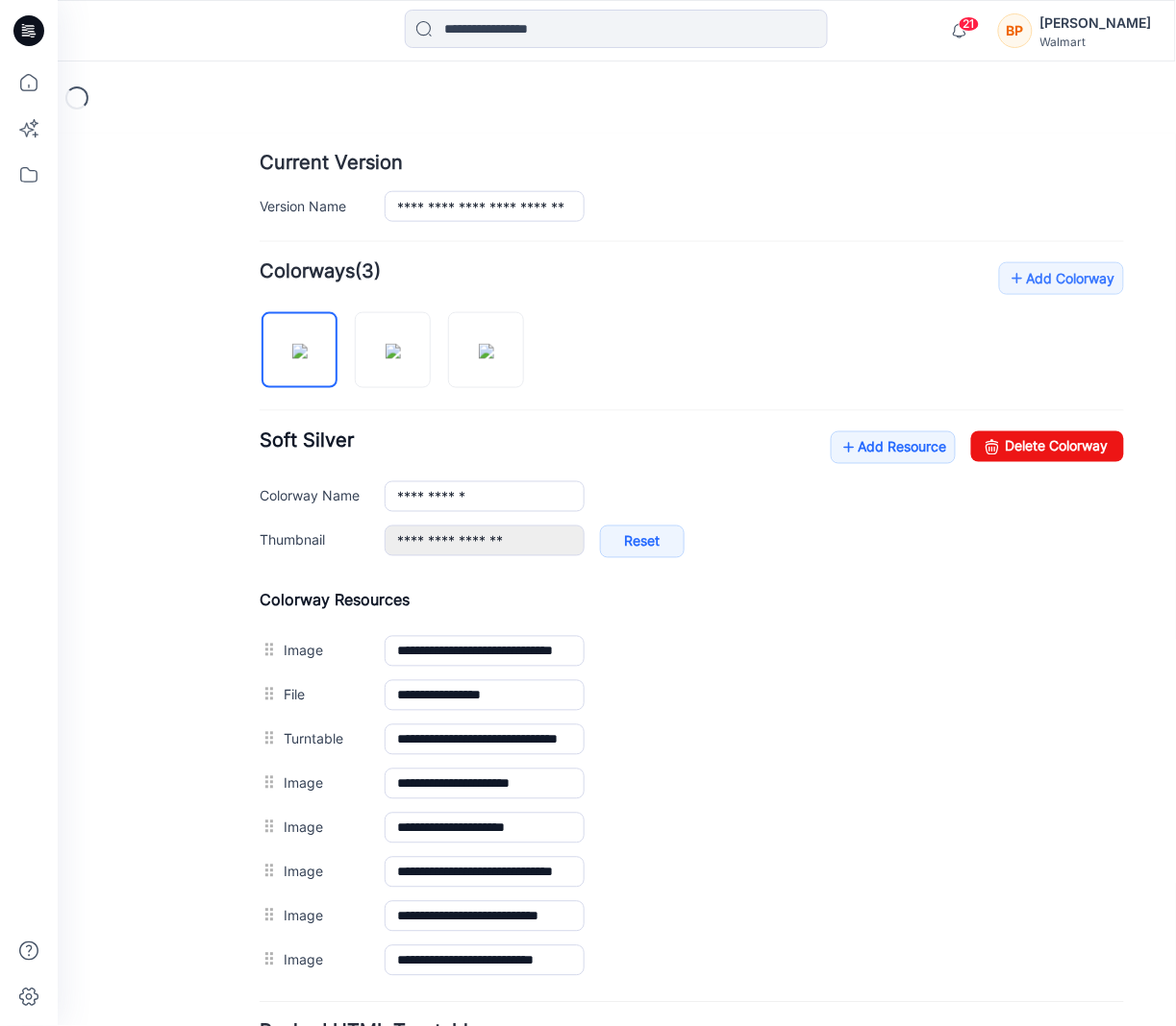
scroll to position [658, 0]
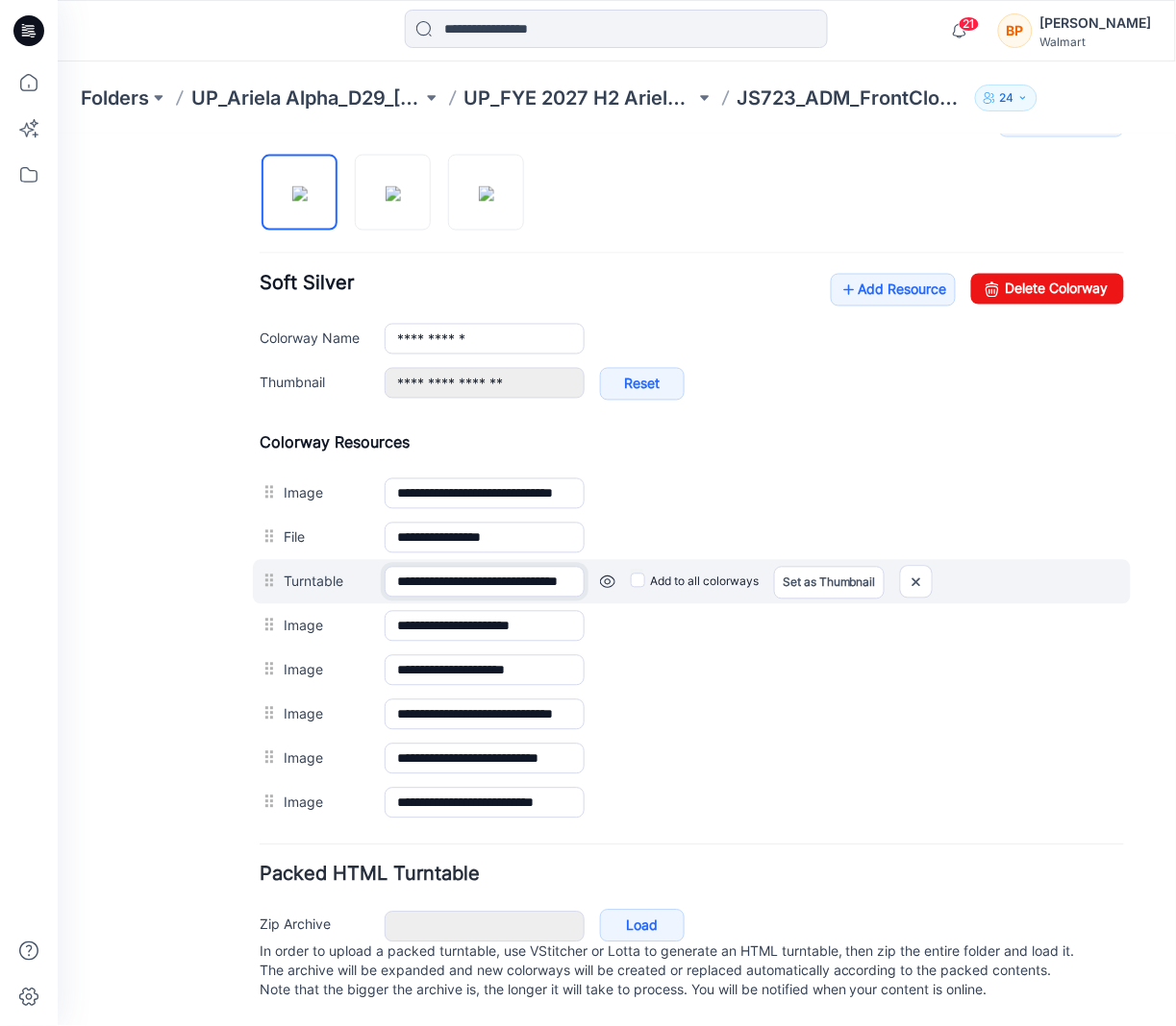
drag, startPoint x: 558, startPoint y: 549, endPoint x: 620, endPoint y: 550, distance: 62.0
click at [620, 559] on div "**********" at bounding box center [690, 581] width 877 height 44
click at [545, 566] on input "**********" at bounding box center [484, 581] width 200 height 31
drag, startPoint x: 539, startPoint y: 556, endPoint x: 606, endPoint y: 559, distance: 67.1
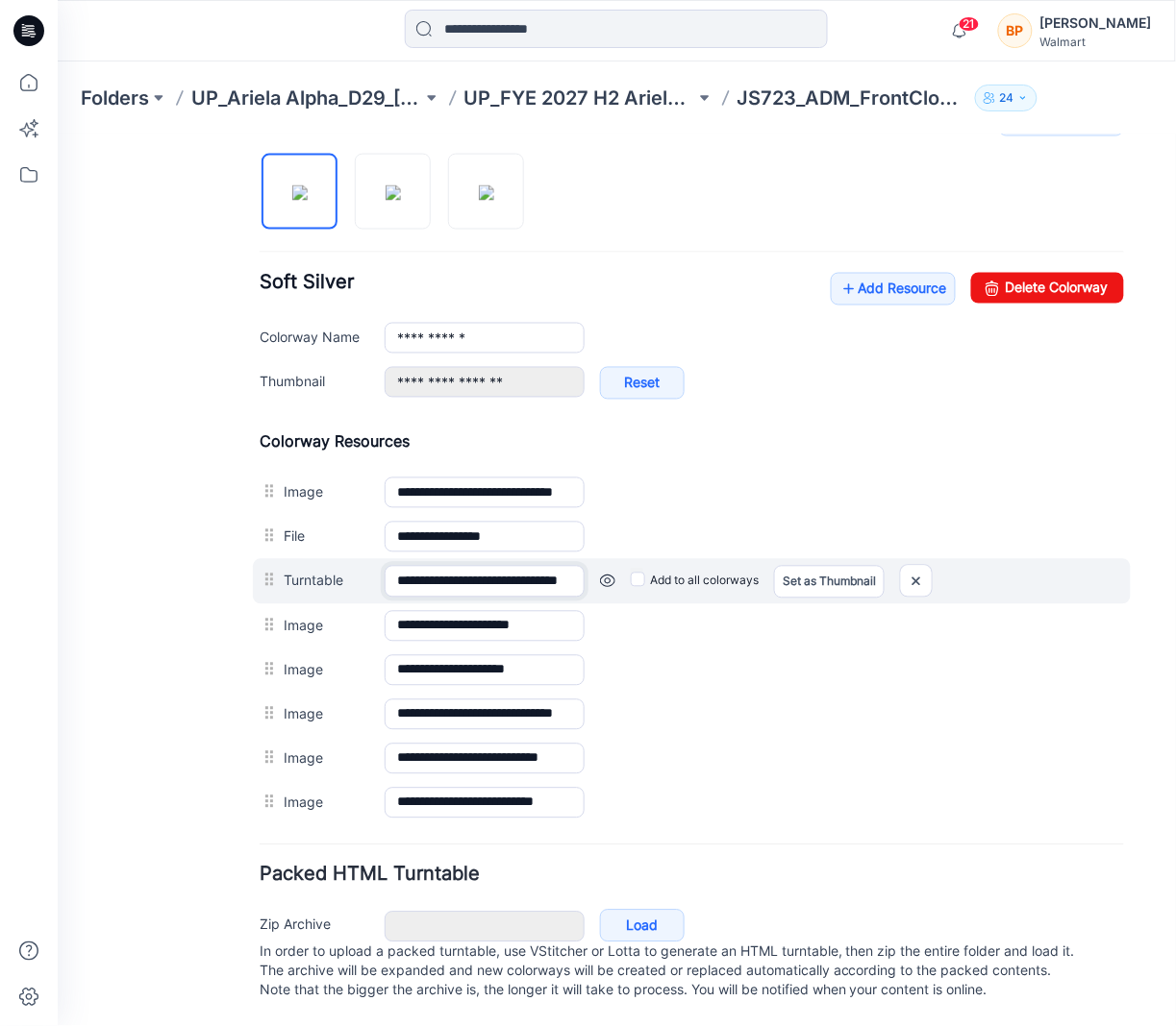
click at [606, 559] on div "**********" at bounding box center [690, 580] width 877 height 45
click at [930, 565] on img at bounding box center [914, 581] width 31 height 32
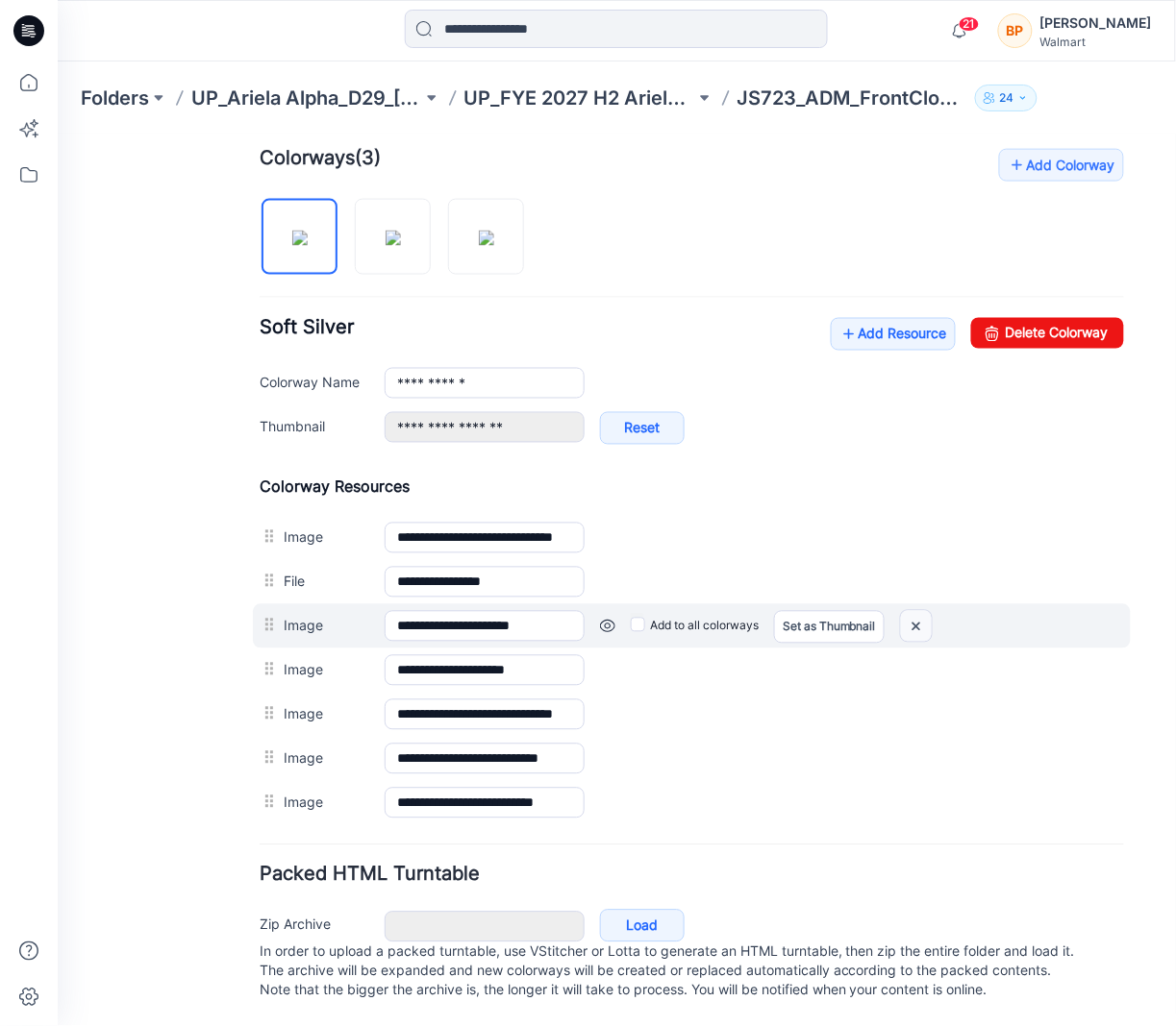
click at [909, 610] on img at bounding box center [914, 626] width 31 height 32
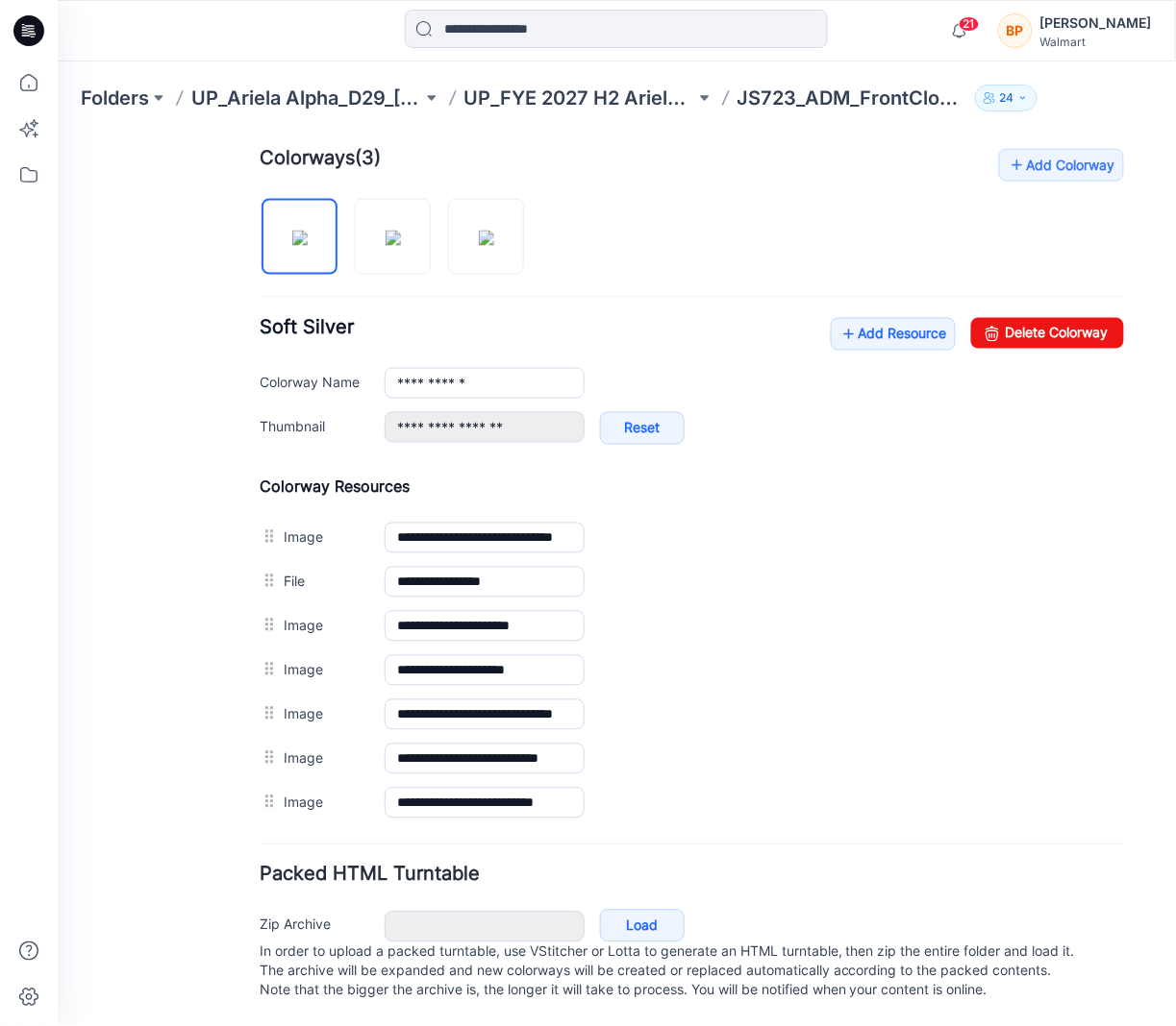
scroll to position [569, 0]
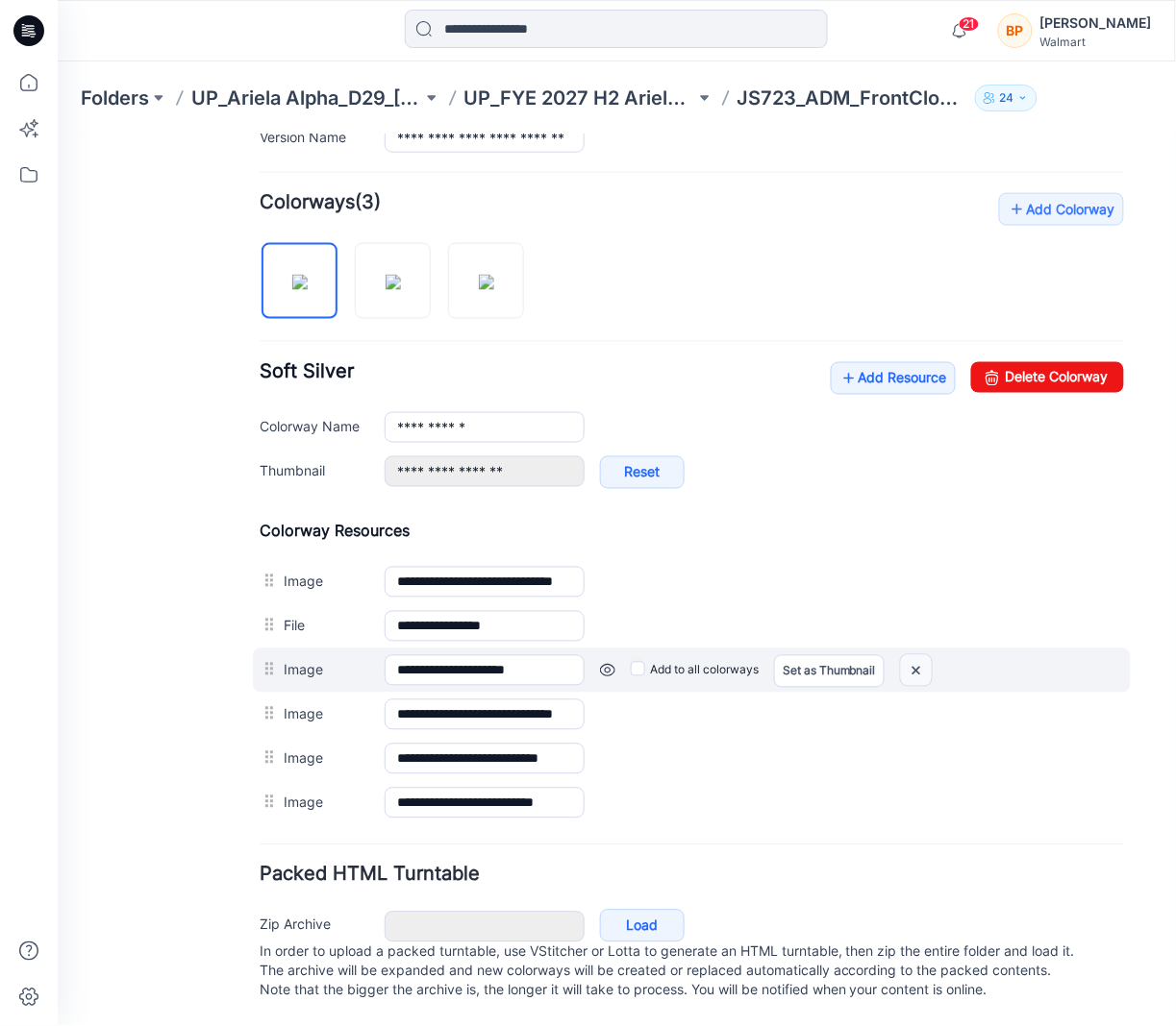
click at [917, 654] on img at bounding box center [914, 670] width 31 height 32
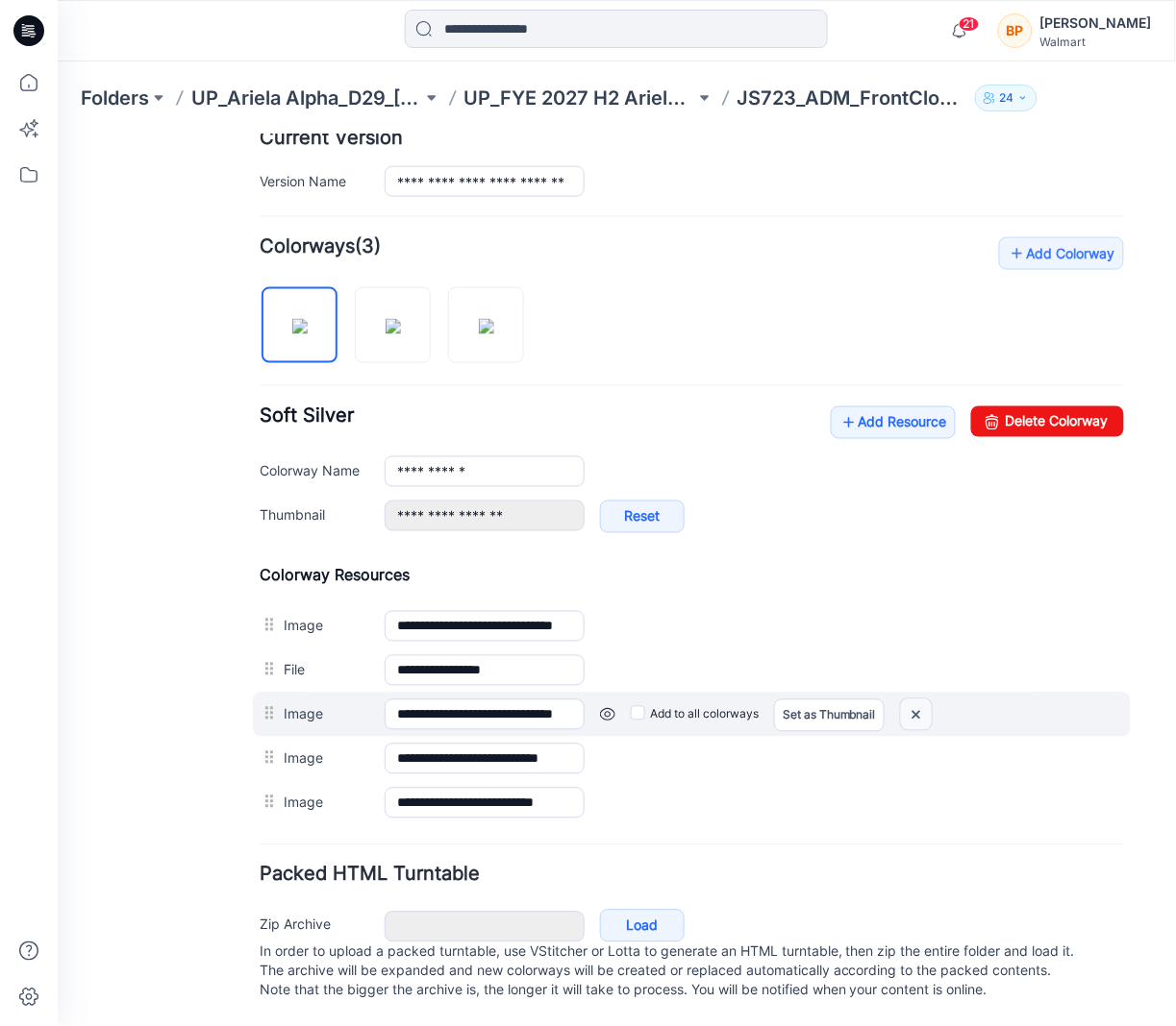
click at [912, 698] on img at bounding box center [914, 714] width 31 height 32
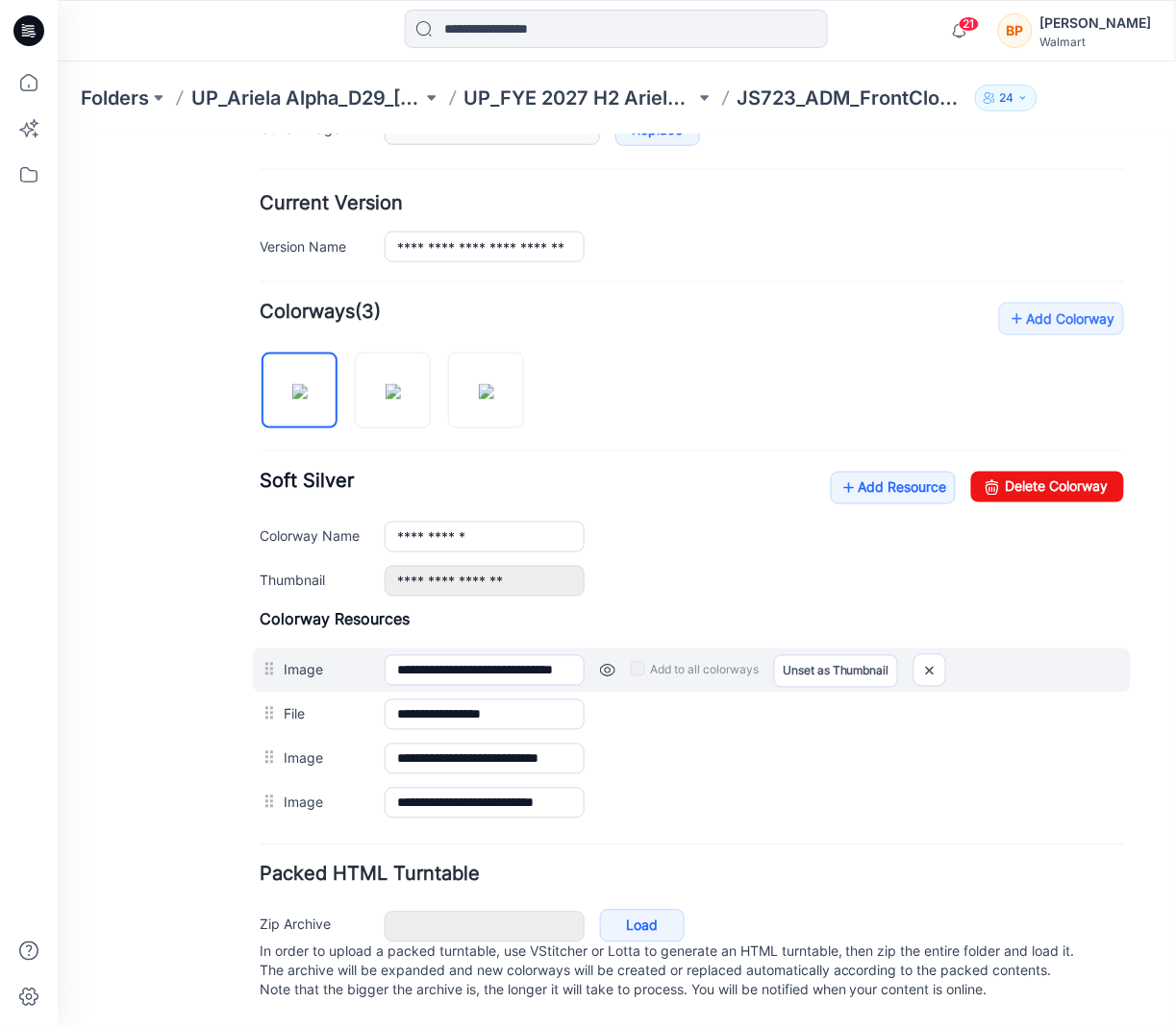
scroll to position [459, 0]
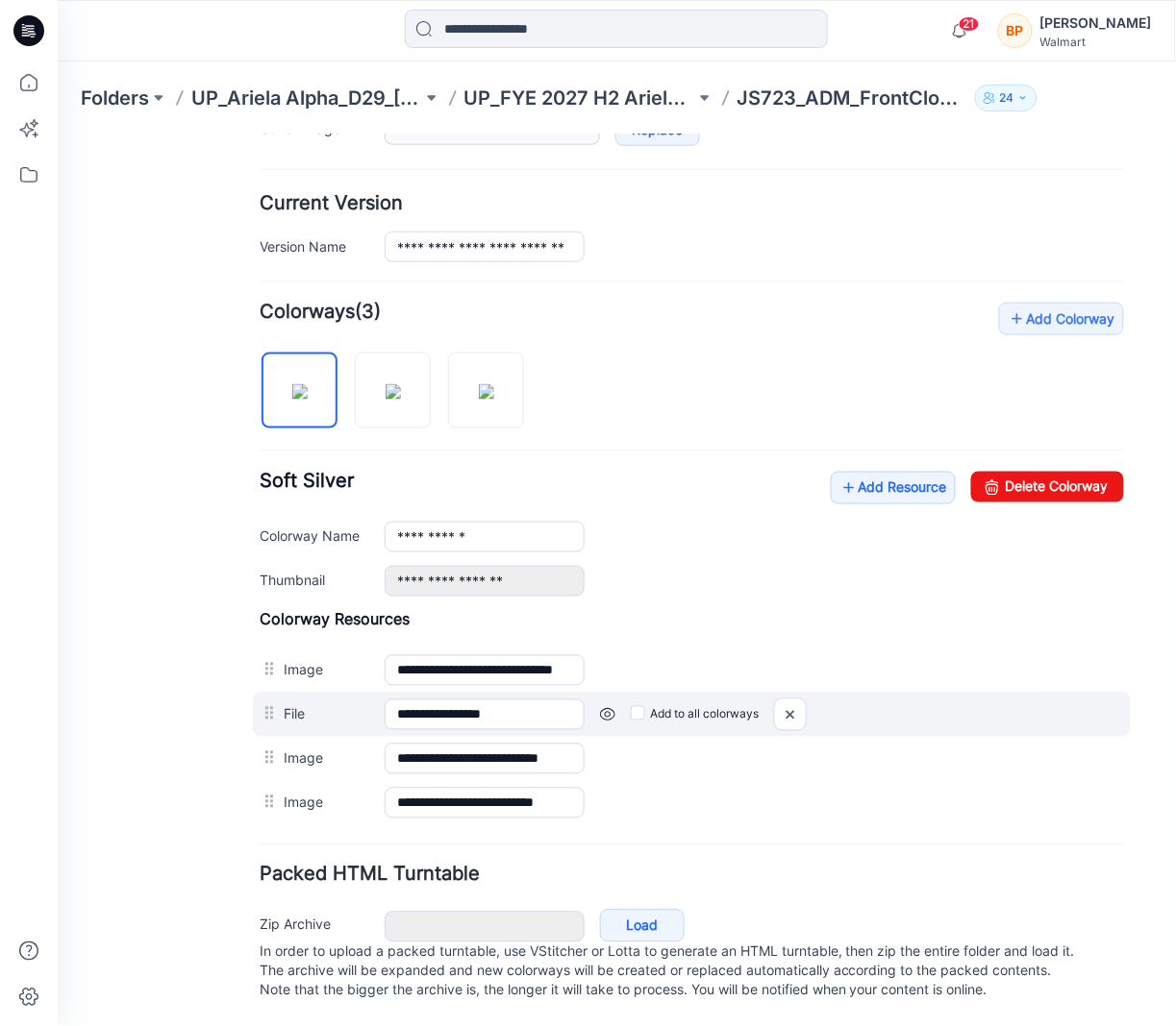
click at [633, 700] on label "Add to all colorways" at bounding box center [693, 713] width 128 height 31
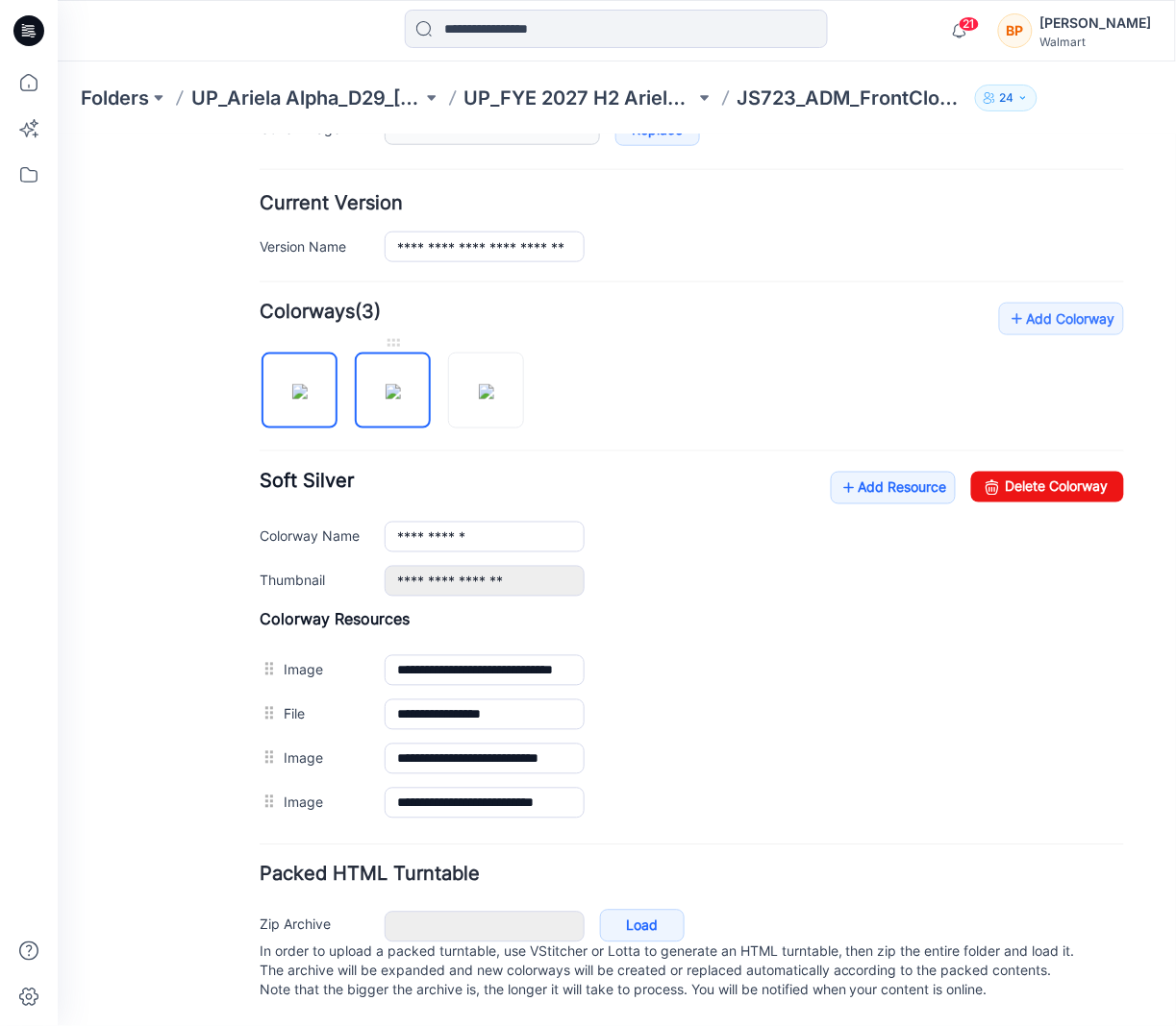
click at [400, 384] on img at bounding box center [392, 391] width 15 height 15
click at [494, 384] on img at bounding box center [485, 391] width 15 height 15
click at [255, 774] on div "**********" at bounding box center [604, 364] width 1095 height 1325
click at [305, 392] on img at bounding box center [299, 391] width 15 height 15
type input "**********"
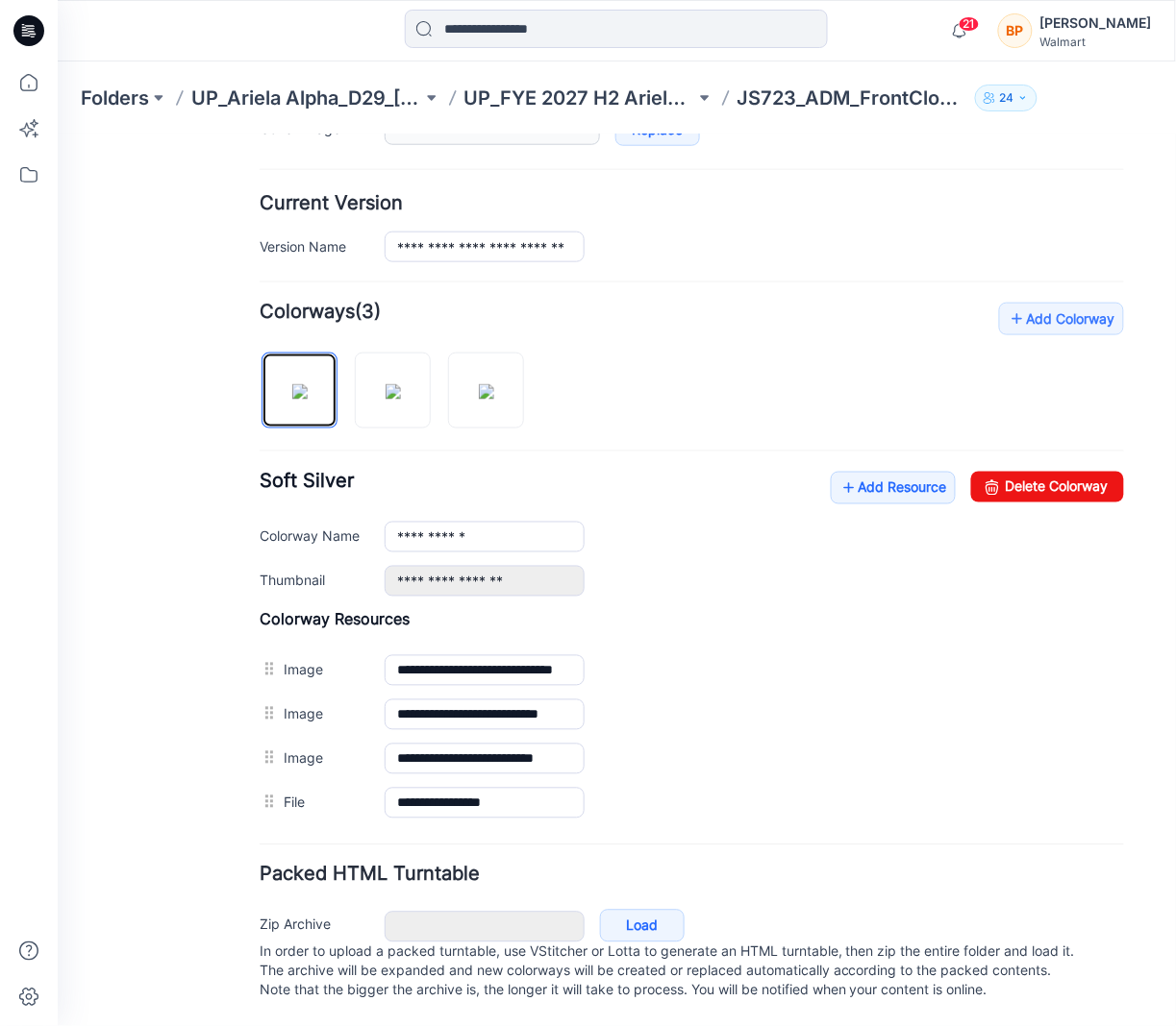
scroll to position [0, 0]
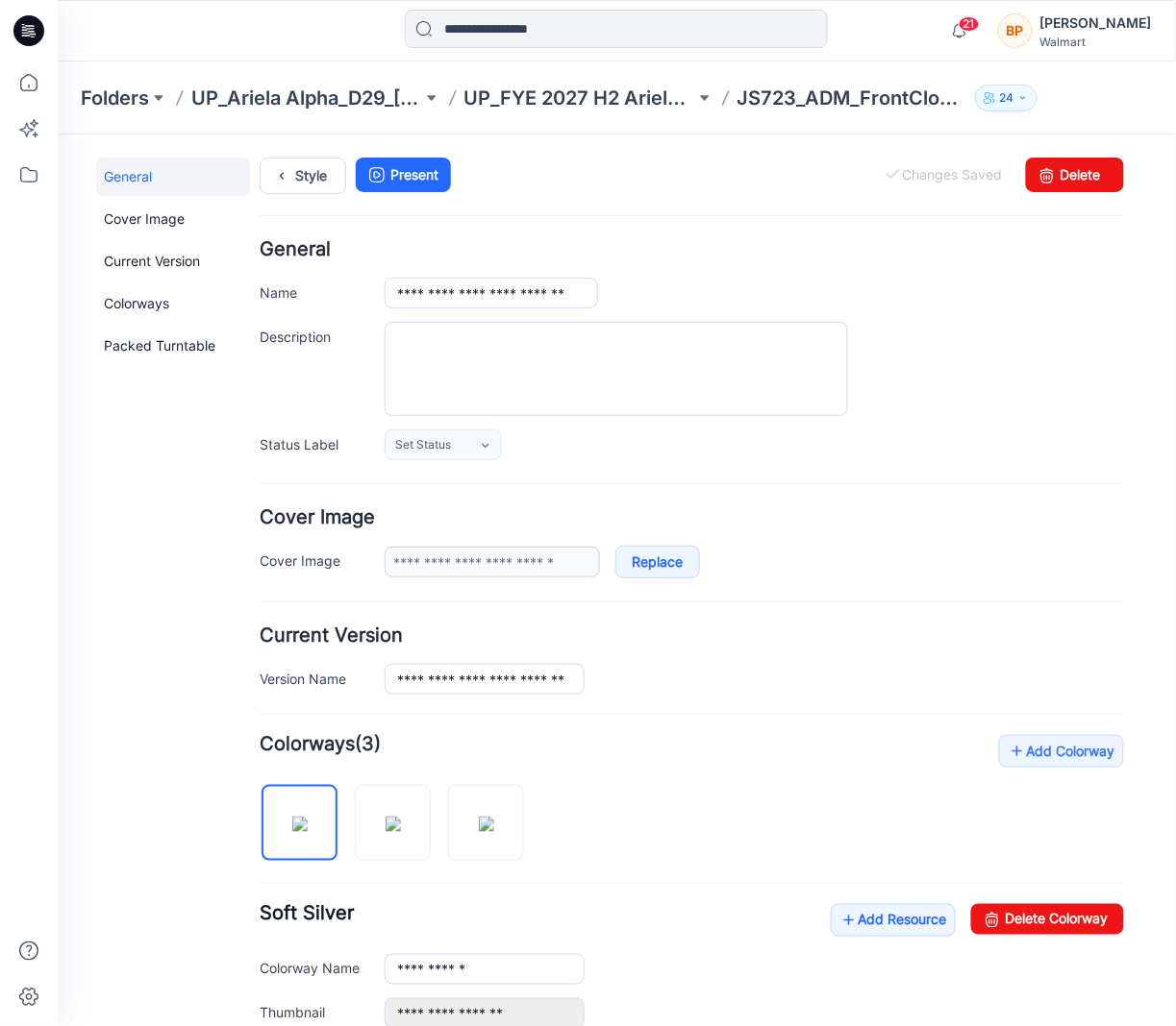
click at [305, 153] on div "**********" at bounding box center [604, 796] width 1095 height 1325
click at [305, 162] on link "Style" at bounding box center [302, 175] width 87 height 37
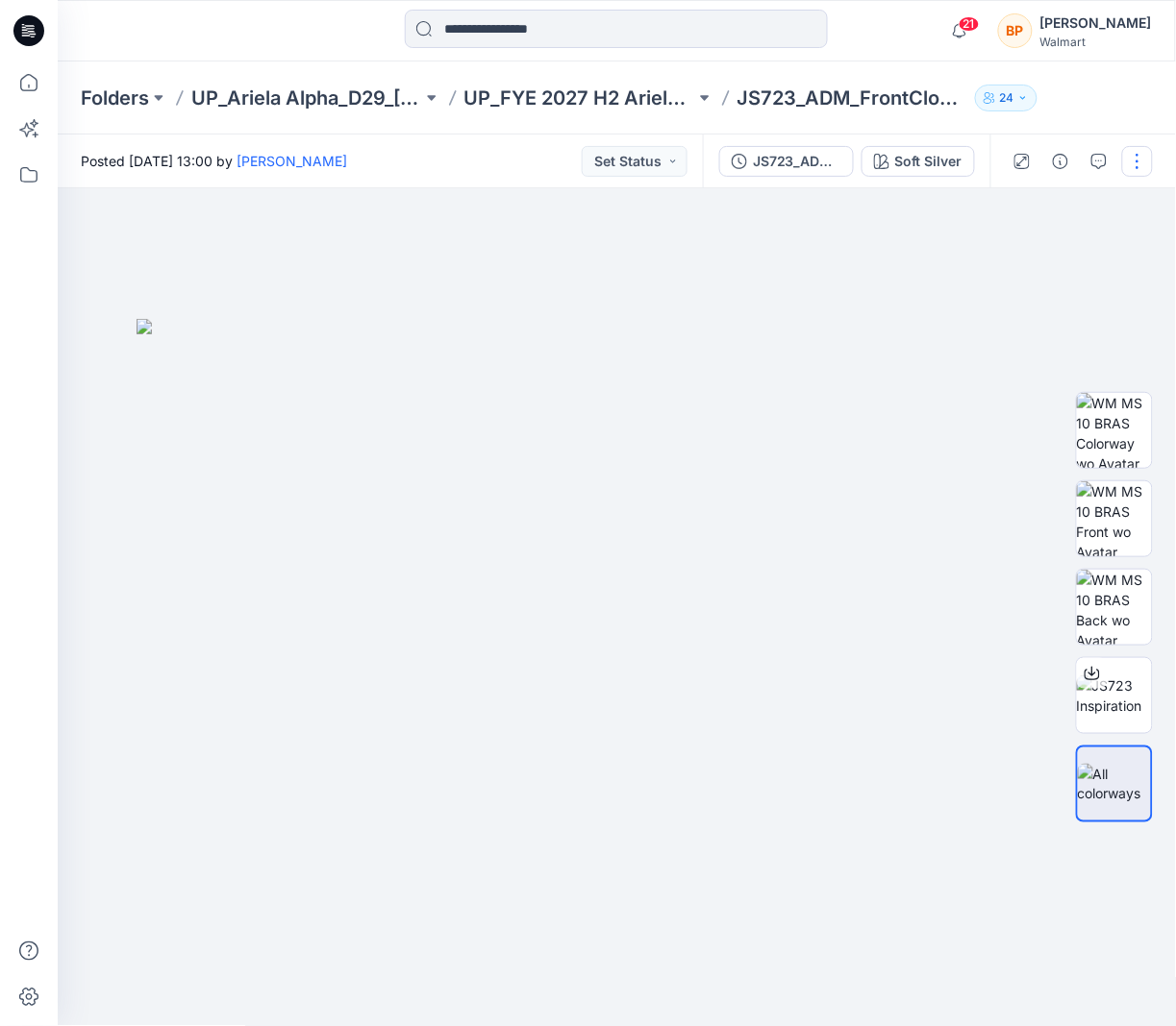
click at [1133, 162] on button "button" at bounding box center [1137, 161] width 31 height 31
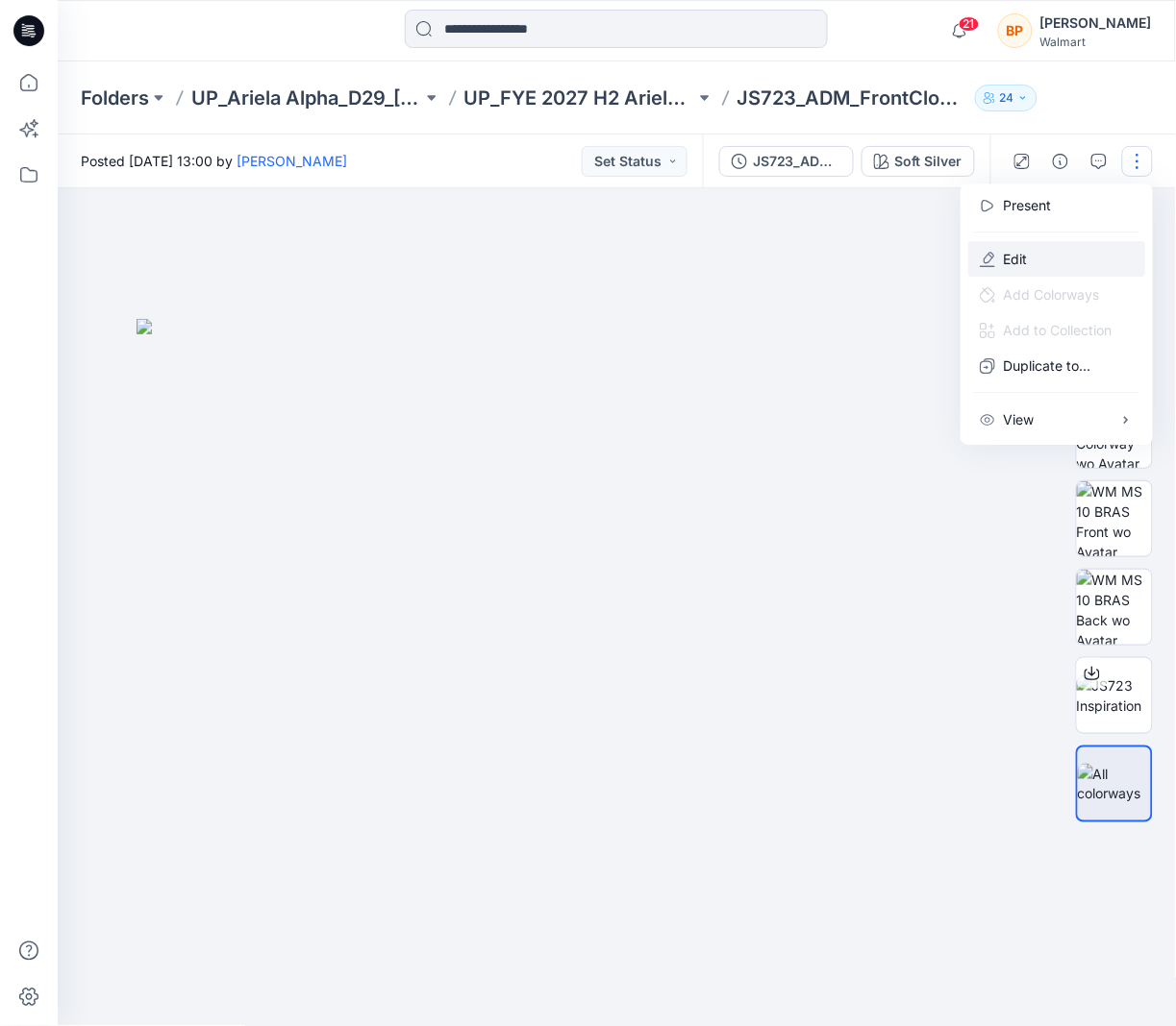
click at [1069, 241] on button "Edit" at bounding box center [1056, 259] width 177 height 36
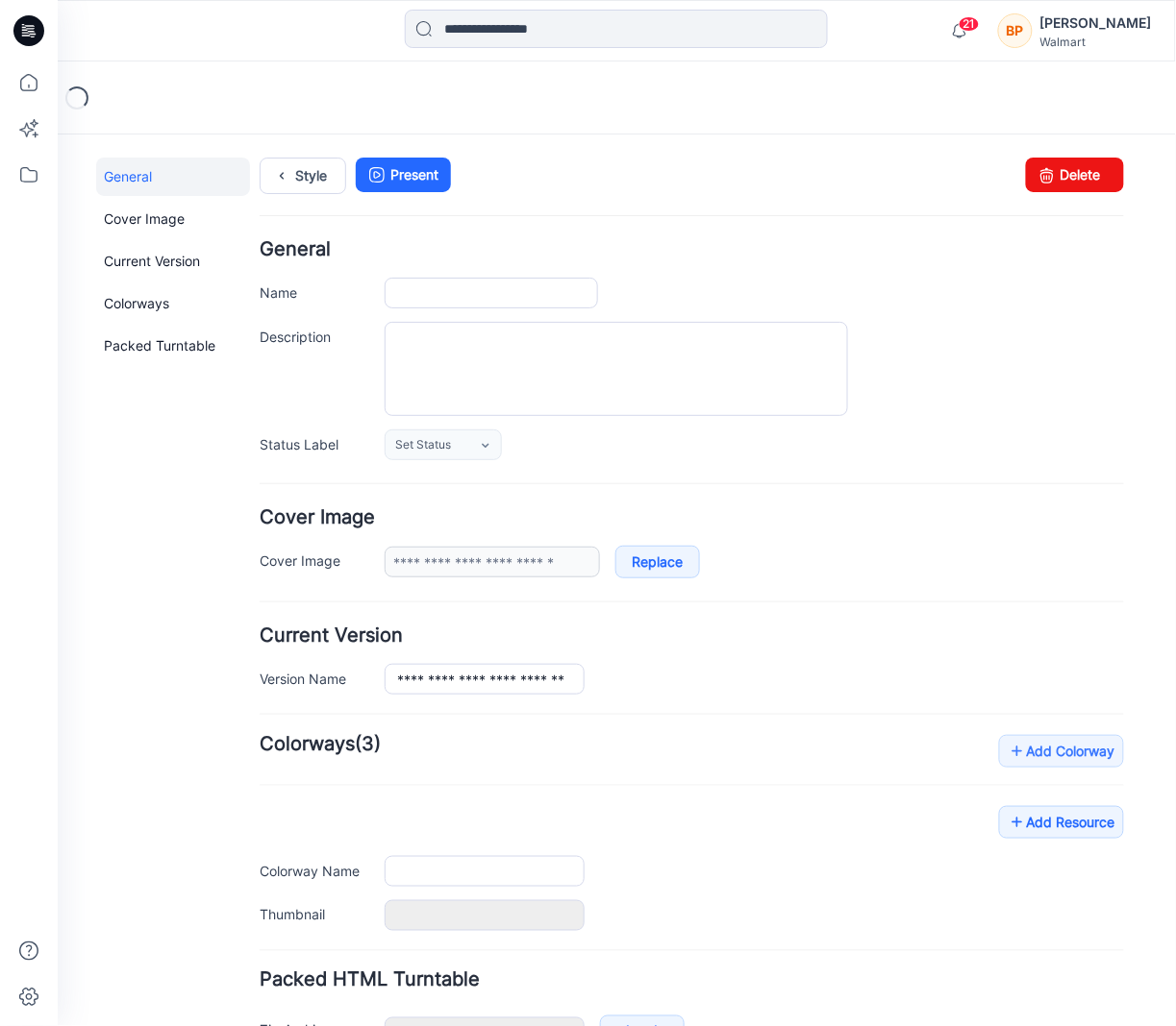
type input "**********"
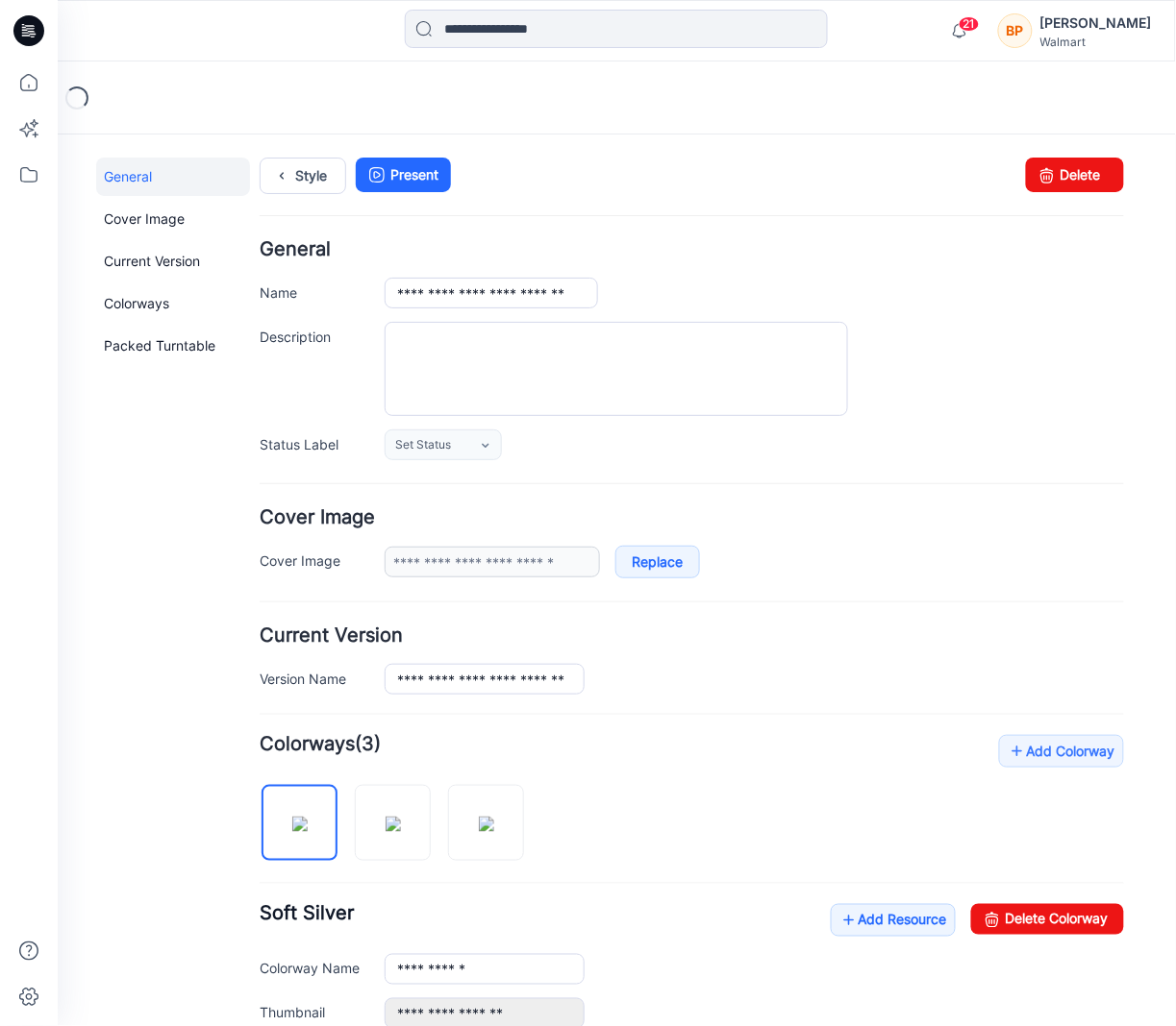
scroll to position [459, 0]
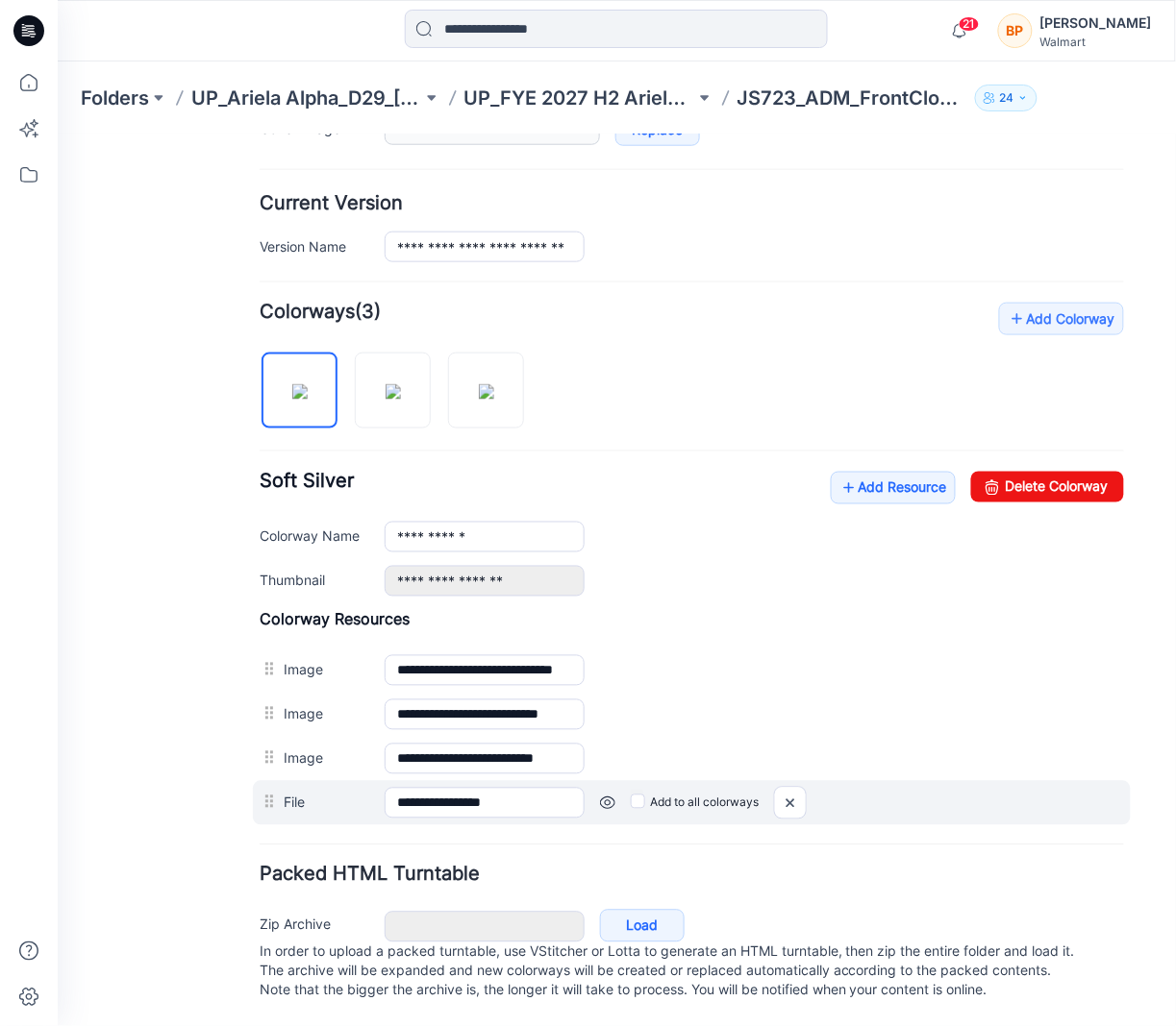
drag, startPoint x: 279, startPoint y: 790, endPoint x: 279, endPoint y: 749, distance: 41.0
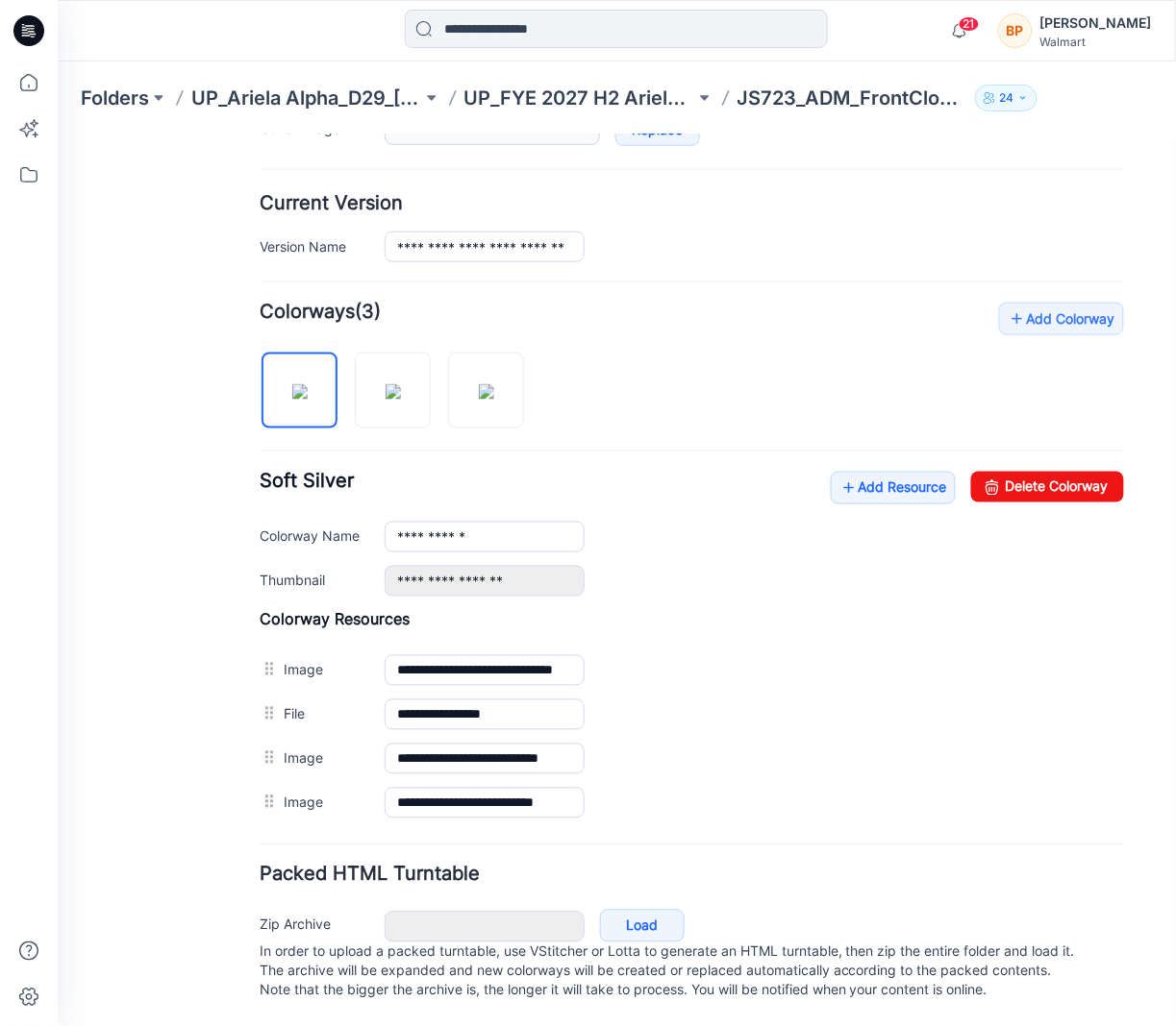
scroll to position [0, 0]
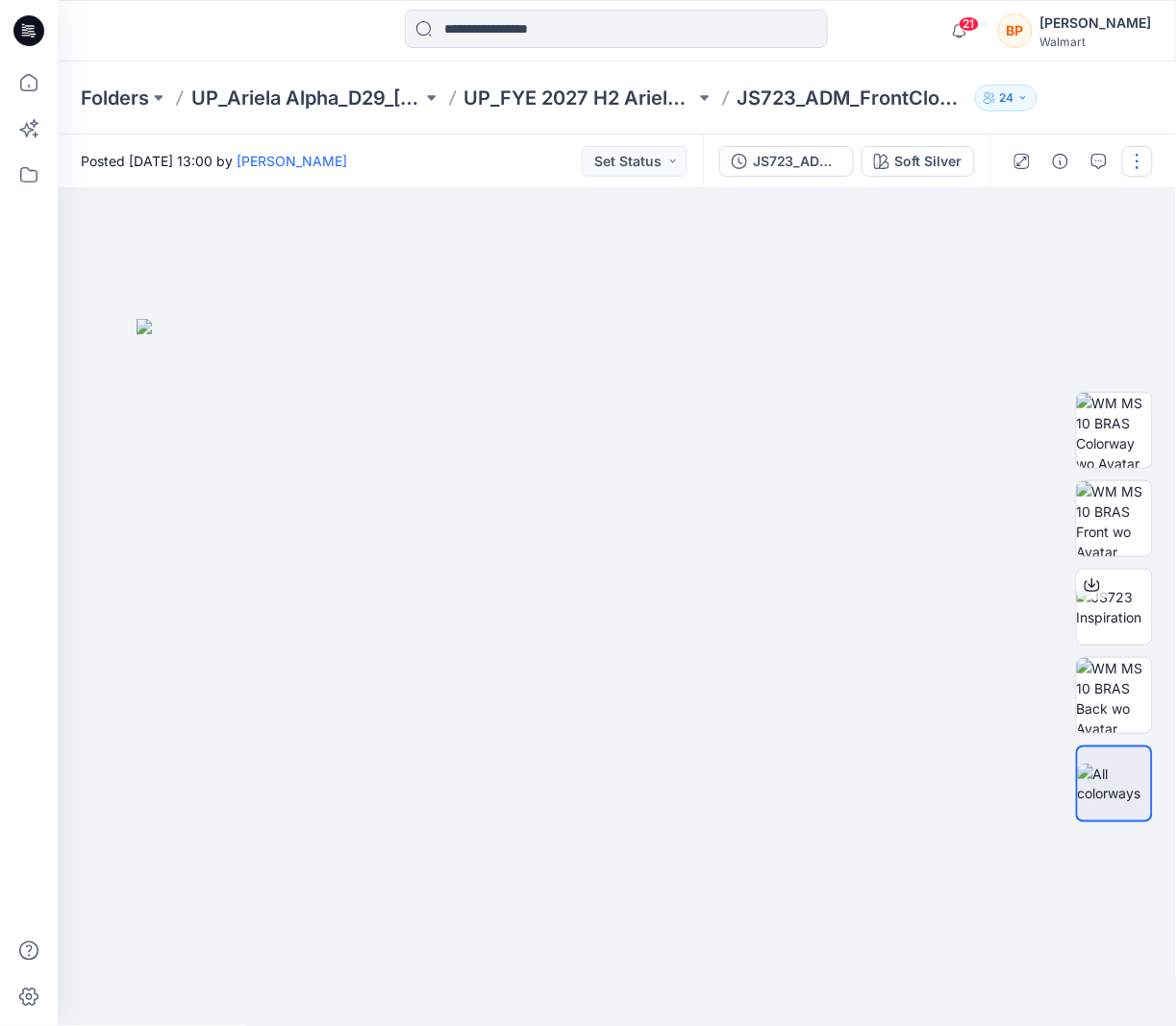
click at [1146, 159] on button "button" at bounding box center [1137, 161] width 31 height 31
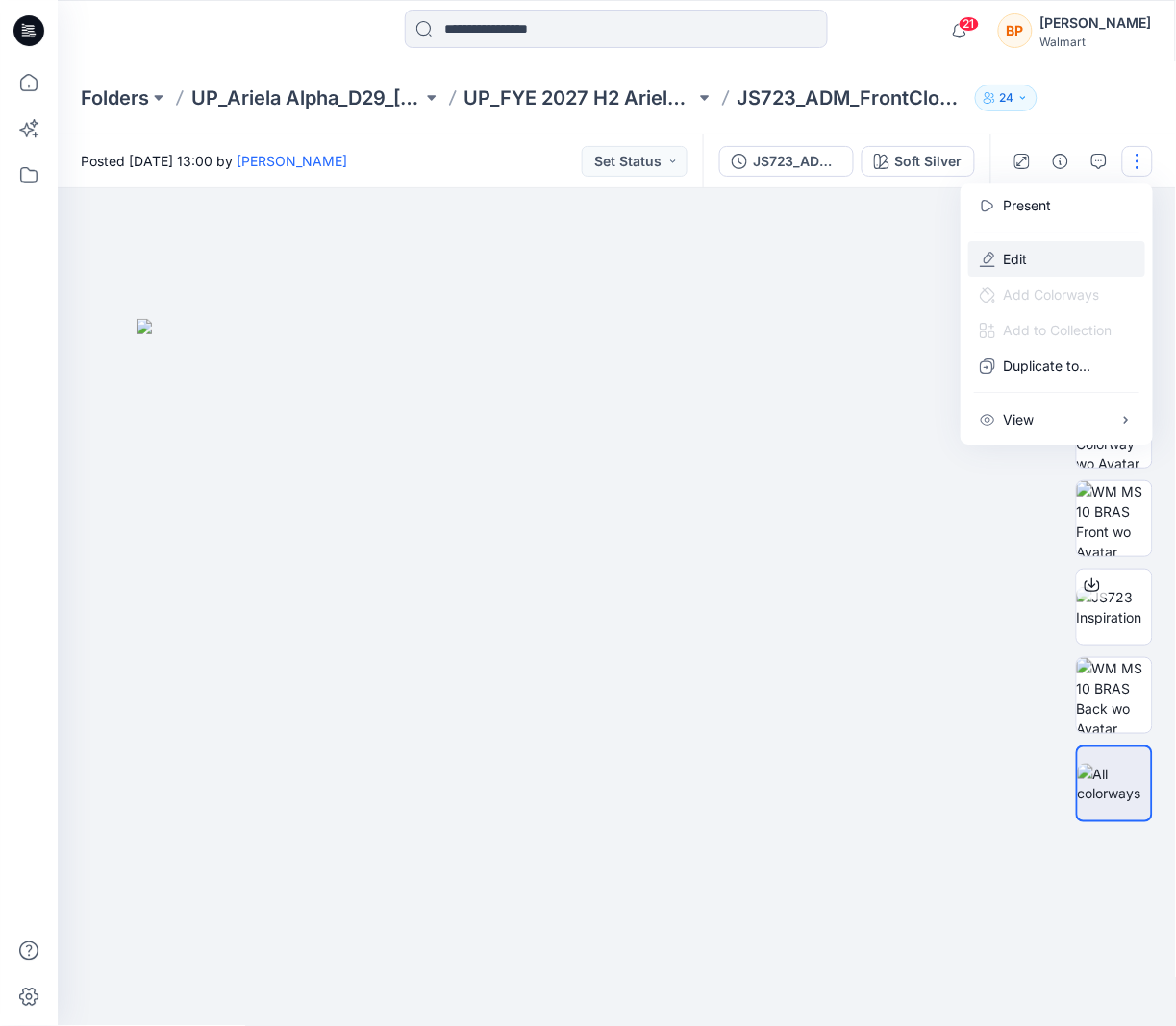
click at [1025, 249] on p "Edit" at bounding box center [1014, 259] width 24 height 20
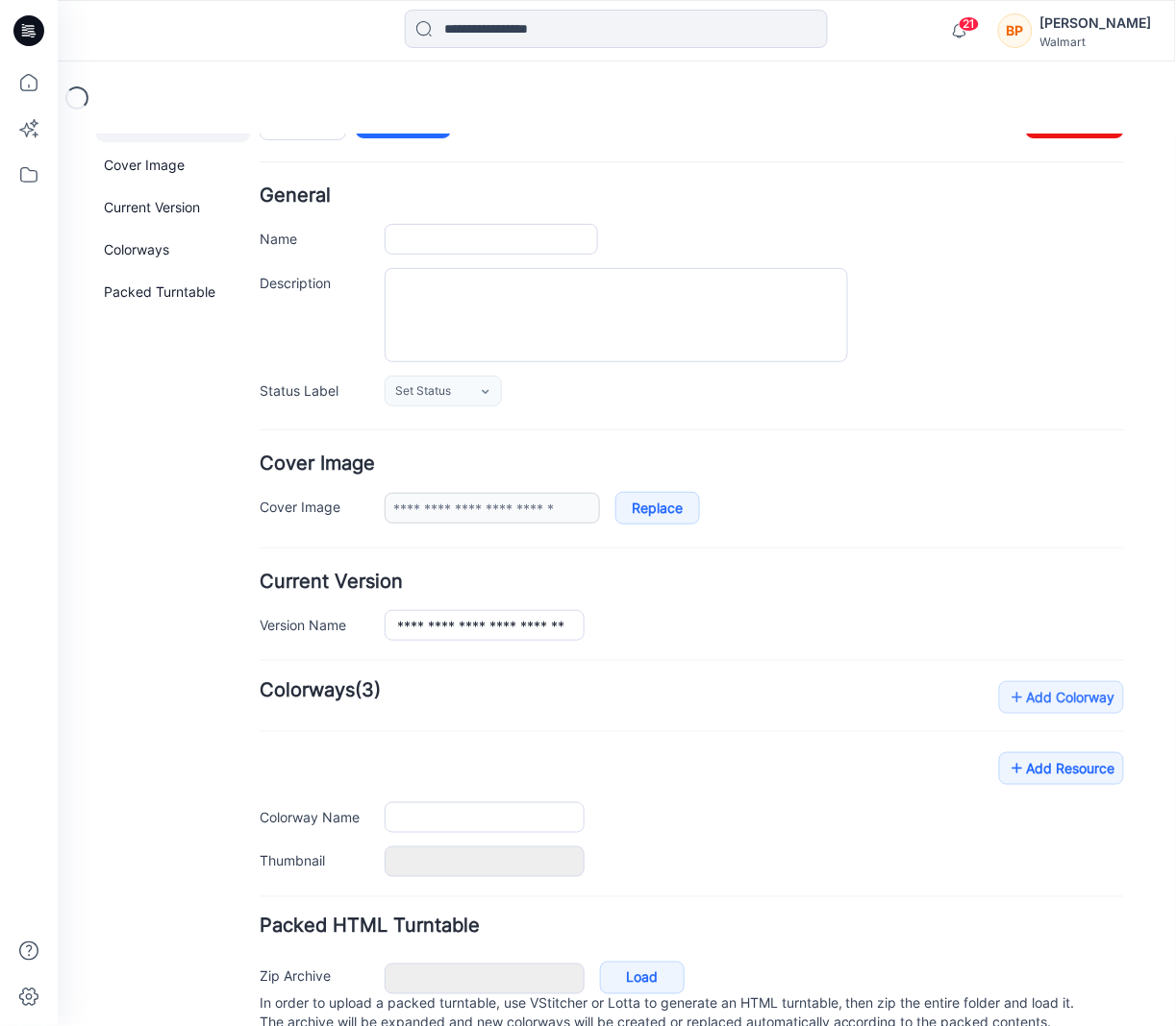
type input "**********"
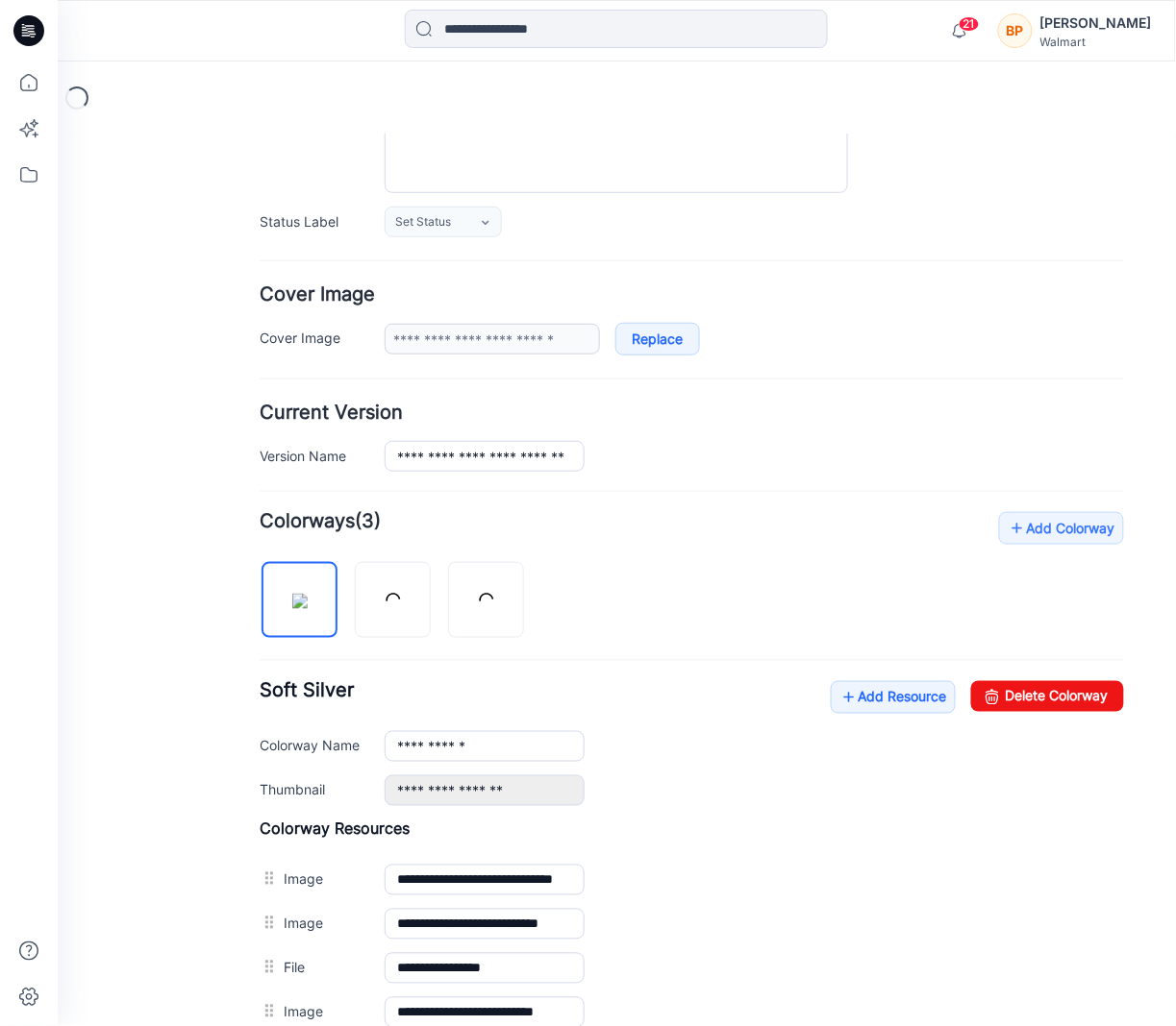
scroll to position [256, 0]
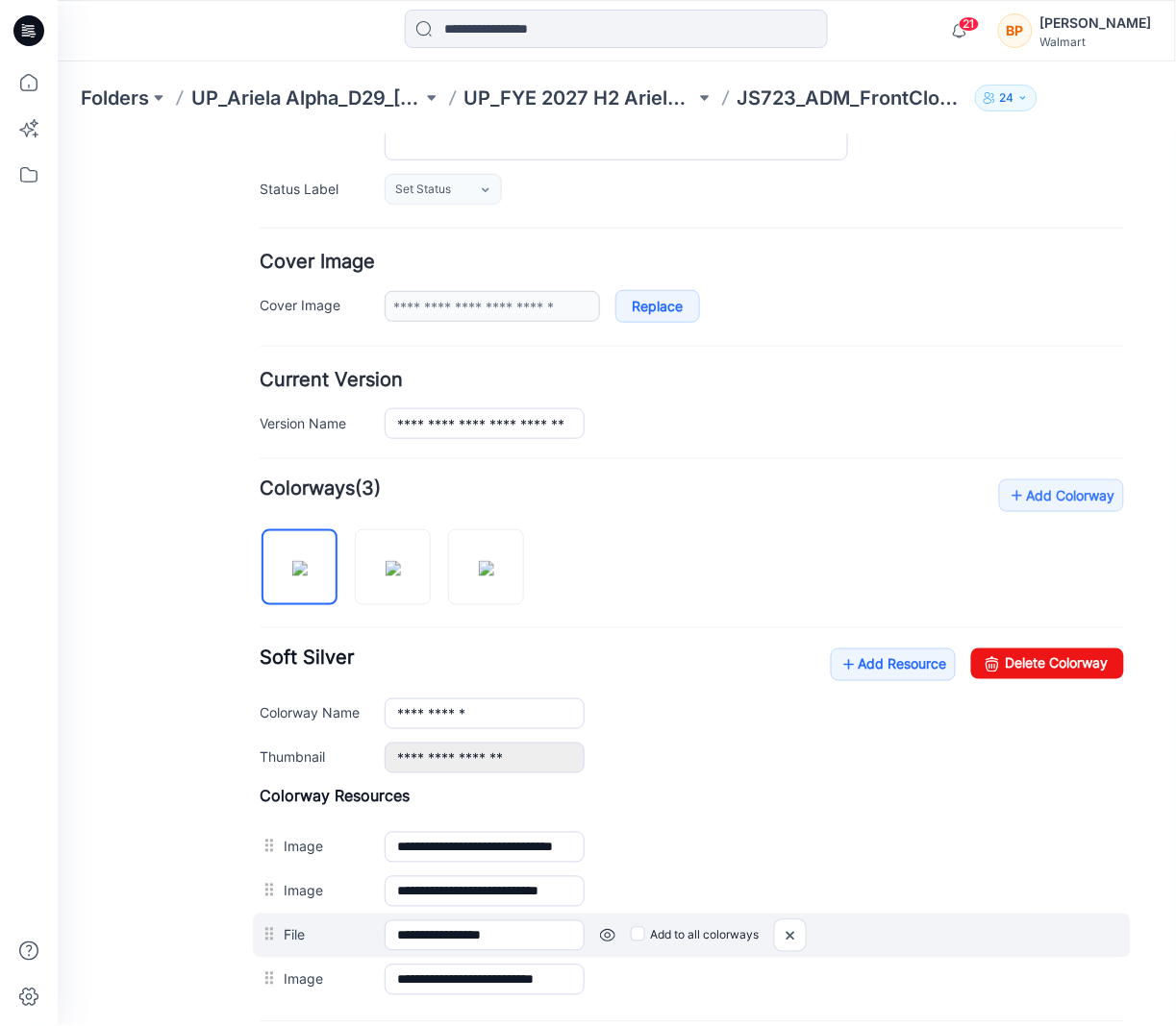
click at [252, 956] on div "**********" at bounding box center [690, 935] width 877 height 44
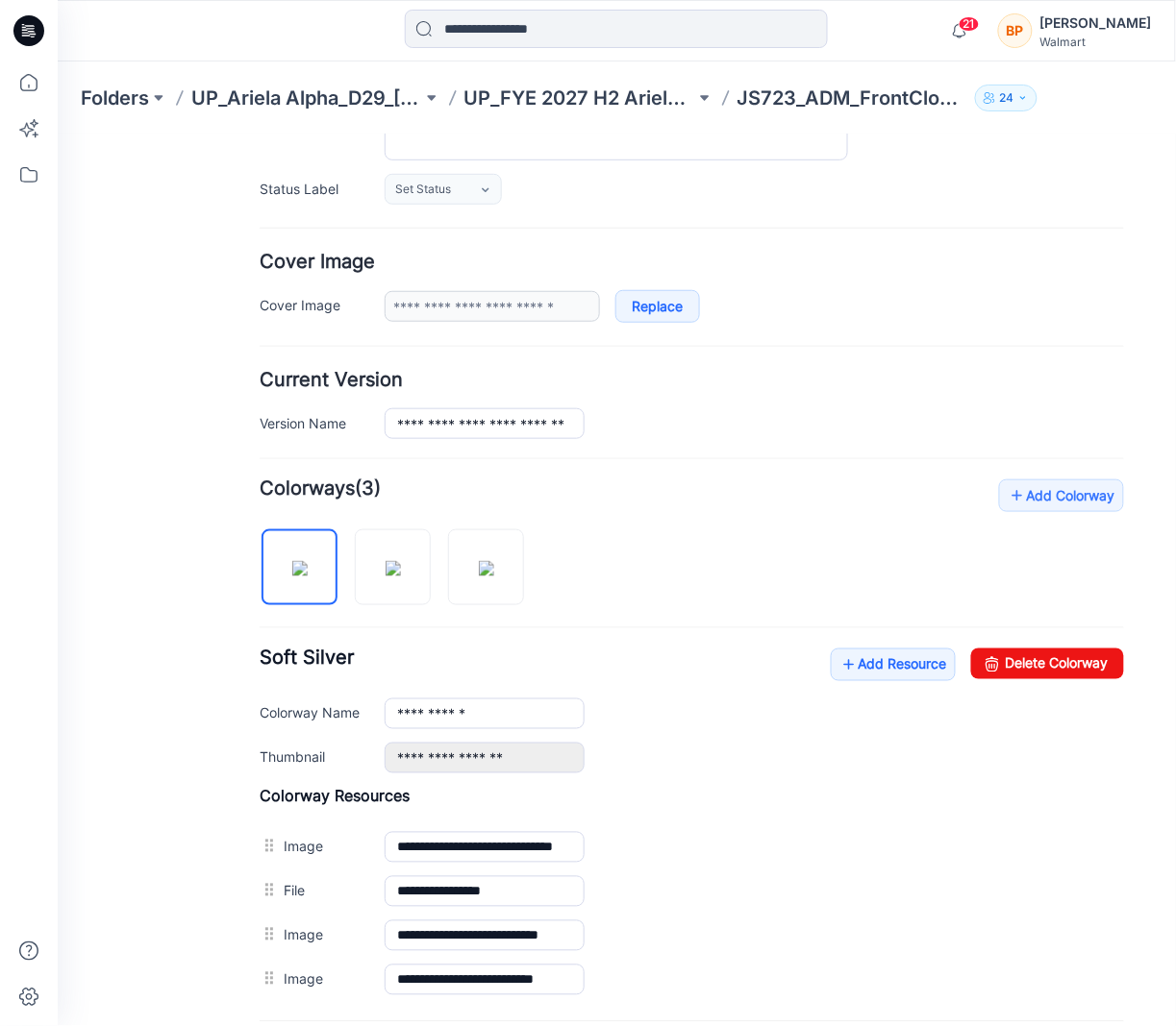
scroll to position [0, 0]
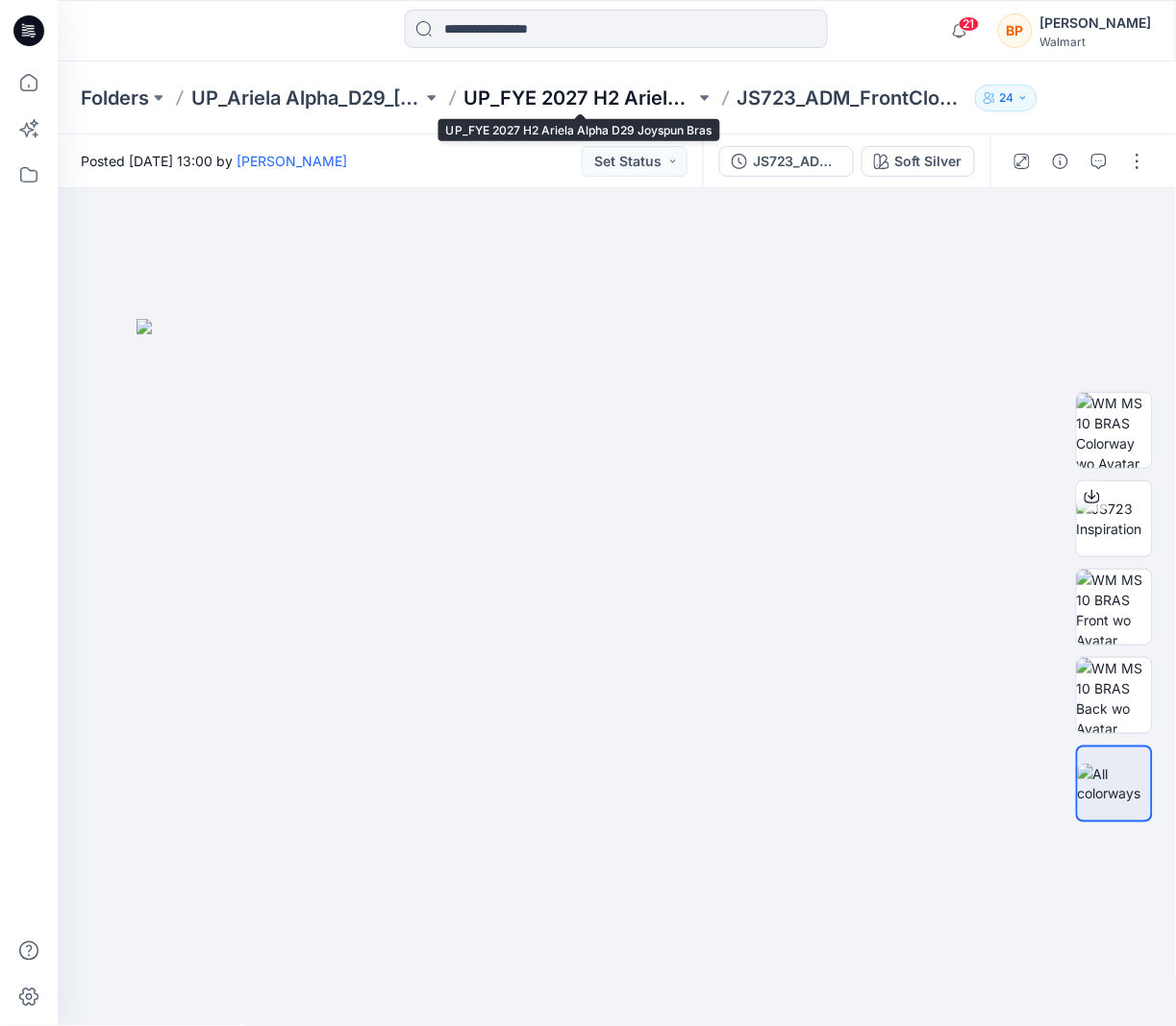
click at [567, 85] on p "UP_FYE 2027 H2 Ariela Alpha D29 Joyspun Bras" at bounding box center [580, 98] width 231 height 27
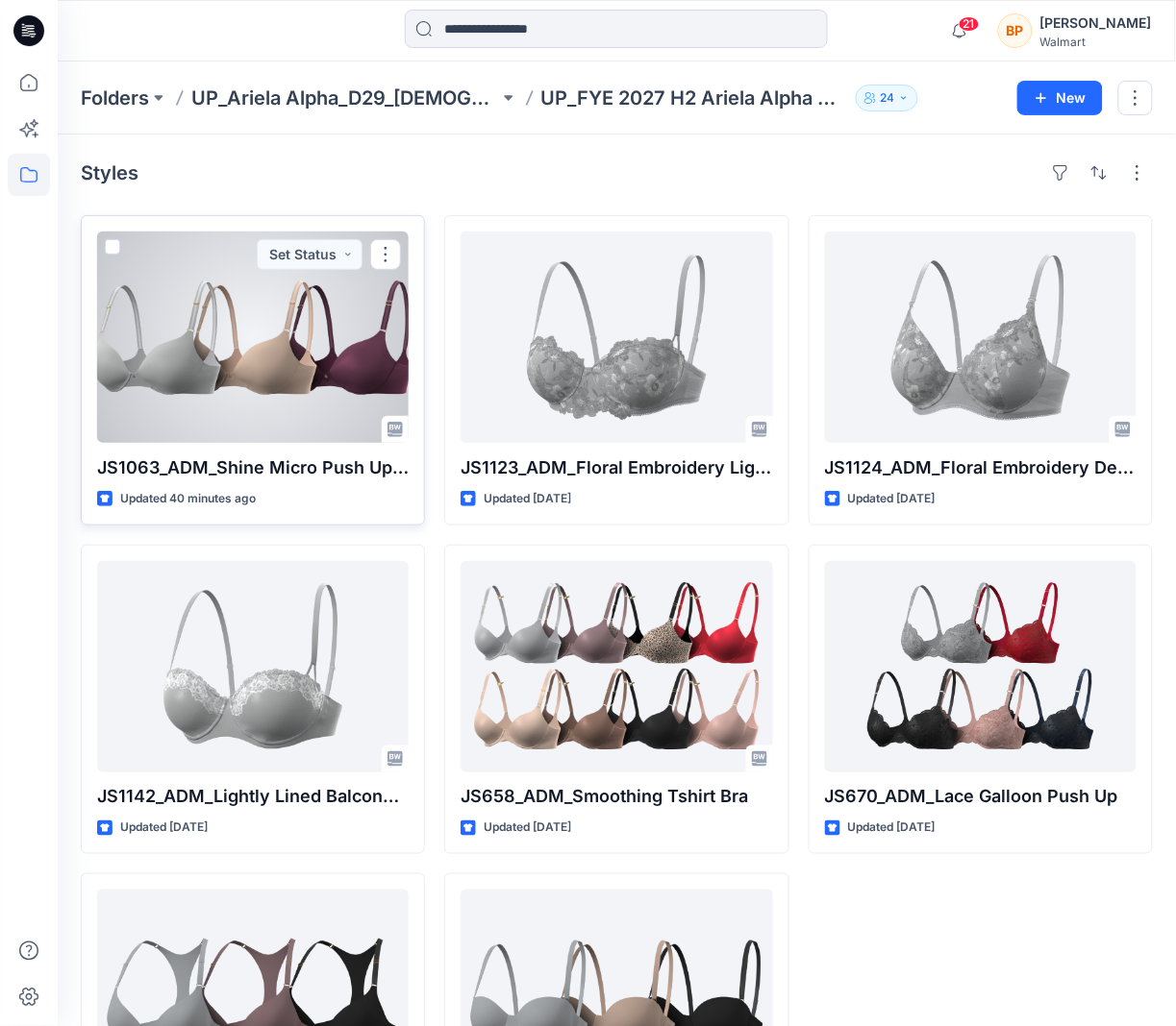
click at [265, 379] on div at bounding box center [253, 338] width 312 height 212
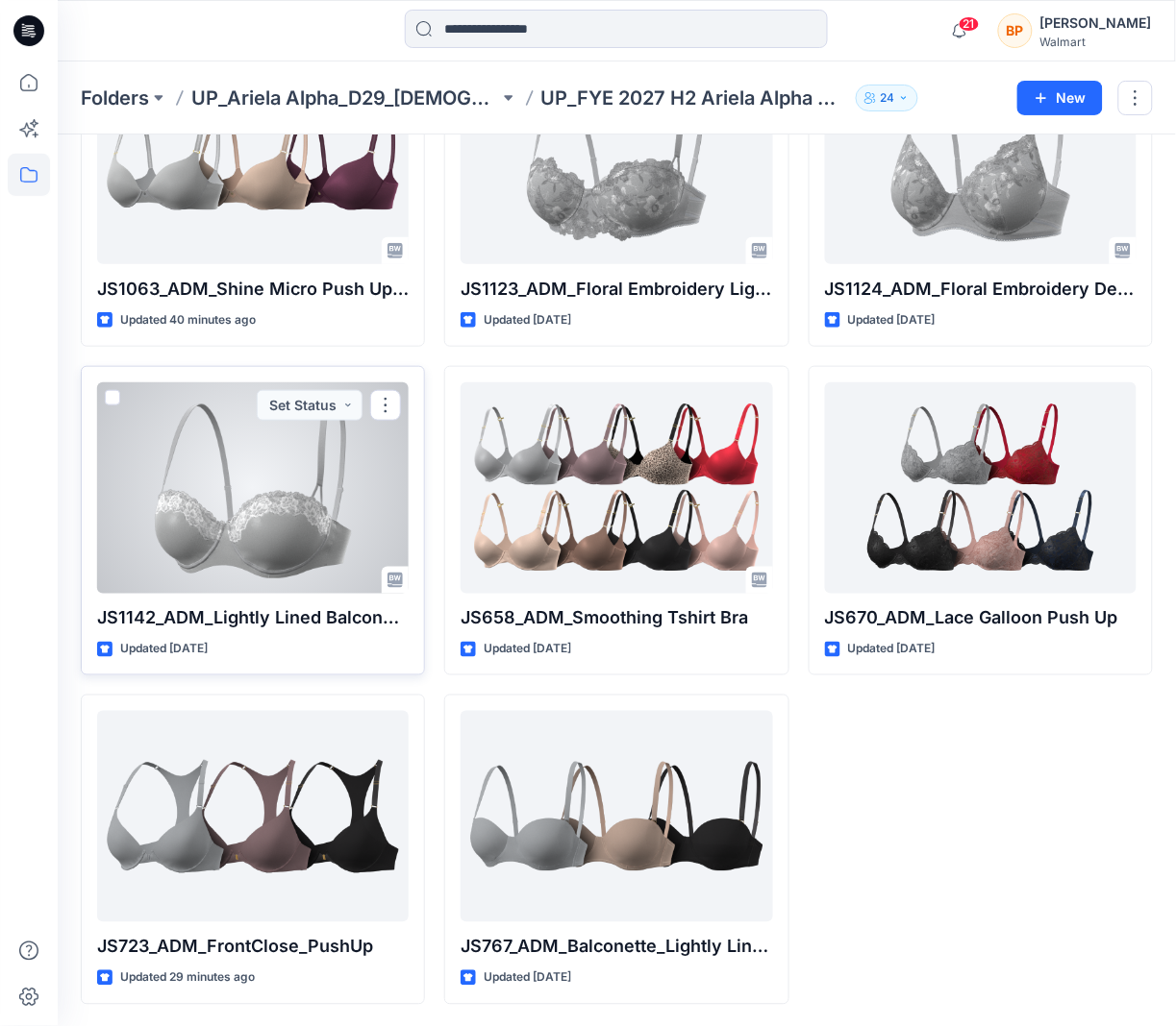
scroll to position [181, 0]
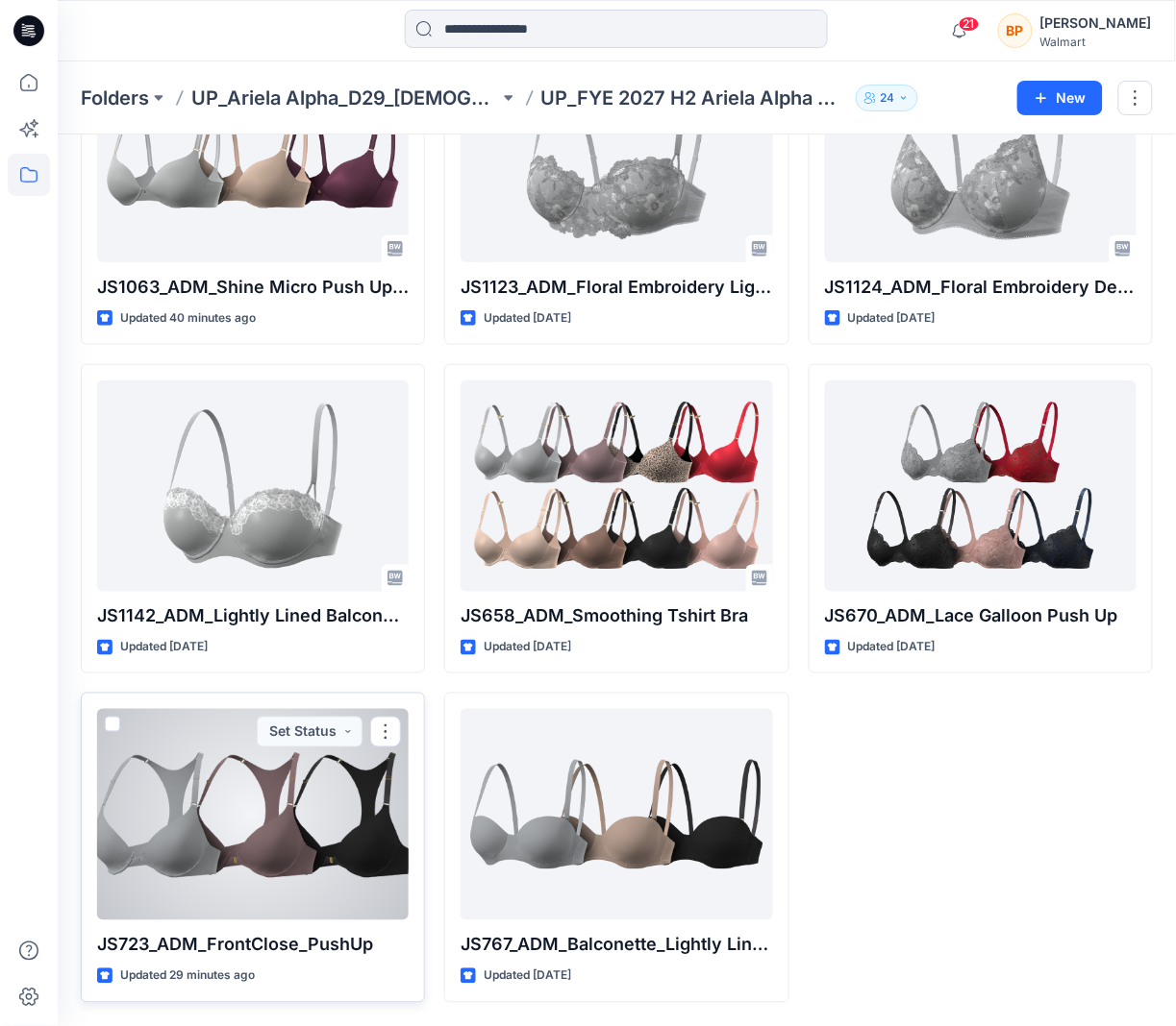
click at [311, 808] on div at bounding box center [253, 815] width 312 height 212
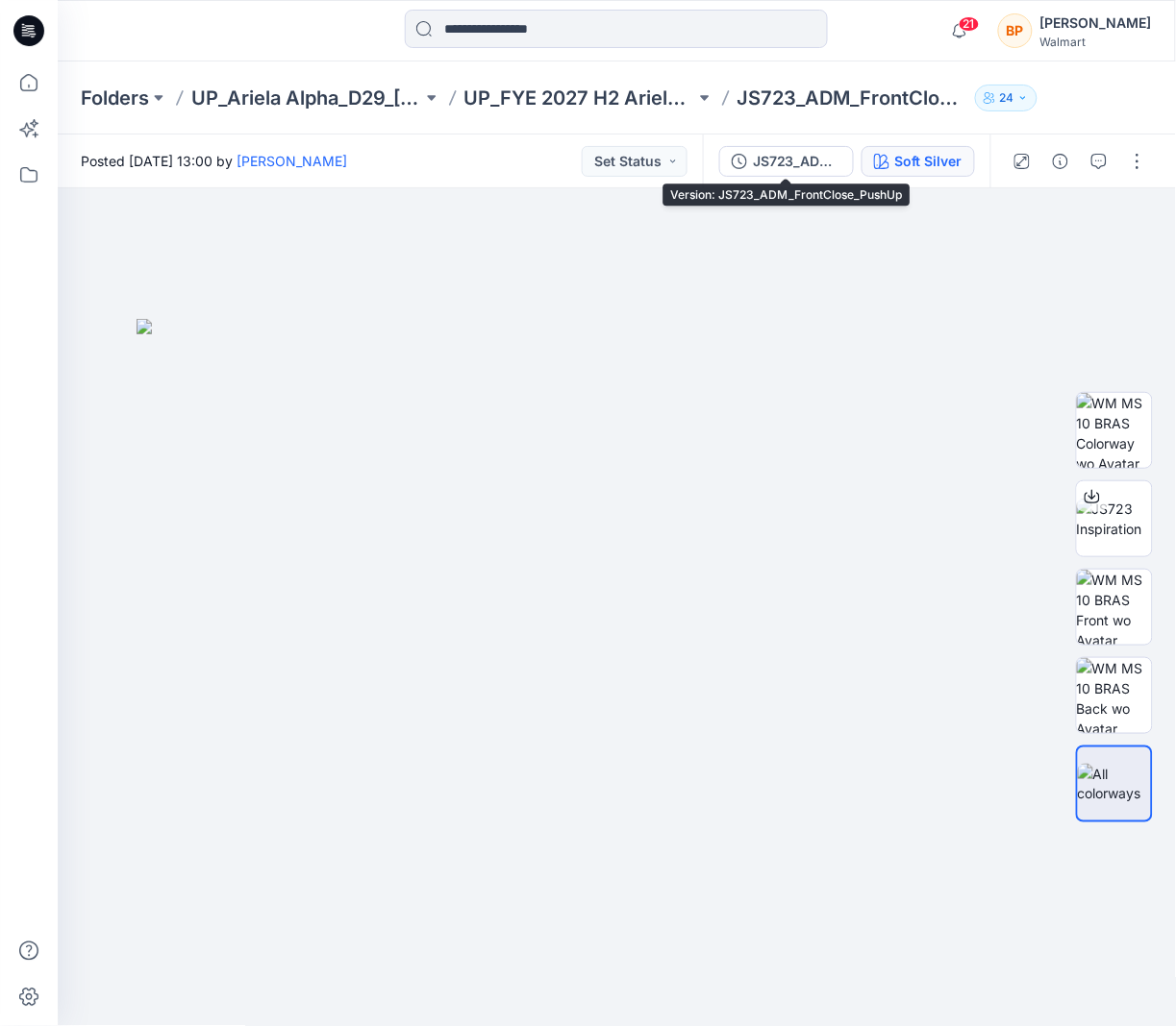
click at [930, 151] on div "Soft Silver" at bounding box center [928, 161] width 67 height 21
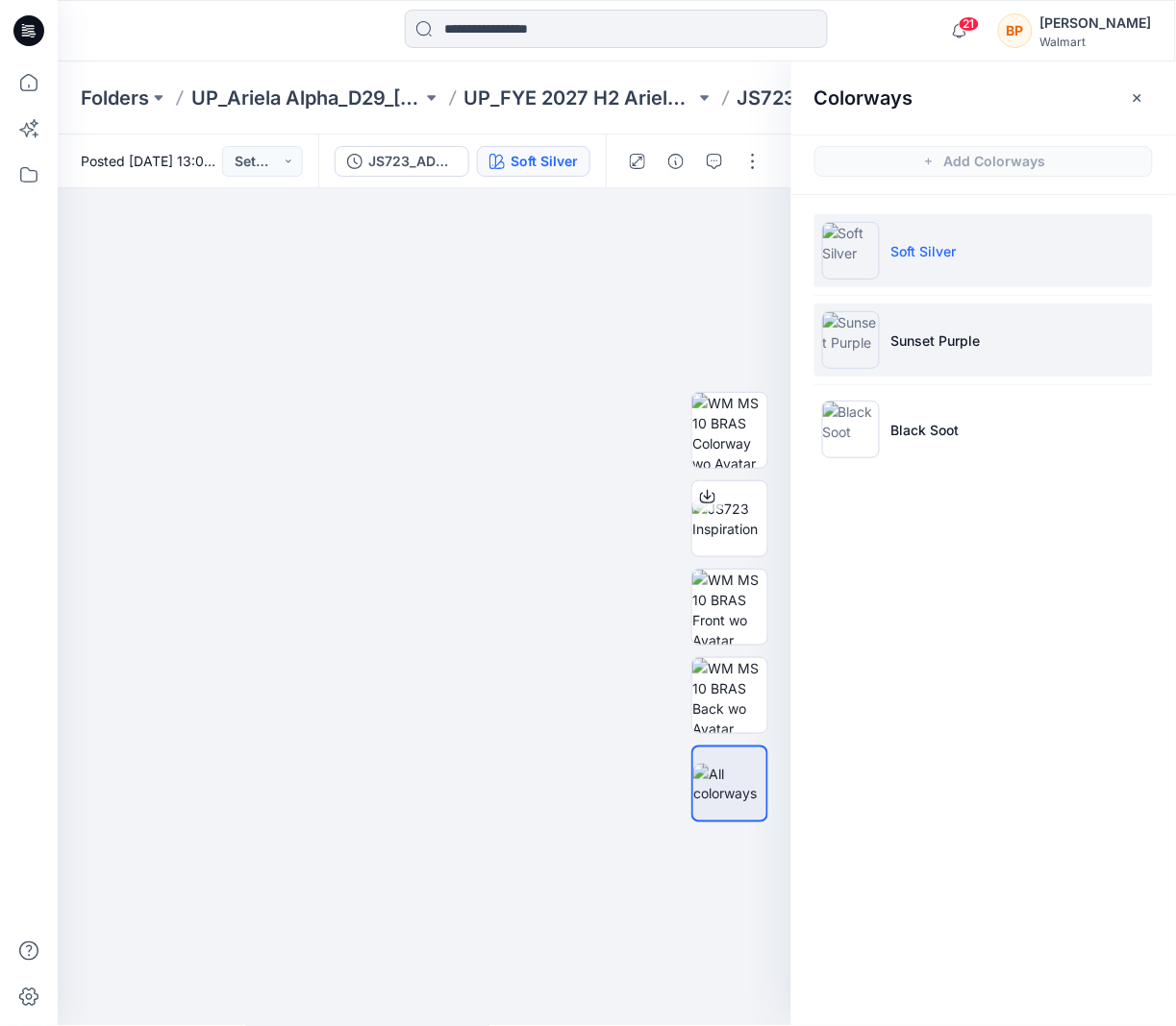
click at [926, 336] on p "Sunset Purple" at bounding box center [935, 341] width 89 height 20
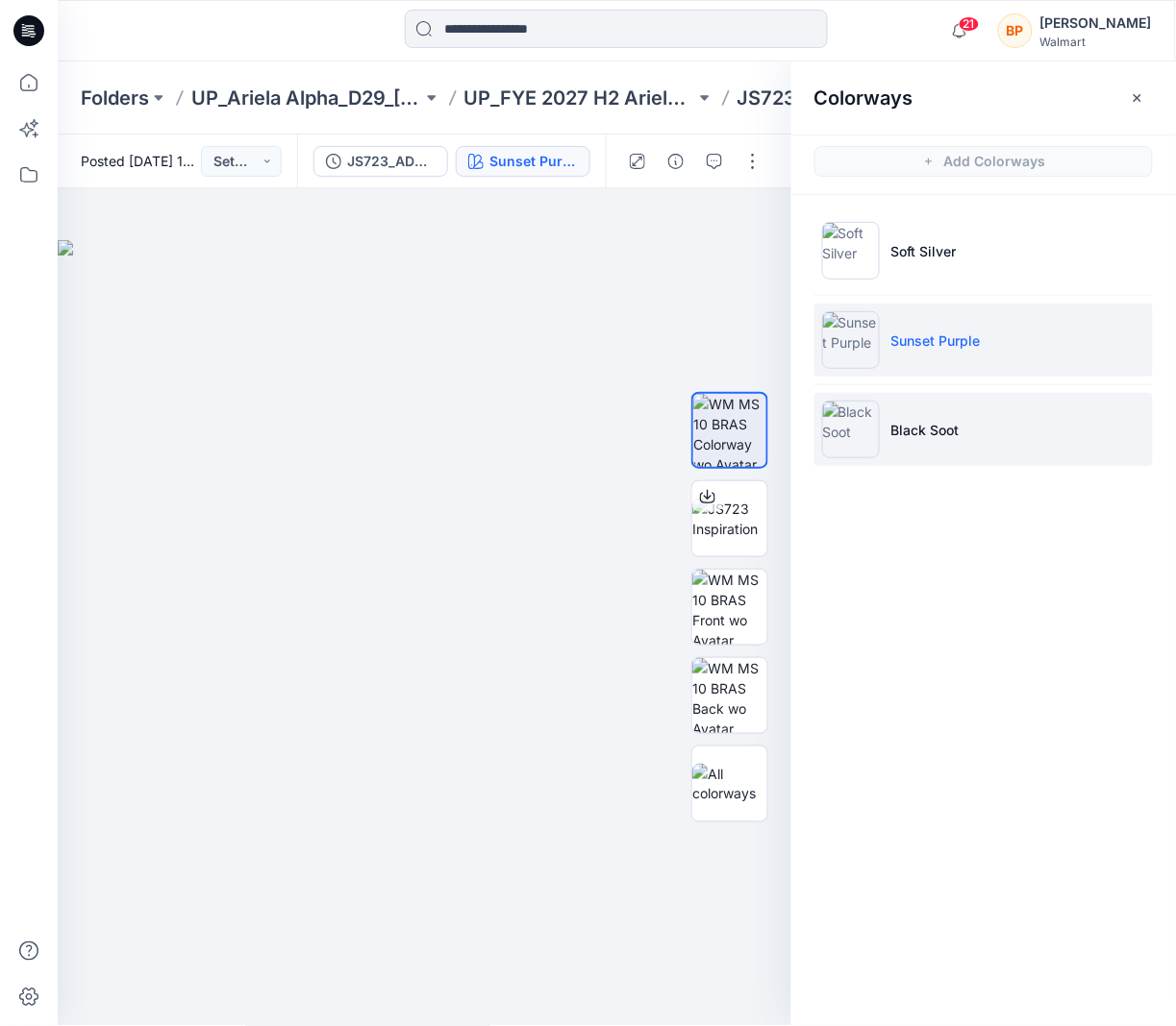
click at [916, 422] on p "Black Soot" at bounding box center [925, 430] width 68 height 20
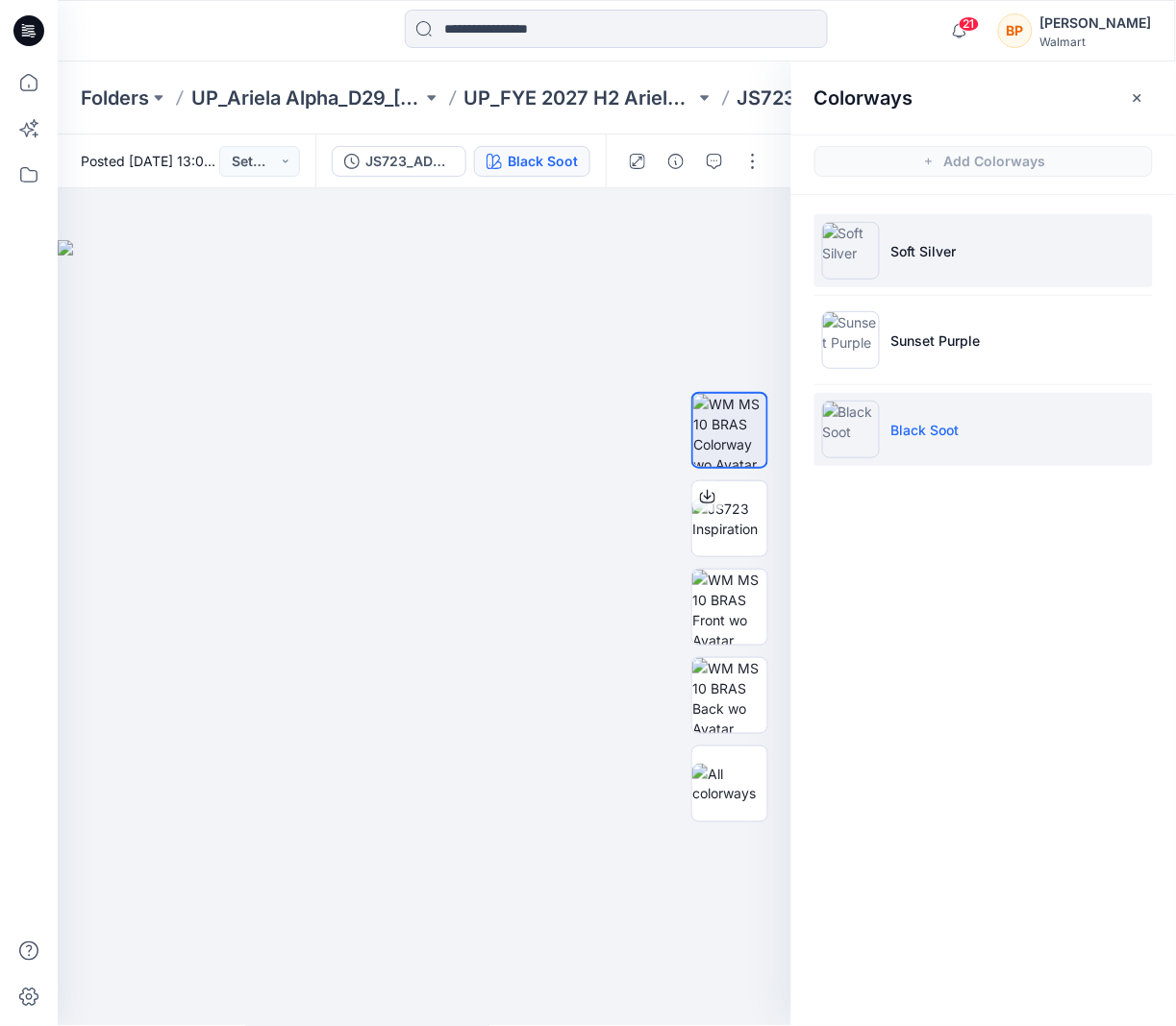
click at [921, 253] on p "Soft Silver" at bounding box center [923, 251] width 65 height 20
